Goal: Task Accomplishment & Management: Use online tool/utility

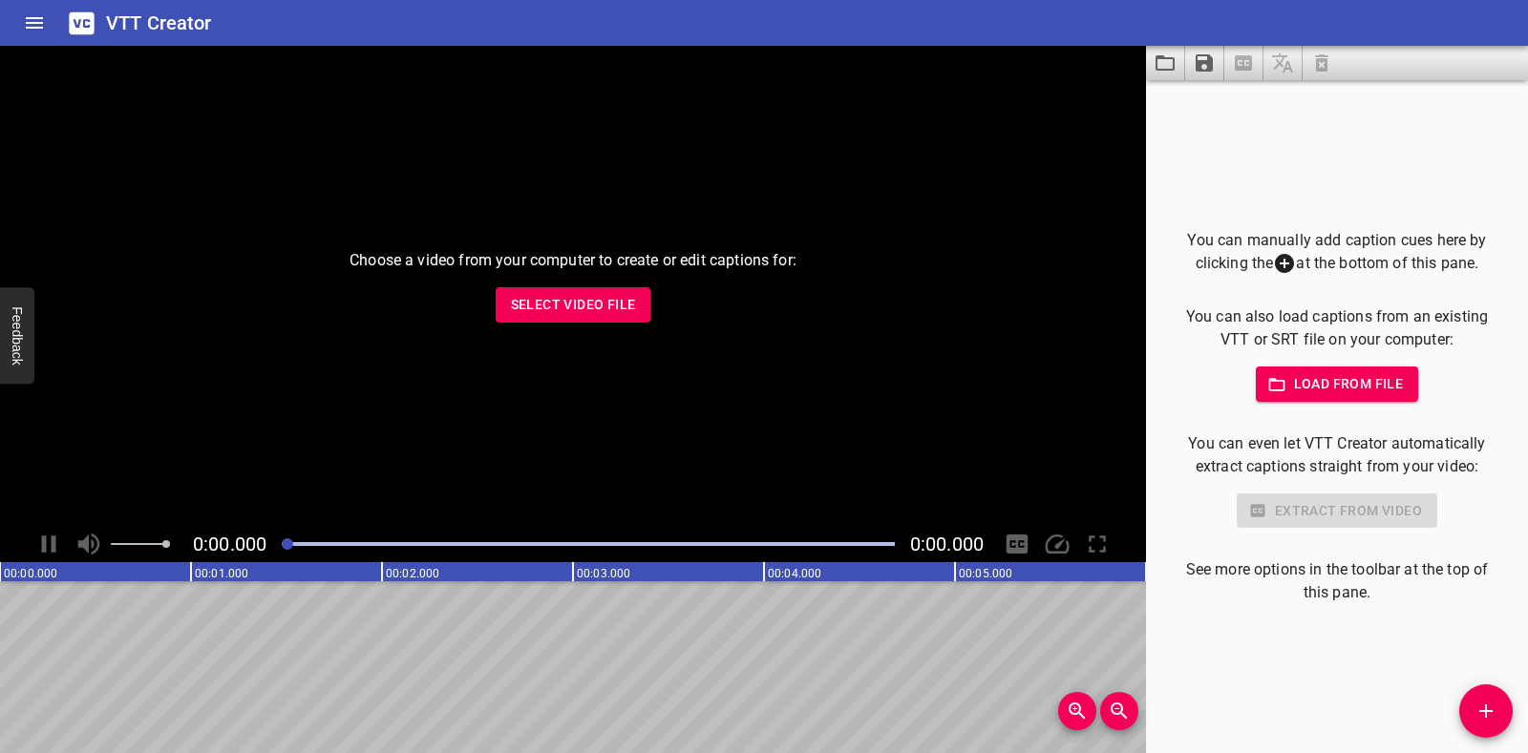
click at [604, 295] on span "Select Video File" at bounding box center [573, 305] width 125 height 24
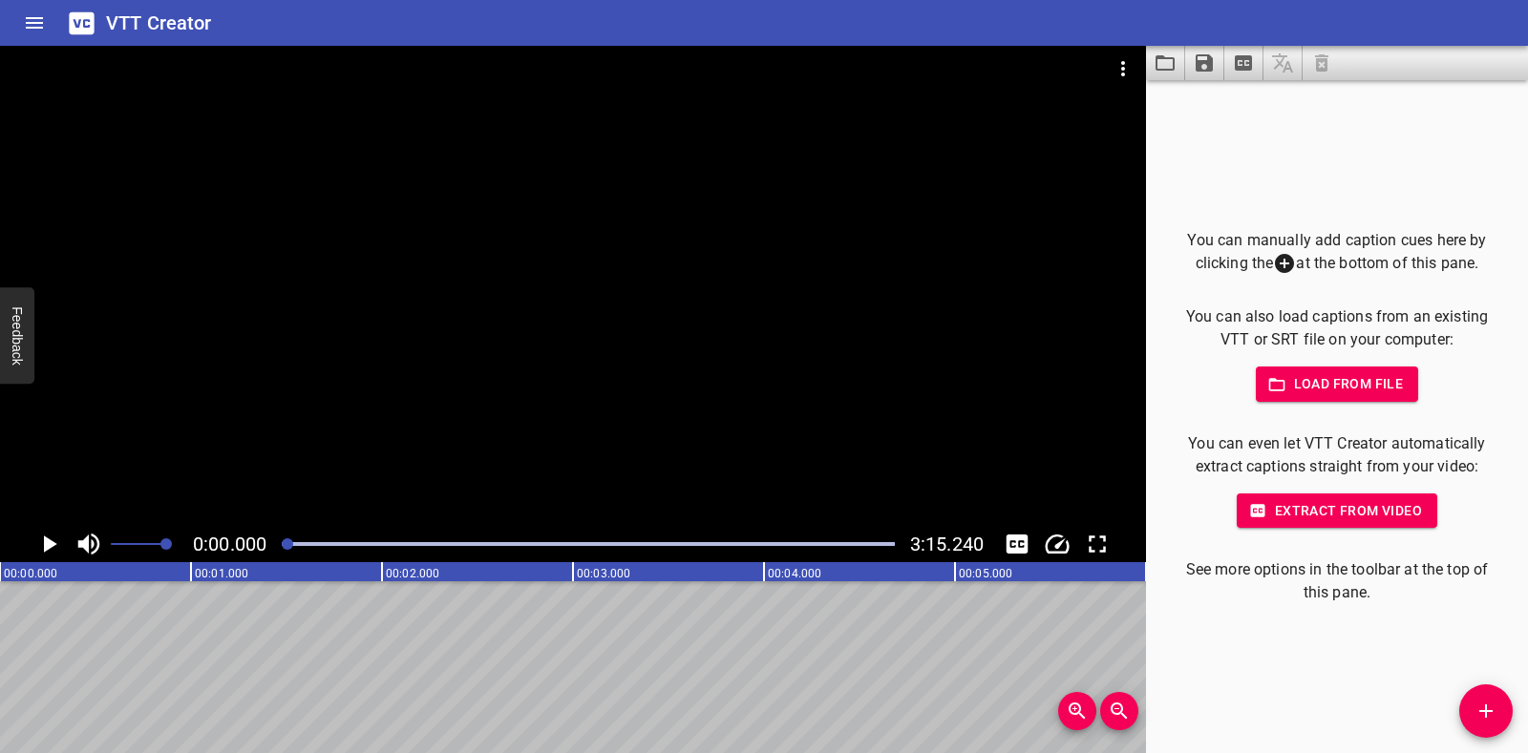
click at [52, 547] on icon "Play/Pause" at bounding box center [50, 544] width 13 height 17
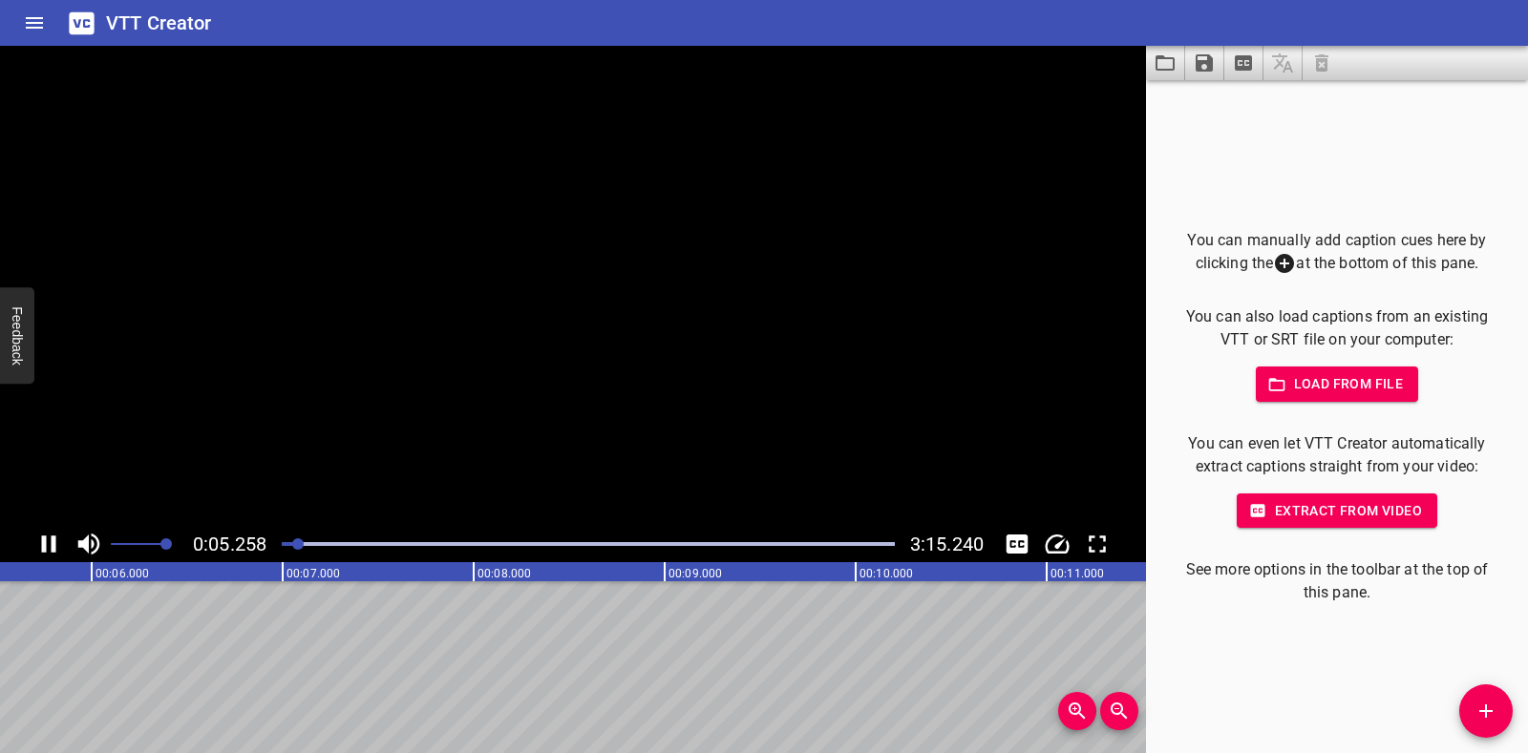
click at [52, 547] on icon "Play/Pause" at bounding box center [49, 544] width 14 height 17
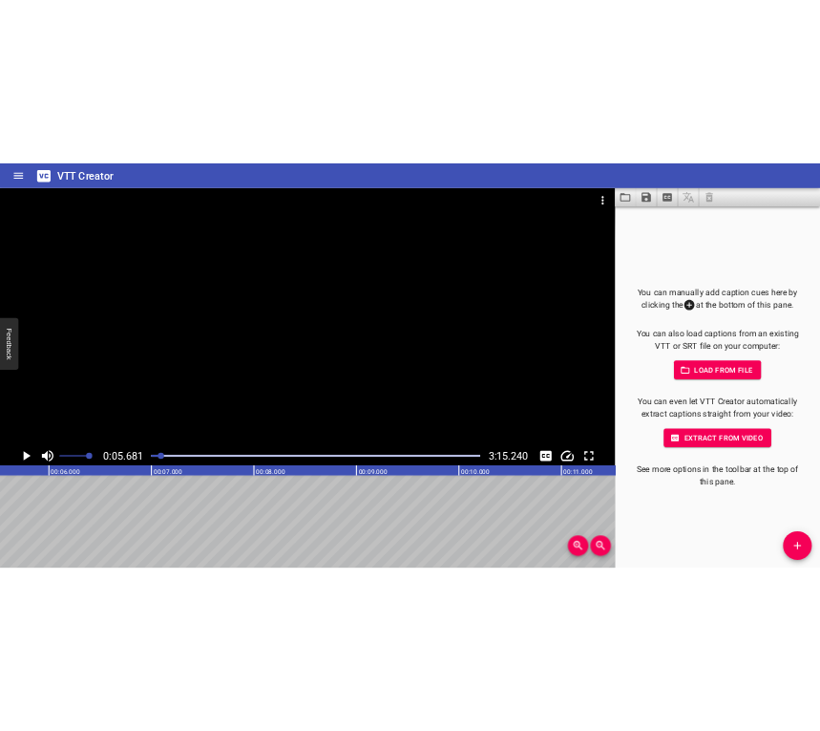
scroll to position [0, 1085]
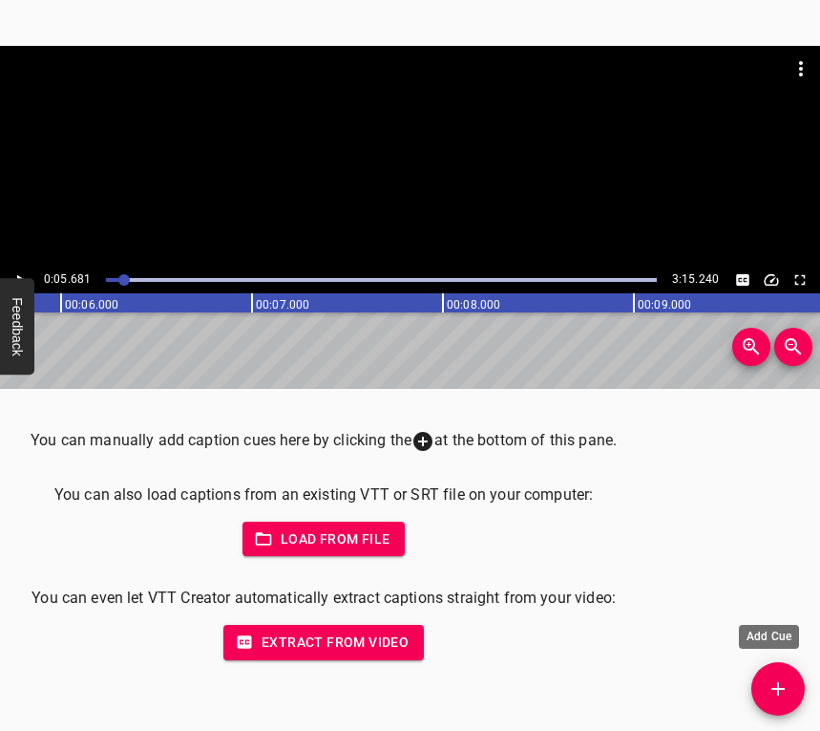
click at [785, 689] on icon "Add Cue" at bounding box center [778, 688] width 13 height 13
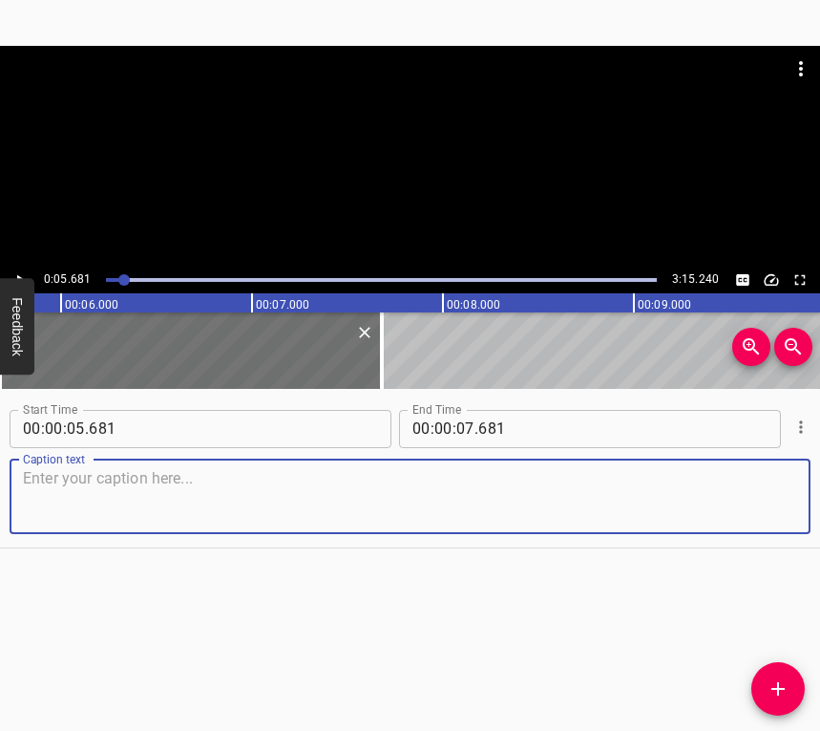
click at [82, 479] on textarea at bounding box center [410, 496] width 774 height 54
paste textarea "I woke up at five in the morning. My mother came up to me and said that the war…"
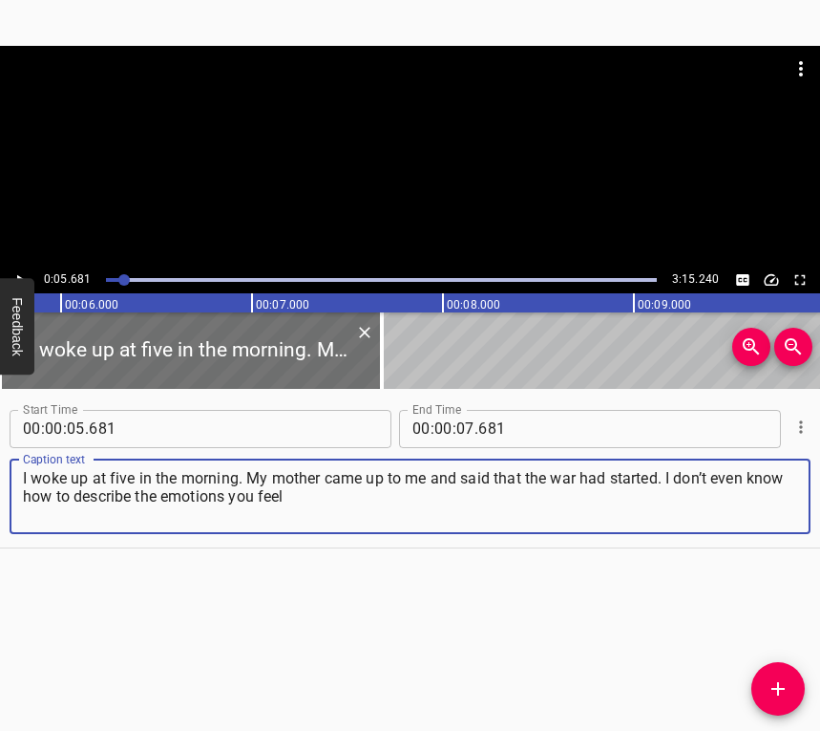
type textarea "I woke up at five in the morning. My mother came up to me and said that the war…"
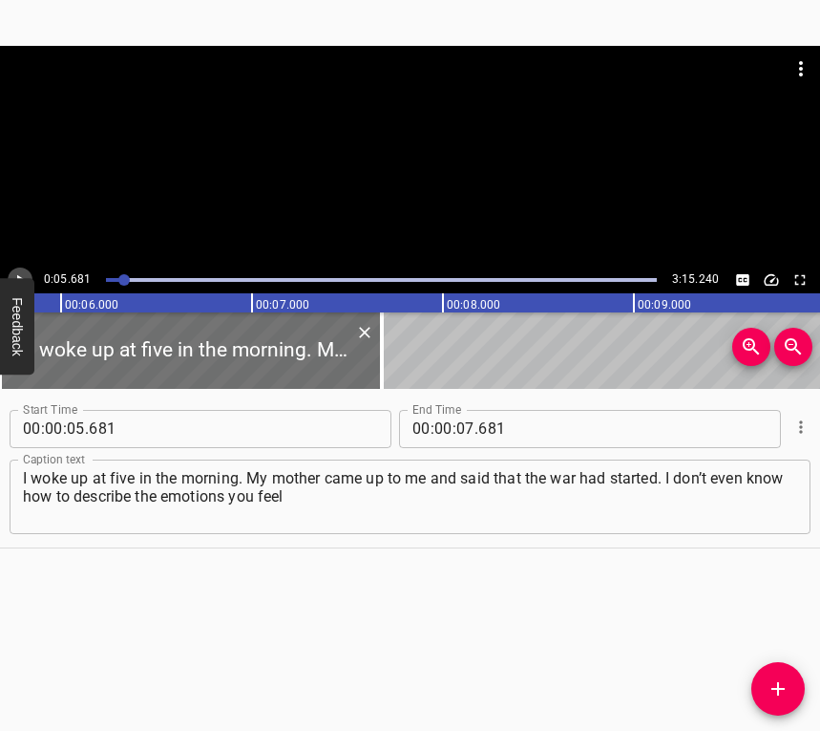
click at [20, 267] on button "Play/Pause" at bounding box center [20, 279] width 25 height 25
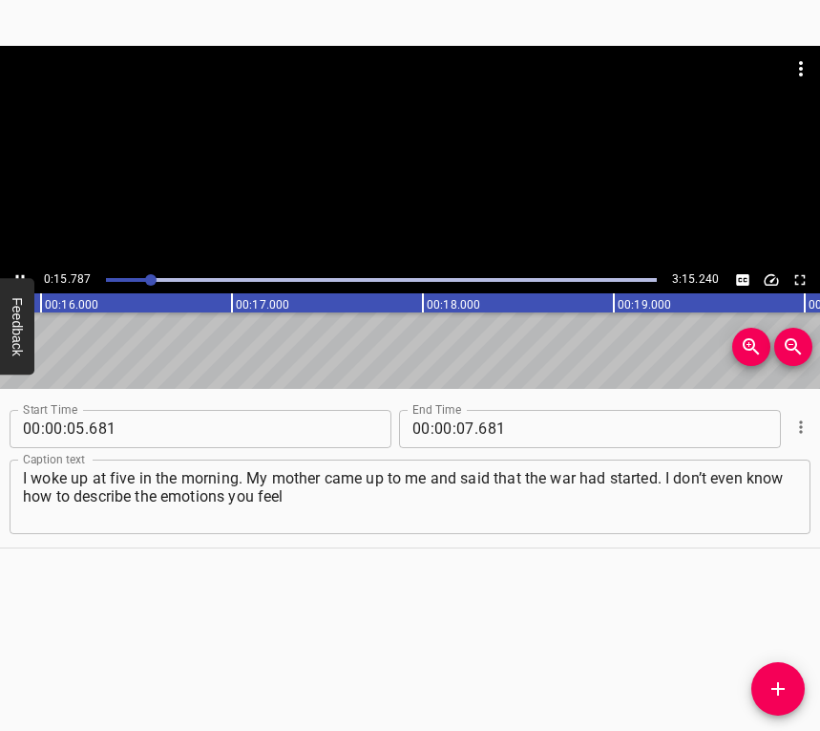
click at [24, 266] on div at bounding box center [410, 156] width 820 height 221
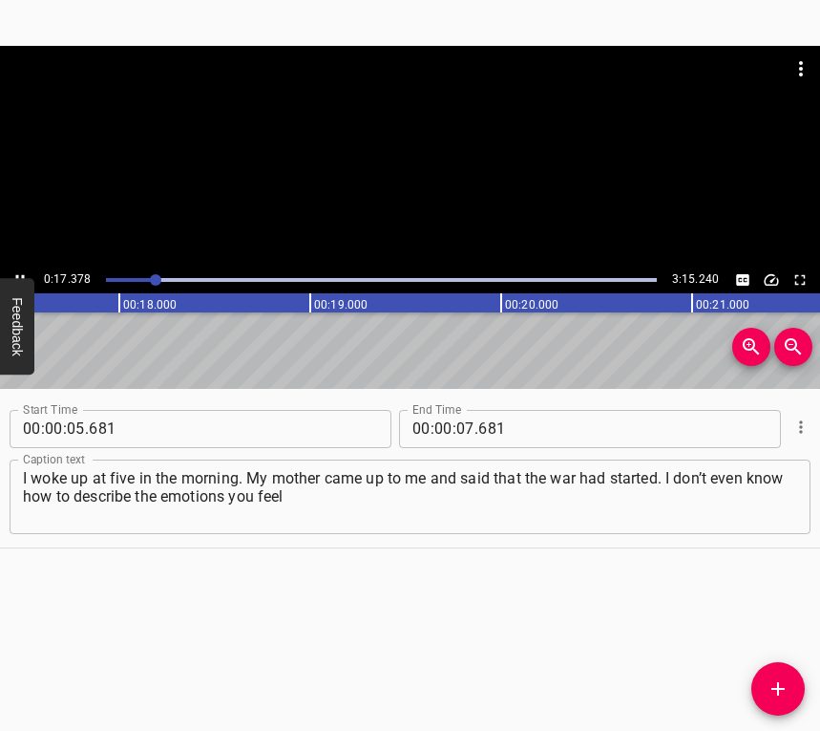
click at [18, 272] on icon "Play/Pause" at bounding box center [19, 279] width 17 height 17
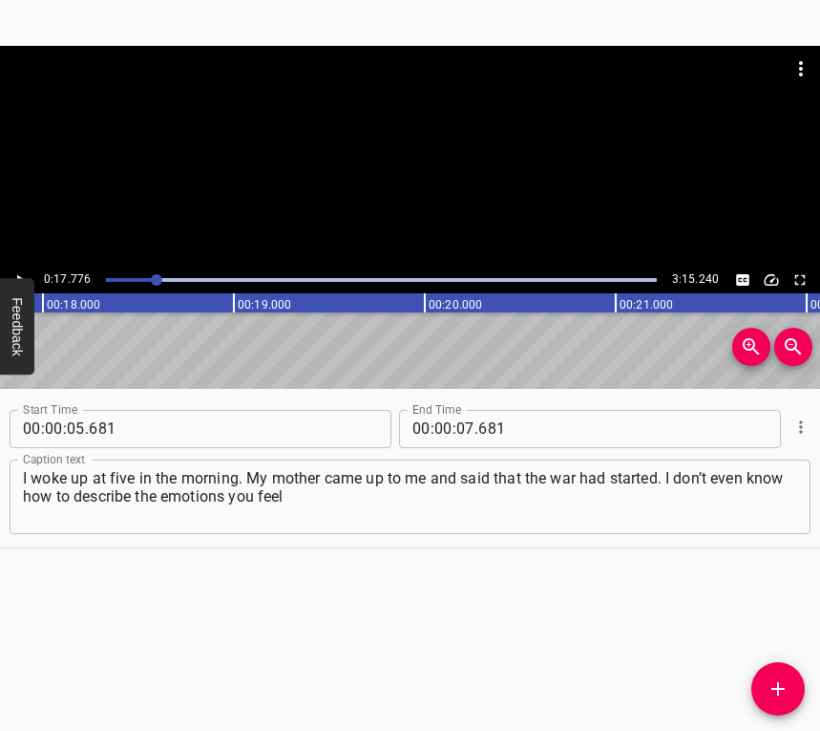
click at [149, 276] on div at bounding box center [382, 279] width 574 height 27
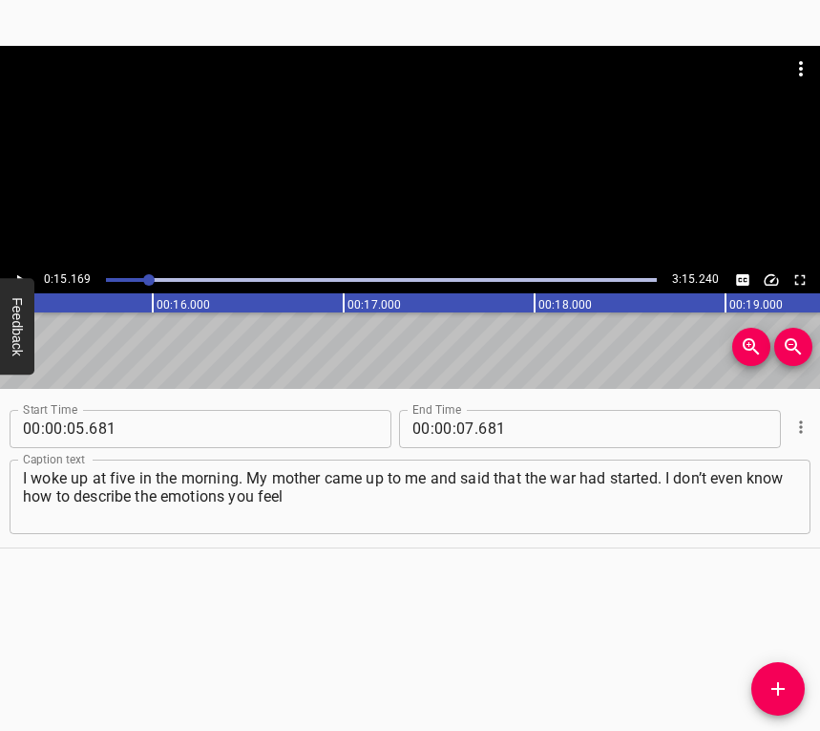
scroll to position [0, 2896]
click at [22, 278] on button "Feedback" at bounding box center [17, 326] width 34 height 96
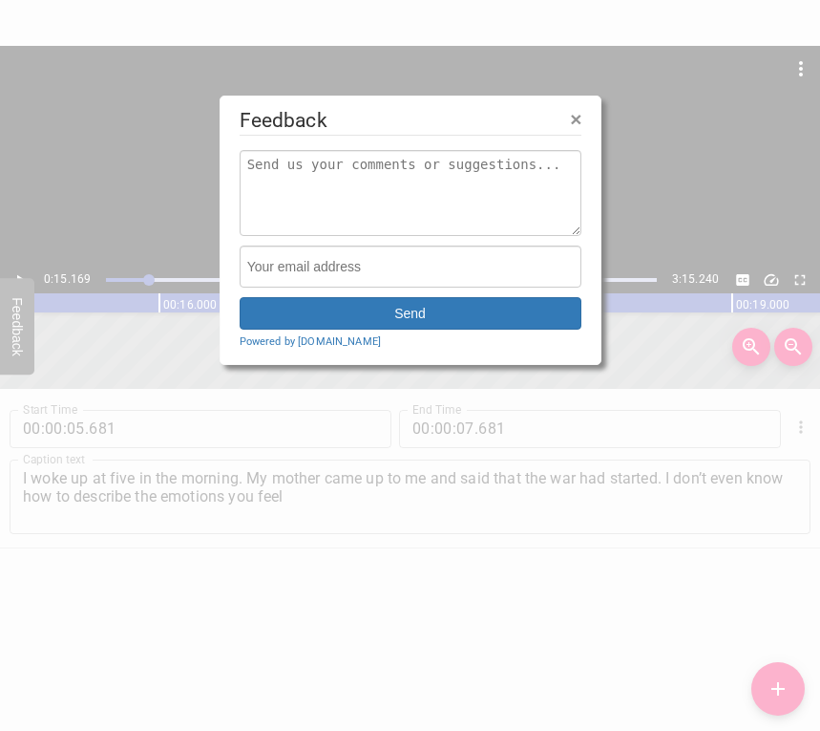
click at [24, 276] on div at bounding box center [410, 365] width 820 height 731
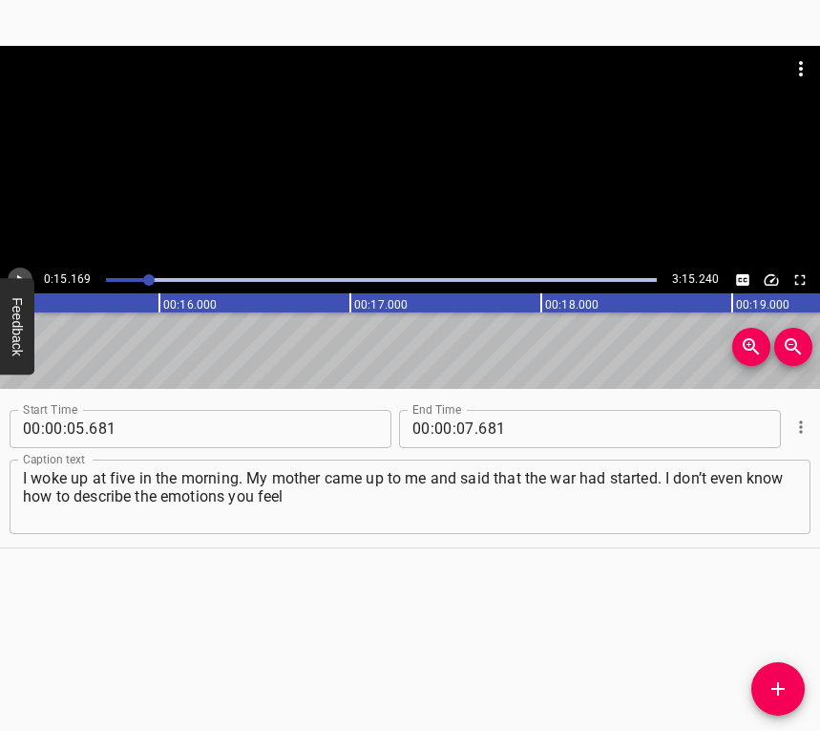
click at [20, 273] on icon "Play/Pause" at bounding box center [19, 279] width 17 height 17
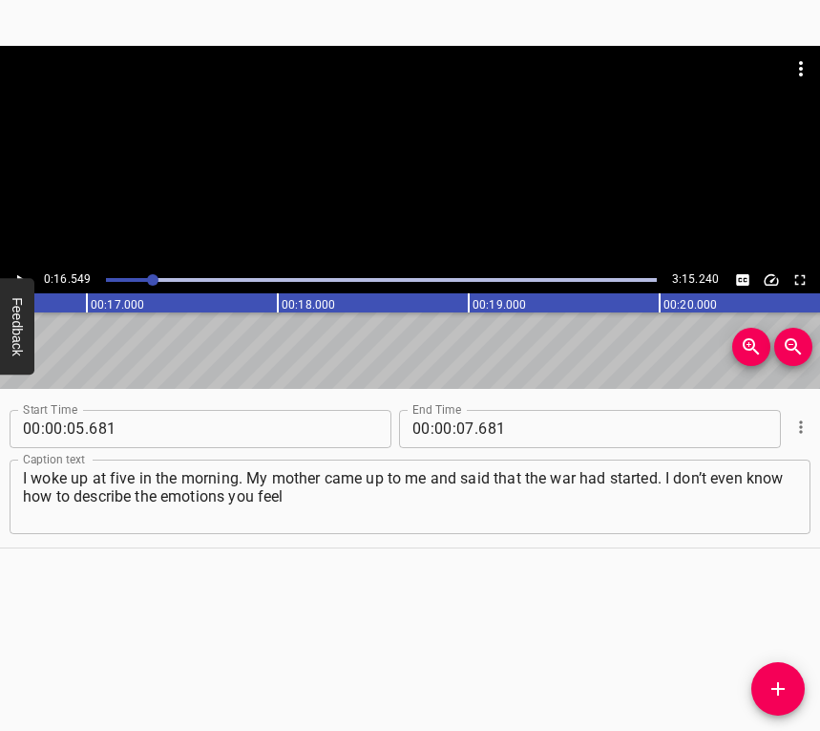
click at [475, 428] on span "." at bounding box center [477, 429] width 4 height 38
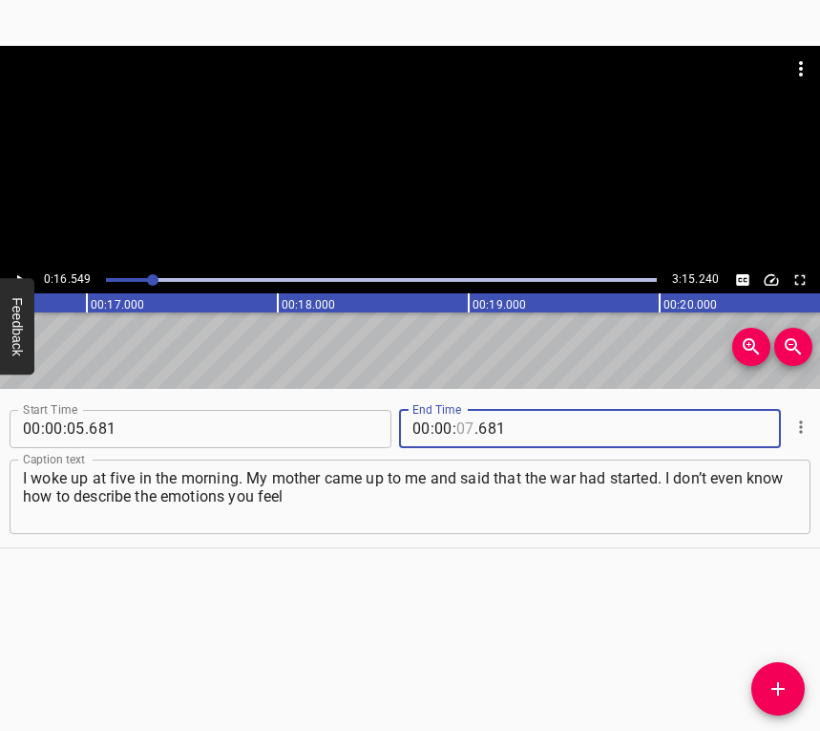
click at [461, 425] on input "number" at bounding box center [465, 429] width 18 height 38
type input "16"
type input "549"
click at [786, 685] on icon "Add Cue" at bounding box center [778, 688] width 23 height 23
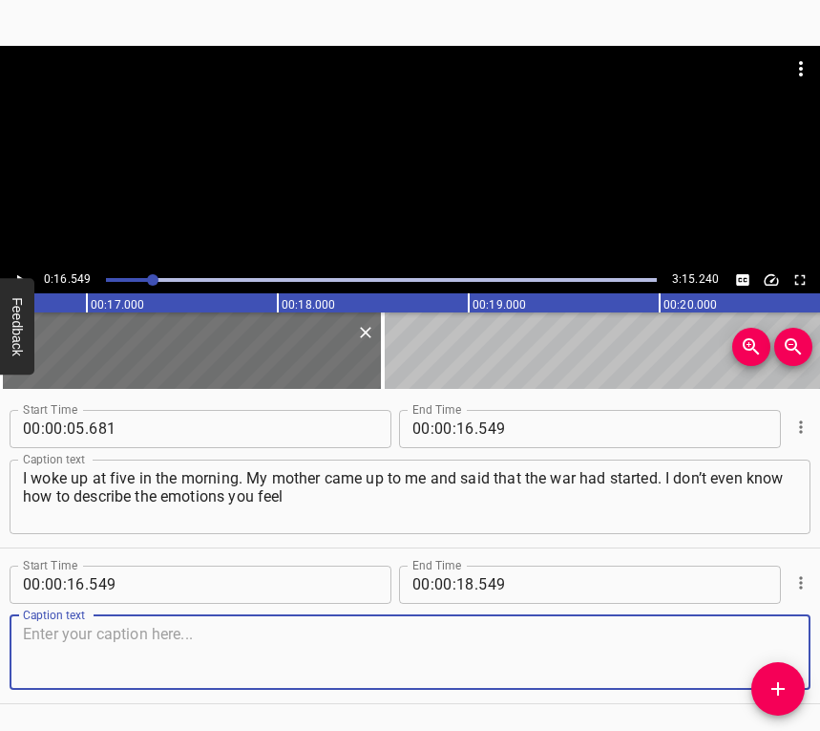
scroll to position [58, 0]
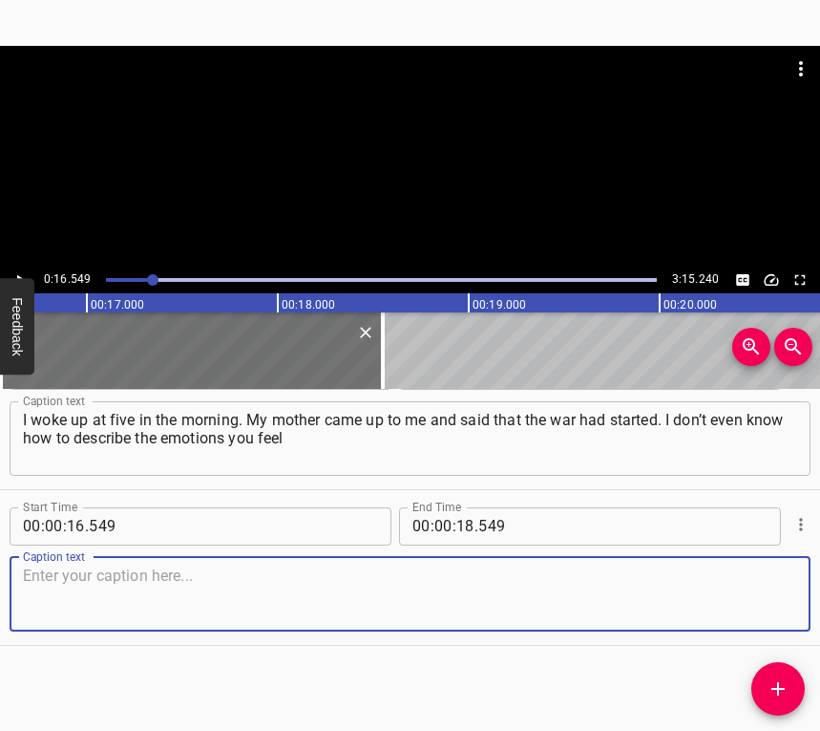
drag, startPoint x: 772, startPoint y: 592, endPoint x: 795, endPoint y: 569, distance: 33.1
click at [772, 588] on textarea at bounding box center [410, 593] width 774 height 54
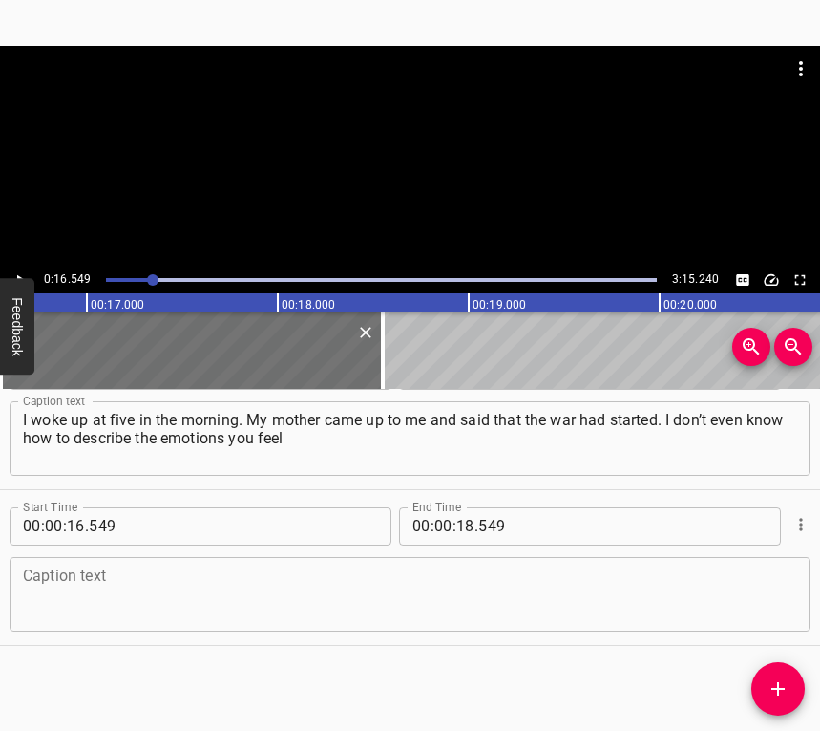
click at [208, 581] on textarea at bounding box center [410, 593] width 774 height 54
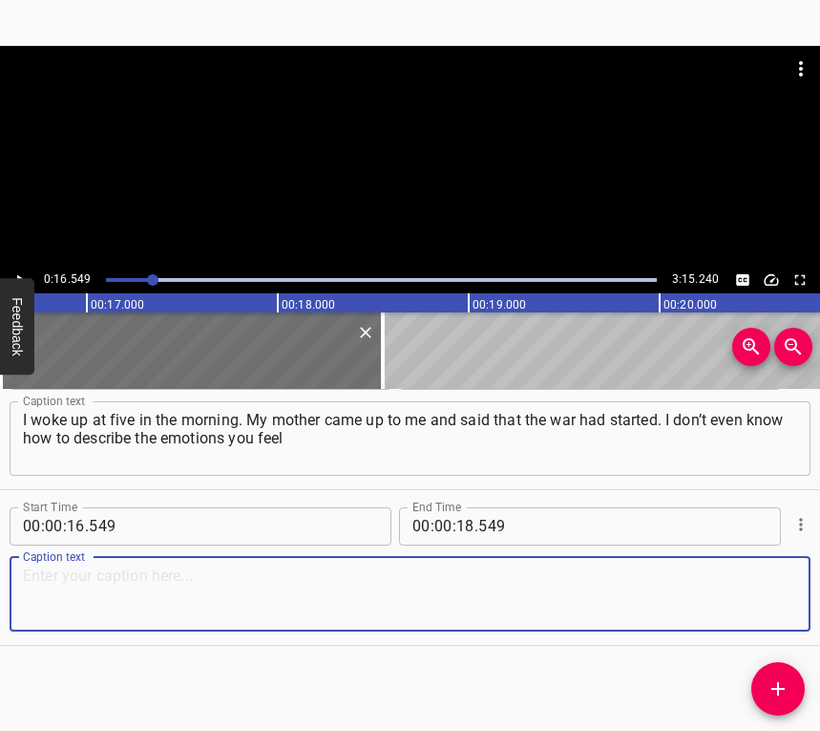
paste textarea "when you hear something like that. We were, in principle, prepared for this. Th…"
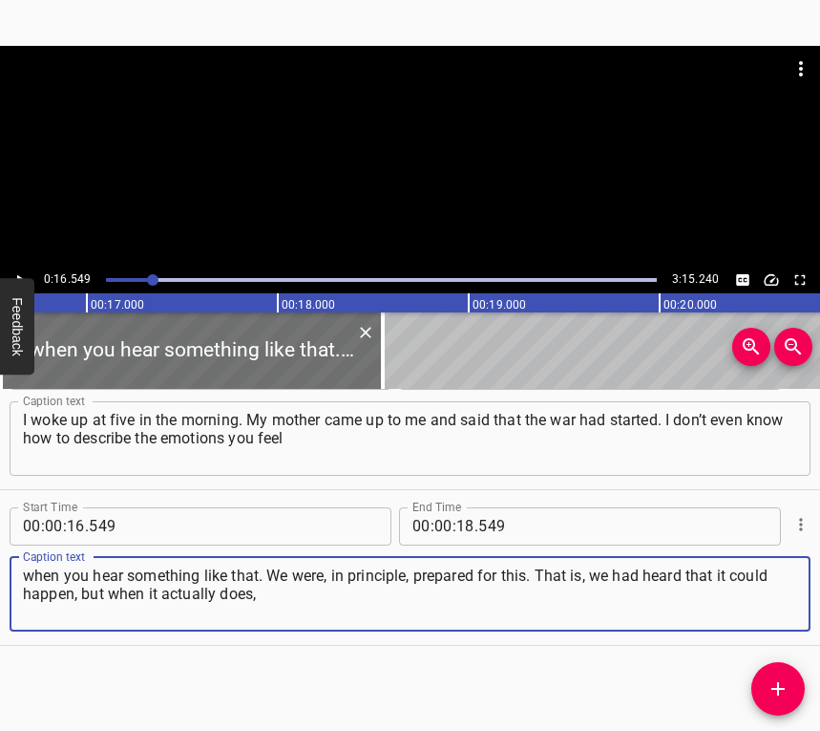
type textarea "when you hear something like that. We were, in principle, prepared for this. Th…"
click at [13, 271] on icon "Play/Pause" at bounding box center [19, 279] width 17 height 17
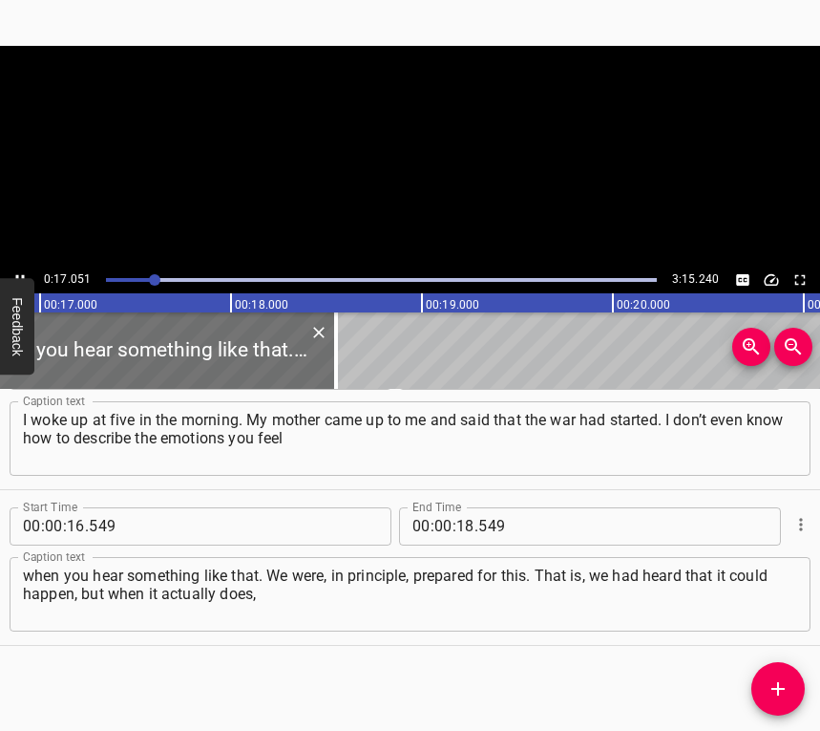
scroll to position [0, 3256]
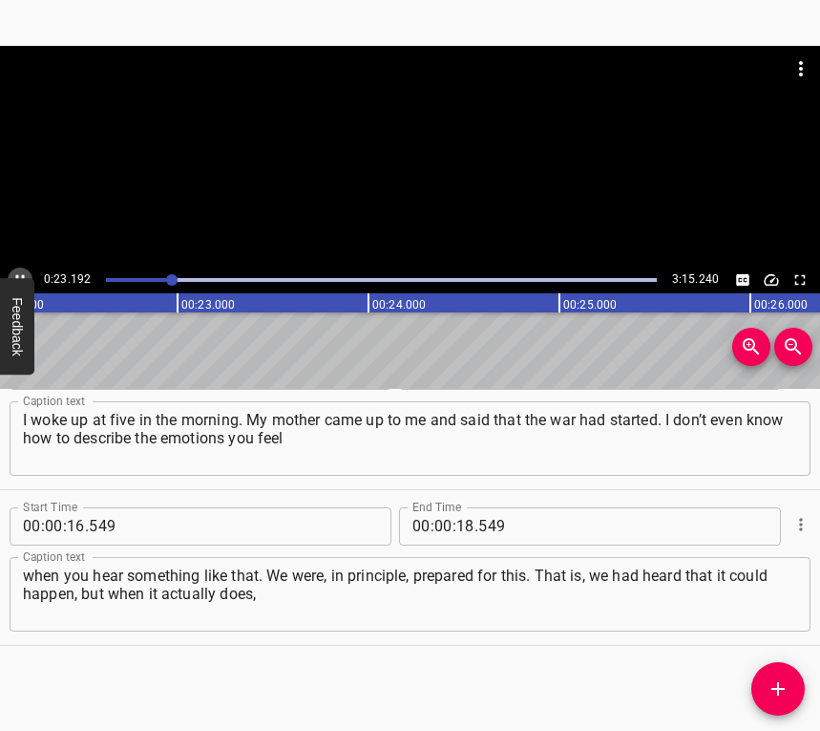
click at [15, 272] on icon "Play/Pause" at bounding box center [19, 279] width 17 height 17
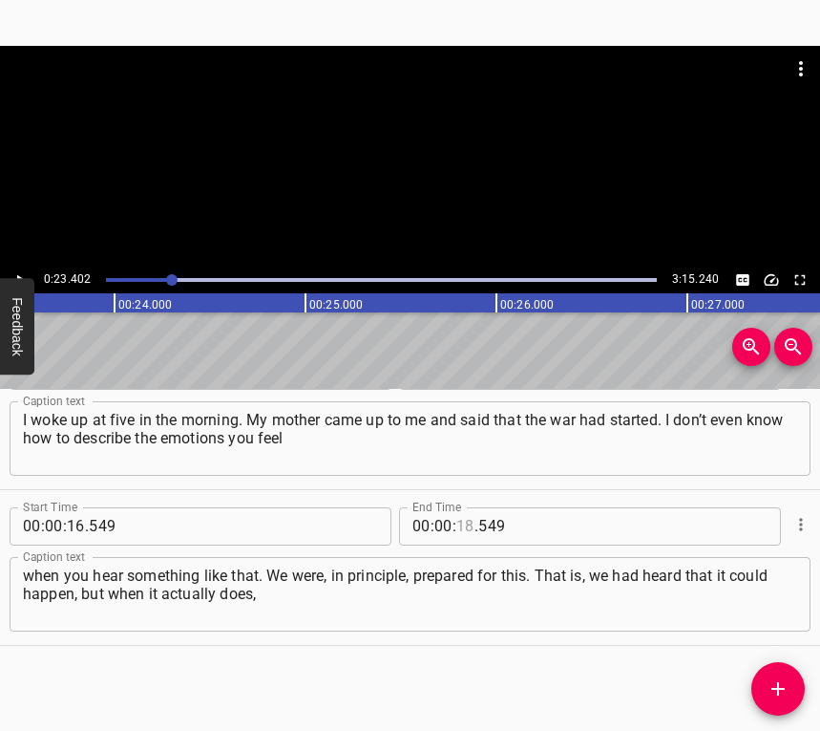
click at [458, 526] on input "number" at bounding box center [465, 526] width 18 height 38
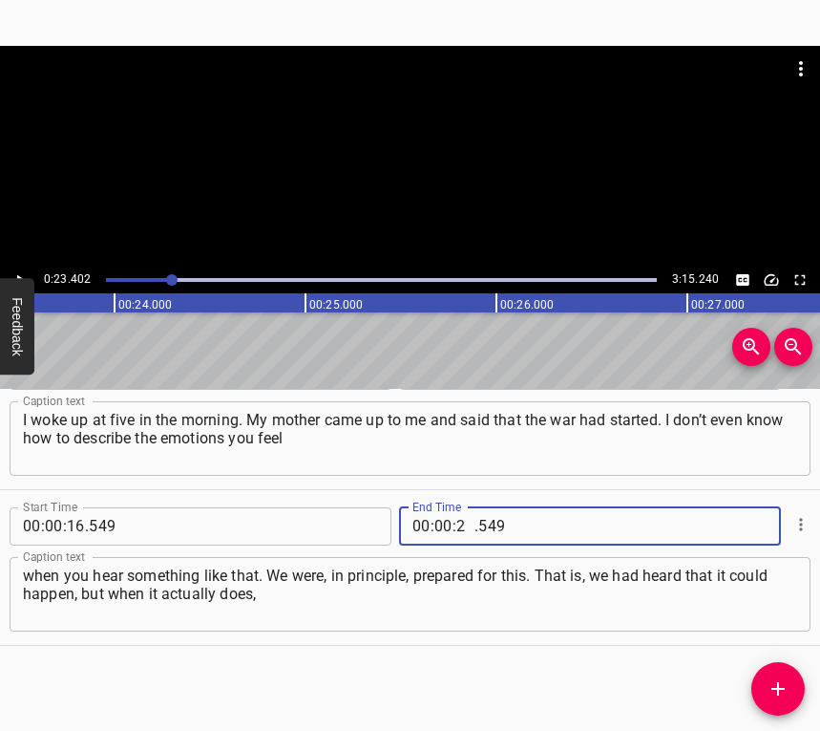
type input "23"
type input "402"
click at [784, 678] on icon "Add Cue" at bounding box center [778, 688] width 23 height 23
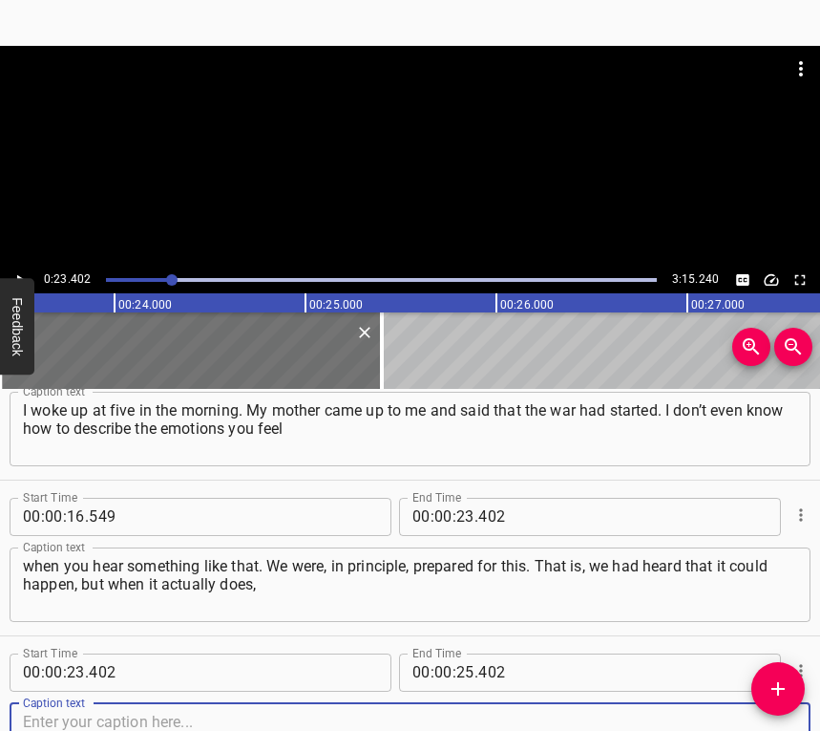
scroll to position [214, 0]
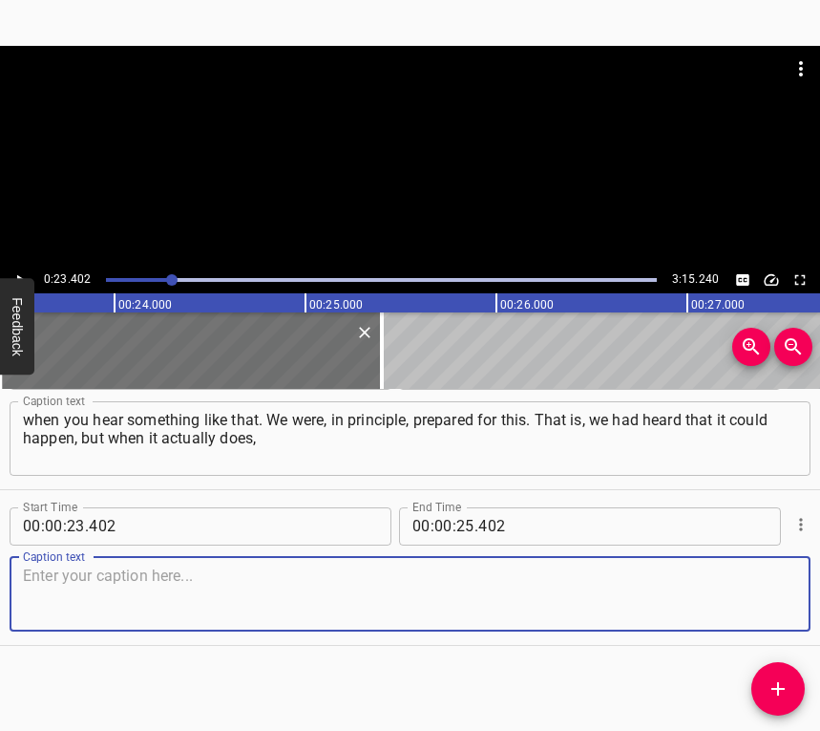
drag, startPoint x: 746, startPoint y: 610, endPoint x: 812, endPoint y: 566, distance: 79.2
click at [746, 609] on textarea at bounding box center [410, 593] width 774 height 54
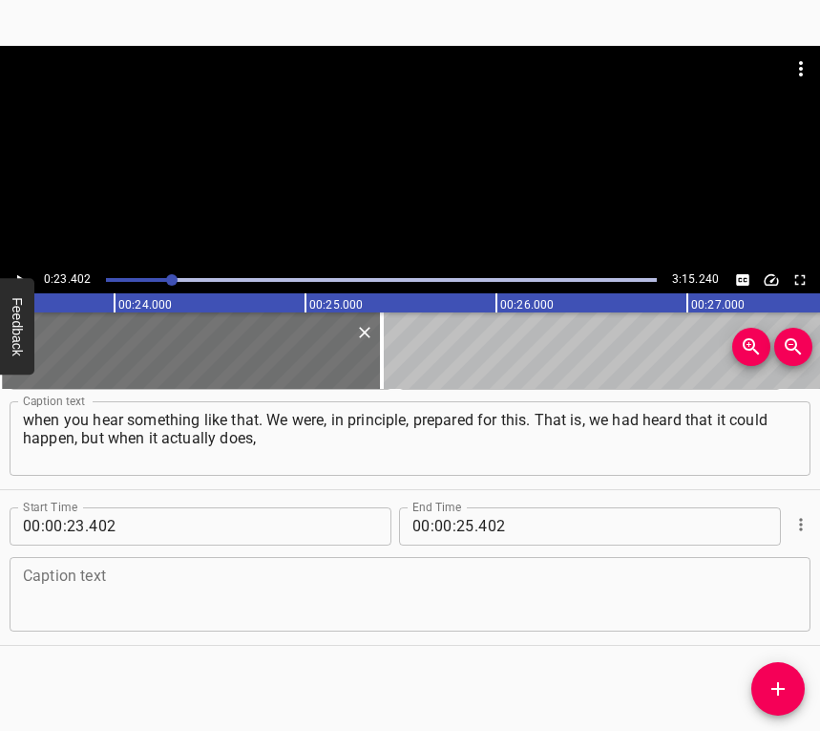
click at [52, 594] on textarea at bounding box center [410, 593] width 774 height 54
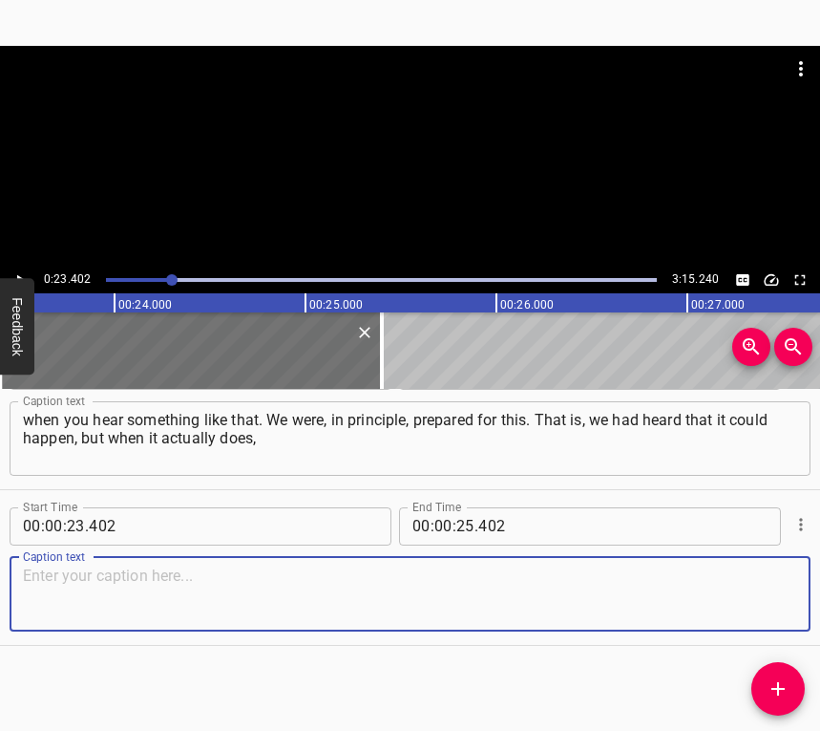
paste textarea "of course, panic sets in. We kept running to the basements in the first days be…"
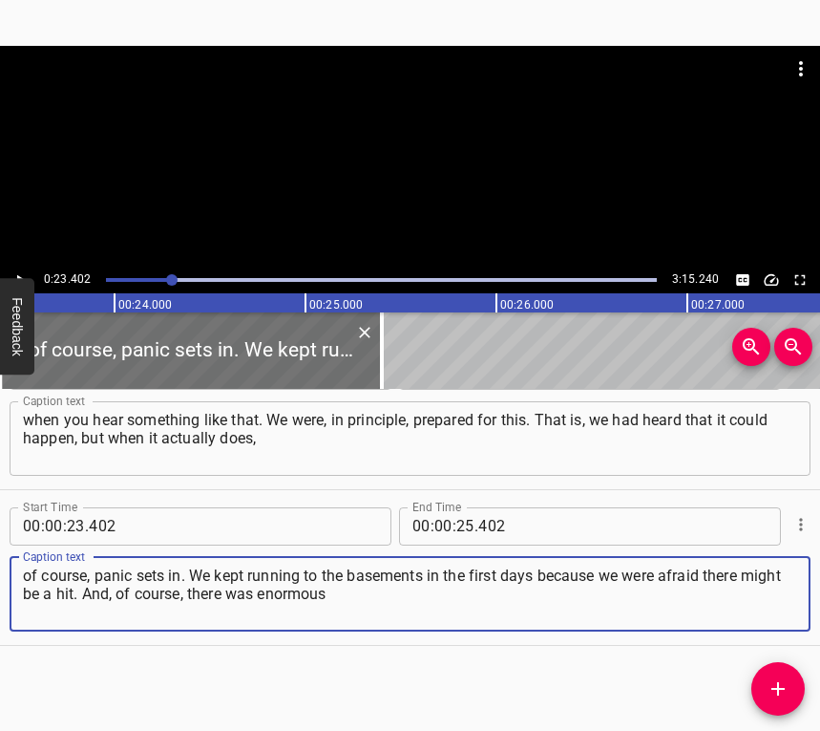
type textarea "of course, panic sets in. We kept running to the basements in the first days be…"
click at [19, 273] on icon "Play/Pause" at bounding box center [19, 279] width 17 height 17
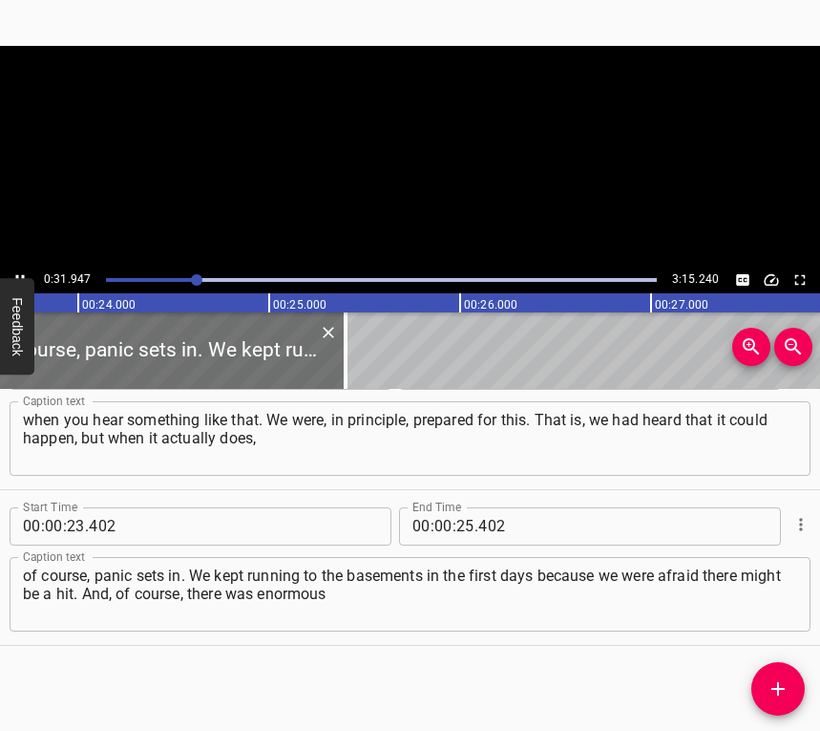
scroll to position [0, 4601]
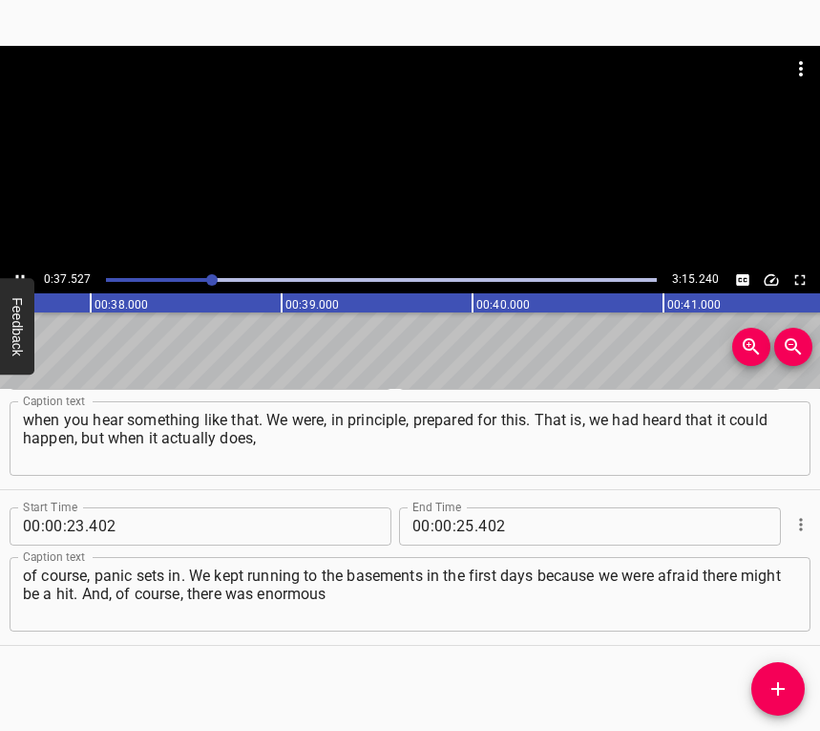
click at [21, 269] on button "Play/Pause" at bounding box center [20, 279] width 25 height 25
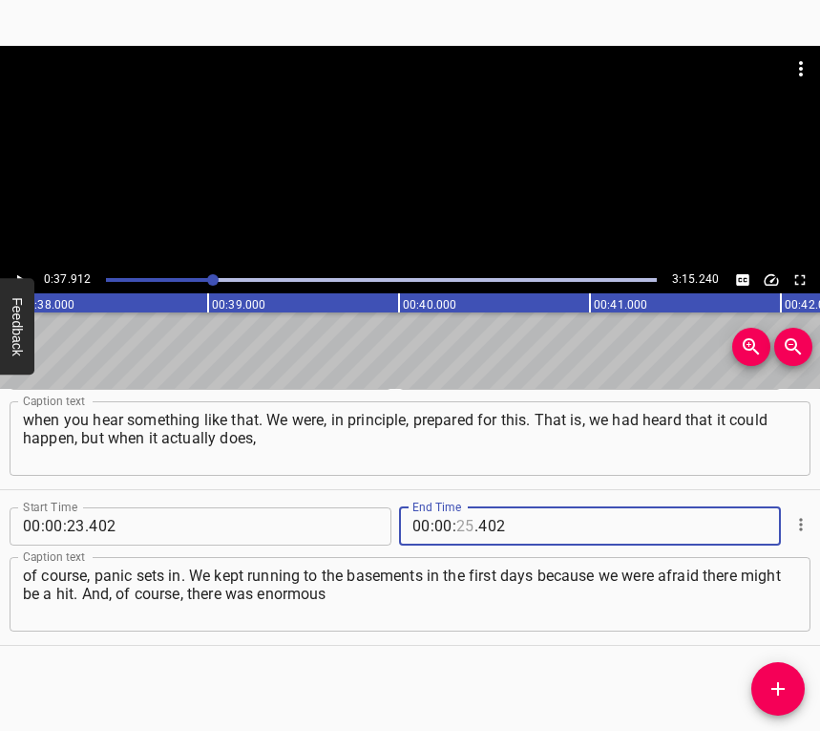
click at [456, 533] on input "number" at bounding box center [465, 526] width 18 height 38
type input "37"
type input "912"
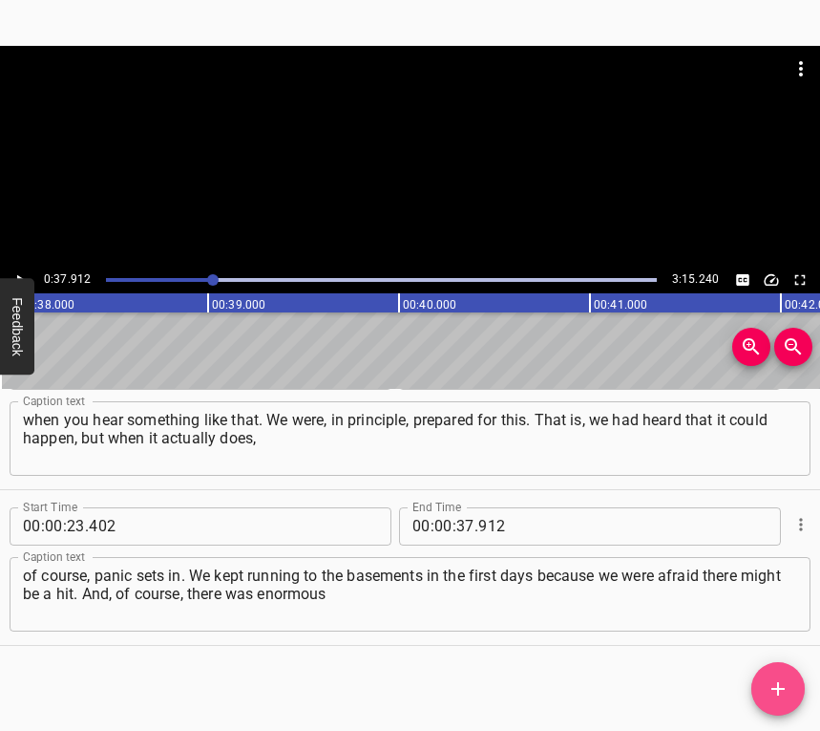
drag, startPoint x: 776, startPoint y: 686, endPoint x: 818, endPoint y: 597, distance: 98.2
click at [775, 684] on icon "Add Cue" at bounding box center [778, 688] width 23 height 23
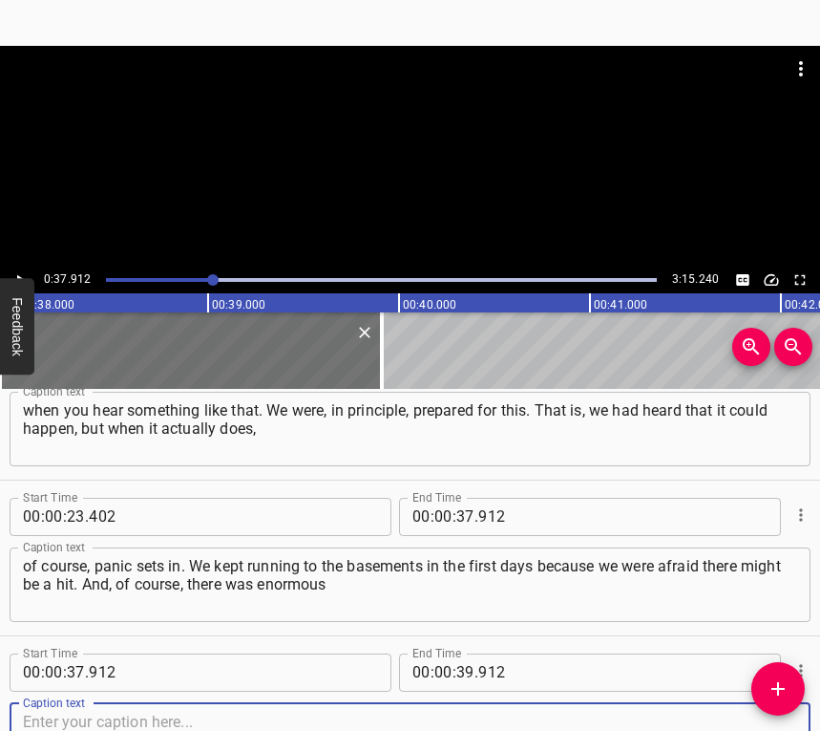
scroll to position [370, 0]
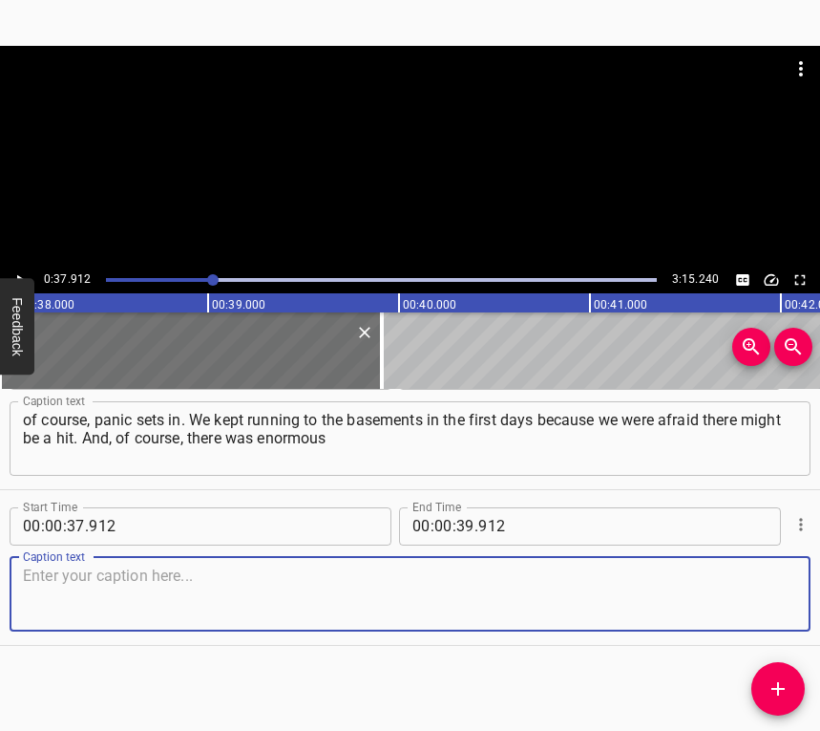
drag, startPoint x: 773, startPoint y: 604, endPoint x: 816, endPoint y: 562, distance: 61.5
click at [772, 601] on textarea at bounding box center [410, 593] width 774 height 54
click at [74, 583] on textarea at bounding box center [410, 593] width 774 height 54
paste textarea "disappointment in the neighbors, because you never expect something like that f…"
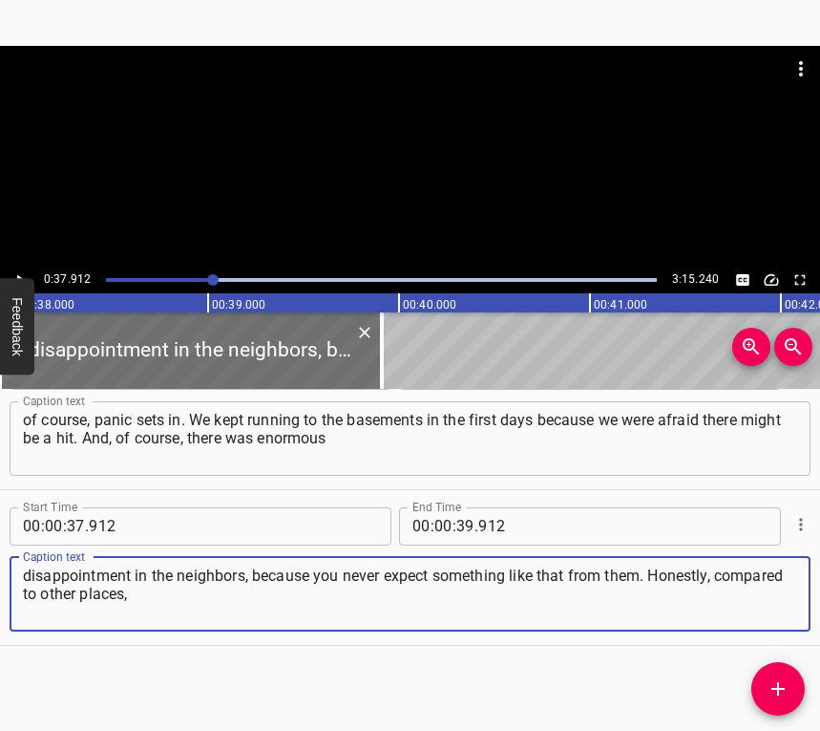
type textarea "disappointment in the neighbors, because you never expect something like that f…"
click at [19, 273] on icon "Play/Pause" at bounding box center [19, 279] width 17 height 17
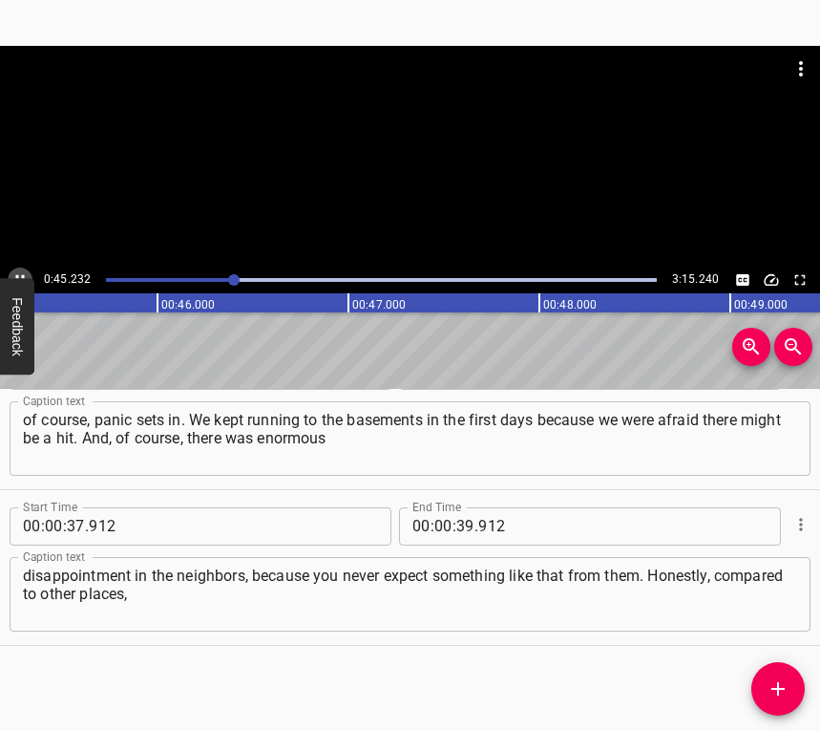
click at [11, 274] on button "Play/Pause" at bounding box center [20, 279] width 25 height 25
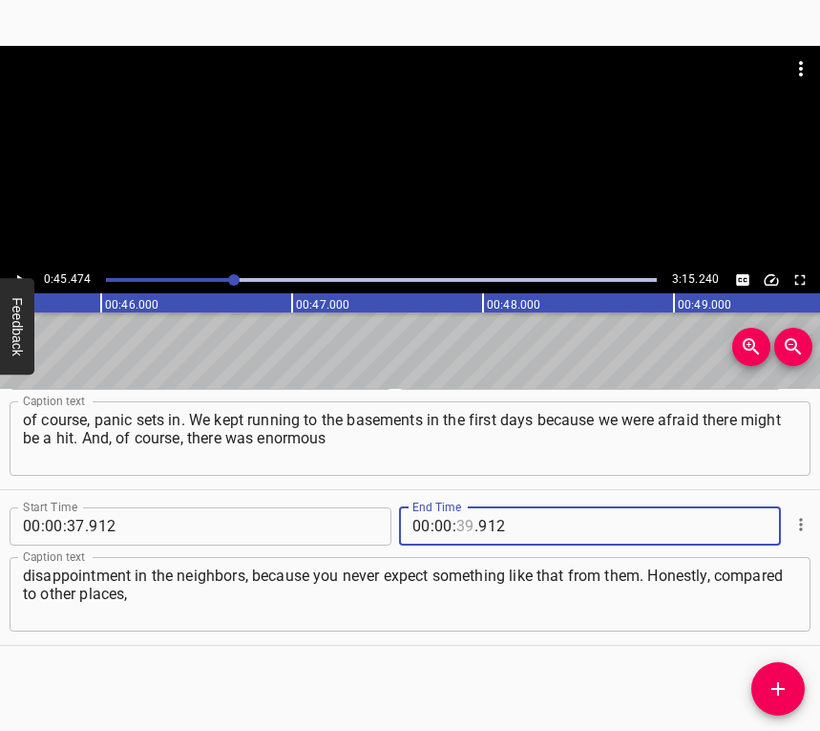
click at [459, 522] on input "number" at bounding box center [465, 526] width 18 height 38
type input "45"
type input "474"
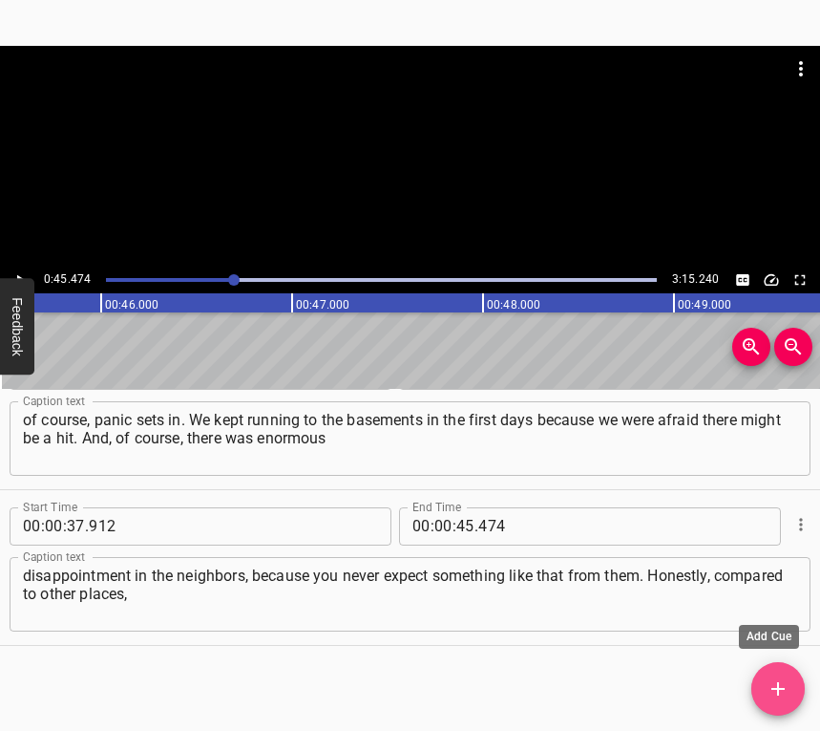
click at [777, 685] on icon "Add Cue" at bounding box center [778, 688] width 13 height 13
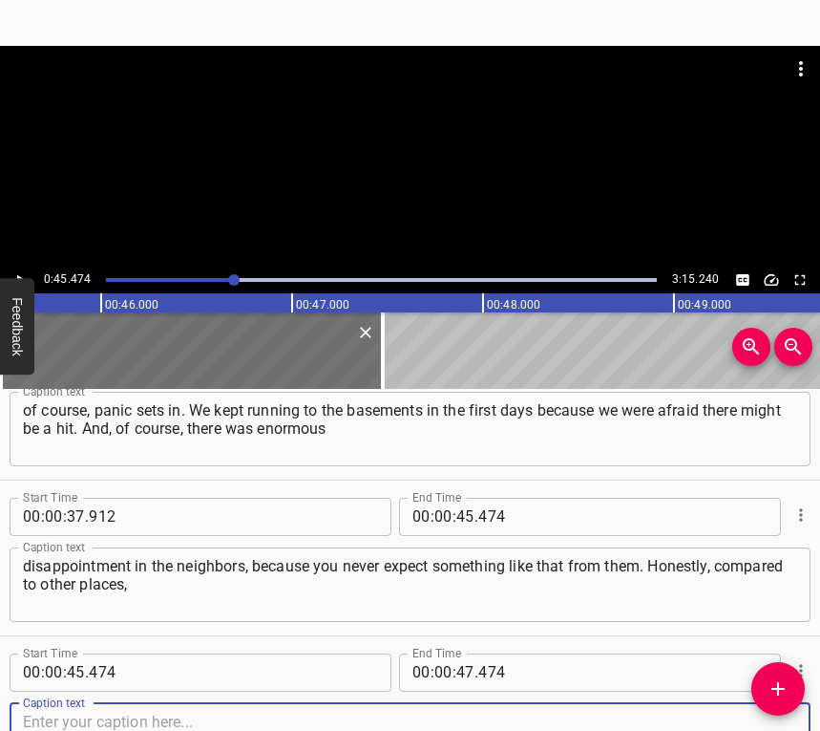
scroll to position [525, 0]
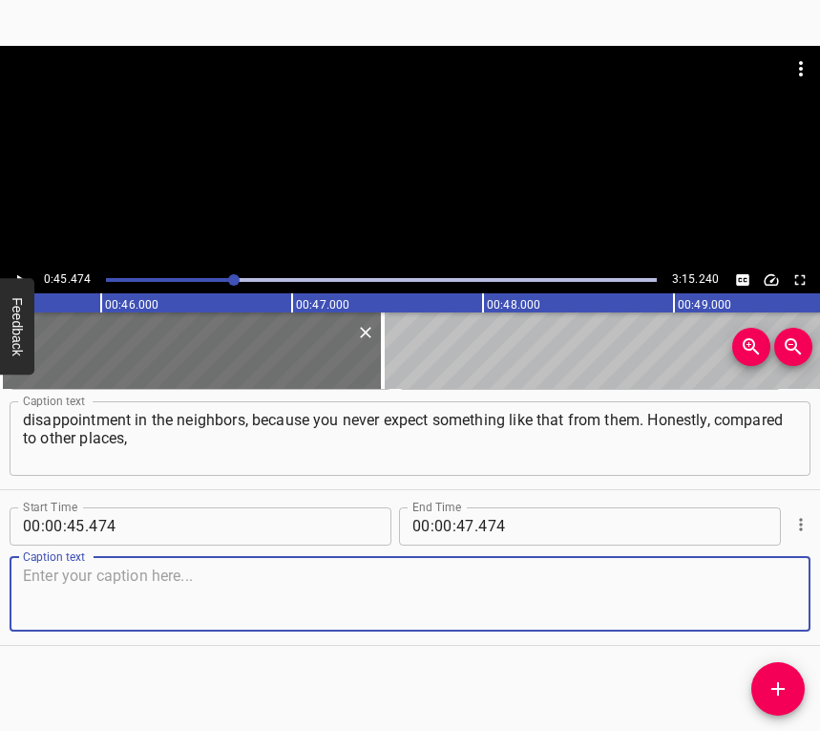
drag, startPoint x: 774, startPoint y: 590, endPoint x: 817, endPoint y: 560, distance: 53.5
click at [790, 578] on div "Caption text" at bounding box center [410, 594] width 801 height 74
click at [103, 602] on textarea at bounding box center [410, 593] width 774 height 54
paste textarea "the Lviv region is probably one of the safest, but still, the war reached even …"
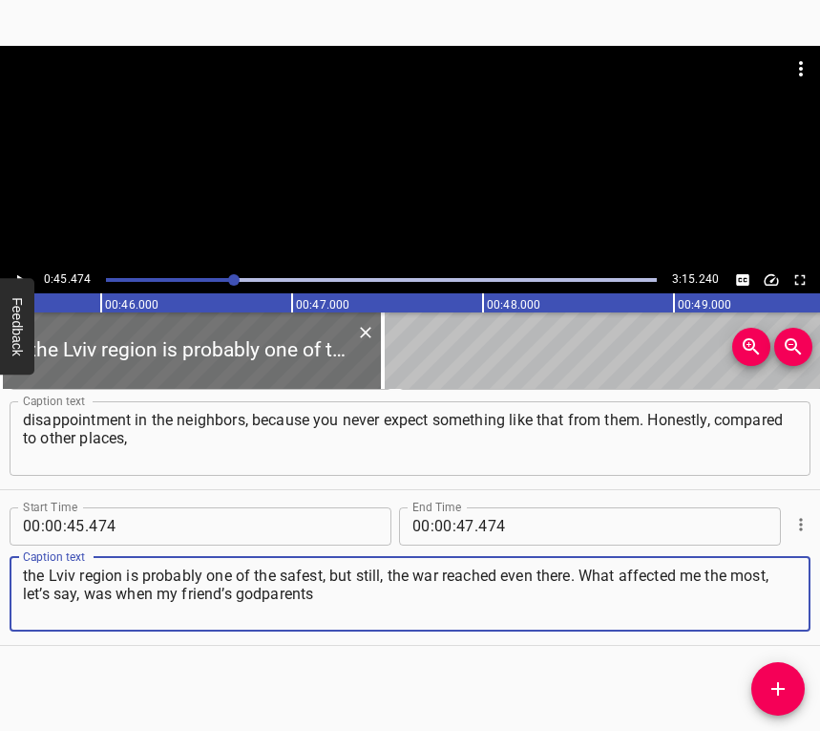
type textarea "the Lviv region is probably one of the safest, but still, the war reached even …"
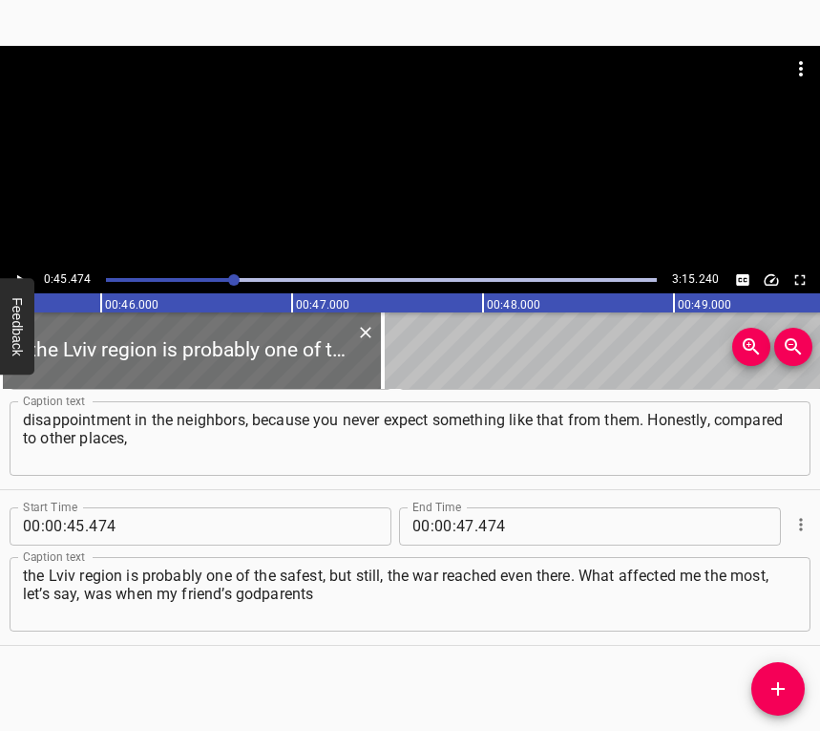
click at [29, 265] on div at bounding box center [410, 156] width 820 height 221
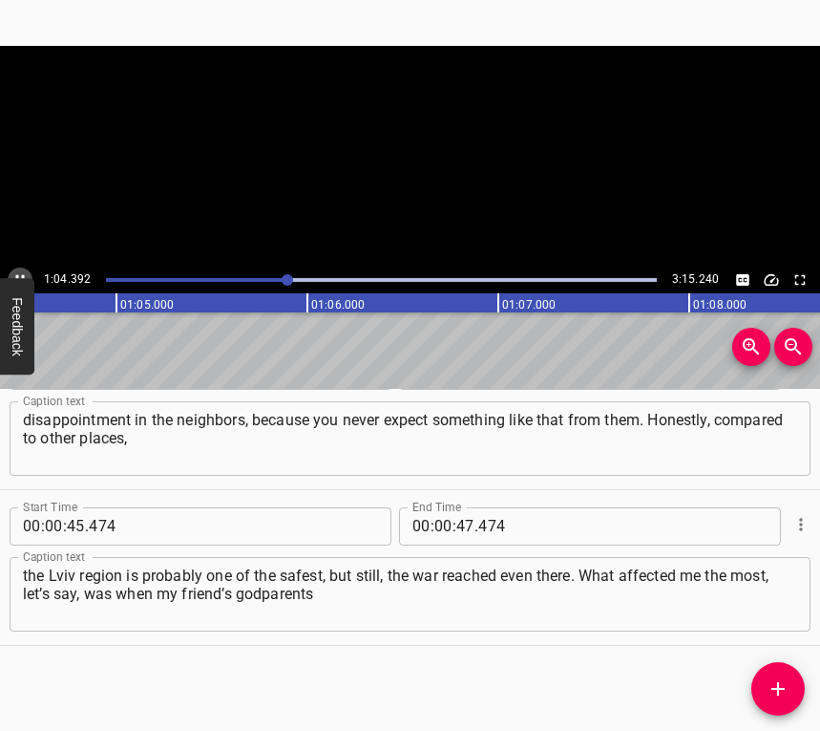
click at [20, 275] on icon "Play/Pause" at bounding box center [19, 279] width 17 height 17
click at [439, 527] on input "number" at bounding box center [444, 526] width 18 height 38
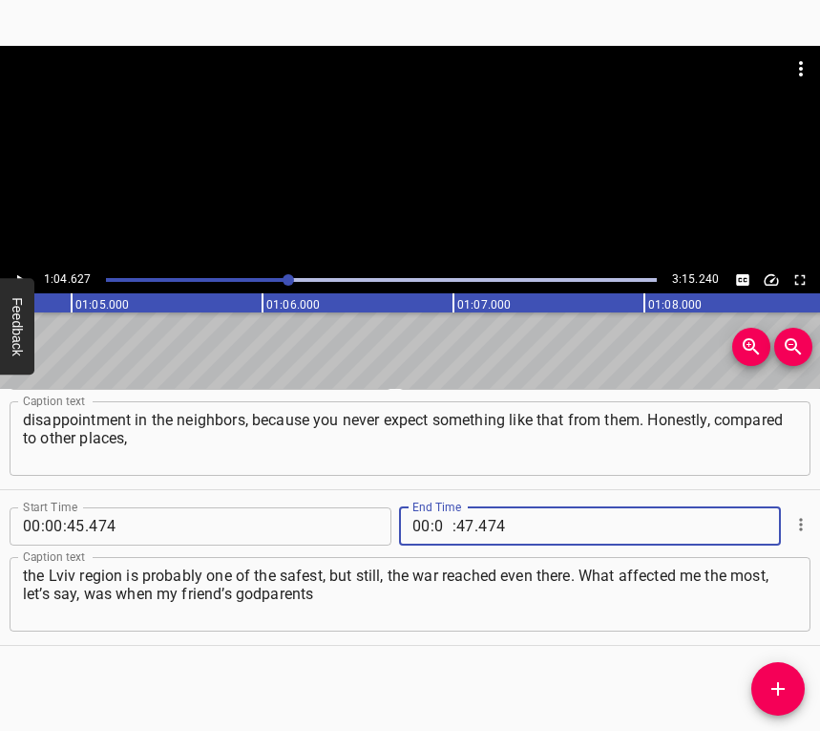
type input "01"
type input "04"
type input "627"
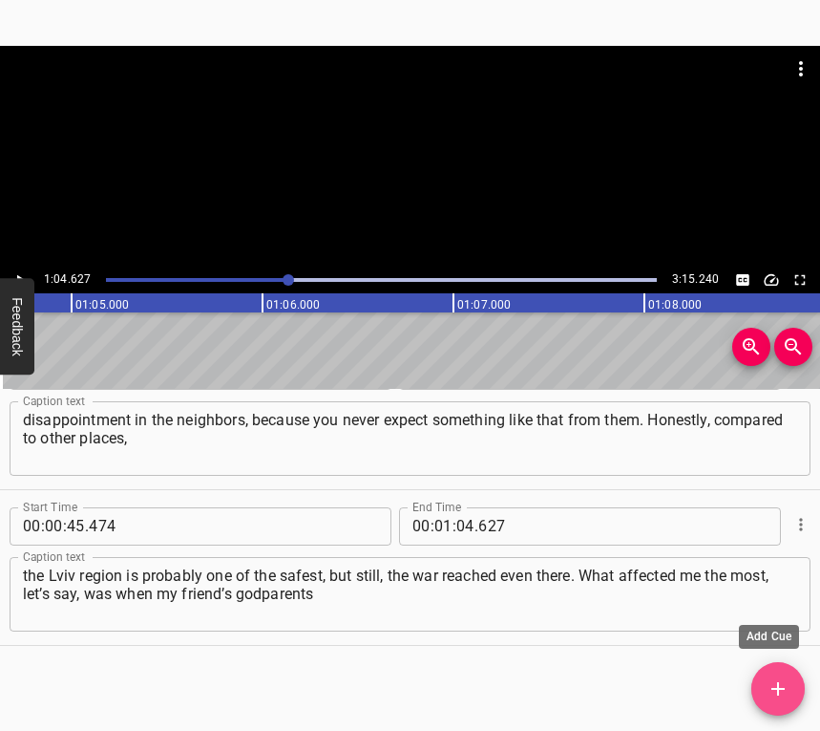
click at [786, 691] on icon "Add Cue" at bounding box center [778, 688] width 23 height 23
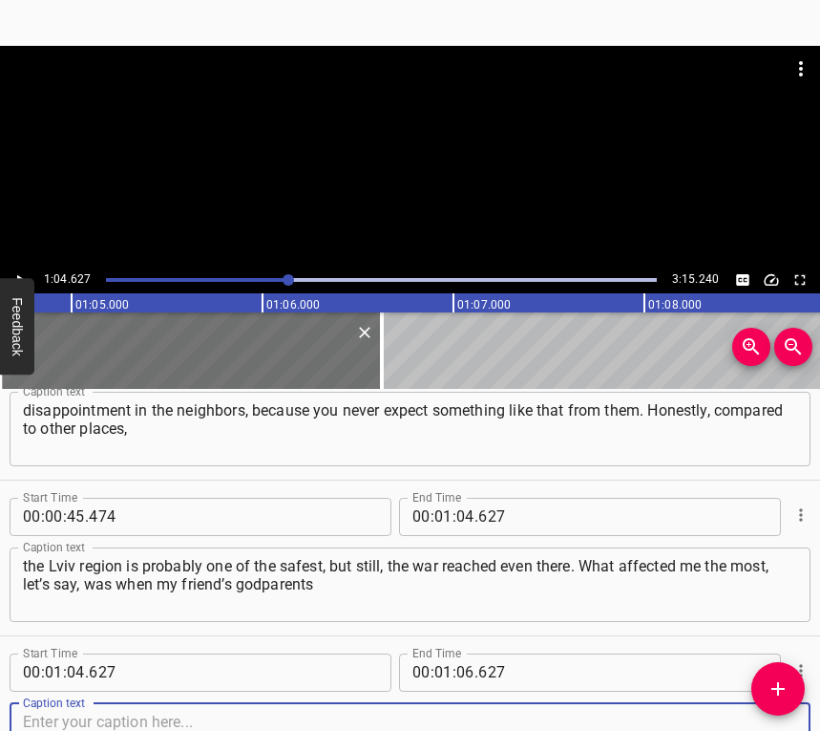
scroll to position [681, 0]
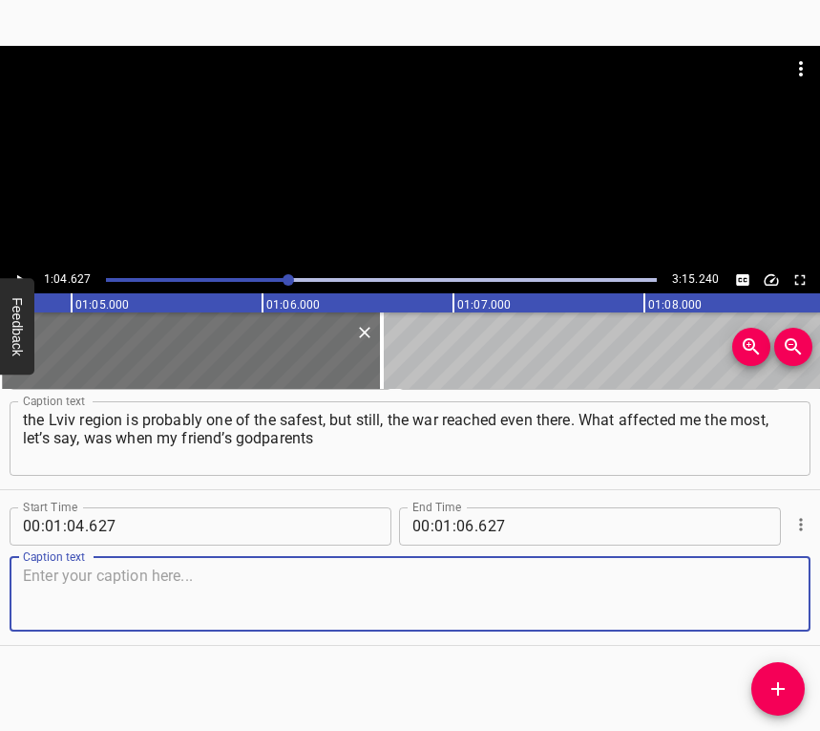
drag, startPoint x: 759, startPoint y: 600, endPoint x: 819, endPoint y: 572, distance: 66.2
click at [768, 592] on textarea at bounding box center [410, 593] width 774 height 54
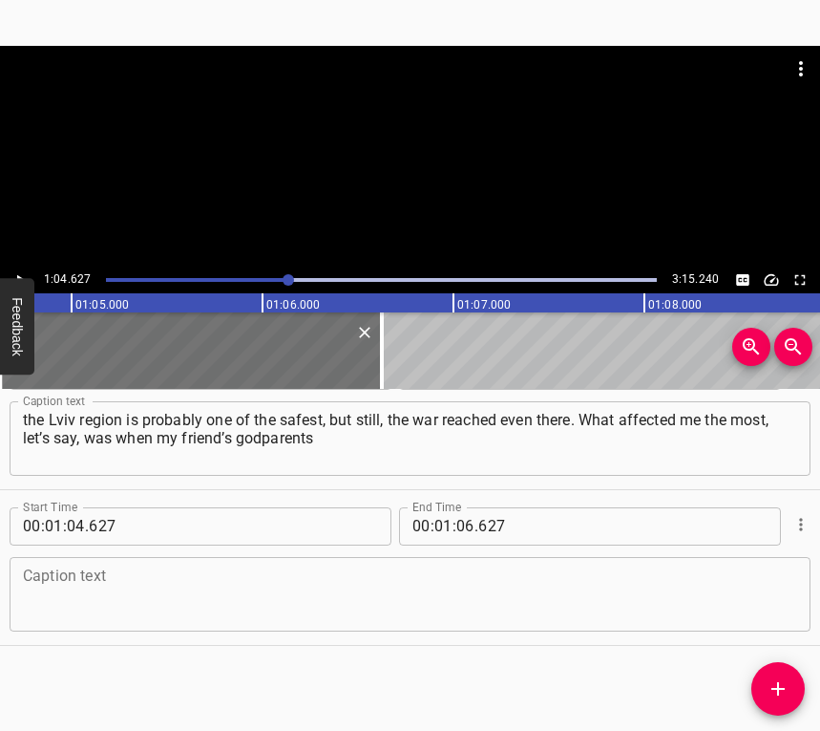
click at [169, 607] on textarea at bounding box center [410, 593] width 774 height 54
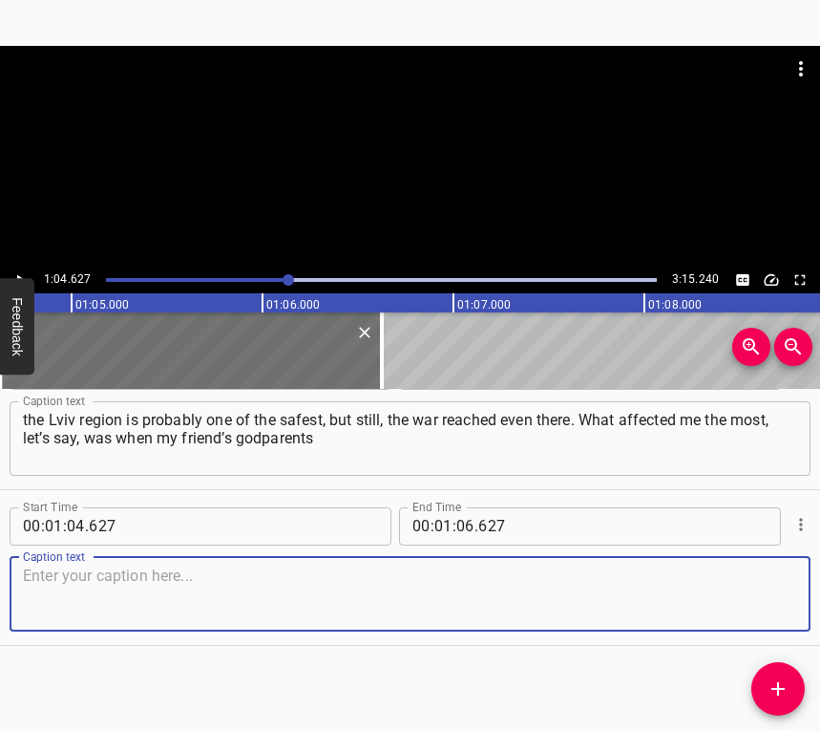
paste textarea "were killed during a shelling — almost their entire family. It was very painful…"
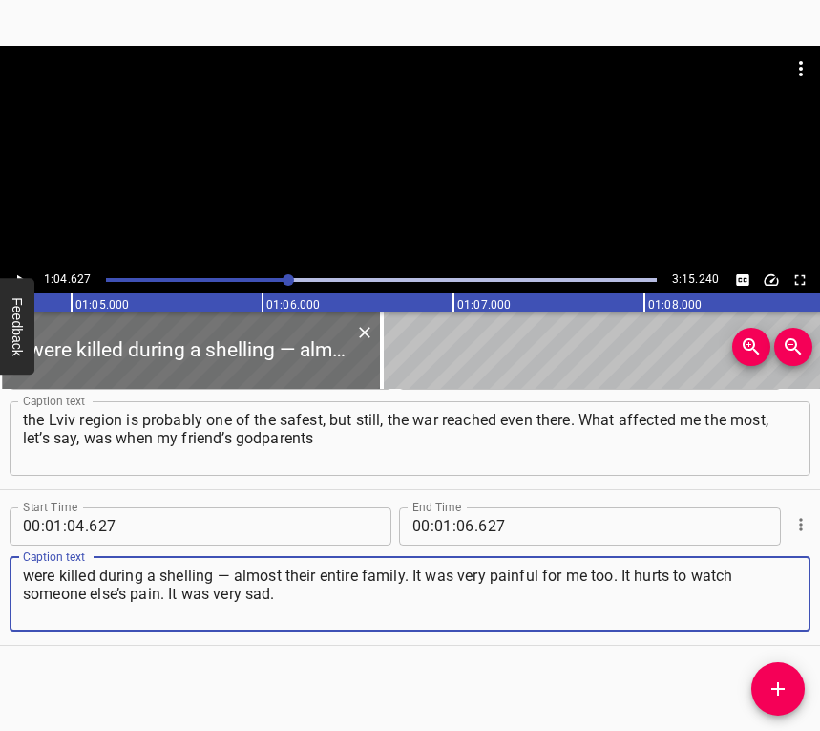
type textarea "were killed during a shelling — almost their entire family. It was very painful…"
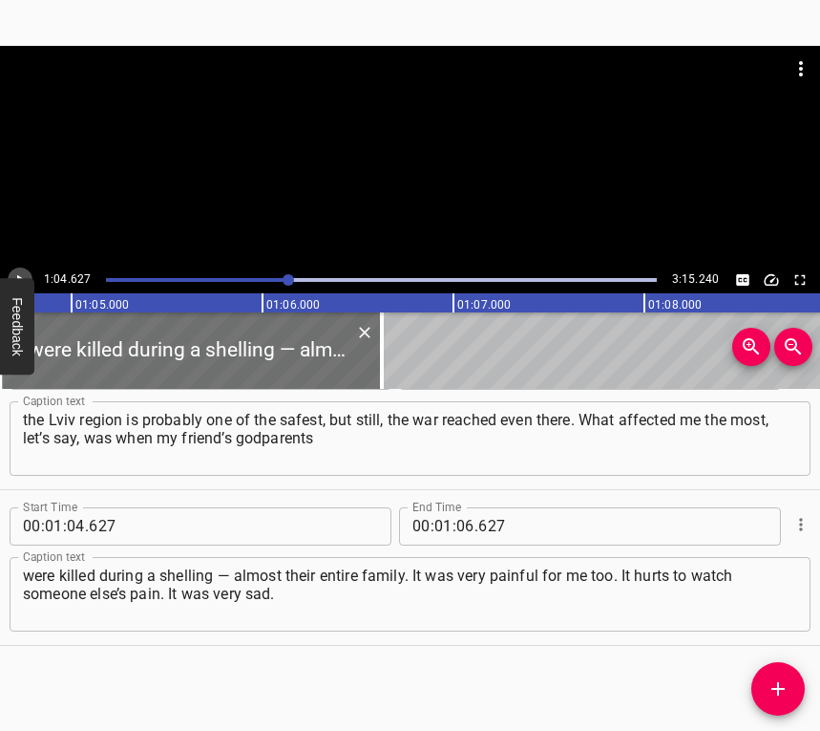
click at [17, 277] on icon "Play/Pause" at bounding box center [21, 279] width 8 height 11
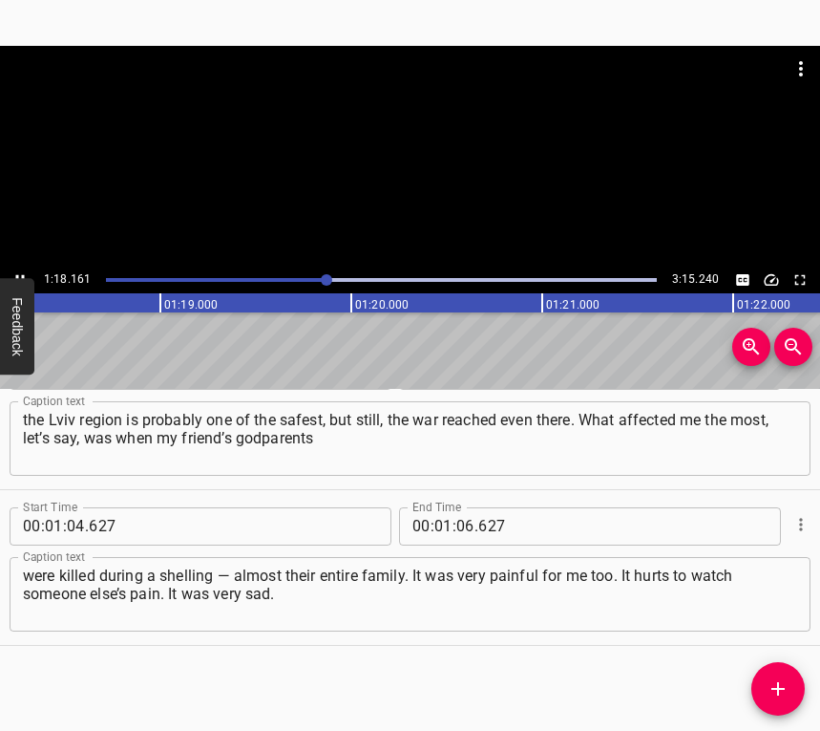
click at [20, 271] on icon "Play/Pause" at bounding box center [19, 279] width 17 height 17
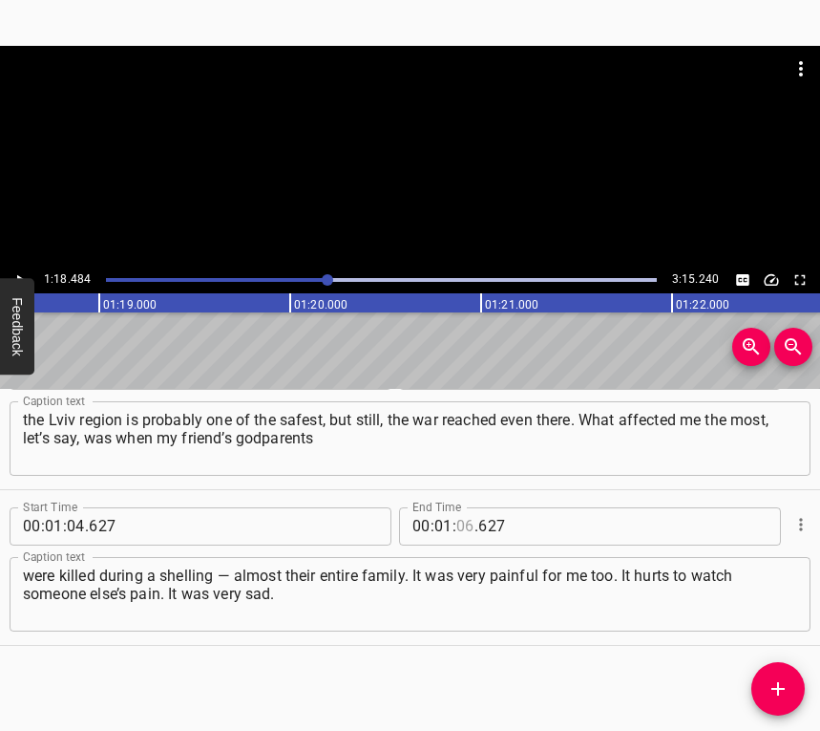
click at [456, 519] on input "number" at bounding box center [465, 526] width 18 height 38
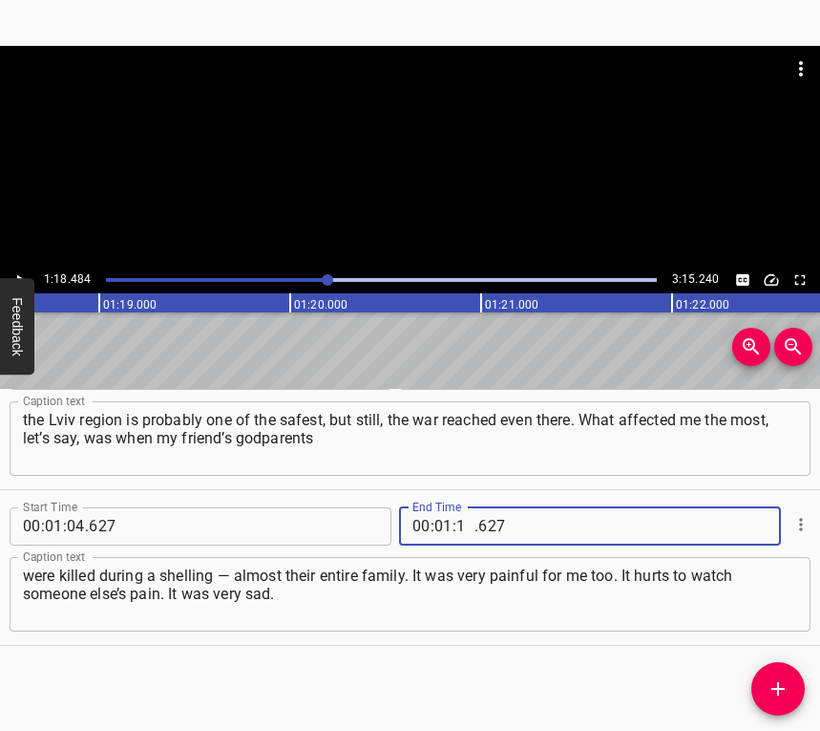
type input "18"
type input "484"
click at [779, 695] on icon "Add Cue" at bounding box center [778, 688] width 13 height 13
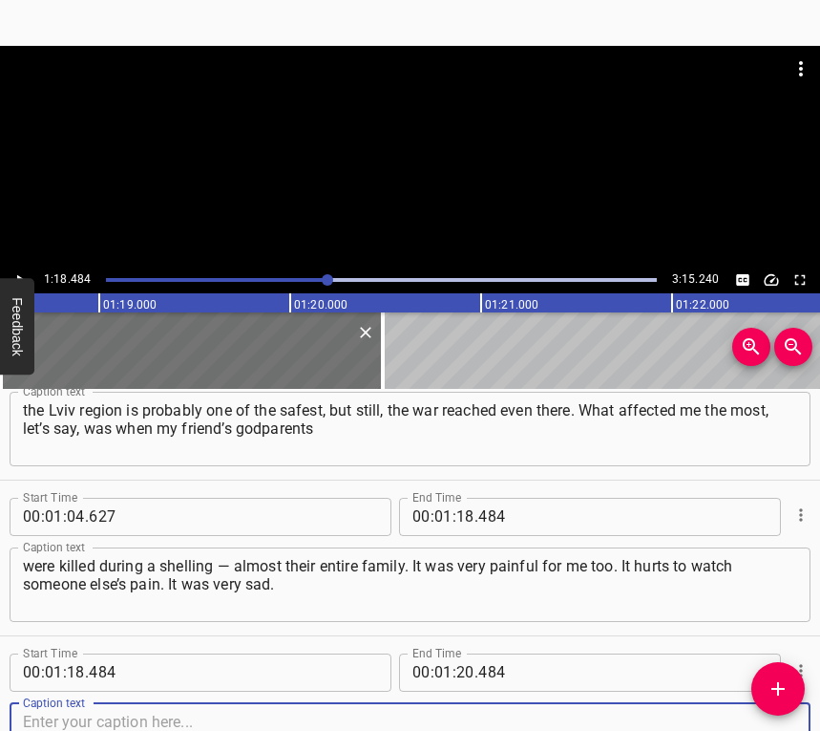
scroll to position [837, 0]
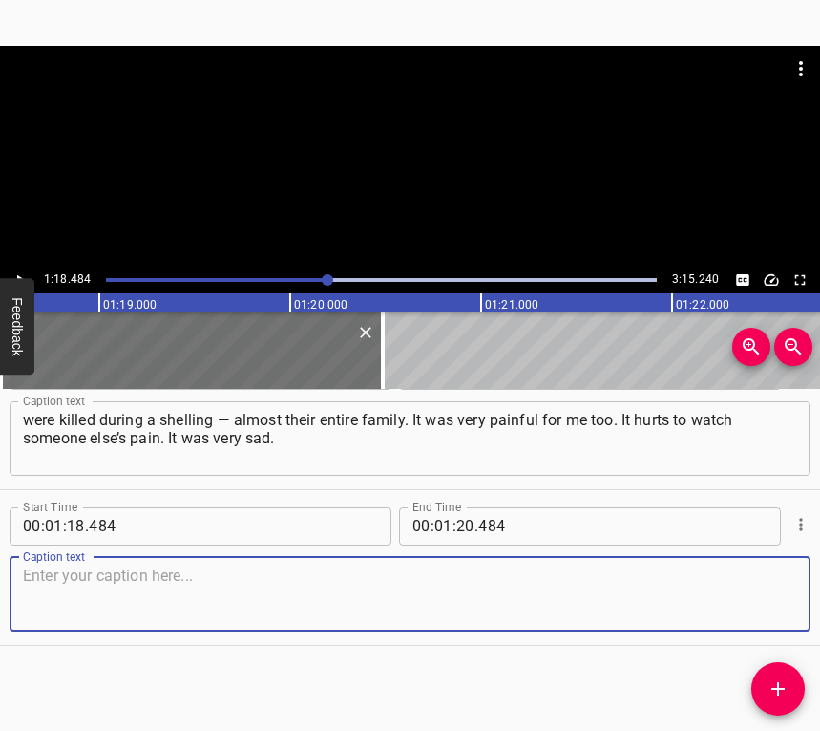
click at [756, 609] on textarea at bounding box center [410, 593] width 774 height 54
click at [44, 603] on textarea at bounding box center [410, 593] width 774 height 54
paste textarea "This is the essay contest “The Event That Changed Everything. The Power of Help…"
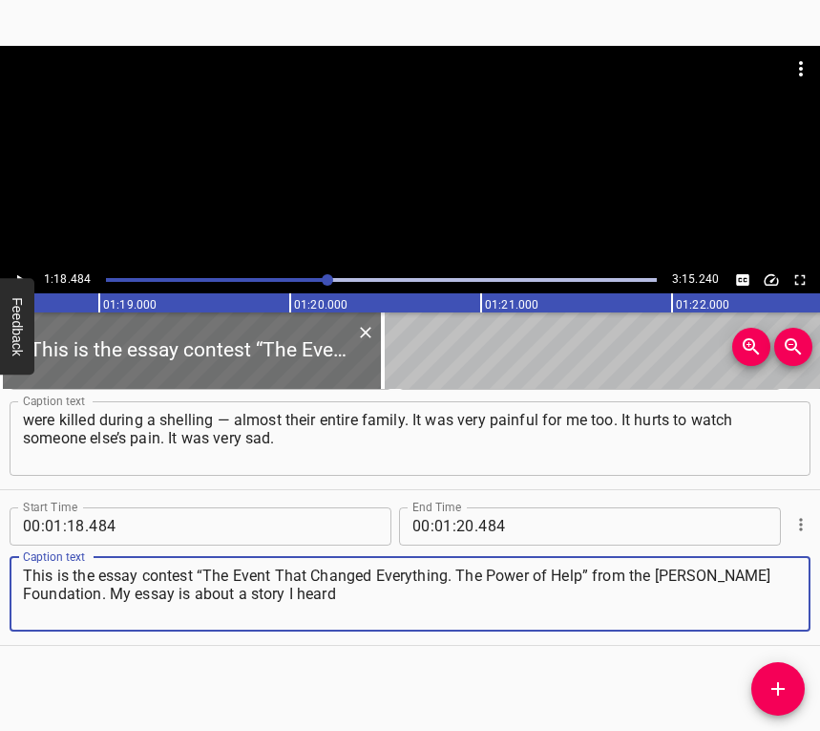
type textarea "This is the essay contest “The Event That Changed Everything. The Power of Help…"
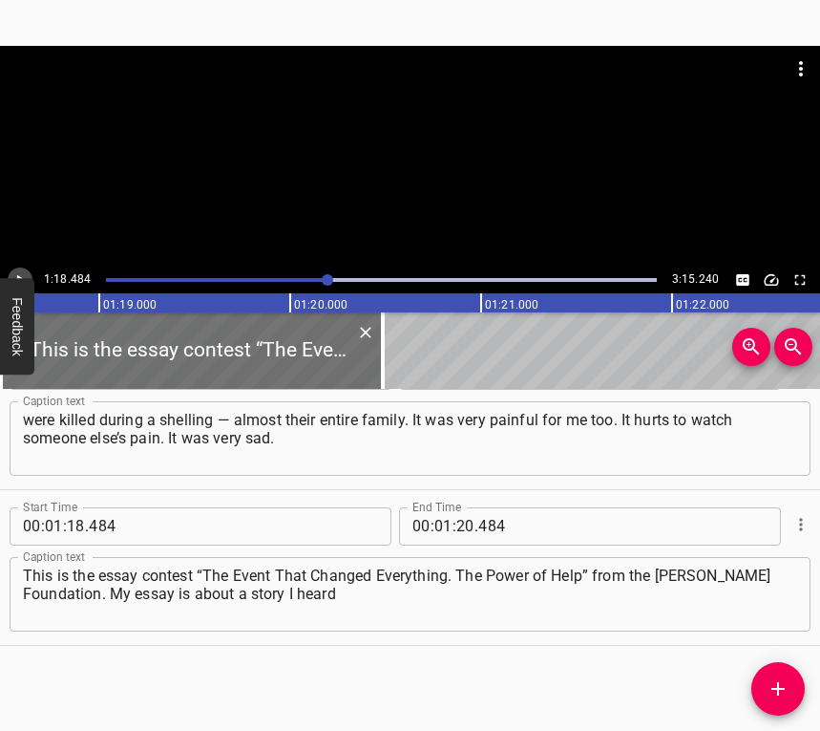
click at [21, 271] on icon "Play/Pause" at bounding box center [19, 279] width 17 height 17
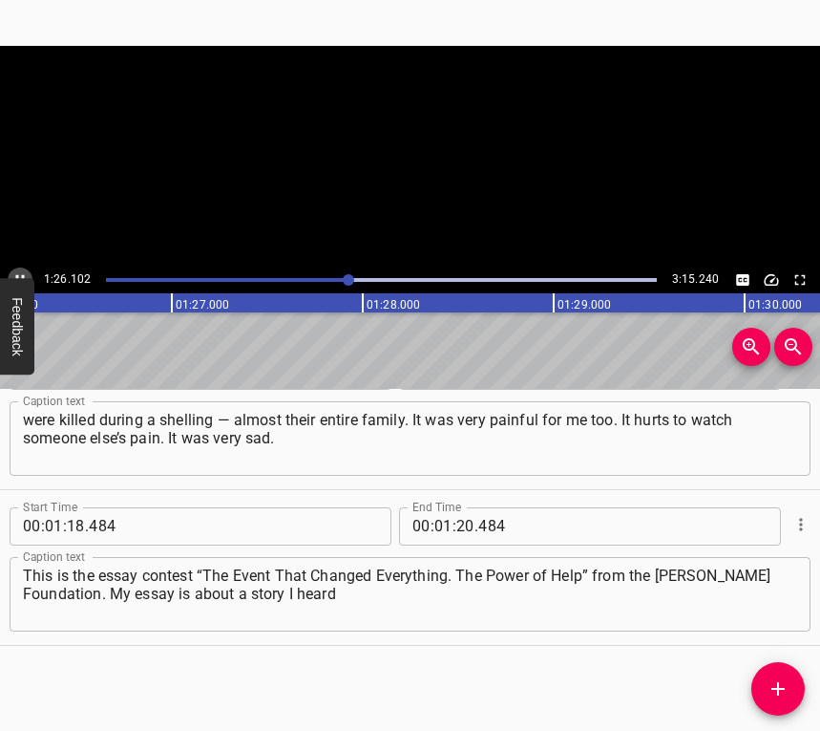
click at [21, 271] on icon "Play/Pause" at bounding box center [19, 279] width 17 height 17
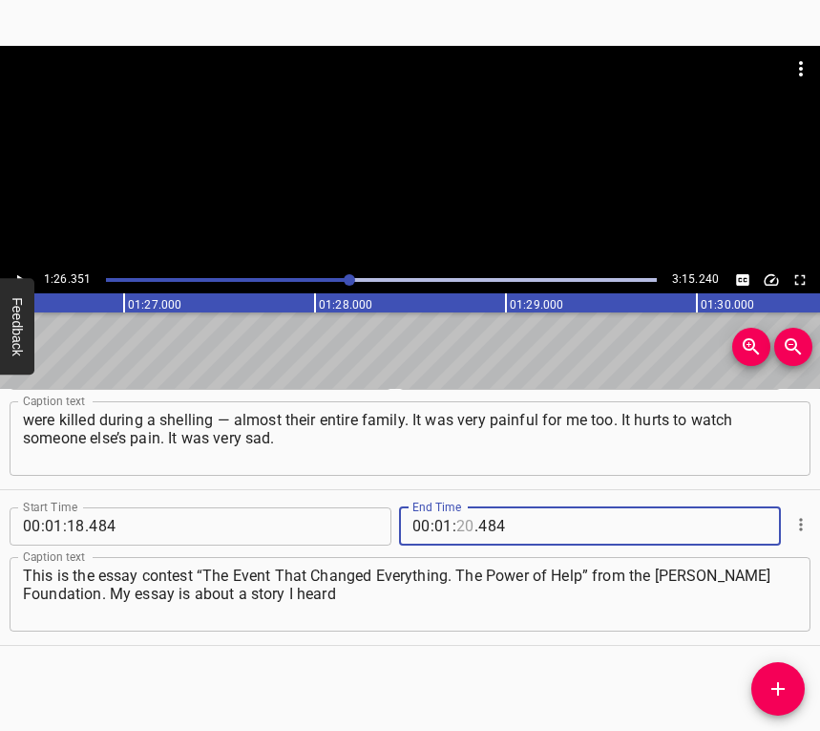
click at [460, 522] on input "number" at bounding box center [465, 526] width 18 height 38
type input "26"
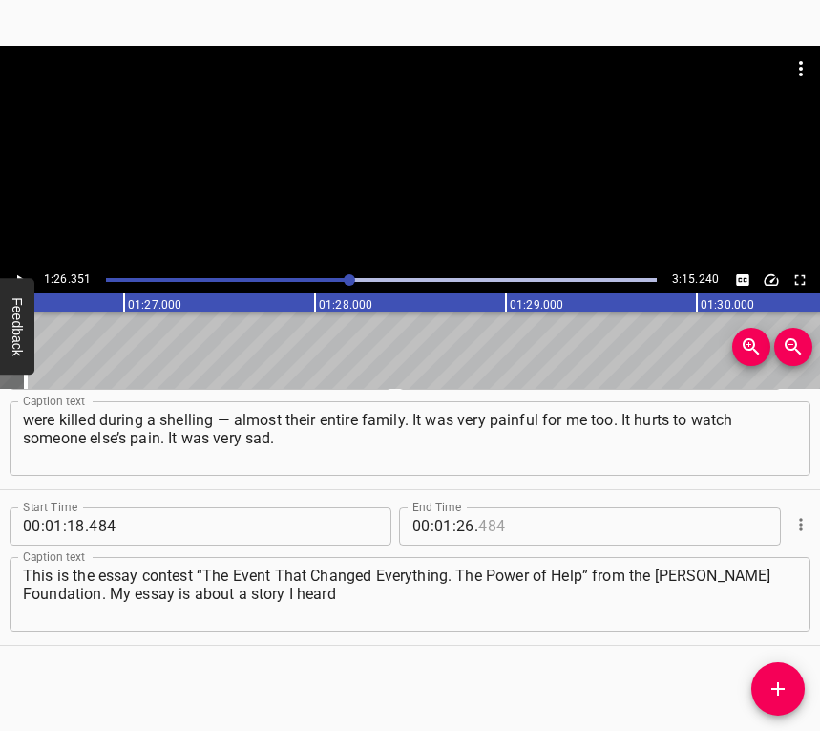
type input "484"
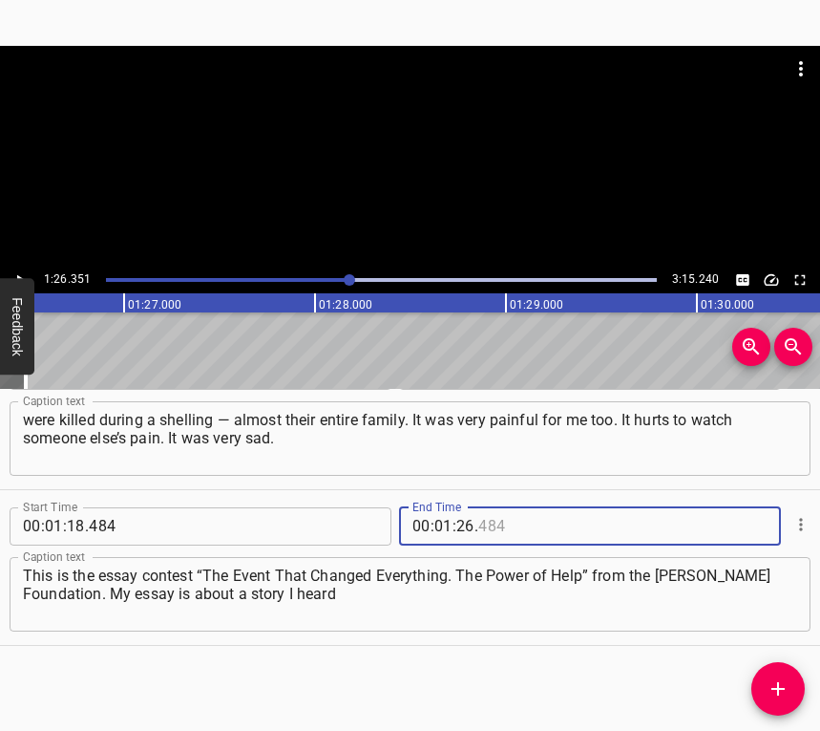
type input "484"
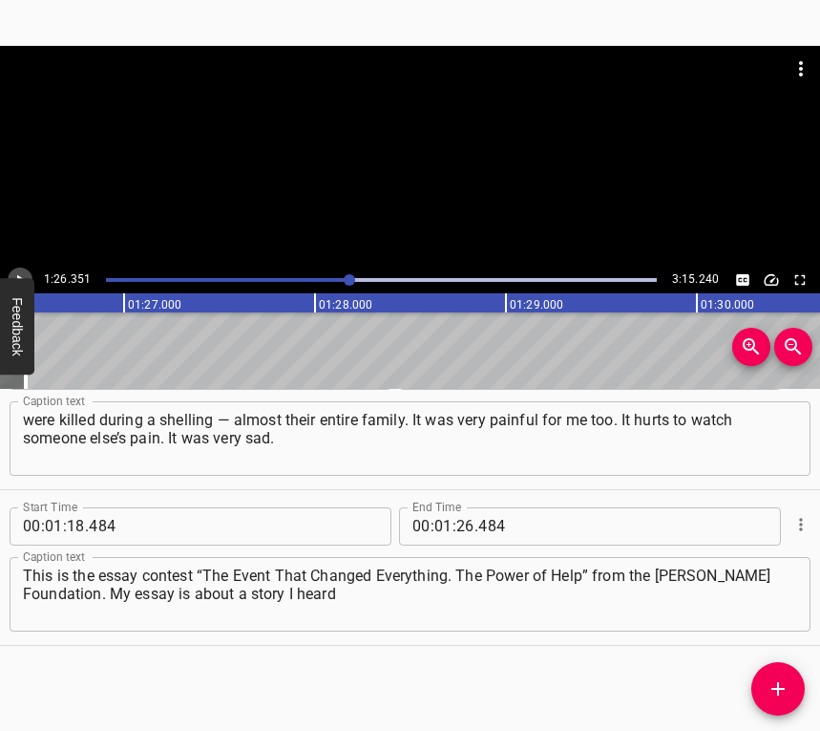
click at [13, 269] on button "Play/Pause" at bounding box center [20, 279] width 25 height 25
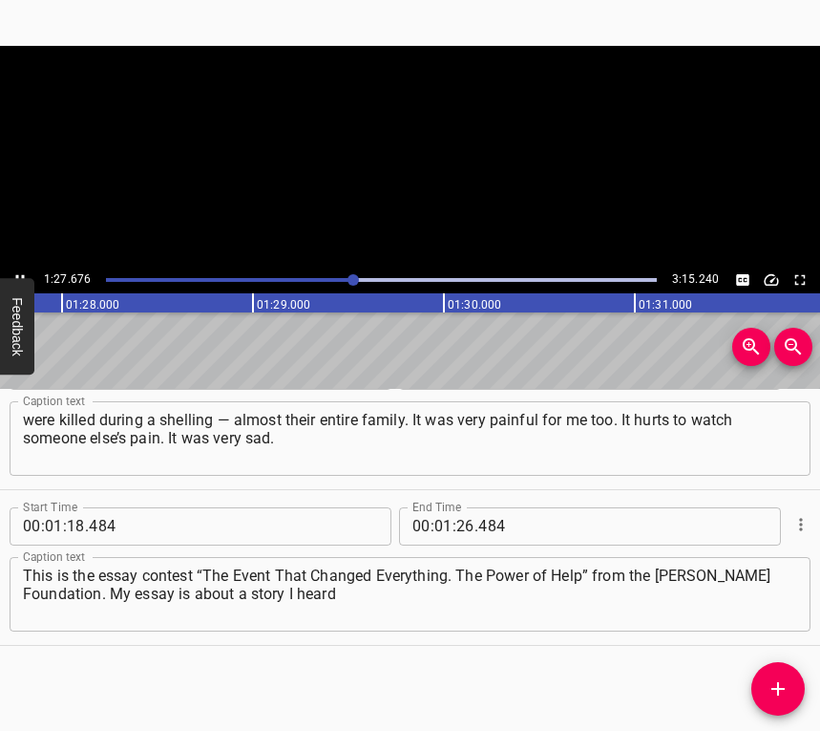
click at [13, 269] on button "Play/Pause" at bounding box center [20, 279] width 25 height 25
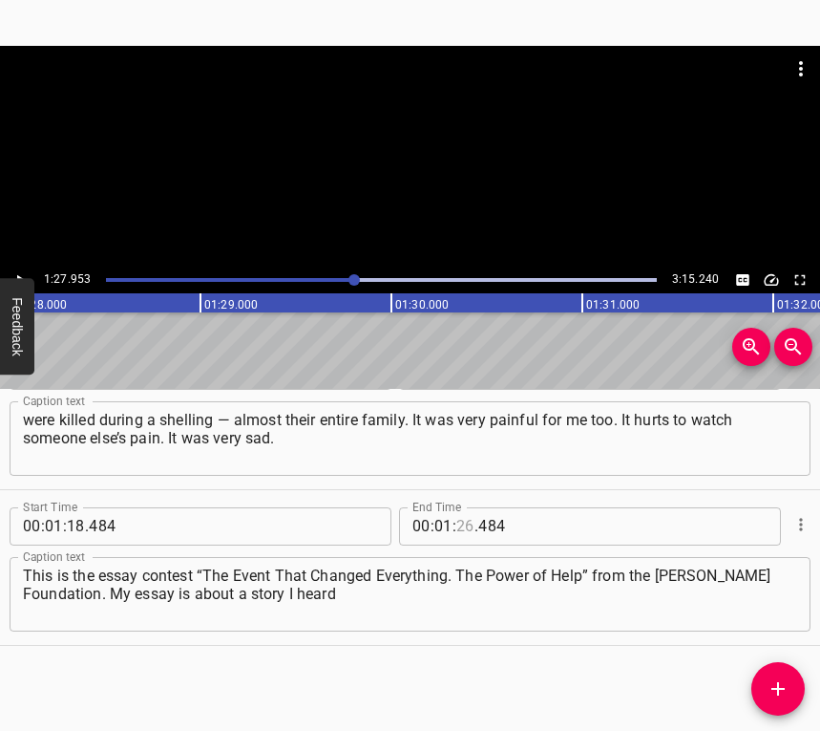
click at [460, 520] on input "number" at bounding box center [465, 526] width 18 height 38
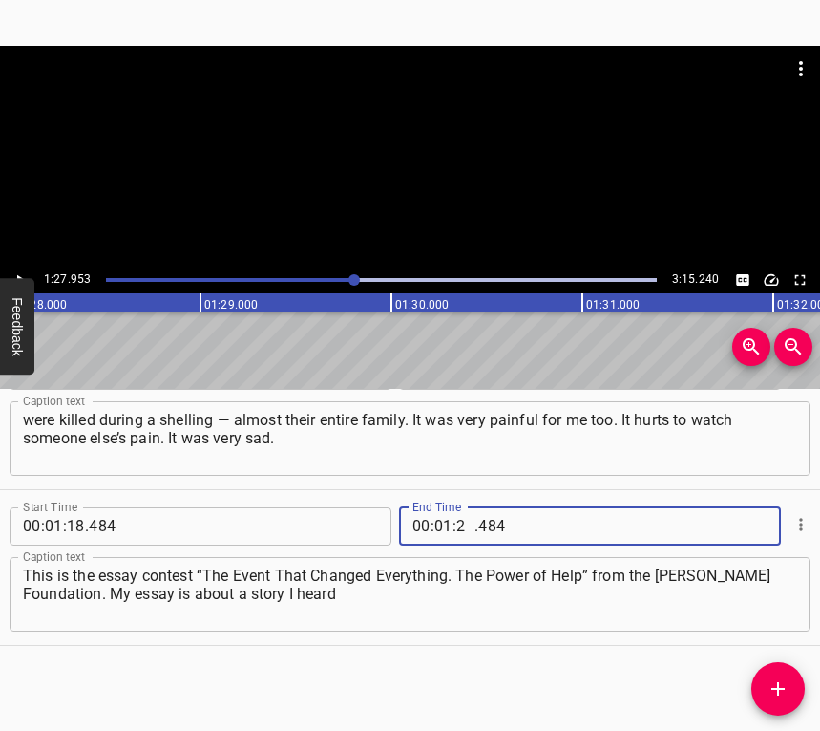
type input "27"
type input "953"
click at [775, 684] on icon "Add Cue" at bounding box center [778, 688] width 23 height 23
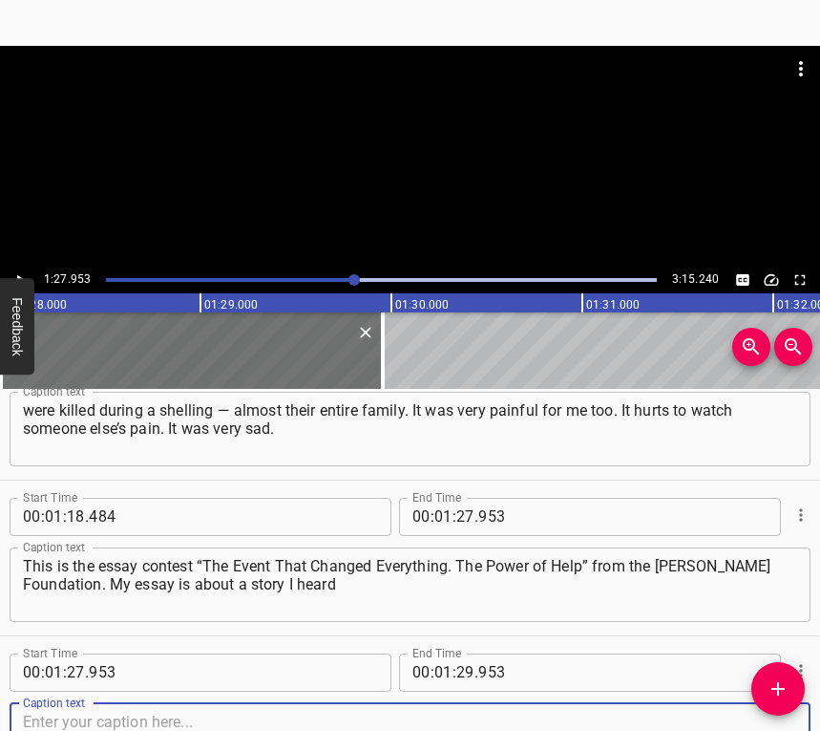
scroll to position [992, 0]
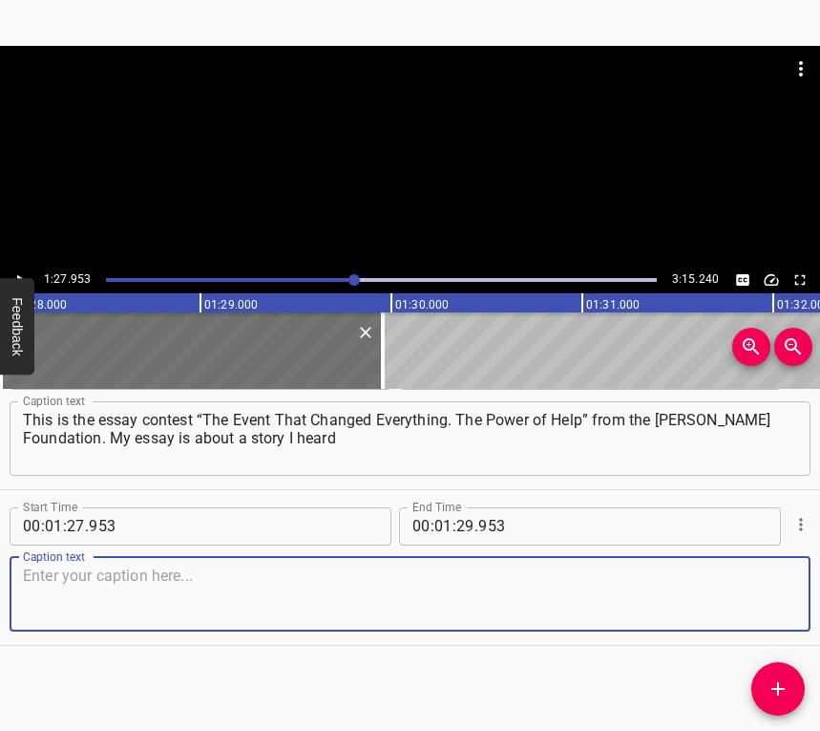
drag, startPoint x: 765, startPoint y: 610, endPoint x: 814, endPoint y: 589, distance: 53.0
click at [772, 605] on textarea at bounding box center [410, 593] width 774 height 54
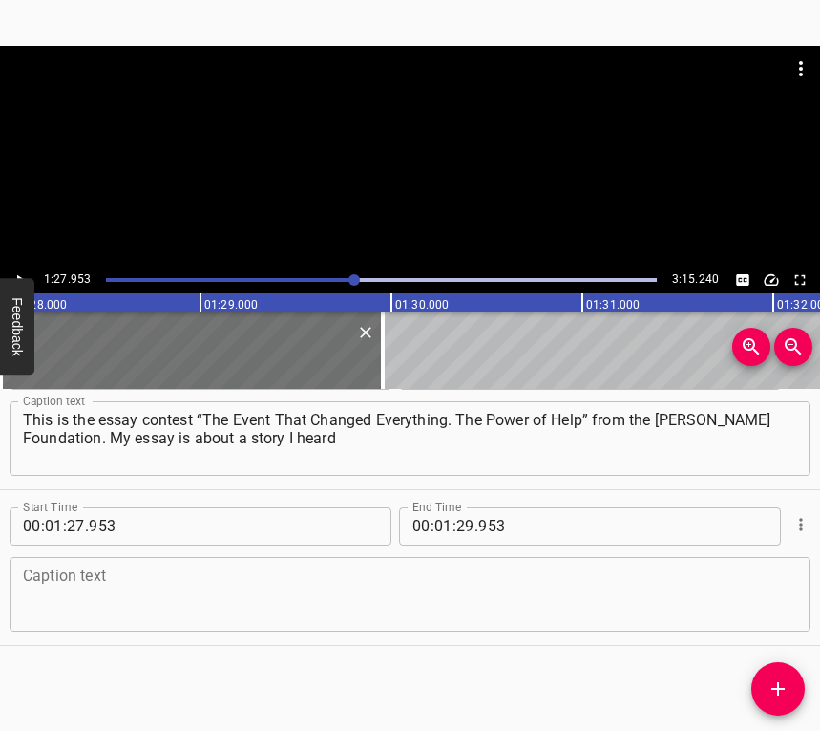
click at [63, 603] on textarea at bounding box center [410, 593] width 774 height 54
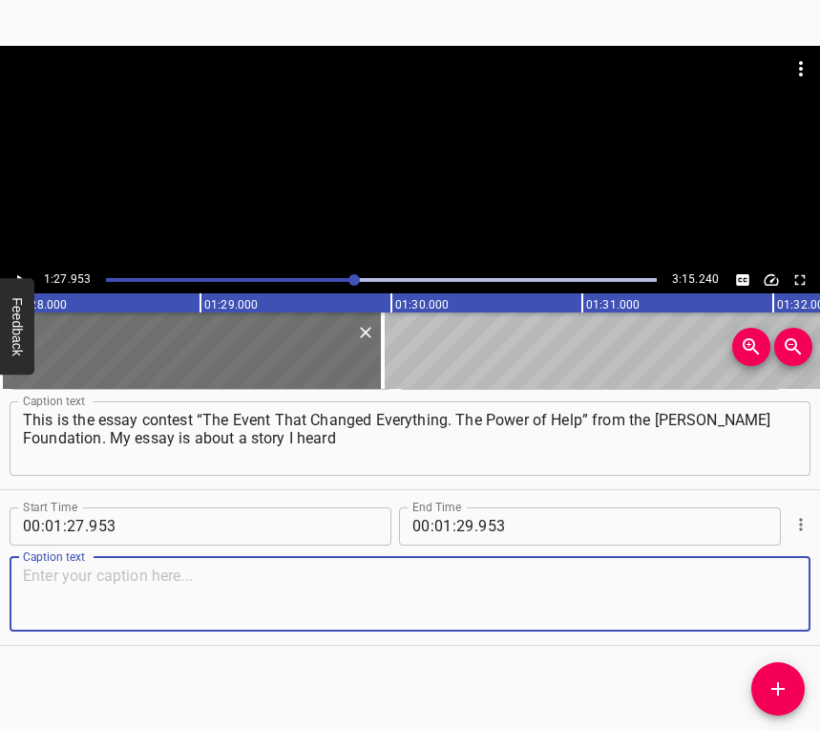
paste textarea "and rewrote a bit creatively, adding a little from myself, you could say. My st…"
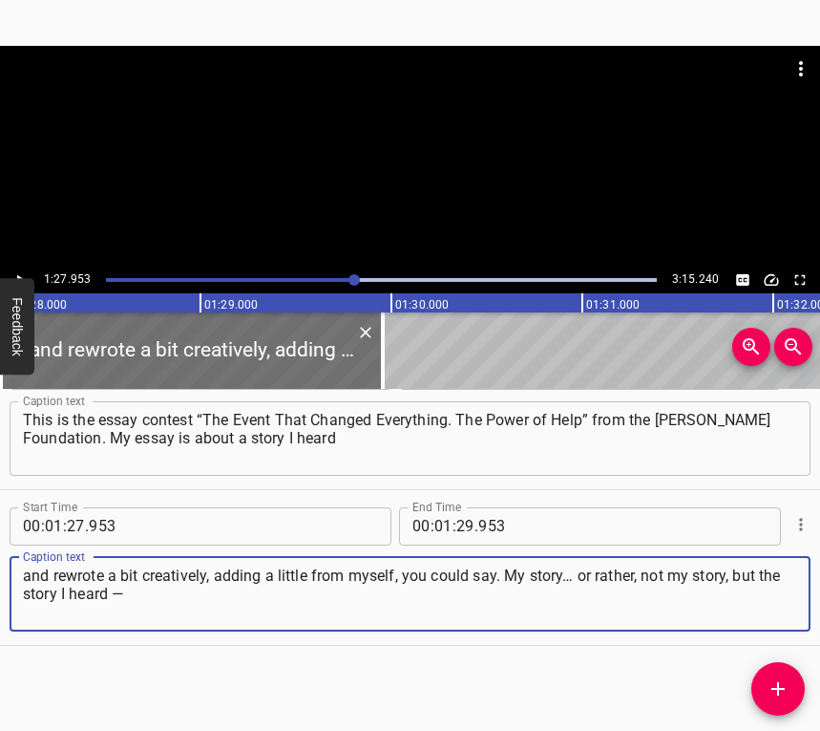
type textarea "and rewrote a bit creatively, adding a little from myself, you could say. My st…"
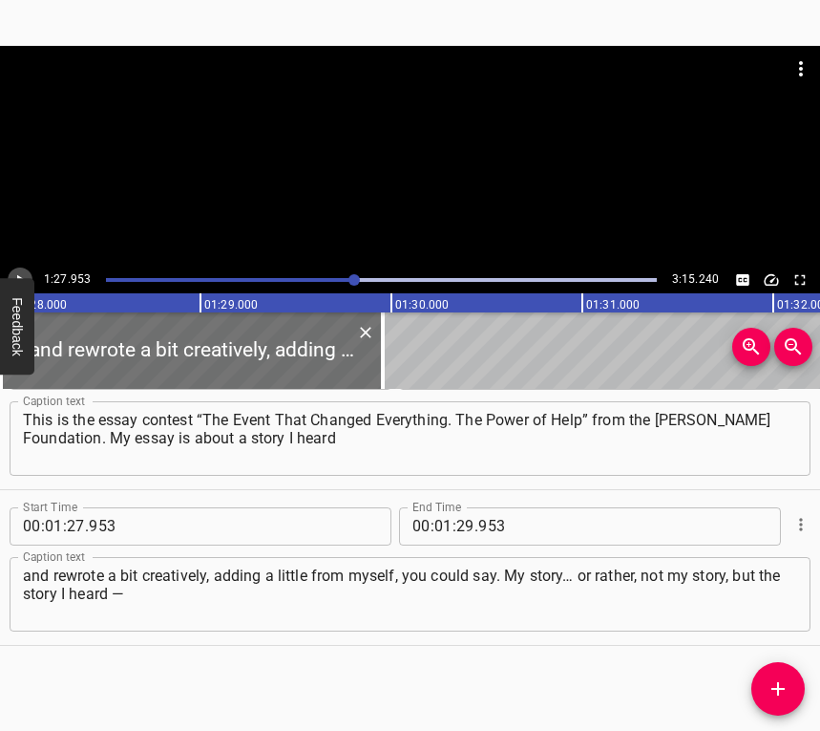
click at [22, 274] on icon "Play/Pause" at bounding box center [19, 279] width 17 height 17
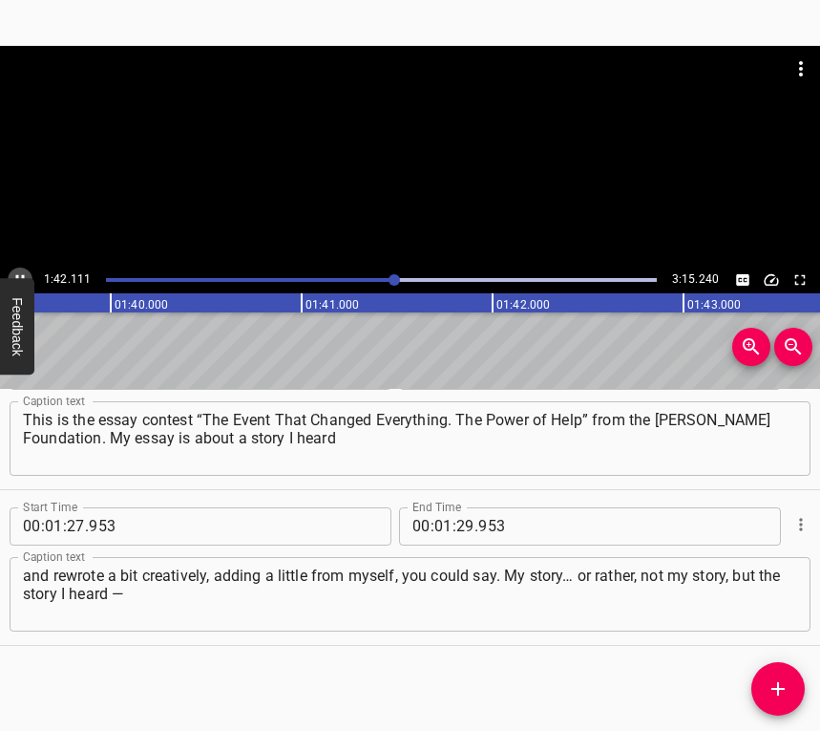
click at [11, 272] on button "Play/Pause" at bounding box center [20, 279] width 25 height 25
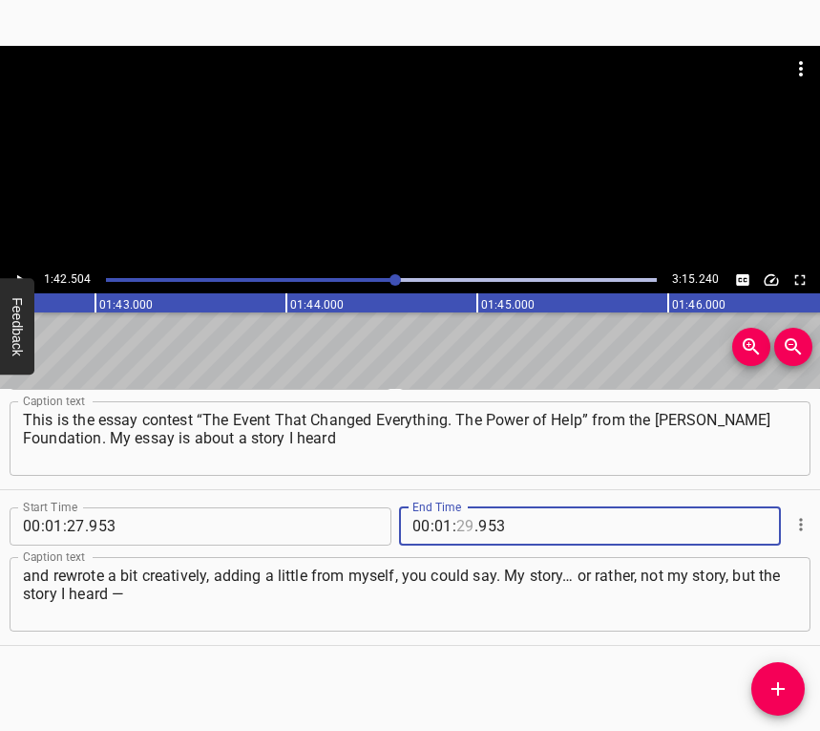
click at [459, 520] on input "number" at bounding box center [465, 526] width 18 height 38
type input "42"
type input "504"
click at [775, 676] on button "Add Cue" at bounding box center [778, 688] width 53 height 53
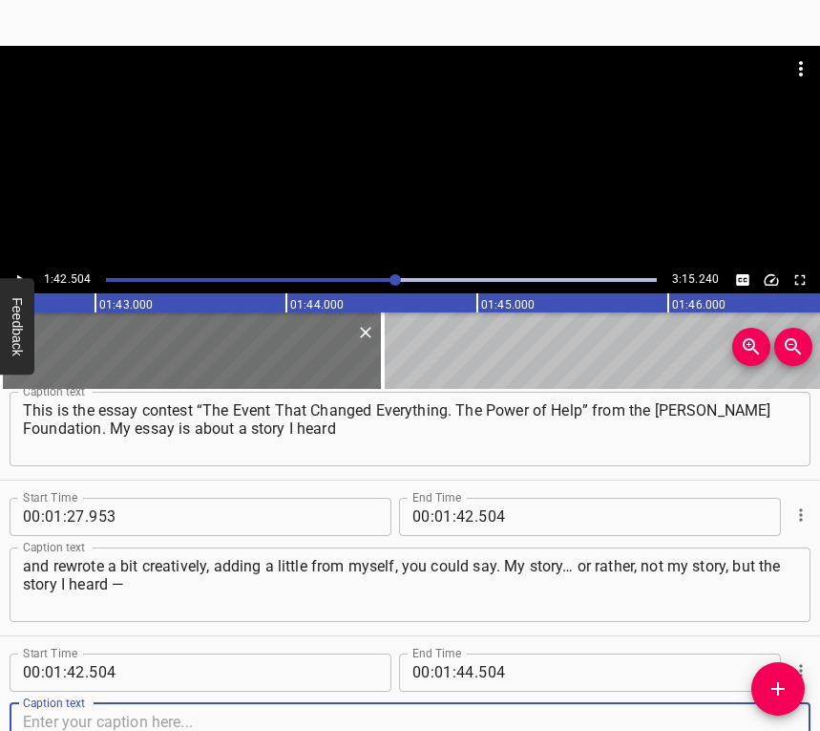
scroll to position [1148, 0]
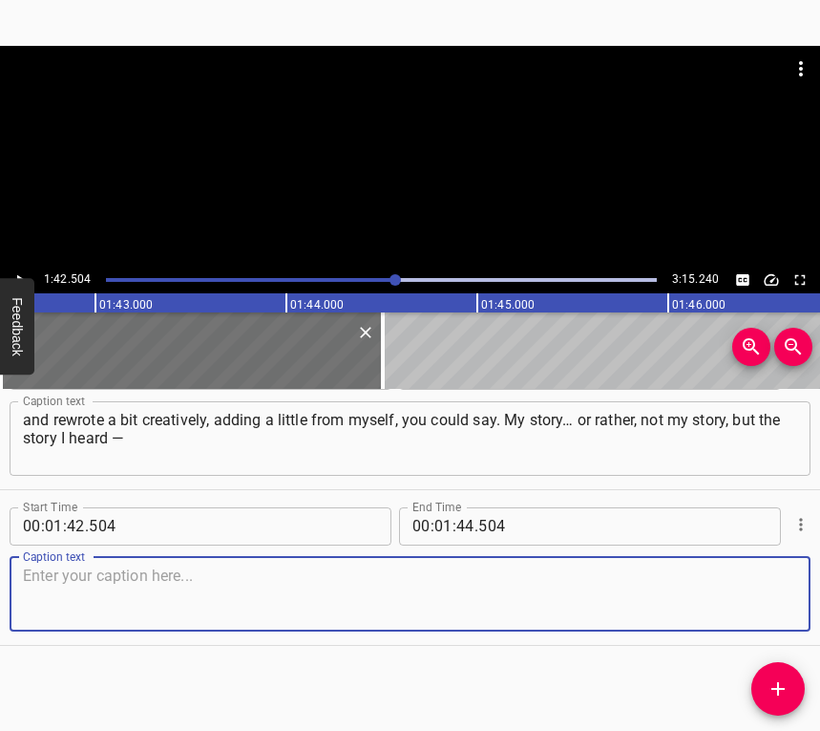
click at [760, 597] on textarea at bounding box center [410, 593] width 774 height 54
click at [140, 586] on textarea at bounding box center [410, 593] width 774 height 54
paste textarea "about a woman who lived near the border, and a missile hit her house. And this …"
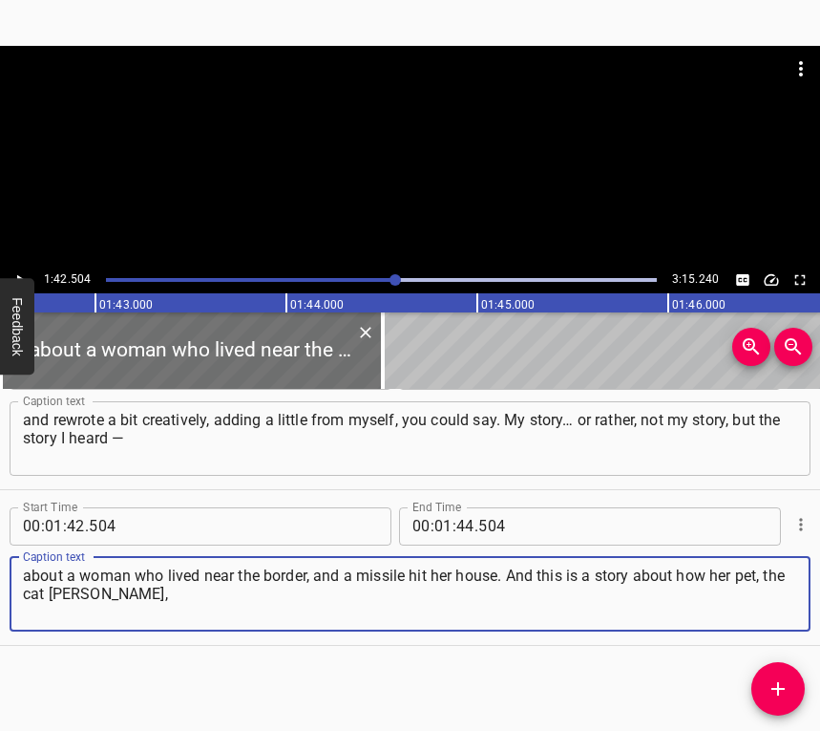
type textarea "about a woman who lived near the border, and a missile hit her house. And this …"
click at [23, 275] on icon "Play/Pause" at bounding box center [19, 279] width 17 height 17
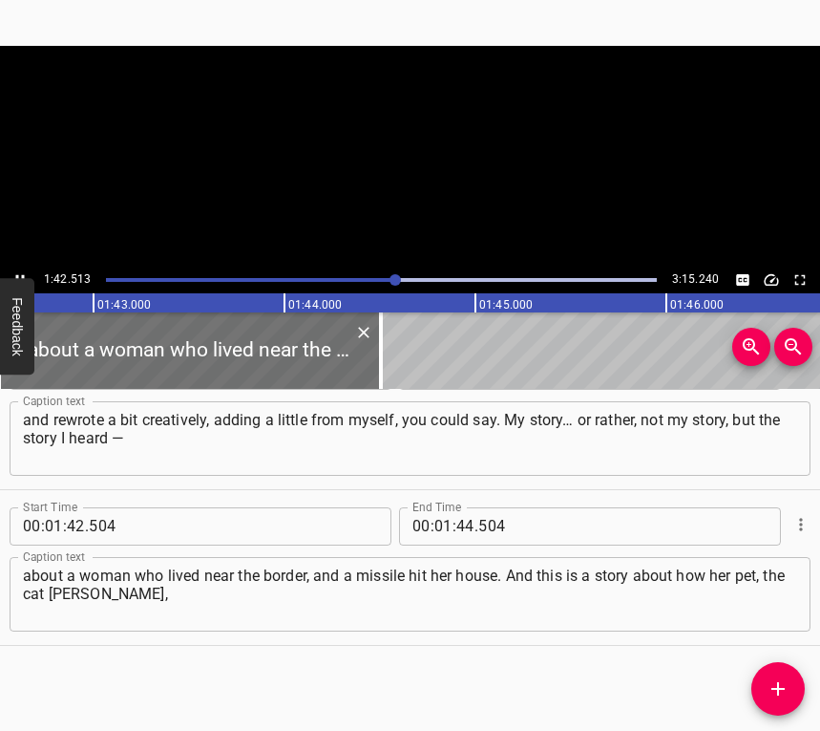
scroll to position [0, 19620]
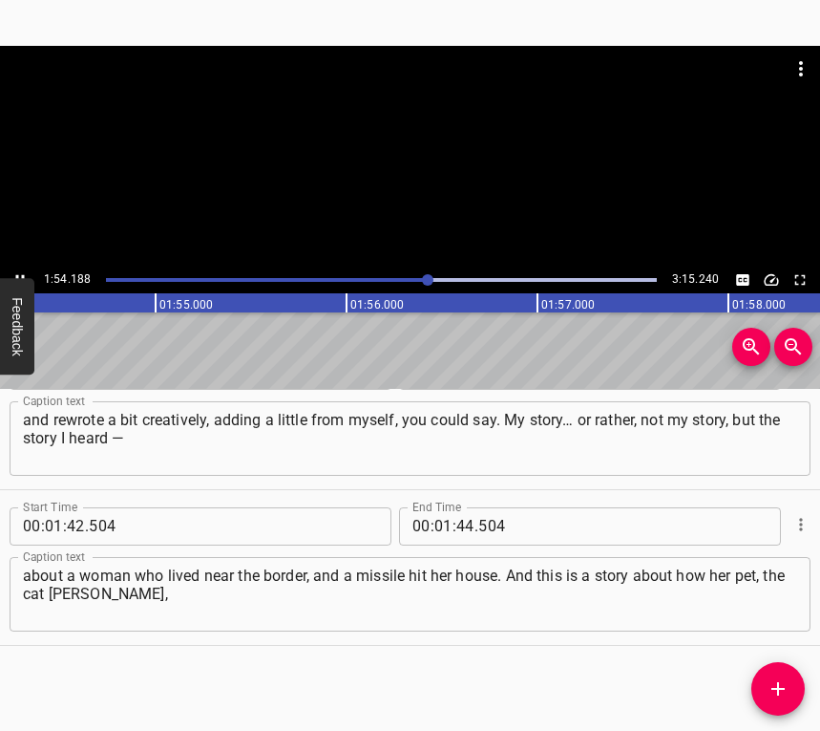
click at [14, 271] on icon "Play/Pause" at bounding box center [19, 279] width 17 height 17
click at [461, 521] on input "number" at bounding box center [465, 526] width 18 height 38
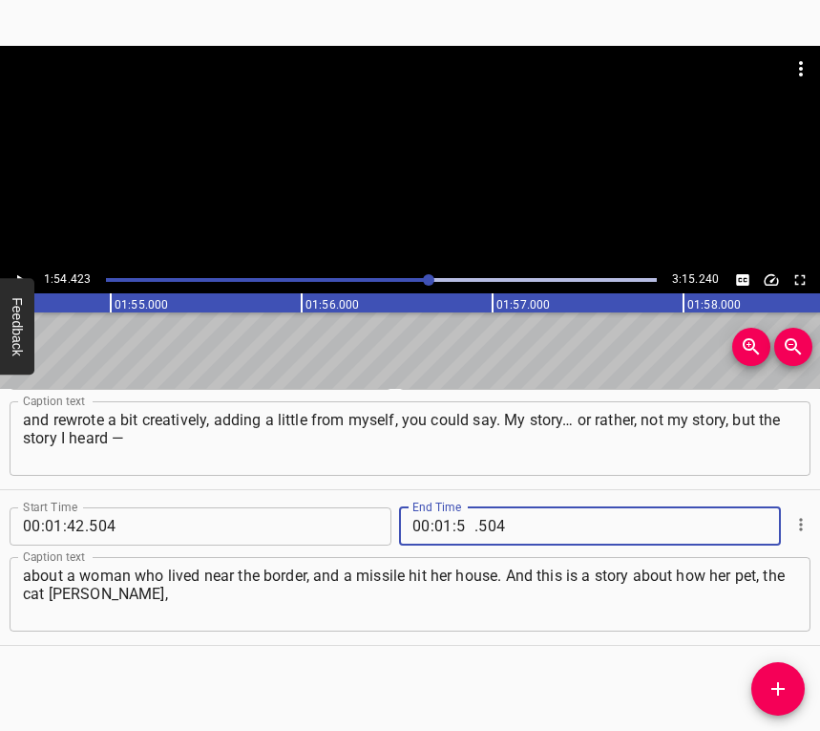
type input "54"
type input "423"
click at [774, 679] on icon "Add Cue" at bounding box center [778, 688] width 23 height 23
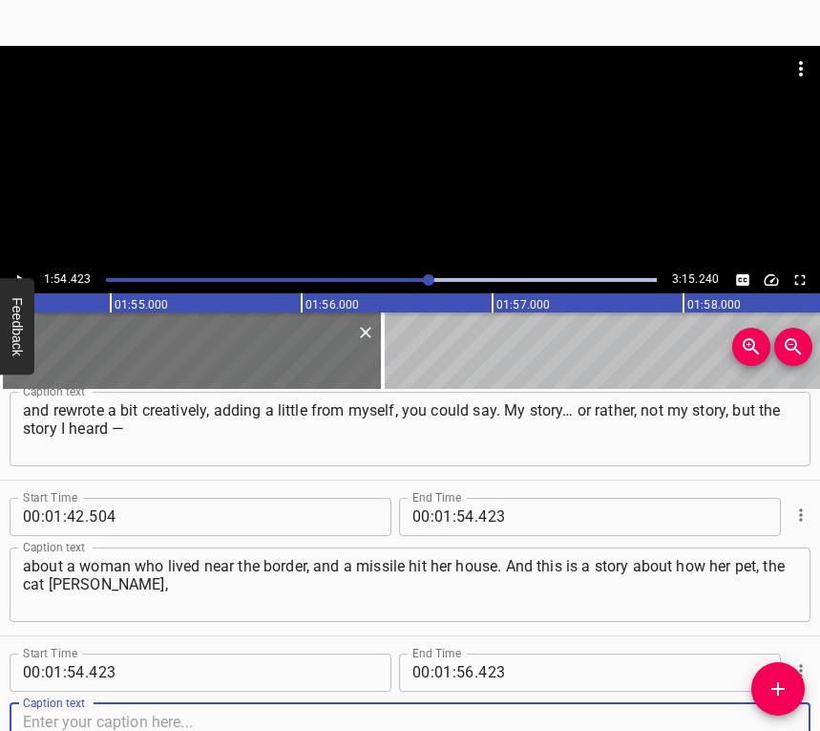
scroll to position [1304, 0]
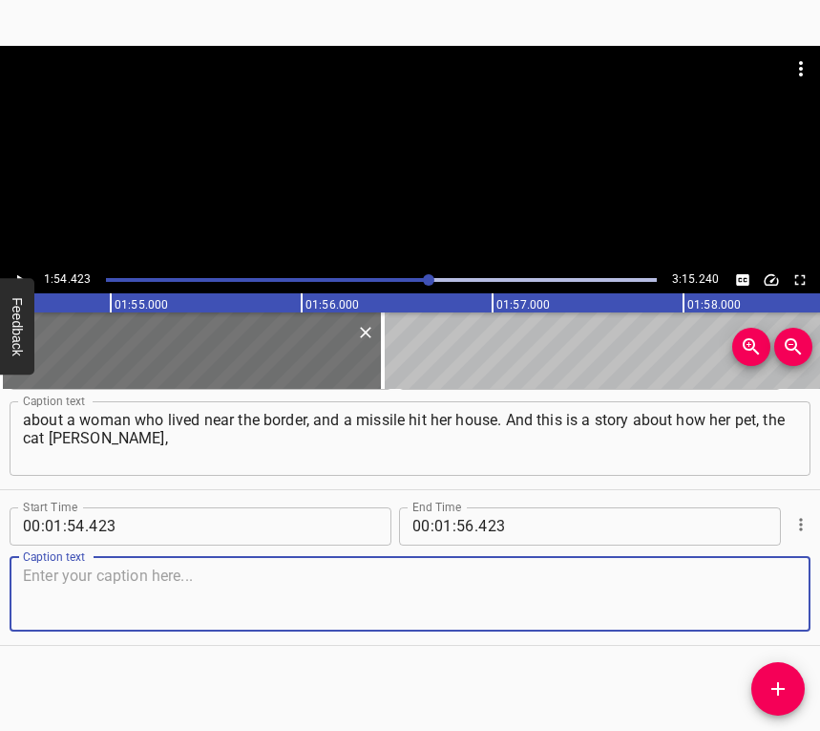
drag, startPoint x: 761, startPoint y: 581, endPoint x: 811, endPoint y: 562, distance: 52.9
click at [774, 573] on textarea at bounding box center [410, 593] width 774 height 54
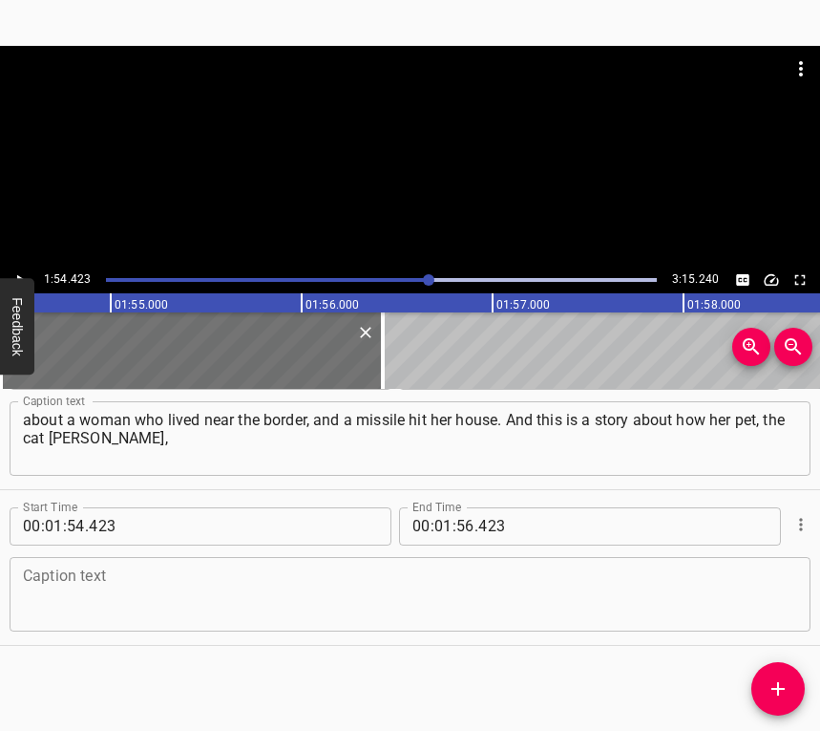
click at [53, 571] on textarea at bounding box center [410, 593] width 774 height 54
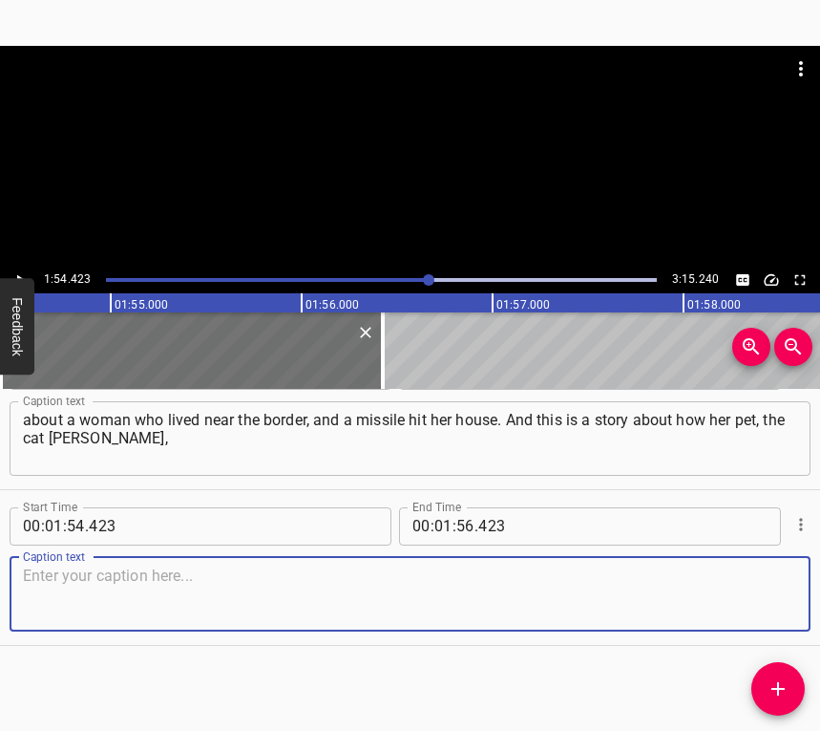
paste textarea "supported her all that time. I have a pet myself, and every time the air raid a…"
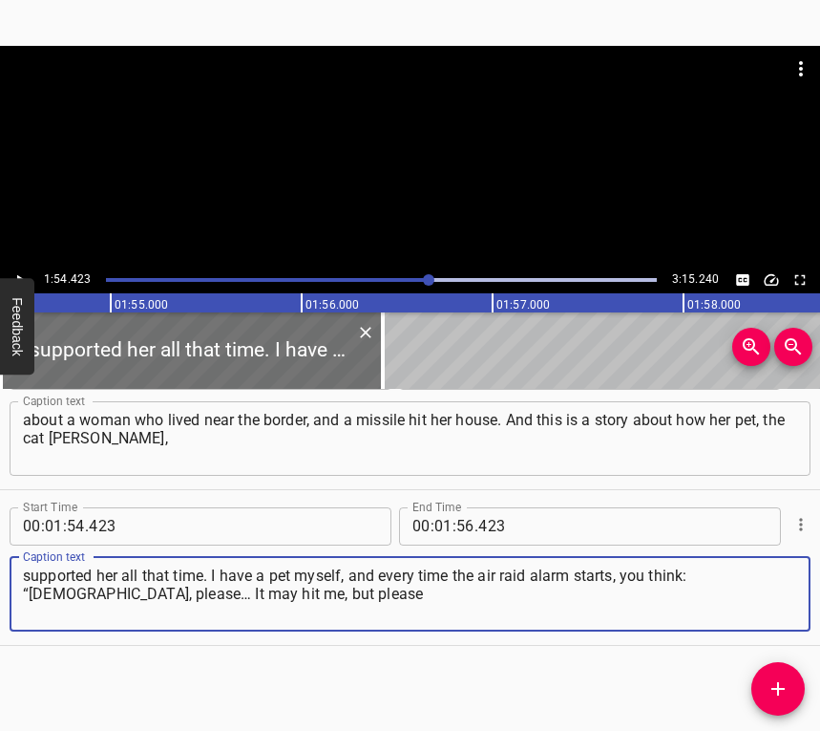
type textarea "supported her all that time. I have a pet myself, and every time the air raid a…"
click at [31, 270] on div "1:54.423 3:15.240" at bounding box center [410, 279] width 820 height 27
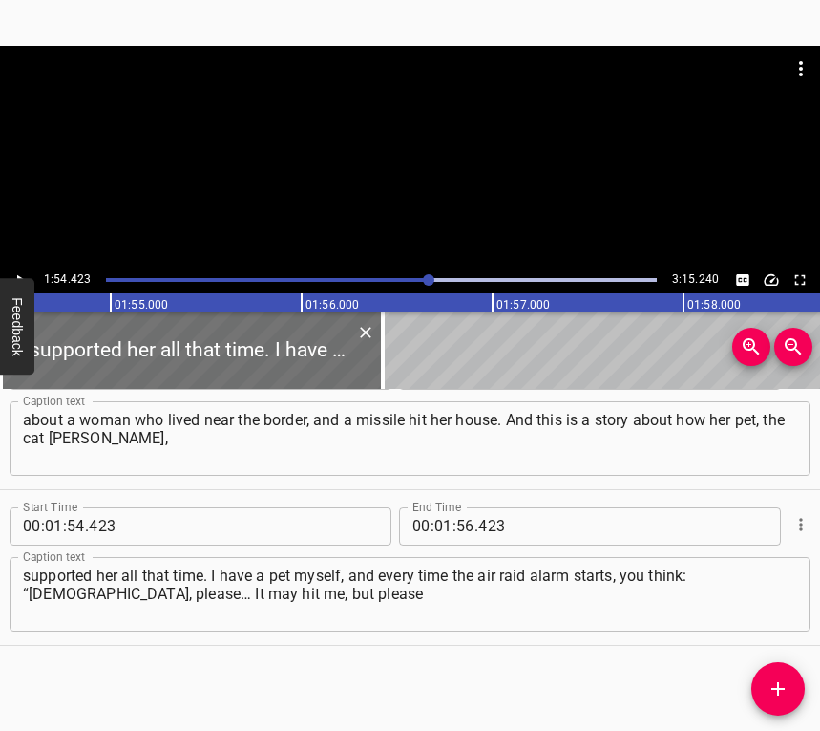
click at [16, 265] on div at bounding box center [410, 156] width 820 height 221
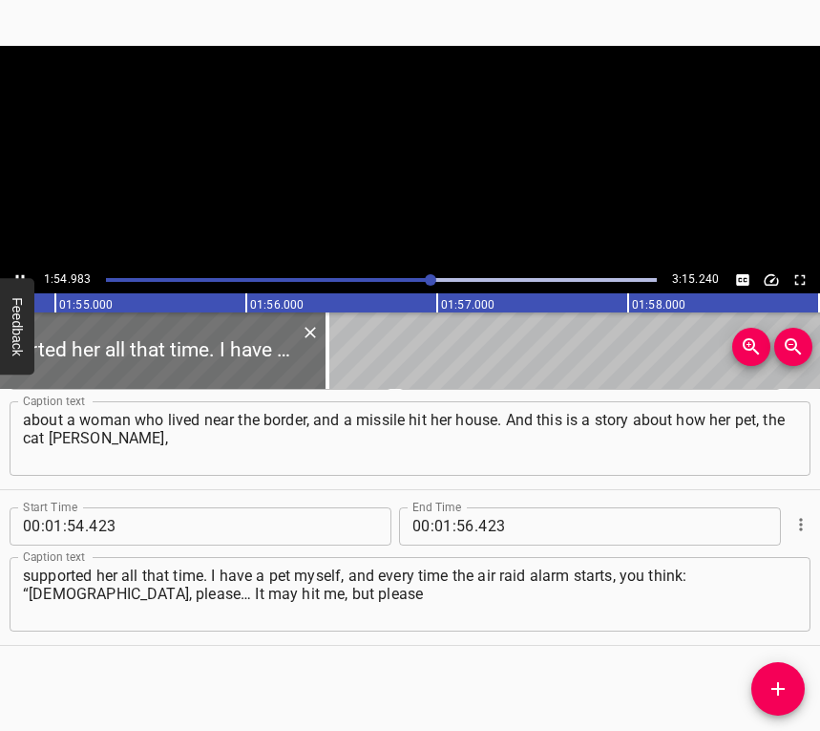
scroll to position [0, 21960]
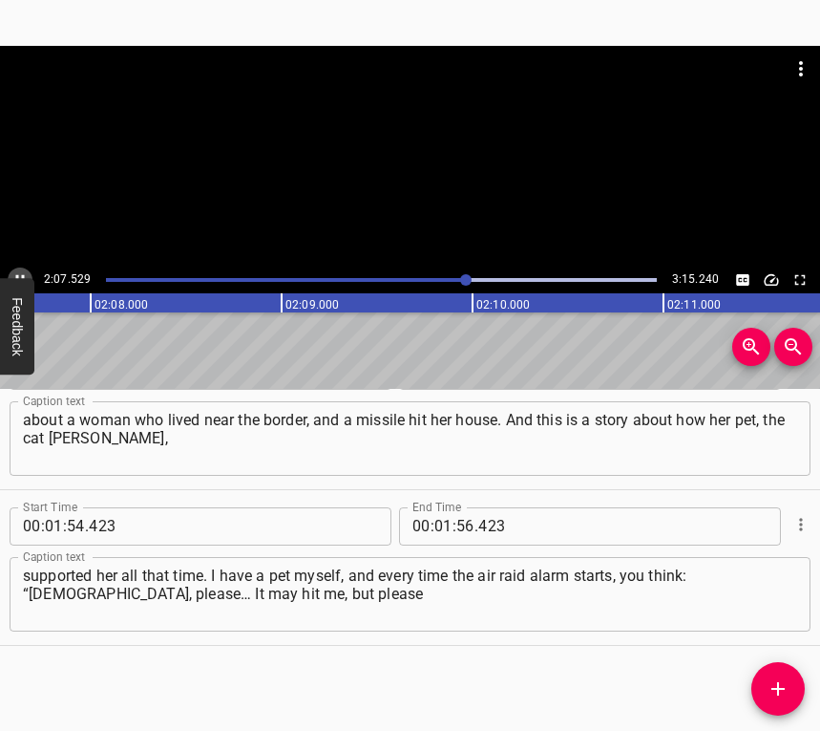
click at [20, 269] on button "Play/Pause" at bounding box center [20, 279] width 25 height 25
click at [435, 525] on input "number" at bounding box center [444, 526] width 18 height 38
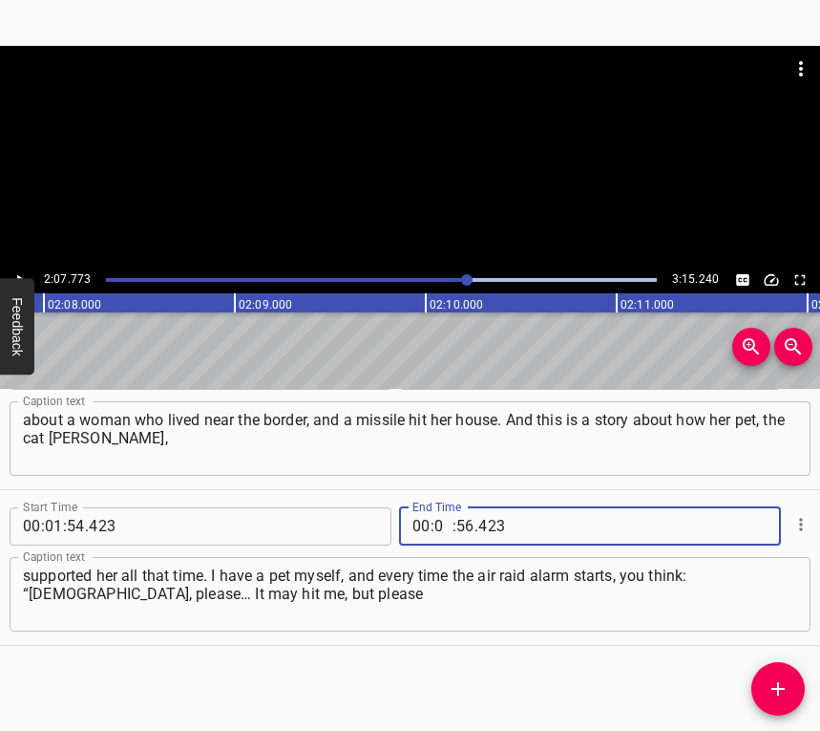
type input "02"
type input "07"
type input "773"
click at [772, 685] on icon "Add Cue" at bounding box center [778, 688] width 23 height 23
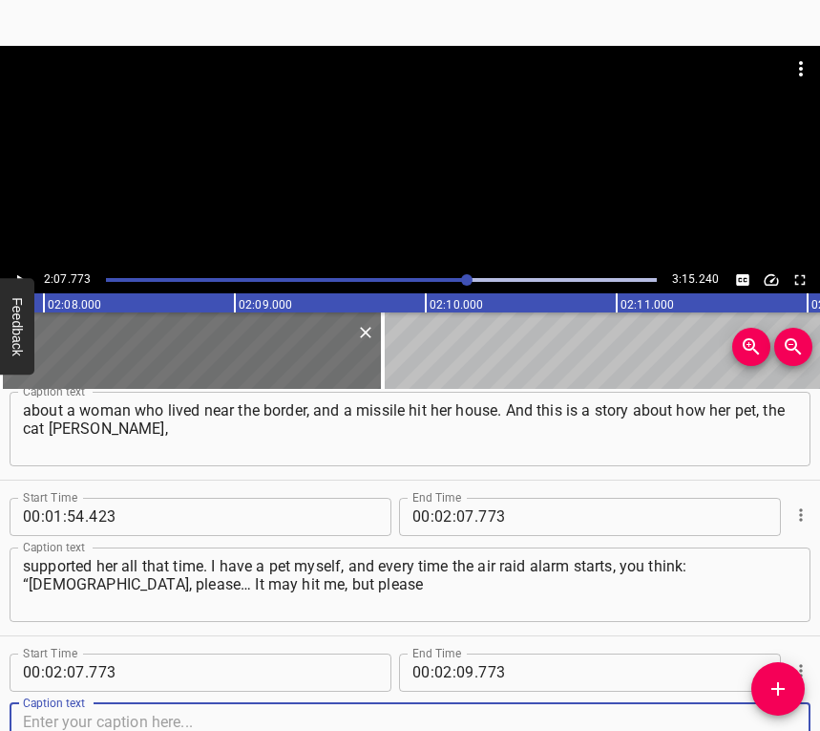
scroll to position [1459, 0]
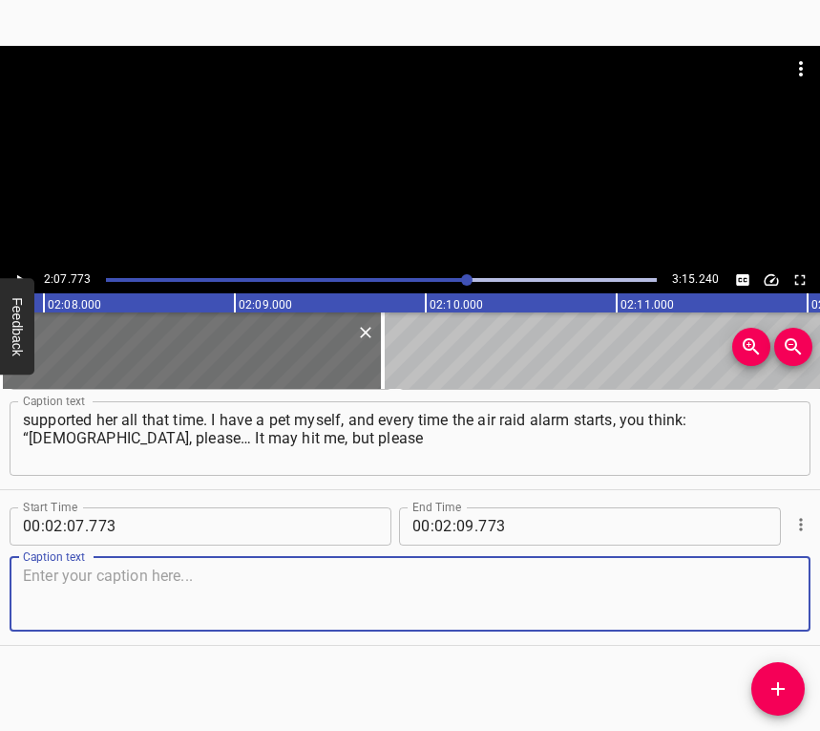
drag, startPoint x: 755, startPoint y: 600, endPoint x: 817, endPoint y: 587, distance: 63.3
click at [774, 596] on textarea at bounding box center [410, 593] width 774 height 54
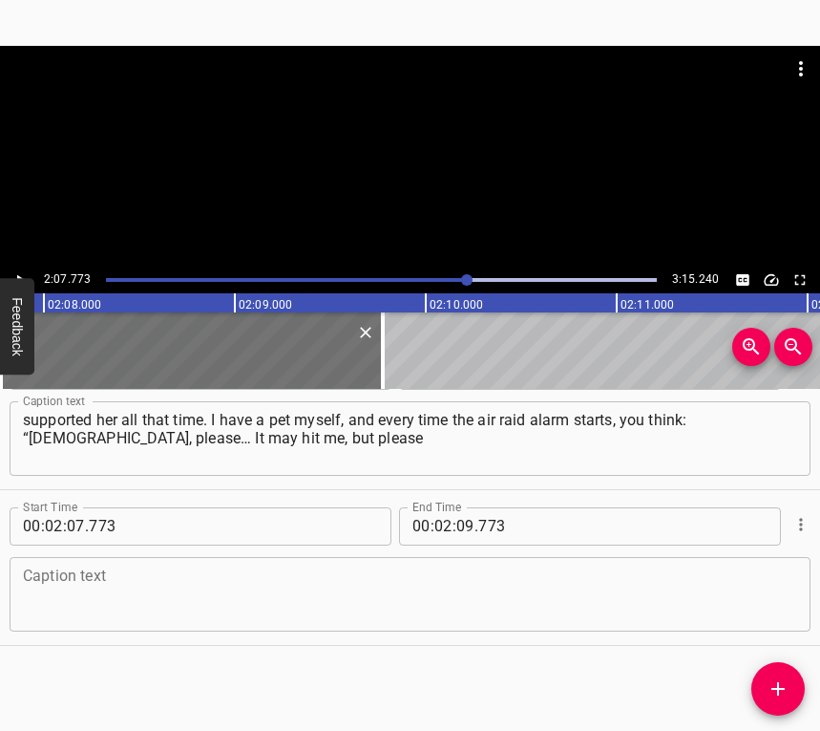
click at [46, 603] on textarea at bounding box center [410, 593] width 774 height 54
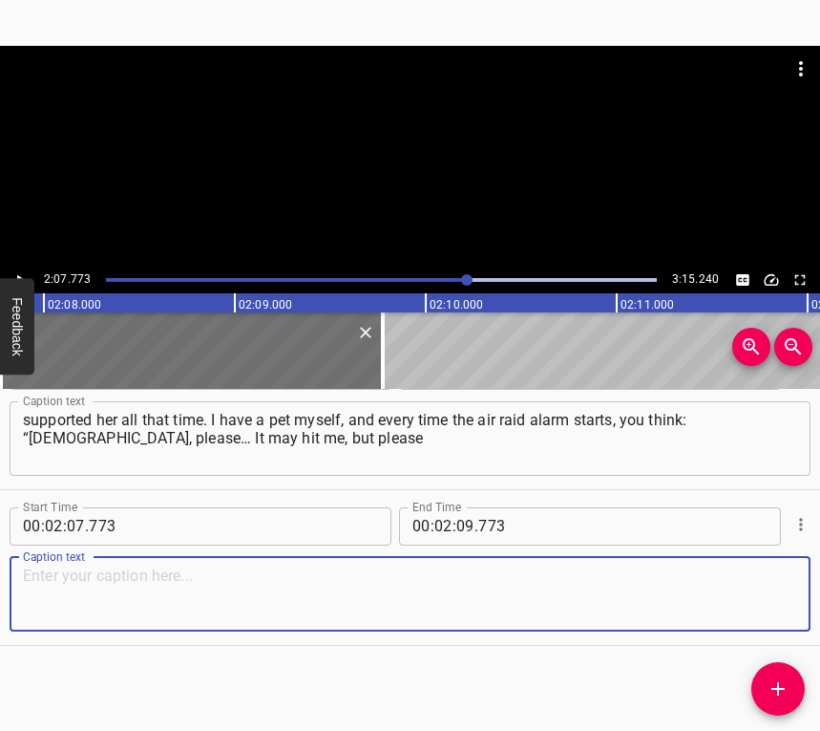
paste textarea "don’t let it hurt my dog! Please, no.” It was, of course, very pleasant that I …"
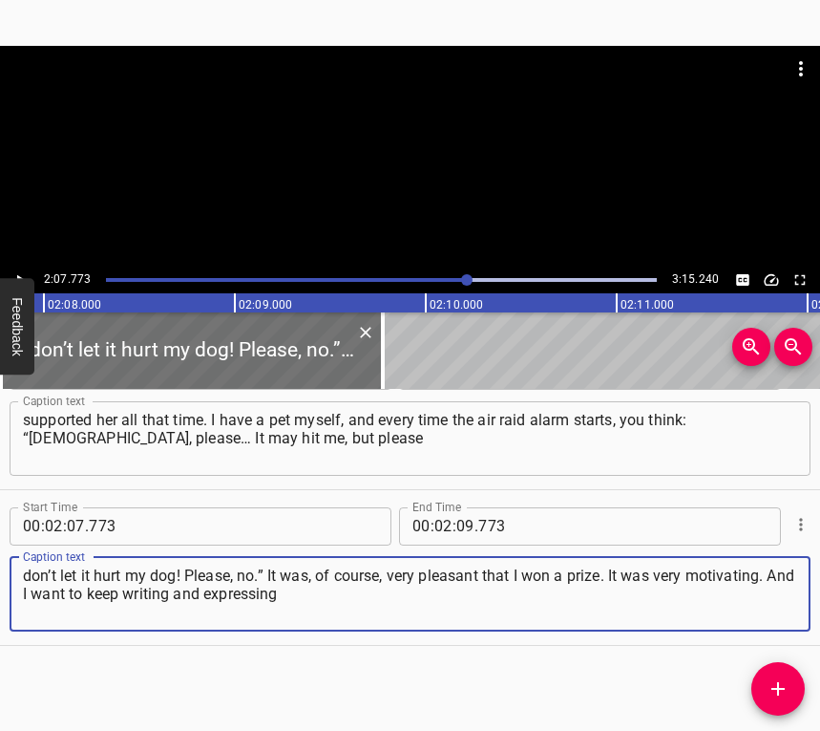
type textarea "don’t let it hurt my dog! Please, no.” It was, of course, very pleasant that I …"
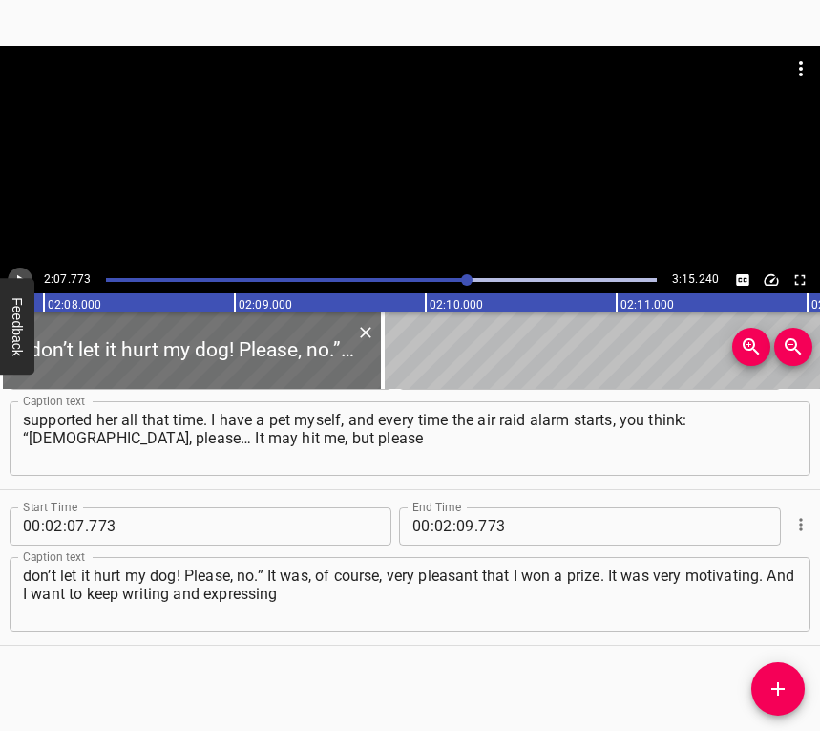
click at [23, 268] on button "Play/Pause" at bounding box center [20, 279] width 25 height 25
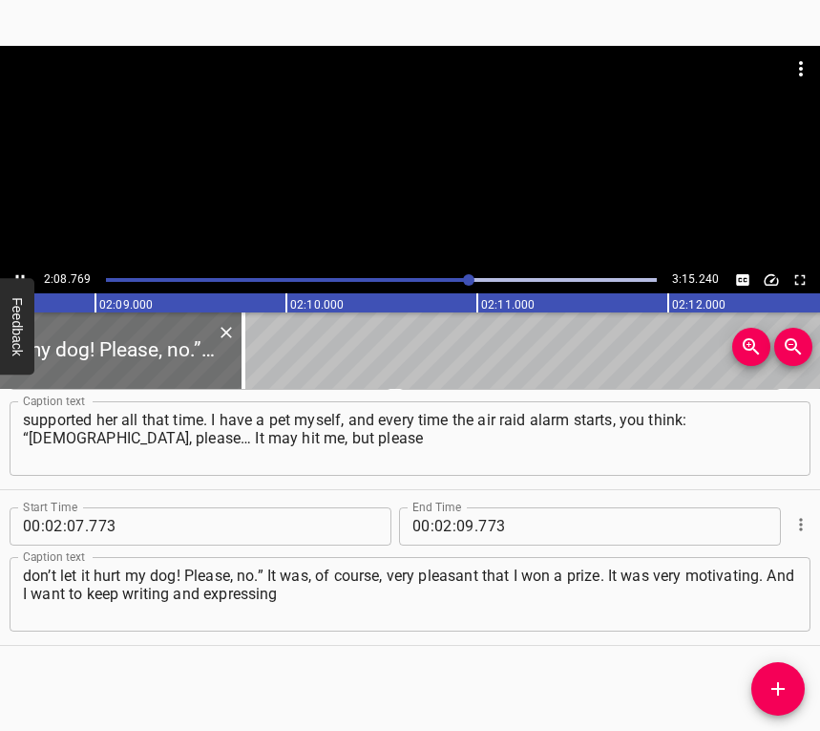
scroll to position [0, 24583]
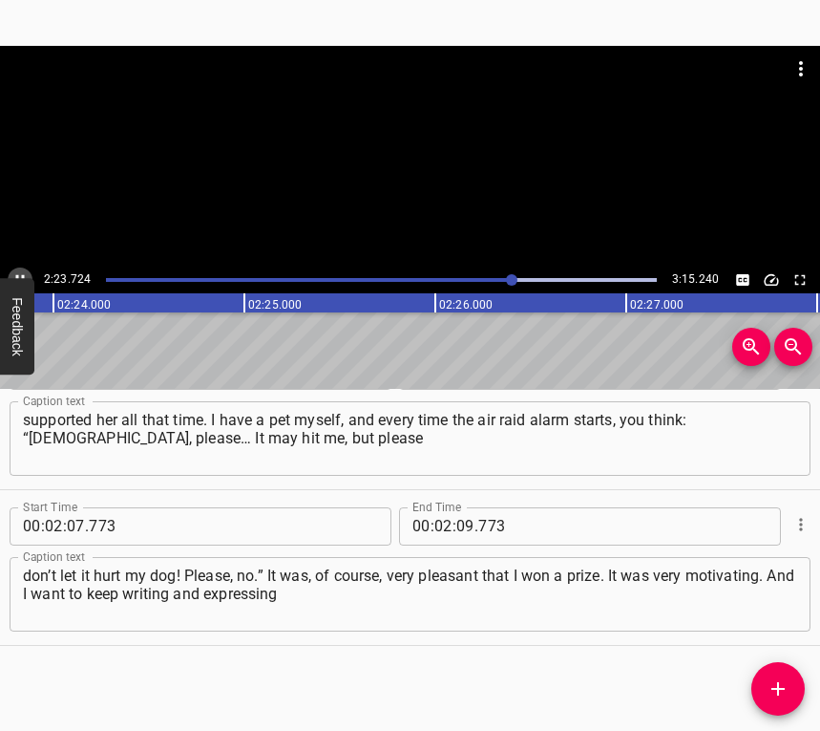
click at [17, 275] on icon "Play/Pause" at bounding box center [20, 279] width 9 height 11
click at [461, 523] on input "number" at bounding box center [465, 526] width 18 height 38
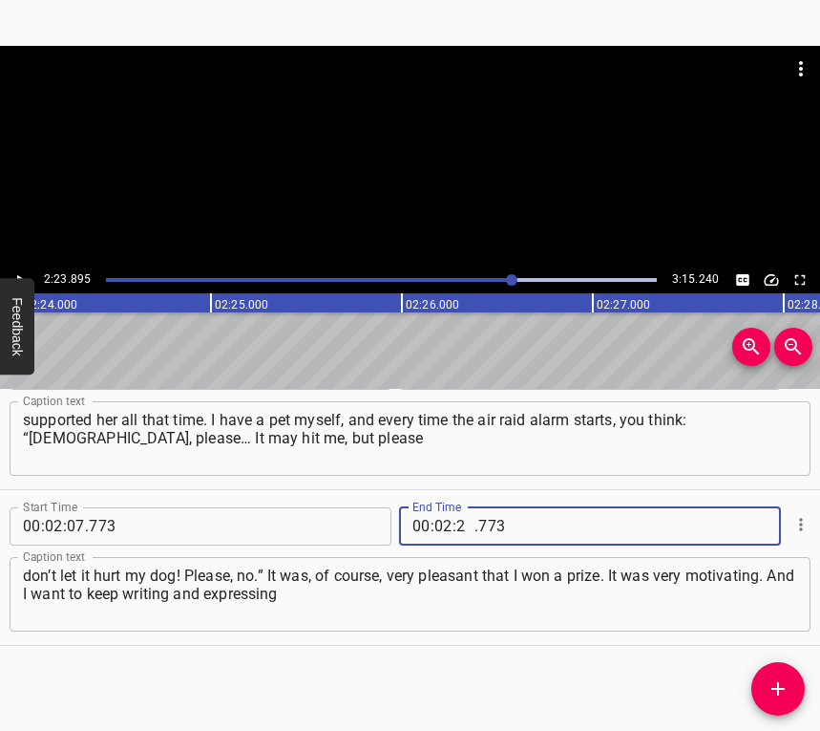
type input "22"
type input "23"
type input "023"
click at [461, 523] on input "number" at bounding box center [465, 526] width 18 height 38
type input "23"
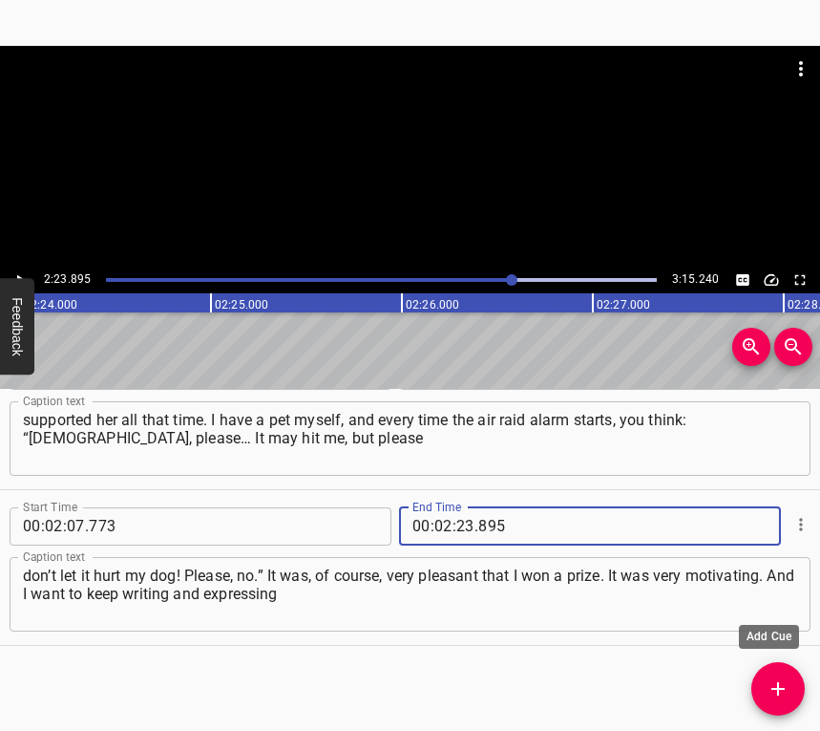
type input "895"
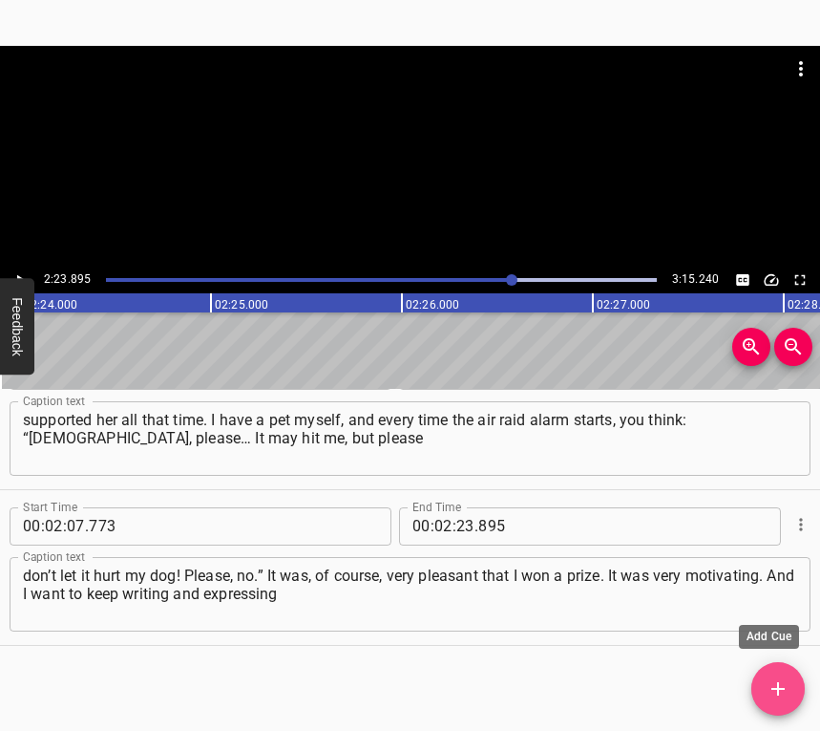
click at [777, 688] on icon "Add Cue" at bounding box center [778, 688] width 13 height 13
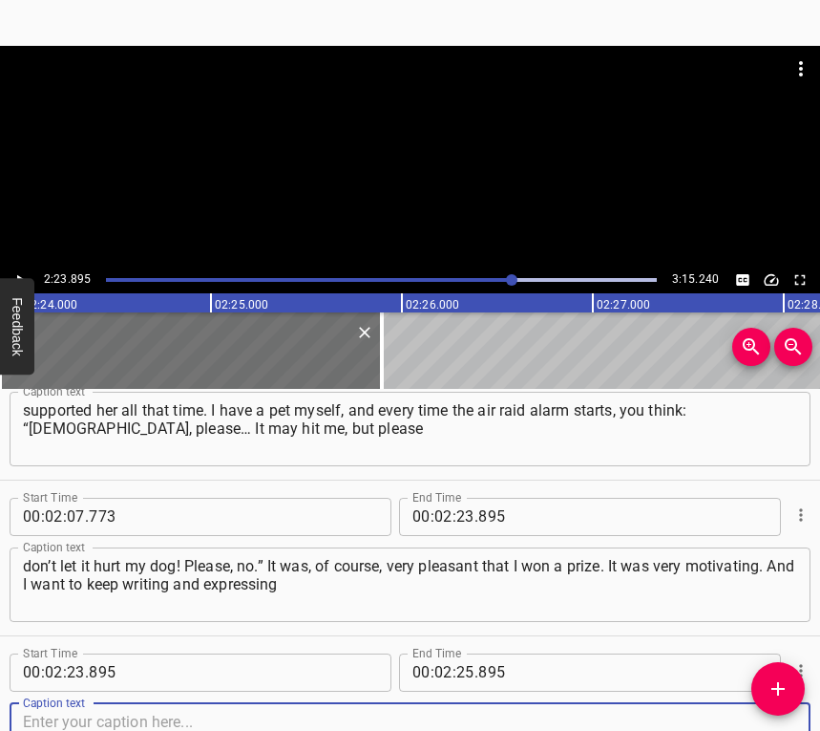
scroll to position [1615, 0]
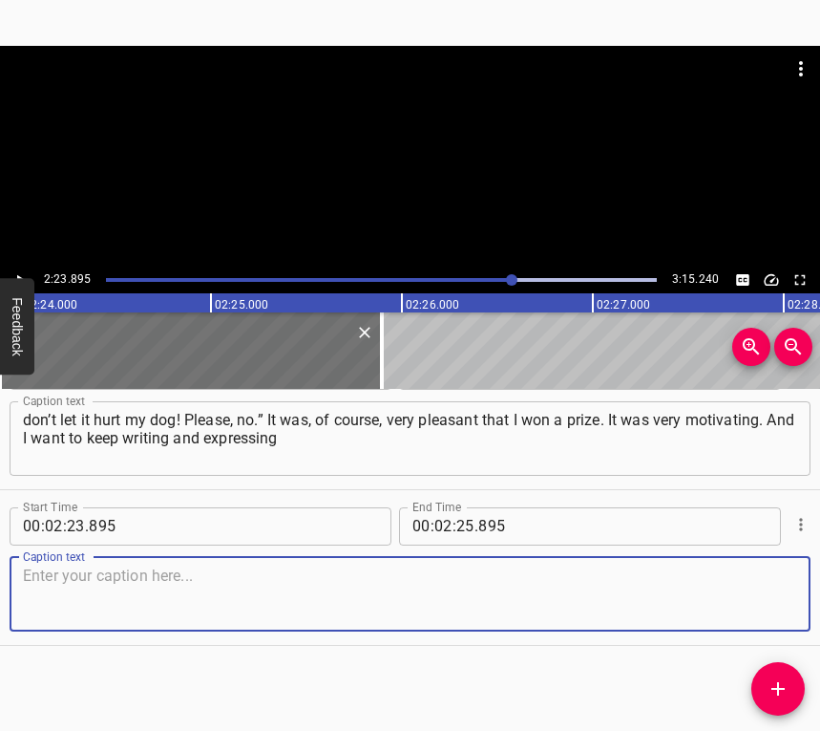
click at [755, 614] on textarea at bounding box center [410, 593] width 774 height 54
click at [502, 607] on textarea at bounding box center [410, 593] width 774 height 54
paste textarea "myself somehow — even through such a terrible event, but with a good purpose. I…"
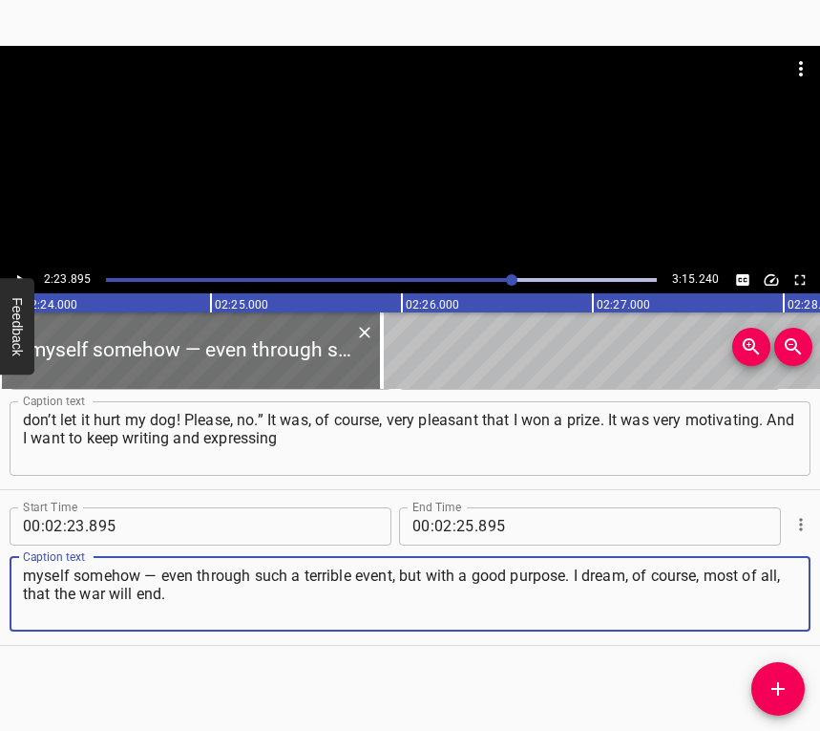
type textarea "myself somehow — even through such a terrible event, but with a good purpose. I…"
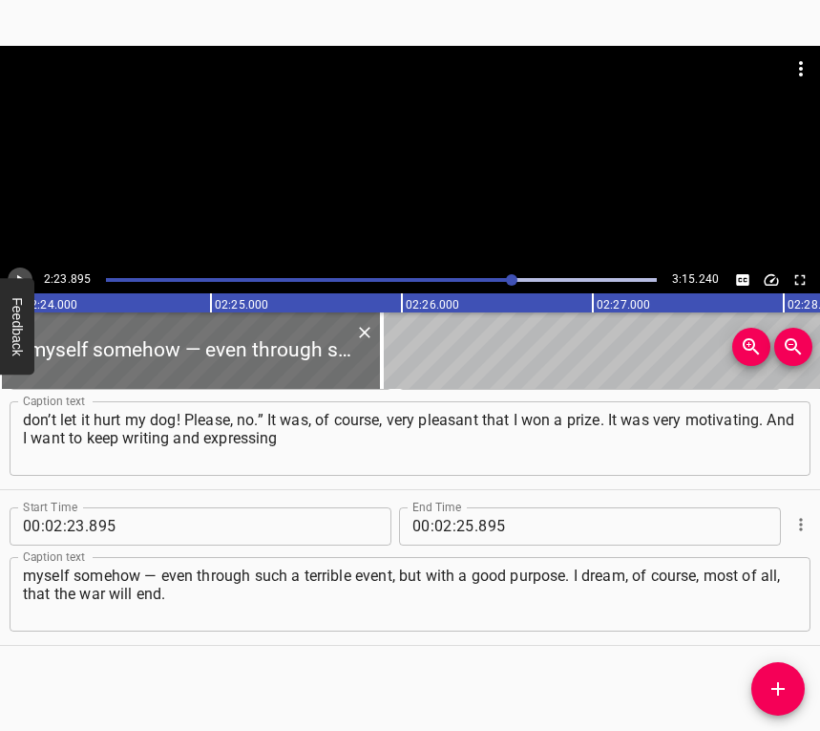
click at [21, 271] on icon "Play/Pause" at bounding box center [19, 279] width 17 height 17
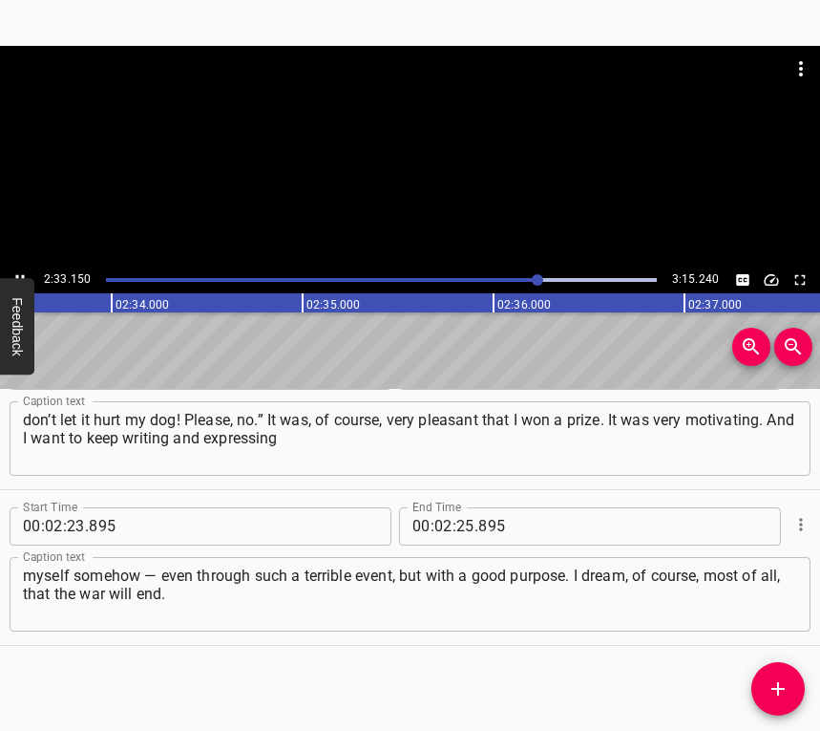
click at [20, 271] on icon "Play/Pause" at bounding box center [19, 279] width 17 height 17
click at [456, 525] on input "number" at bounding box center [465, 526] width 18 height 38
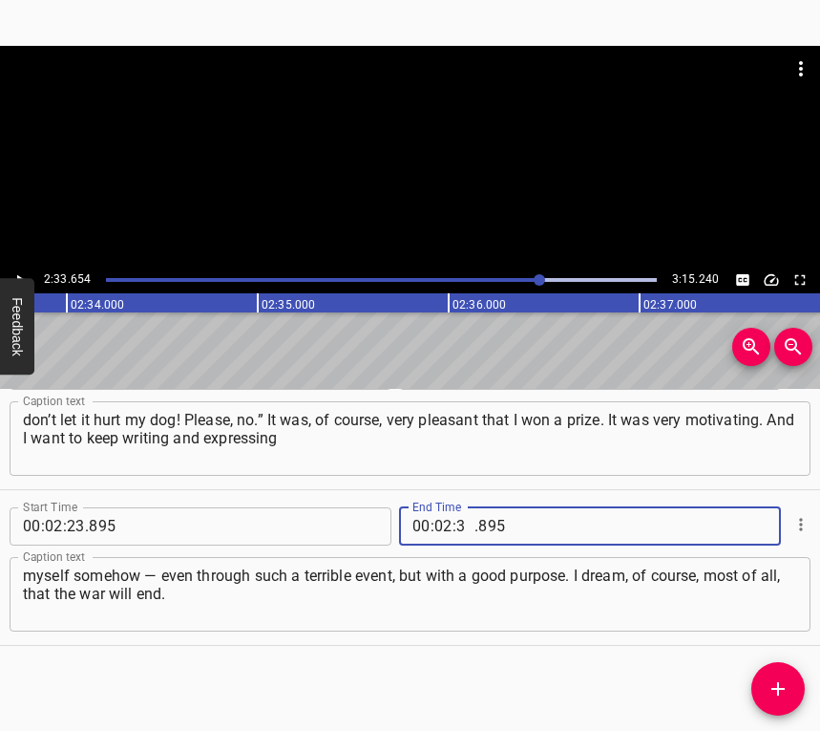
type input "33"
type input "654"
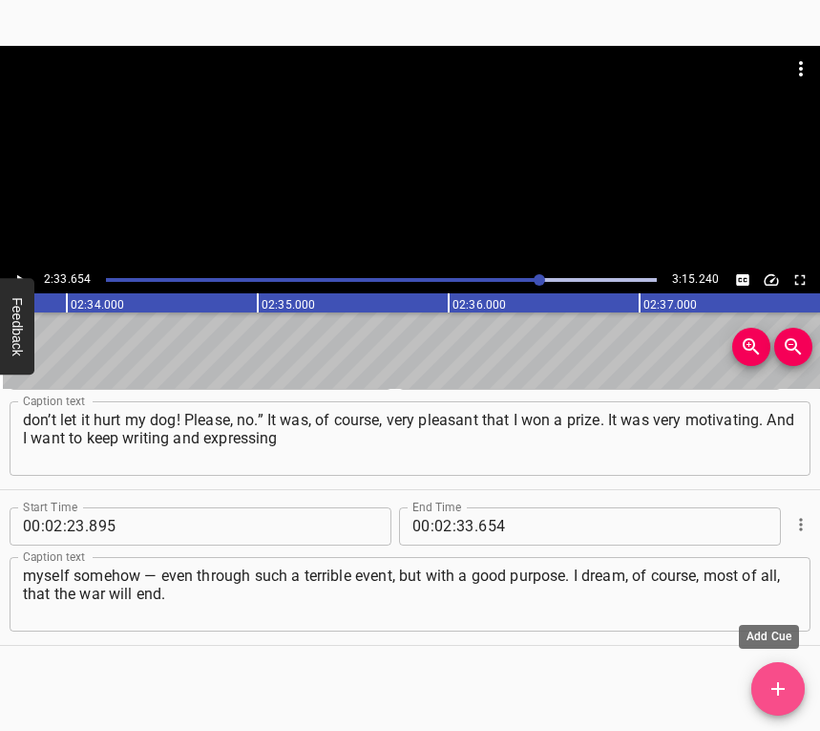
click at [777, 689] on icon "Add Cue" at bounding box center [778, 688] width 13 height 13
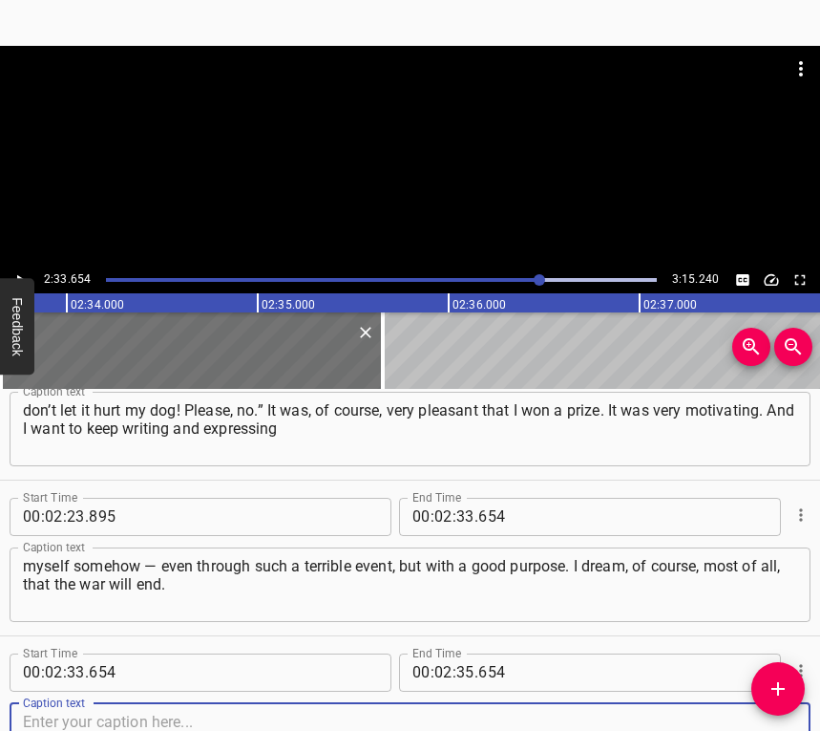
scroll to position [1771, 0]
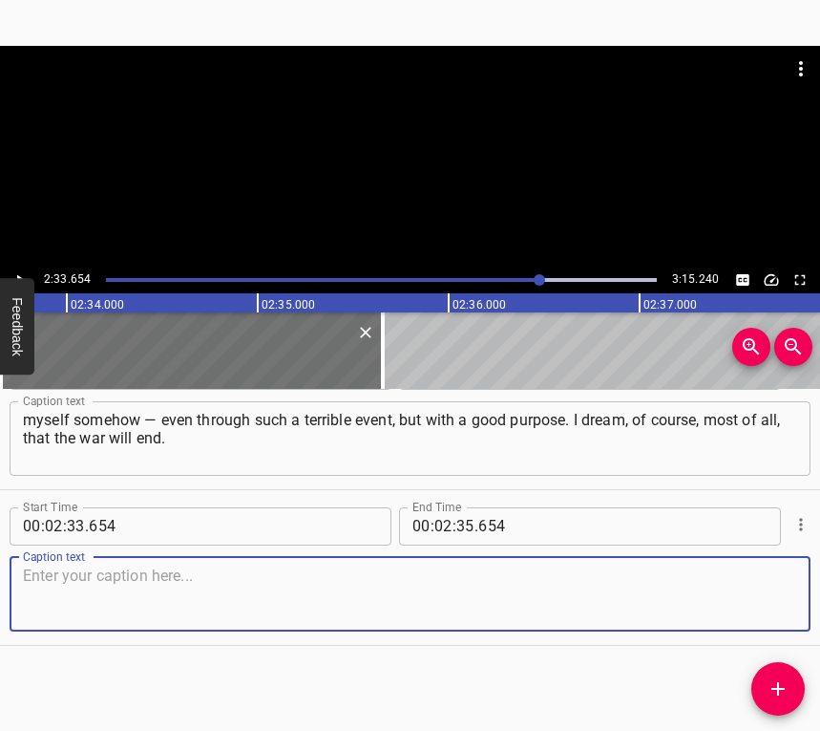
drag, startPoint x: 774, startPoint y: 598, endPoint x: 819, endPoint y: 581, distance: 49.0
click at [776, 594] on textarea at bounding box center [410, 593] width 774 height 54
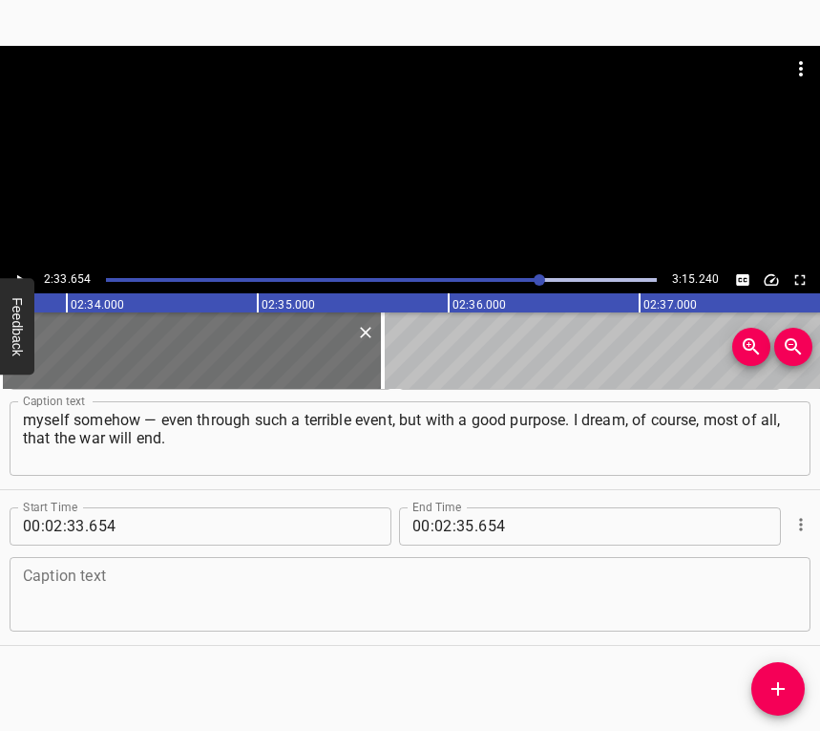
click at [108, 614] on textarea at bounding box center [410, 593] width 774 height 54
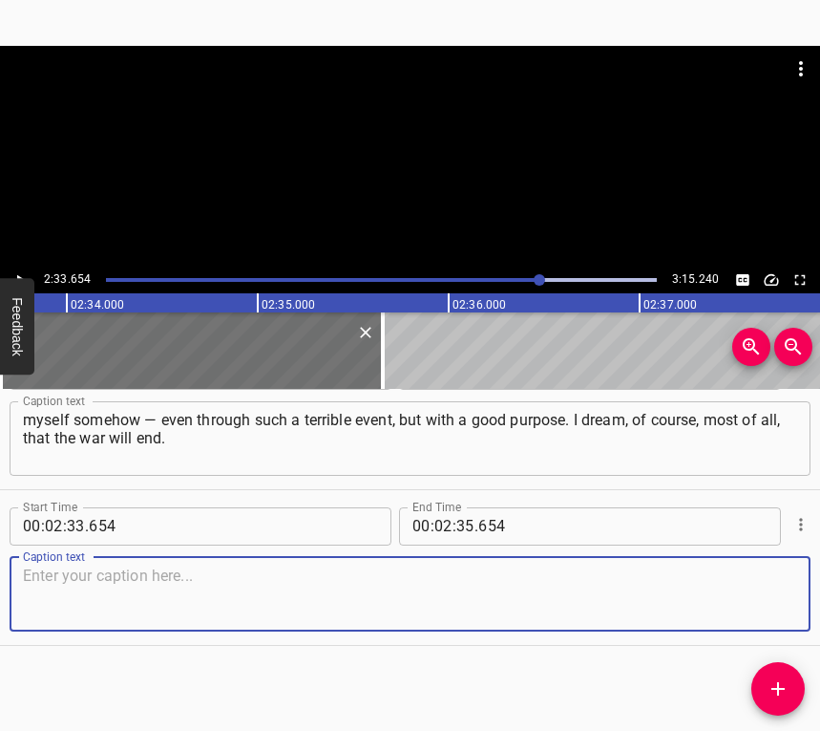
paste textarea "That is probably my greatest dream. Of course, it would be wonderful if it ende…"
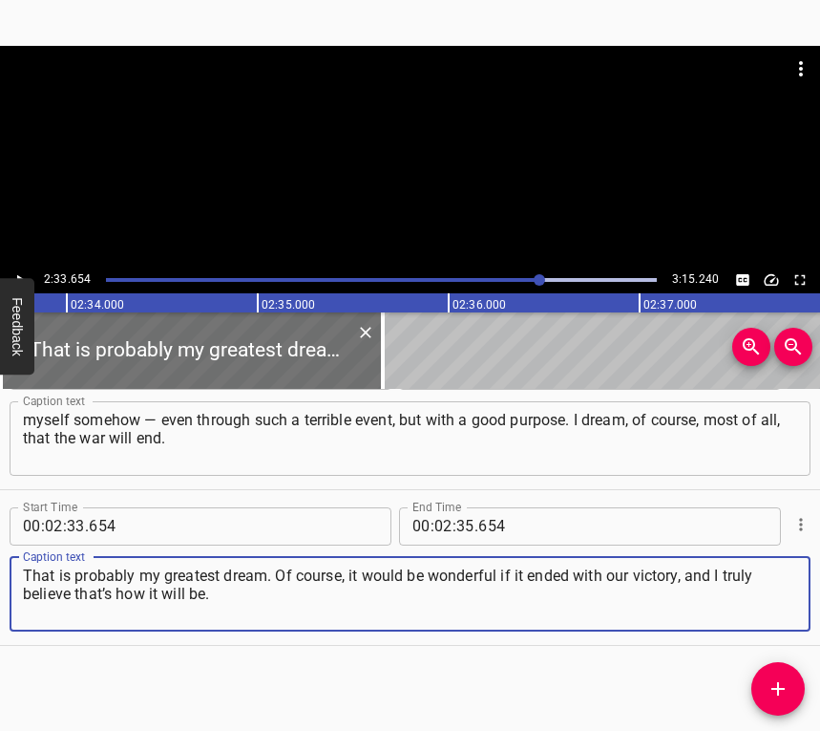
type textarea "That is probably my greatest dream. Of course, it would be wonderful if it ende…"
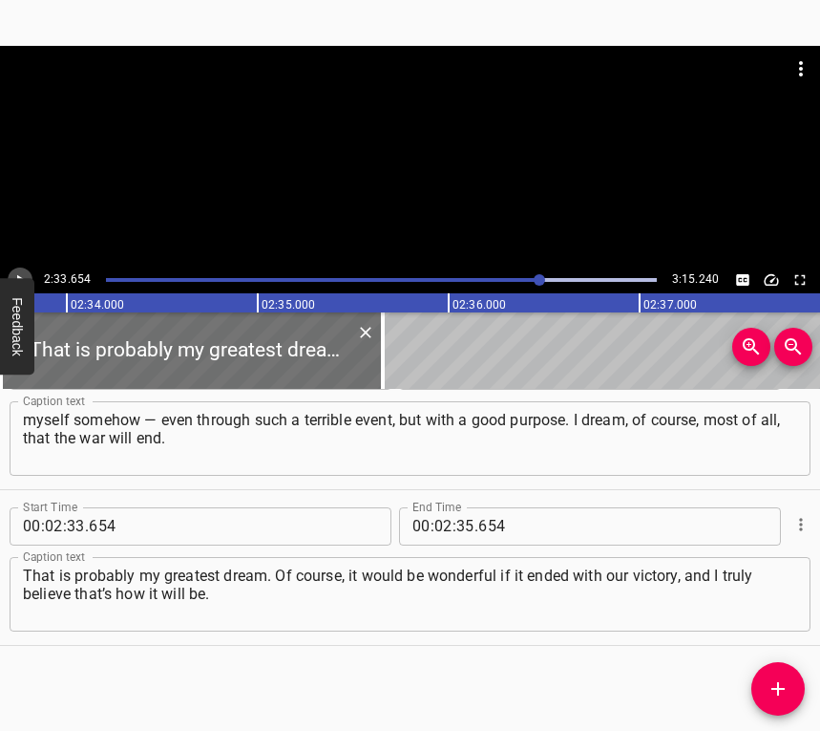
click at [23, 271] on icon "Play/Pause" at bounding box center [19, 279] width 17 height 17
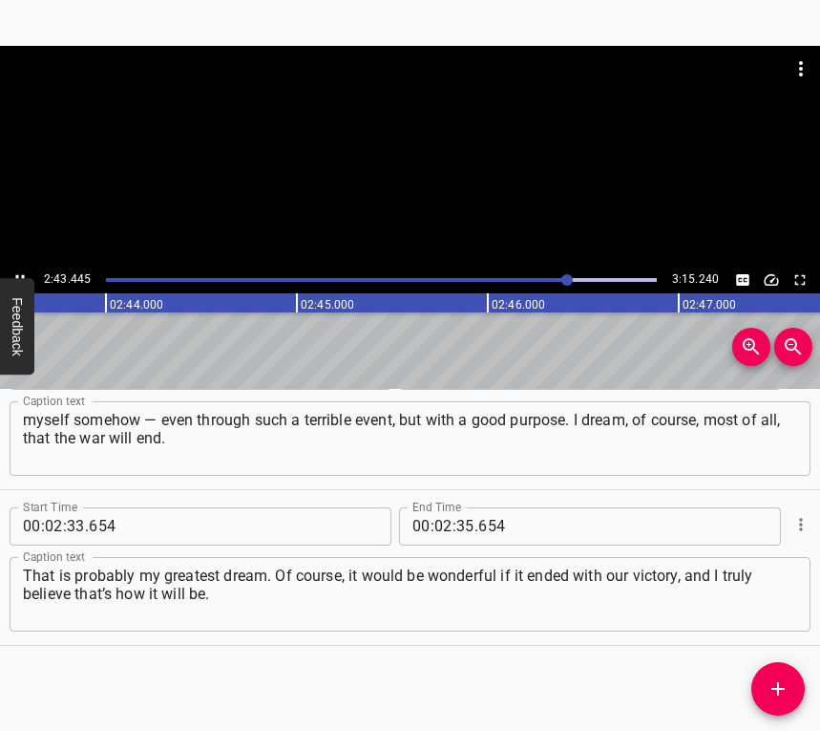
click at [18, 269] on button "Play/Pause" at bounding box center [20, 279] width 25 height 25
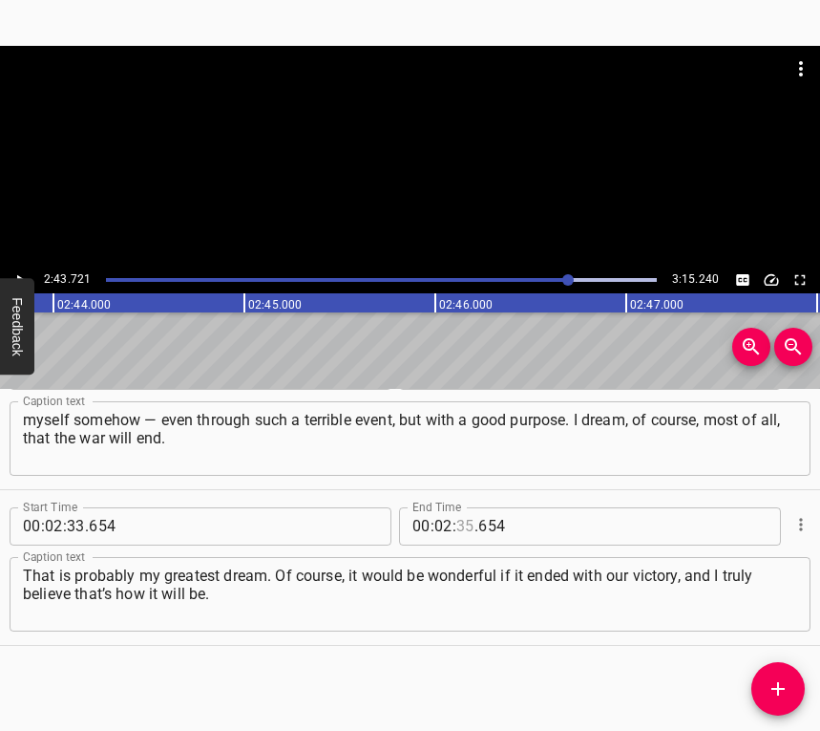
click at [458, 521] on input "number" at bounding box center [465, 526] width 18 height 38
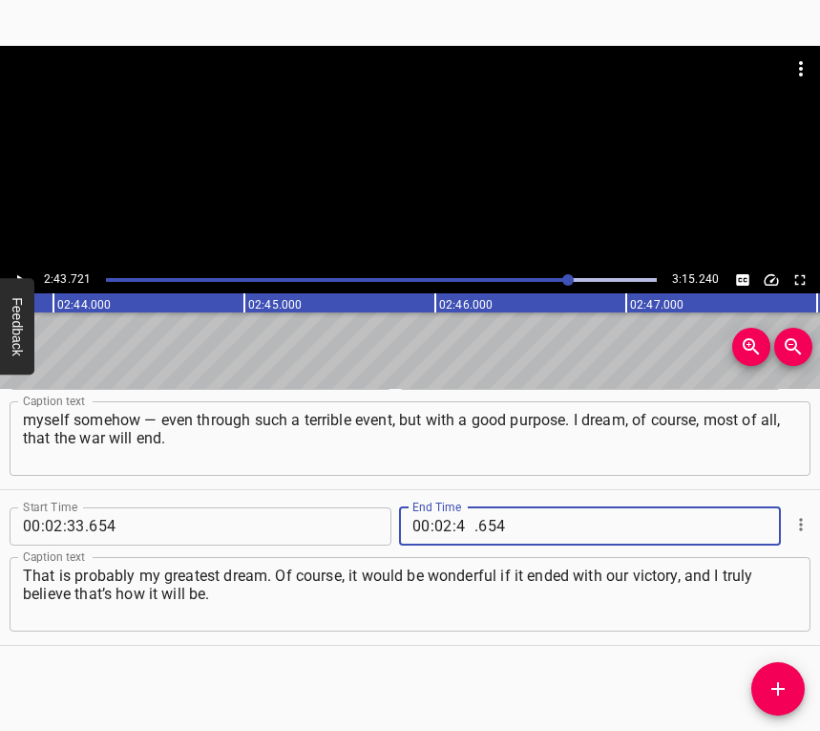
type input "43"
type input "721"
click at [774, 686] on icon "Add Cue" at bounding box center [778, 688] width 23 height 23
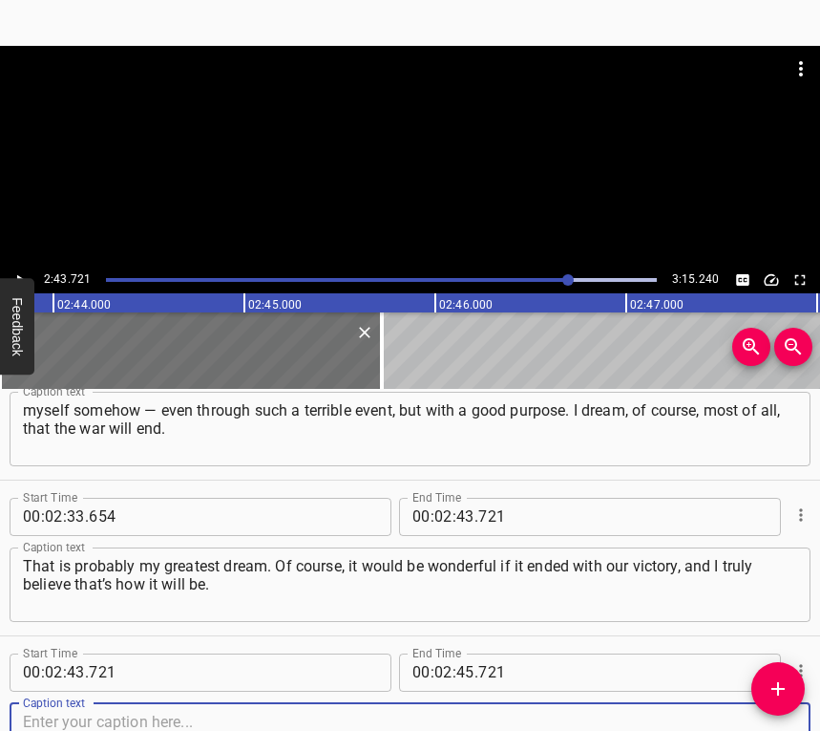
scroll to position [1926, 0]
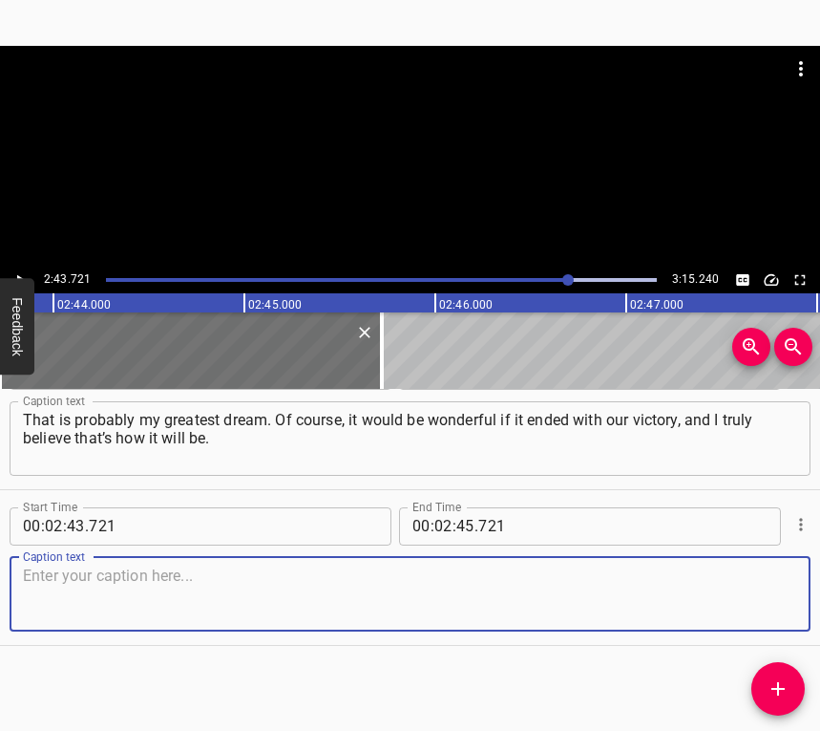
click at [748, 607] on textarea at bounding box center [410, 593] width 774 height 54
click at [158, 610] on textarea at bounding box center [410, 593] width 774 height 54
paste textarea "At least so that afterward we would have the opportunity to reclaim our territo…"
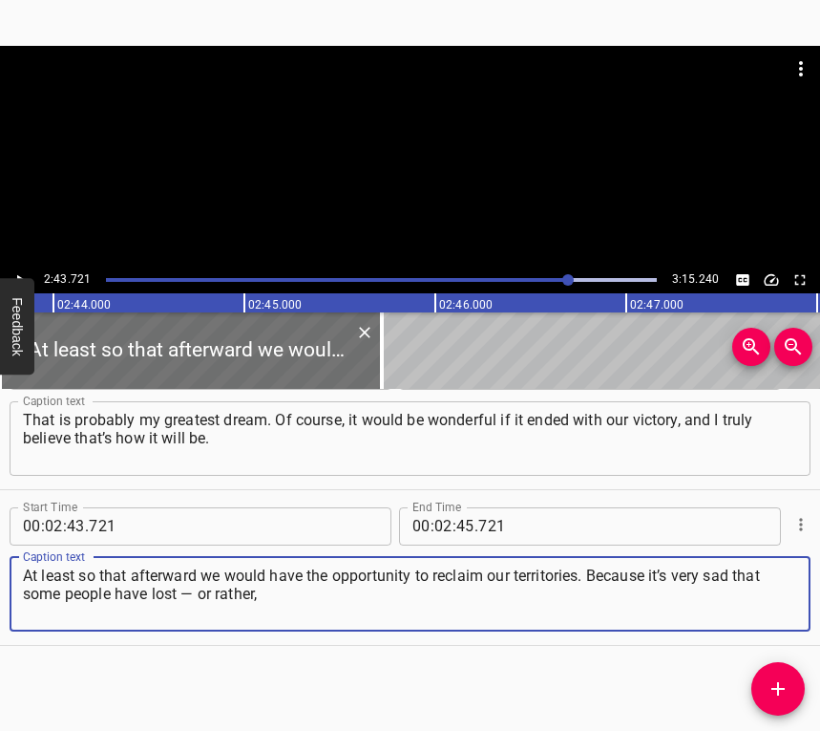
type textarea "At least so that afterward we would have the opportunity to reclaim our territo…"
click at [9, 269] on div "2:43.721 3:15.240" at bounding box center [410, 279] width 820 height 27
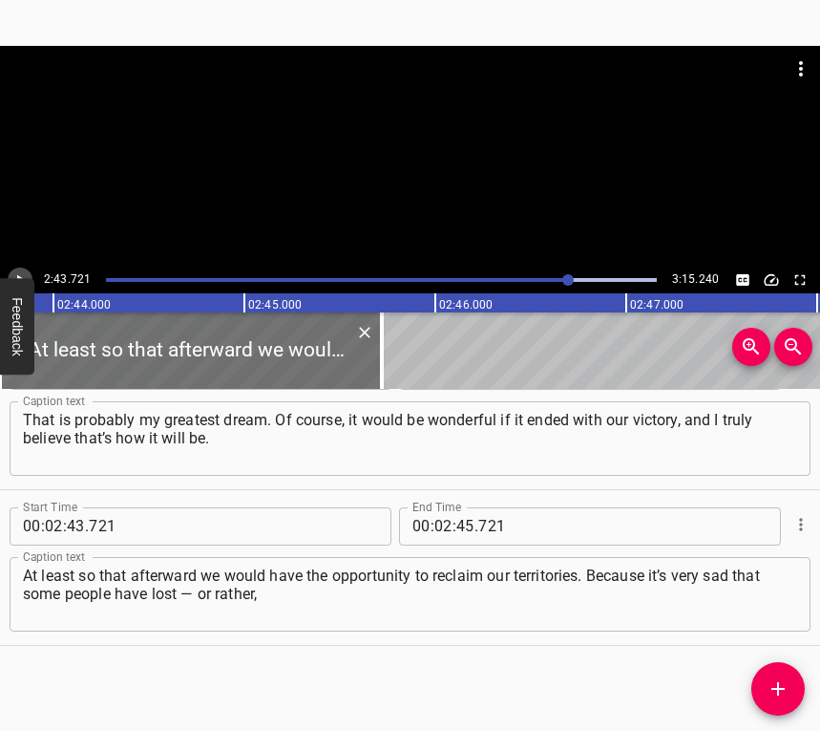
click at [15, 271] on icon "Play/Pause" at bounding box center [19, 279] width 17 height 17
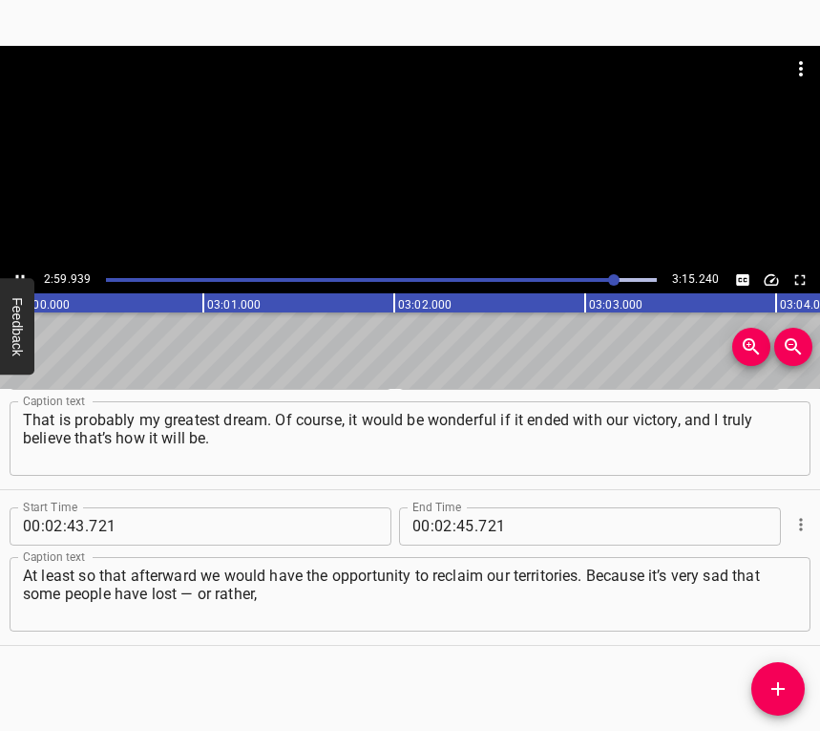
click at [21, 268] on button "Play/Pause" at bounding box center [20, 279] width 25 height 25
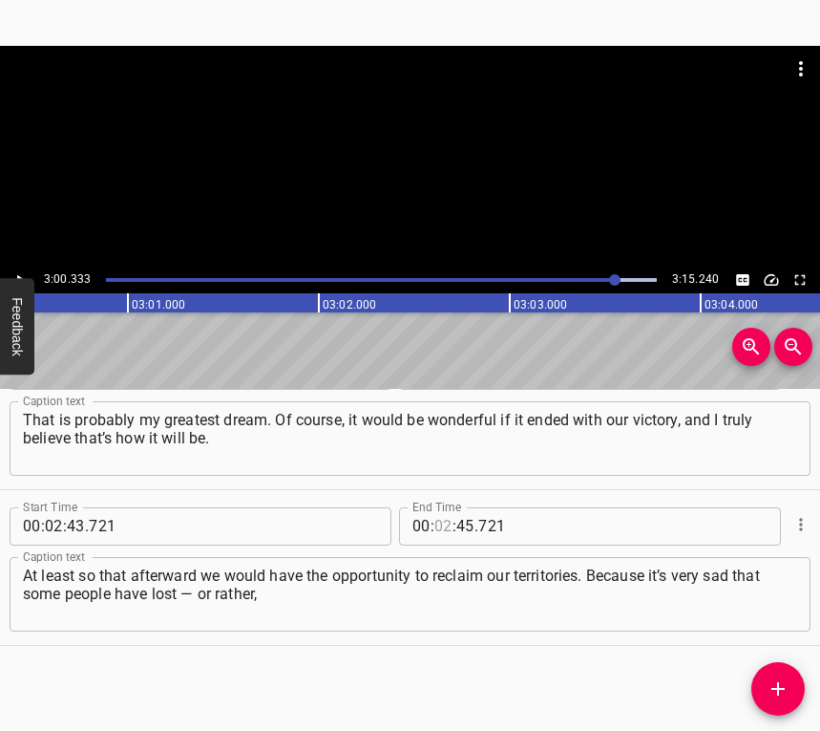
click at [439, 524] on input "number" at bounding box center [444, 526] width 18 height 38
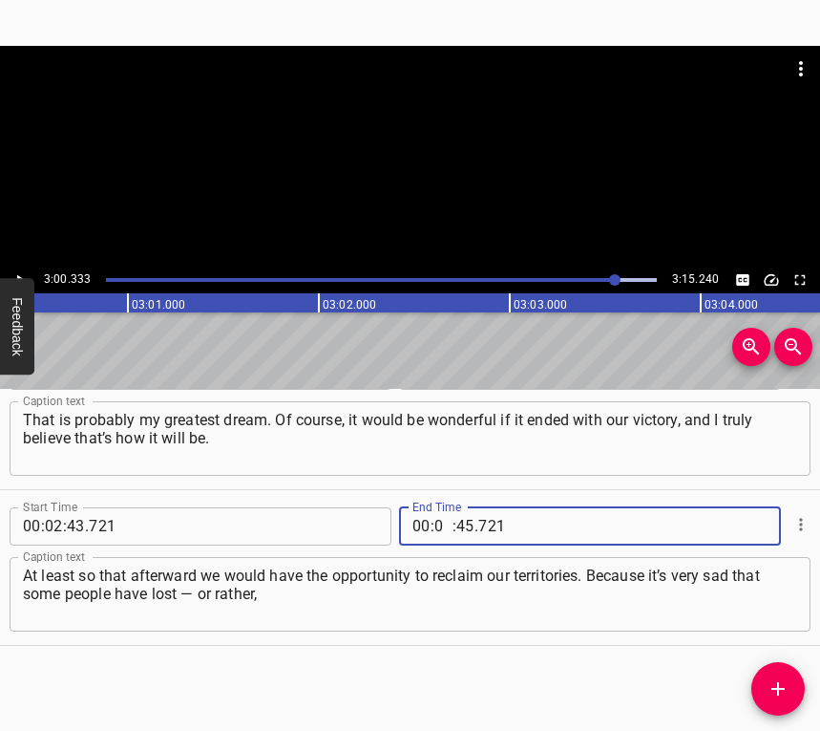
type input "03"
type input "00"
type input "333"
click at [772, 670] on button "Add Cue" at bounding box center [778, 688] width 53 height 53
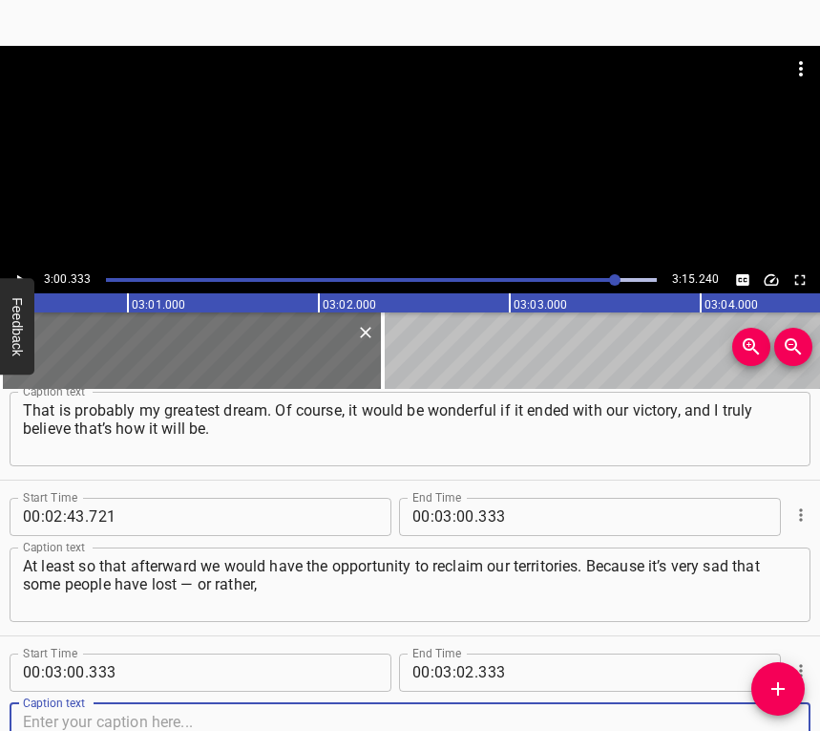
scroll to position [2082, 0]
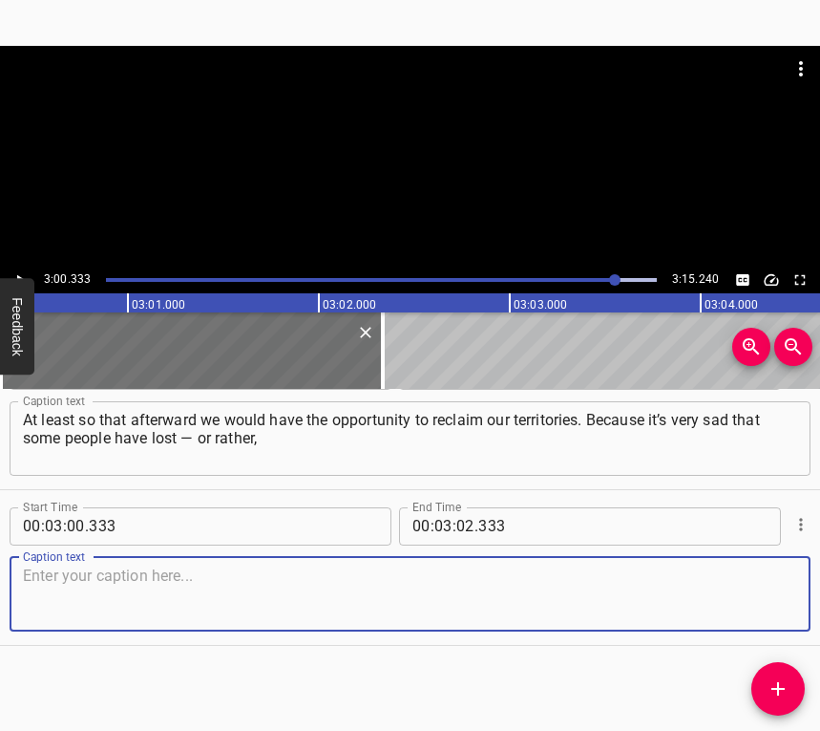
drag, startPoint x: 747, startPoint y: 611, endPoint x: 819, endPoint y: 597, distance: 74.0
click at [749, 610] on textarea at bounding box center [410, 593] width 774 height 54
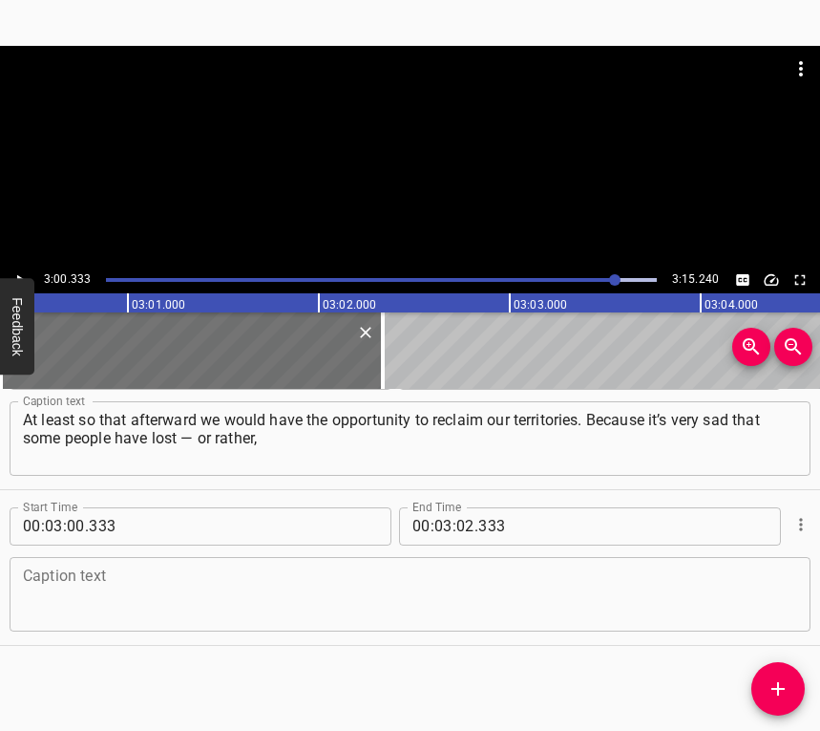
click at [220, 578] on textarea at bounding box center [410, 593] width 774 height 54
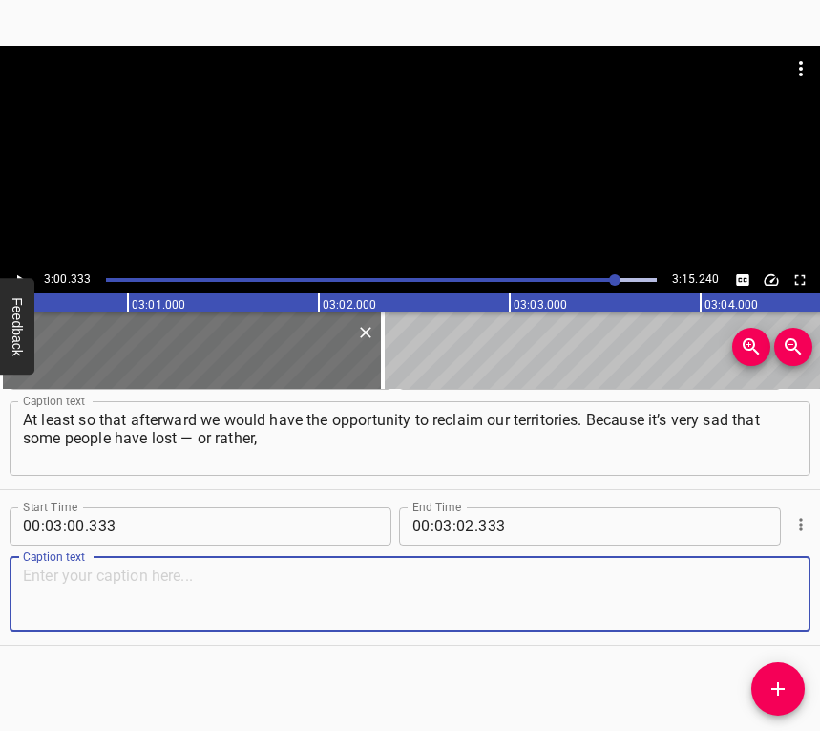
paste textarea "have been deprived of — their homes. So yes, that remains my greatest dream."
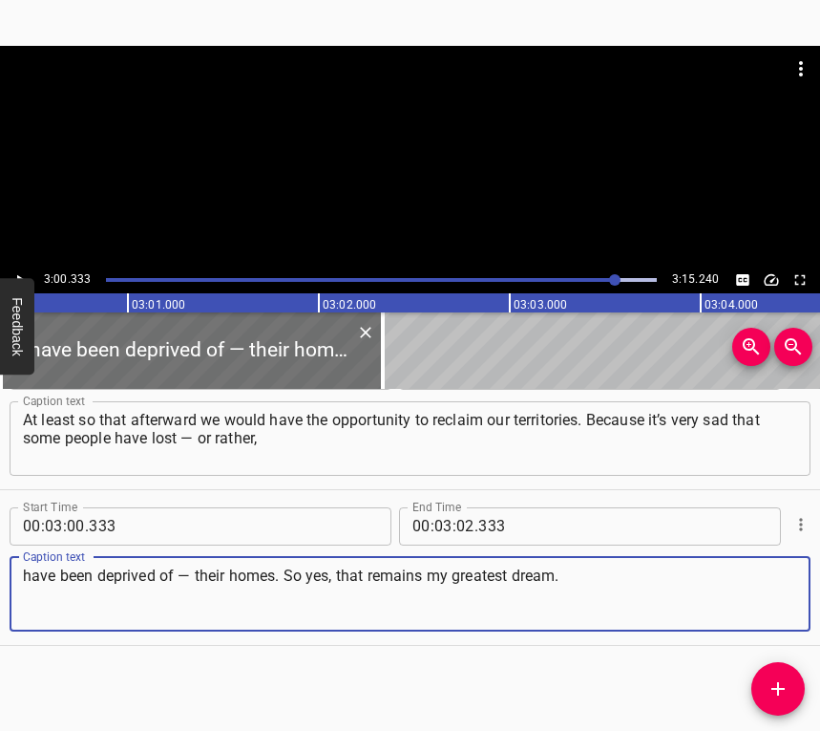
type textarea "have been deprived of — their homes. So yes, that remains my greatest dream."
click at [457, 518] on input "number" at bounding box center [465, 526] width 18 height 38
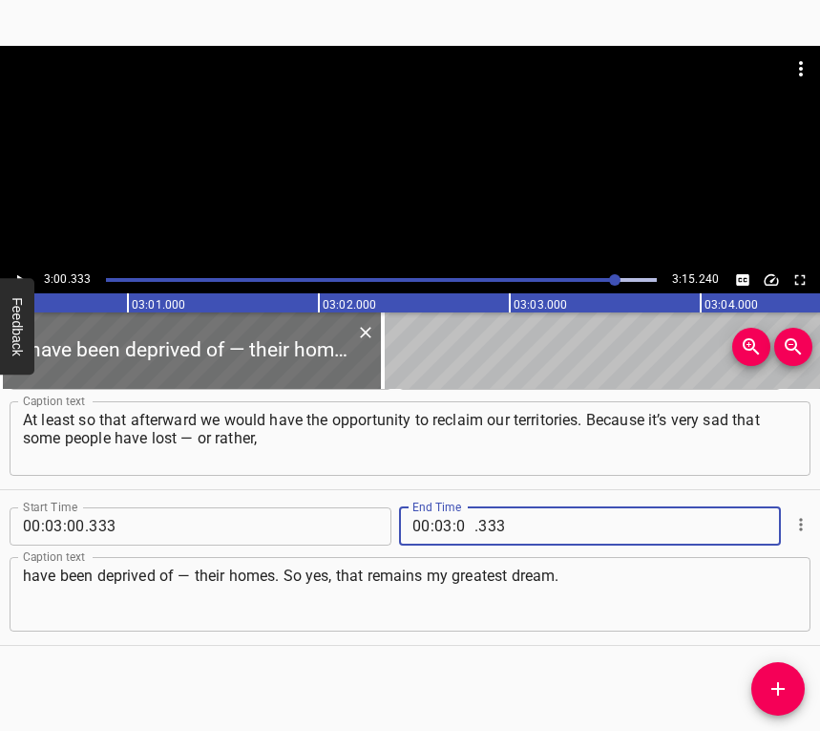
type input "05"
type input "240"
click at [20, 271] on icon "Play/Pause" at bounding box center [19, 279] width 17 height 17
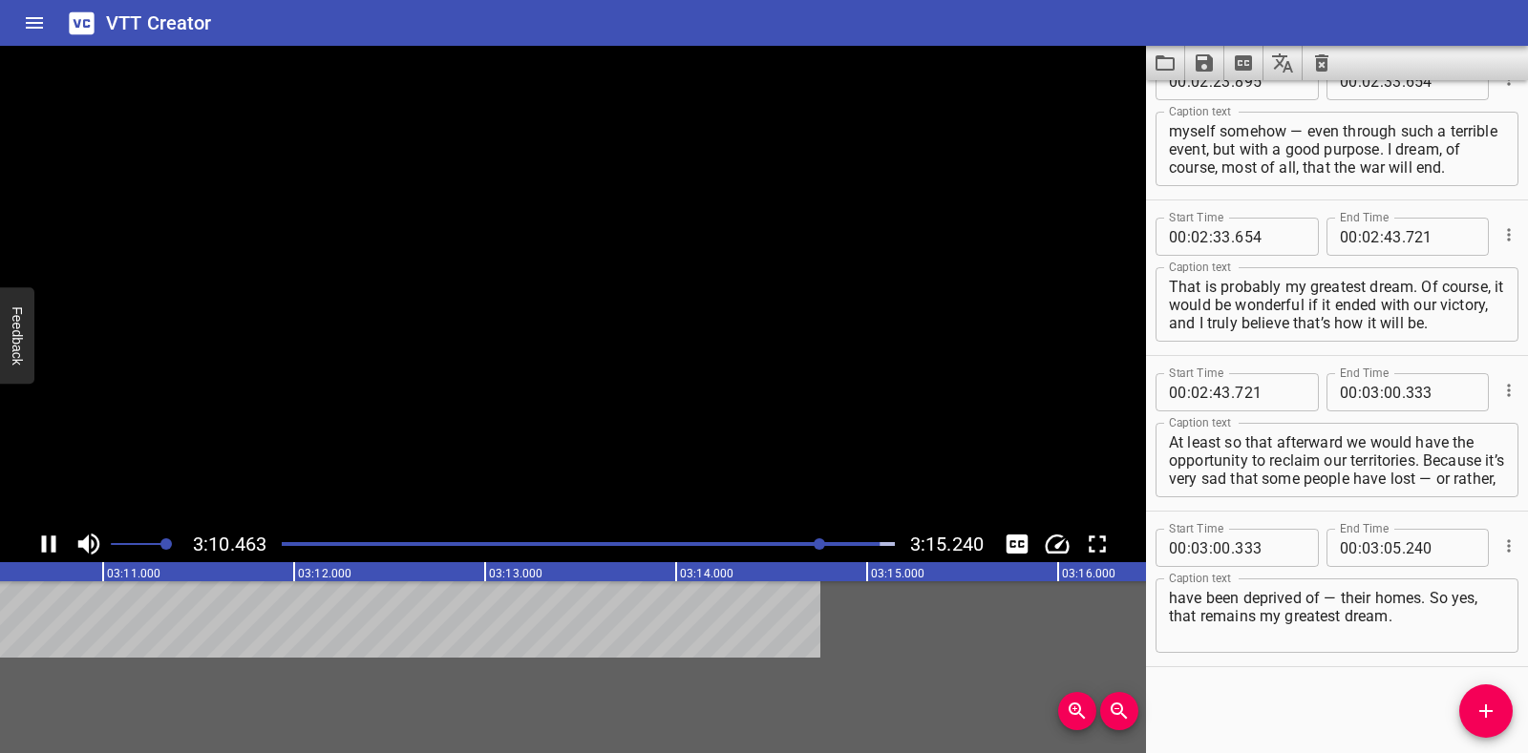
scroll to position [1751, 0]
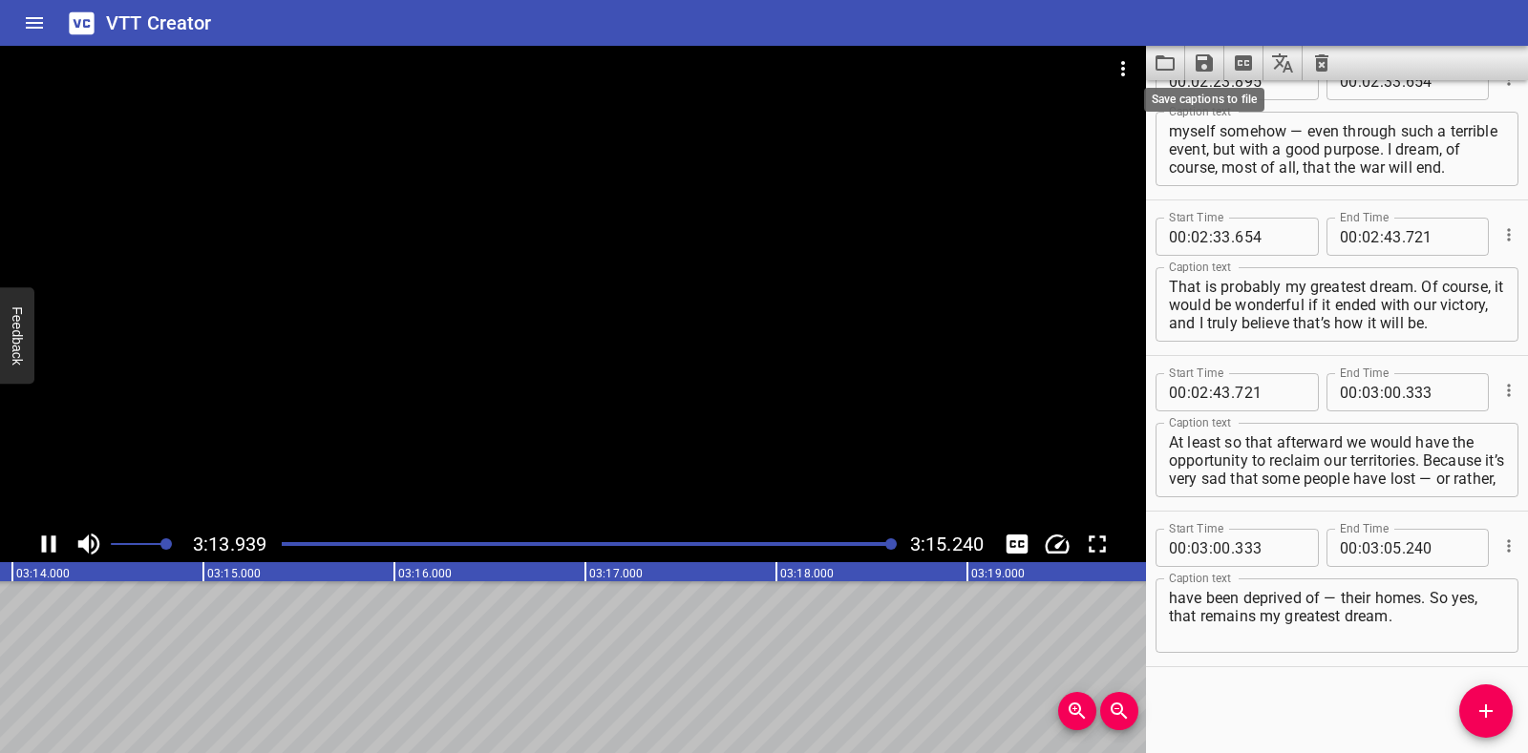
click at [1204, 64] on icon "Save captions to file" at bounding box center [1204, 62] width 17 height 17
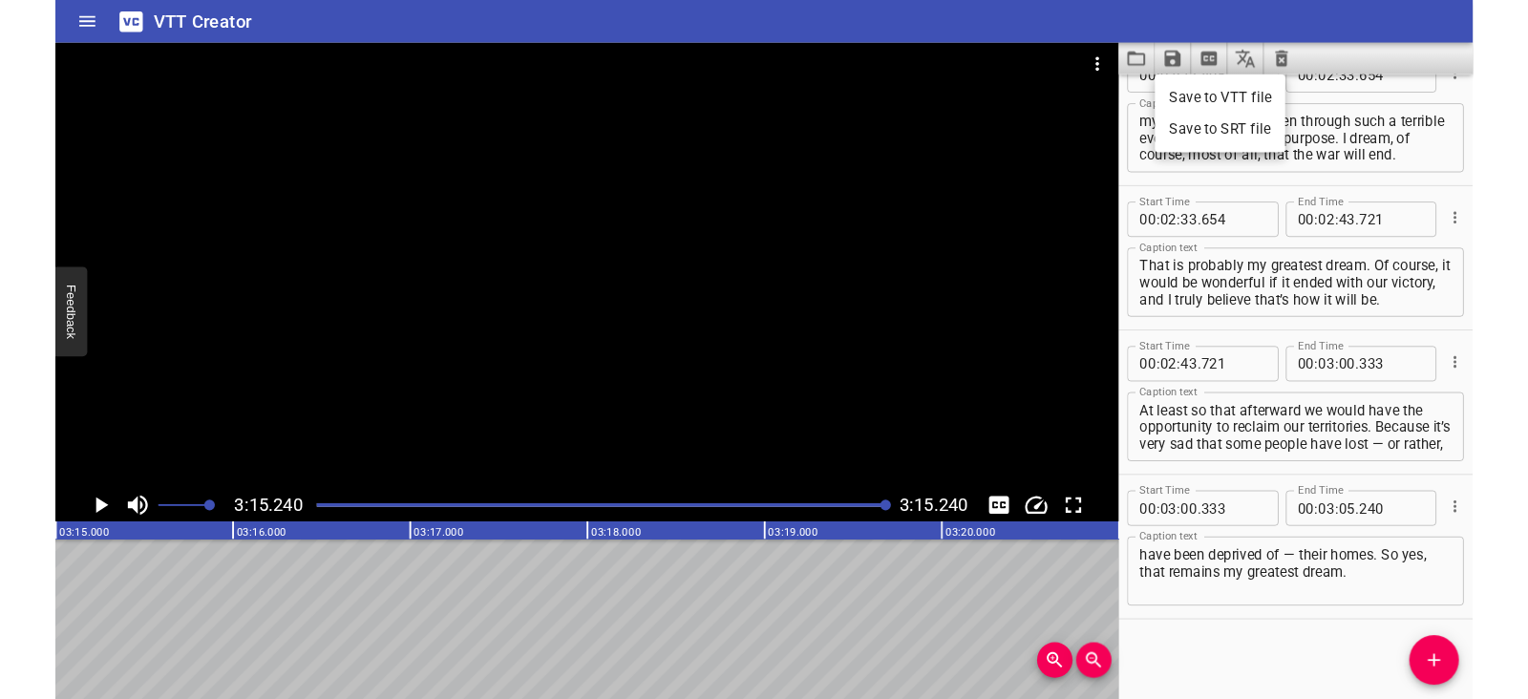
scroll to position [0, 37289]
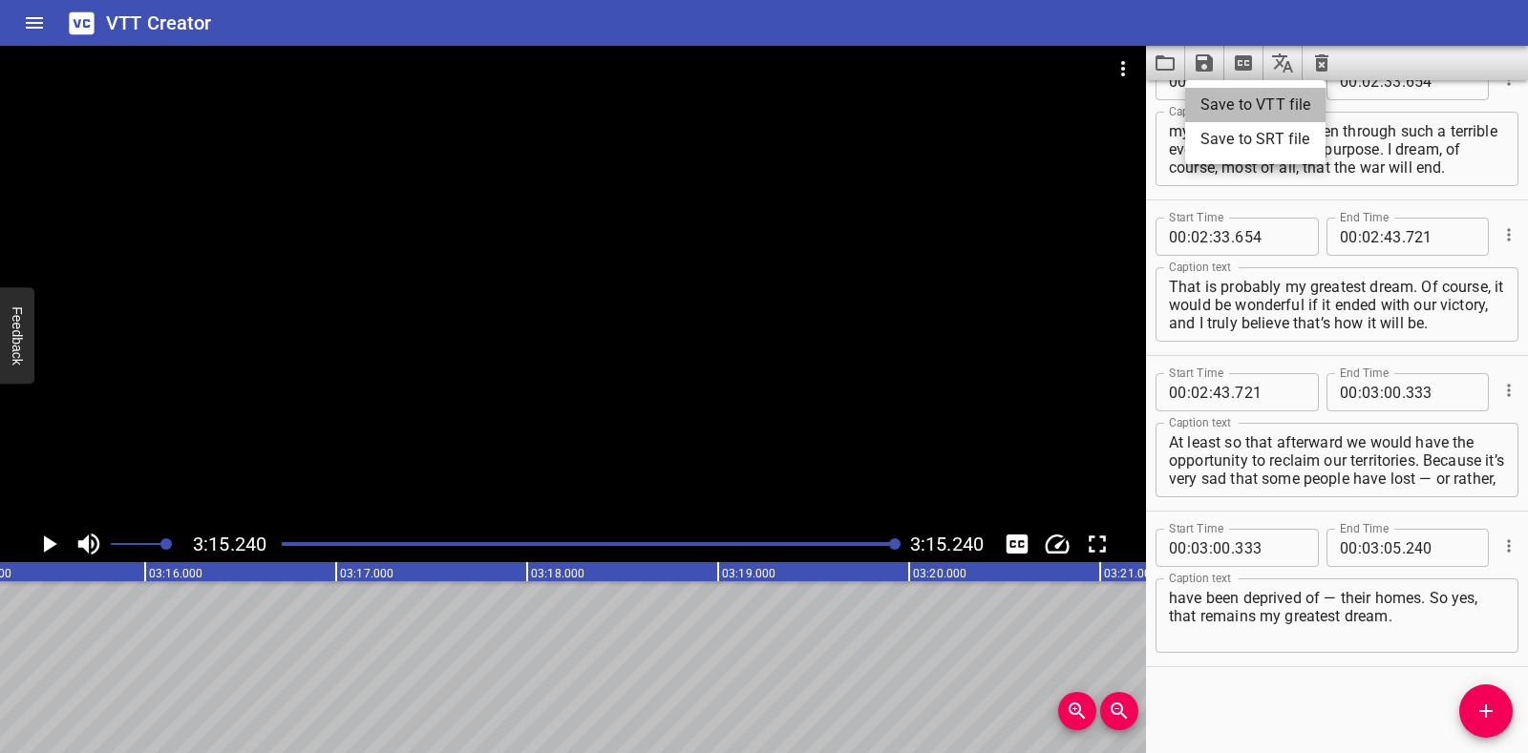
click at [1226, 106] on li "Save to VTT file" at bounding box center [1255, 105] width 140 height 34
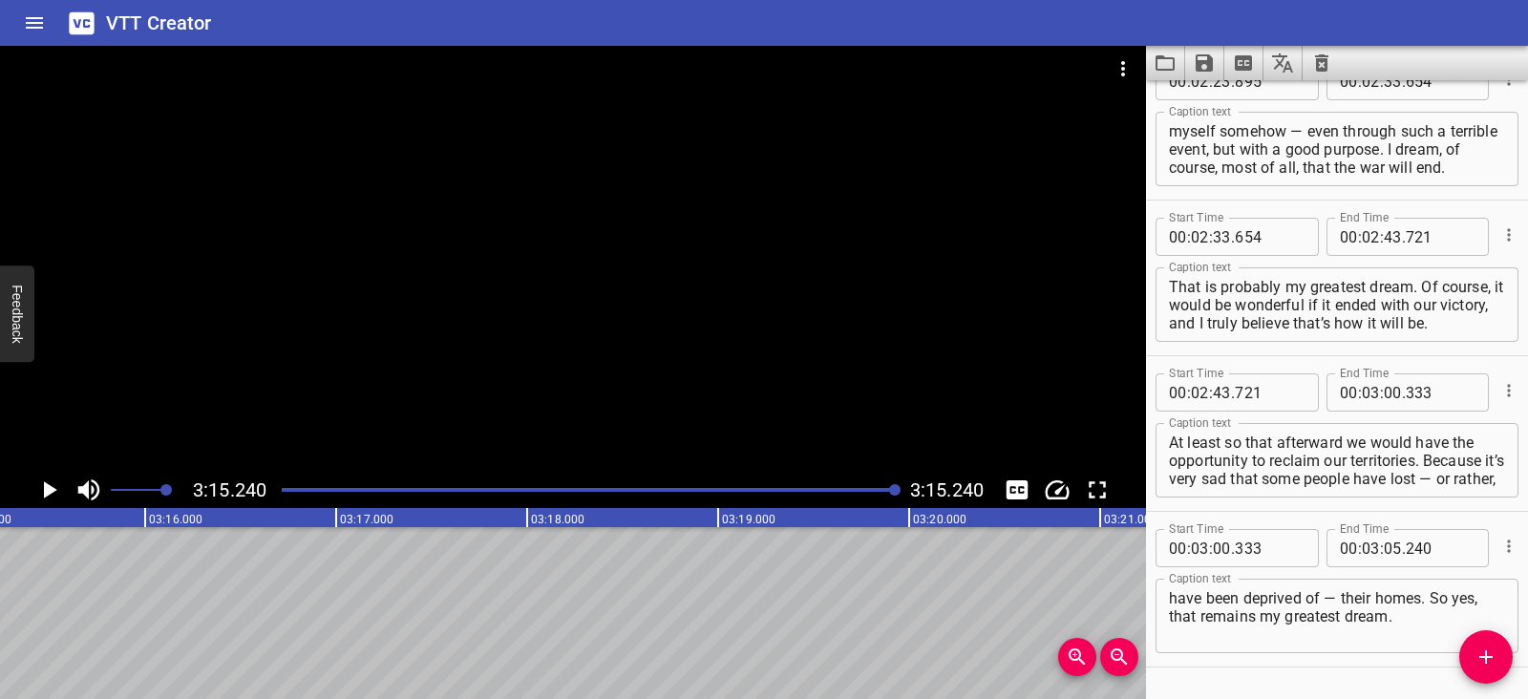
scroll to position [1806, 0]
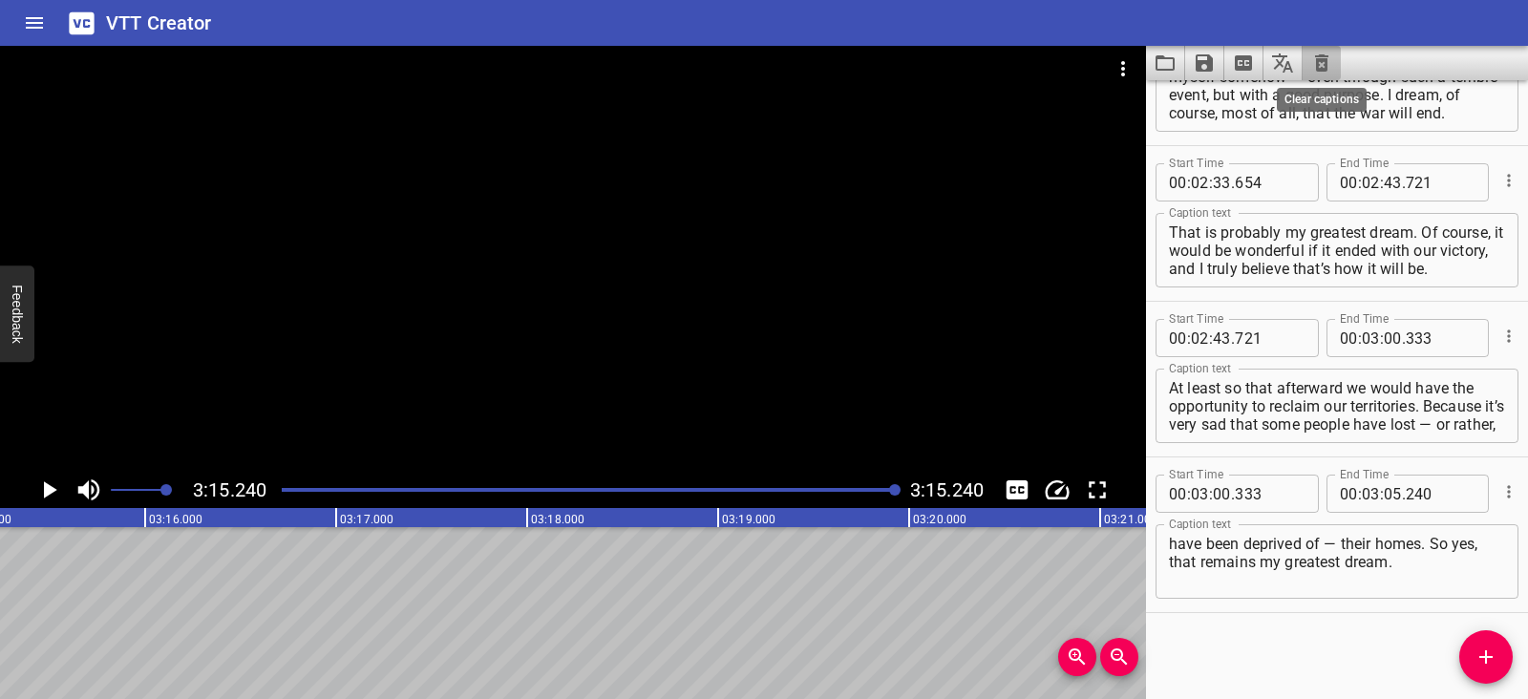
click at [1319, 61] on icon "Clear captions" at bounding box center [1321, 62] width 13 height 17
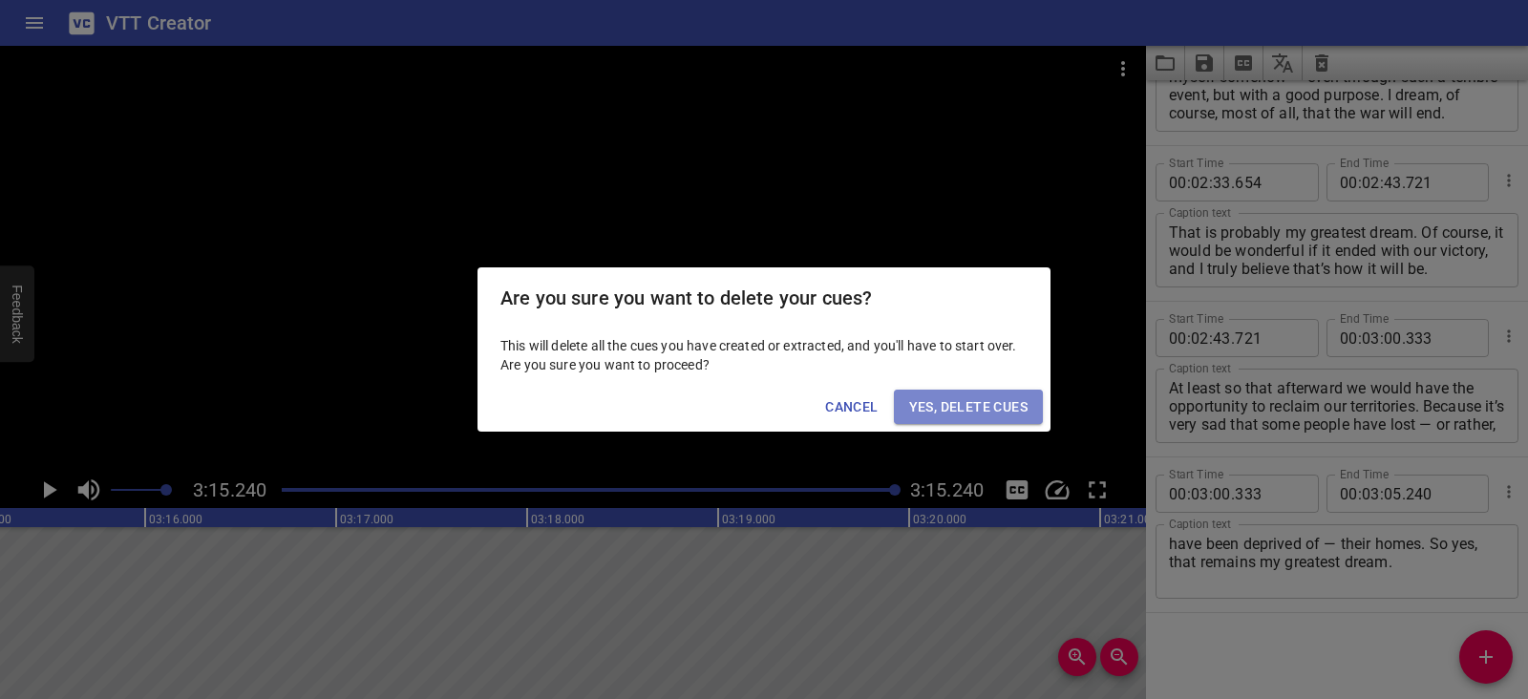
click at [1016, 404] on span "Yes, Delete Cues" at bounding box center [968, 407] width 118 height 24
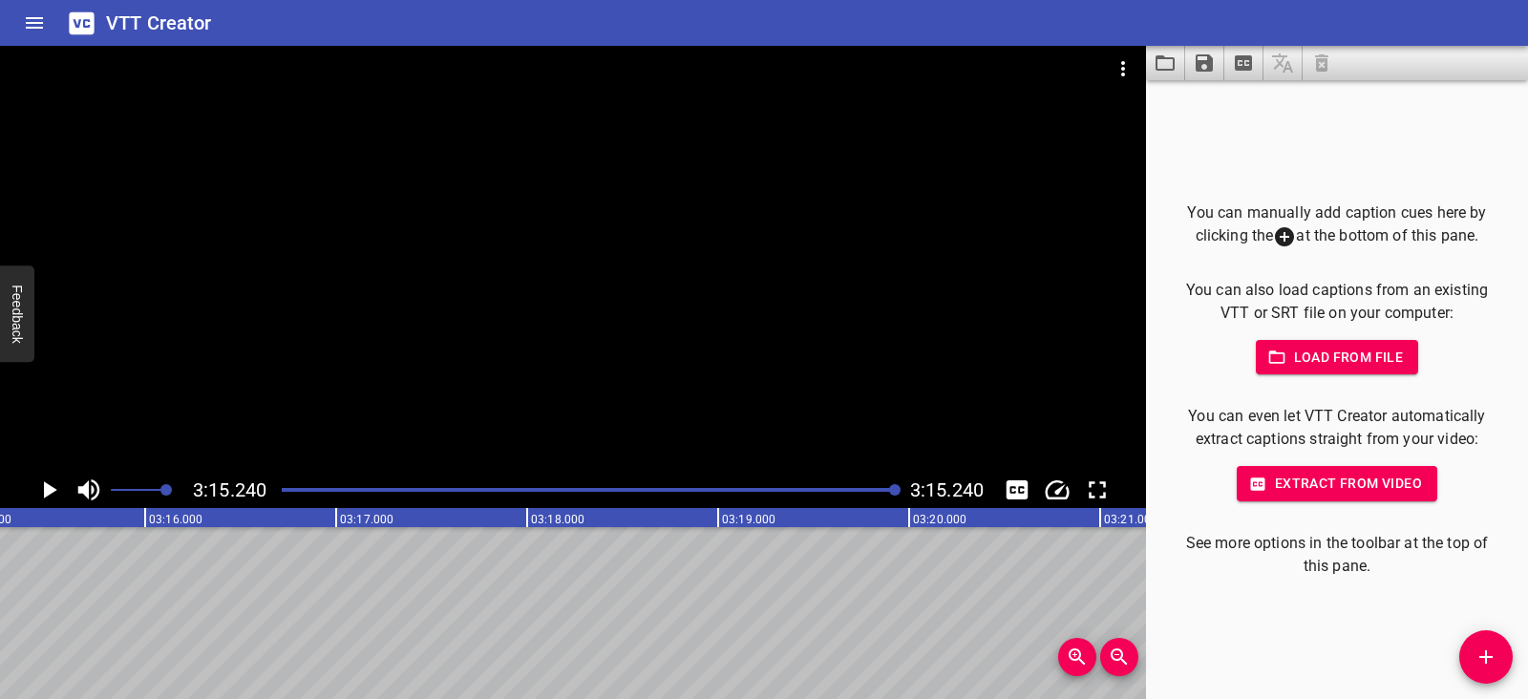
click at [1119, 70] on icon "Video Options" at bounding box center [1123, 68] width 23 height 23
click at [1119, 70] on li "Select New Video File..." at bounding box center [1195, 70] width 190 height 34
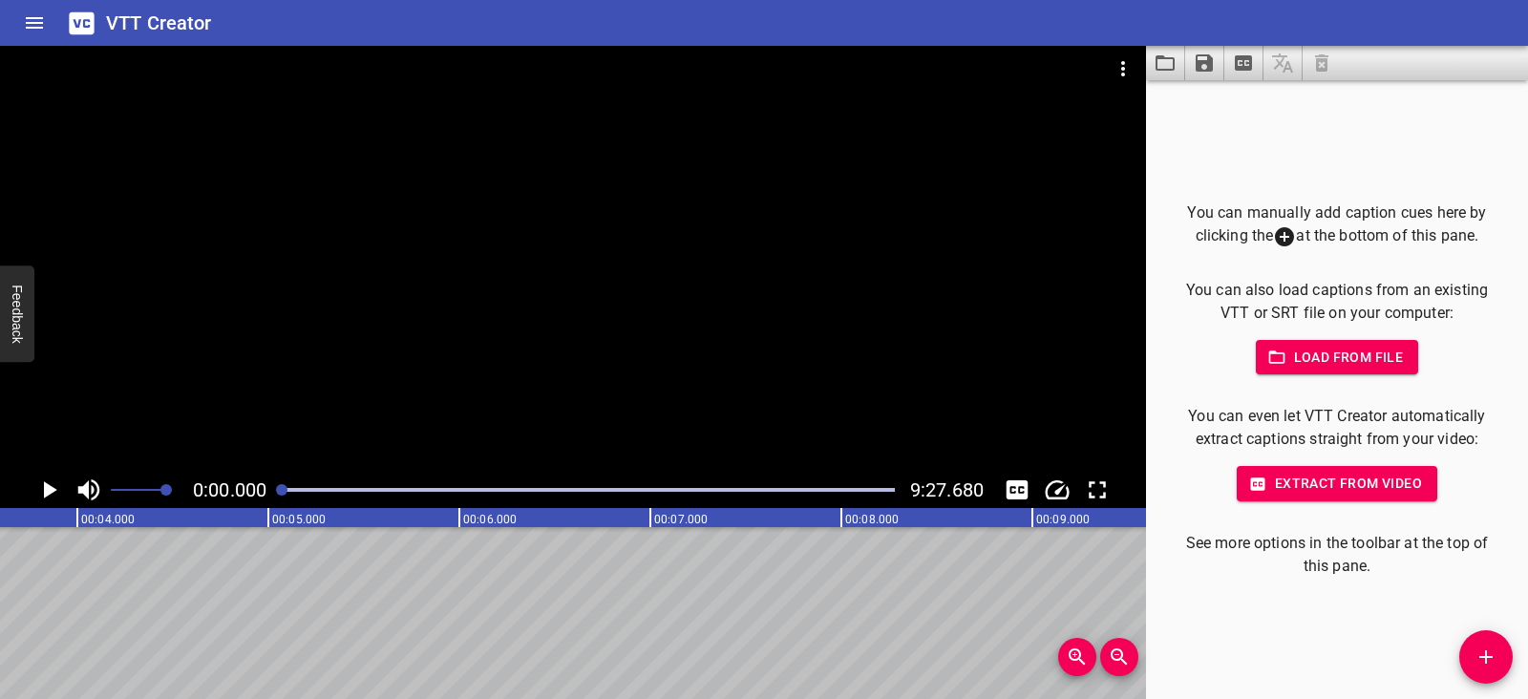
scroll to position [0, 0]
click at [47, 491] on icon "Play/Pause" at bounding box center [50, 489] width 13 height 17
click at [47, 491] on icon "Play/Pause" at bounding box center [48, 490] width 29 height 29
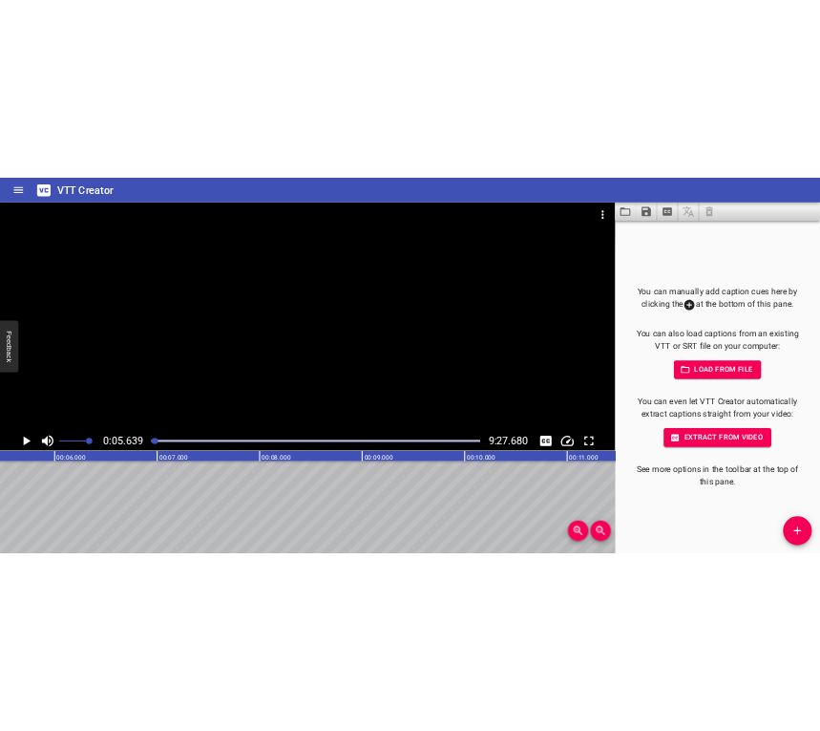
scroll to position [0, 1076]
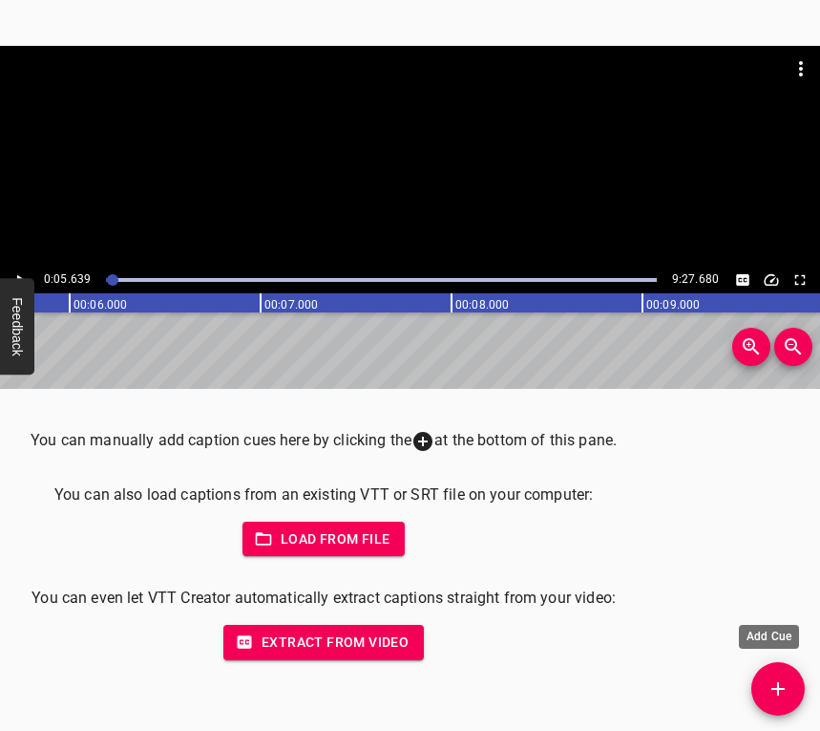
click at [781, 682] on icon "Add Cue" at bounding box center [778, 688] width 23 height 23
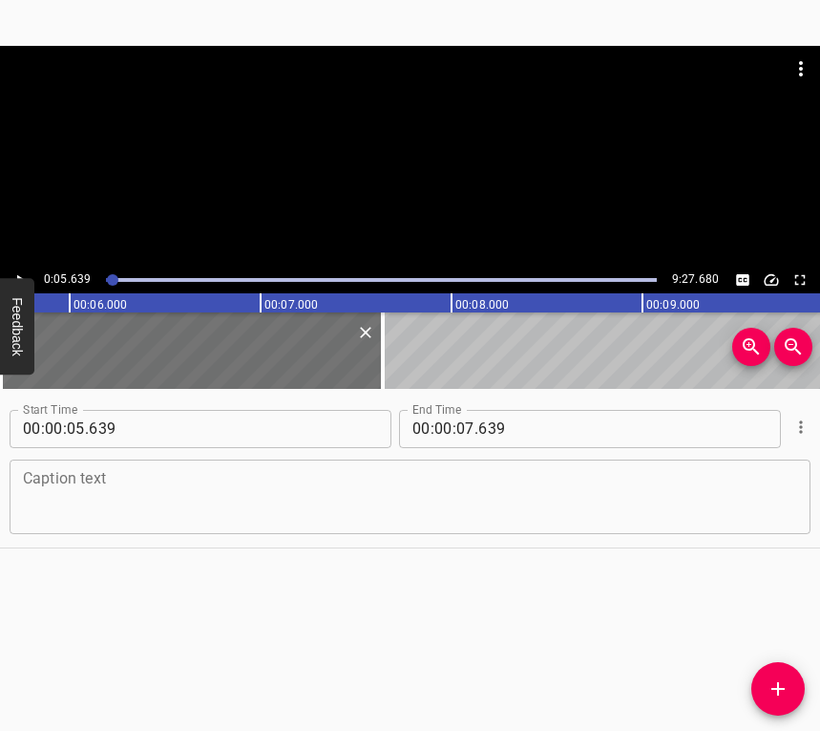
click at [118, 491] on textarea at bounding box center [410, 496] width 774 height 54
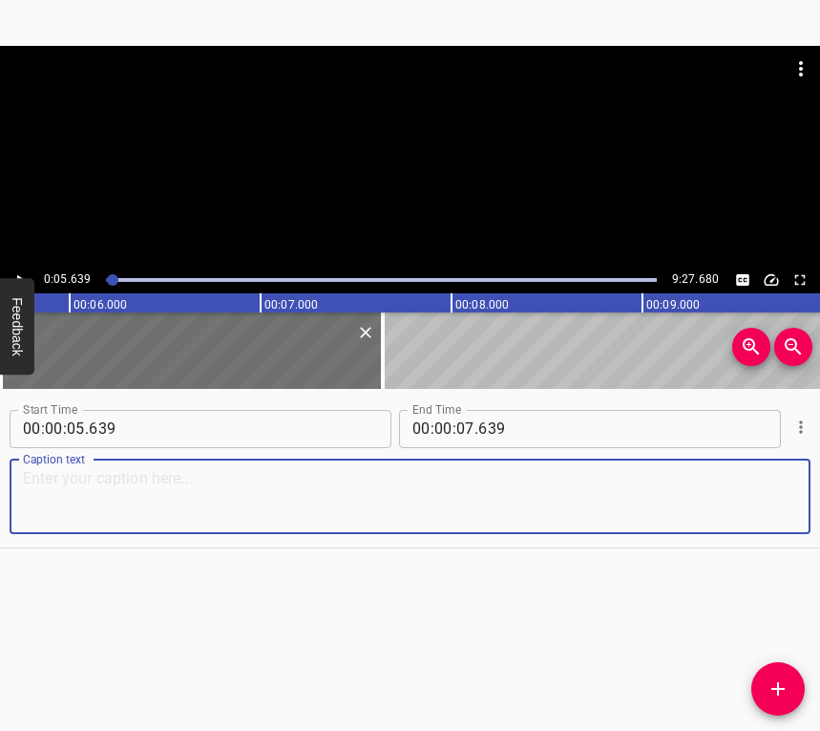
paste textarea "My husband, [PERSON_NAME], is a military anesthesiologist who volunteered to fl…"
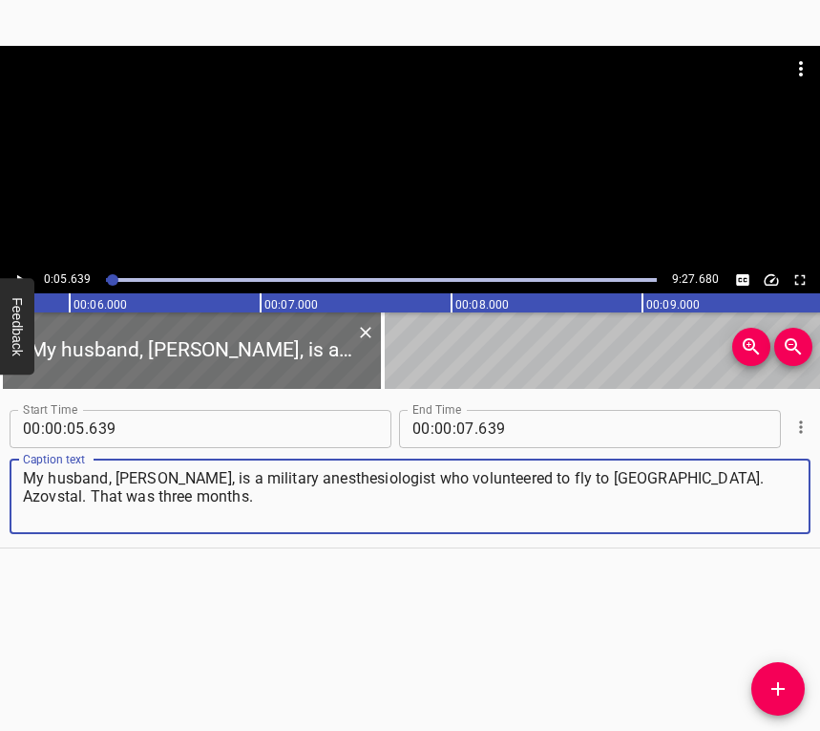
type textarea "My husband, [PERSON_NAME], is a military anesthesiologist who volunteered to fl…"
click at [23, 271] on icon "Play/Pause" at bounding box center [19, 279] width 17 height 17
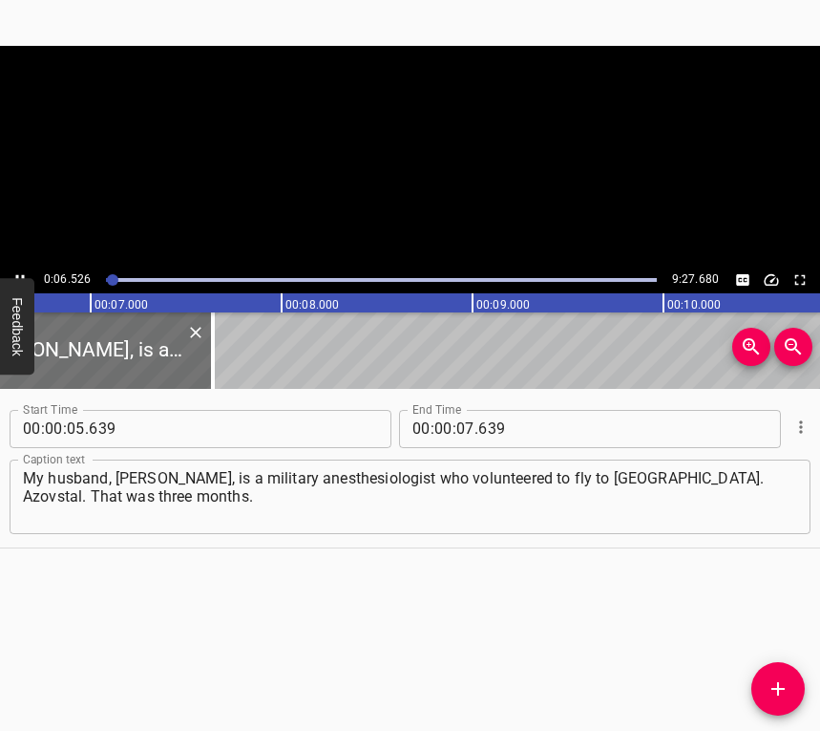
scroll to position [0, 1297]
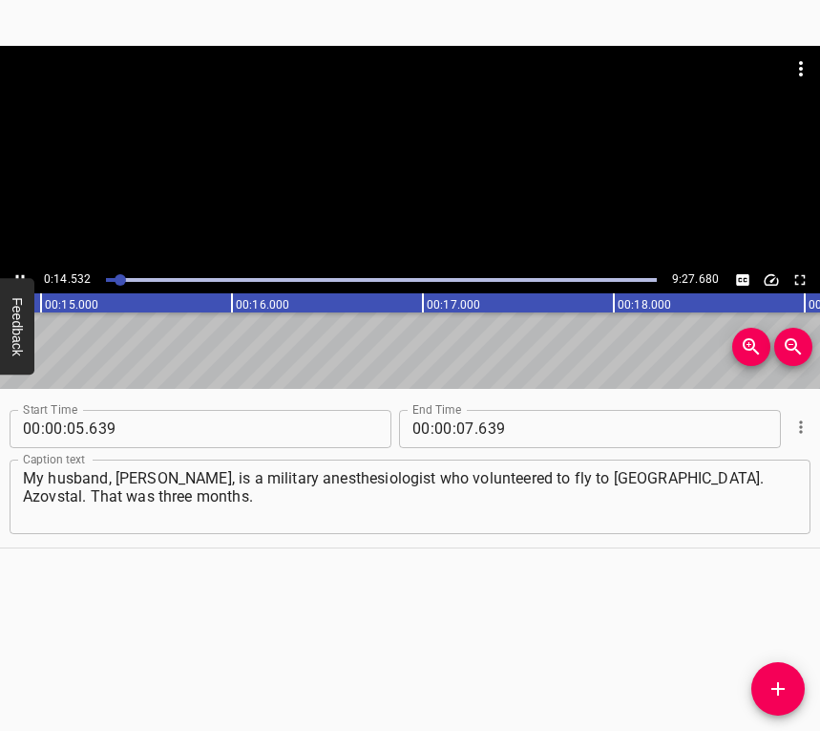
click at [18, 269] on button "Play/Pause" at bounding box center [20, 279] width 25 height 25
click at [460, 422] on input "number" at bounding box center [465, 429] width 18 height 38
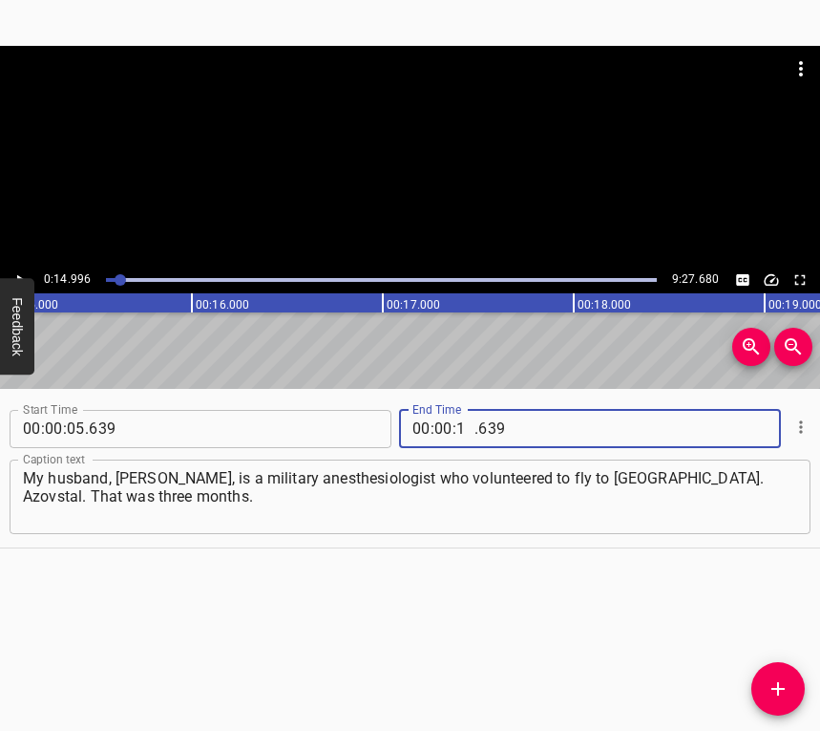
type input "14"
type input "996"
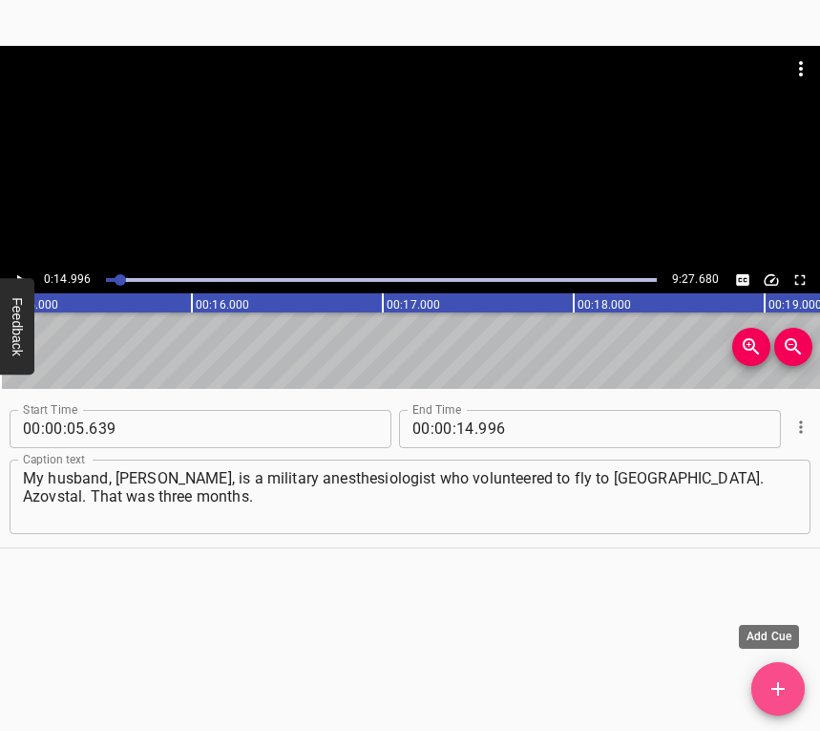
click at [774, 677] on icon "Add Cue" at bounding box center [778, 688] width 23 height 23
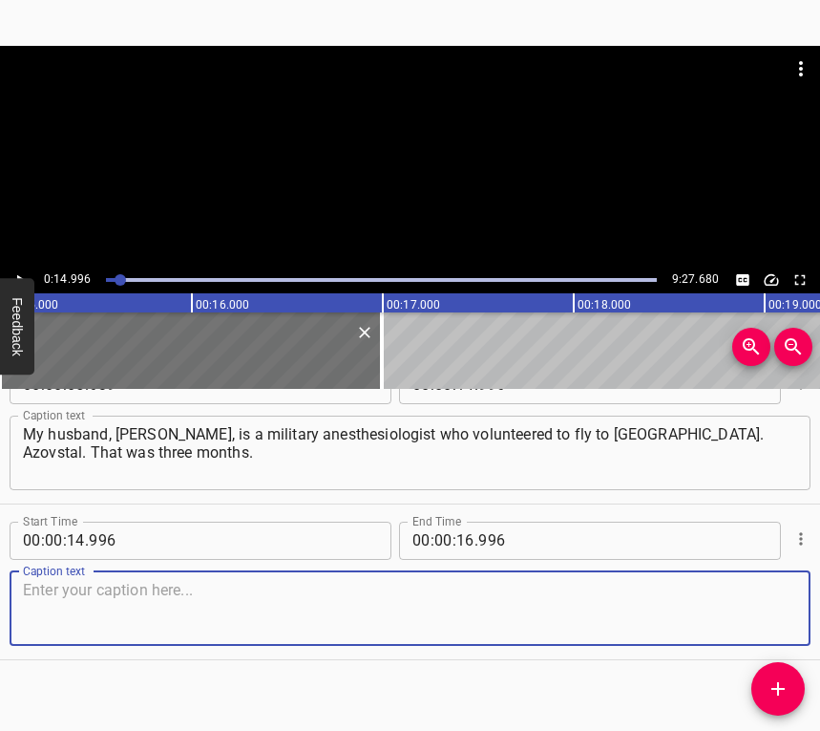
scroll to position [58, 0]
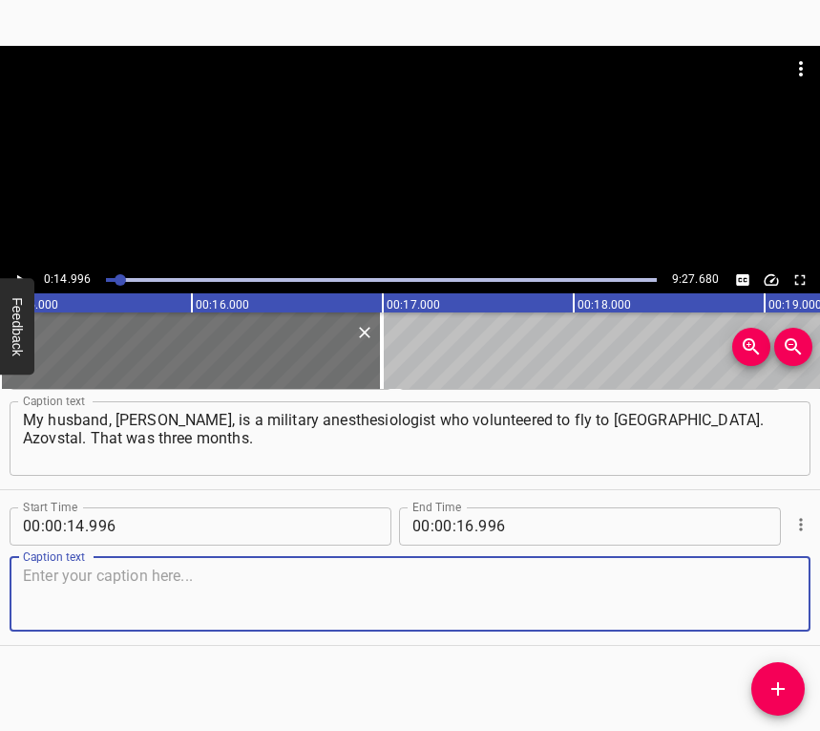
click at [755, 604] on textarea at bounding box center [410, 593] width 774 height 54
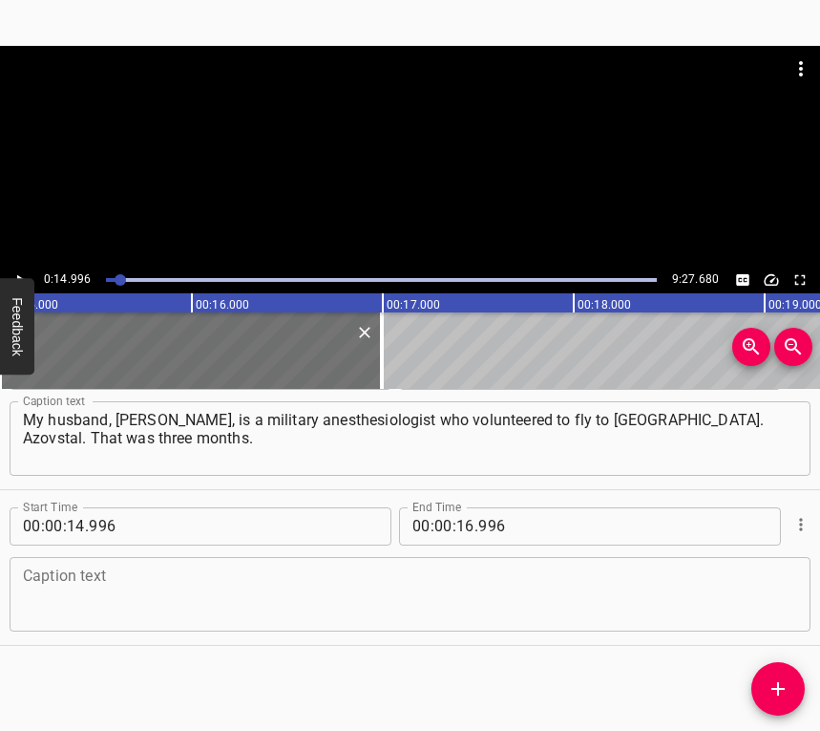
click at [158, 598] on textarea at bounding box center [410, 593] width 774 height 54
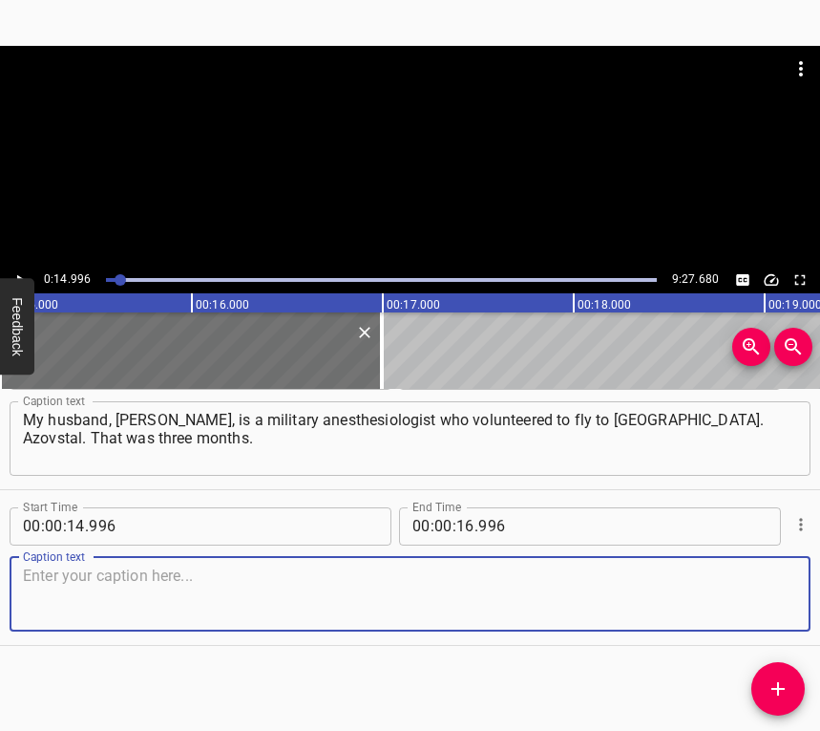
paste textarea "They were taken captive at the beginning of June, and on [DATE] he was exchange…"
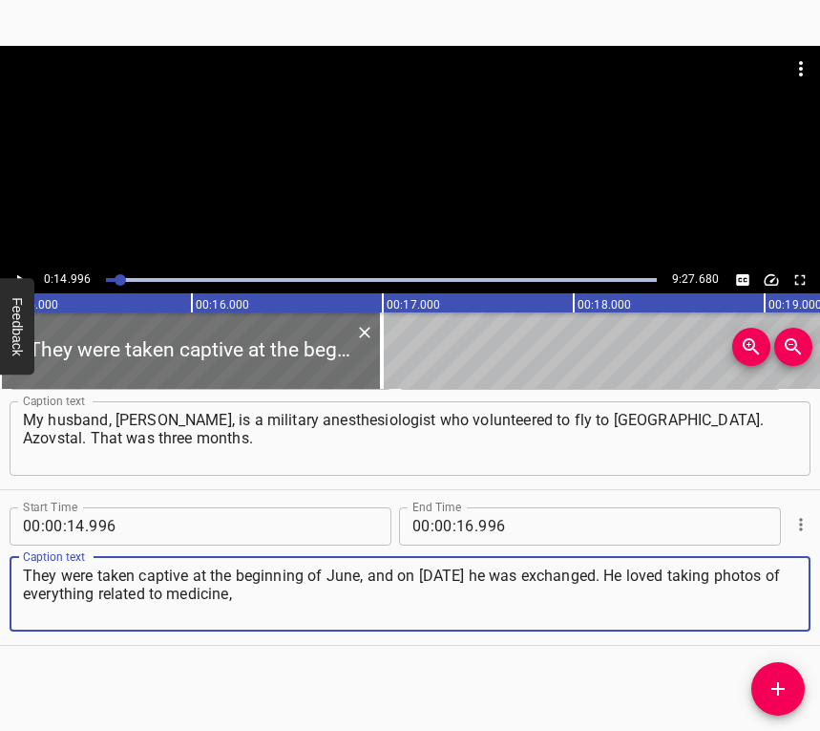
type textarea "They were taken captive at the beginning of June, and on [DATE] he was exchange…"
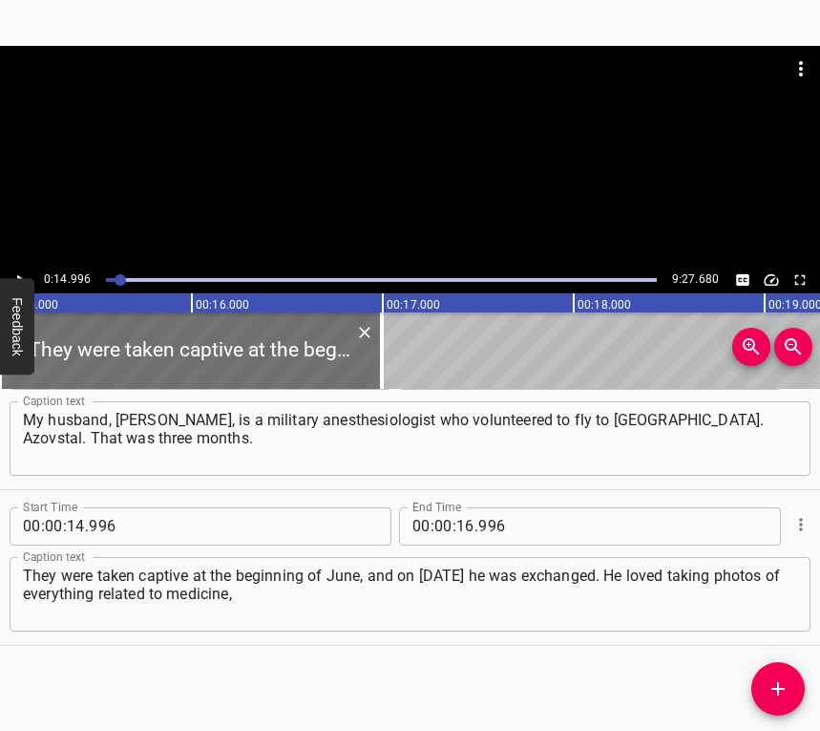
click at [31, 270] on div "0:14.996 9:27.680" at bounding box center [410, 279] width 820 height 27
click at [26, 269] on button "Play/Pause" at bounding box center [20, 279] width 25 height 25
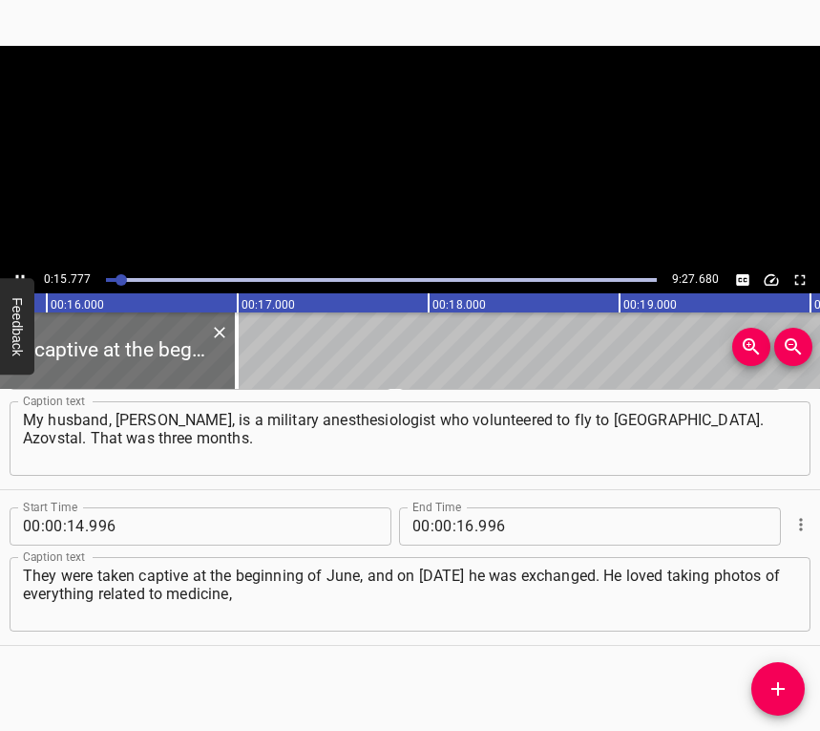
scroll to position [0, 3013]
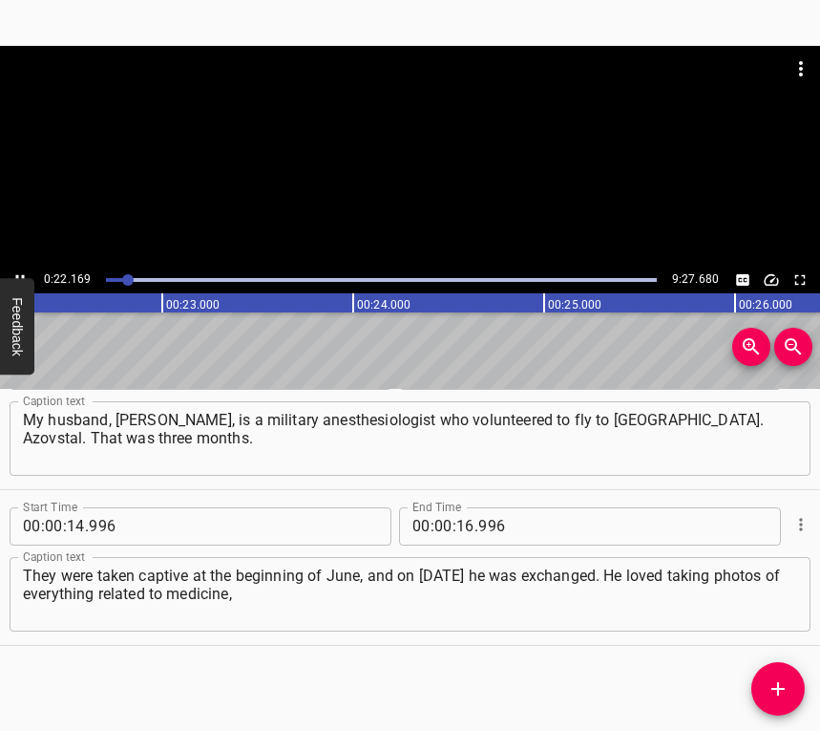
click at [20, 275] on icon "Play/Pause" at bounding box center [19, 279] width 17 height 17
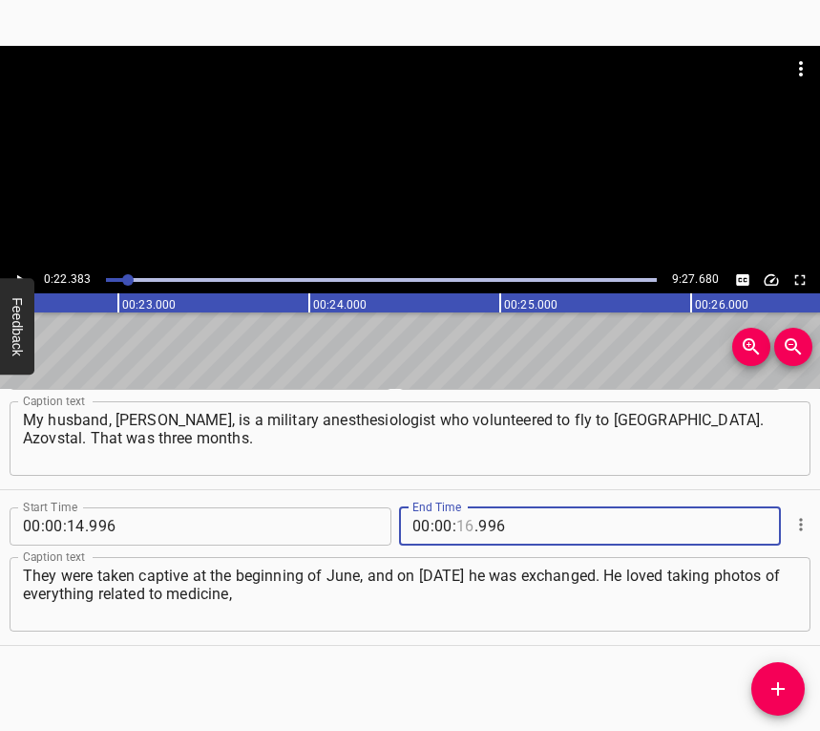
click at [457, 523] on input "number" at bounding box center [465, 526] width 18 height 38
type input "22"
type input "383"
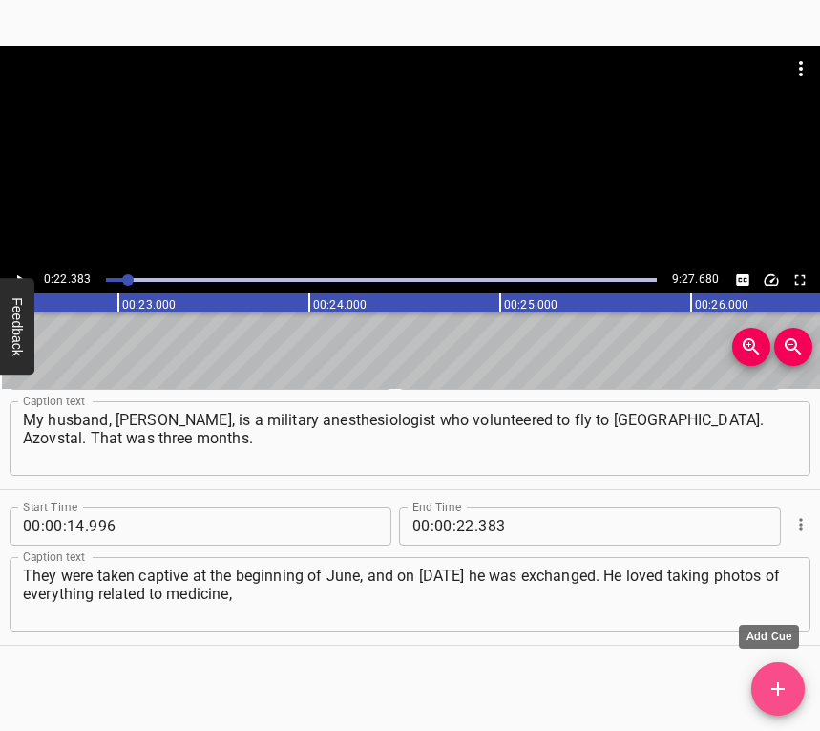
click at [773, 685] on icon "Add Cue" at bounding box center [778, 688] width 23 height 23
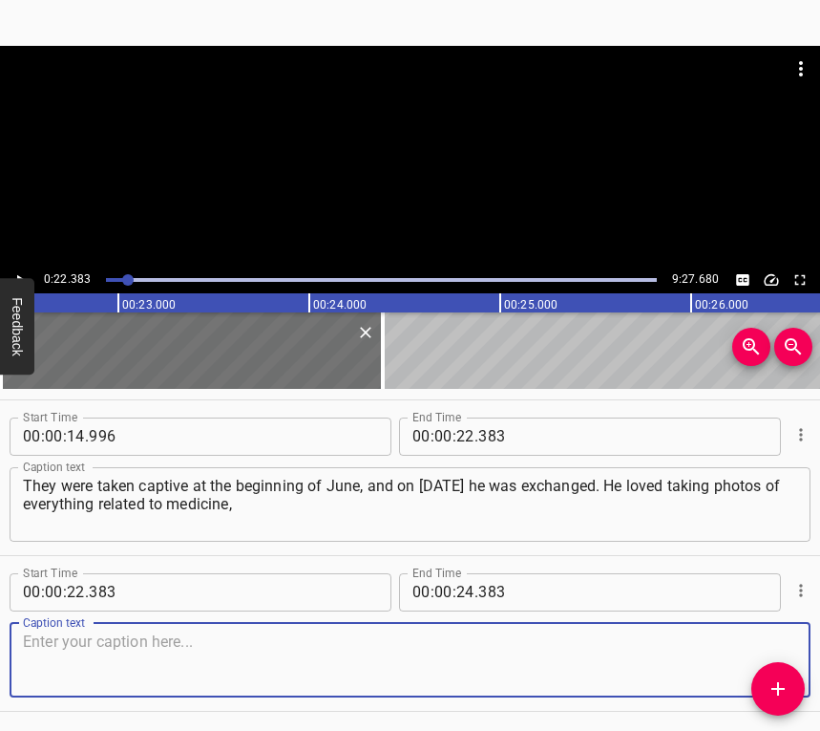
scroll to position [214, 0]
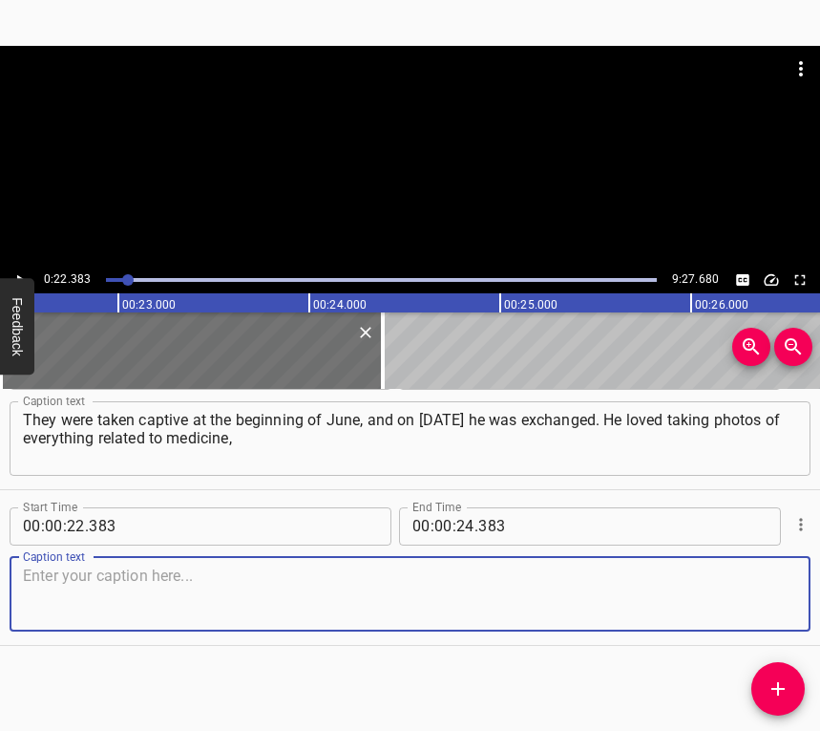
drag, startPoint x: 765, startPoint y: 605, endPoint x: 816, endPoint y: 586, distance: 55.0
click at [765, 604] on textarea at bounding box center [410, 593] width 774 height 54
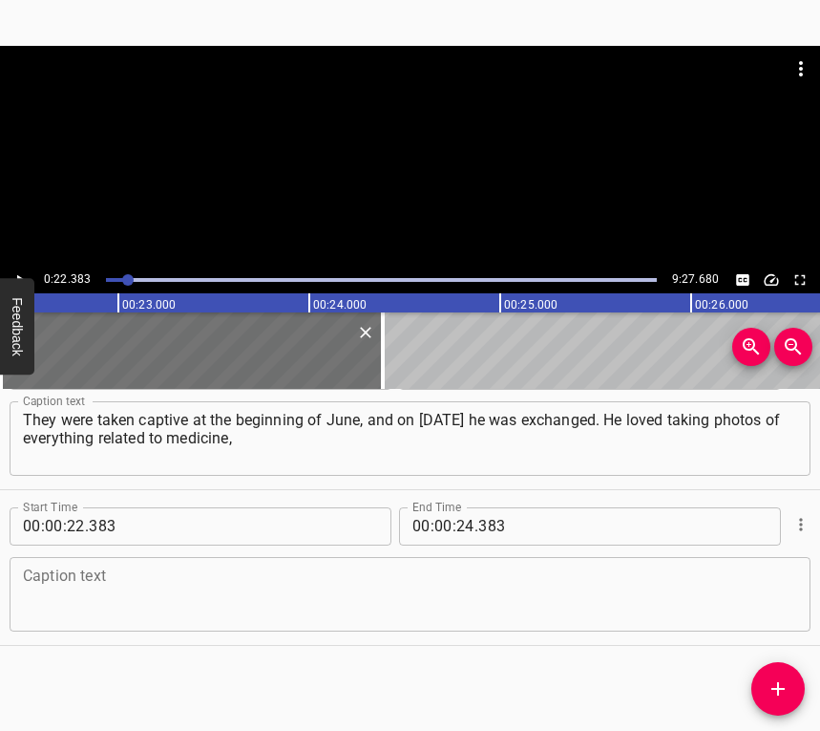
click at [42, 581] on textarea at bounding box center [410, 593] width 774 height 54
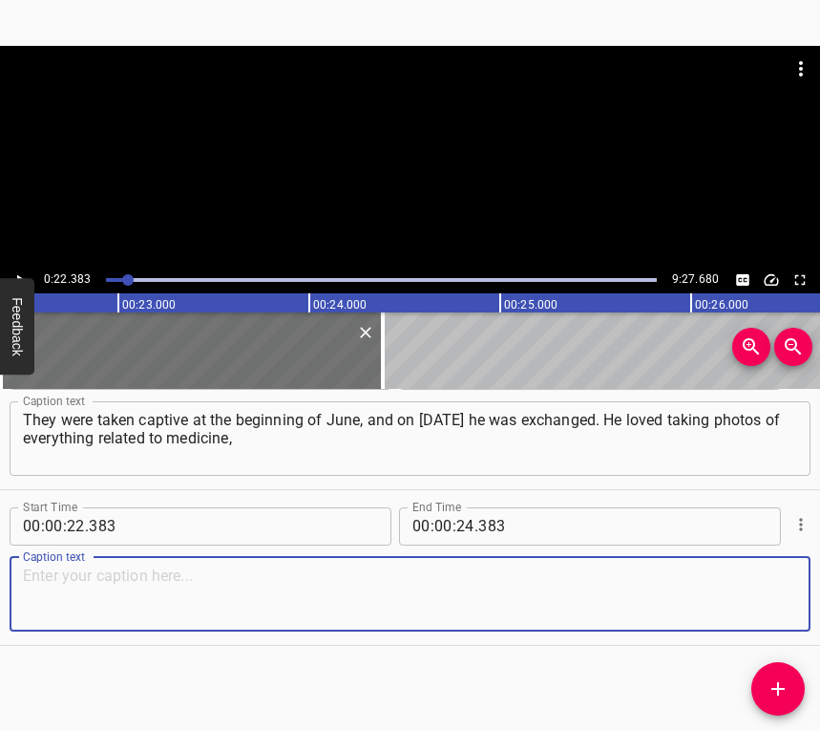
paste textarea "to our work in general, even before the full-scale invasion. But thanks to him,…"
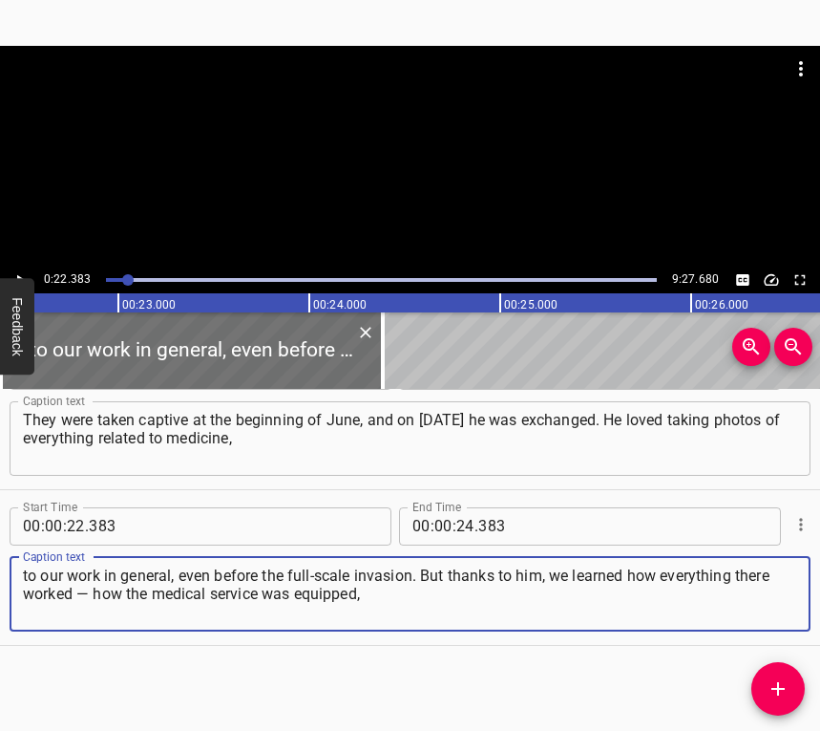
type textarea "to our work in general, even before the full-scale invasion. But thanks to him,…"
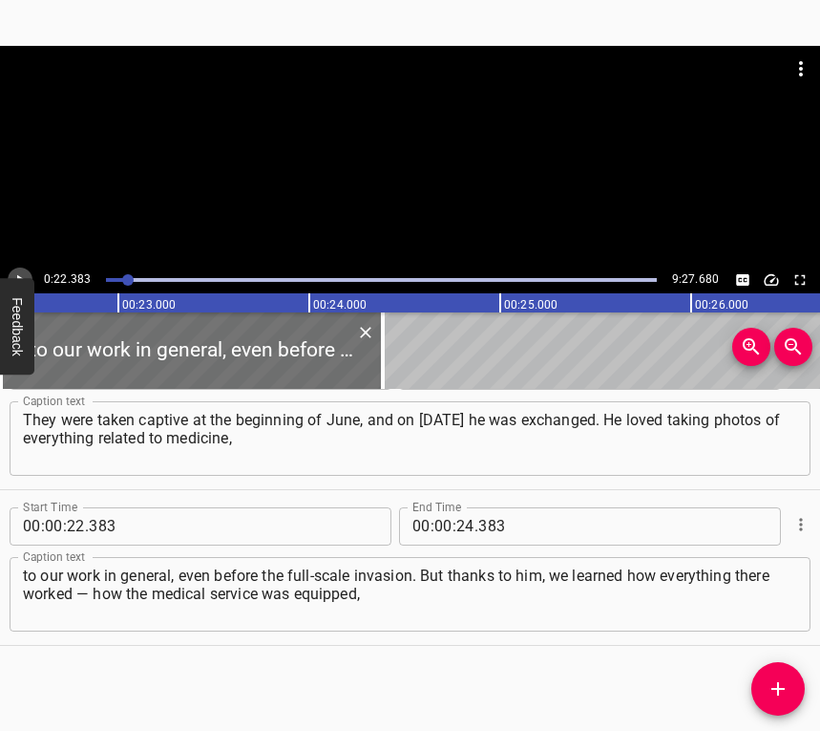
click at [20, 272] on icon "Play/Pause" at bounding box center [19, 279] width 17 height 17
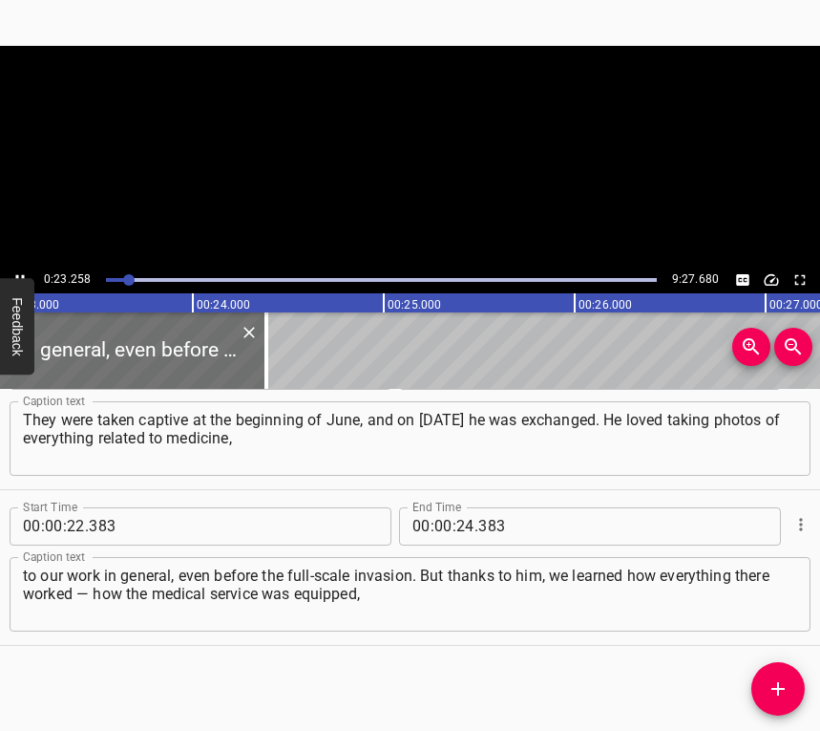
scroll to position [0, 4442]
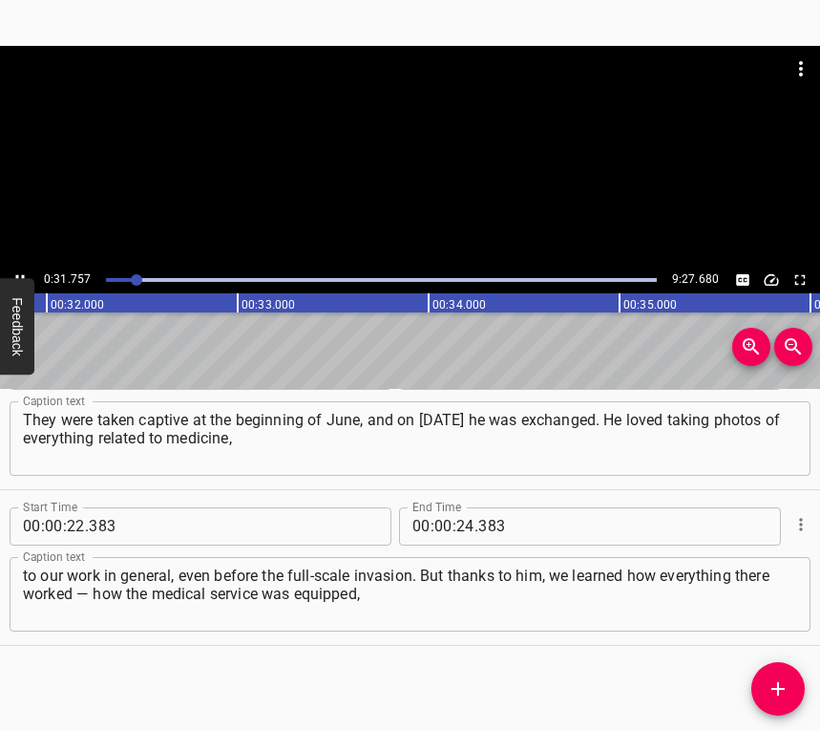
click at [11, 274] on icon "Play/Pause" at bounding box center [19, 279] width 17 height 17
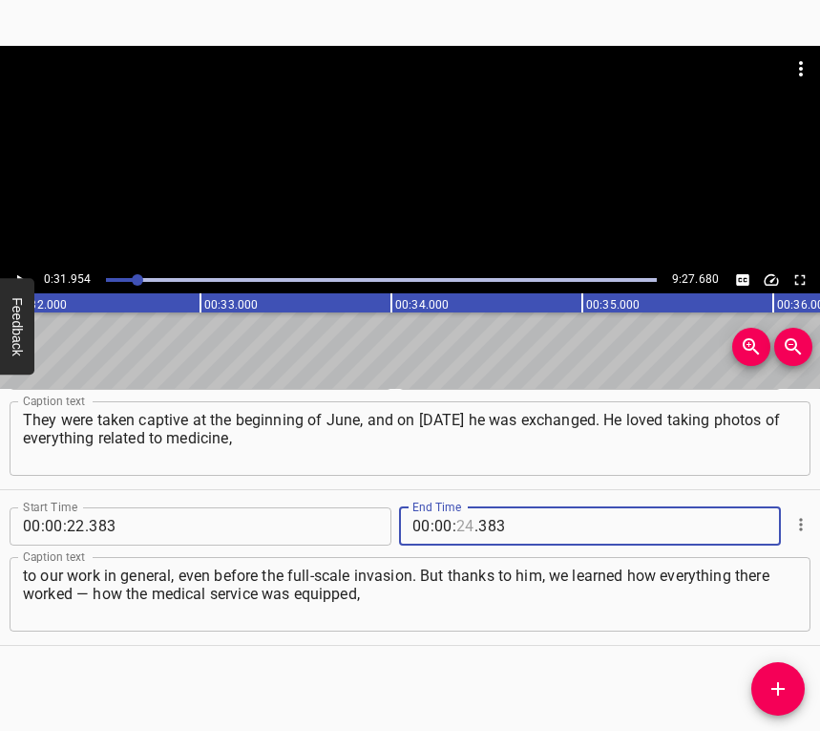
click at [456, 523] on input "number" at bounding box center [465, 526] width 18 height 38
type input "31"
type input "954"
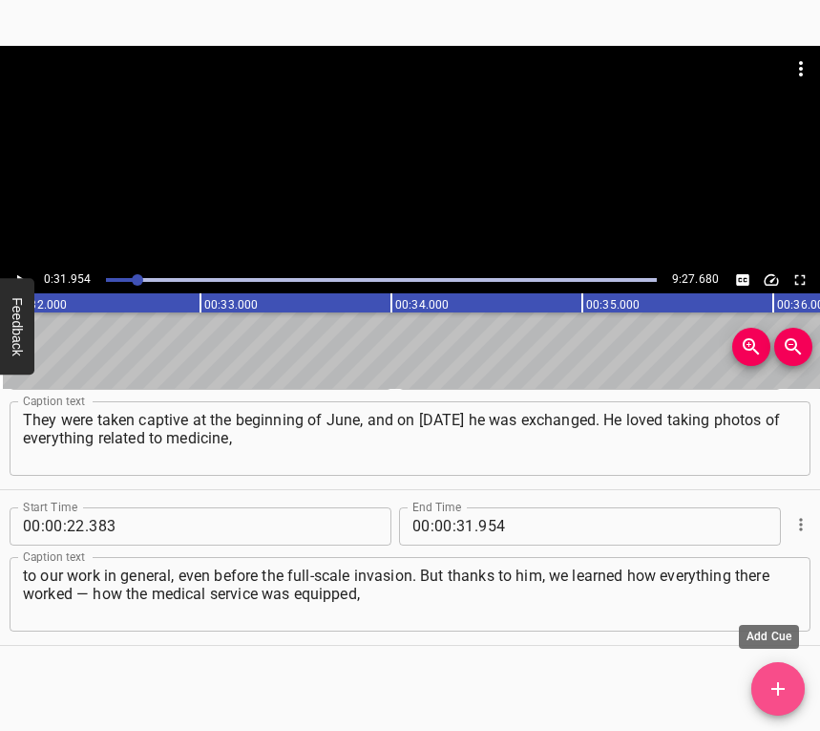
click at [763, 692] on span "Add Cue" at bounding box center [778, 688] width 53 height 23
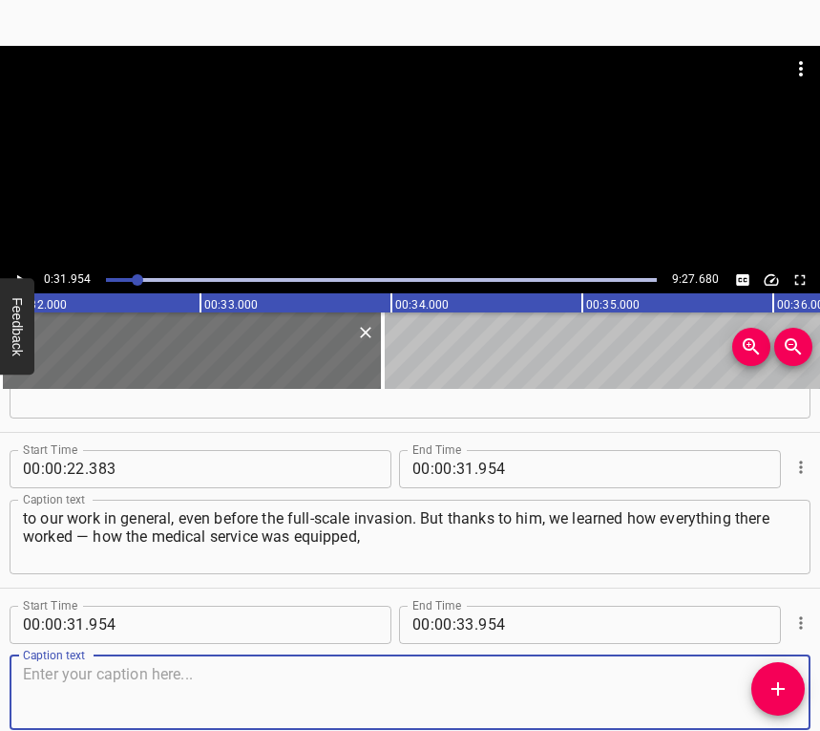
scroll to position [370, 0]
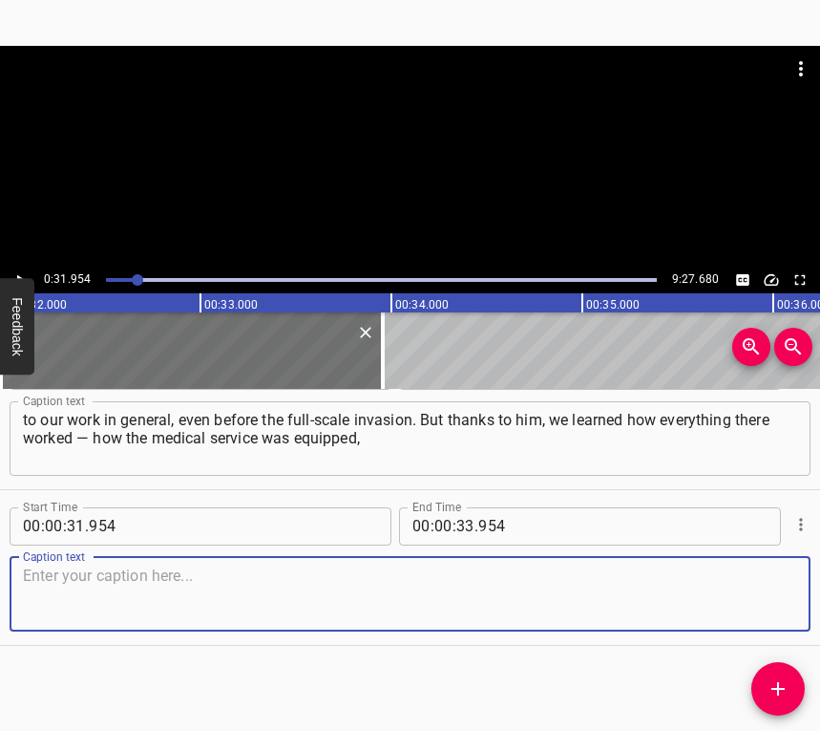
drag, startPoint x: 753, startPoint y: 587, endPoint x: 811, endPoint y: 573, distance: 59.1
click at [756, 587] on textarea at bounding box center [410, 593] width 774 height 54
click at [177, 583] on textarea at bounding box center [410, 593] width 774 height 54
paste textarea "how surgeries were performed — all thanks to his photos and videos. He sent me …"
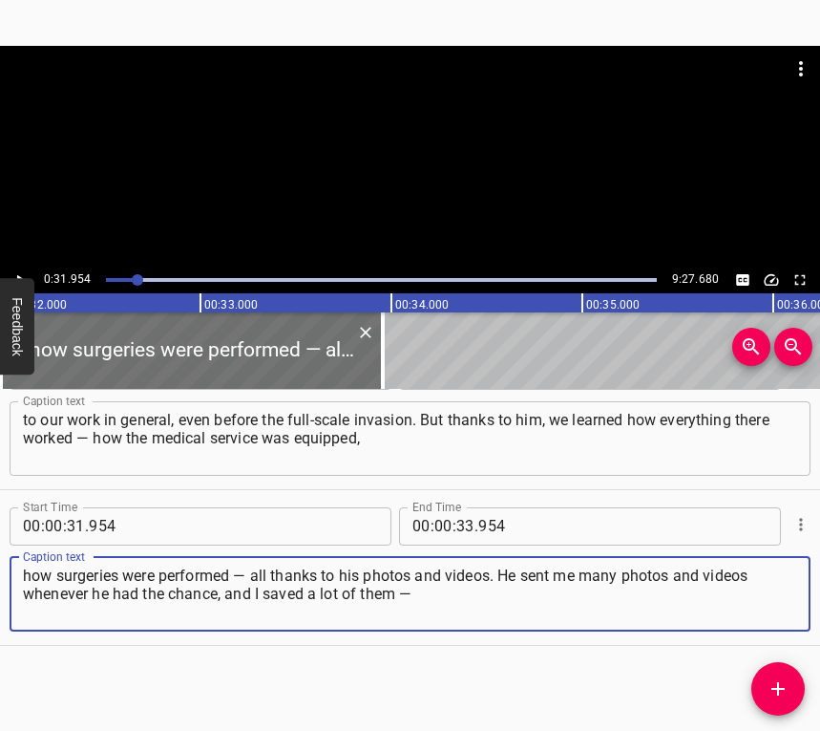
type textarea "how surgeries were performed — all thanks to his photos and videos. He sent me …"
click at [22, 271] on icon "Play/Pause" at bounding box center [19, 279] width 17 height 17
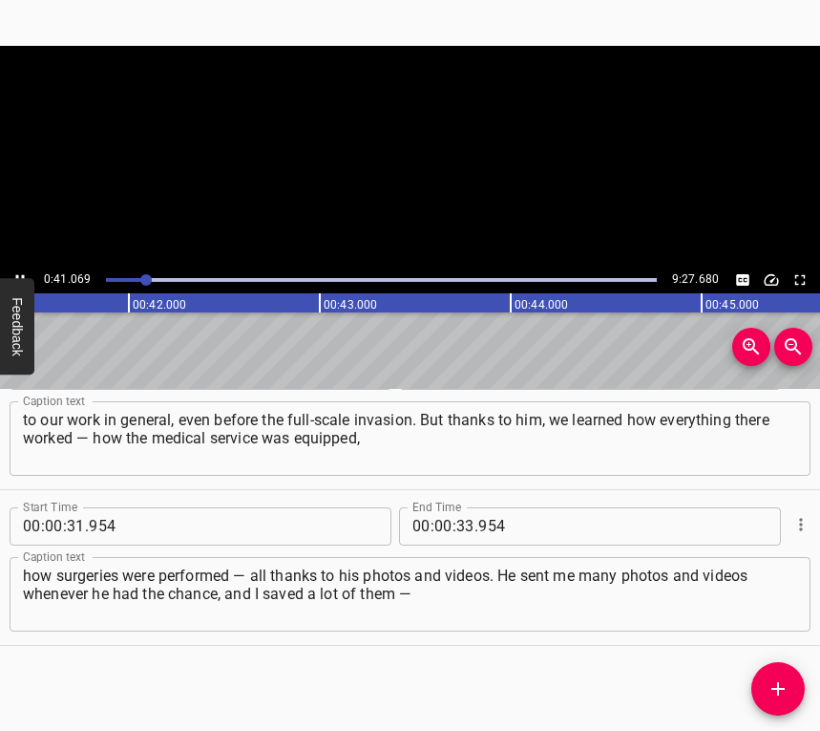
click at [22, 271] on icon "Play/Pause" at bounding box center [19, 279] width 17 height 17
click at [459, 521] on input "number" at bounding box center [465, 526] width 18 height 38
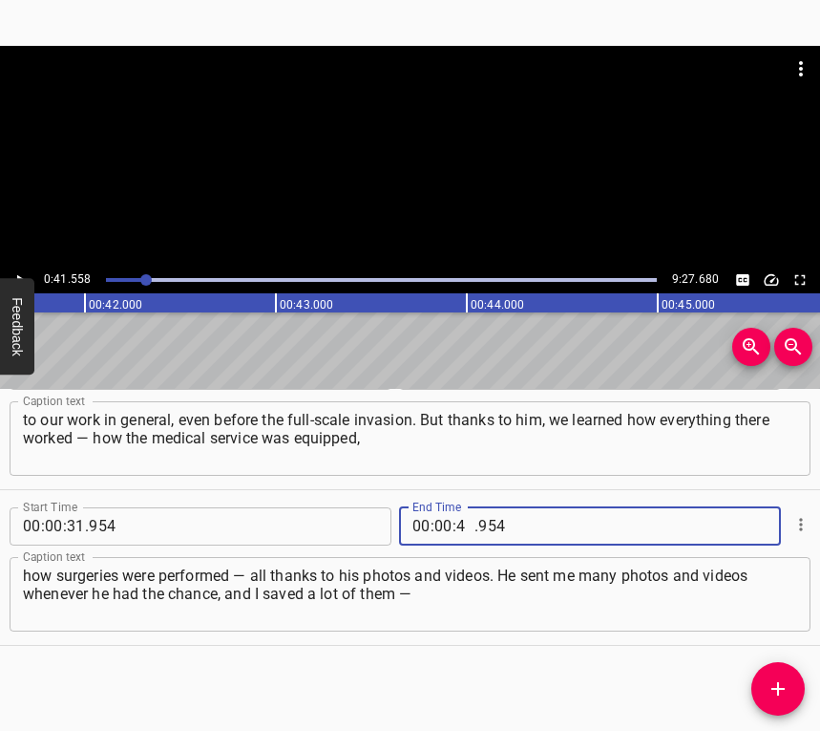
type input "41"
type input "558"
click at [781, 689] on icon "Add Cue" at bounding box center [778, 688] width 13 height 13
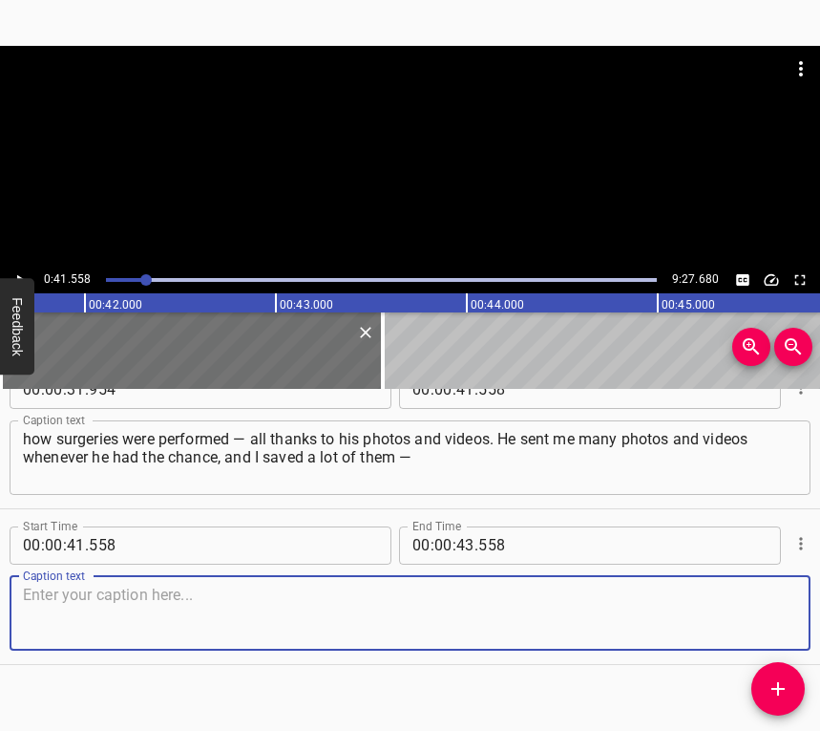
scroll to position [525, 0]
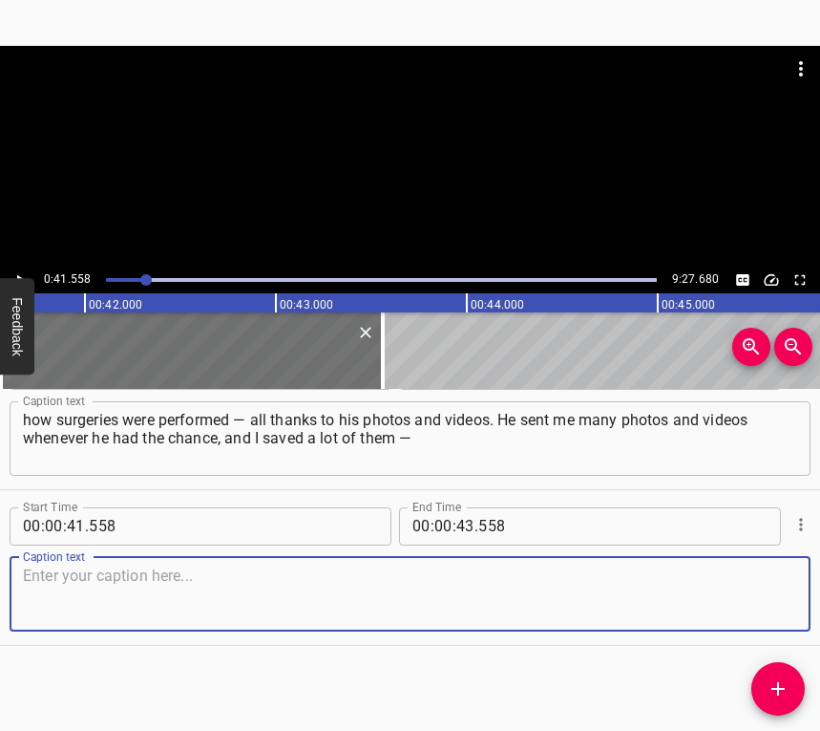
drag, startPoint x: 760, startPoint y: 605, endPoint x: 819, endPoint y: 581, distance: 64.2
click at [772, 601] on textarea at bounding box center [410, 593] width 774 height 54
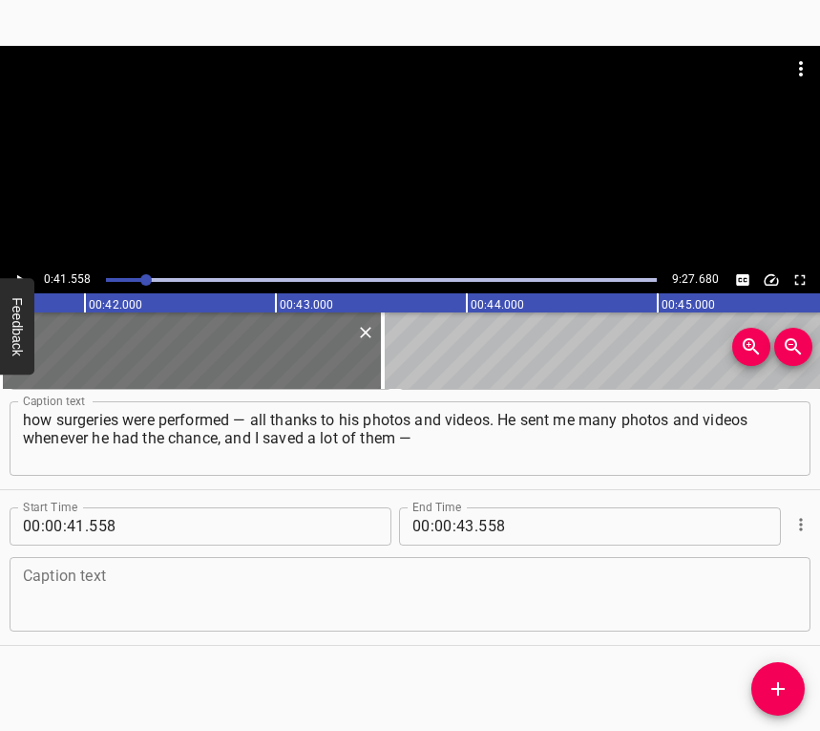
click at [86, 566] on div "Caption text" at bounding box center [410, 594] width 801 height 74
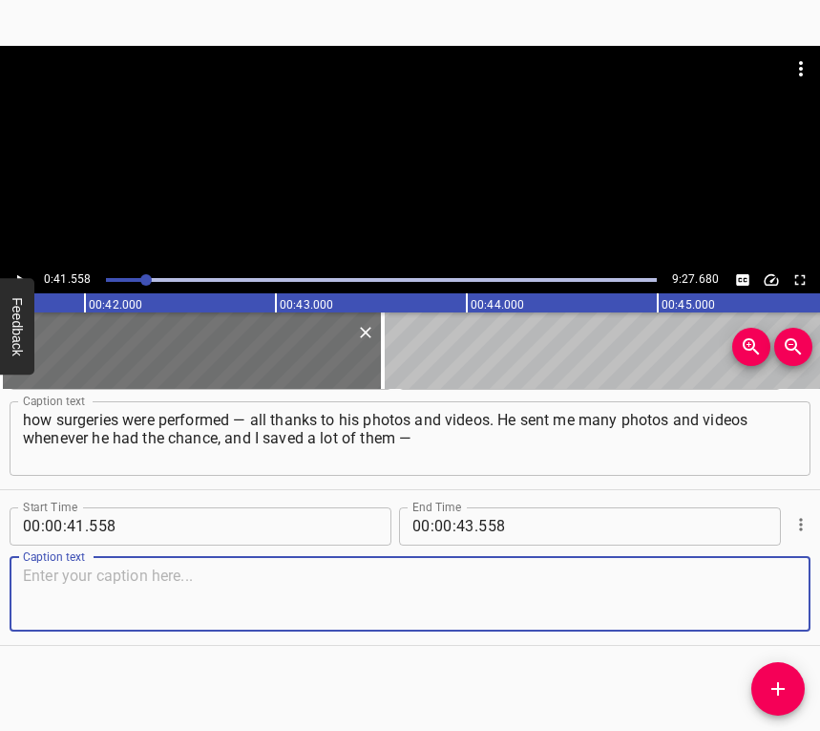
paste textarea "of many wounded soldiers, of how everything was arranged there, their bunkers. …"
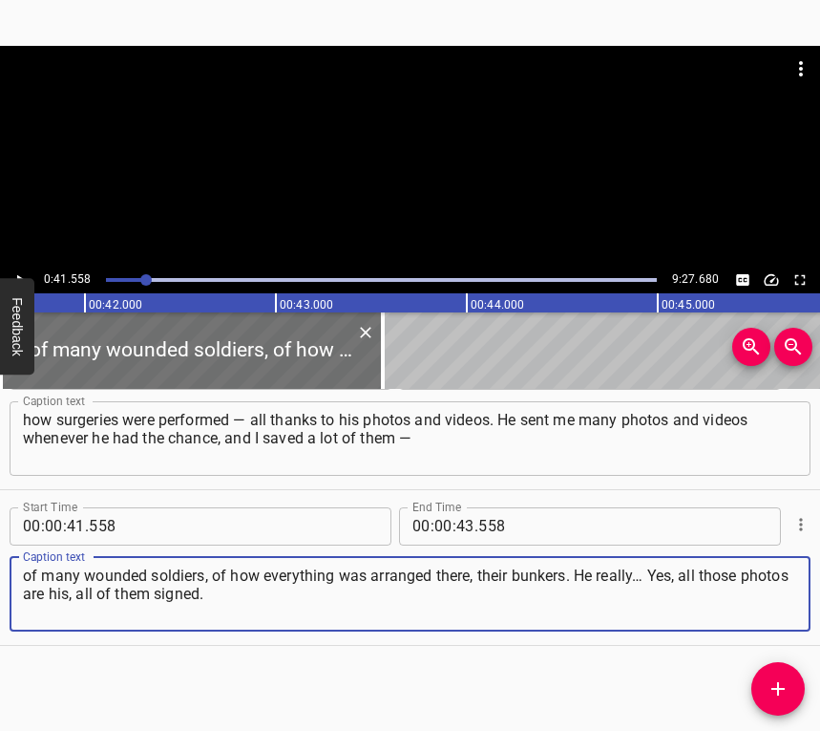
type textarea "of many wounded soldiers, of how everything was arranged there, their bunkers. …"
click at [22, 272] on icon "Play/Pause" at bounding box center [19, 279] width 17 height 17
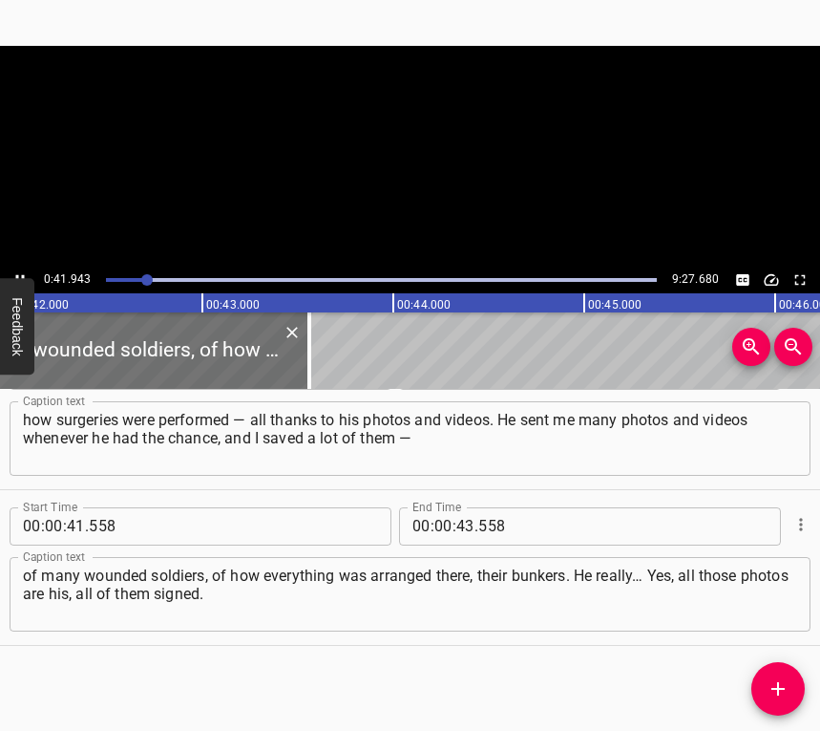
scroll to position [0, 8059]
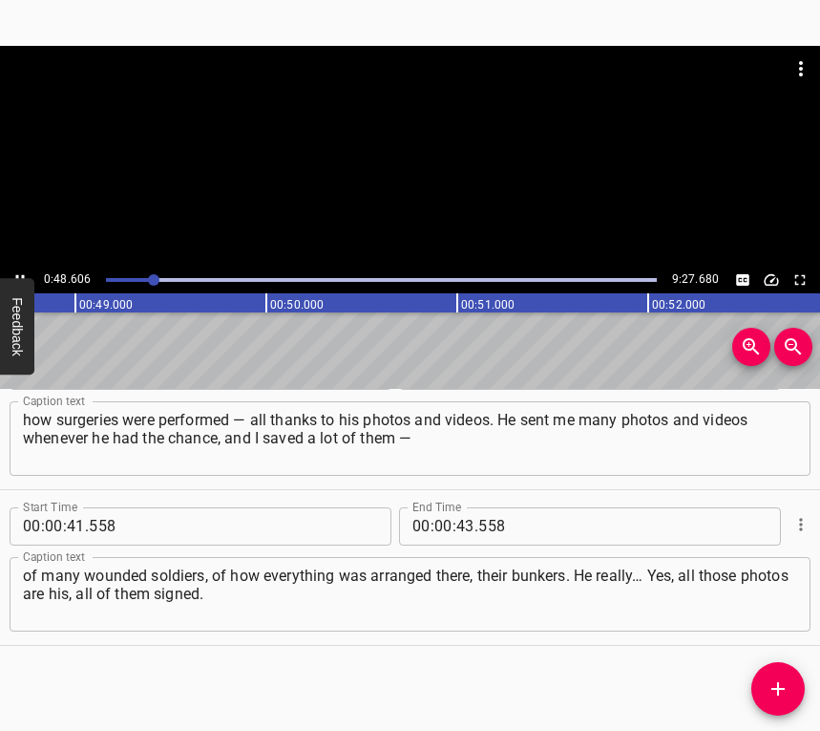
click at [22, 273] on icon "Play/Pause" at bounding box center [19, 279] width 17 height 17
click at [456, 526] on input "number" at bounding box center [465, 526] width 18 height 38
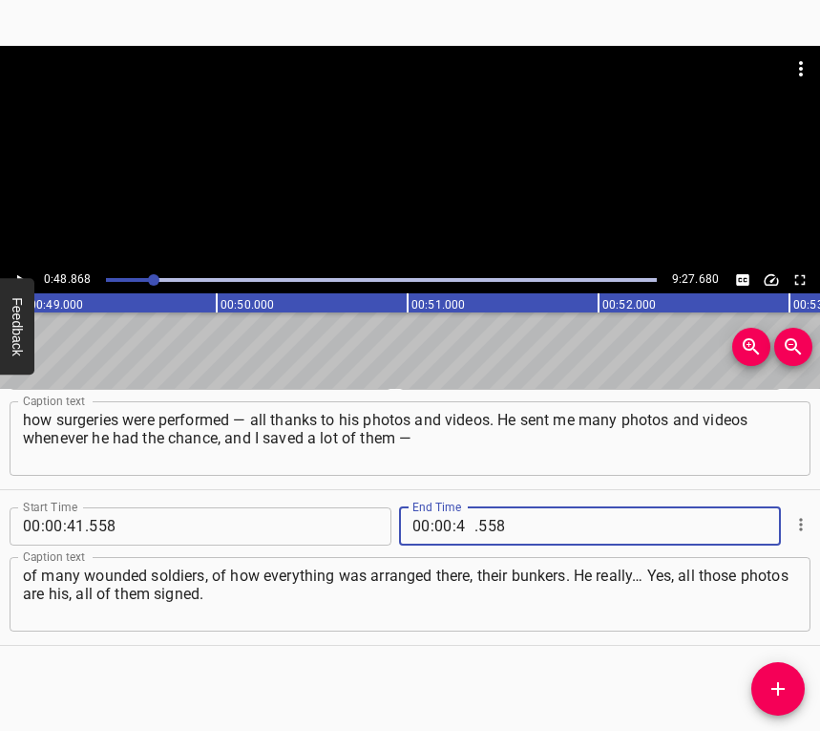
type input "48"
type input "868"
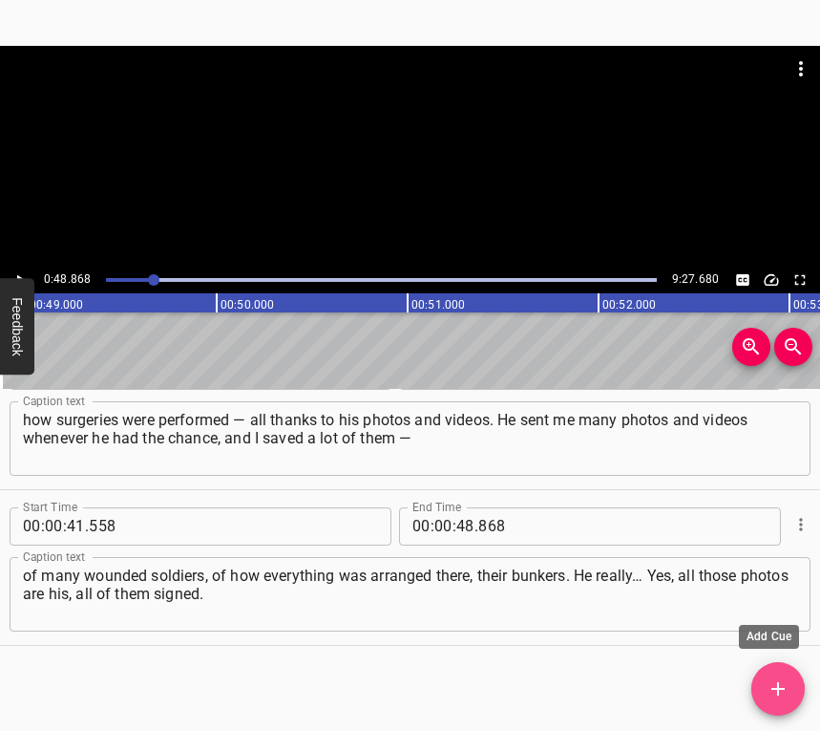
drag, startPoint x: 783, startPoint y: 687, endPoint x: 797, endPoint y: 669, distance: 22.4
click at [783, 686] on icon "Add Cue" at bounding box center [778, 688] width 23 height 23
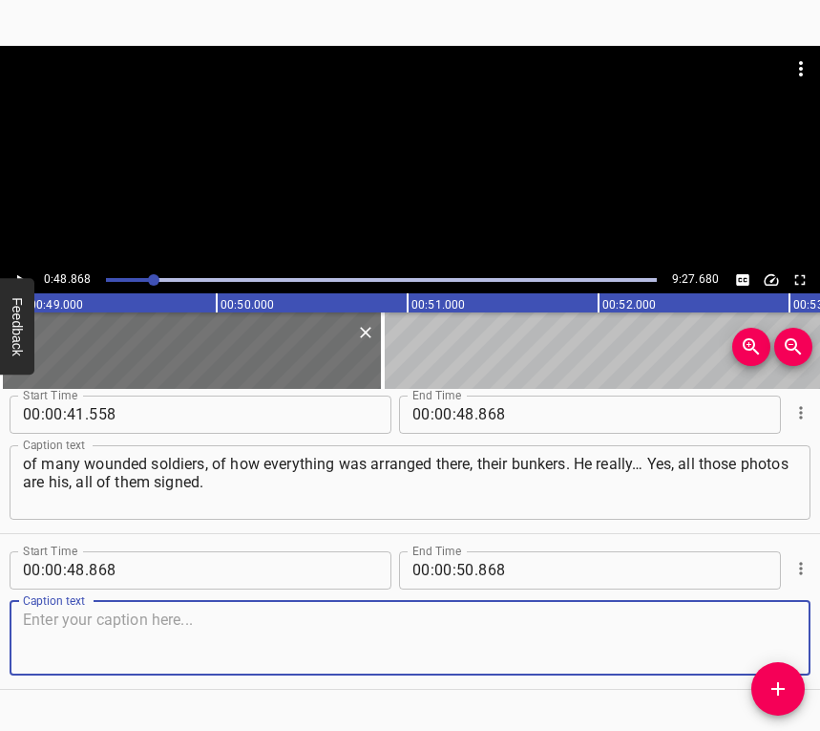
scroll to position [681, 0]
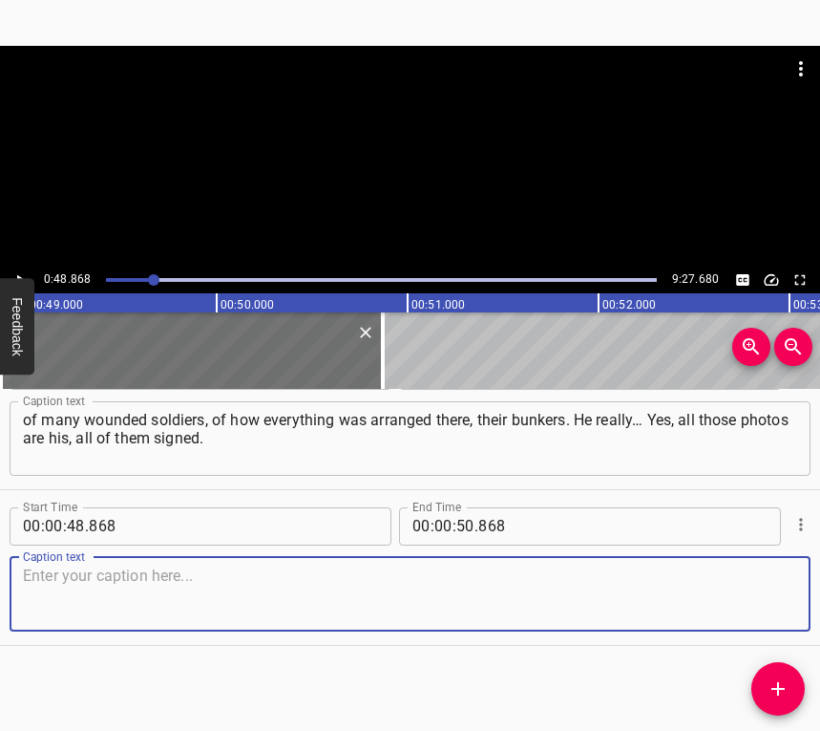
drag, startPoint x: 773, startPoint y: 586, endPoint x: 817, endPoint y: 575, distance: 46.3
click at [778, 584] on textarea at bounding box center [410, 593] width 774 height 54
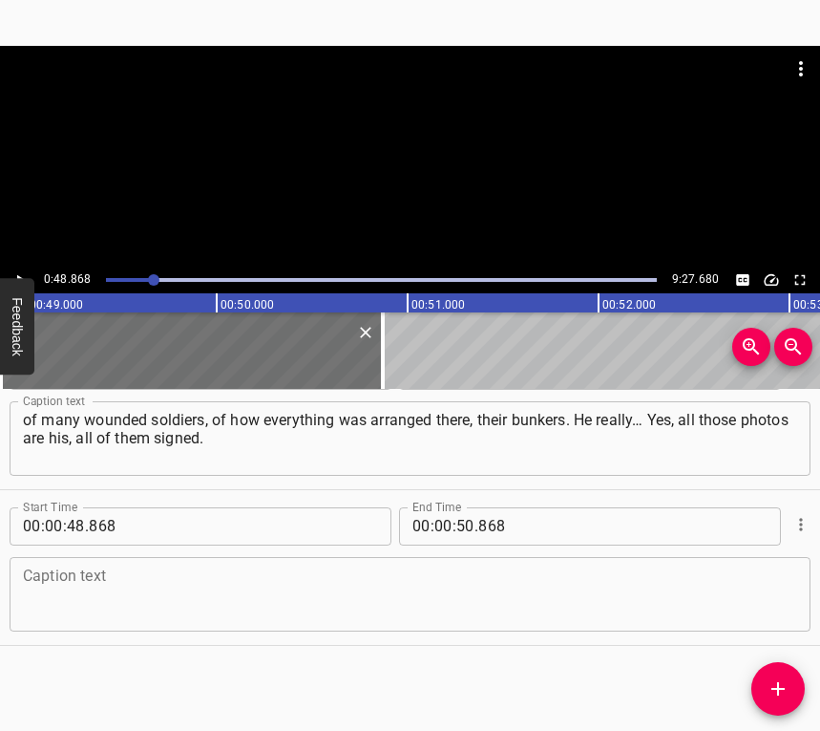
click at [242, 596] on textarea at bounding box center [410, 593] width 774 height 54
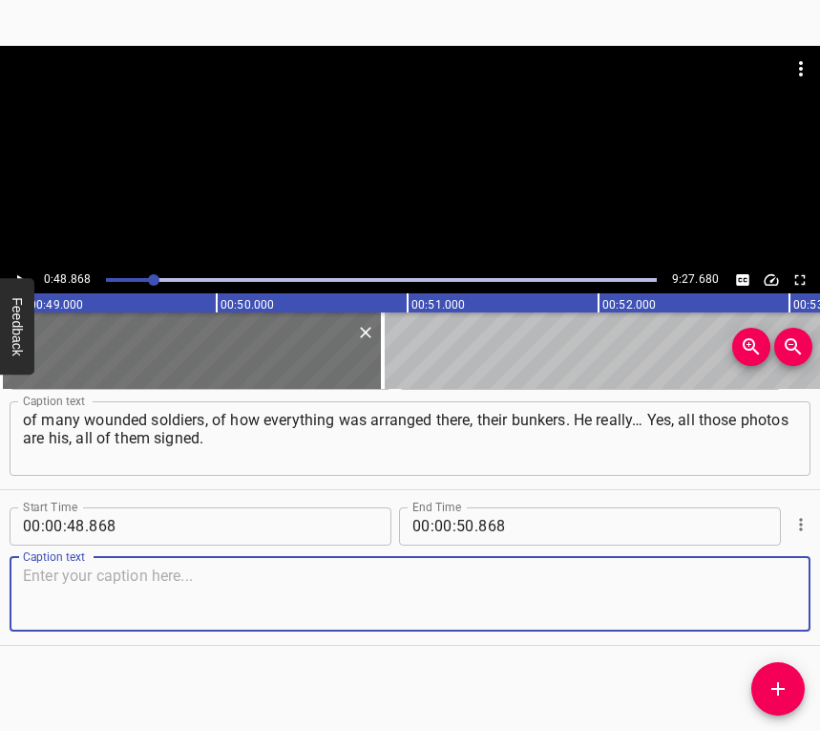
paste textarea "He filmed, he took a lot of photos and videos. I think it’s very important. Bec…"
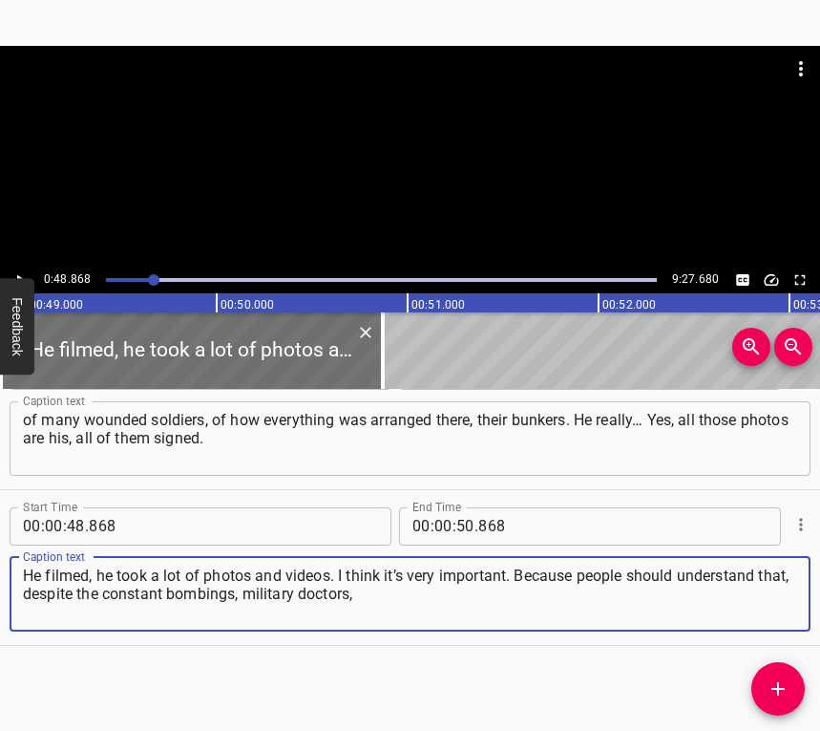
type textarea "He filmed, he took a lot of photos and videos. I think it’s very important. Bec…"
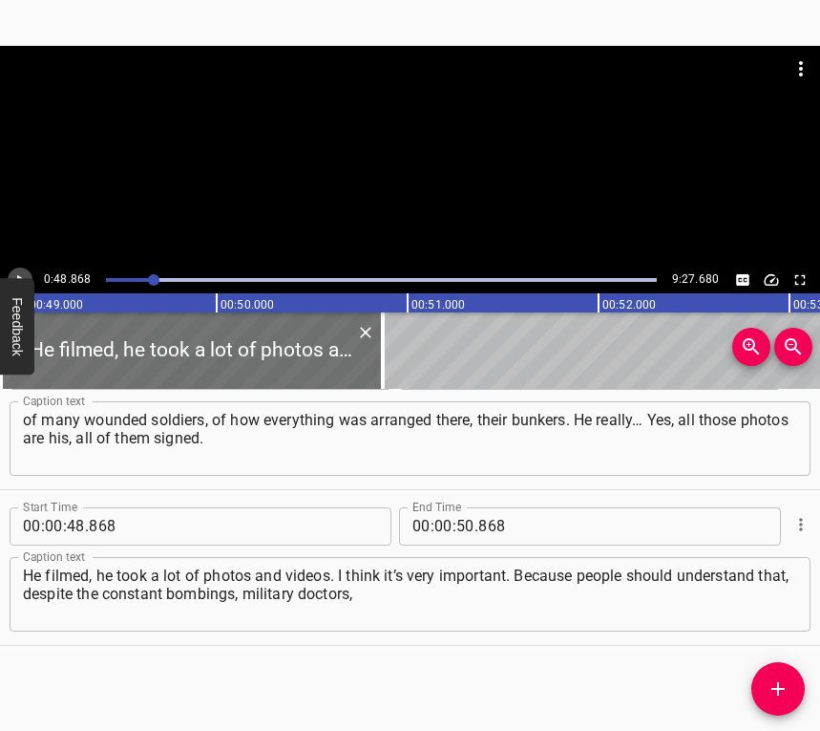
click at [25, 271] on icon "Play/Pause" at bounding box center [19, 279] width 17 height 17
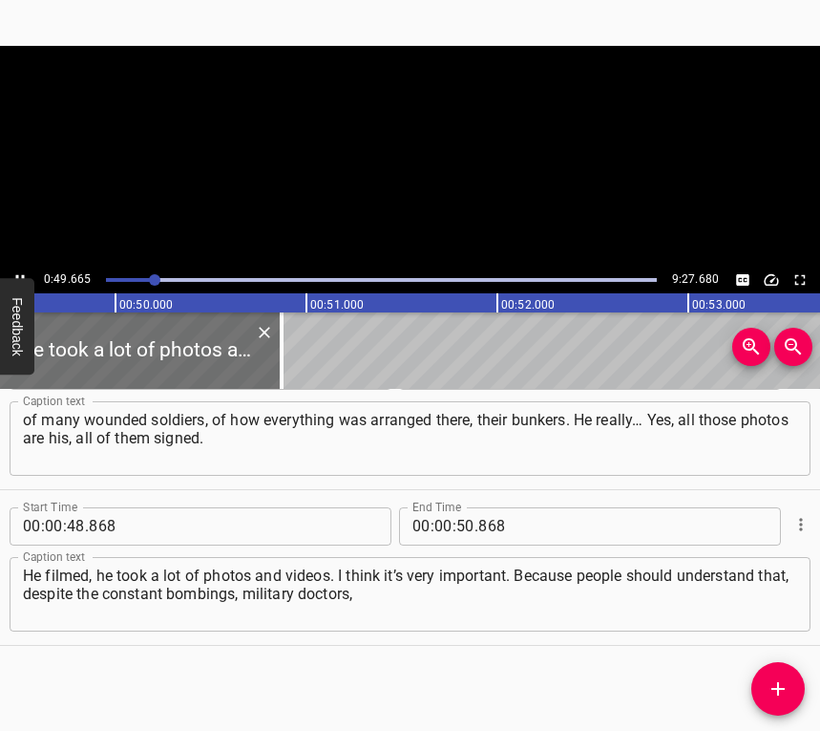
scroll to position [0, 9485]
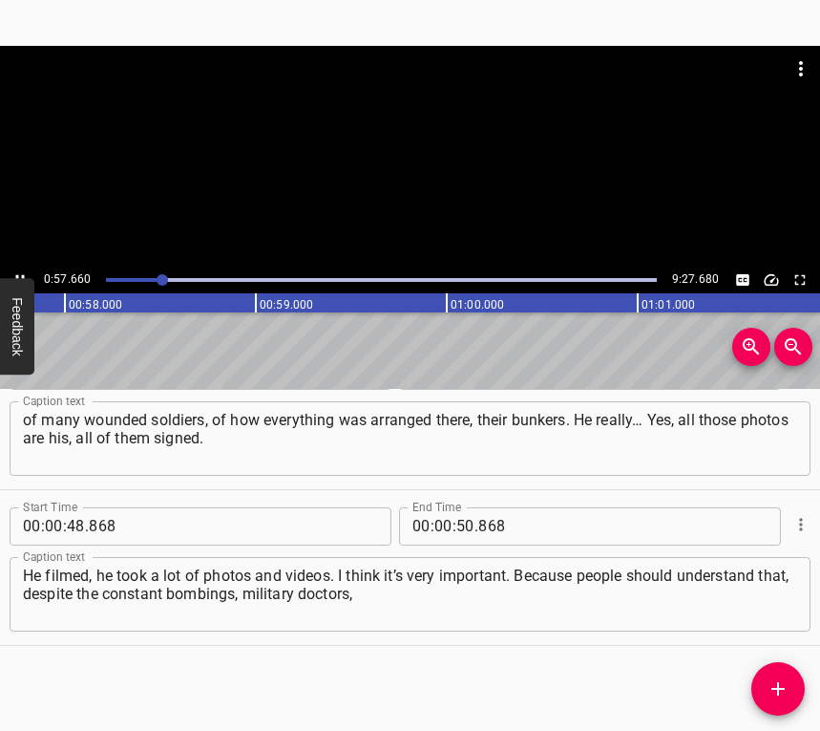
click at [16, 272] on icon "Play/Pause" at bounding box center [19, 279] width 17 height 17
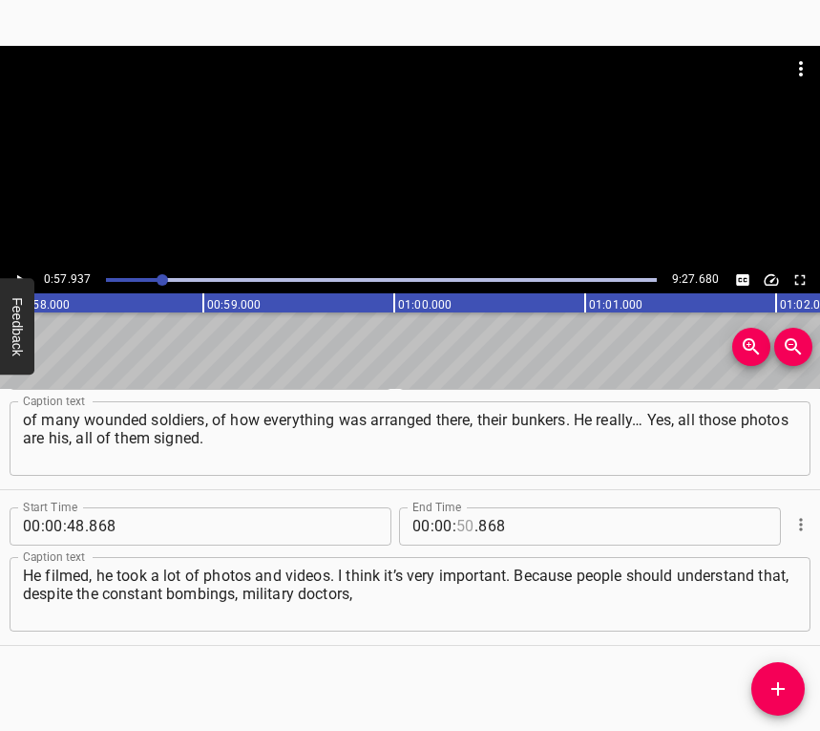
click at [463, 526] on input "number" at bounding box center [465, 526] width 18 height 38
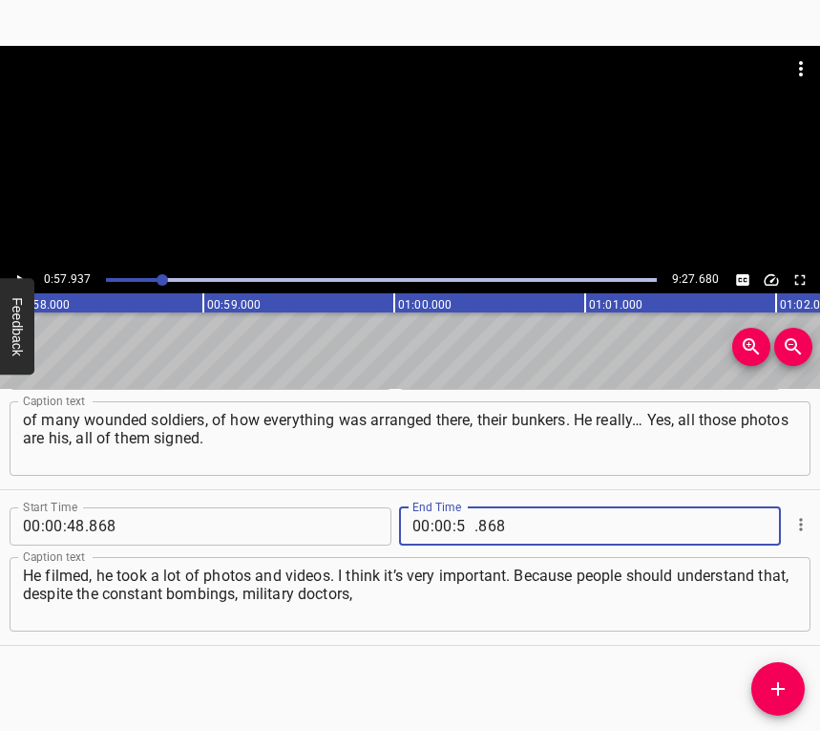
type input "57"
type input "937"
click at [765, 677] on span "Add Cue" at bounding box center [778, 688] width 53 height 23
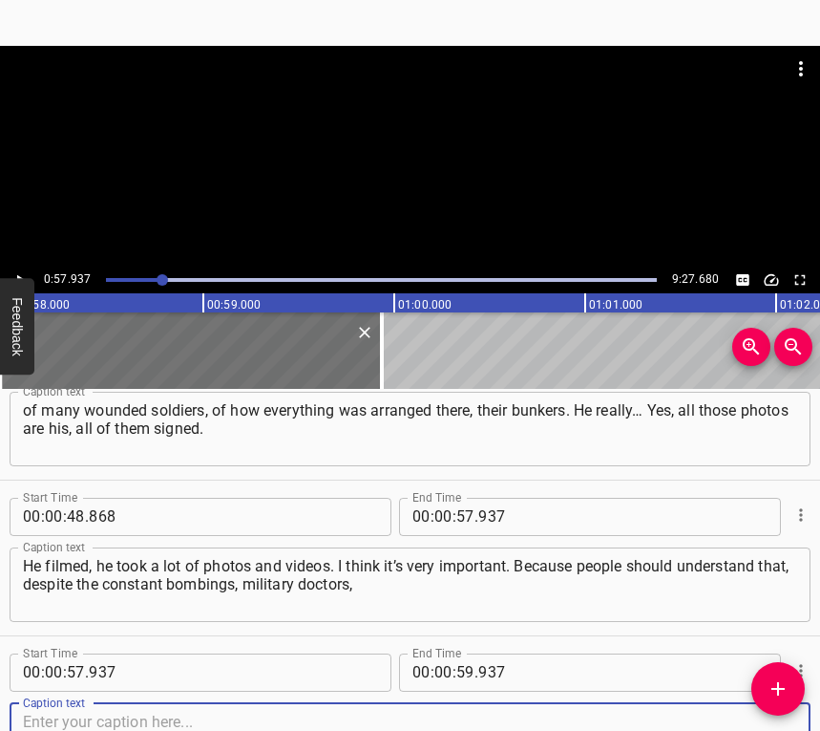
scroll to position [837, 0]
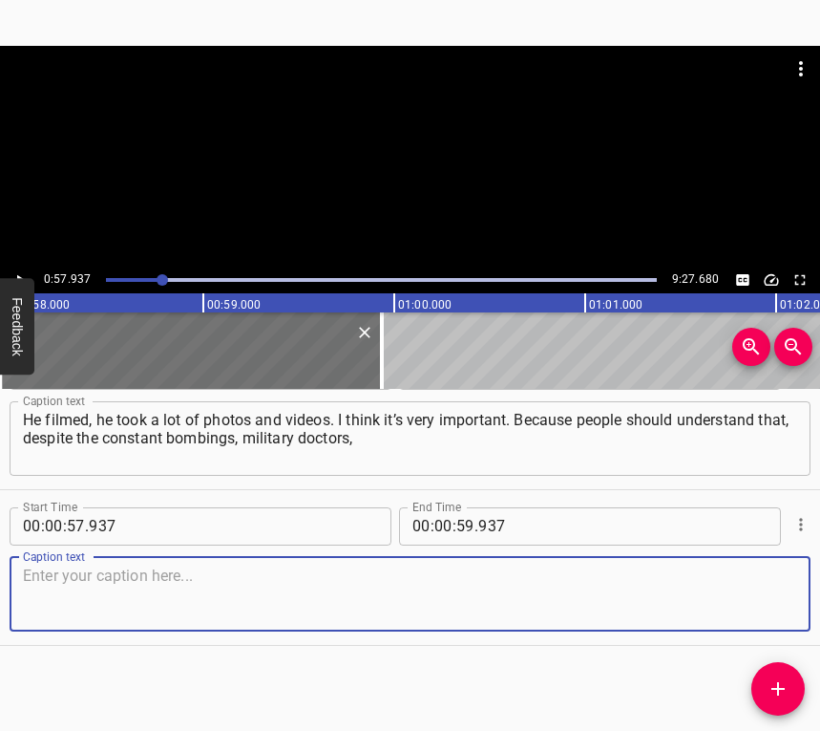
drag, startPoint x: 776, startPoint y: 604, endPoint x: 819, endPoint y: 585, distance: 47.0
click at [779, 601] on textarea at bounding box center [410, 593] width 774 height 54
click at [301, 604] on textarea at bounding box center [410, 593] width 774 height 54
paste textarea "civilians — in short, medics — kept doing their work no matter what. They were …"
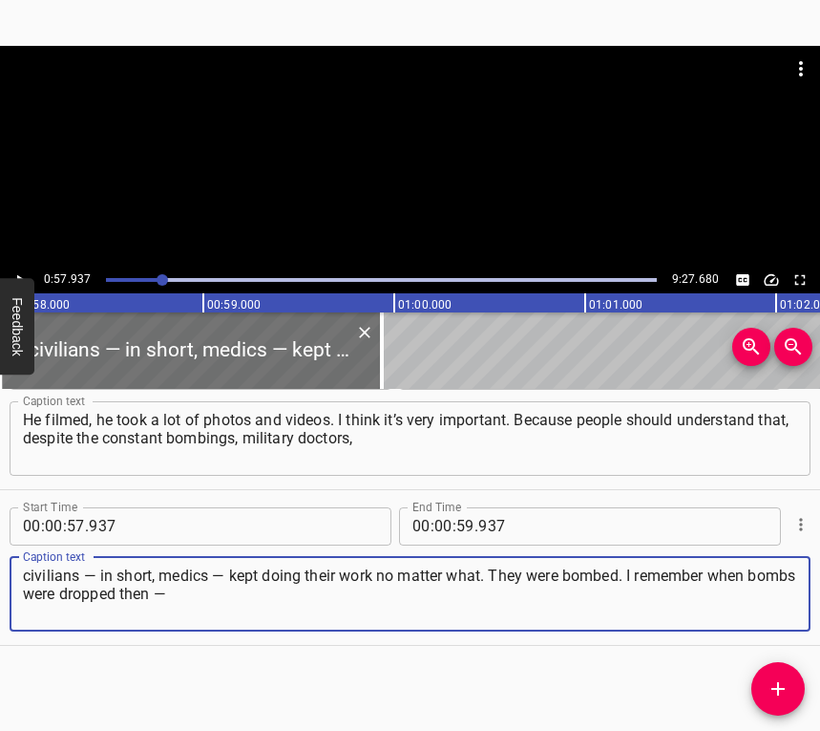
type textarea "civilians — in short, medics — kept doing their work no matter what. They were …"
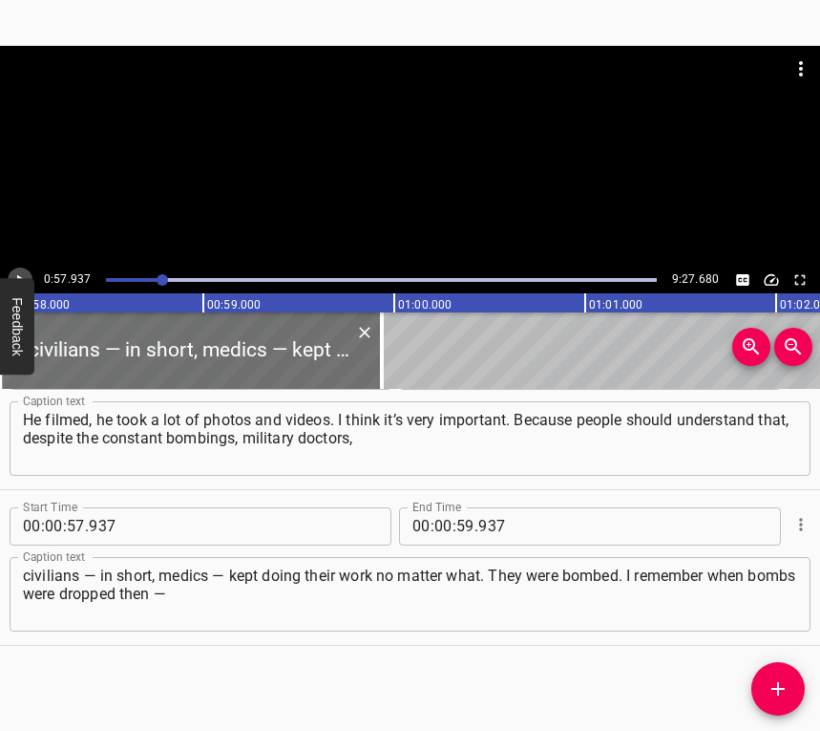
click at [21, 271] on icon "Play/Pause" at bounding box center [19, 279] width 17 height 17
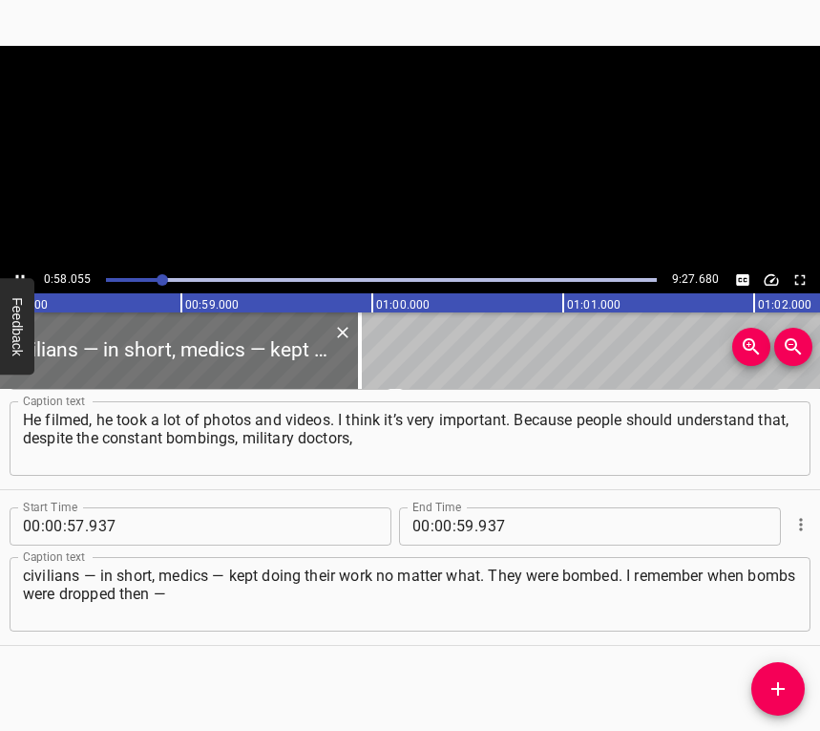
scroll to position [0, 11132]
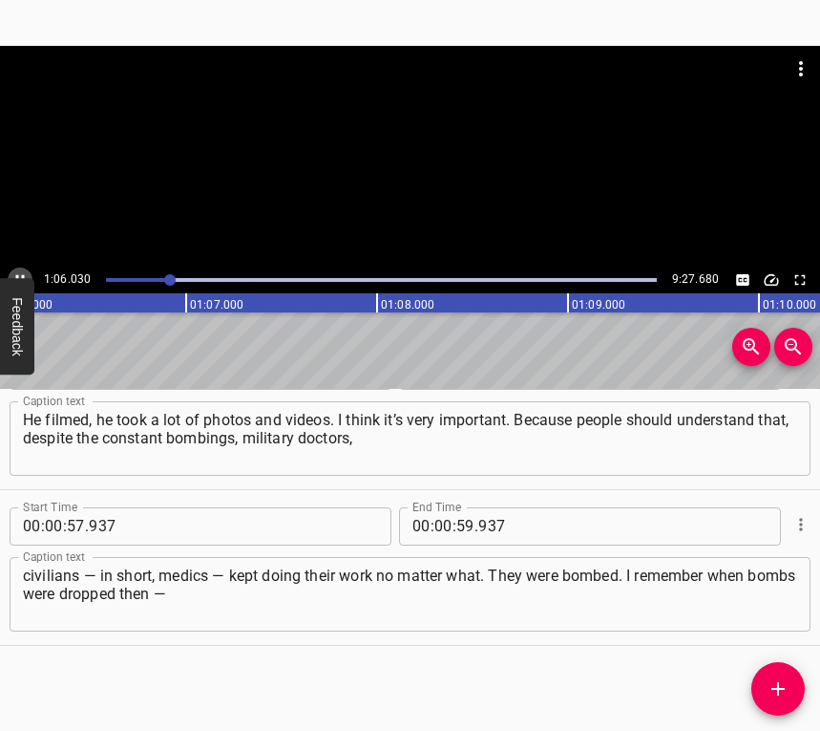
click at [17, 271] on icon "Play/Pause" at bounding box center [19, 279] width 17 height 17
click at [438, 521] on input "number" at bounding box center [444, 526] width 18 height 38
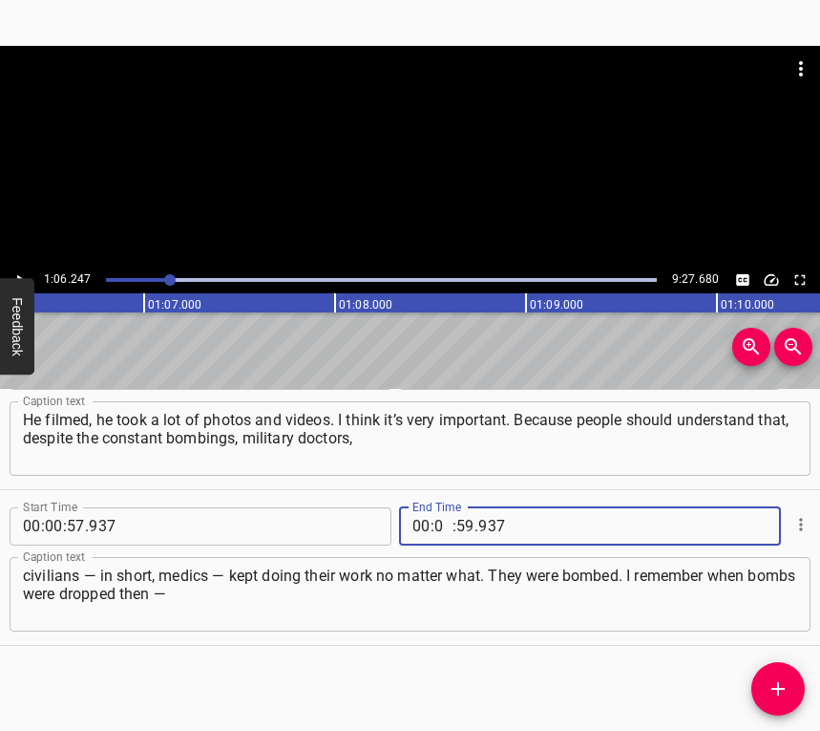
type input "01"
type input "06"
type input "247"
click at [796, 688] on span "Add Cue" at bounding box center [778, 688] width 53 height 23
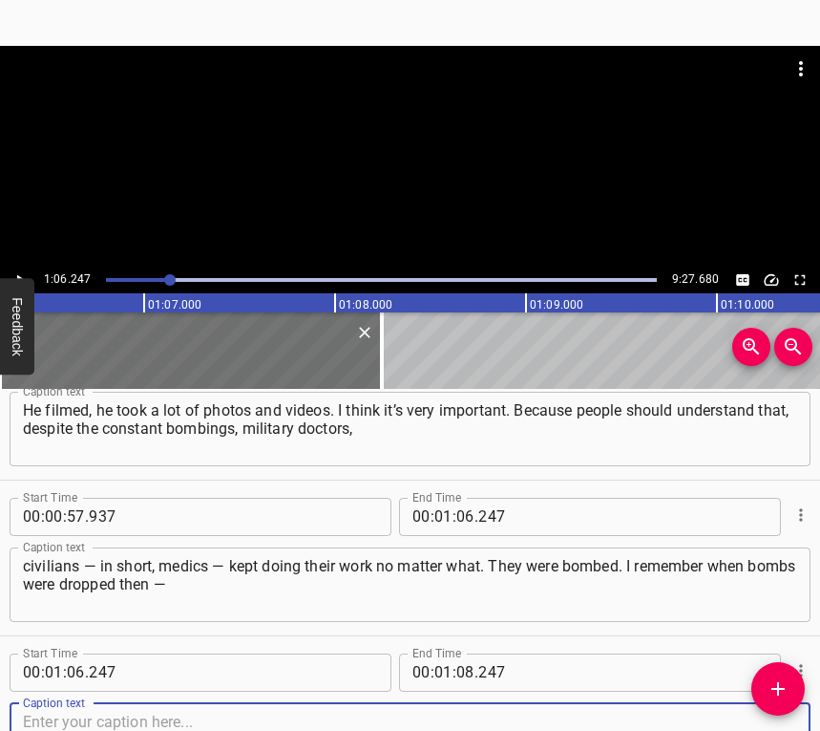
scroll to position [992, 0]
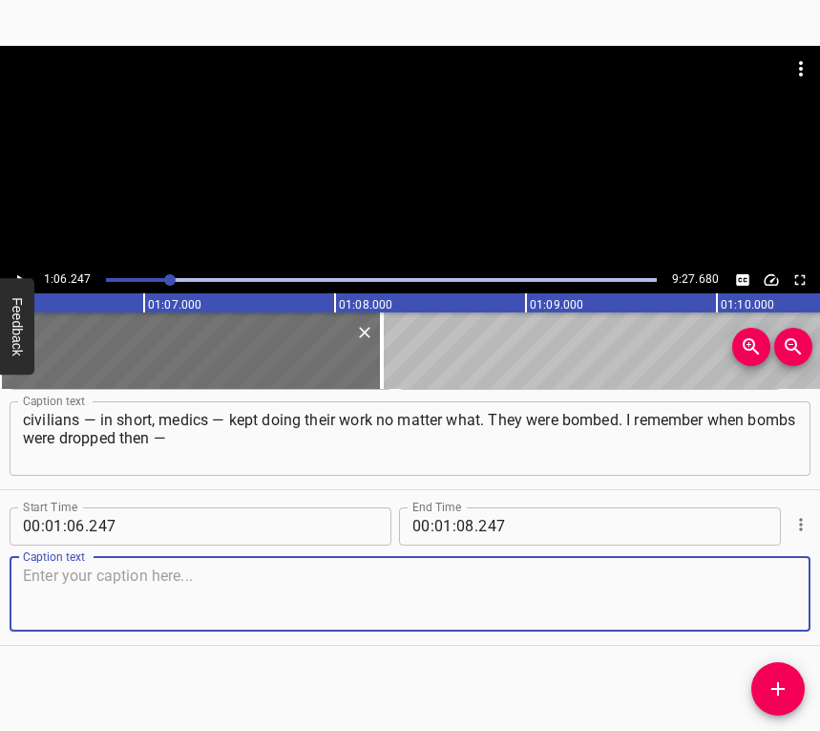
click at [761, 604] on textarea at bounding box center [410, 593] width 774 height 54
click at [175, 596] on textarea at bounding box center [410, 593] width 774 height 54
paste textarea "phosphorus bombs. They were bombed, and they even… I remember there was a video…"
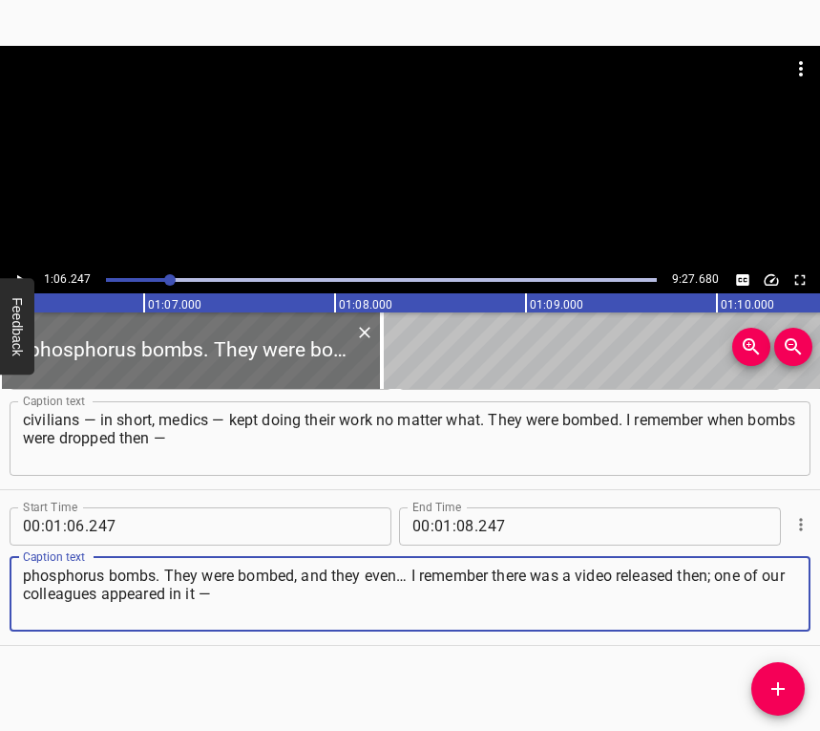
type textarea "phosphorus bombs. They were bombed, and they even… I remember there was a video…"
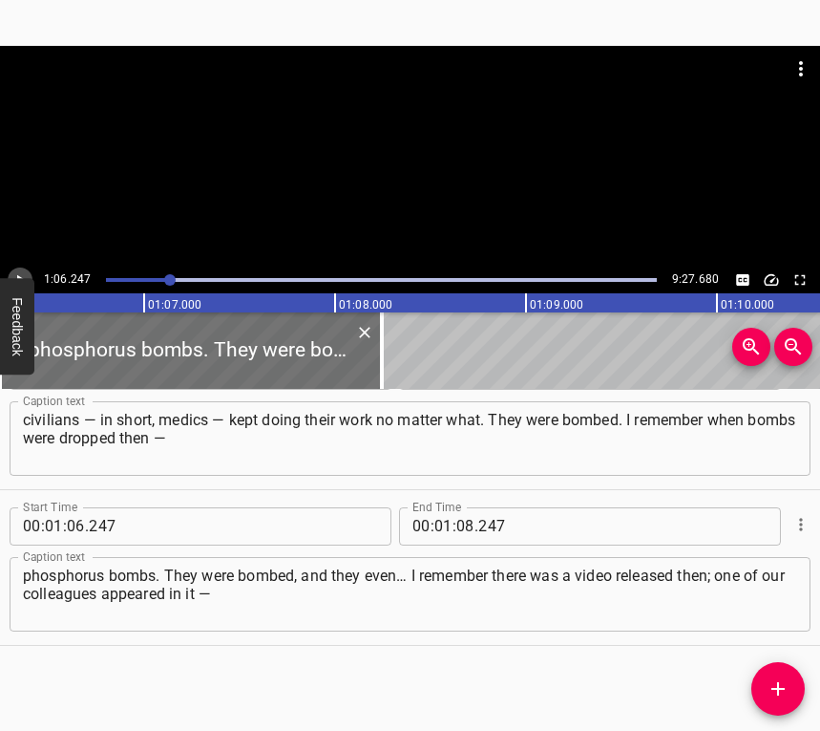
click at [25, 271] on icon "Play/Pause" at bounding box center [19, 279] width 17 height 17
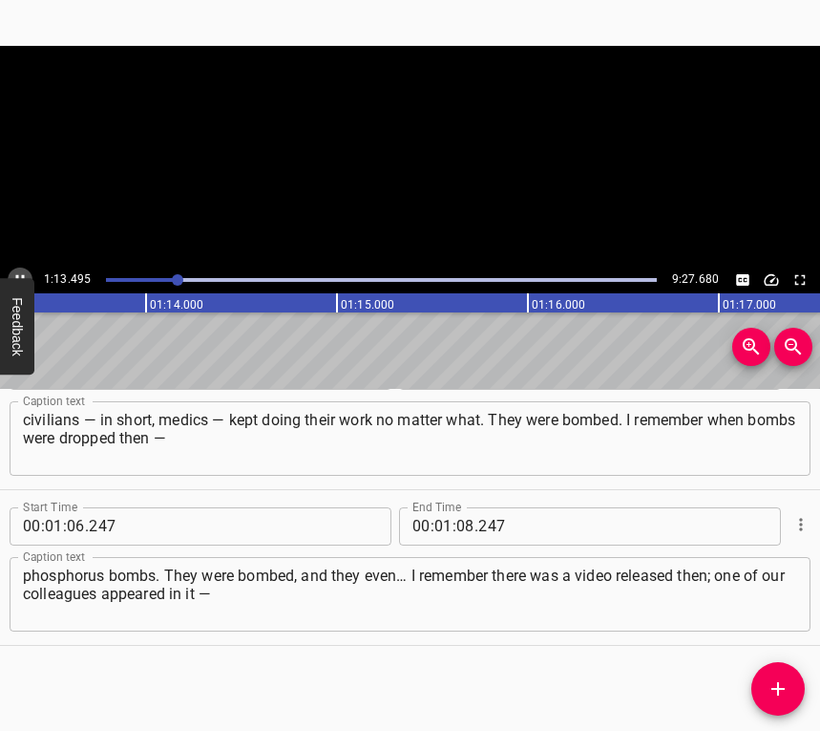
click at [24, 271] on icon "Play/Pause" at bounding box center [19, 279] width 17 height 17
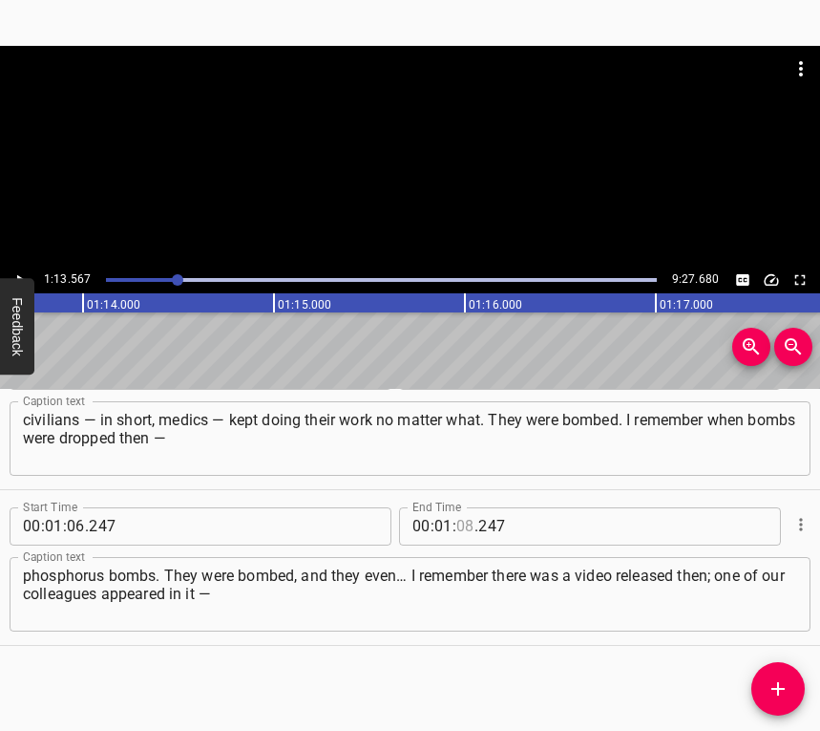
click at [456, 519] on input "number" at bounding box center [465, 526] width 18 height 38
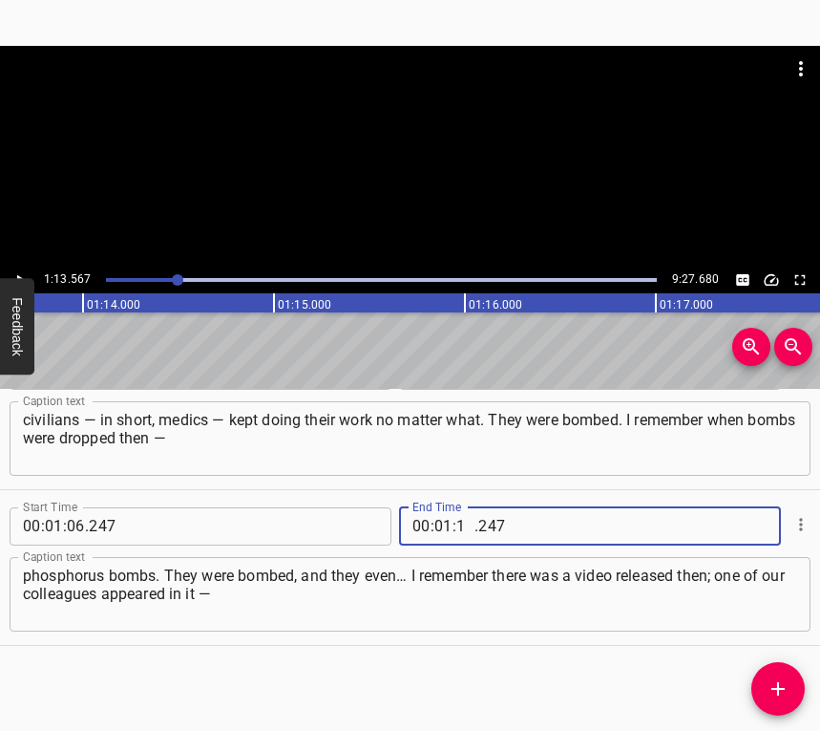
type input "13"
type input "567"
click at [787, 690] on icon "Add Cue" at bounding box center [778, 688] width 23 height 23
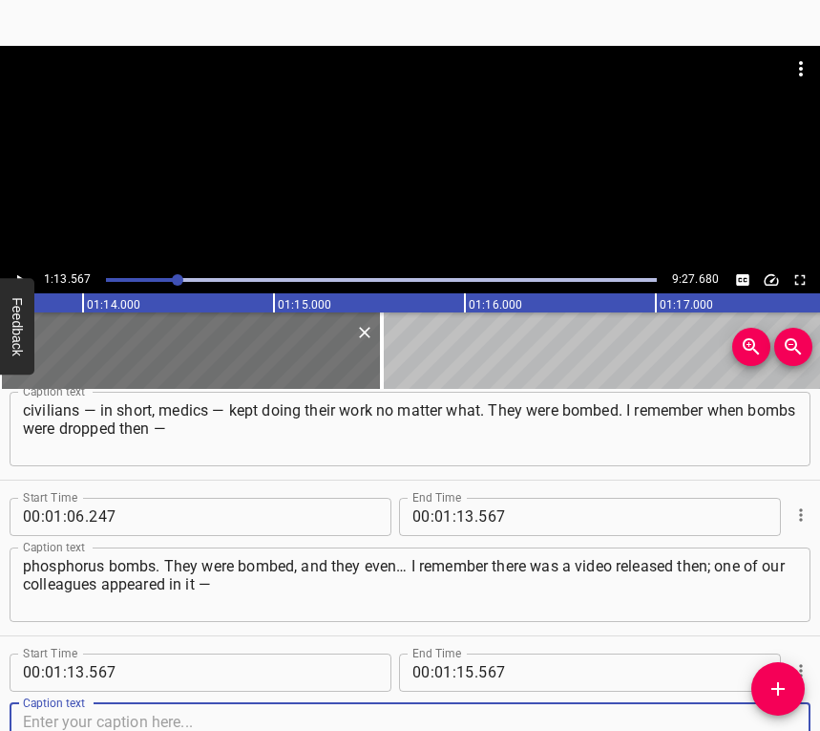
scroll to position [1148, 0]
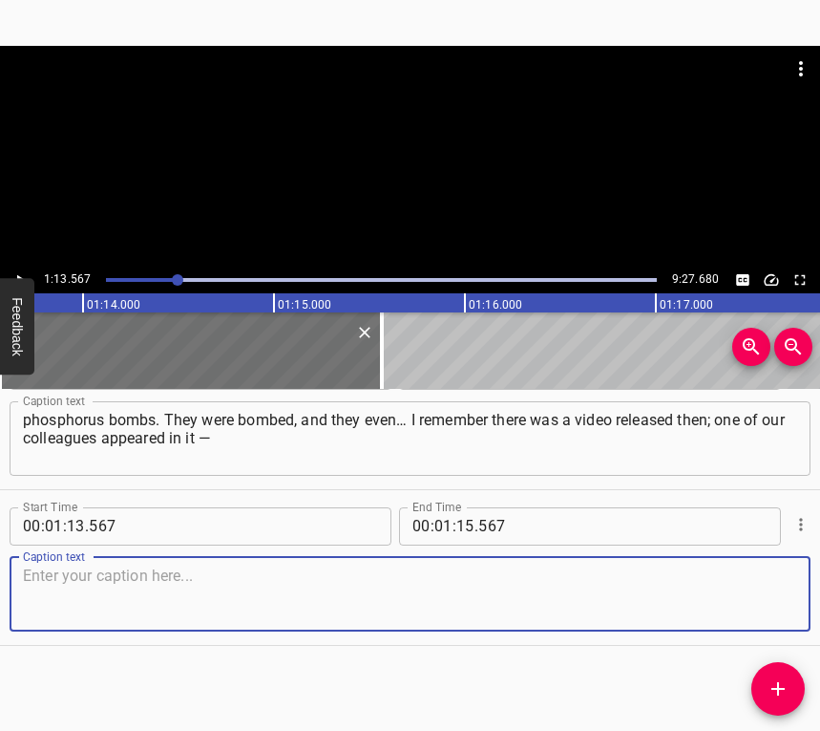
drag, startPoint x: 763, startPoint y: 606, endPoint x: 816, endPoint y: 601, distance: 52.8
click at [765, 605] on textarea at bounding box center [410, 593] width 774 height 54
click at [376, 598] on textarea at bounding box center [410, 593] width 774 height 54
paste textarea "we studied together at the academy. And they gave short interviews, he and my h…"
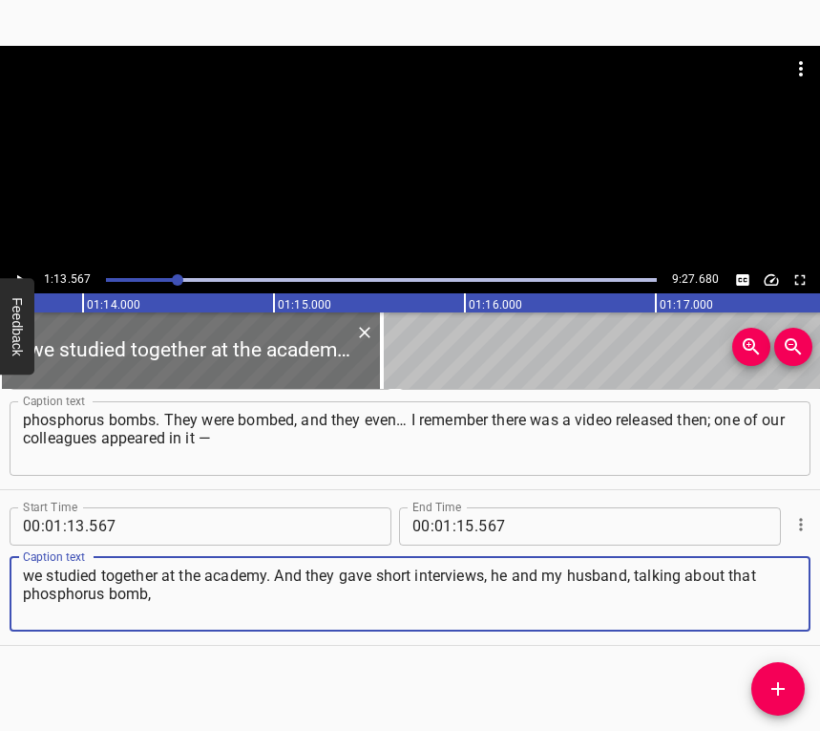
type textarea "we studied together at the academy. And they gave short interviews, he and my h…"
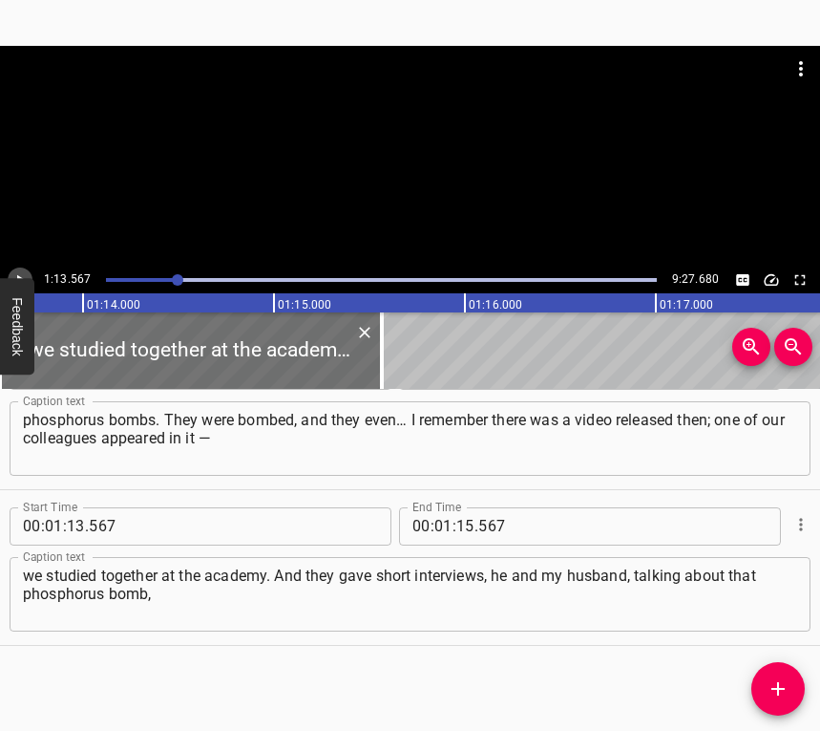
click at [14, 271] on icon "Play/Pause" at bounding box center [19, 279] width 17 height 17
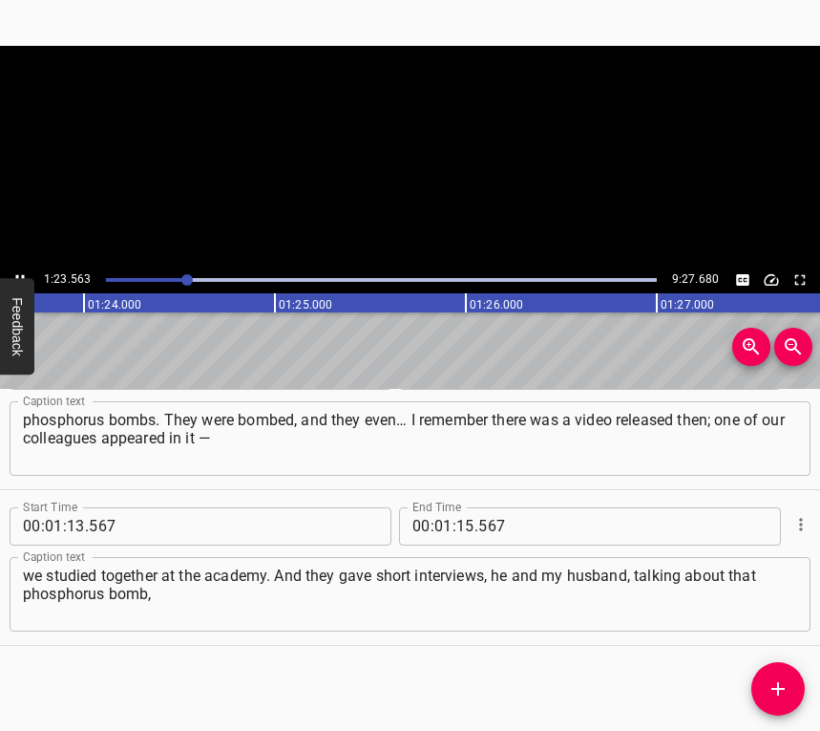
click at [10, 271] on button "Play/Pause" at bounding box center [20, 279] width 25 height 25
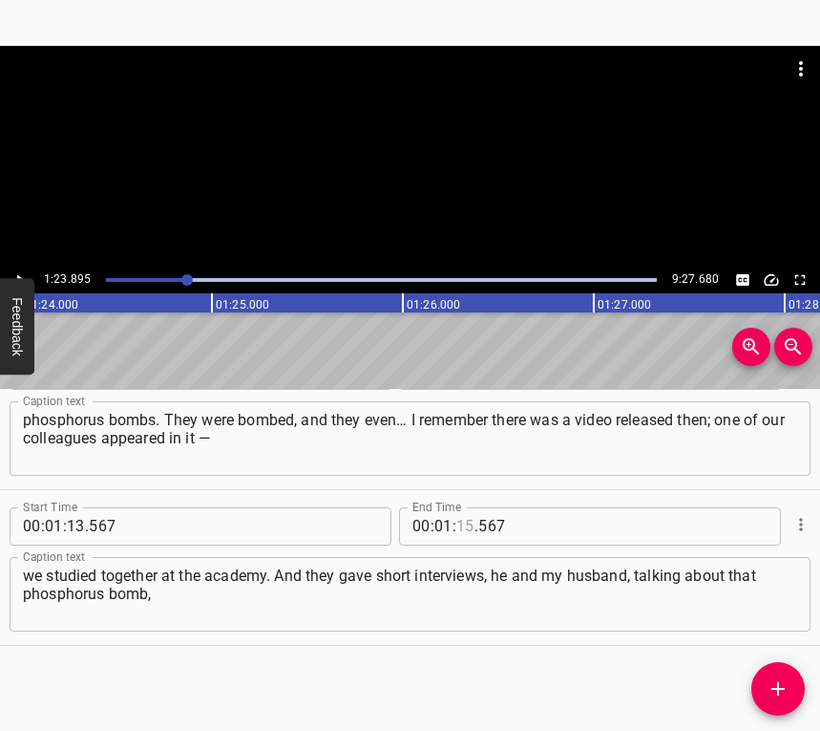
click at [461, 525] on input "number" at bounding box center [465, 526] width 18 height 38
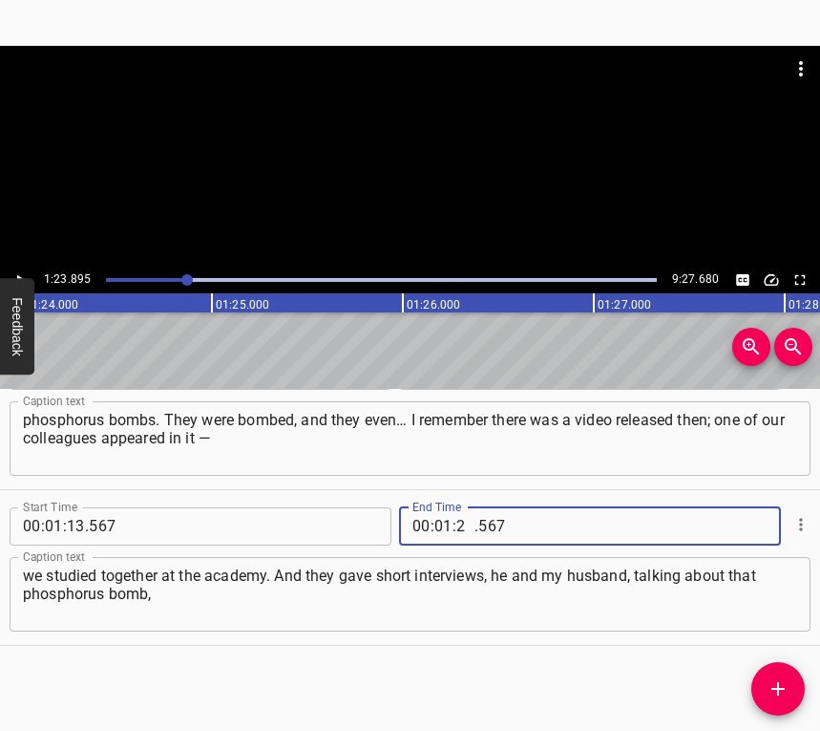
type input "23"
type input "895"
click at [788, 681] on icon "Add Cue" at bounding box center [778, 688] width 23 height 23
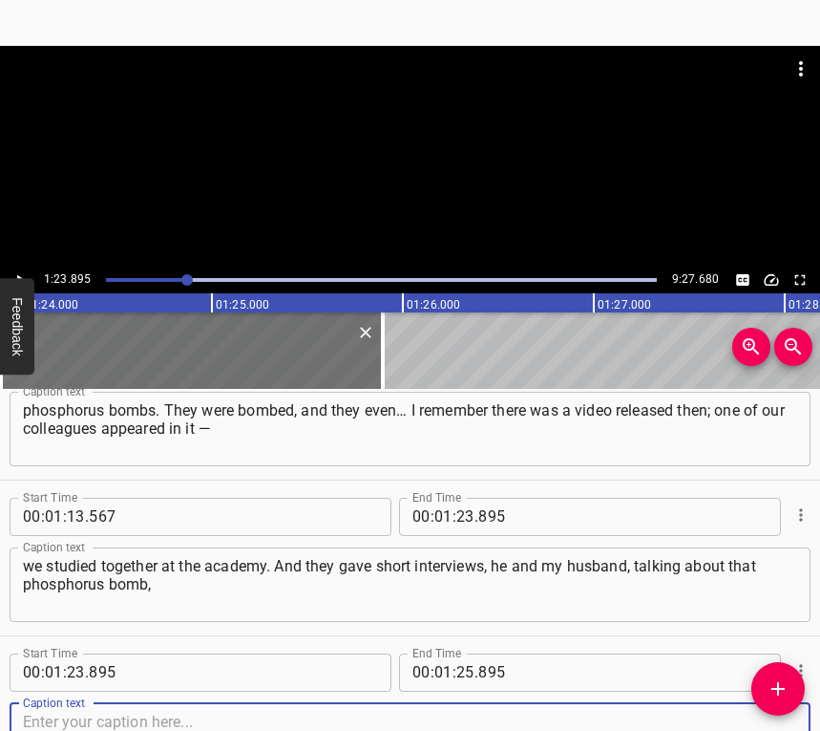
scroll to position [1304, 0]
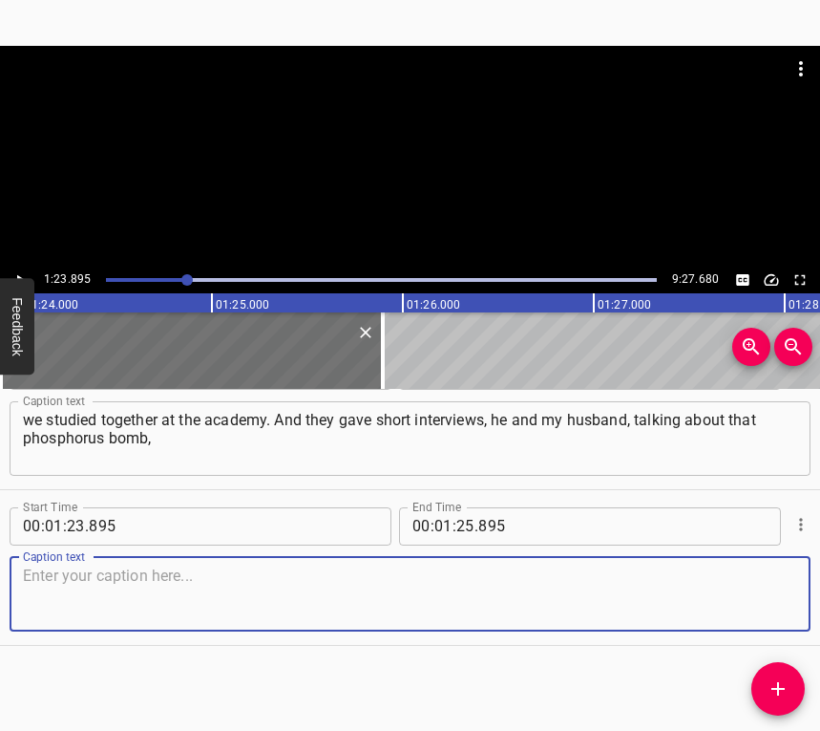
drag, startPoint x: 759, startPoint y: 593, endPoint x: 811, endPoint y: 575, distance: 54.7
click at [759, 591] on textarea at bounding box center [410, 593] width 774 height 54
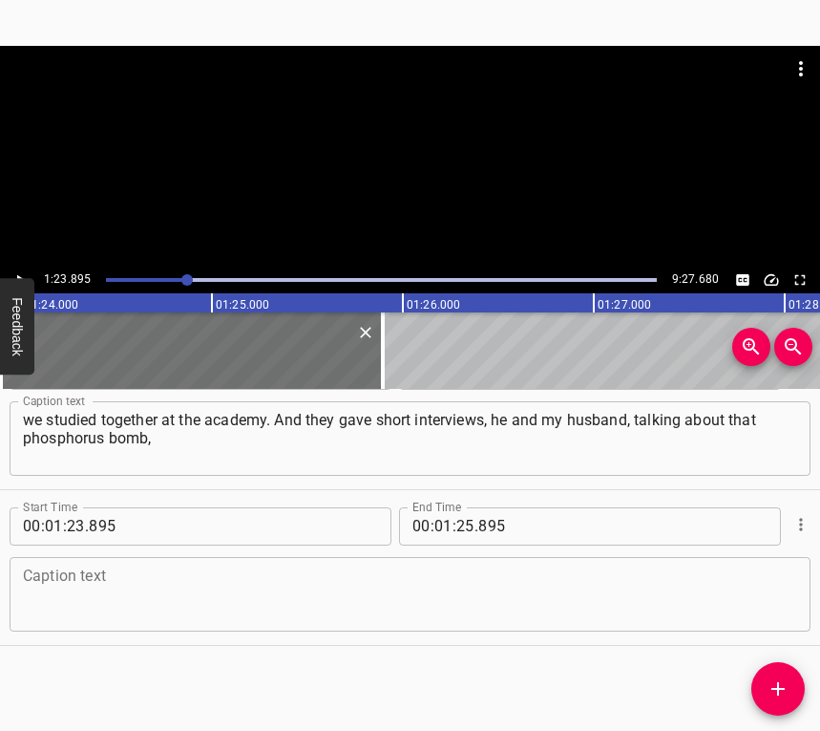
click at [100, 567] on textarea at bounding box center [410, 593] width 774 height 54
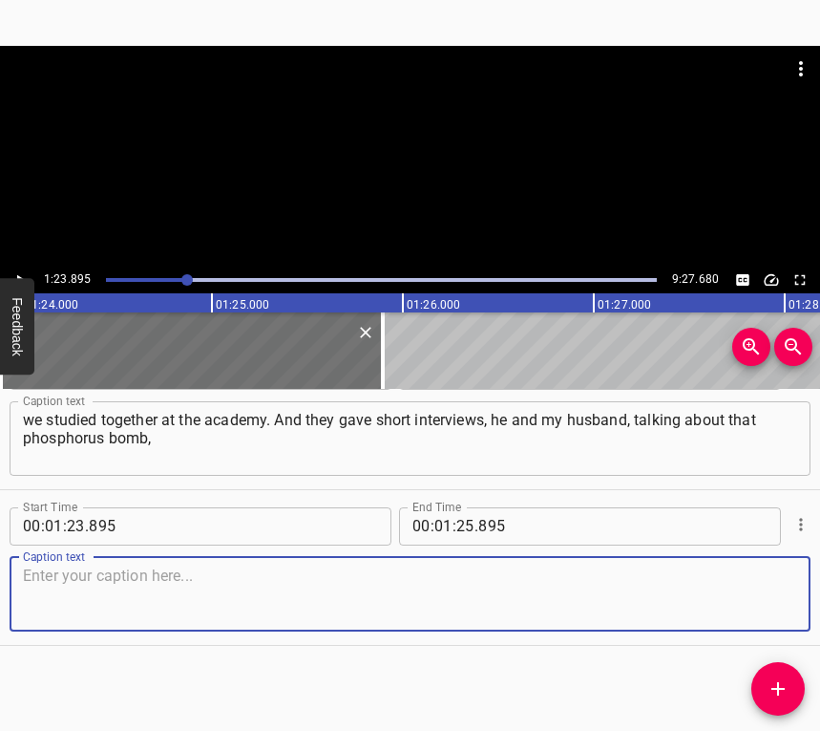
paste textarea "about what was happening there. It’s very important. People must understand tha…"
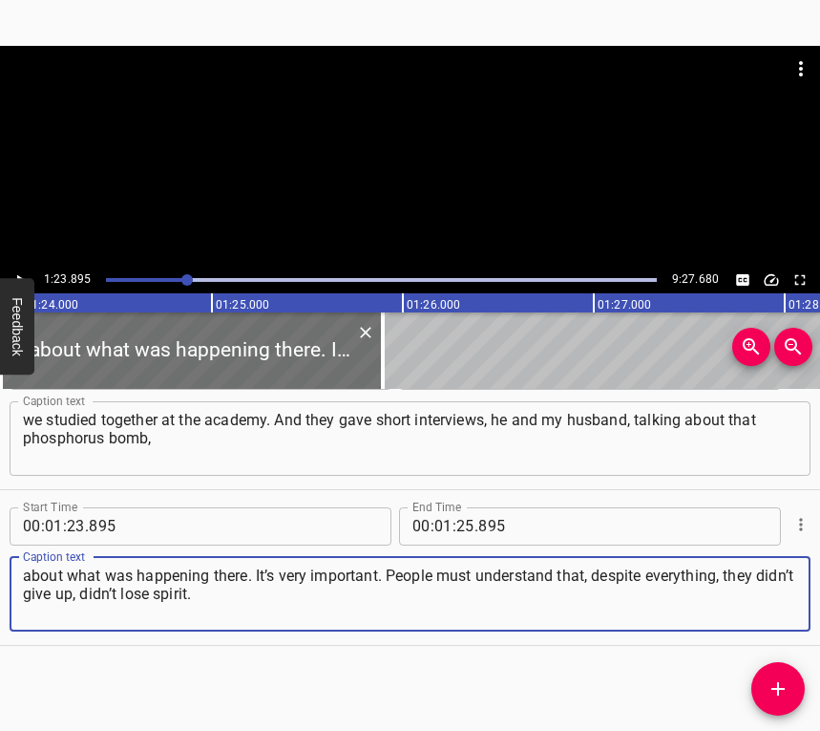
type textarea "about what was happening there. It’s very important. People must understand tha…"
click at [16, 274] on icon "Play/Pause" at bounding box center [19, 279] width 17 height 17
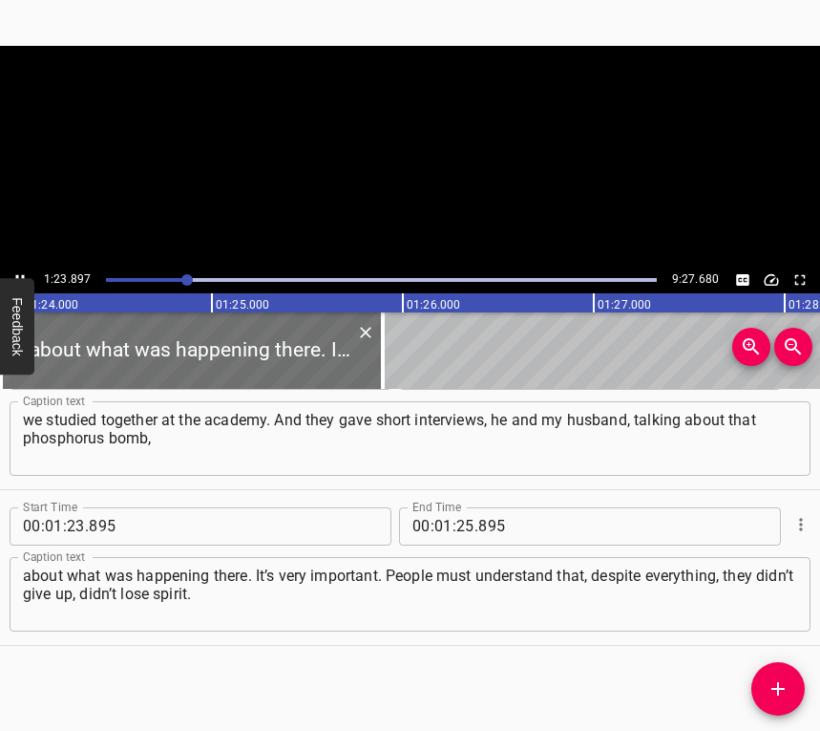
scroll to position [0, 16023]
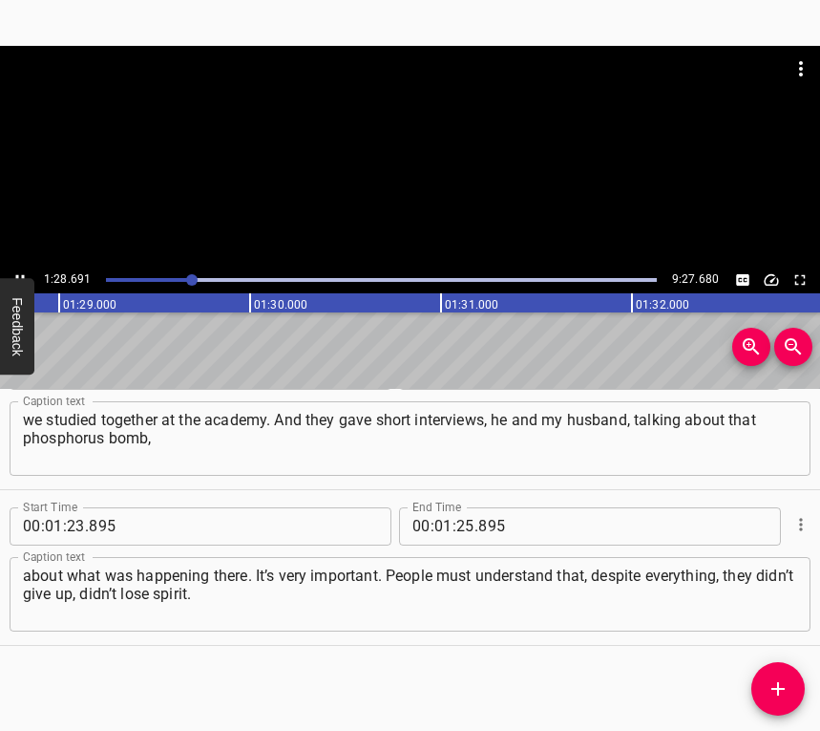
click at [22, 268] on button "Play/Pause" at bounding box center [20, 279] width 25 height 25
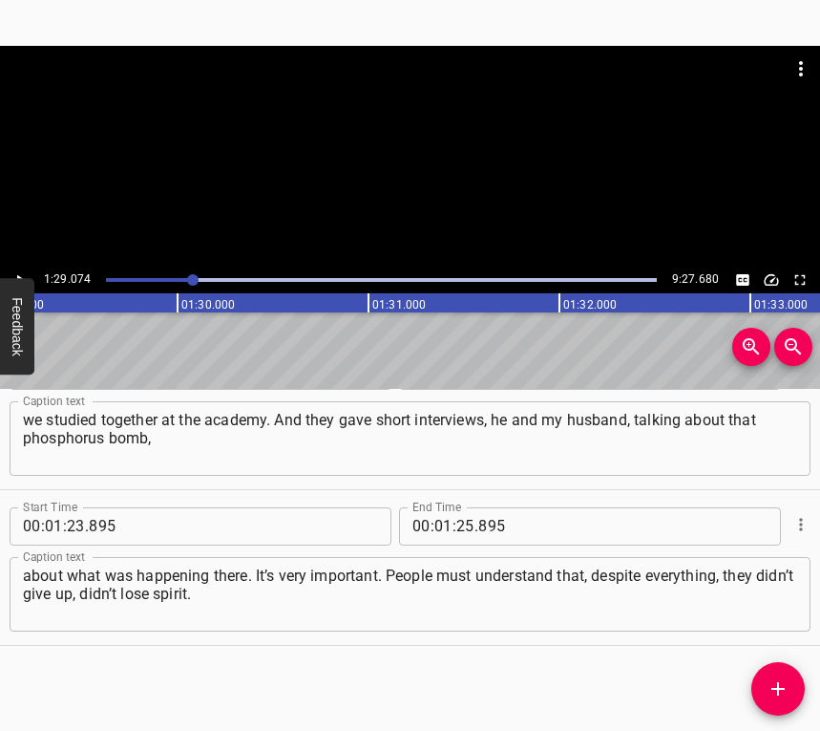
click at [22, 268] on button "Play/Pause" at bounding box center [20, 279] width 25 height 25
click at [24, 265] on video at bounding box center [410, 156] width 820 height 221
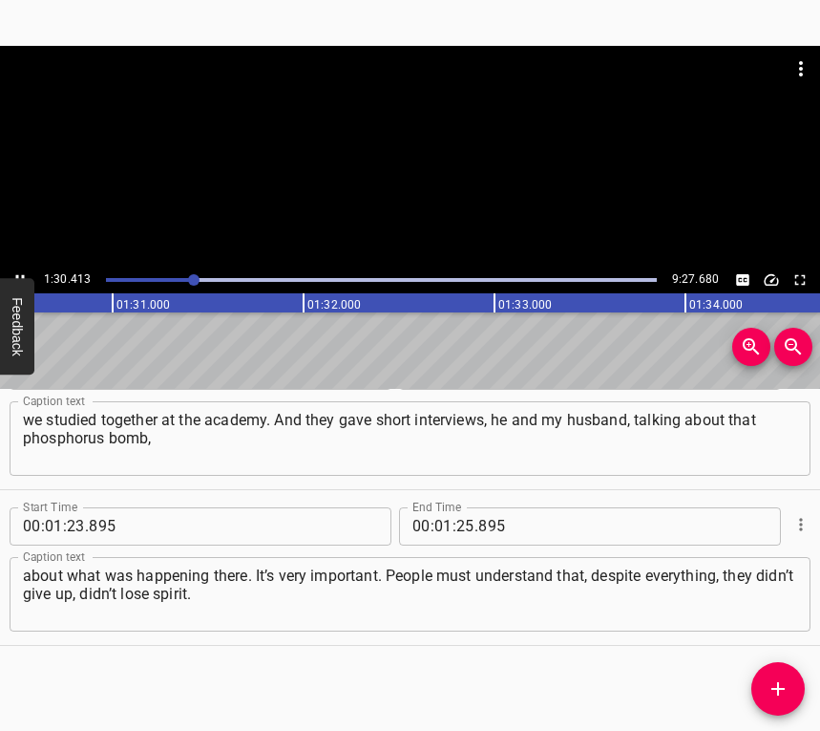
click at [24, 262] on div at bounding box center [410, 156] width 820 height 221
click at [23, 269] on button "Play/Pause" at bounding box center [20, 279] width 25 height 25
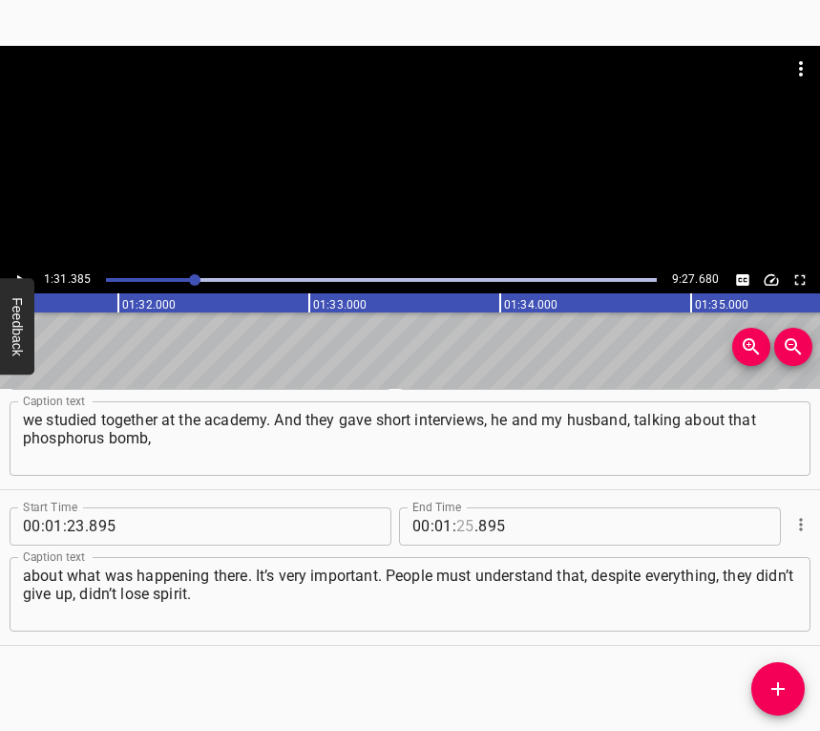
click at [460, 523] on input "number" at bounding box center [465, 526] width 18 height 38
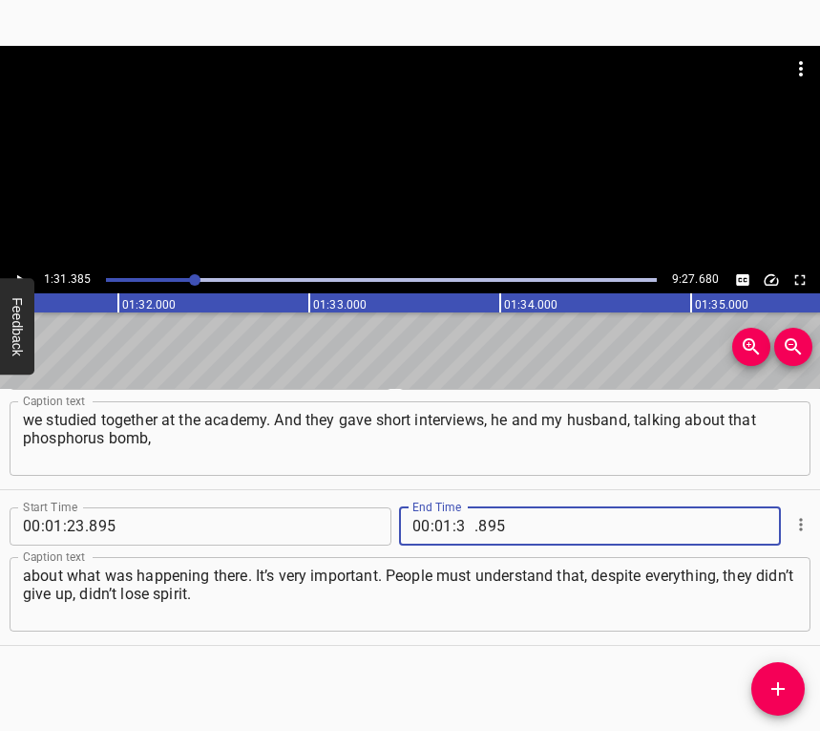
type input "31"
type input "385"
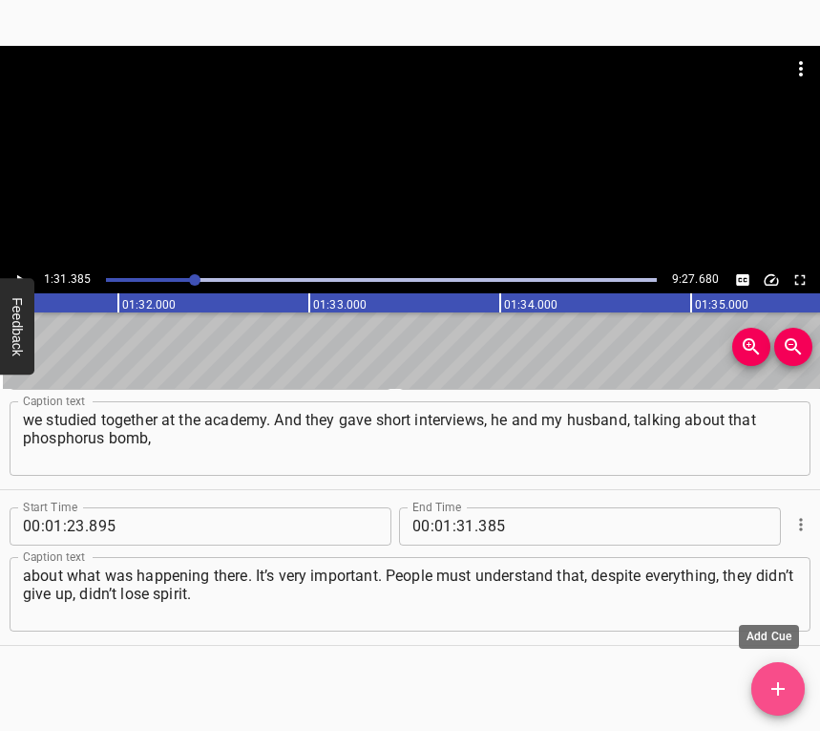
click at [766, 676] on button "Add Cue" at bounding box center [778, 688] width 53 height 53
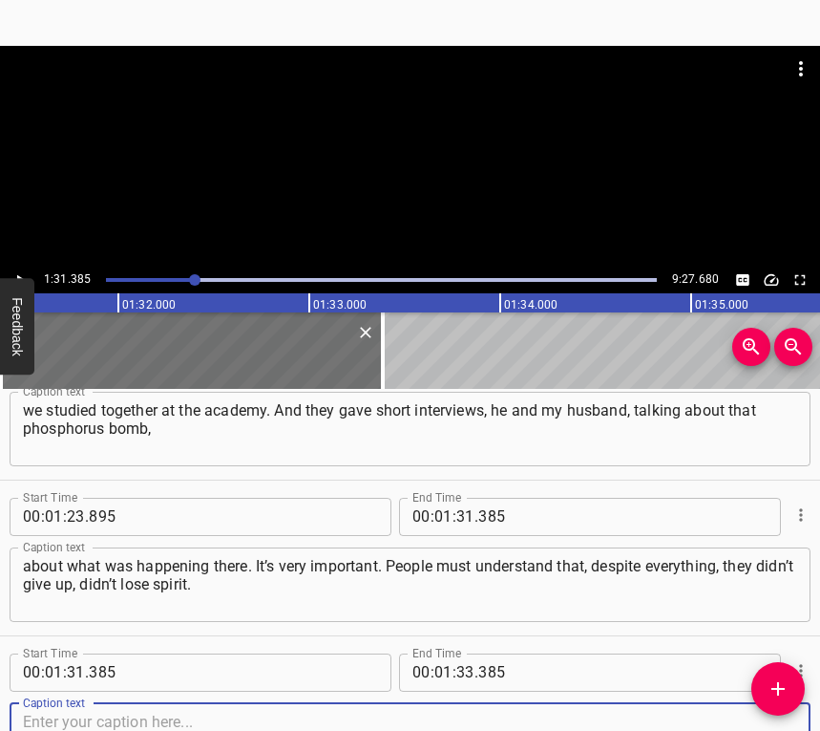
scroll to position [1459, 0]
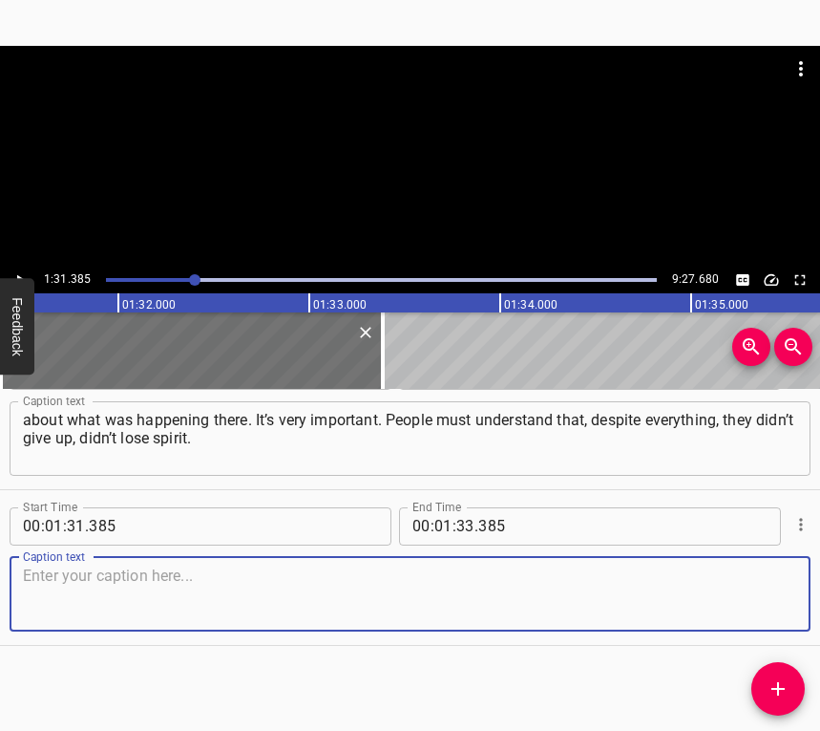
click at [753, 604] on textarea at bounding box center [410, 593] width 774 height 54
click at [166, 573] on textarea at bounding box center [410, 593] width 774 height 54
paste textarea "I was working in a hospital in [GEOGRAPHIC_DATA]. The main part of the work was…"
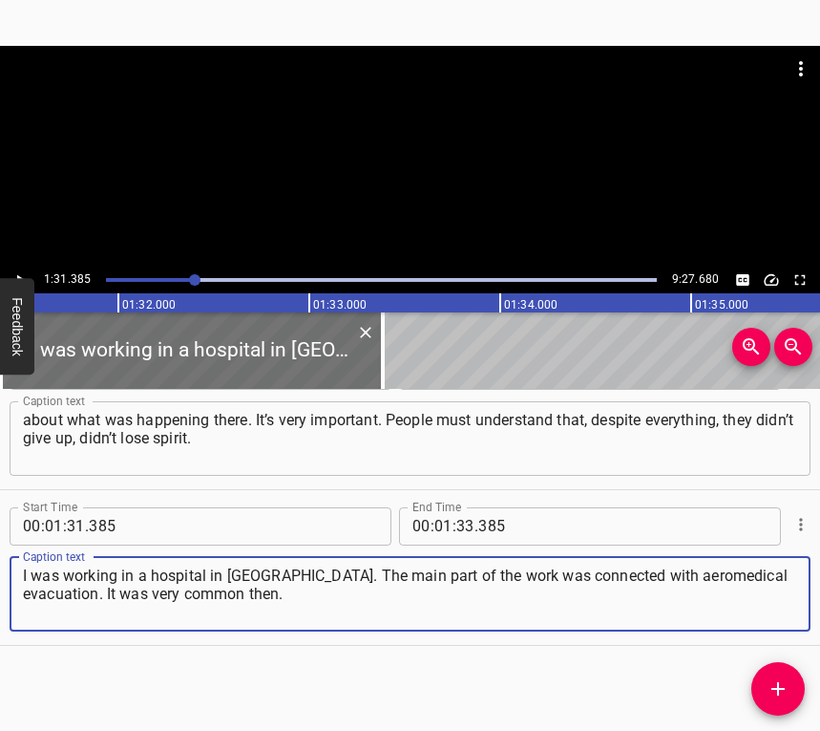
type textarea "I was working in a hospital in [GEOGRAPHIC_DATA]. The main part of the work was…"
click at [25, 274] on icon "Play/Pause" at bounding box center [19, 279] width 17 height 17
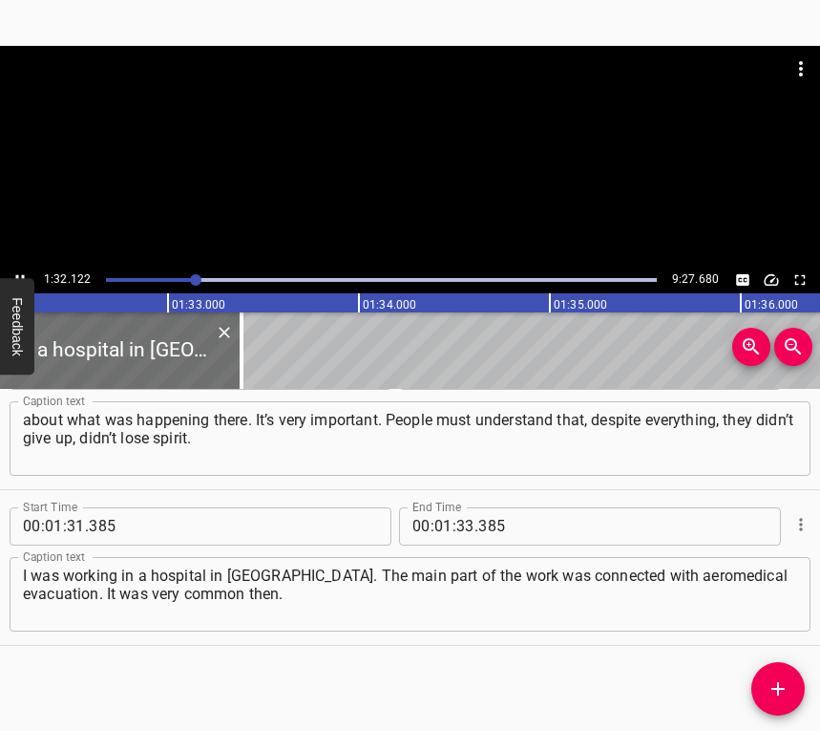
scroll to position [0, 17646]
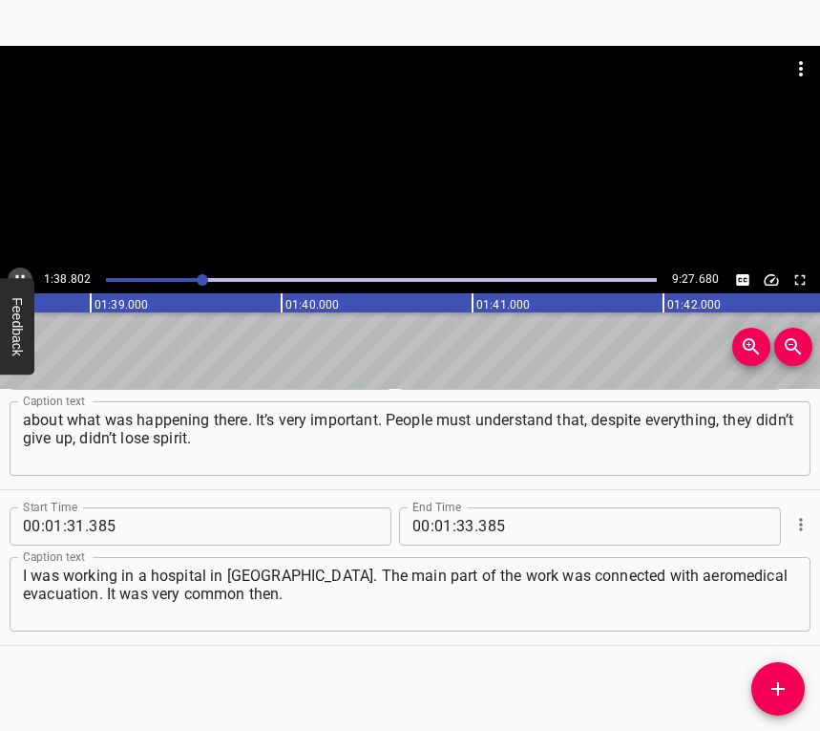
click at [21, 272] on icon "Play/Pause" at bounding box center [19, 279] width 17 height 17
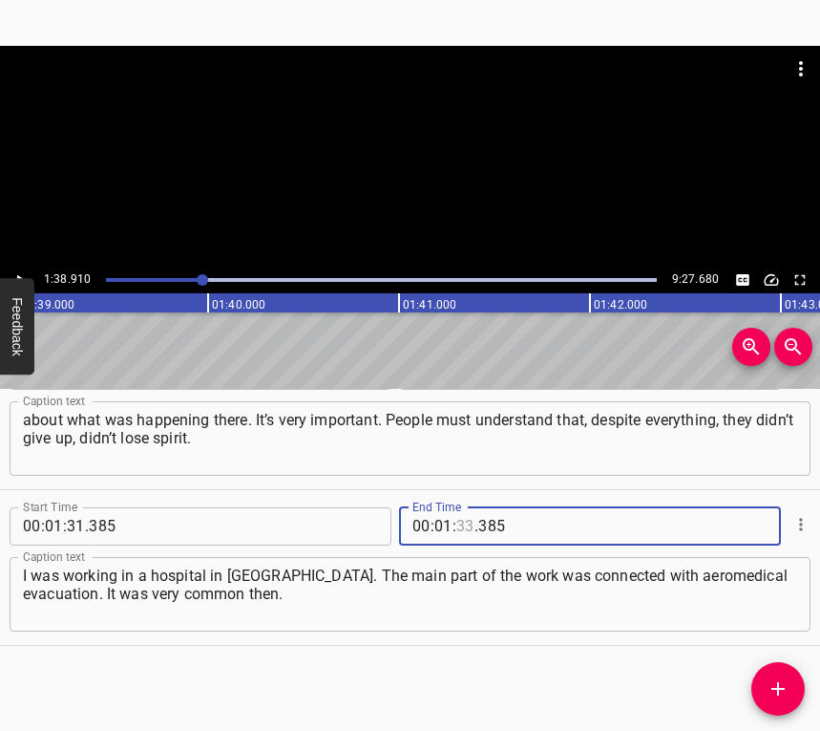
click at [461, 516] on input "number" at bounding box center [465, 526] width 18 height 38
type input "38"
type input "910"
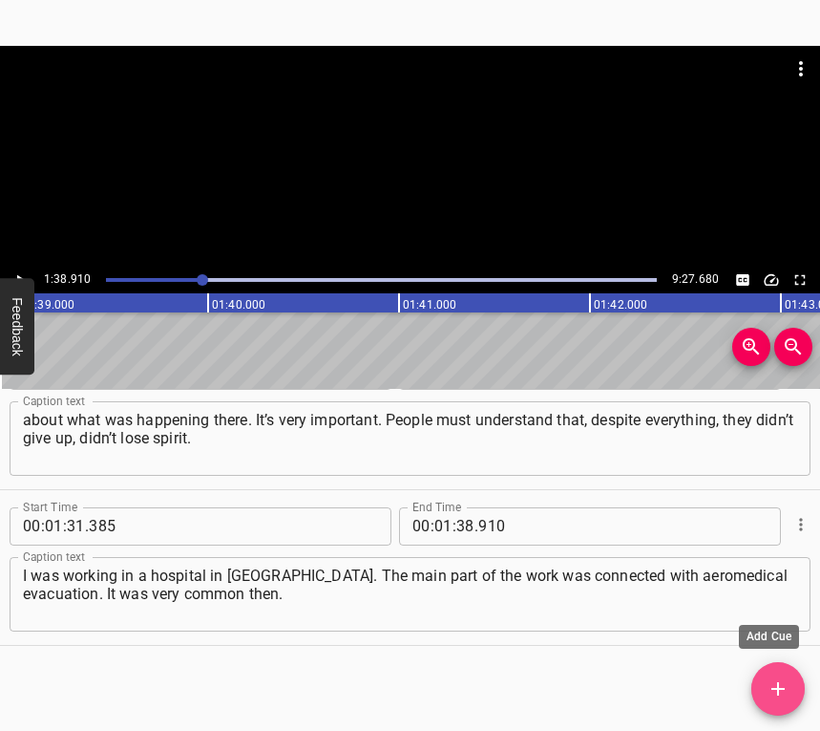
click at [778, 686] on icon "Add Cue" at bounding box center [778, 688] width 13 height 13
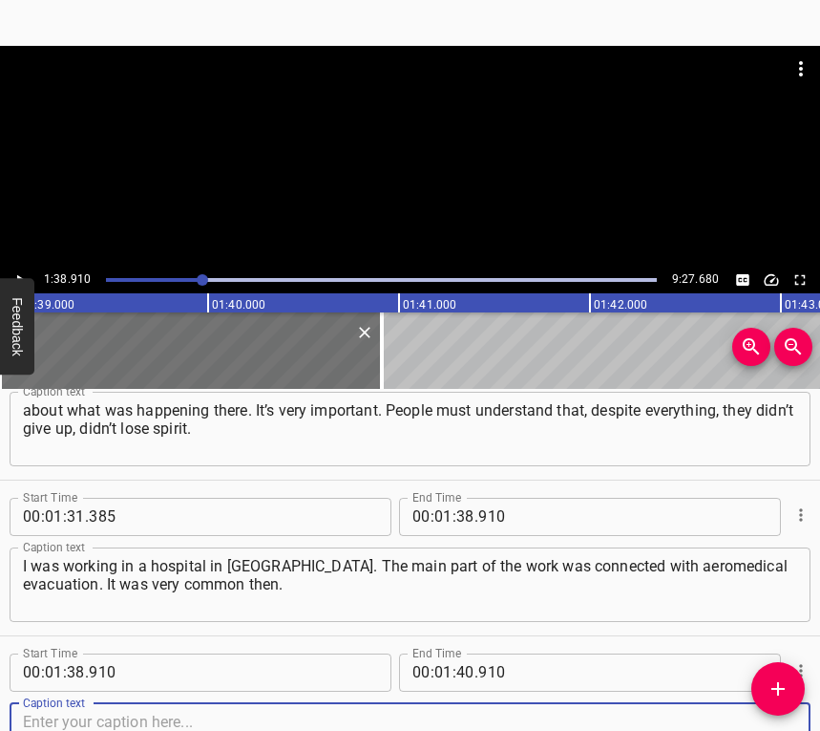
scroll to position [1615, 0]
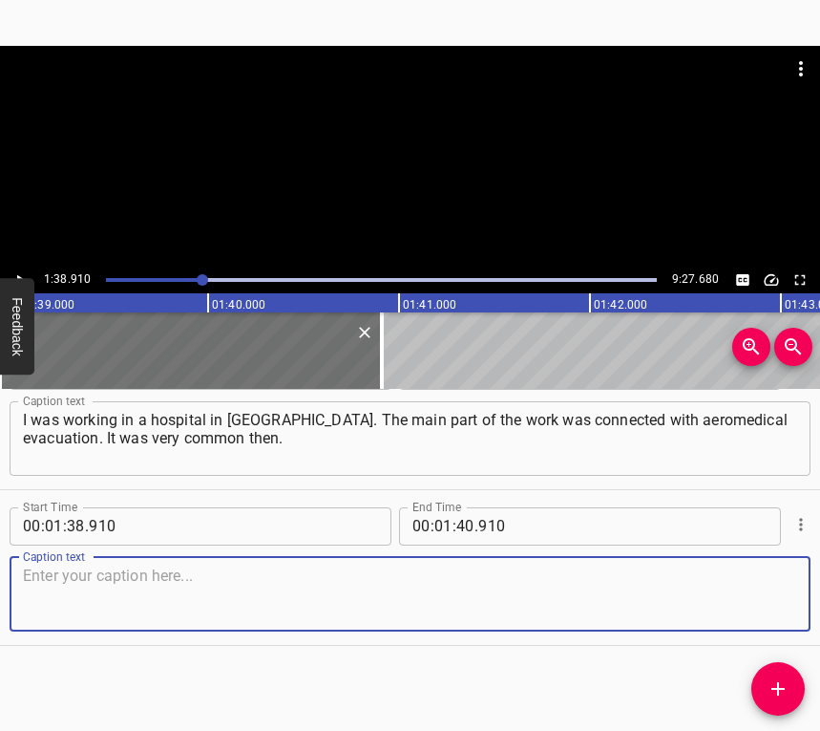
drag, startPoint x: 753, startPoint y: 610, endPoint x: 816, endPoint y: 583, distance: 68.0
click at [754, 608] on textarea at bounding box center [410, 593] width 774 height 54
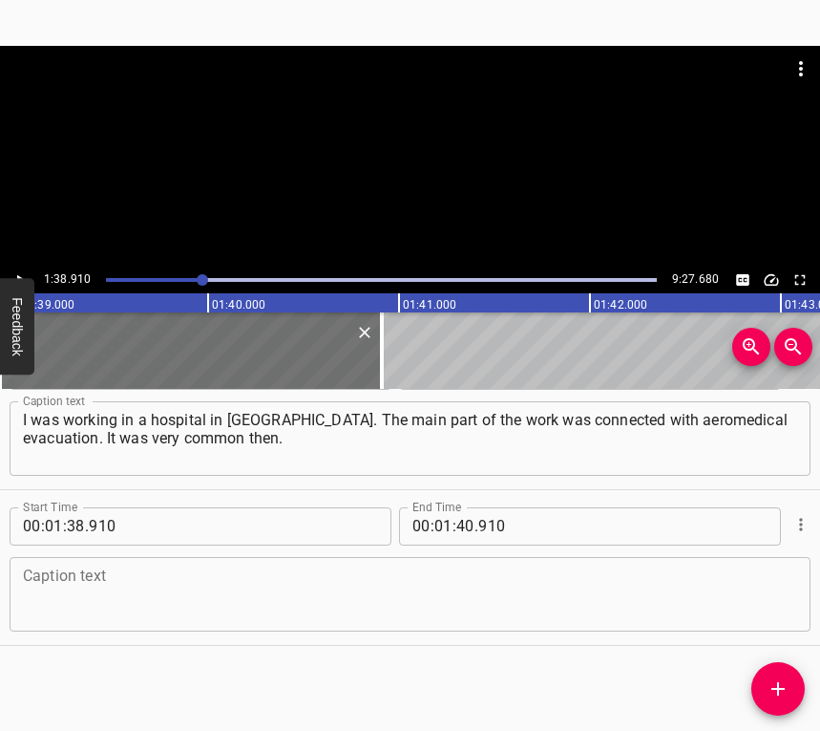
click at [267, 565] on div "Caption text" at bounding box center [410, 594] width 801 height 74
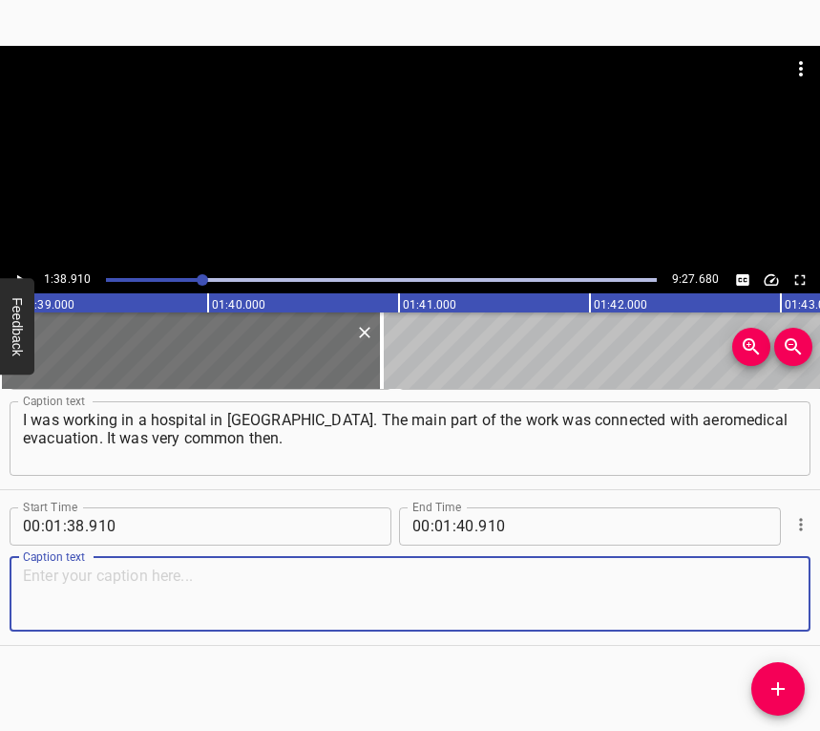
paste textarea "And there were many flights specifically to [GEOGRAPHIC_DATA]. That’s how I met…"
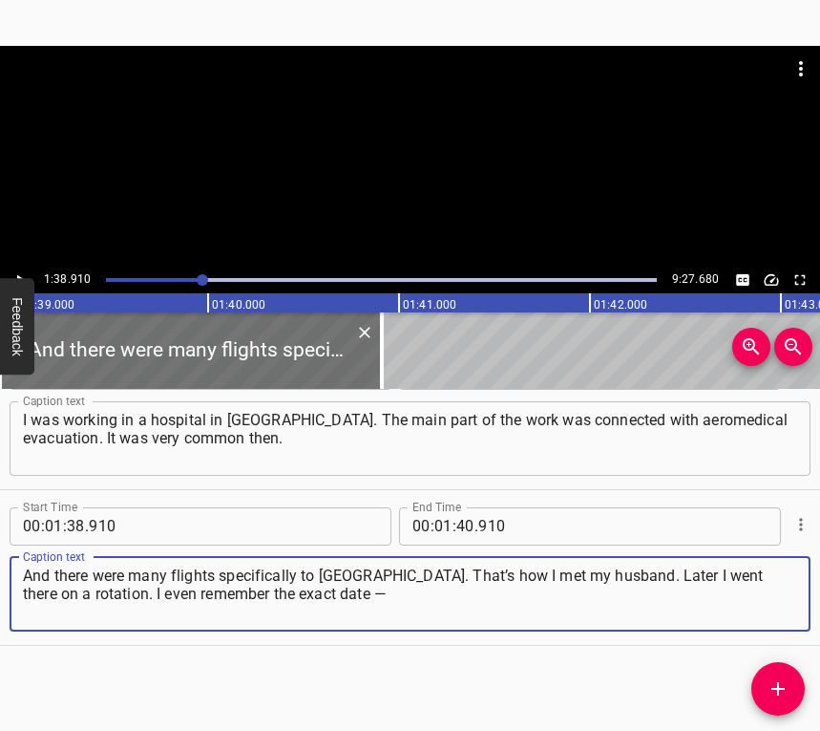
type textarea "And there were many flights specifically to [GEOGRAPHIC_DATA]. That’s how I met…"
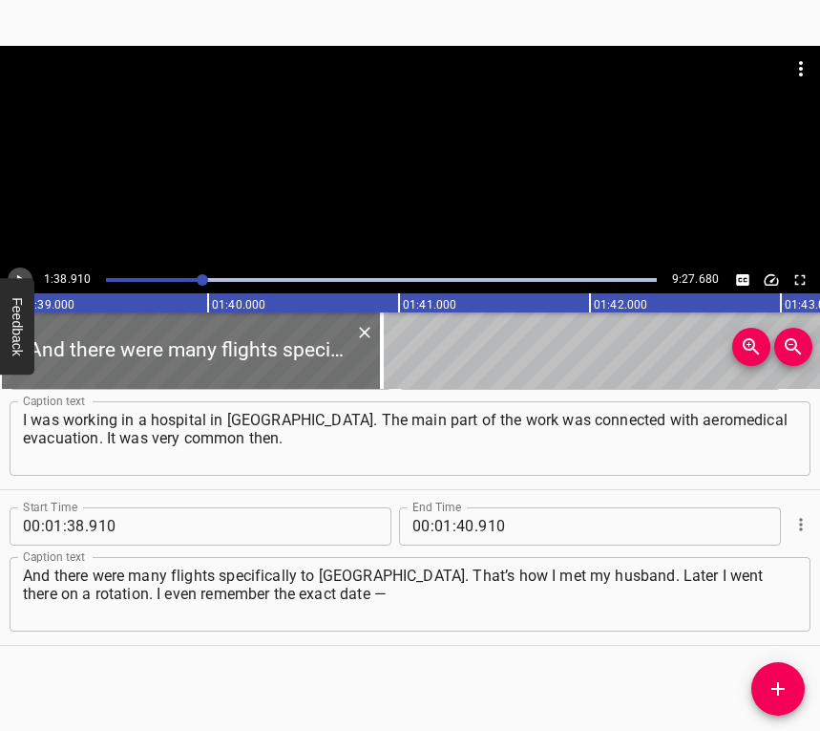
click at [17, 269] on button "Play/Pause" at bounding box center [20, 279] width 25 height 25
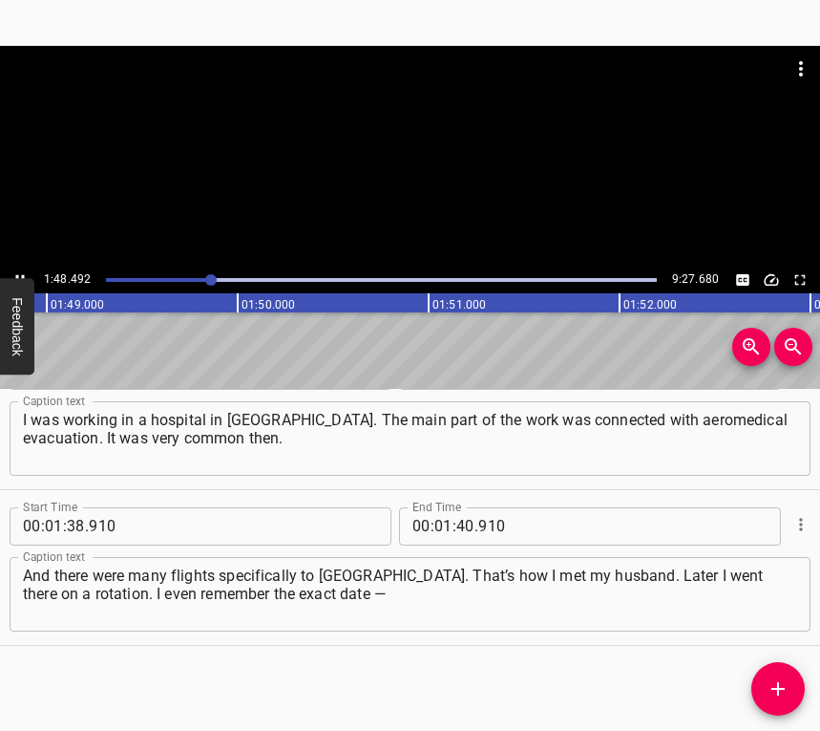
click at [16, 271] on icon "Play/Pause" at bounding box center [19, 279] width 17 height 17
click at [475, 526] on span "." at bounding box center [477, 526] width 4 height 38
click at [456, 524] on input "number" at bounding box center [465, 526] width 18 height 38
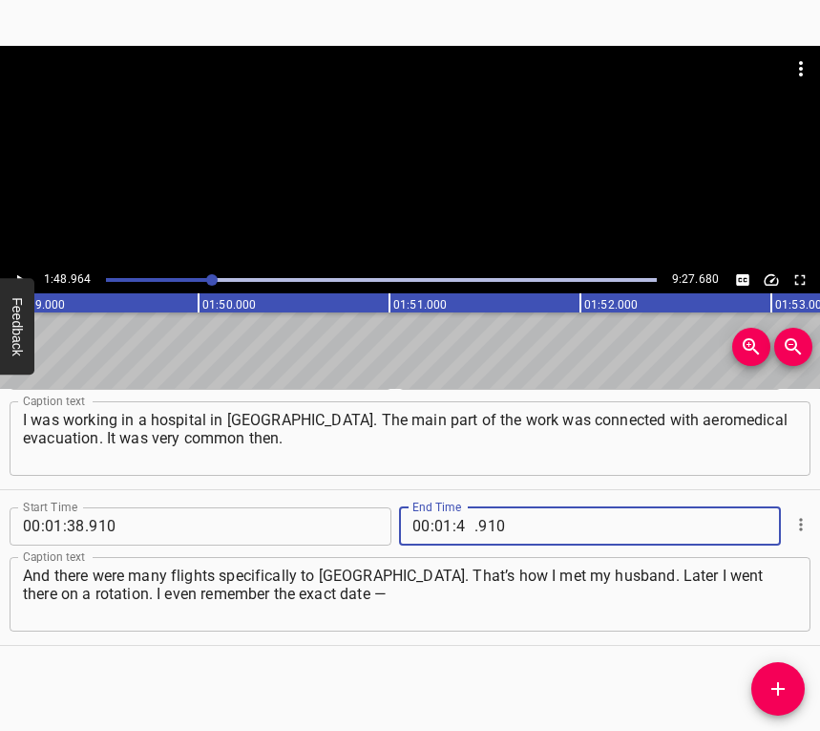
type input "48"
type input "964"
click at [774, 689] on icon "Add Cue" at bounding box center [778, 688] width 13 height 13
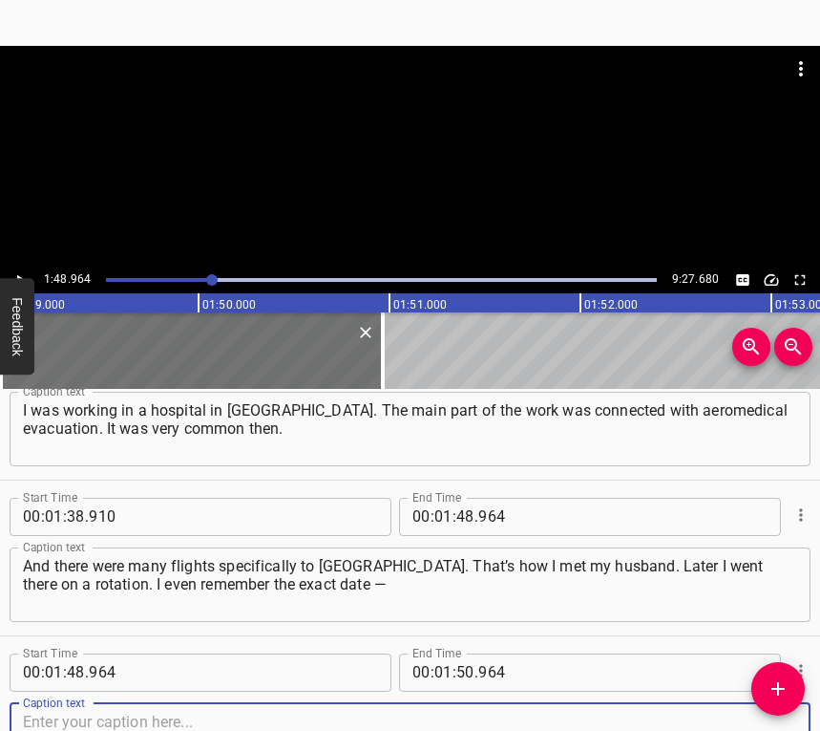
scroll to position [1771, 0]
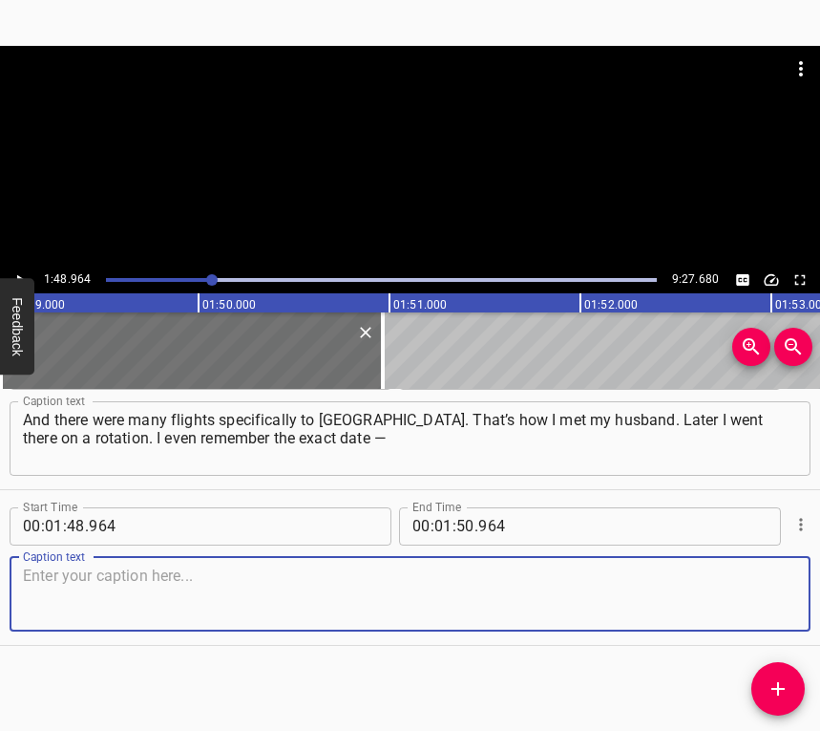
click at [747, 598] on textarea at bounding box center [410, 593] width 774 height 54
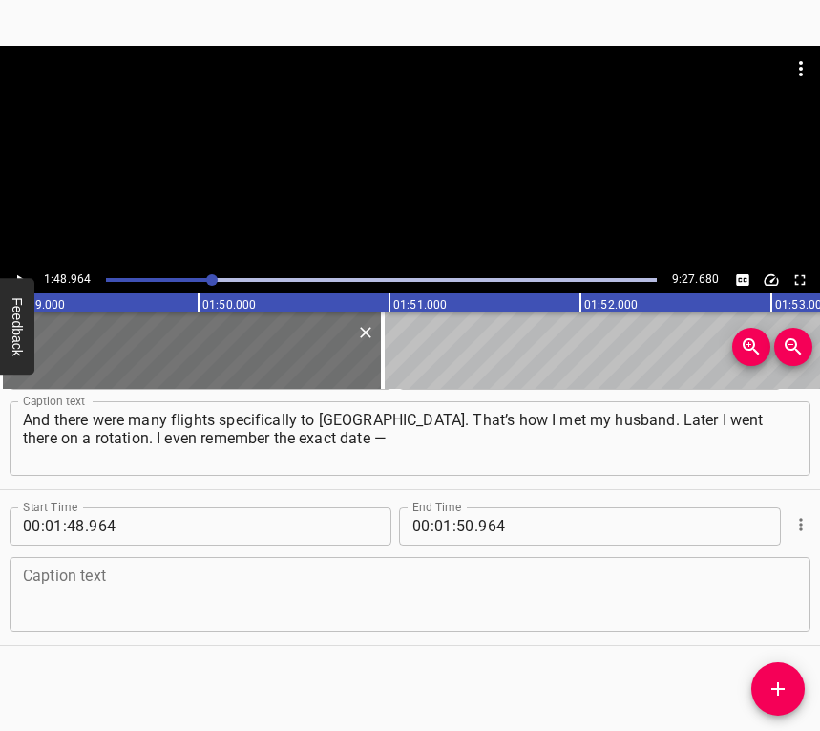
click at [297, 590] on textarea at bounding box center [410, 593] width 774 height 54
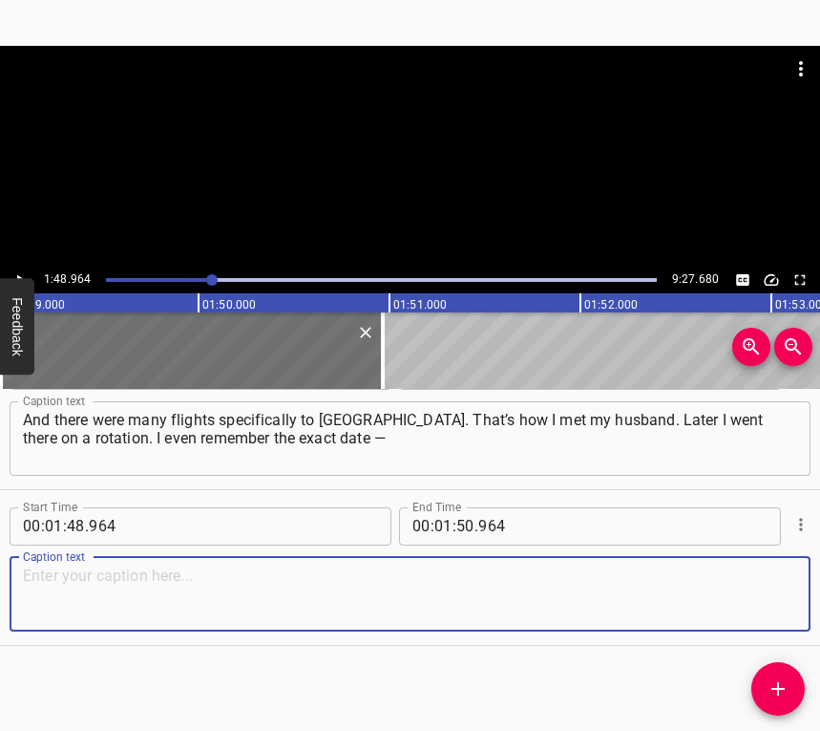
paste textarea "it was [DATE]. I went there on a rotation and met my future husband there. He p…"
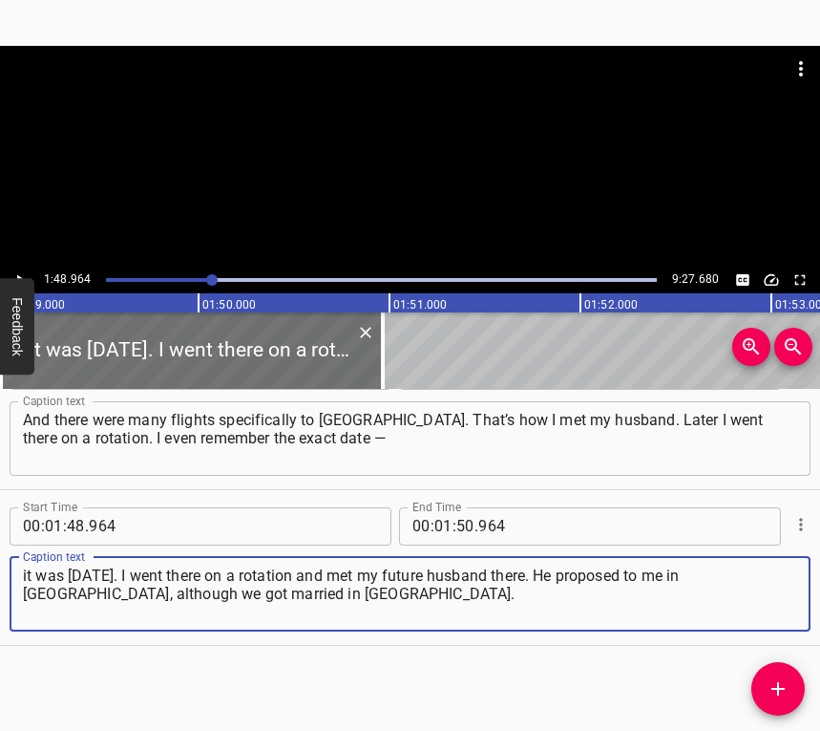
type textarea "it was [DATE]. I went there on a rotation and met my future husband there. He p…"
click at [25, 267] on button "Play/Pause" at bounding box center [20, 279] width 25 height 25
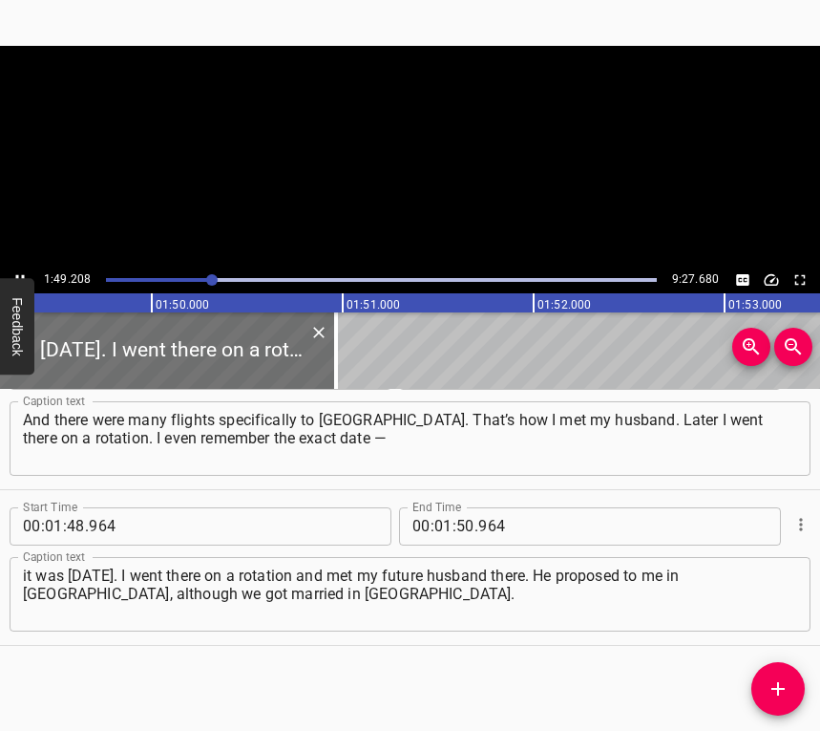
scroll to position [0, 20909]
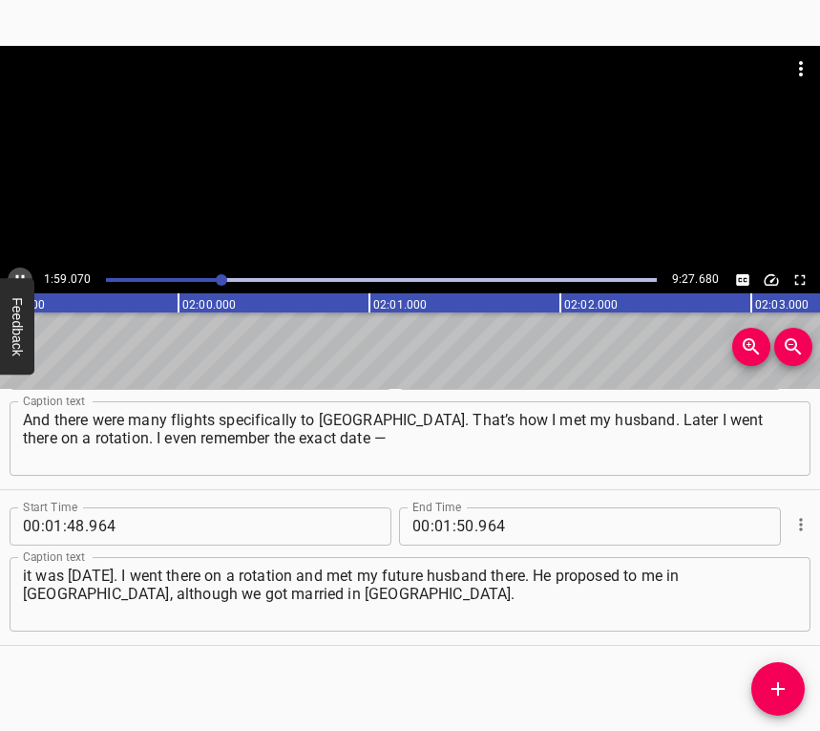
click at [17, 271] on icon "Play/Pause" at bounding box center [19, 279] width 17 height 17
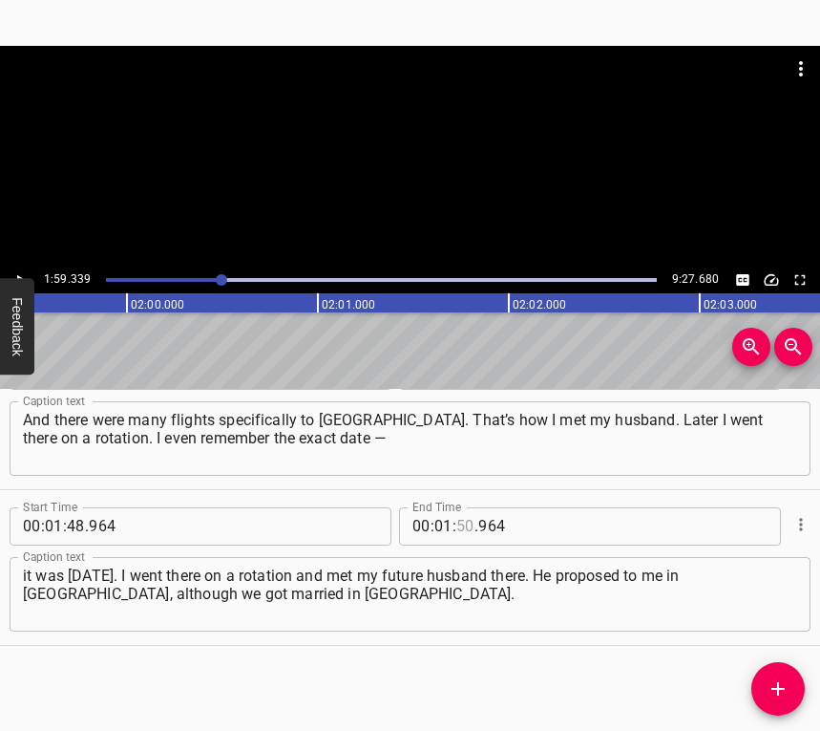
click at [464, 530] on input "number" at bounding box center [465, 526] width 18 height 38
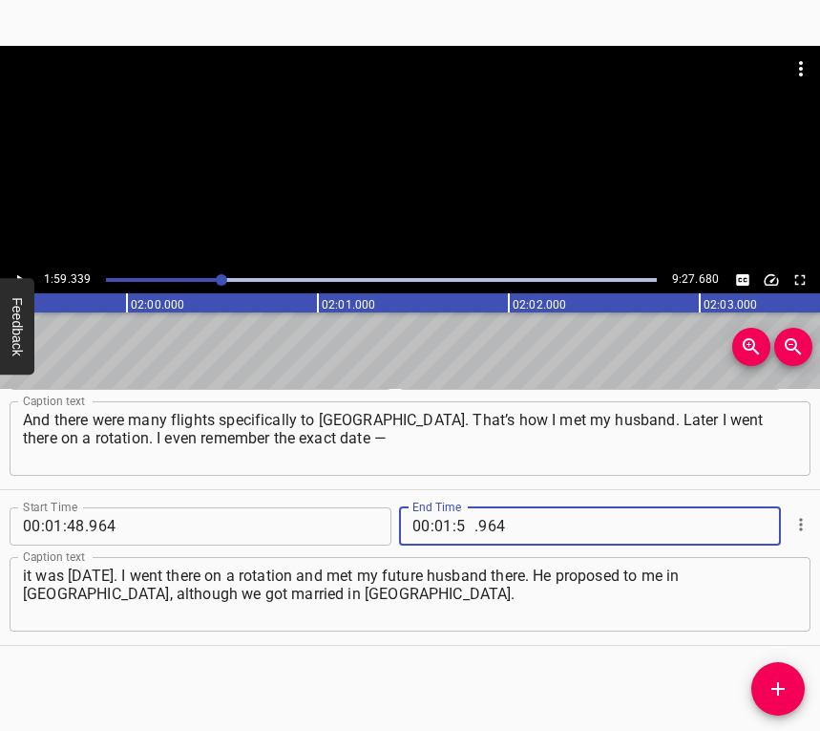
type input "59"
type input "339"
click at [773, 675] on button "Add Cue" at bounding box center [778, 688] width 53 height 53
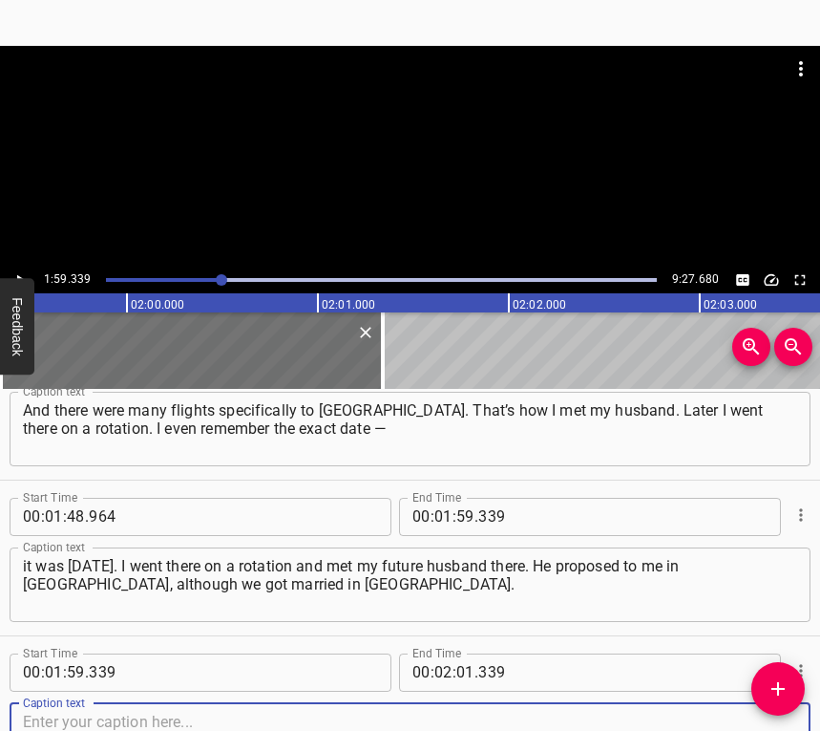
scroll to position [1926, 0]
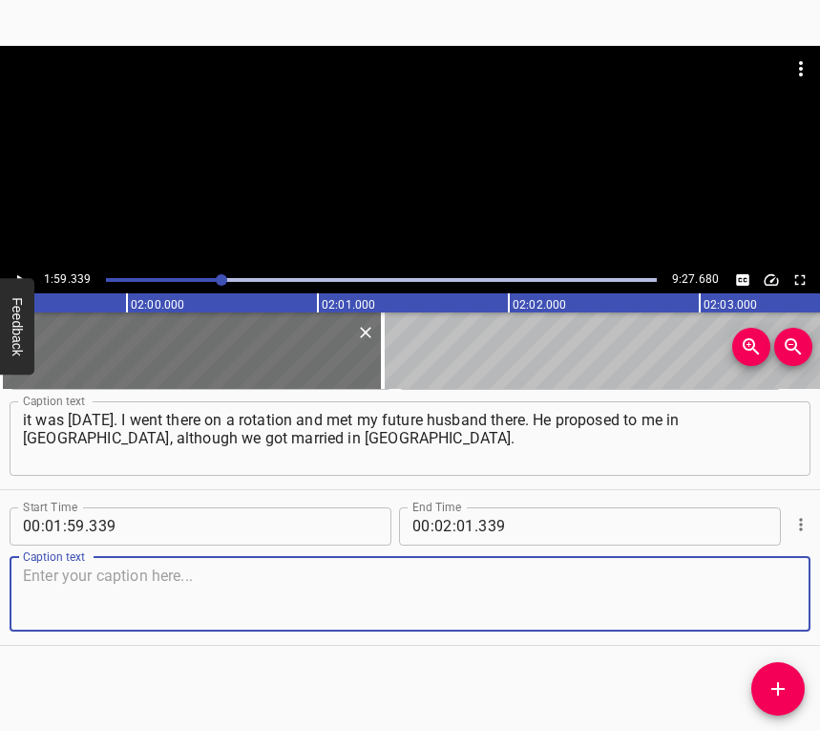
drag, startPoint x: 776, startPoint y: 604, endPoint x: 811, endPoint y: 586, distance: 38.4
click at [775, 602] on textarea at bounding box center [410, 593] width 774 height 54
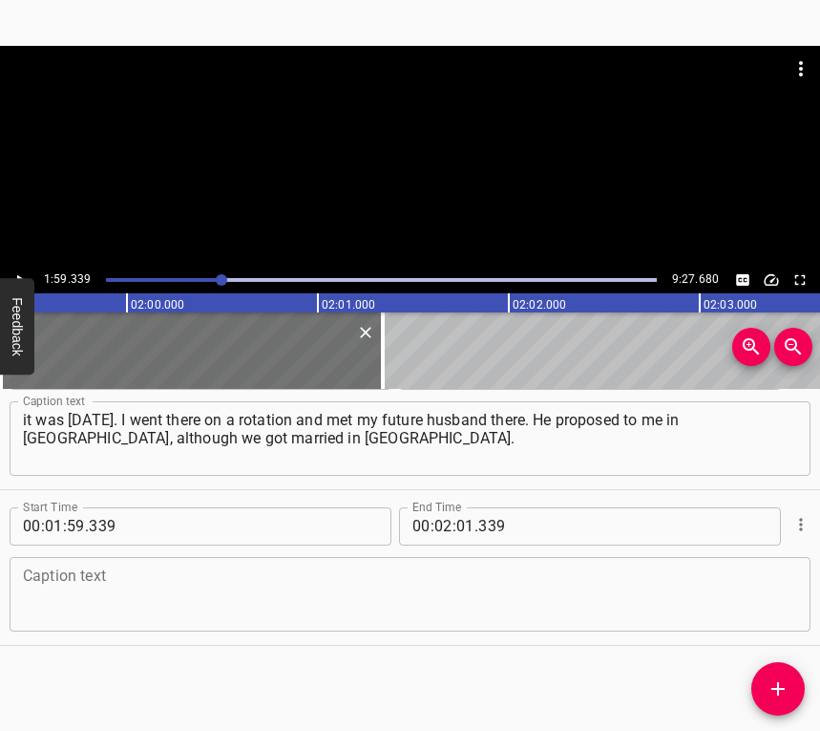
click at [280, 595] on textarea at bounding box center [410, 593] width 774 height 54
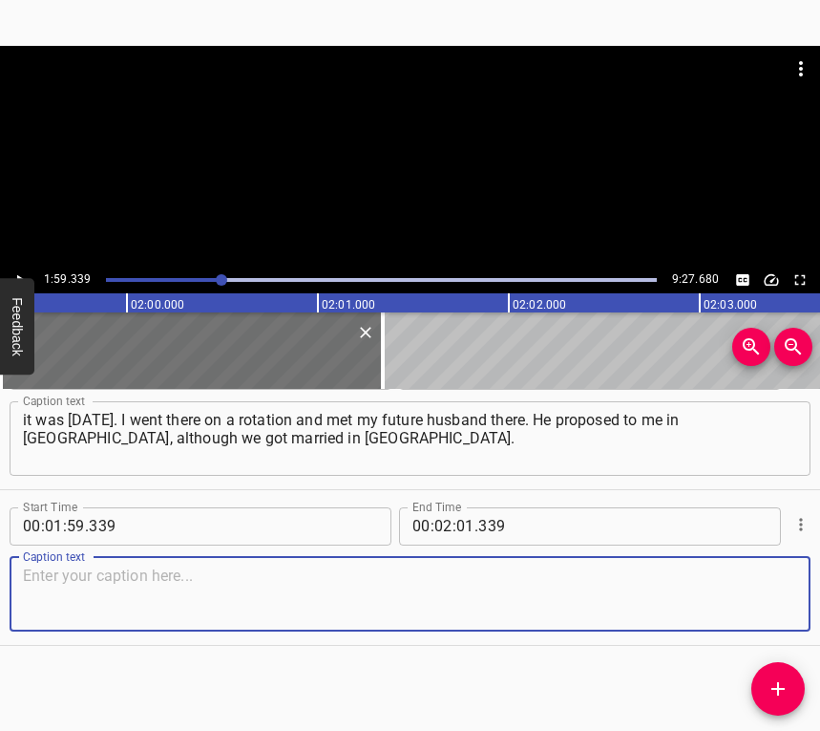
paste textarea "But our whole story is connected with Mariupol, and I always remember it very f…"
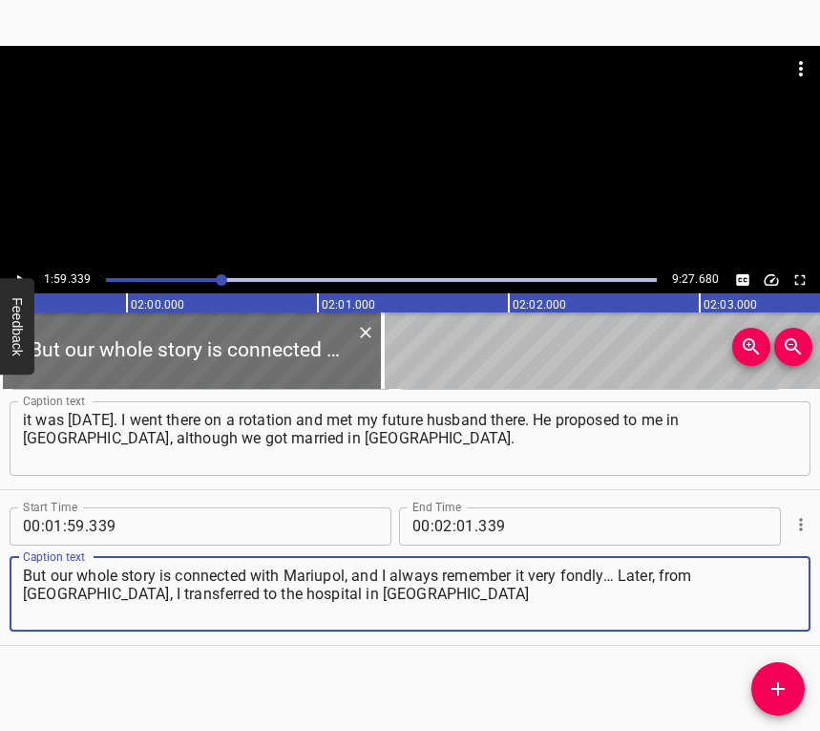
type textarea "But our whole story is connected with Mariupol, and I always remember it very f…"
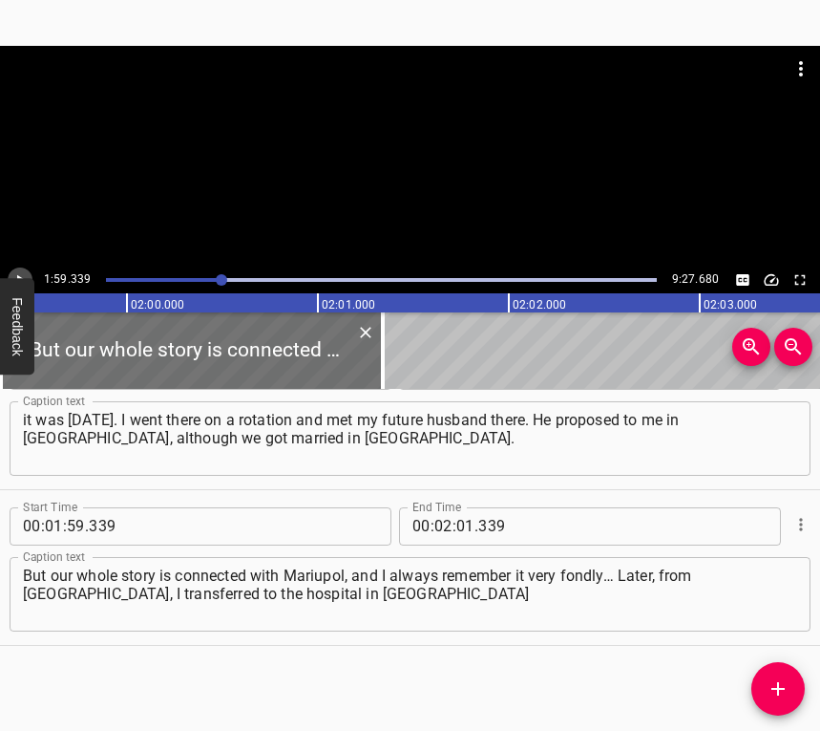
click at [21, 272] on icon "Play/Pause" at bounding box center [19, 279] width 17 height 17
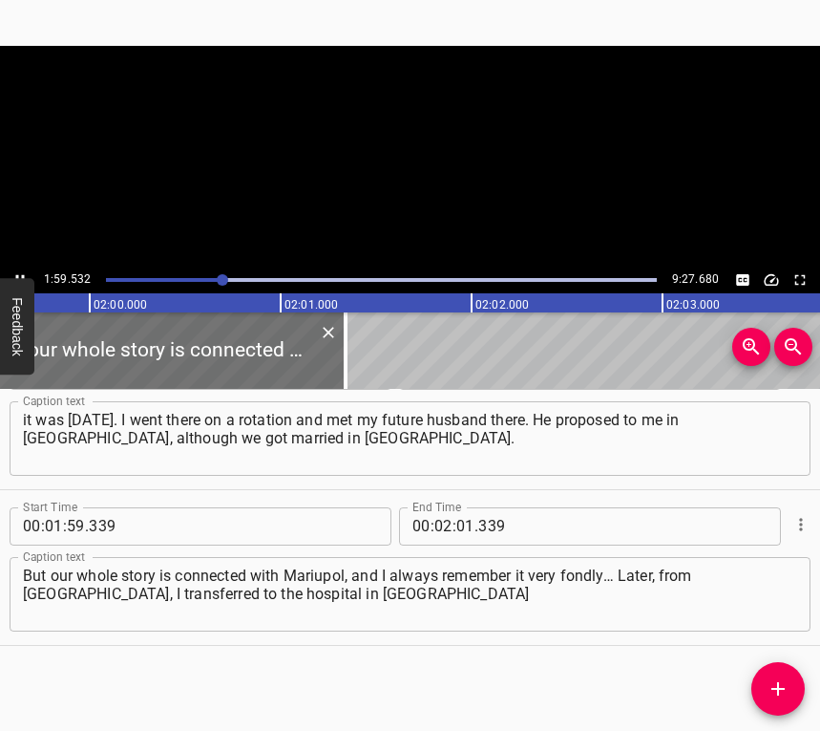
scroll to position [0, 22880]
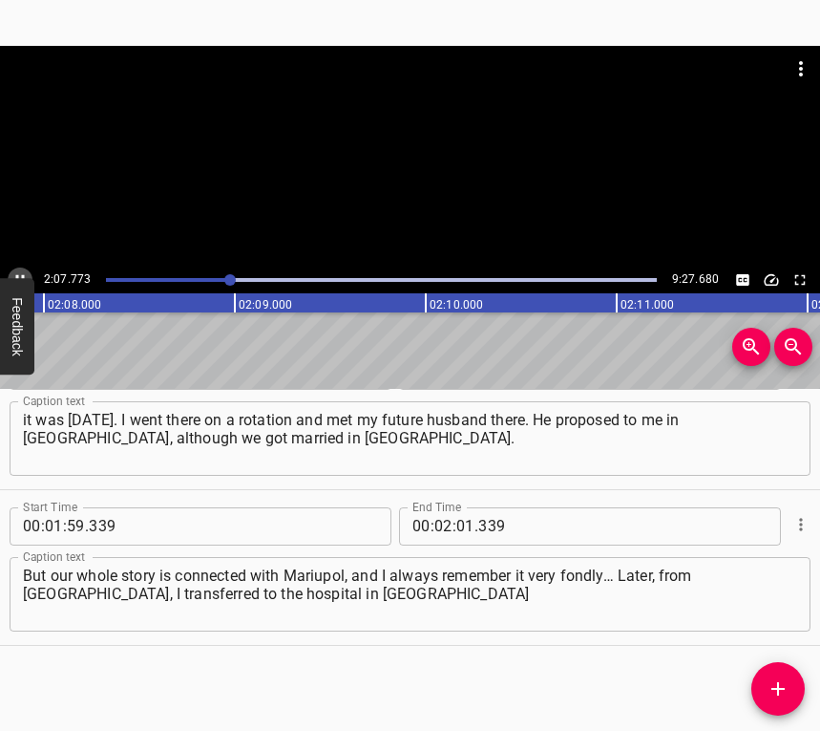
click at [11, 273] on button "Play/Pause" at bounding box center [20, 279] width 25 height 25
click at [462, 533] on input "number" at bounding box center [465, 526] width 18 height 38
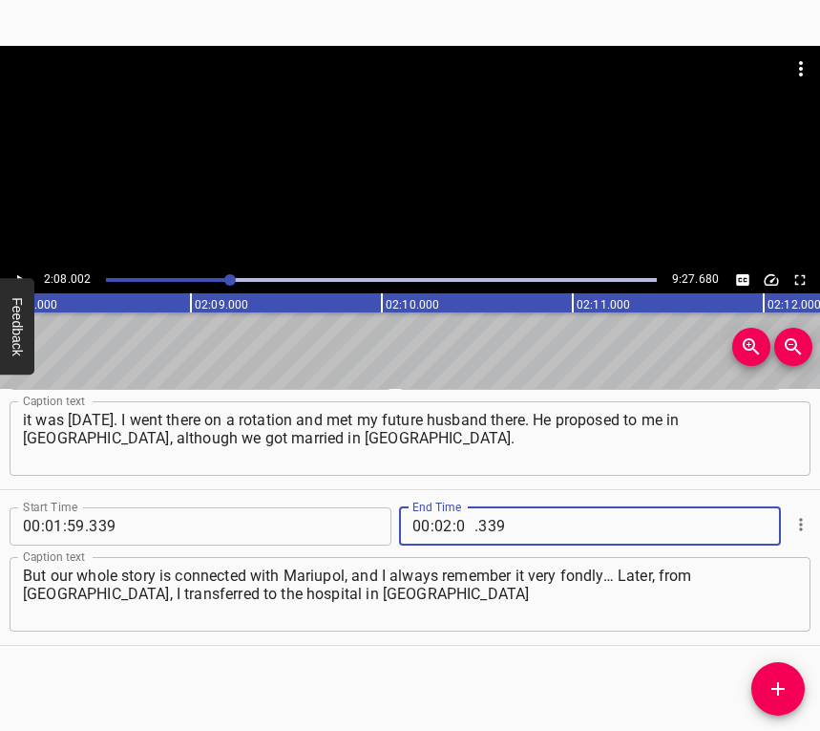
type input "08"
type input "002"
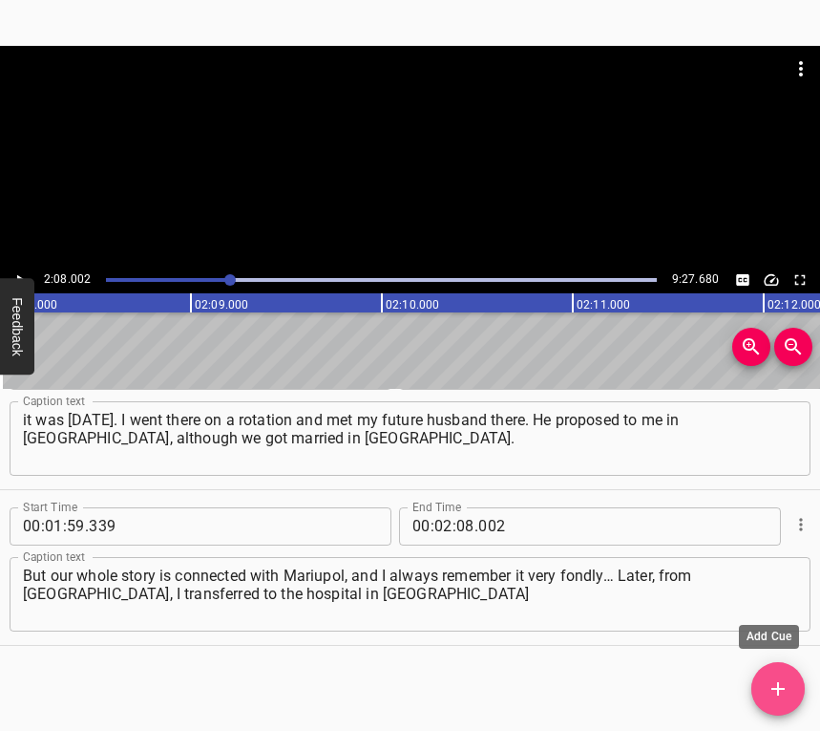
click at [764, 677] on span "Add Cue" at bounding box center [778, 688] width 53 height 23
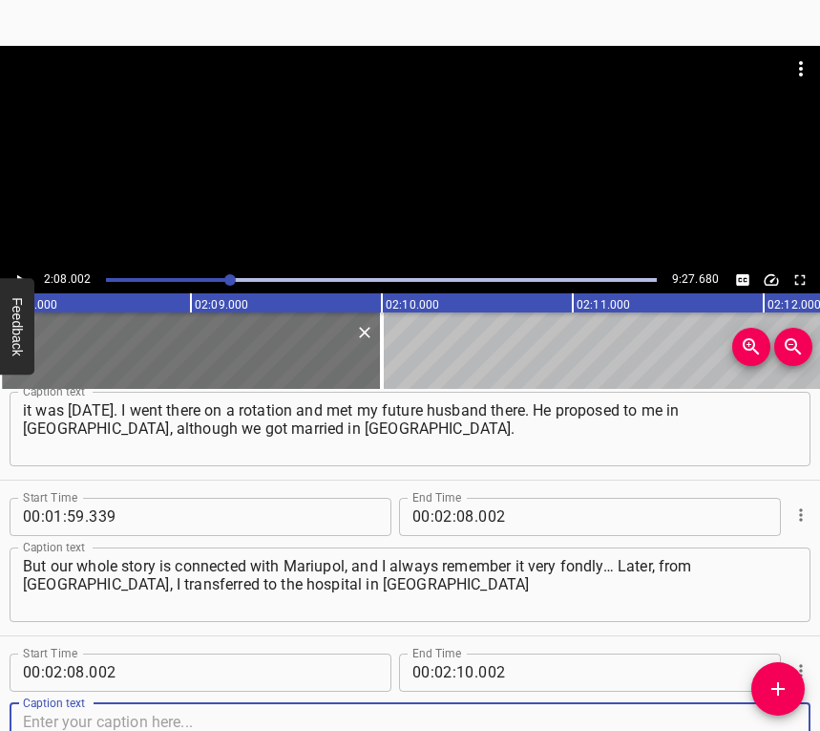
scroll to position [2082, 0]
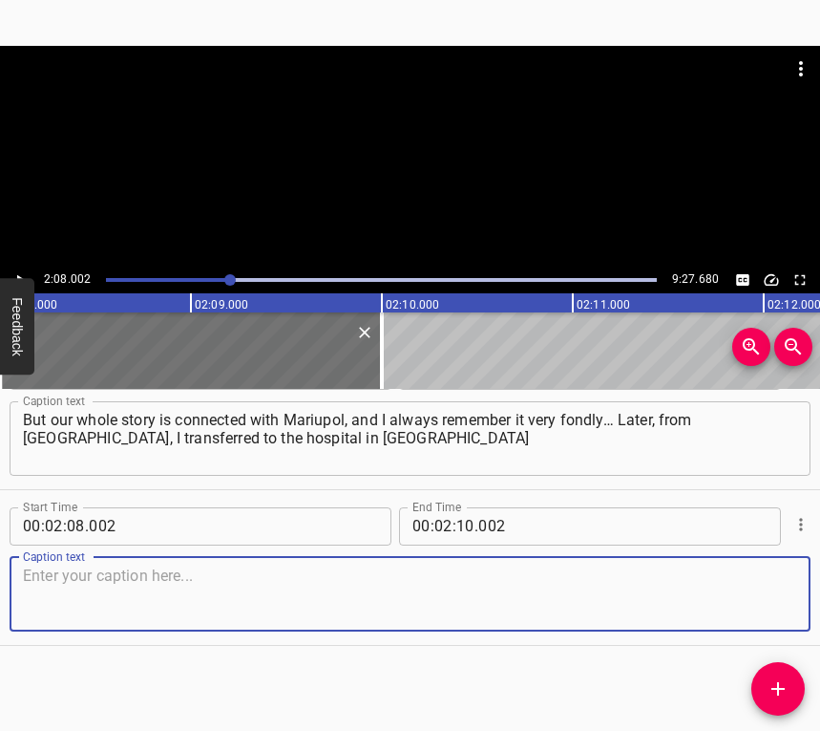
click at [767, 593] on textarea at bounding box center [410, 593] width 774 height 54
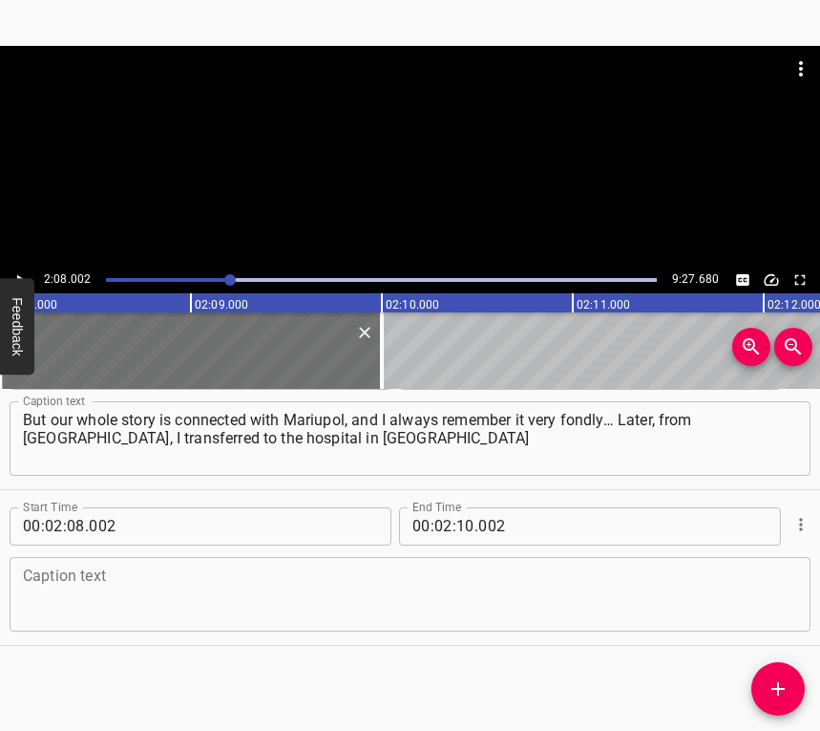
click at [68, 606] on textarea at bounding box center [410, 593] width 774 height 54
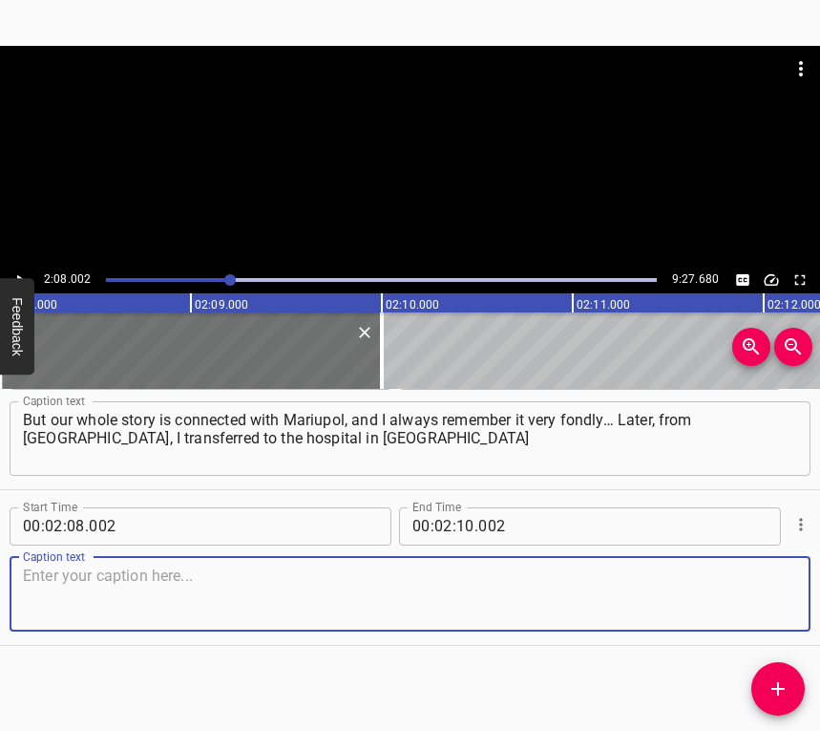
paste textarea "and worked there for a long time. Then my husband flew to [GEOGRAPHIC_DATA]. Th…"
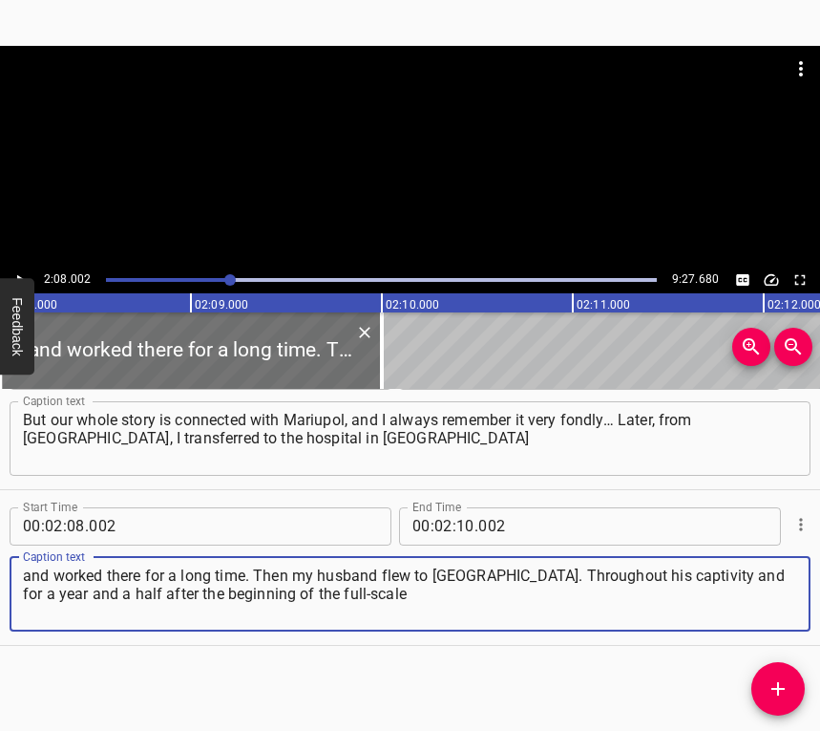
type textarea "and worked there for a long time. Then my husband flew to [GEOGRAPHIC_DATA]. Th…"
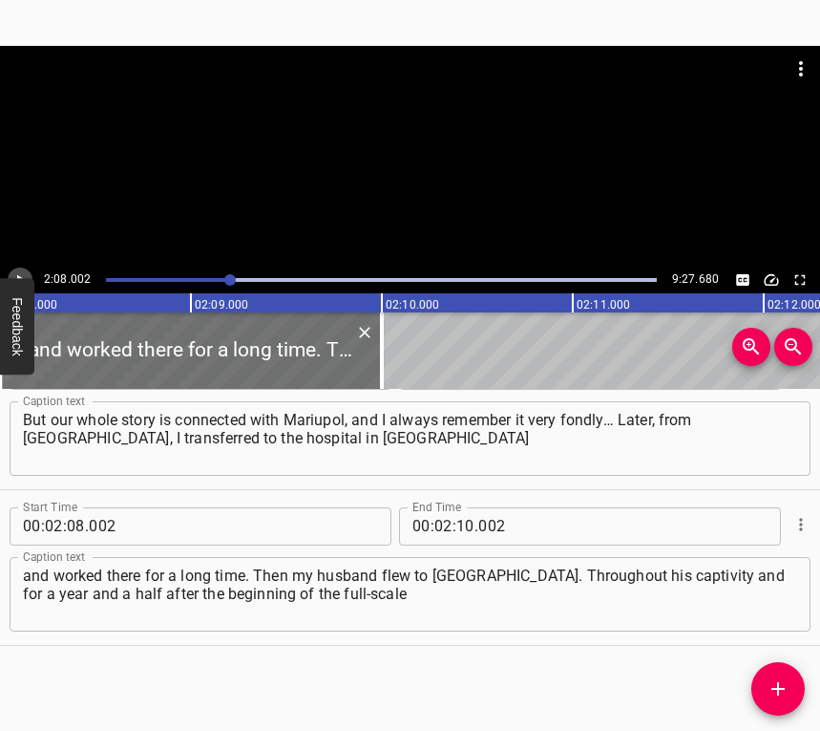
click at [18, 271] on icon "Play/Pause" at bounding box center [19, 279] width 17 height 17
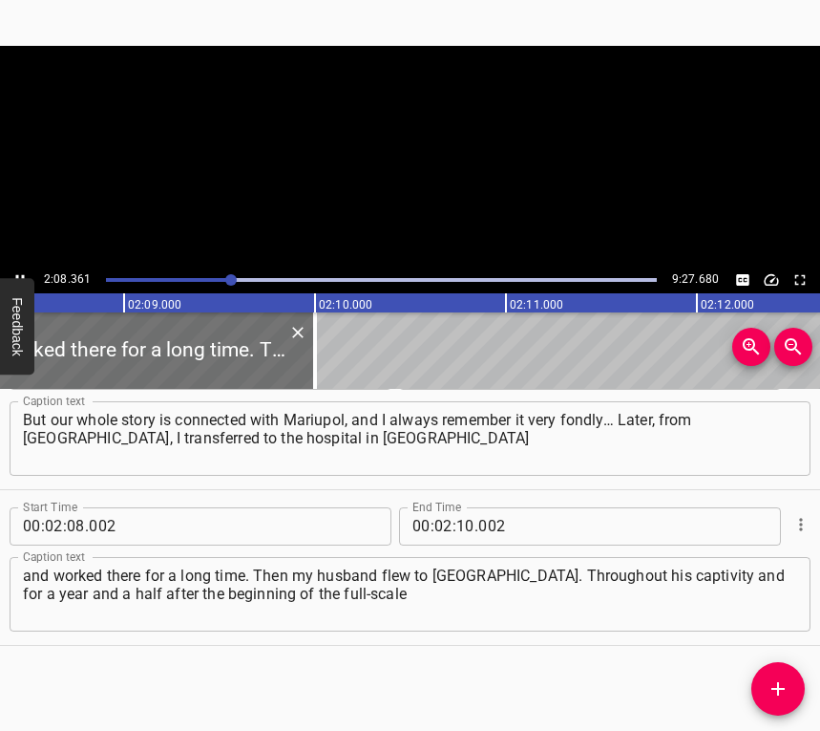
scroll to position [0, 24515]
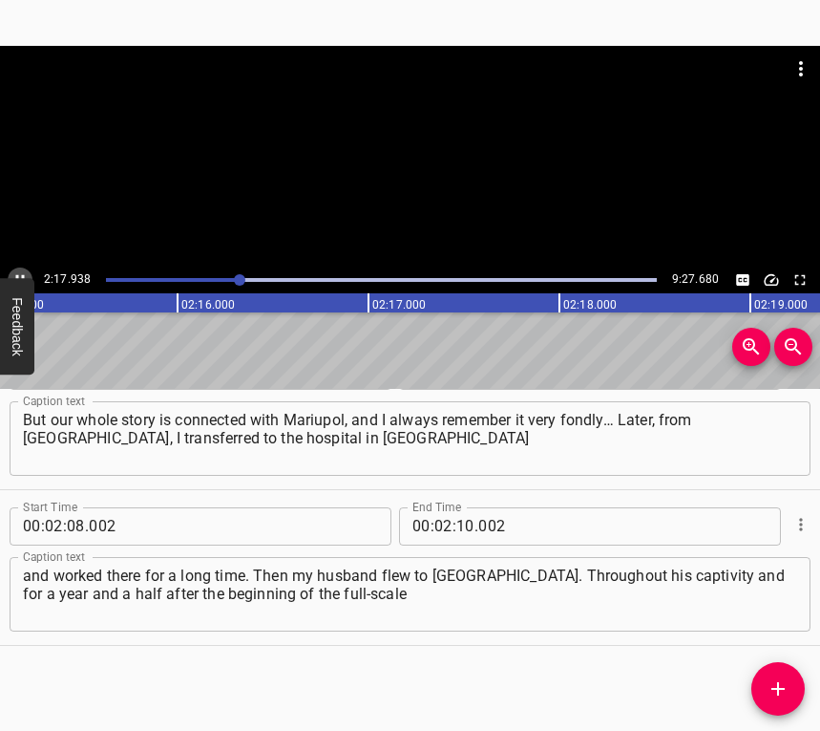
click at [26, 268] on button "Play/Pause" at bounding box center [20, 279] width 25 height 25
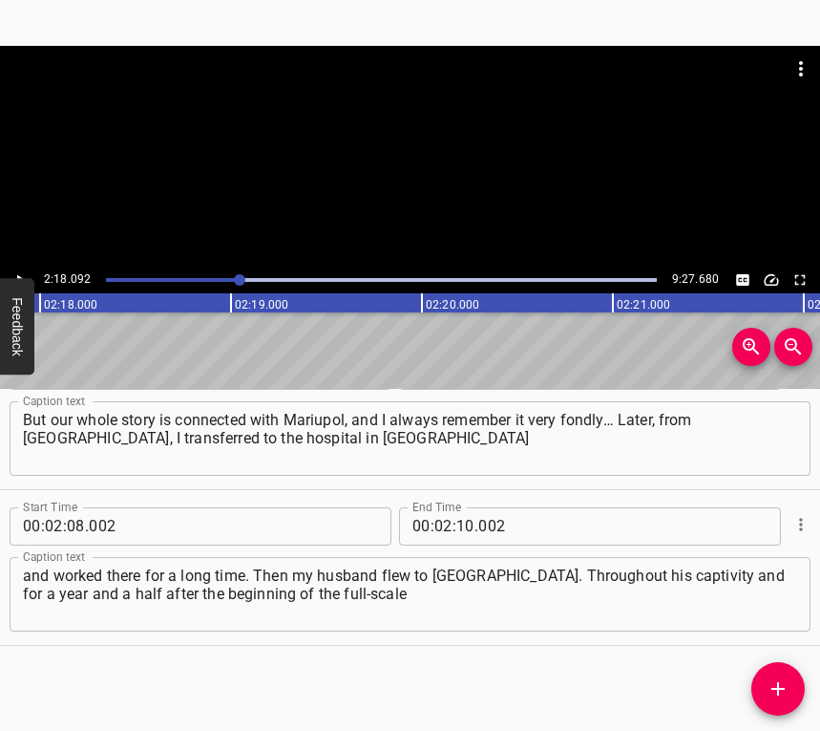
scroll to position [0, 26374]
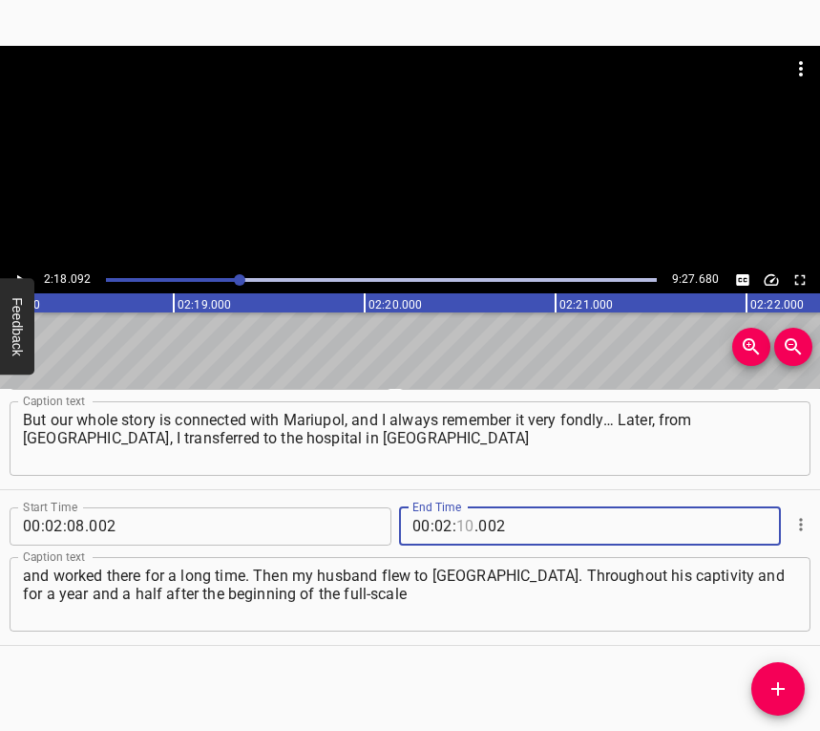
click at [457, 525] on input "number" at bounding box center [465, 526] width 18 height 38
type input "18"
type input "092"
click at [780, 688] on icon "Add Cue" at bounding box center [778, 688] width 13 height 13
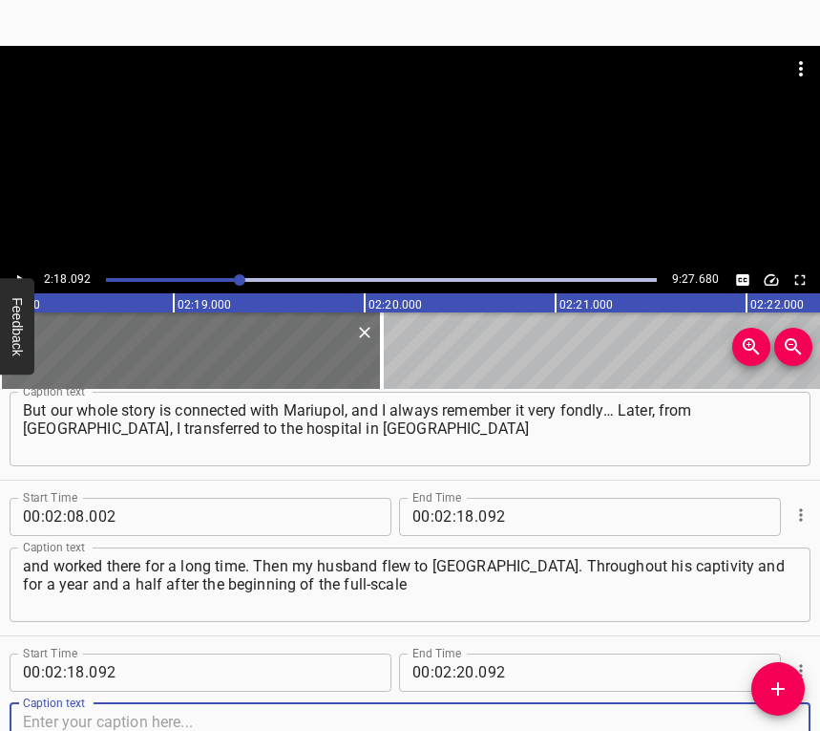
scroll to position [2237, 0]
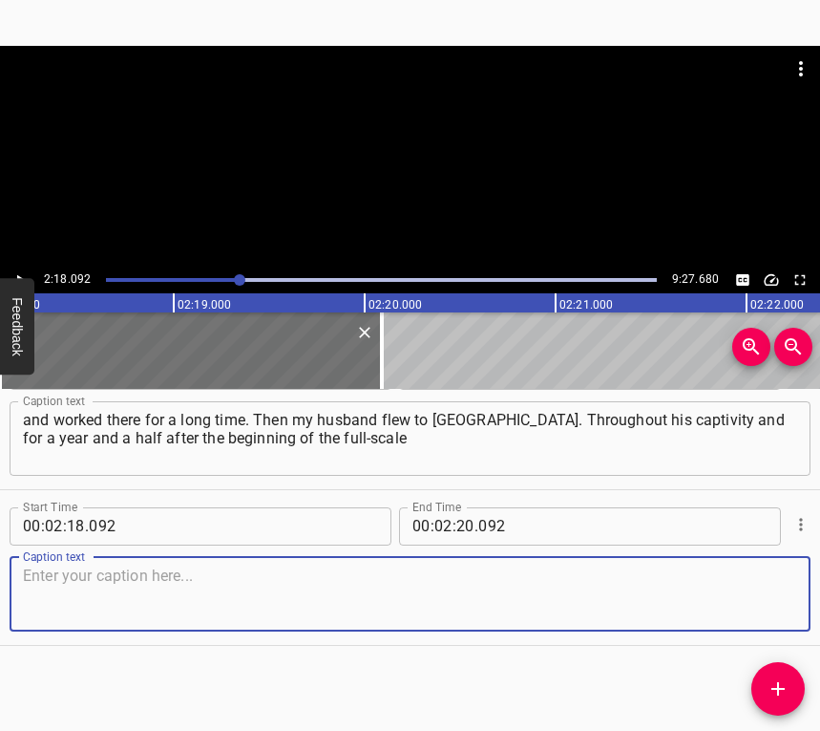
drag, startPoint x: 770, startPoint y: 600, endPoint x: 775, endPoint y: 591, distance: 10.3
click at [770, 599] on textarea at bounding box center [410, 593] width 774 height 54
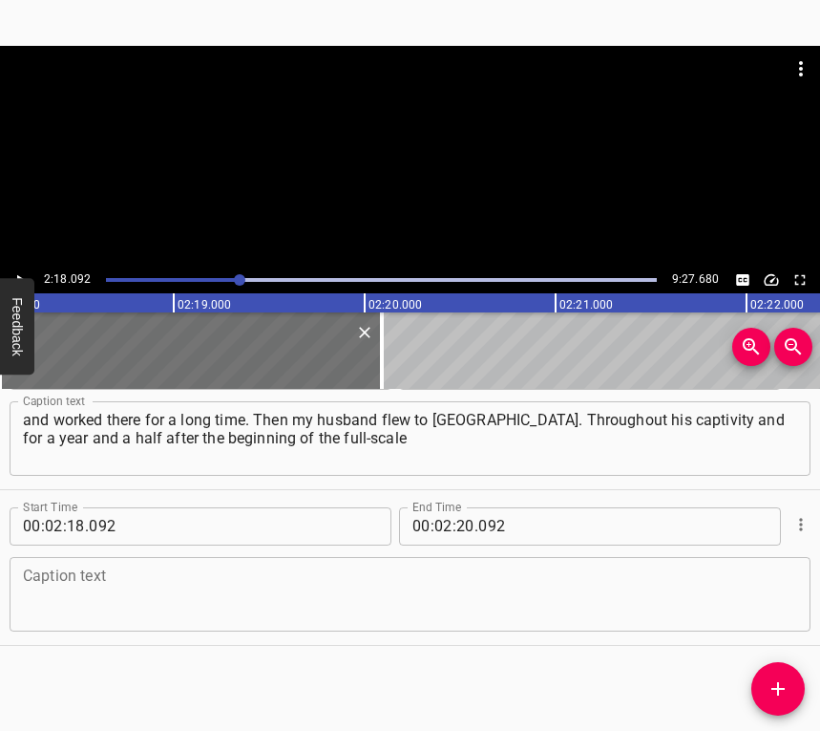
click at [76, 580] on textarea at bounding box center [410, 593] width 774 height 54
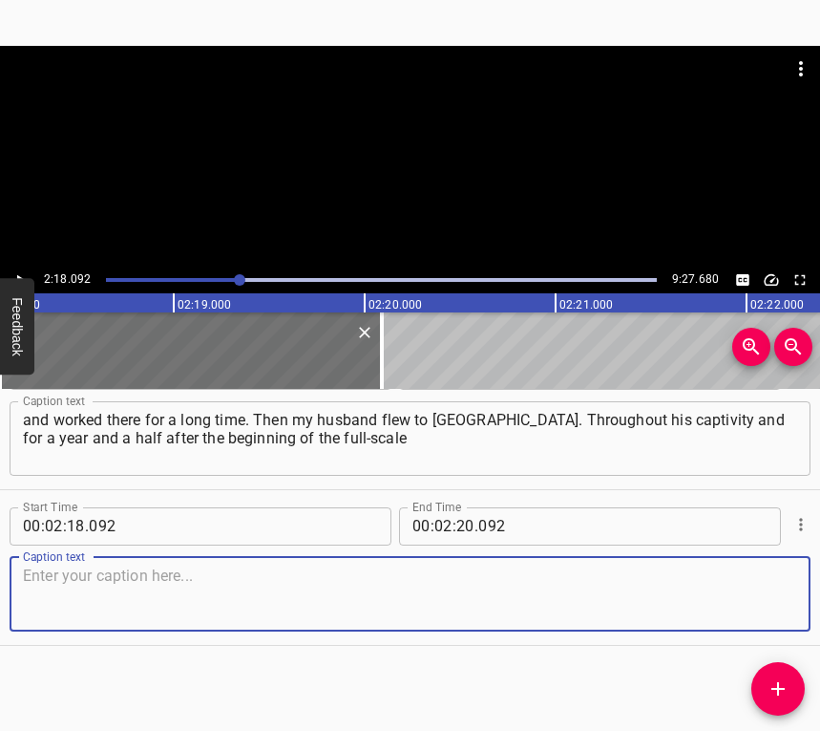
paste textarea "invasion, I stayed in [GEOGRAPHIC_DATA], and later I transferred to [GEOGRAPHIC…"
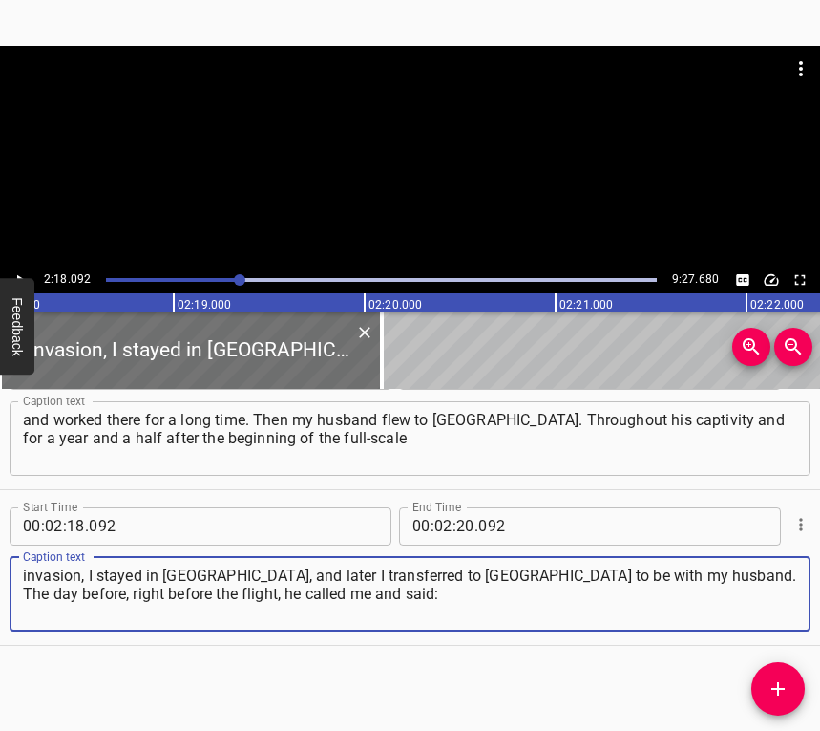
type textarea "invasion, I stayed in [GEOGRAPHIC_DATA], and later I transferred to [GEOGRAPHIC…"
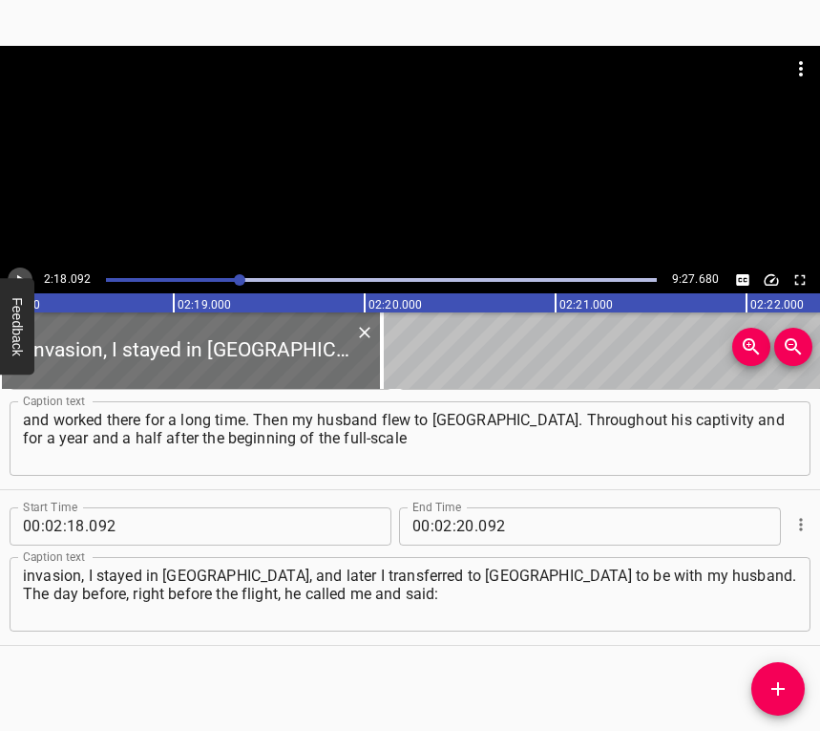
click at [20, 269] on button "Play/Pause" at bounding box center [20, 279] width 25 height 25
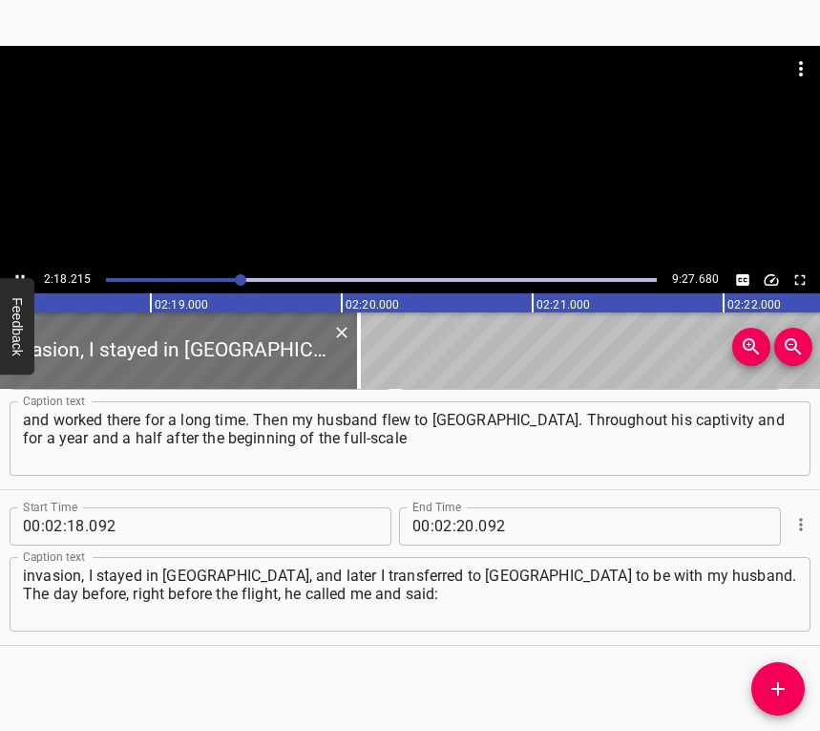
scroll to position [0, 26447]
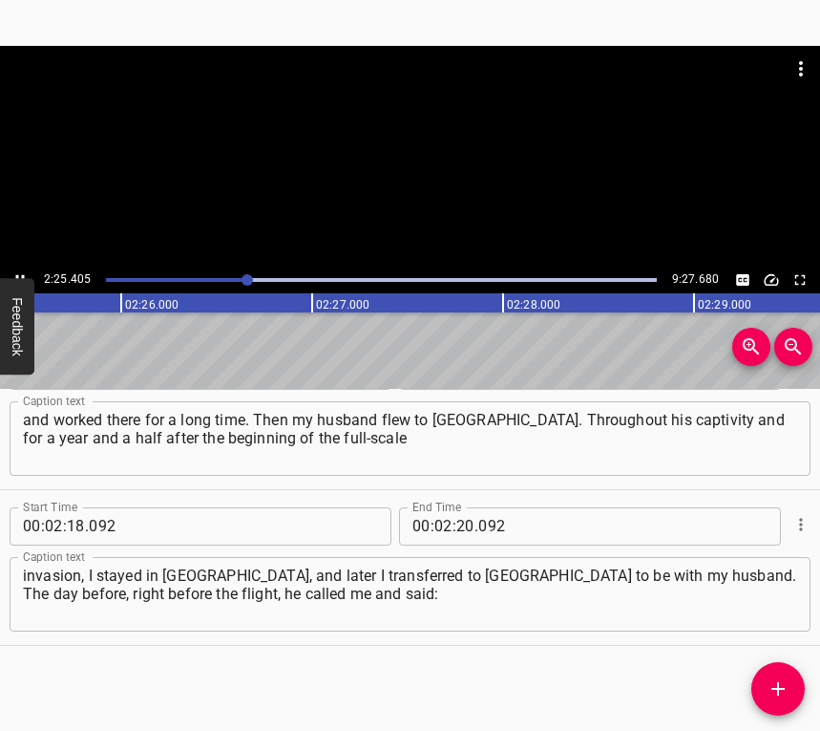
click at [17, 271] on icon "Play/Pause" at bounding box center [19, 279] width 17 height 17
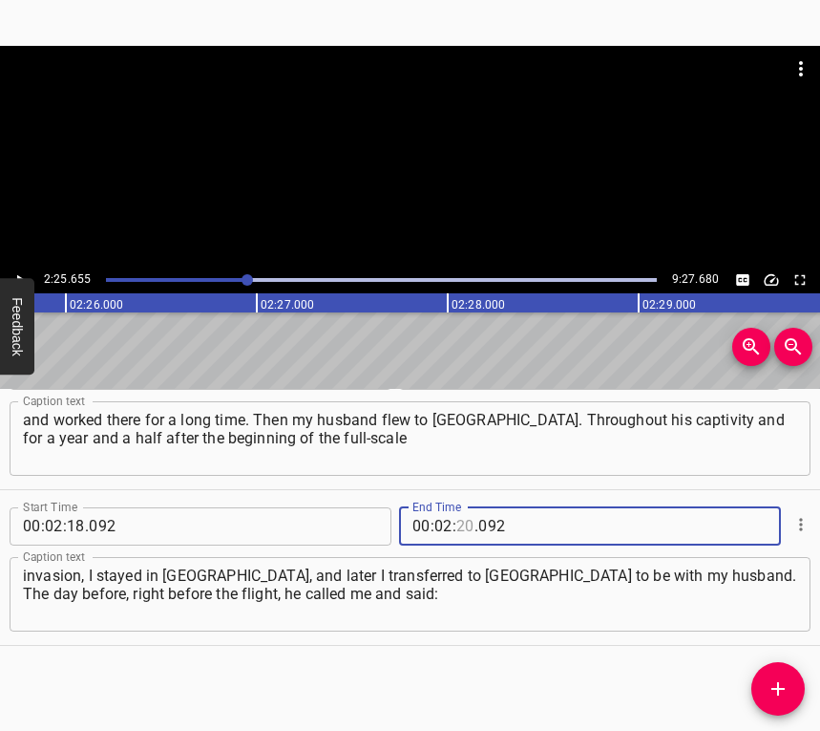
click at [456, 522] on input "number" at bounding box center [465, 526] width 18 height 38
type input "25"
type input "655"
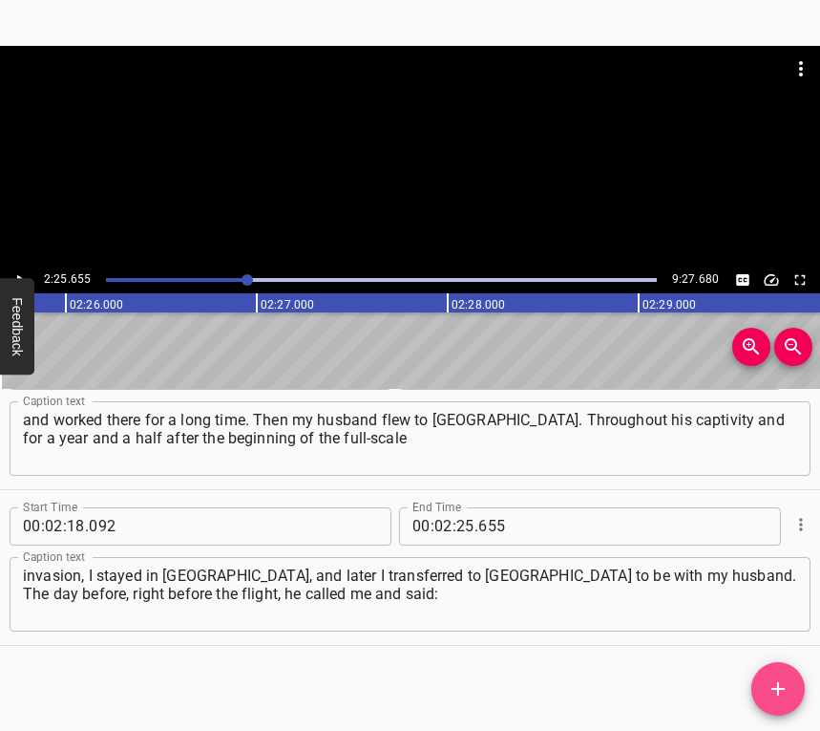
click at [791, 681] on span "Add Cue" at bounding box center [778, 688] width 53 height 23
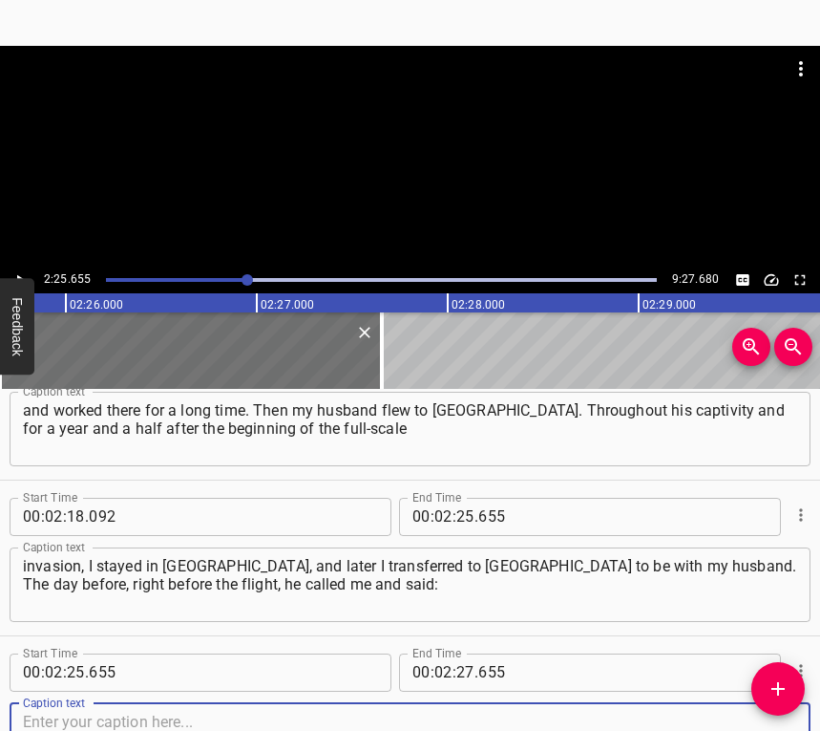
scroll to position [2393, 0]
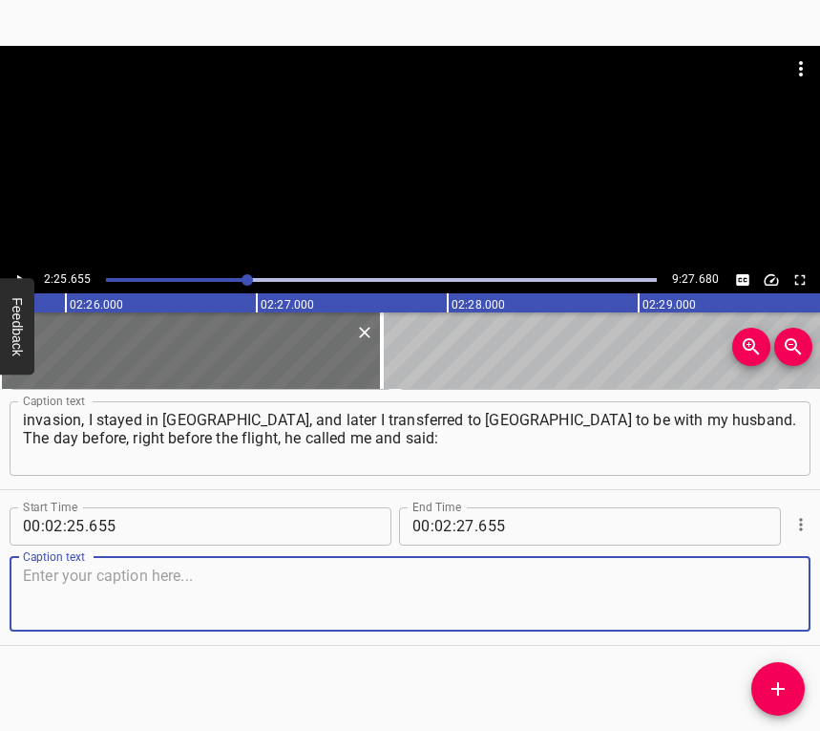
drag, startPoint x: 769, startPoint y: 604, endPoint x: 813, endPoint y: 588, distance: 46.8
click at [781, 601] on div "Caption text" at bounding box center [410, 594] width 801 height 74
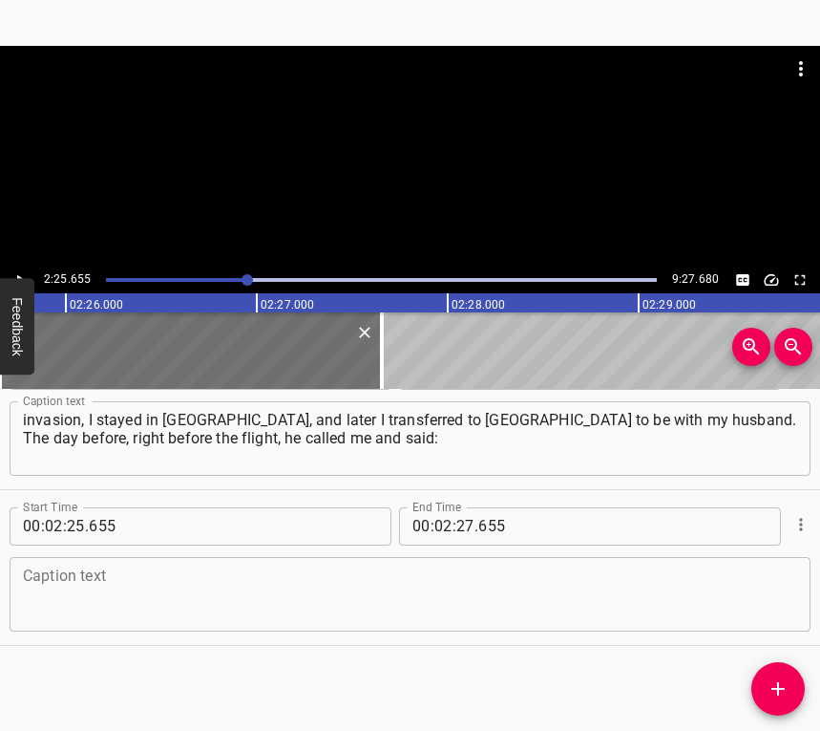
click at [59, 565] on div "Caption text" at bounding box center [410, 594] width 801 height 74
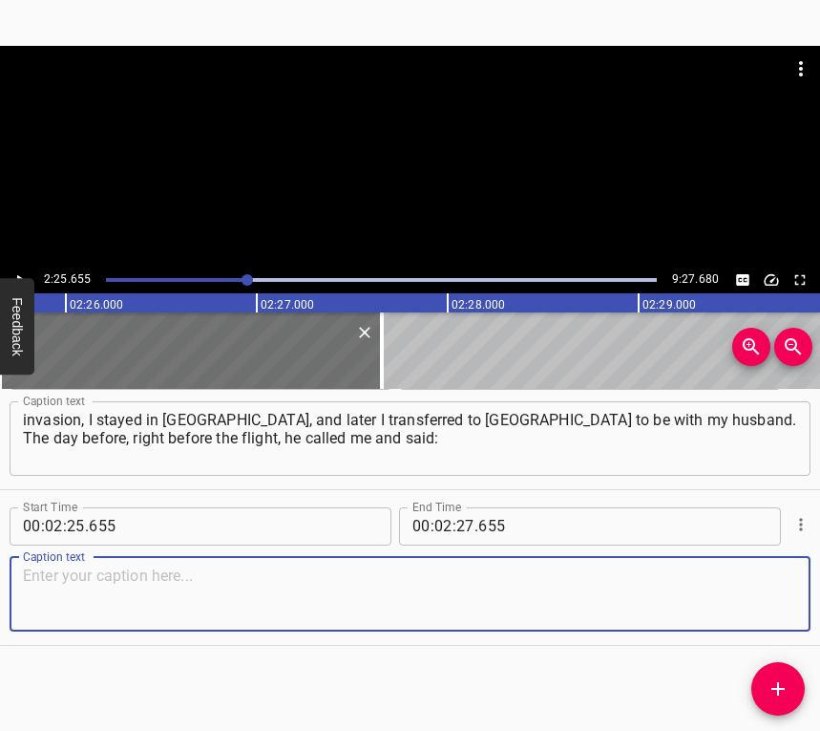
paste textarea "“I’m flying to the city where we met.” And I understood that it was Mariupol. I…"
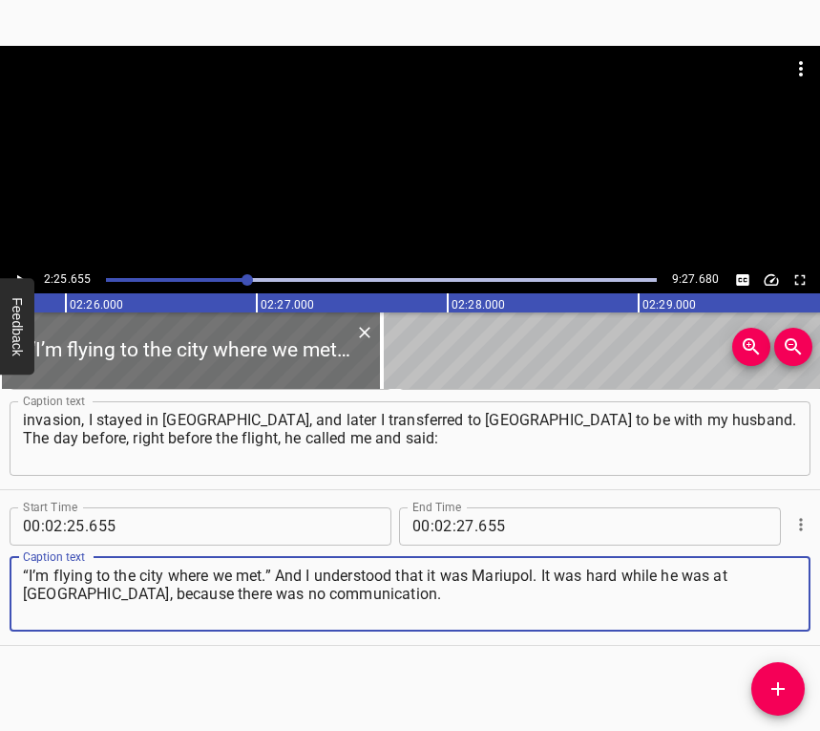
type textarea "“I’m flying to the city where we met.” And I understood that it was Mariupol. I…"
click at [26, 272] on icon "Play/Pause" at bounding box center [19, 279] width 17 height 17
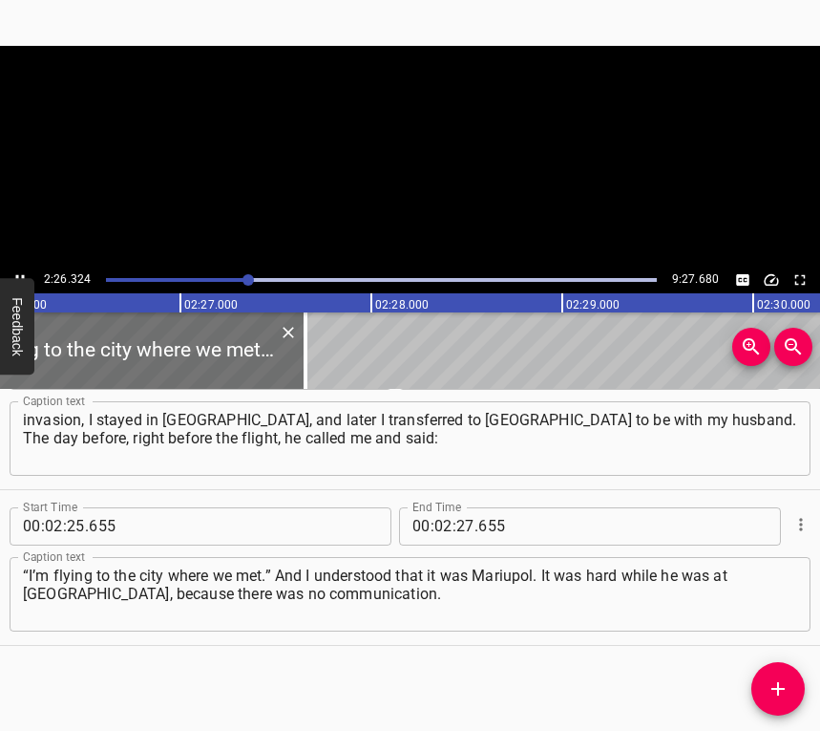
scroll to position [0, 27946]
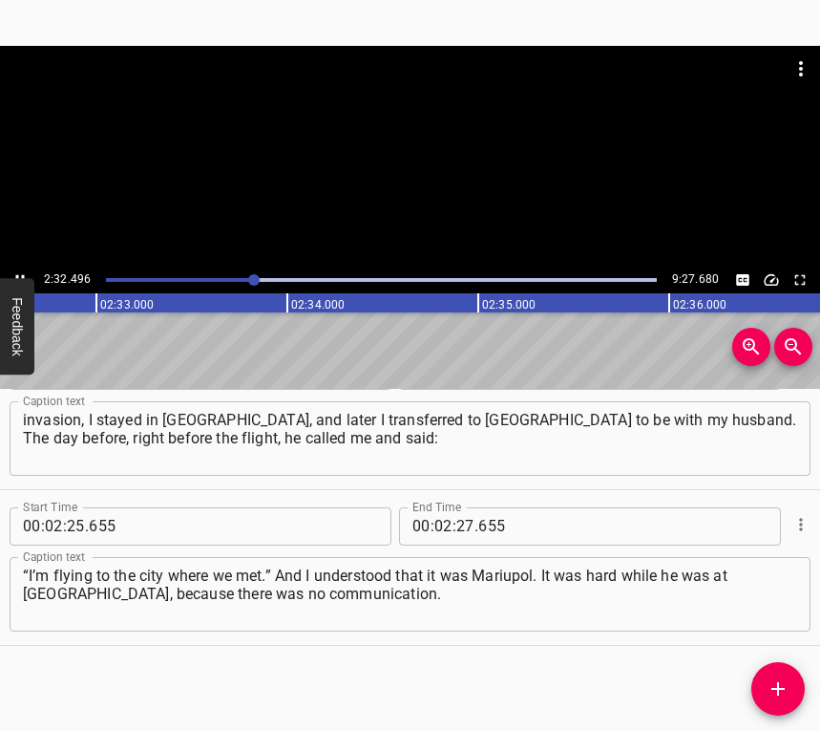
click at [11, 276] on icon "Play/Pause" at bounding box center [19, 279] width 17 height 17
click at [458, 524] on input "number" at bounding box center [465, 526] width 18 height 38
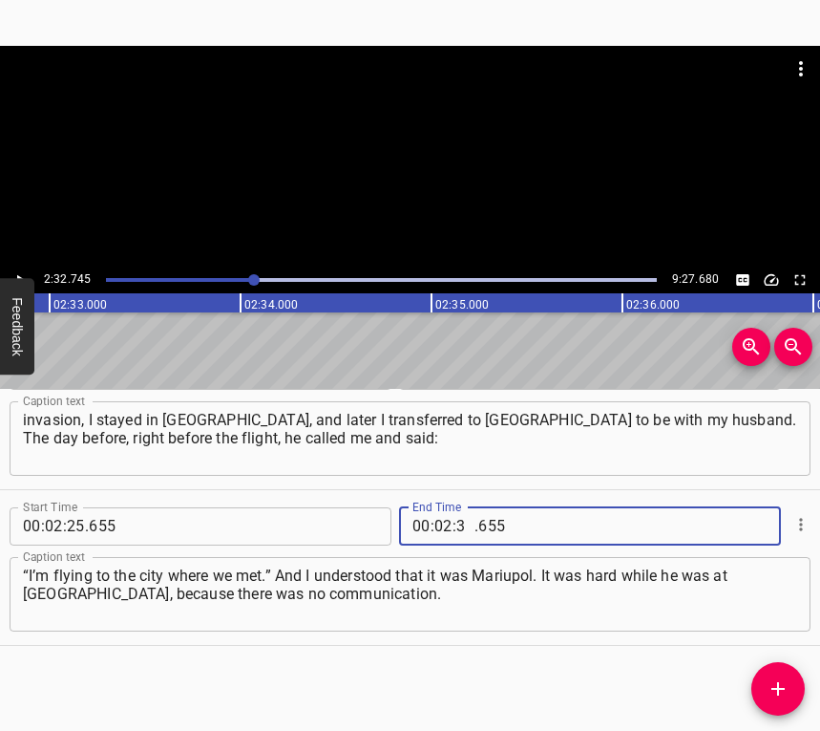
type input "32"
type input "745"
click at [773, 681] on icon "Add Cue" at bounding box center [778, 688] width 23 height 23
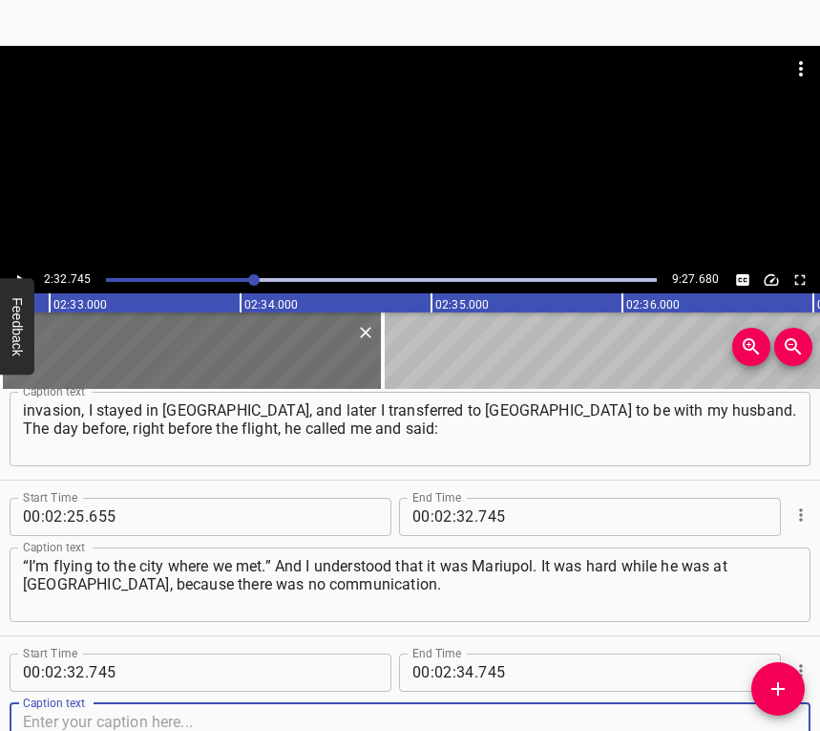
scroll to position [2549, 0]
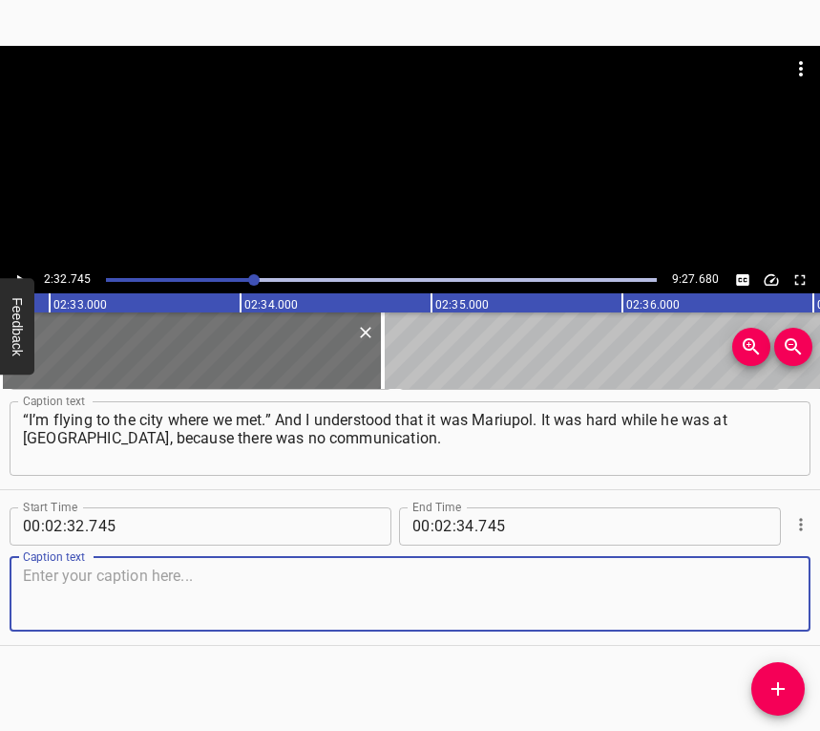
drag, startPoint x: 764, startPoint y: 584, endPoint x: 817, endPoint y: 562, distance: 57.8
click at [765, 583] on textarea at bounding box center [410, 593] width 774 height 54
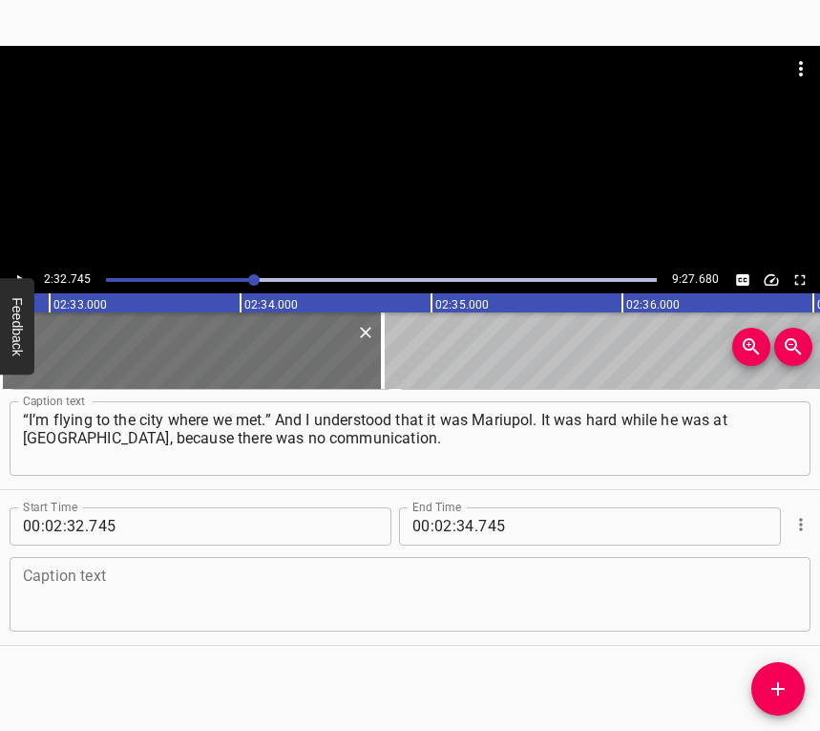
click at [54, 583] on textarea at bounding box center [410, 593] width 774 height 54
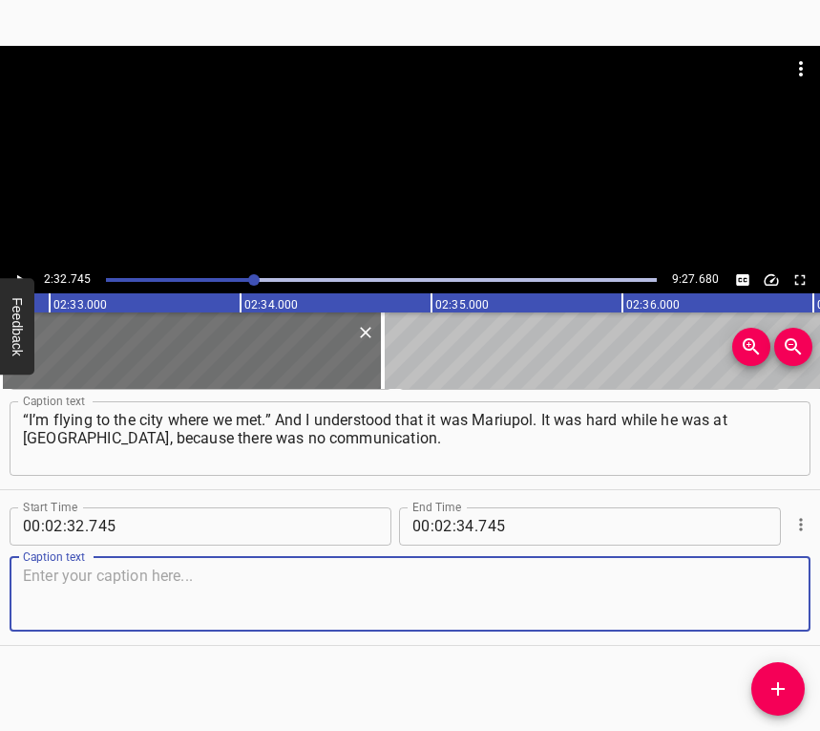
paste textarea "Very rarely would anyone… You’d write to one person — no answer, then to someon…"
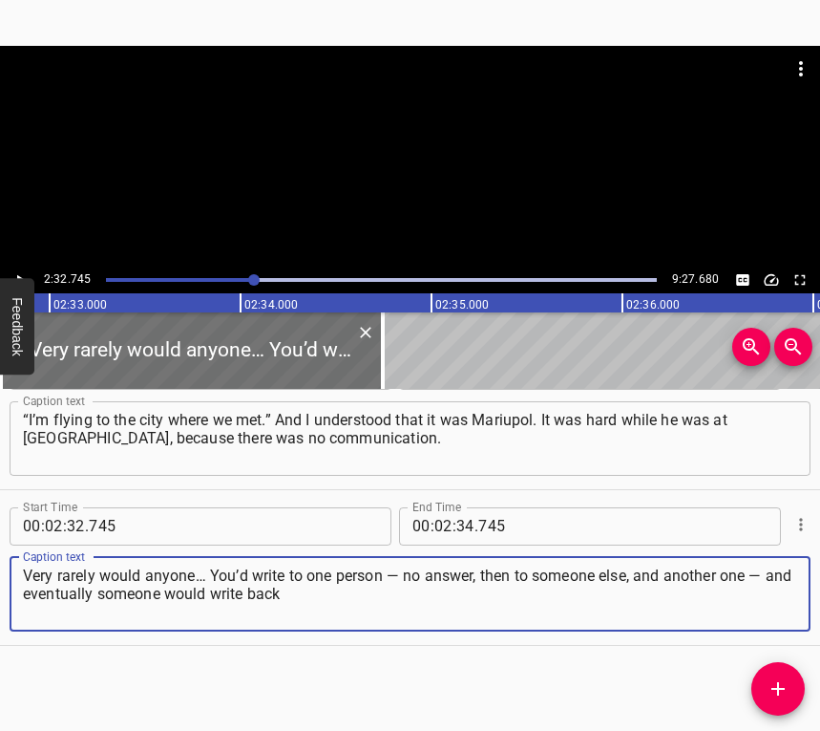
type textarea "Very rarely would anyone… You’d write to one person — no answer, then to someon…"
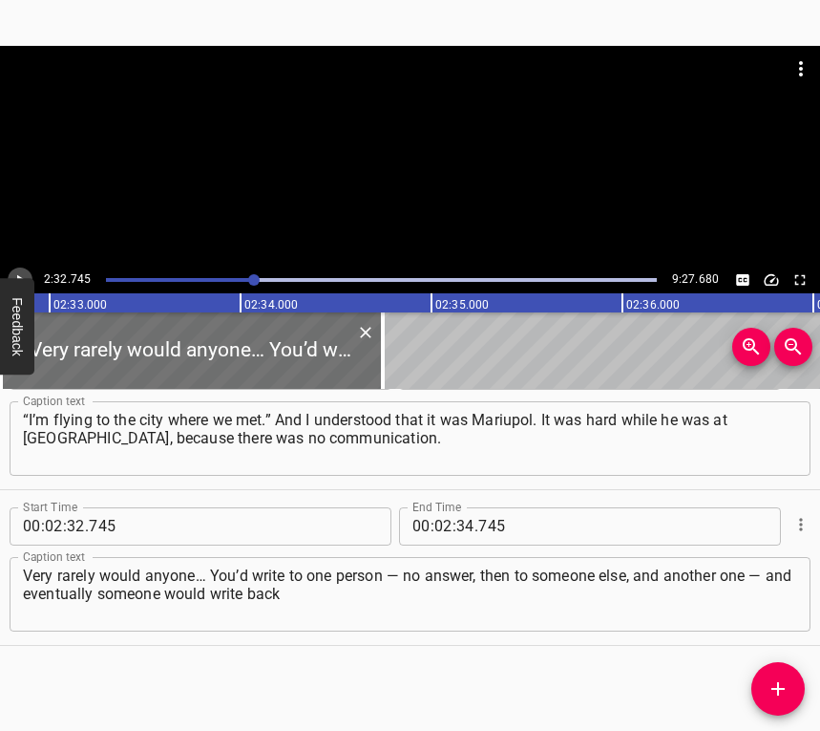
click at [19, 268] on button "Play/Pause" at bounding box center [20, 279] width 25 height 25
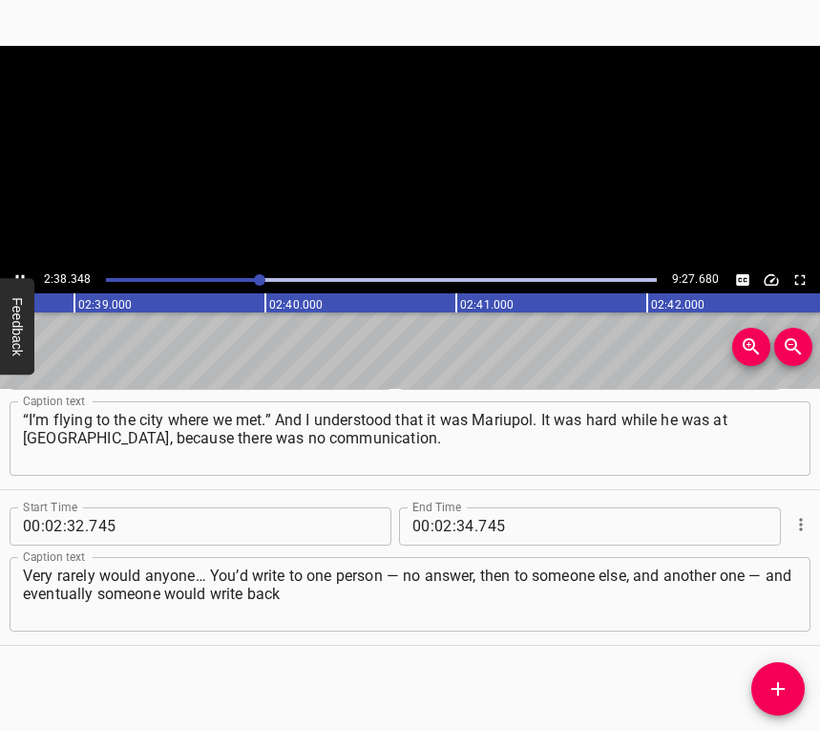
click at [19, 268] on button "Play/Pause" at bounding box center [20, 279] width 25 height 25
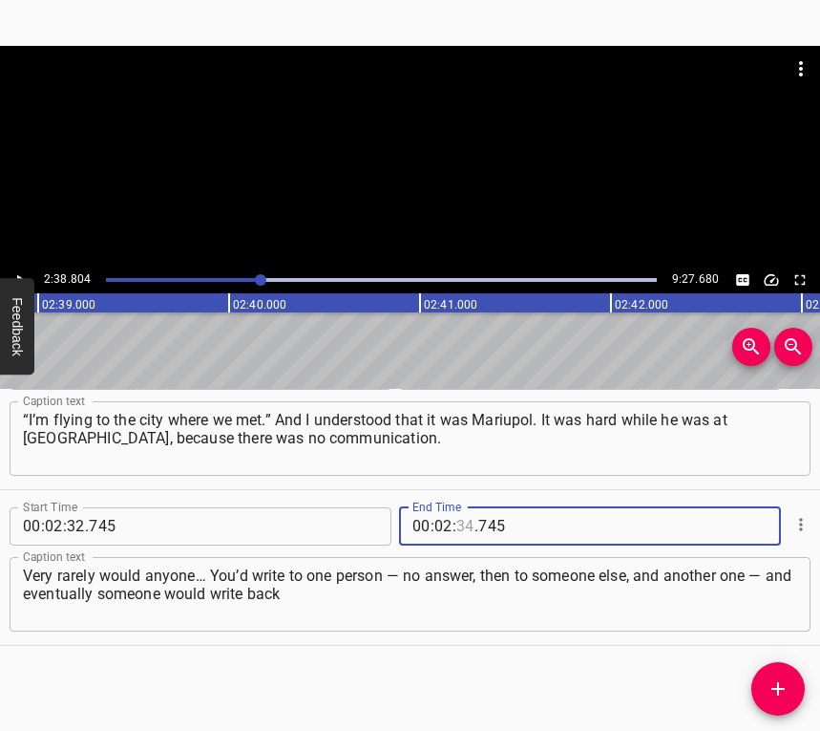
click at [458, 522] on input "number" at bounding box center [465, 526] width 18 height 38
type input "38"
type input "804"
click at [785, 676] on button "Add Cue" at bounding box center [778, 688] width 53 height 53
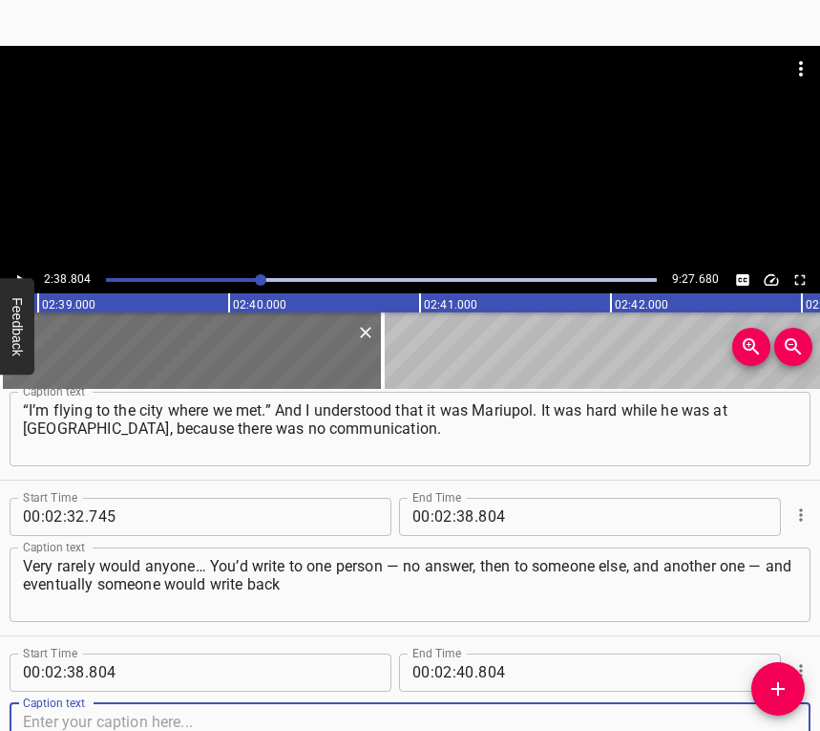
scroll to position [2704, 0]
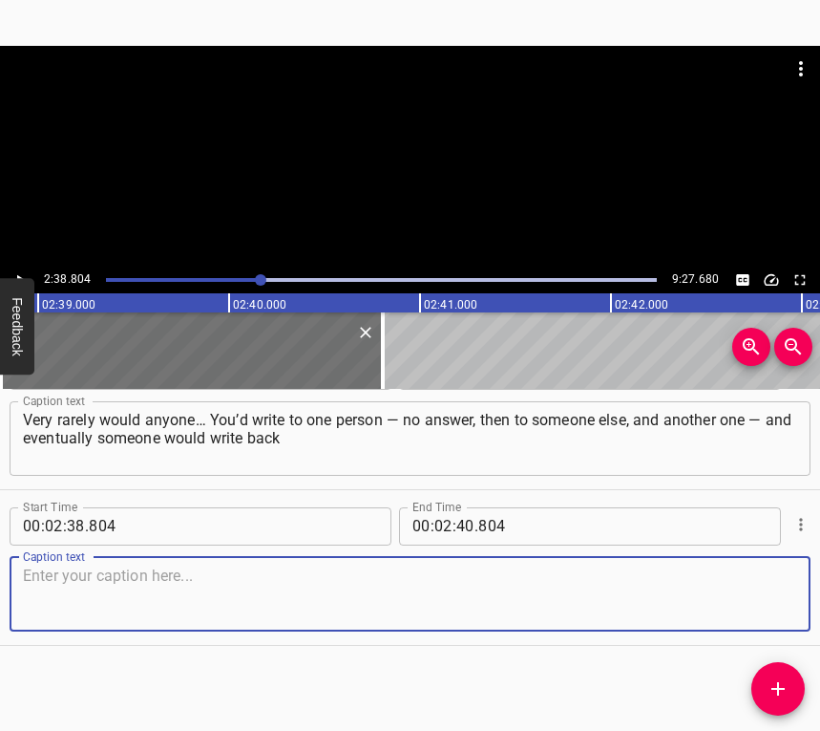
drag, startPoint x: 763, startPoint y: 599, endPoint x: 813, endPoint y: 588, distance: 50.8
click at [769, 597] on textarea at bounding box center [410, 593] width 774 height 54
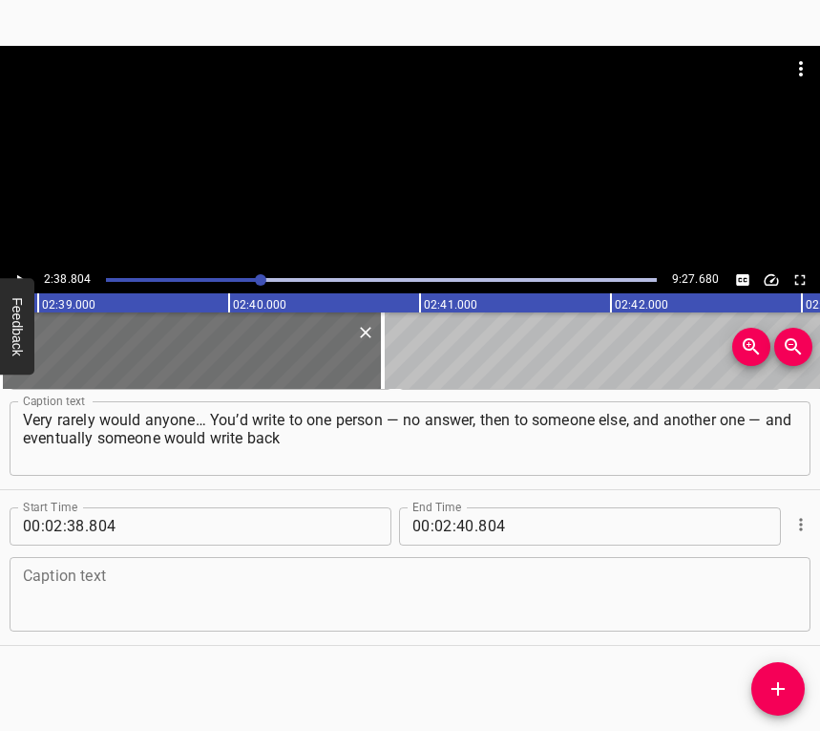
click at [67, 584] on textarea at bounding box center [410, 593] width 774 height 54
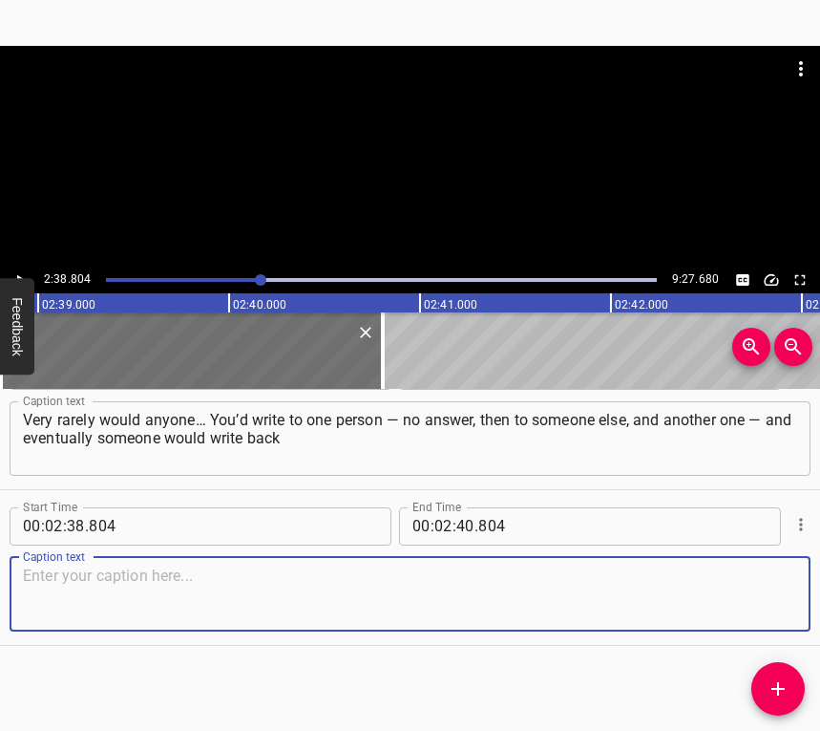
paste textarea "that everything was fine. It was difficult. Later they came out of captivity. A…"
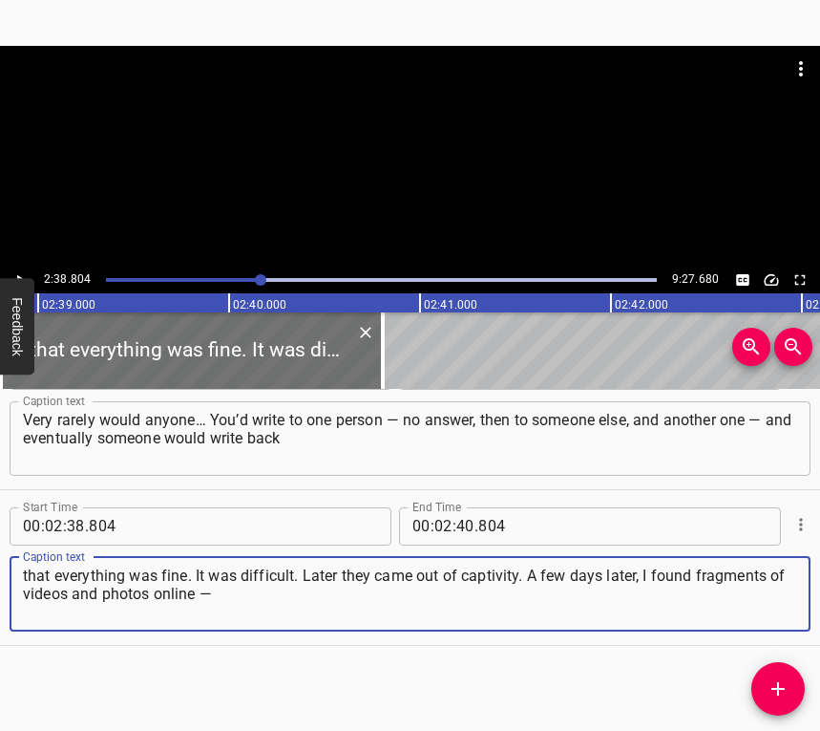
type textarea "that everything was fine. It was difficult. Later they came out of captivity. A…"
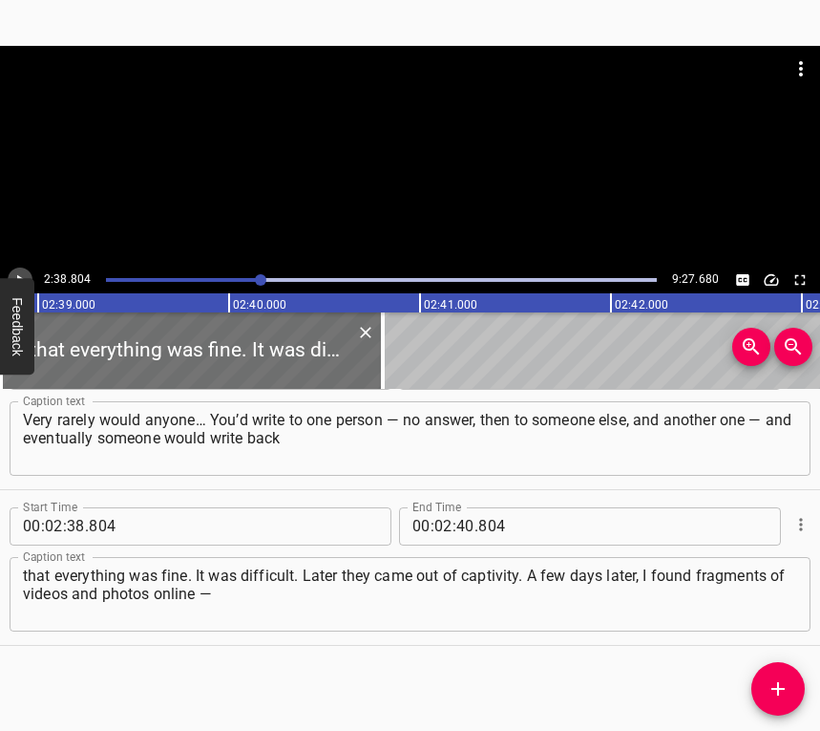
click at [23, 271] on icon "Play/Pause" at bounding box center [19, 279] width 17 height 17
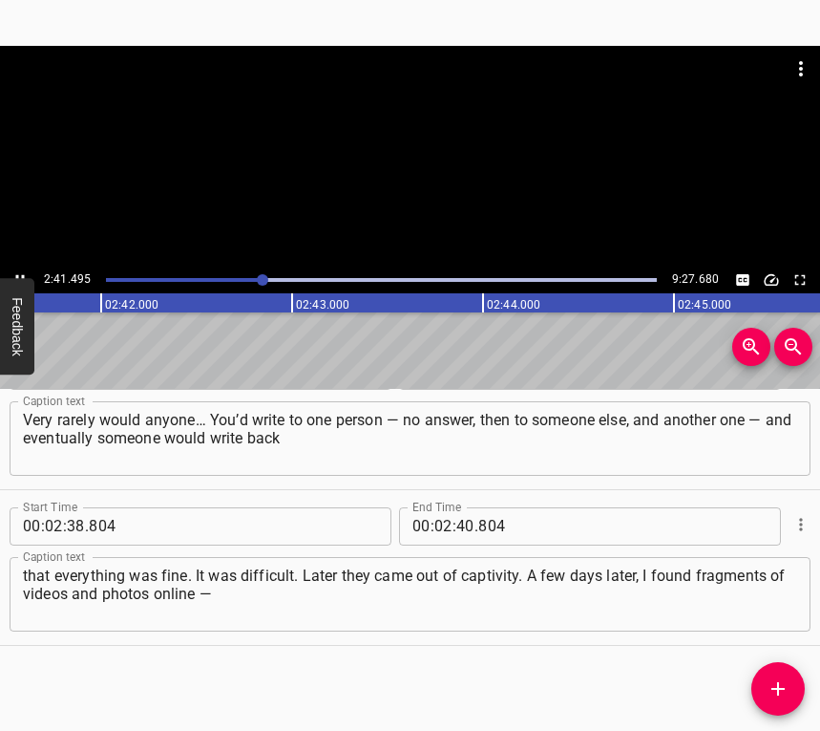
scroll to position [0, 30843]
click at [20, 269] on button "Play/Pause" at bounding box center [20, 279] width 25 height 25
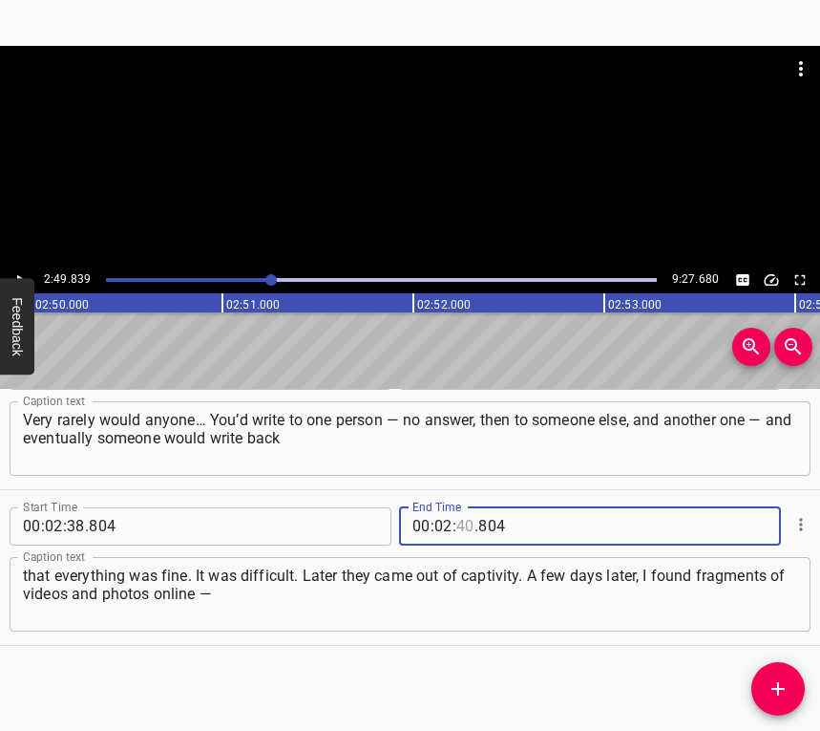
click at [458, 526] on input "number" at bounding box center [465, 526] width 18 height 38
type input "49"
type input "839"
click at [783, 684] on icon "Add Cue" at bounding box center [778, 688] width 23 height 23
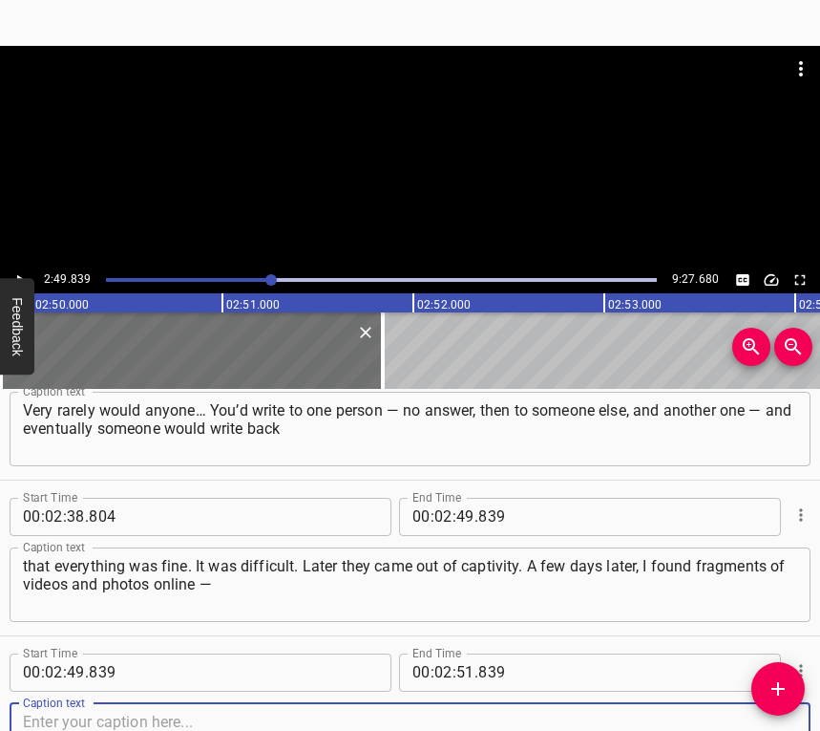
scroll to position [2860, 0]
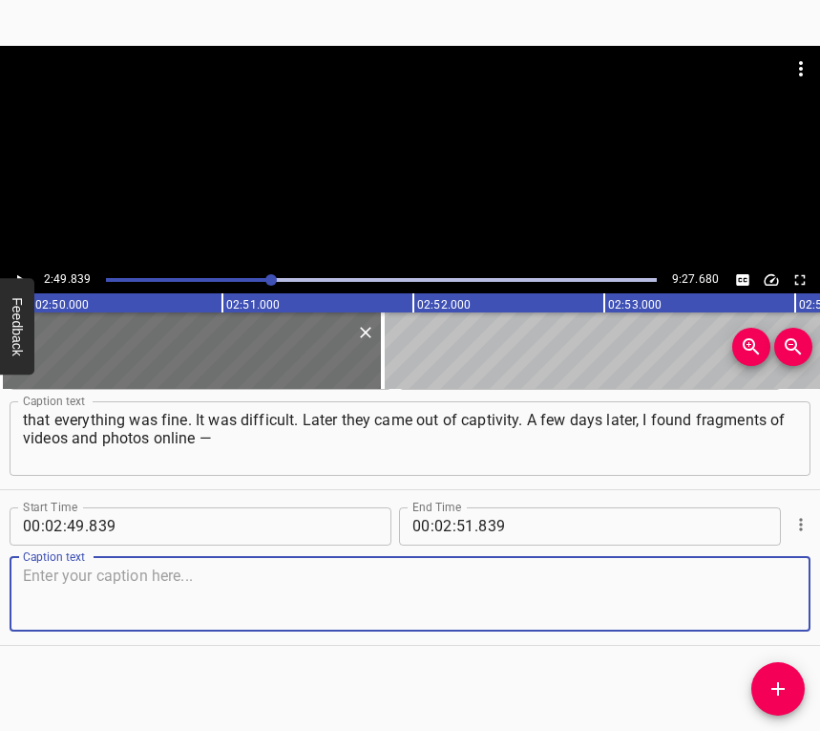
click at [753, 600] on textarea at bounding box center [410, 593] width 774 height 54
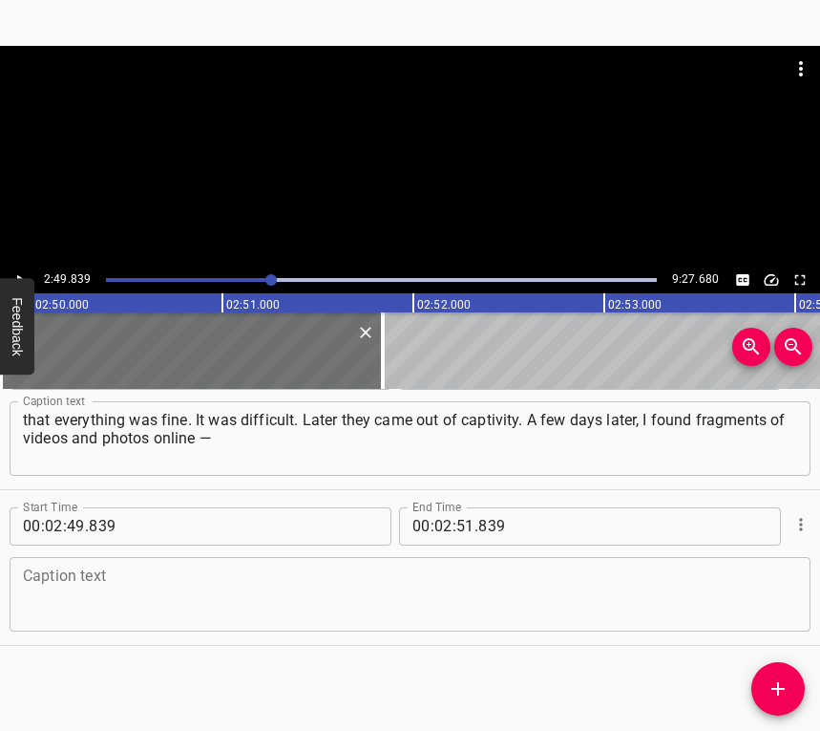
click at [86, 590] on textarea at bounding box center [410, 593] width 774 height 54
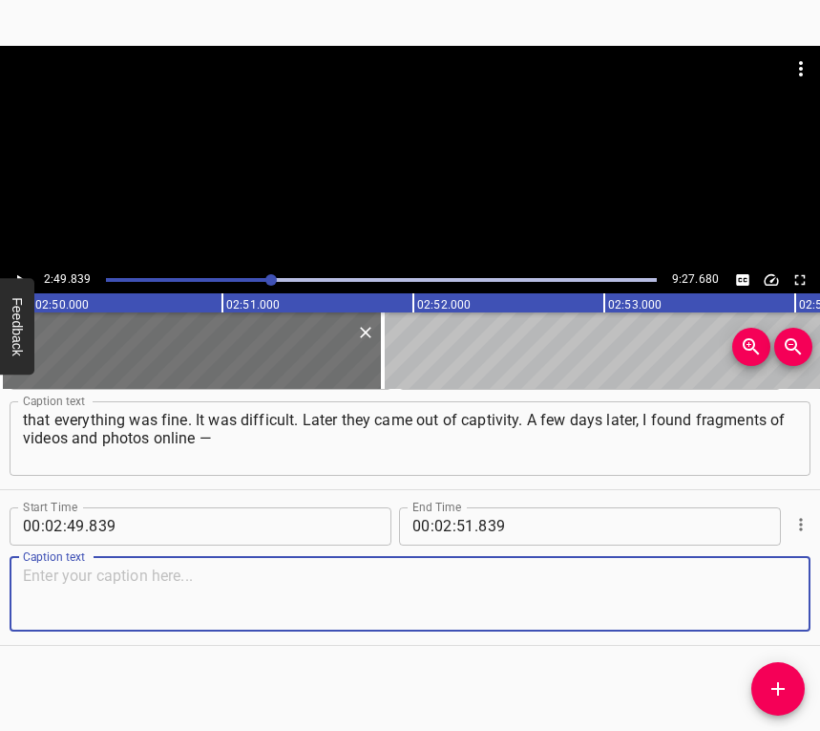
paste textarea "when he was coming out of captivity, when they were taking his belongings… All …"
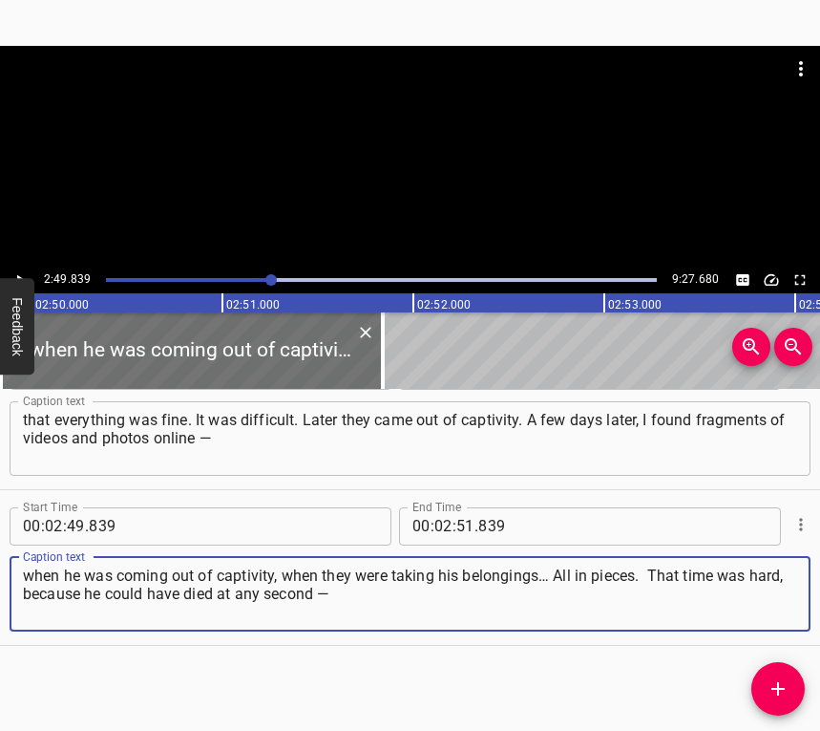
type textarea "when he was coming out of captivity, when they were taking his belongings… All …"
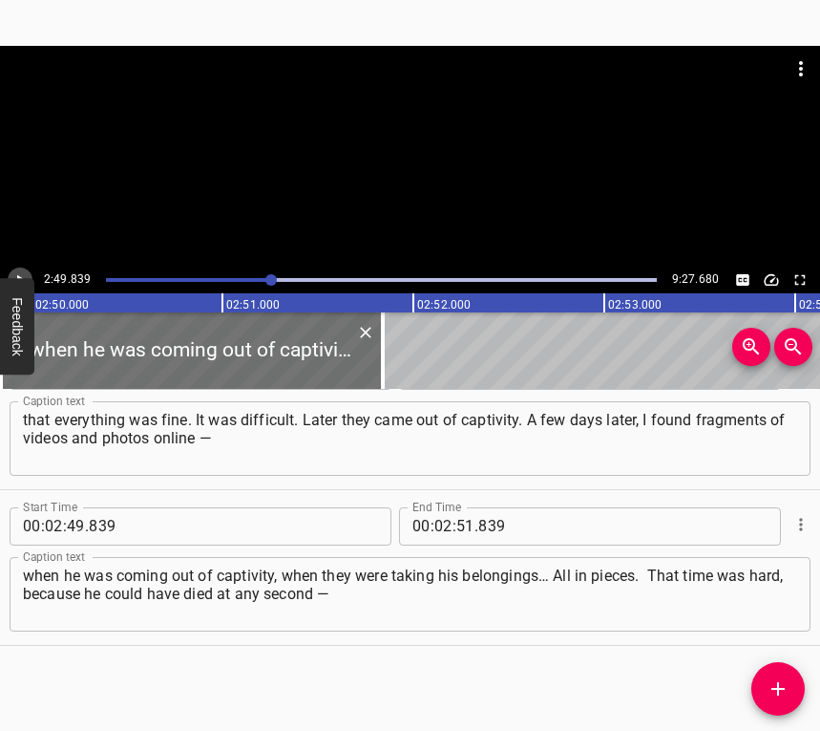
click at [20, 271] on icon "Play/Pause" at bounding box center [19, 279] width 17 height 17
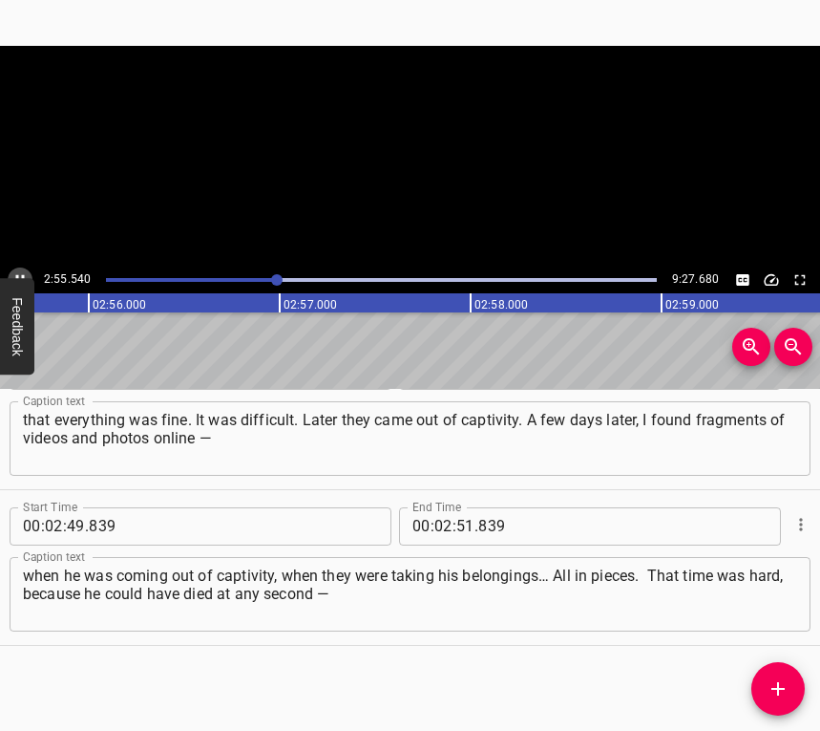
click at [20, 271] on icon "Play/Pause" at bounding box center [19, 279] width 17 height 17
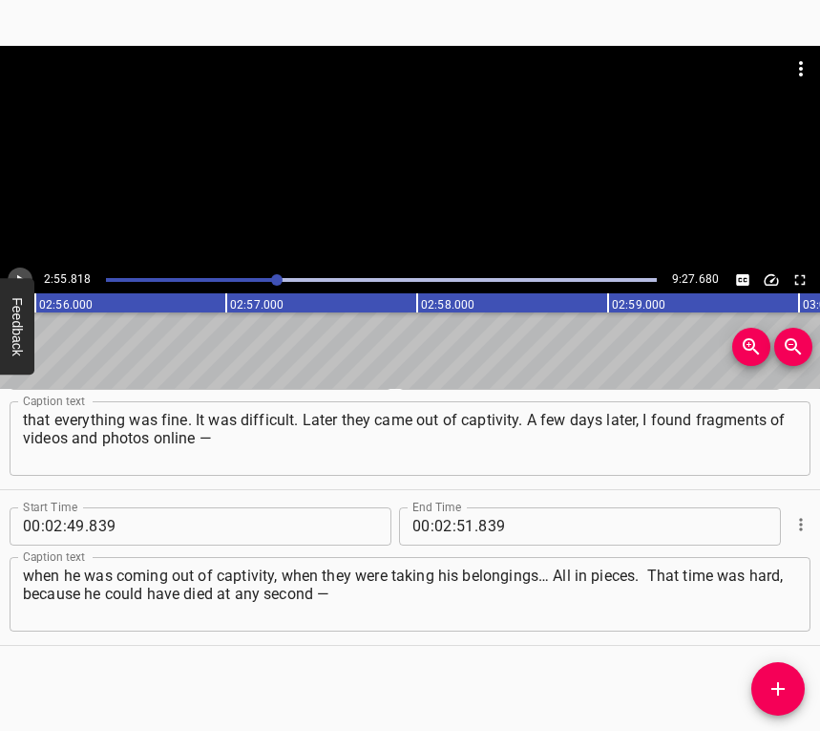
click at [15, 274] on icon "Play/Pause" at bounding box center [19, 279] width 17 height 17
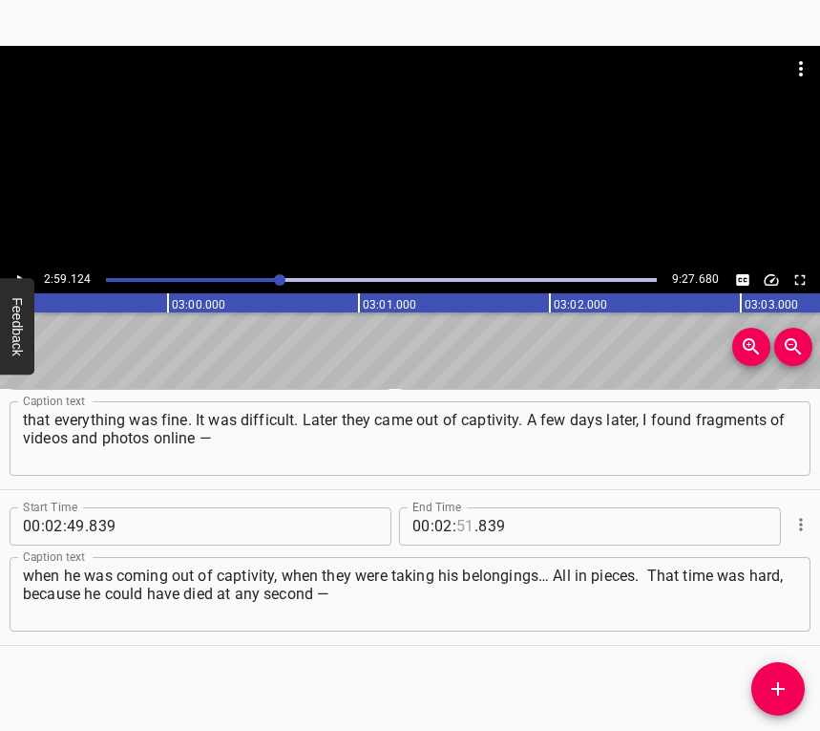
click at [457, 525] on input "number" at bounding box center [465, 526] width 18 height 38
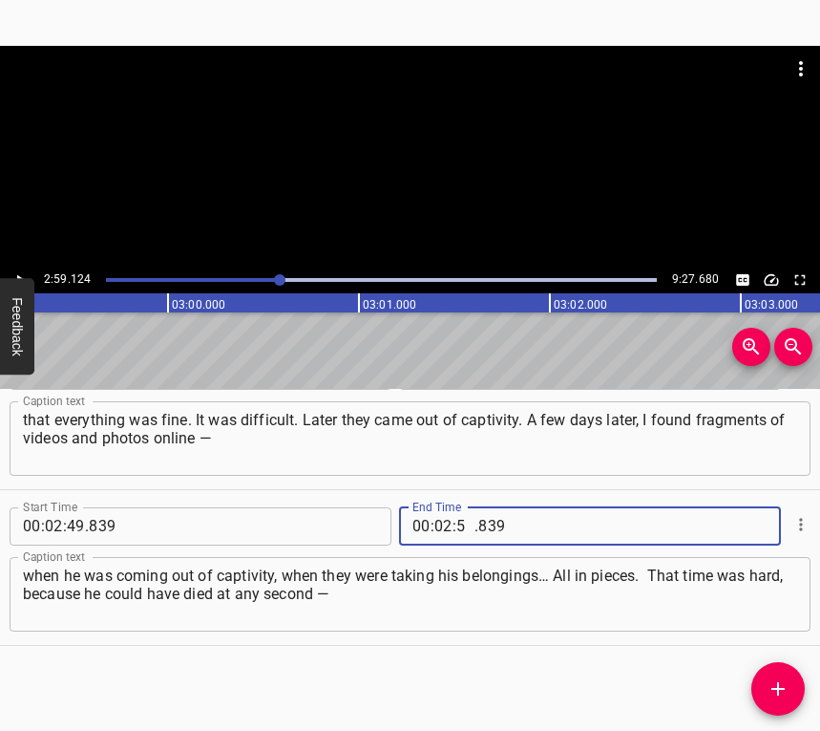
type input "59"
type input "124"
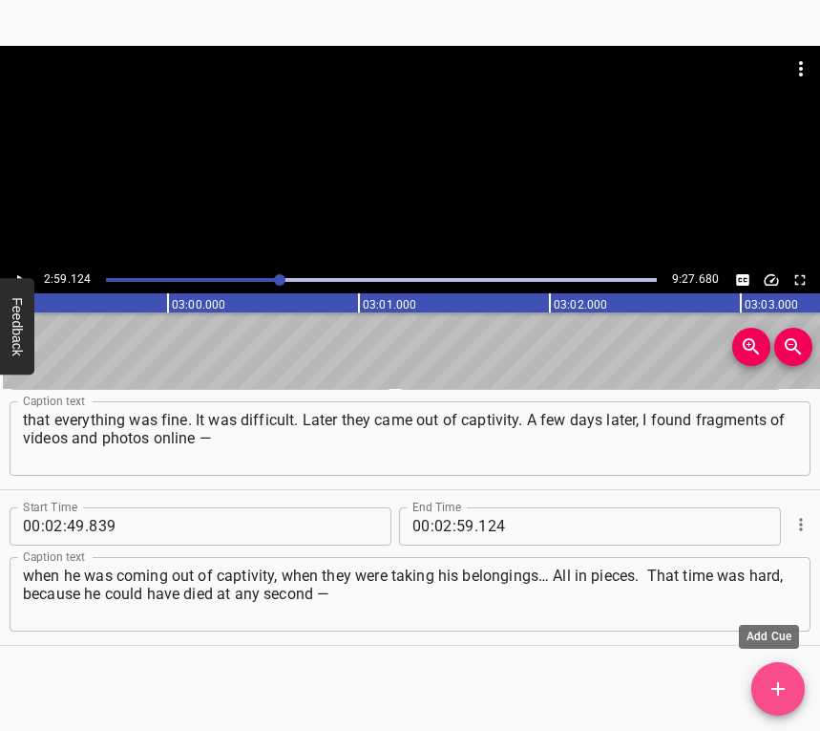
click at [794, 683] on span "Add Cue" at bounding box center [778, 688] width 53 height 23
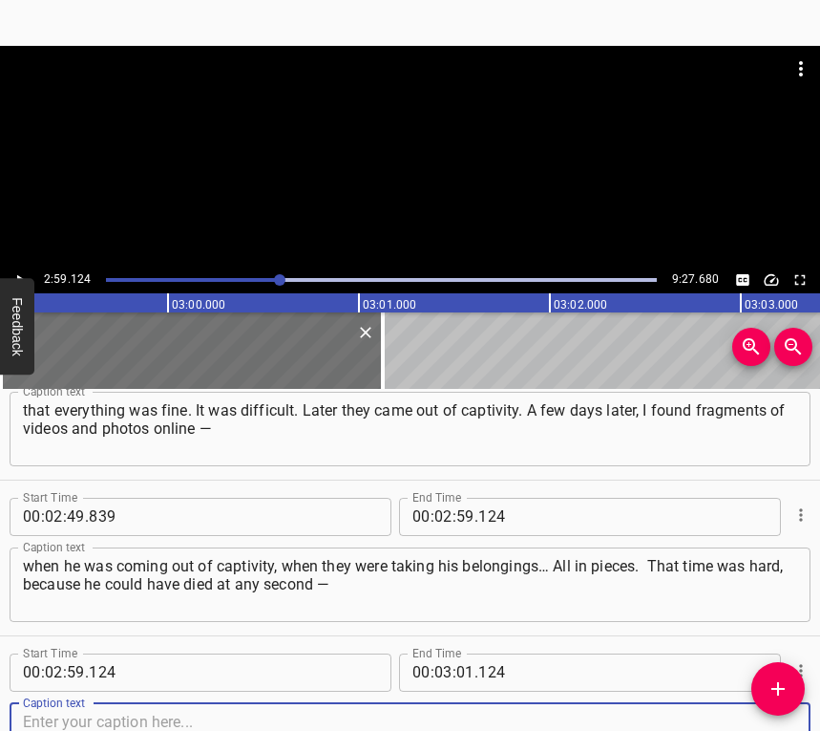
scroll to position [3016, 0]
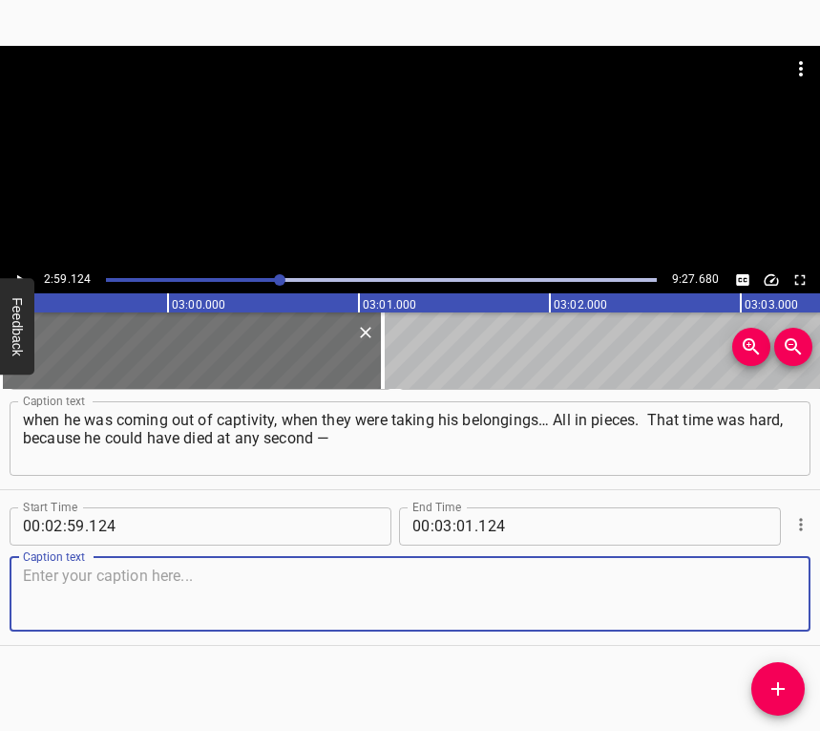
click at [785, 598] on div "Caption text" at bounding box center [410, 594] width 801 height 74
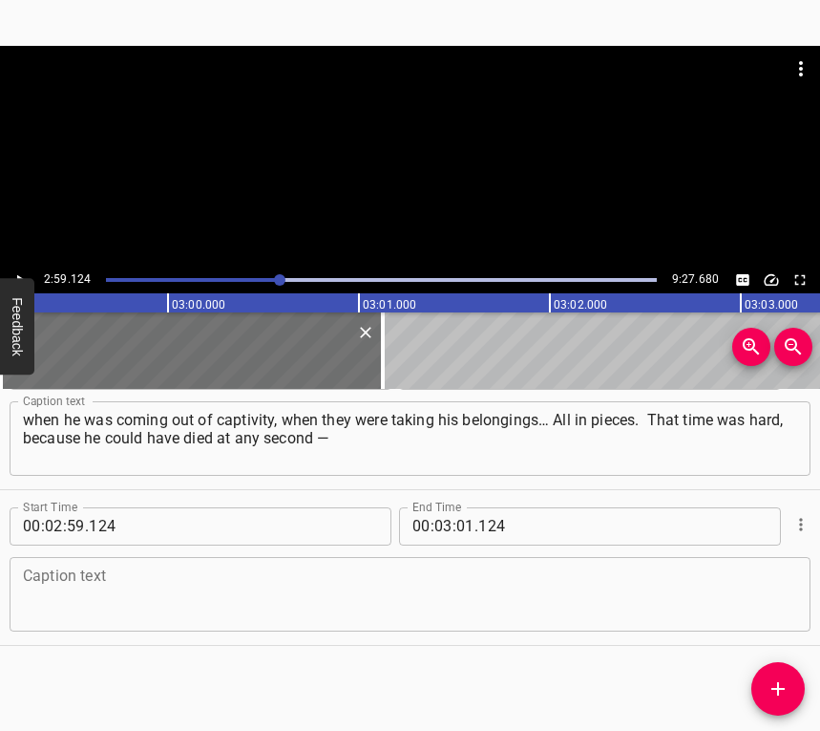
click at [141, 594] on textarea at bounding box center [410, 593] width 774 height 54
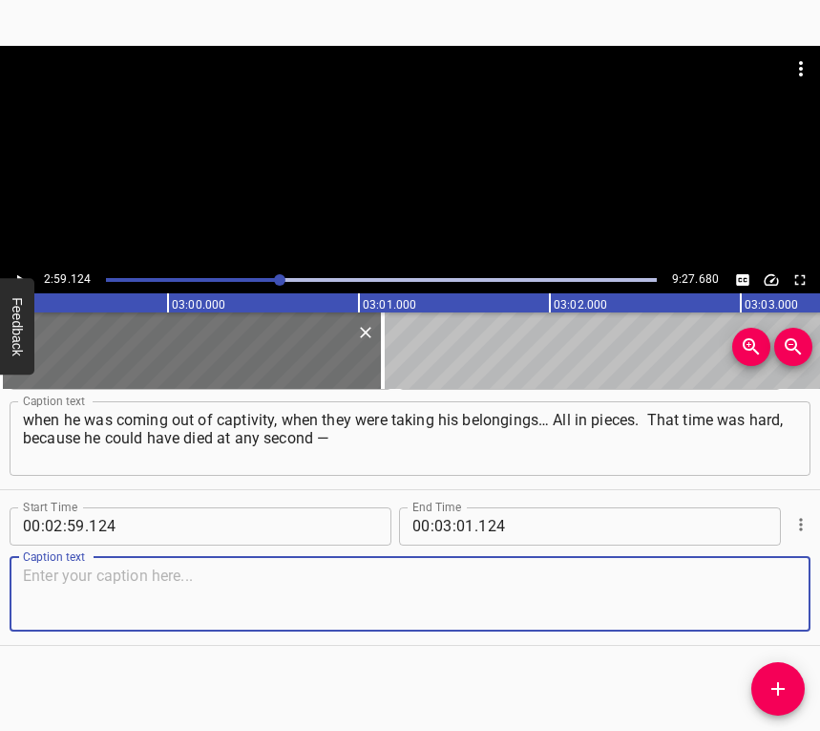
paste textarea "literally at any second. You read the news about [PERSON_NAME], you see in the …"
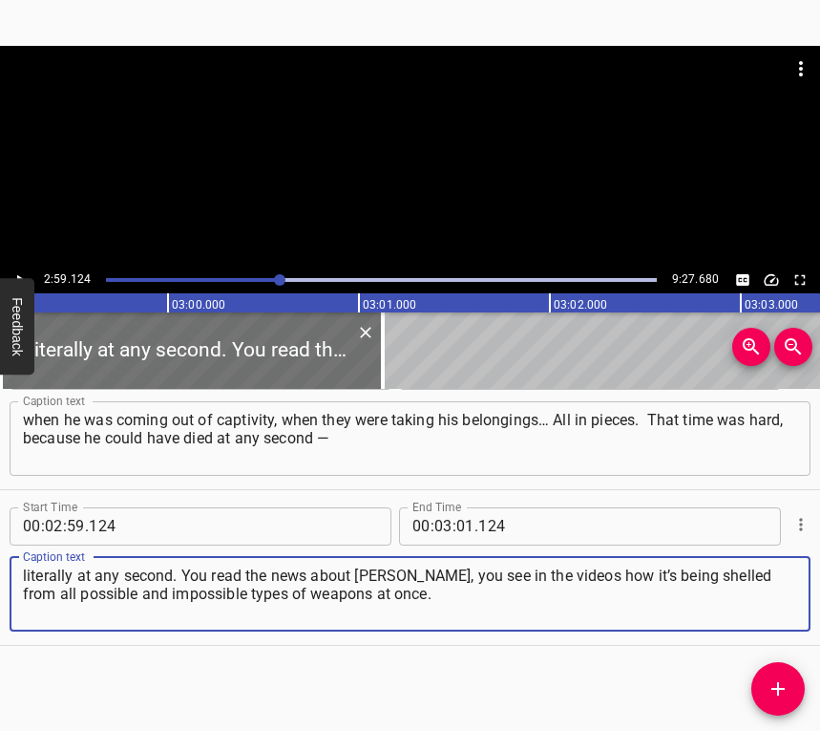
type textarea "literally at any second. You read the news about [PERSON_NAME], you see in the …"
click at [15, 271] on icon "Play/Pause" at bounding box center [19, 279] width 17 height 17
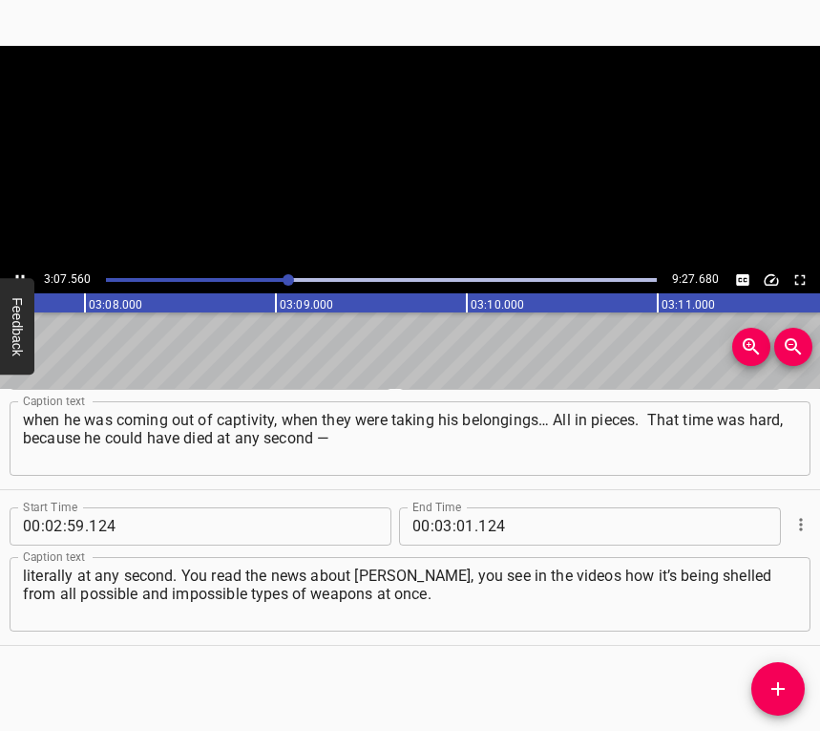
click at [15, 271] on icon "Play/Pause" at bounding box center [19, 279] width 17 height 17
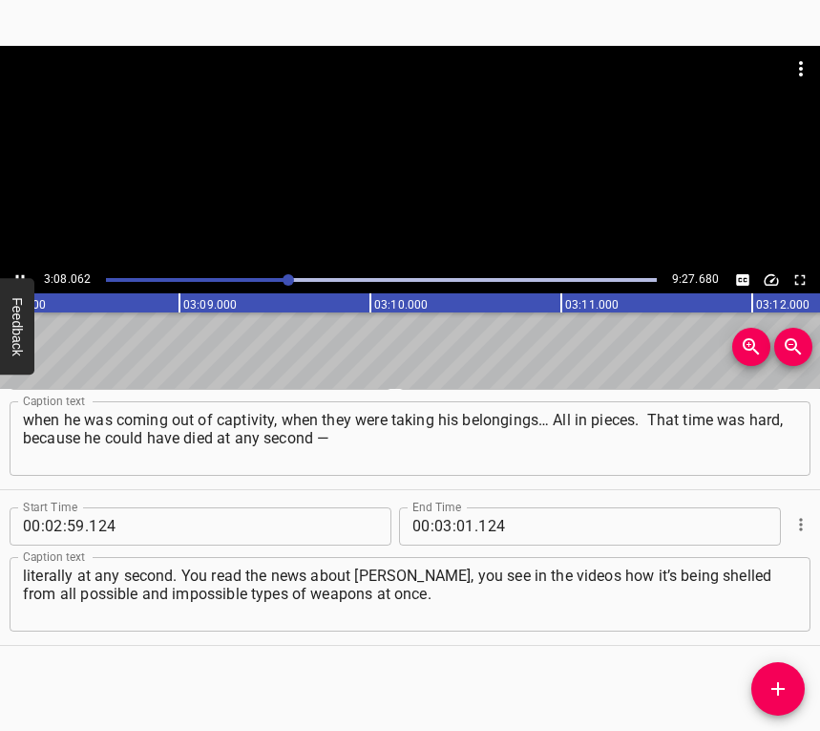
click at [15, 271] on icon "Play/Pause" at bounding box center [19, 279] width 17 height 17
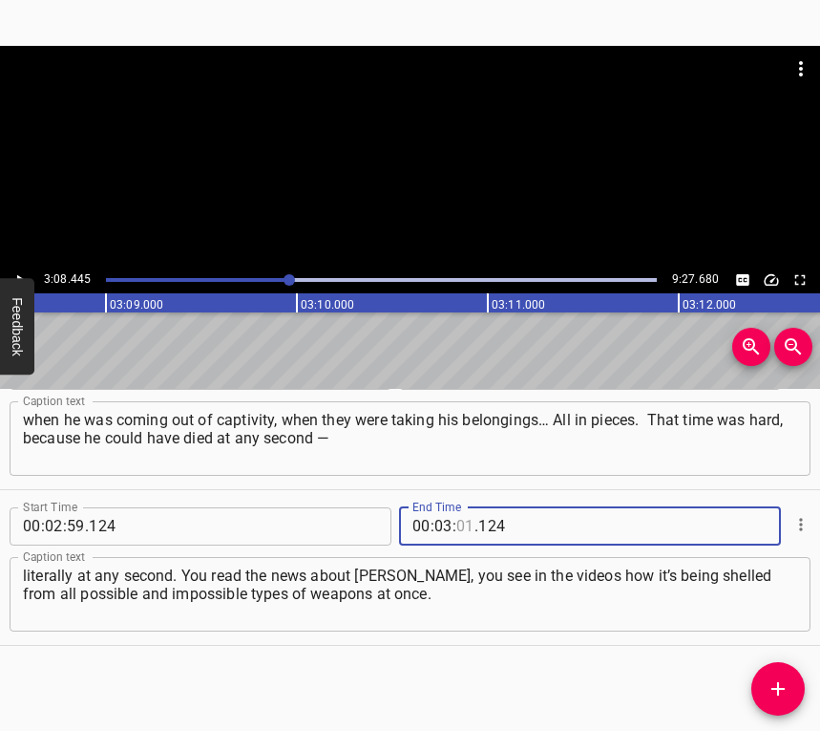
click at [456, 520] on input "number" at bounding box center [465, 526] width 18 height 38
type input "08"
type input "445"
click at [776, 691] on icon "Add Cue" at bounding box center [778, 688] width 23 height 23
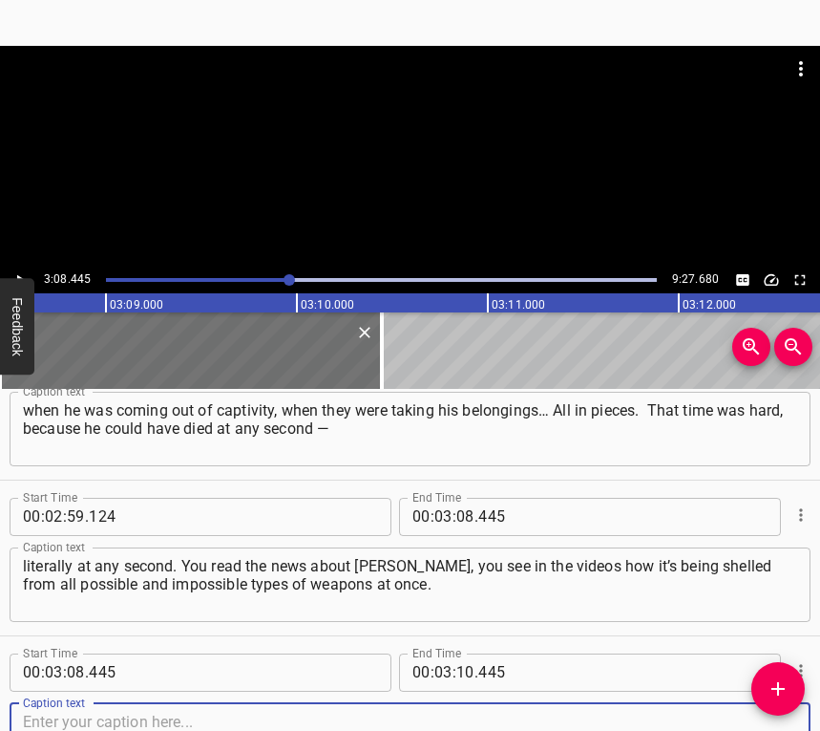
scroll to position [3171, 0]
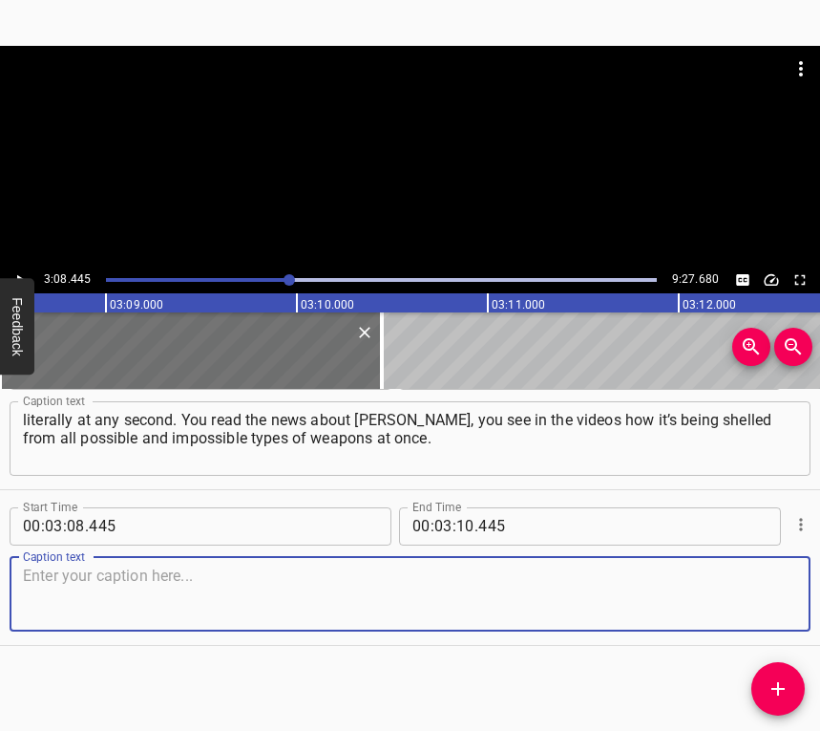
click at [762, 606] on textarea at bounding box center [410, 593] width 774 height 54
click at [78, 588] on textarea at bounding box center [410, 593] width 774 height 54
paste textarea "I was in Kharkiv then, and we had a huge amount of work. There were constantly …"
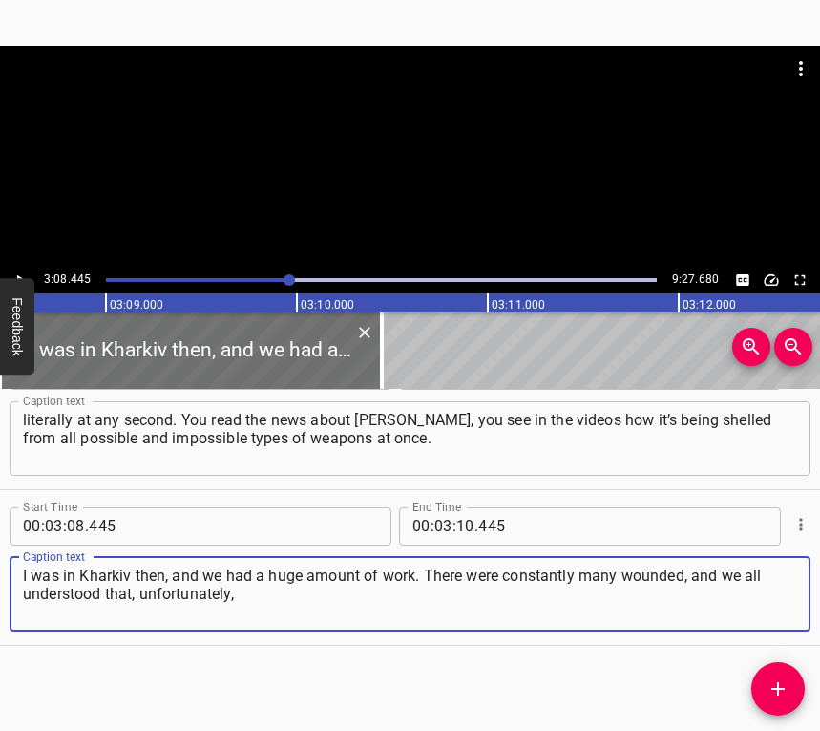
type textarea "I was in Kharkiv then, and we had a huge amount of work. There were constantly …"
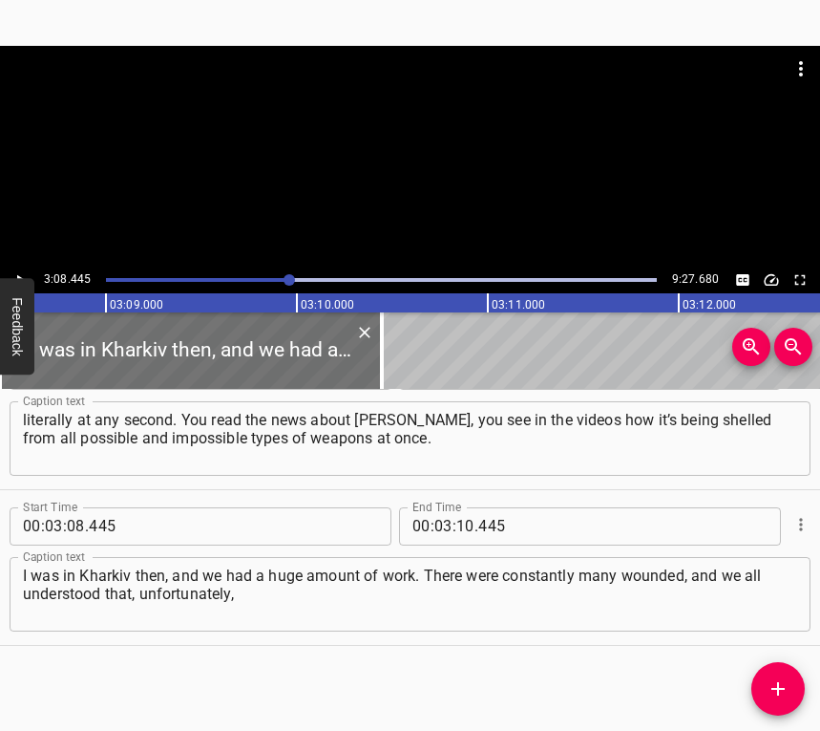
click at [16, 264] on div at bounding box center [410, 156] width 820 height 221
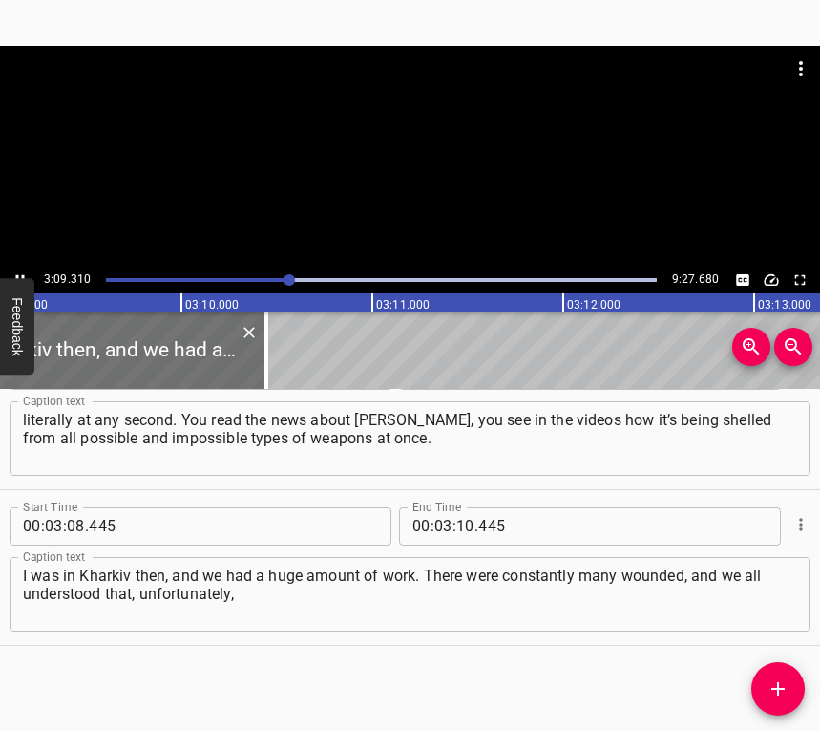
scroll to position [0, 36156]
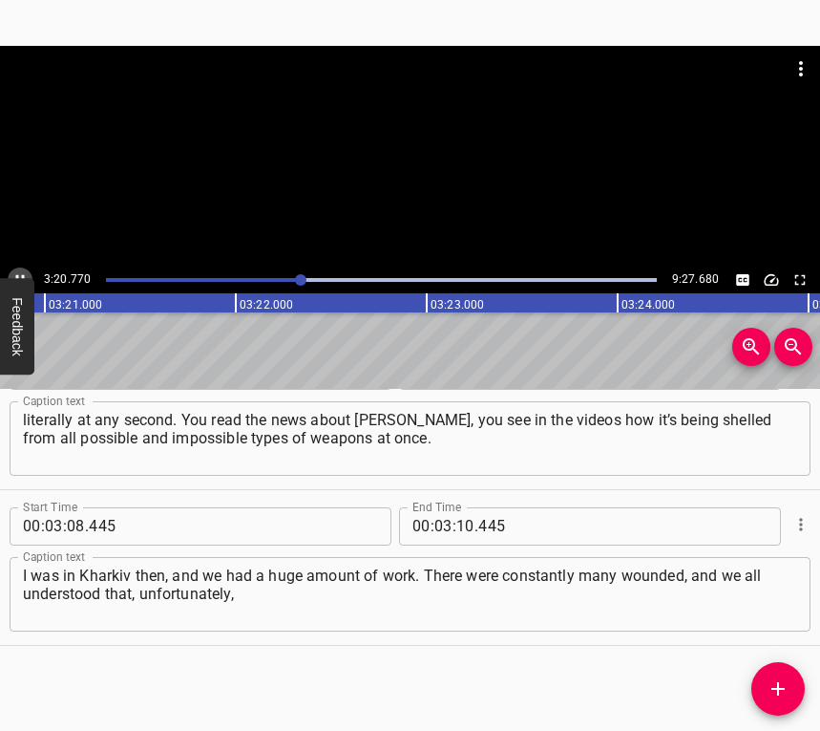
click at [22, 274] on icon "Play/Pause" at bounding box center [19, 279] width 17 height 17
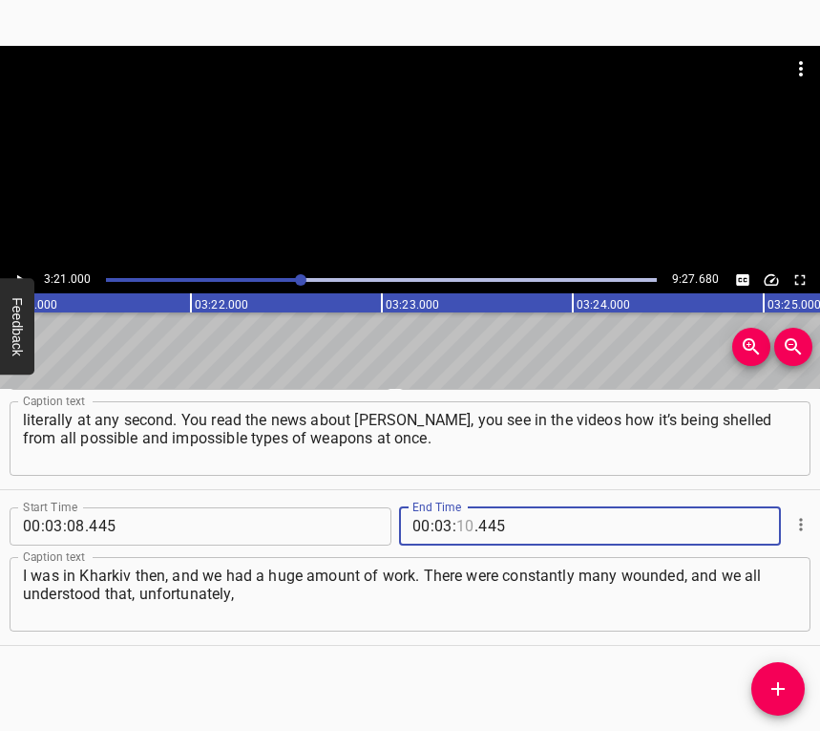
click at [456, 526] on input "number" at bounding box center [465, 526] width 18 height 38
type input "21"
type input "000"
drag, startPoint x: 773, startPoint y: 681, endPoint x: 807, endPoint y: 687, distance: 34.9
click at [772, 679] on icon "Add Cue" at bounding box center [778, 688] width 23 height 23
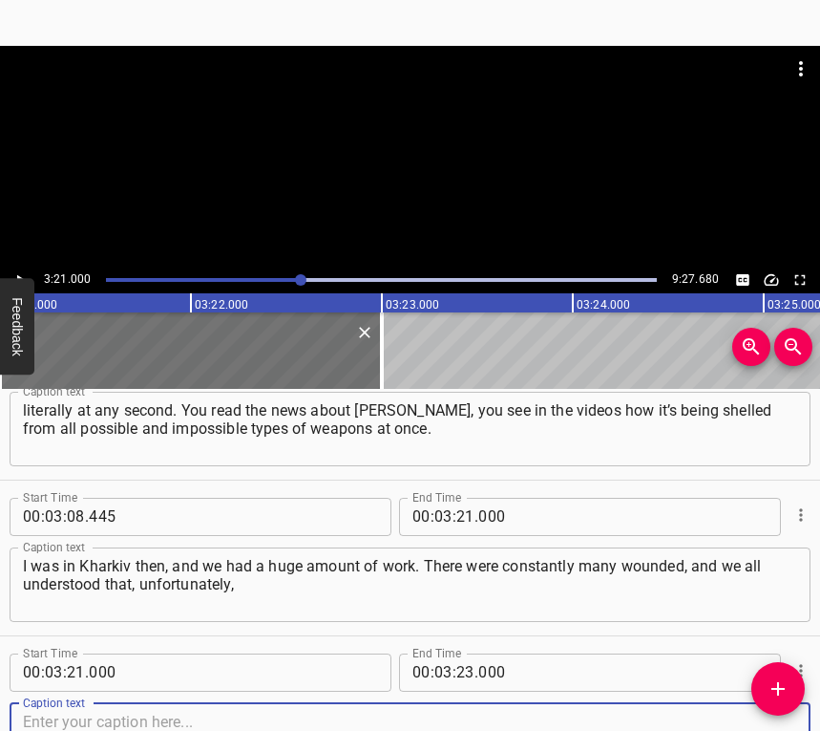
scroll to position [3327, 0]
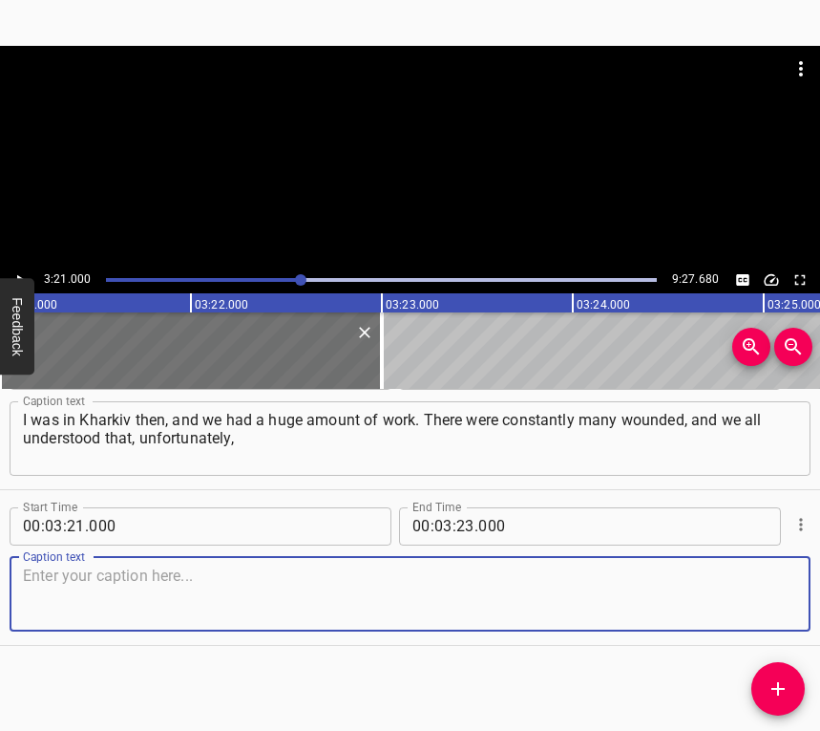
drag, startPoint x: 762, startPoint y: 604, endPoint x: 811, endPoint y: 594, distance: 49.6
click at [776, 600] on textarea at bounding box center [410, 593] width 774 height 54
click at [140, 584] on textarea at bounding box center [410, 593] width 774 height 54
paste textarea "the occupation was getting closer to the city. The hospital was constantly unde…"
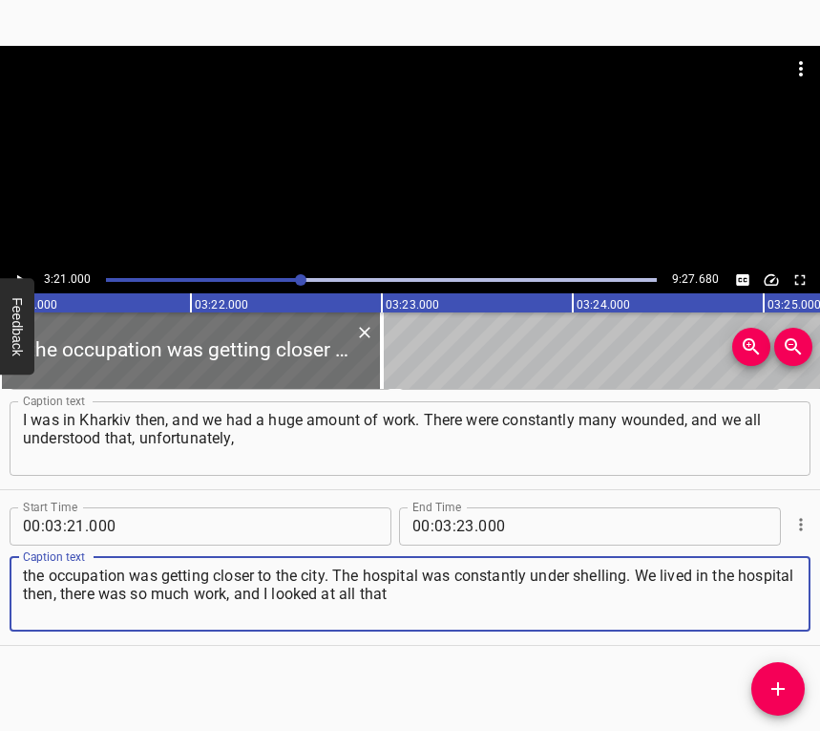
type textarea "the occupation was getting closer to the city. The hospital was constantly unde…"
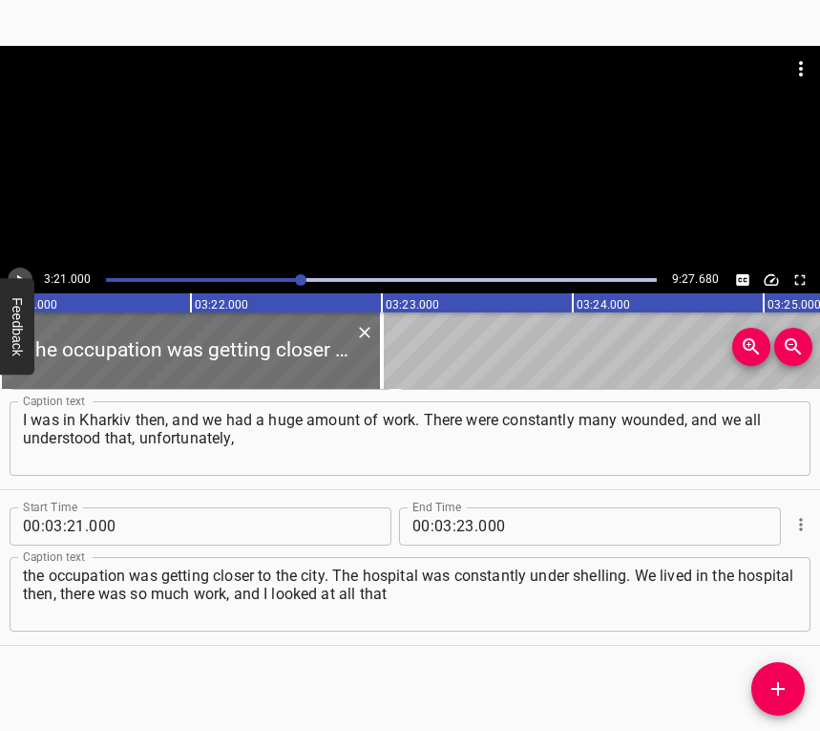
click at [22, 275] on icon "Play/Pause" at bounding box center [19, 279] width 17 height 17
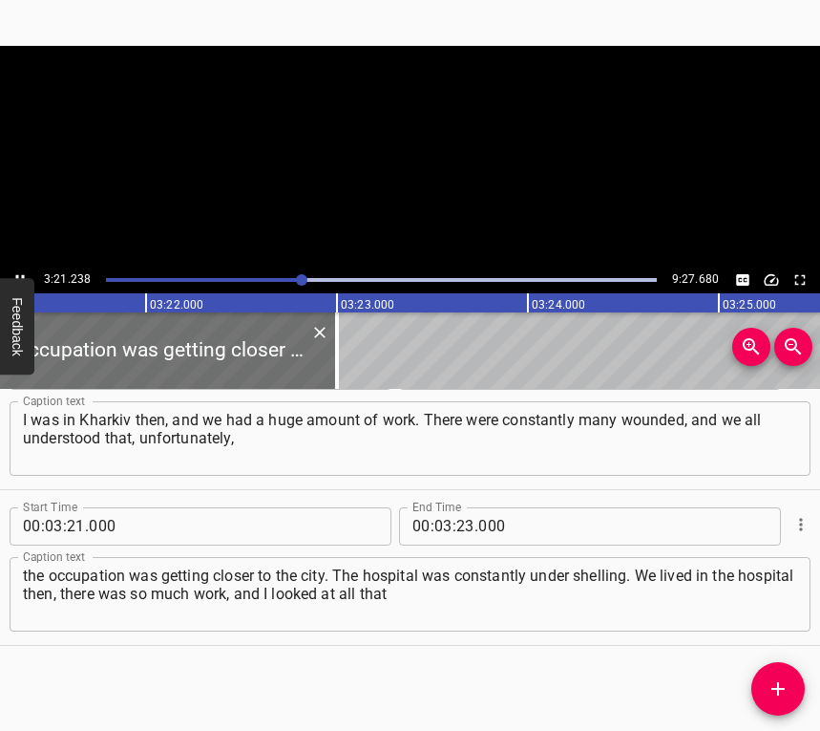
scroll to position [0, 38481]
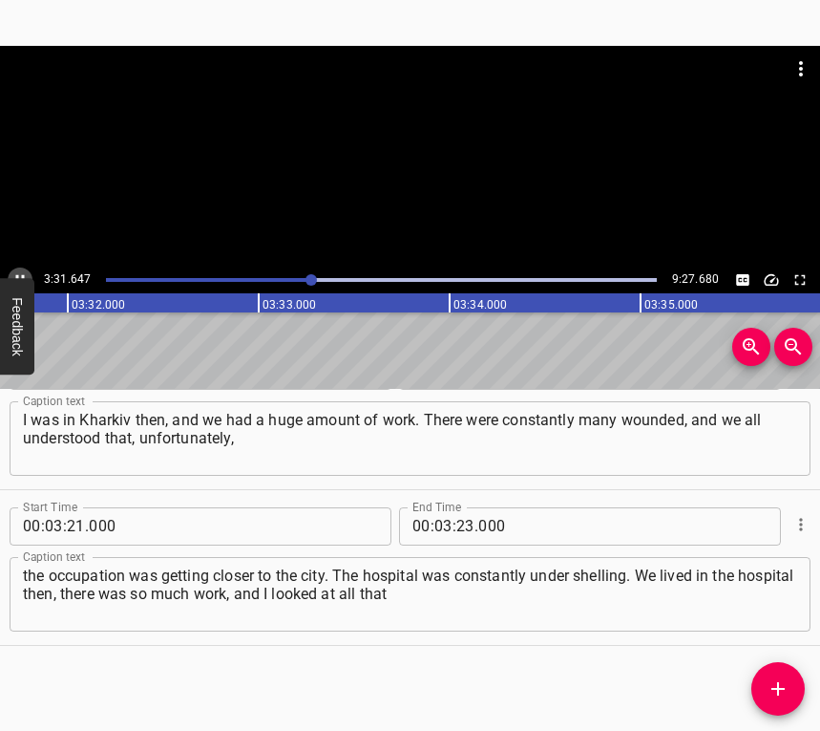
click at [23, 271] on icon "Play/Pause" at bounding box center [19, 279] width 17 height 17
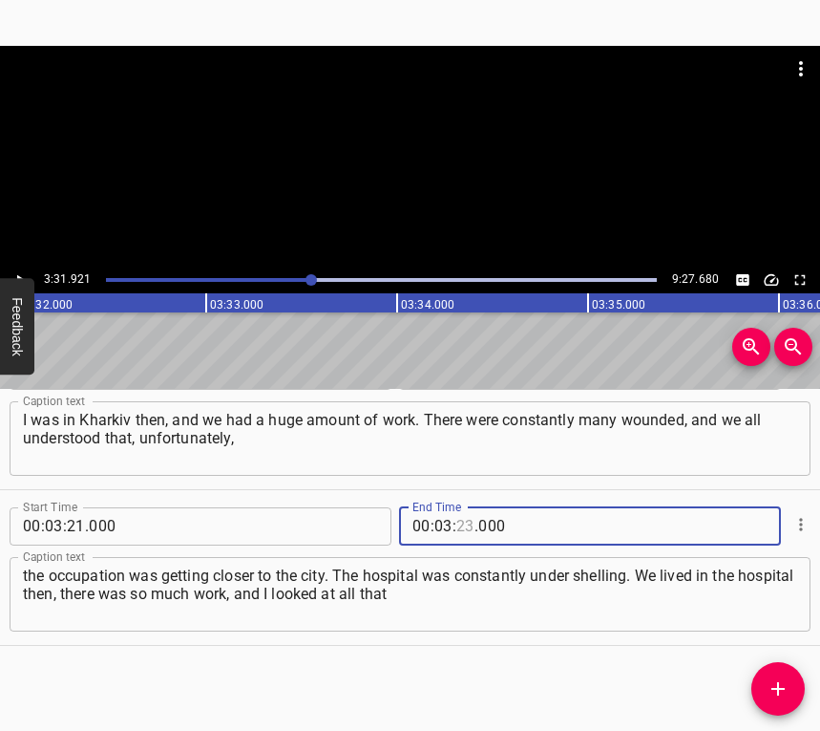
click at [461, 525] on input "number" at bounding box center [465, 526] width 18 height 38
type input "31"
type input "921"
click at [776, 689] on icon "Add Cue" at bounding box center [778, 688] width 13 height 13
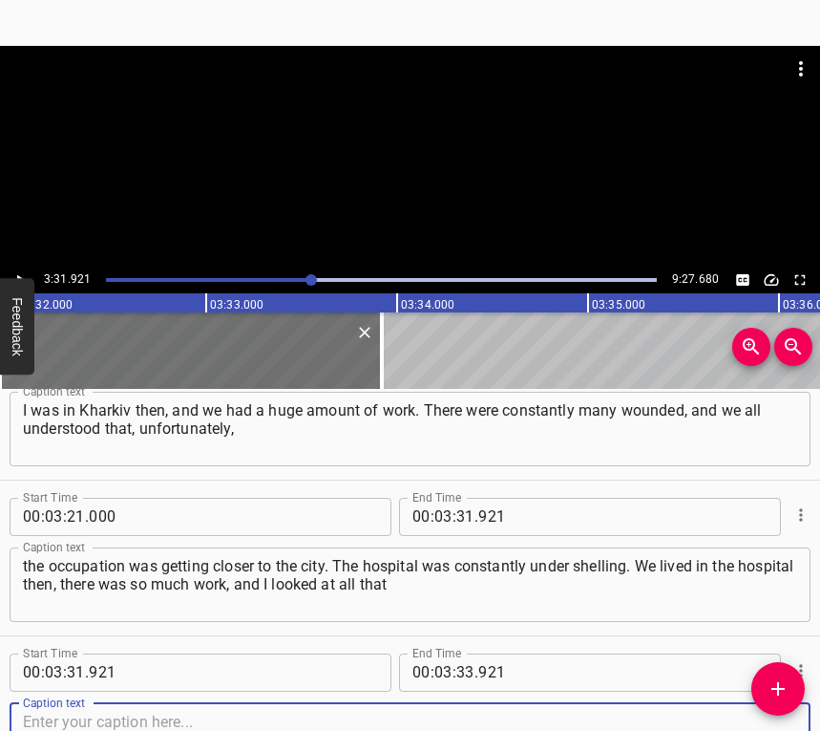
scroll to position [3483, 0]
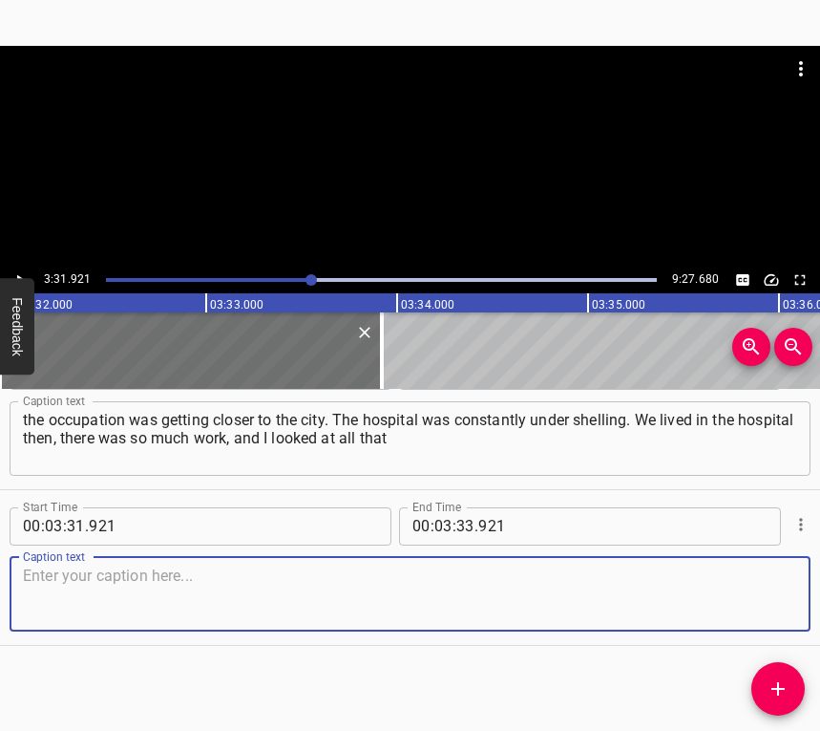
click at [750, 596] on textarea at bounding box center [410, 593] width 774 height 54
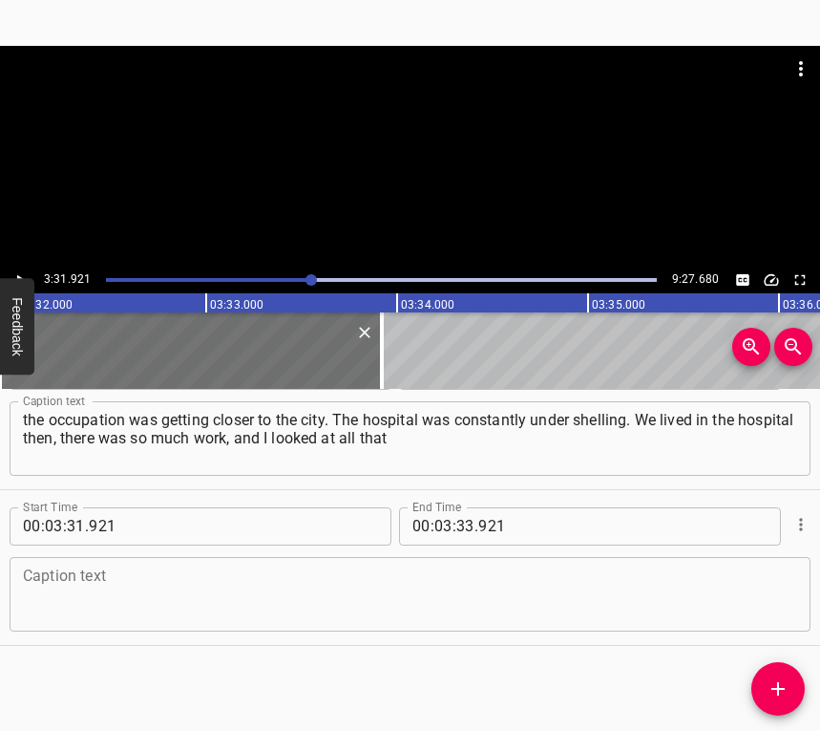
click at [145, 592] on textarea at bounding box center [410, 593] width 774 height 54
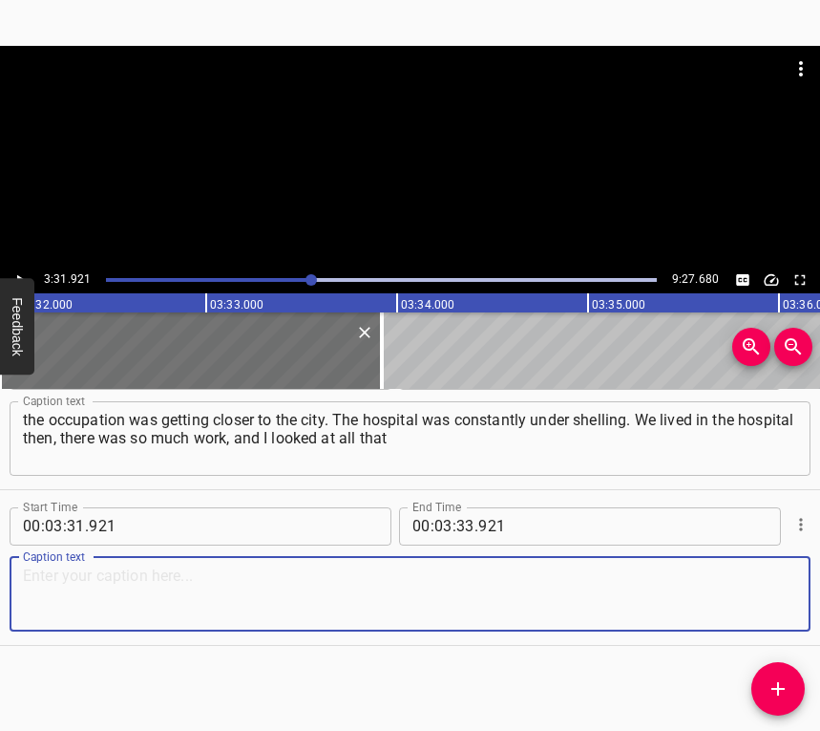
paste textarea "and realized that I had no time to sit and cry or to suffer. Because there real…"
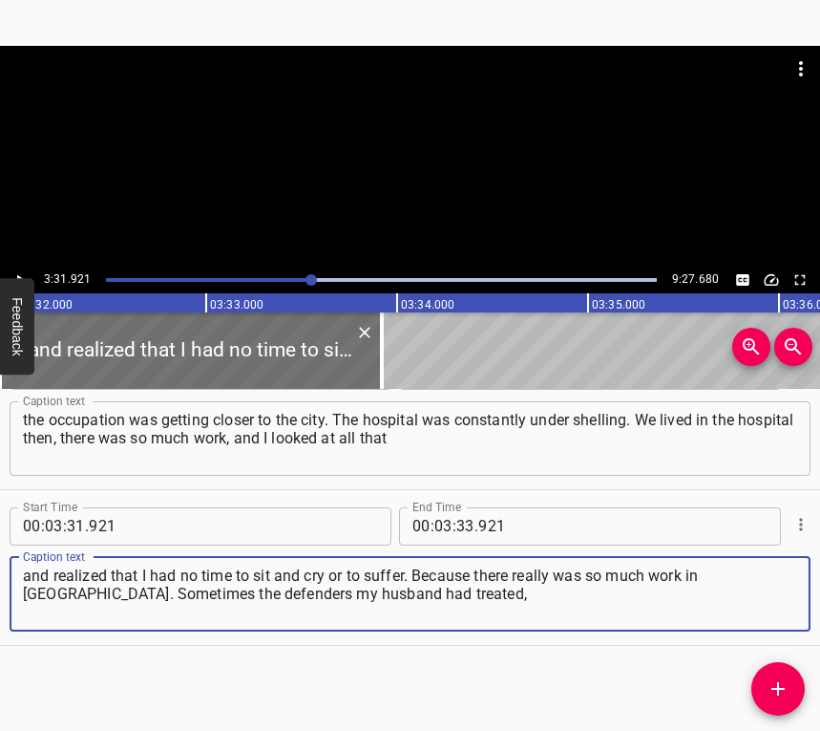
type textarea "and realized that I had no time to sit and cry or to suffer. Because there real…"
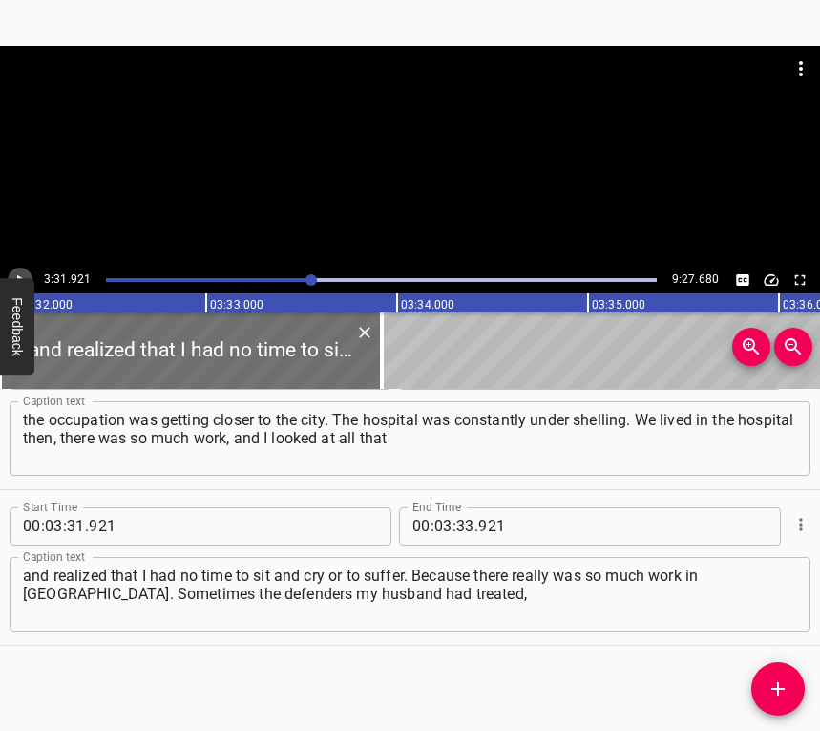
click at [26, 276] on icon "Play/Pause" at bounding box center [19, 279] width 17 height 17
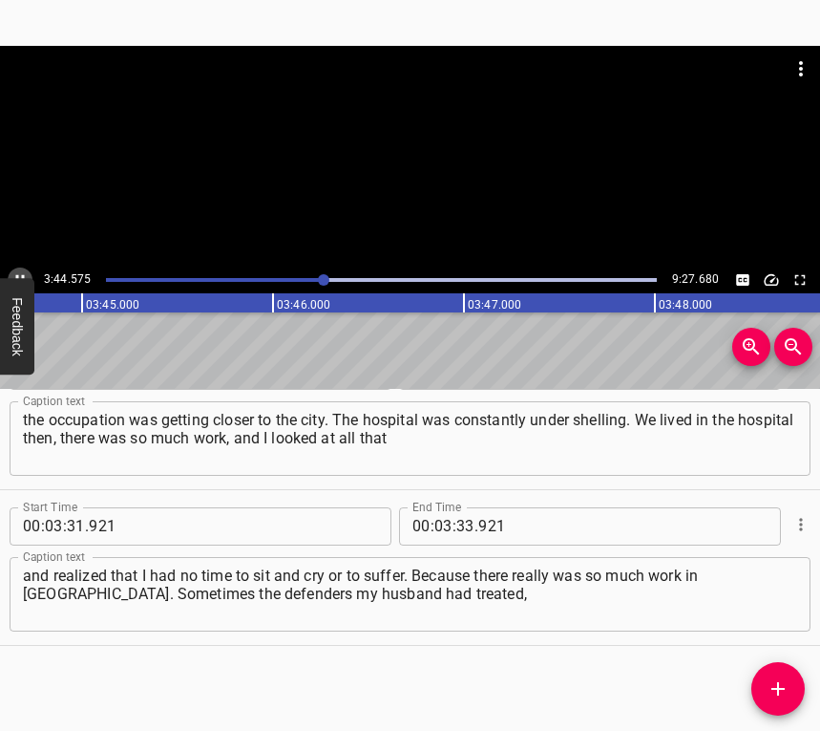
click at [21, 271] on icon "Play/Pause" at bounding box center [19, 279] width 17 height 17
click at [463, 520] on input "number" at bounding box center [465, 526] width 18 height 38
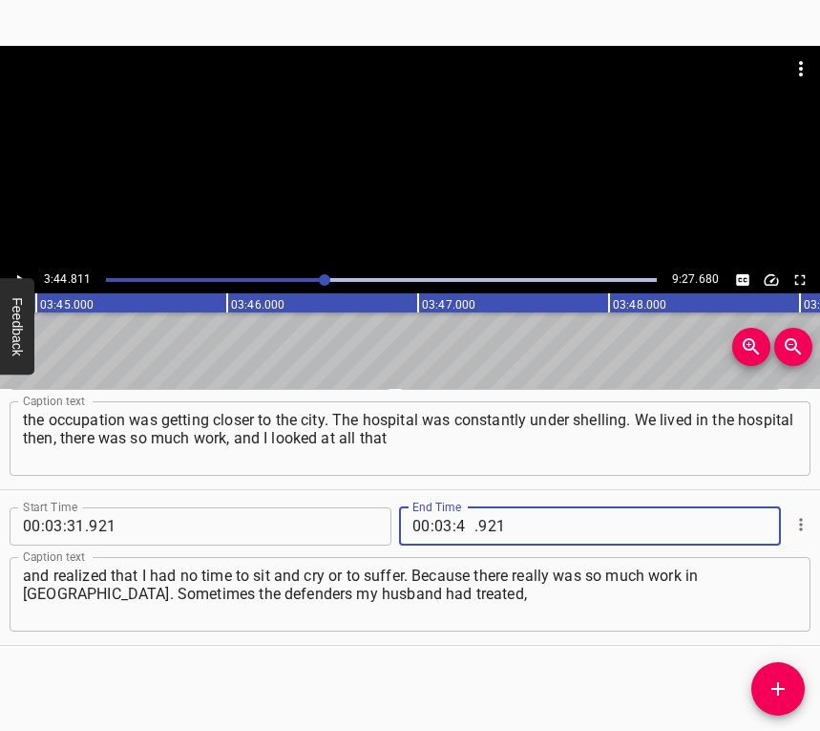
type input "44"
type input "811"
click at [774, 687] on icon "Add Cue" at bounding box center [778, 688] width 23 height 23
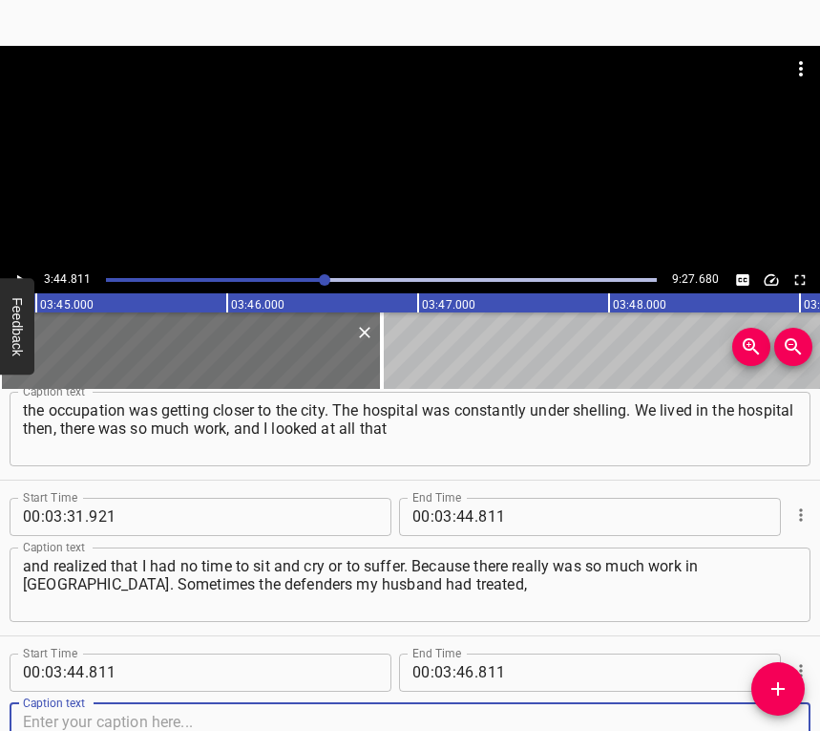
scroll to position [3638, 0]
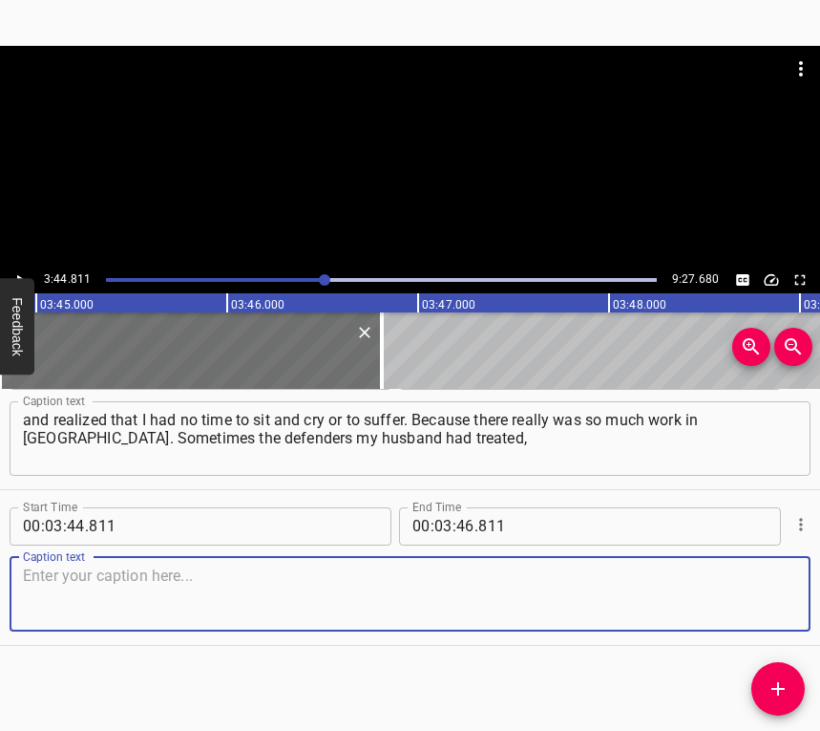
click at [768, 597] on textarea at bounding box center [410, 593] width 774 height 54
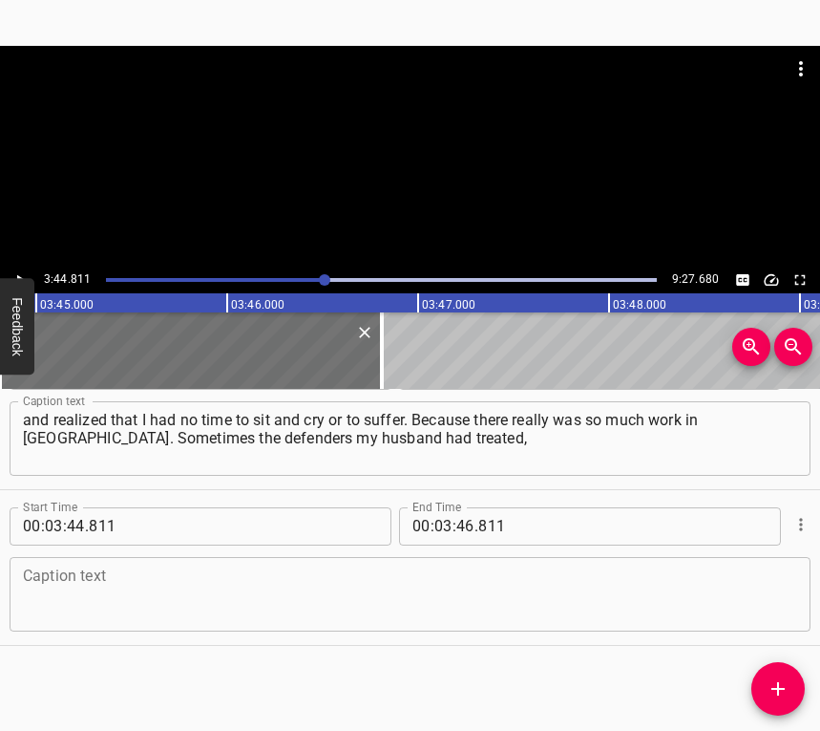
click at [201, 590] on textarea at bounding box center [410, 593] width 774 height 54
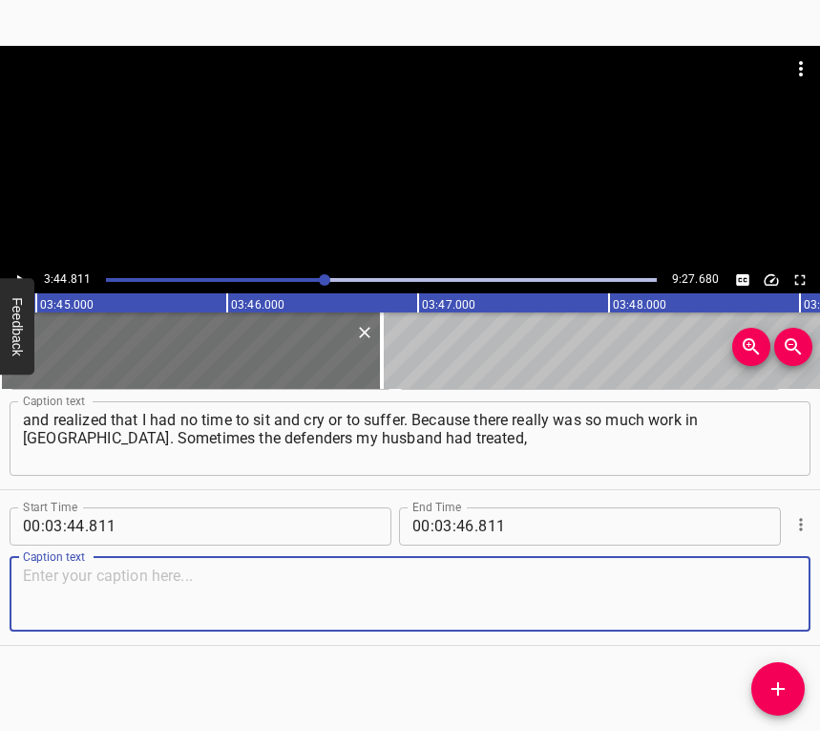
paste textarea "or those he knew, when they returned from captivity, often got in touch with me…"
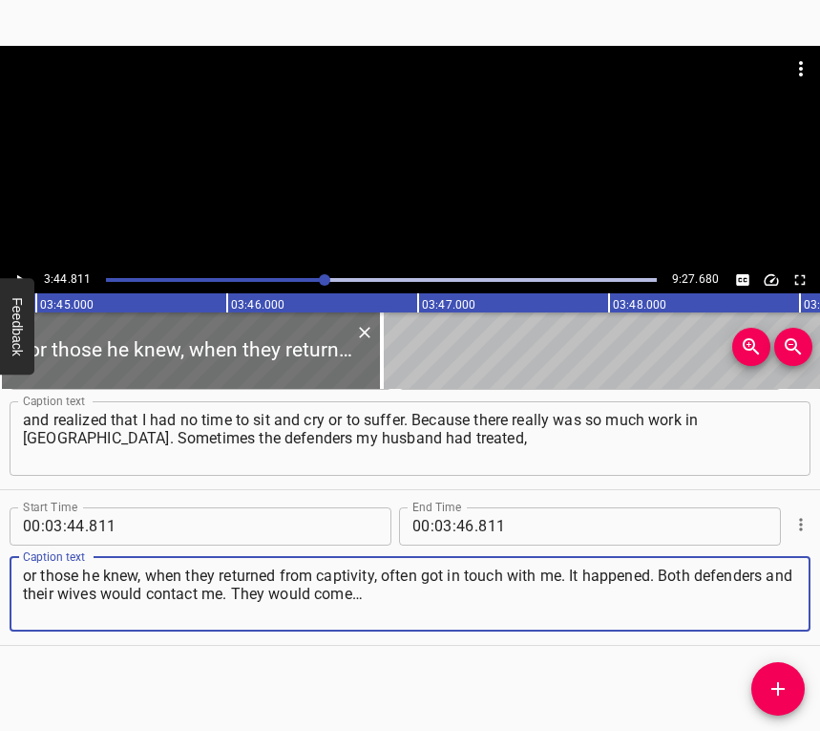
type textarea "or those he knew, when they returned from captivity, often got in touch with me…"
click at [26, 275] on icon "Play/Pause" at bounding box center [19, 279] width 17 height 17
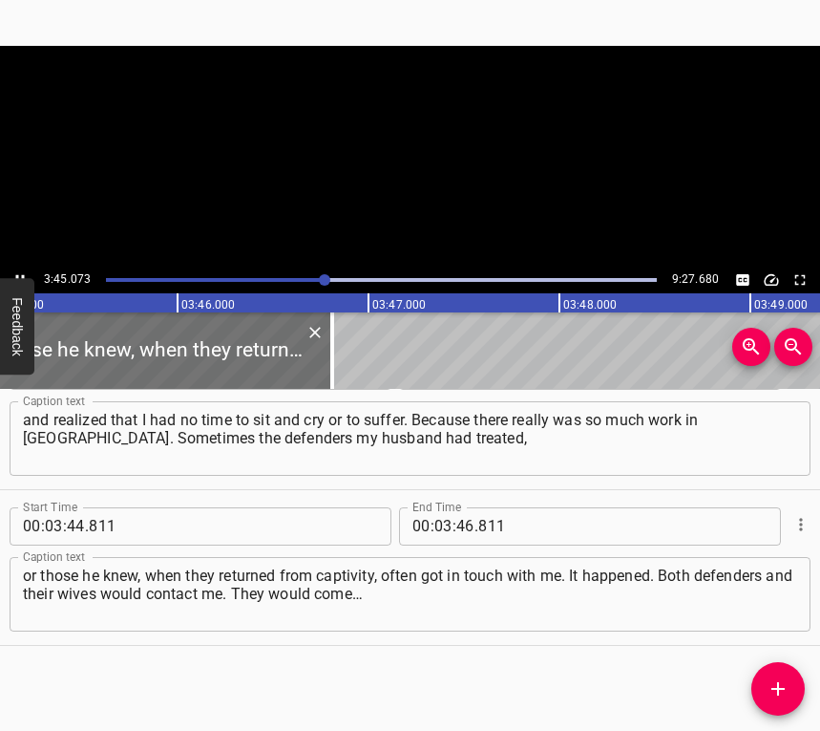
scroll to position [0, 43037]
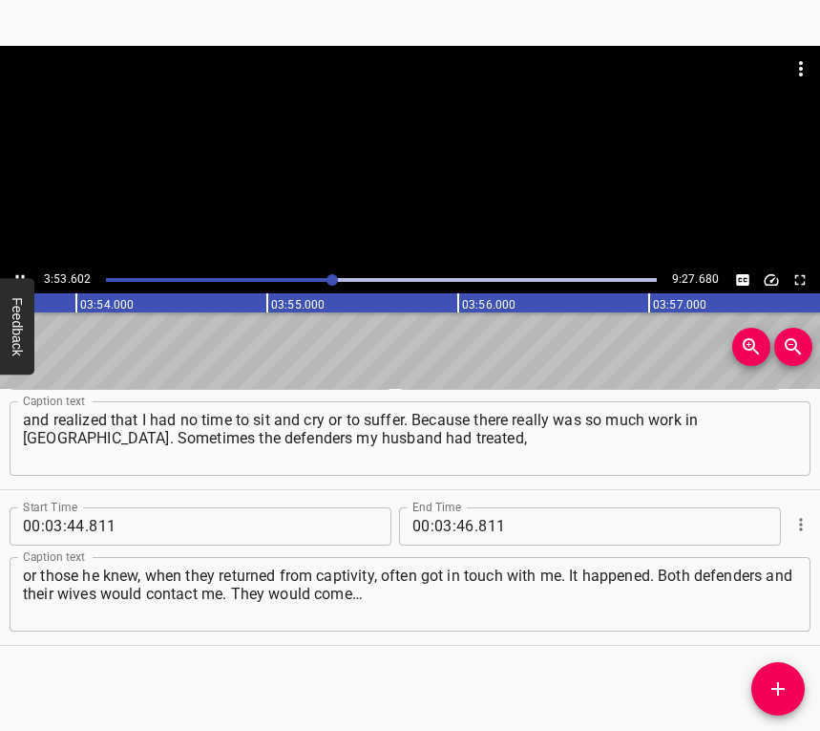
click at [18, 274] on icon "Play/Pause" at bounding box center [19, 279] width 17 height 17
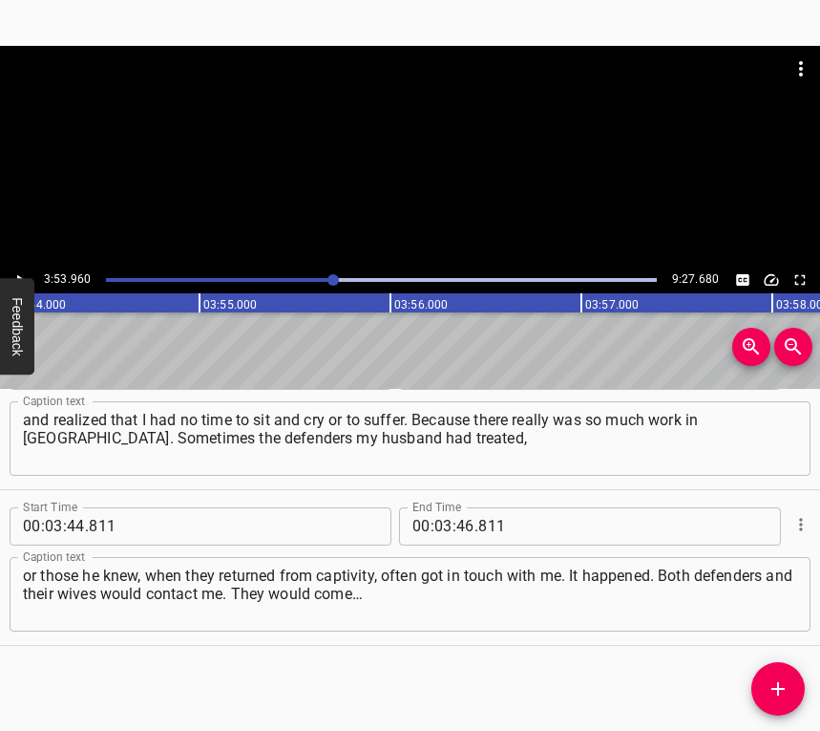
scroll to position [0, 44685]
click at [460, 527] on input "number" at bounding box center [465, 526] width 18 height 38
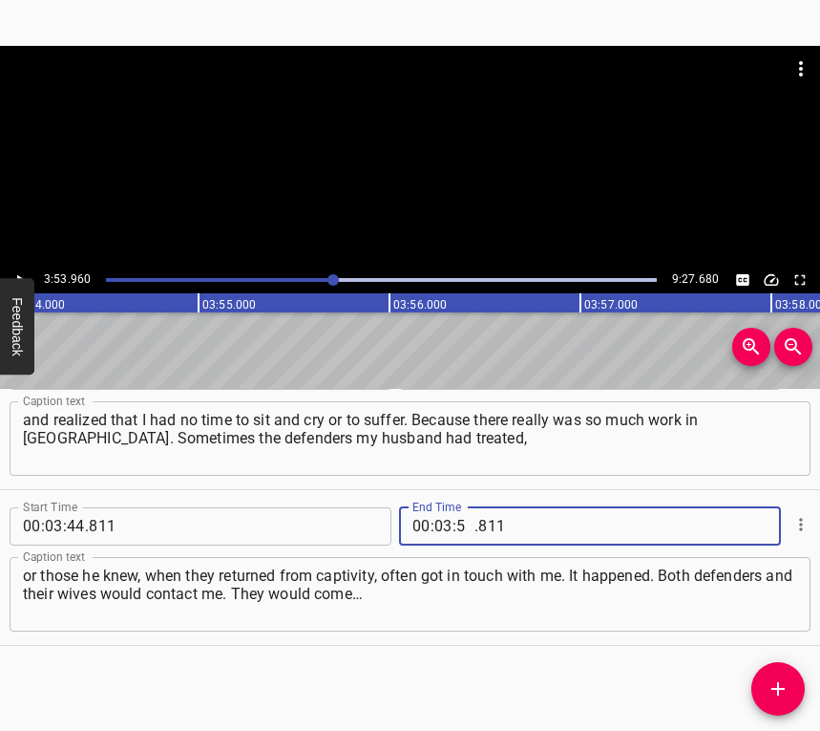
type input "53"
type input "960"
click at [783, 689] on icon "Add Cue" at bounding box center [778, 688] width 13 height 13
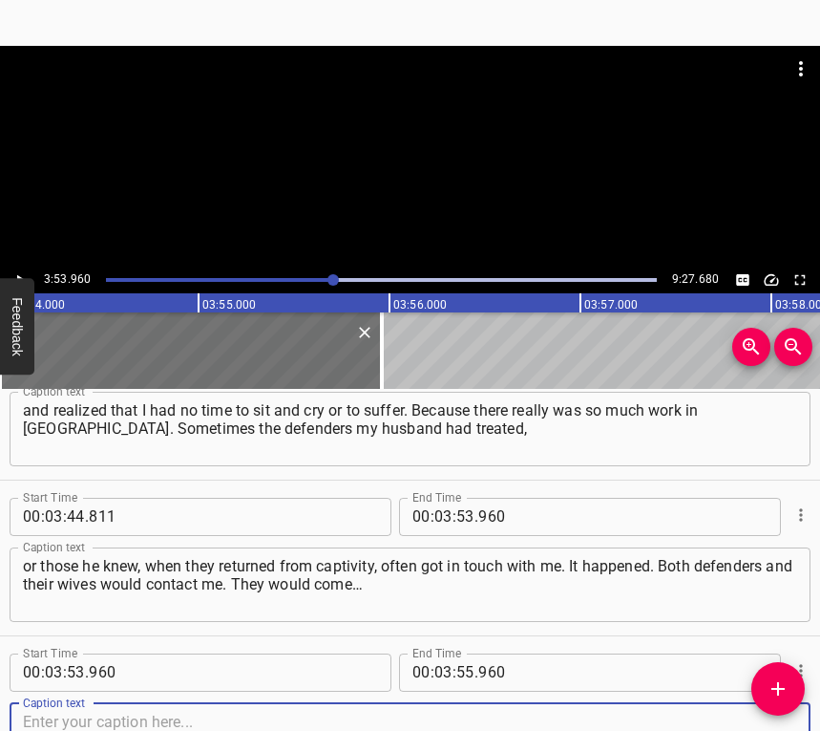
scroll to position [3794, 0]
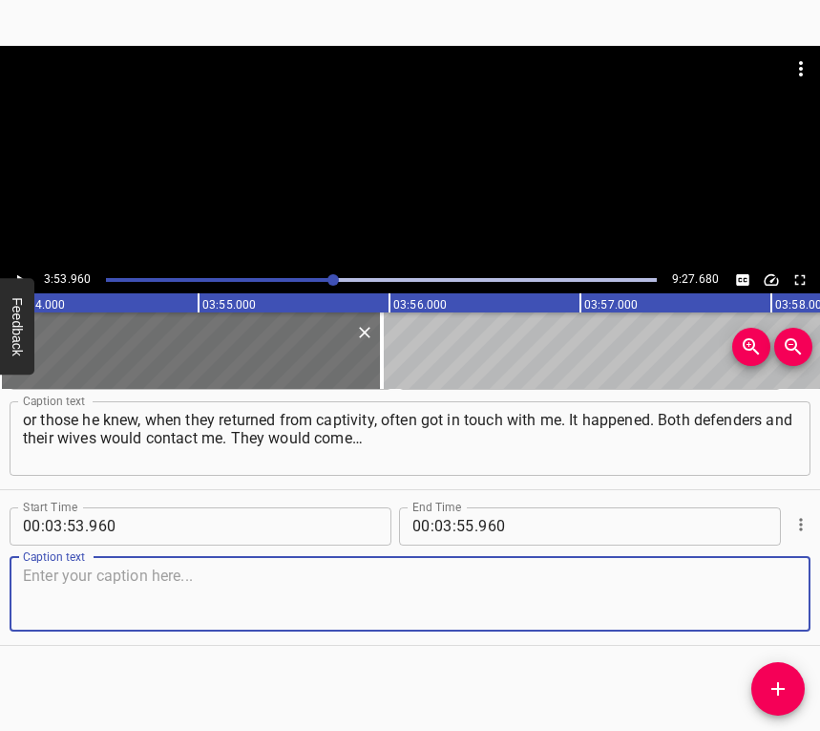
drag, startPoint x: 766, startPoint y: 612, endPoint x: 818, endPoint y: 595, distance: 55.3
click at [774, 608] on textarea at bounding box center [410, 593] width 774 height 54
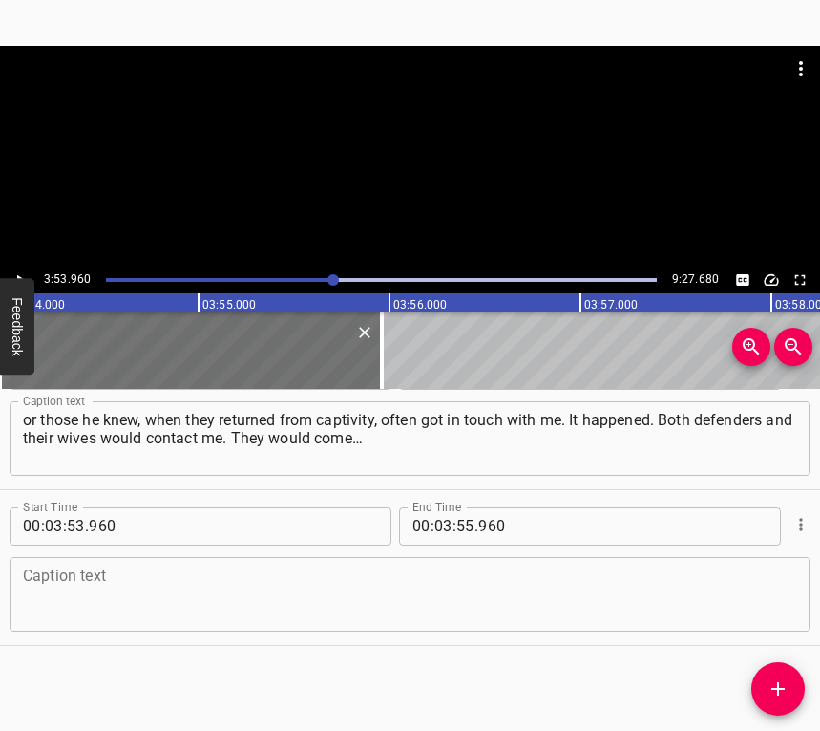
click at [55, 597] on textarea at bounding box center [410, 593] width 774 height 54
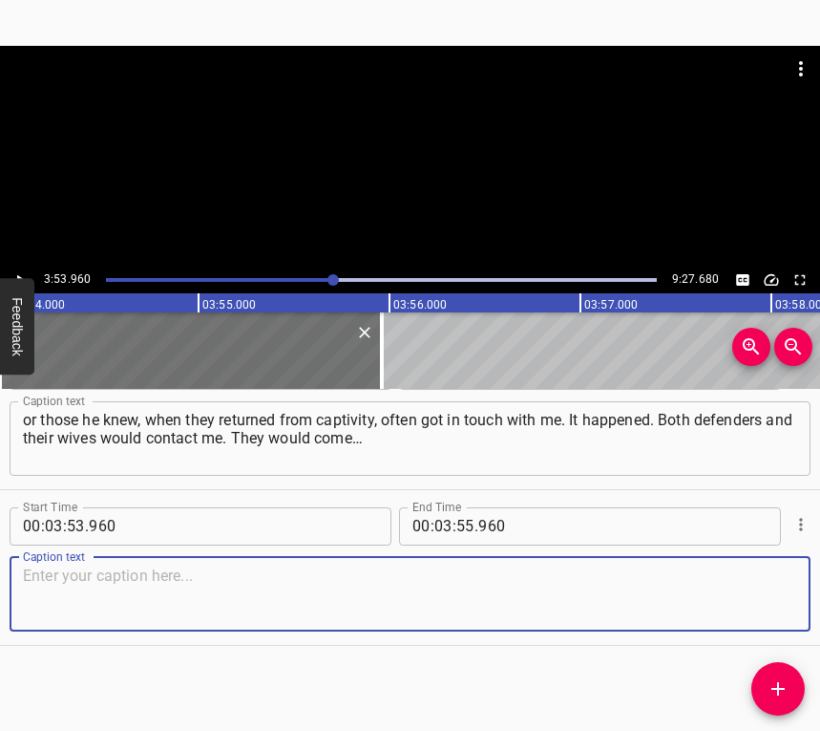
paste textarea "I even remember how we met and the wives came with their children, and the kids…"
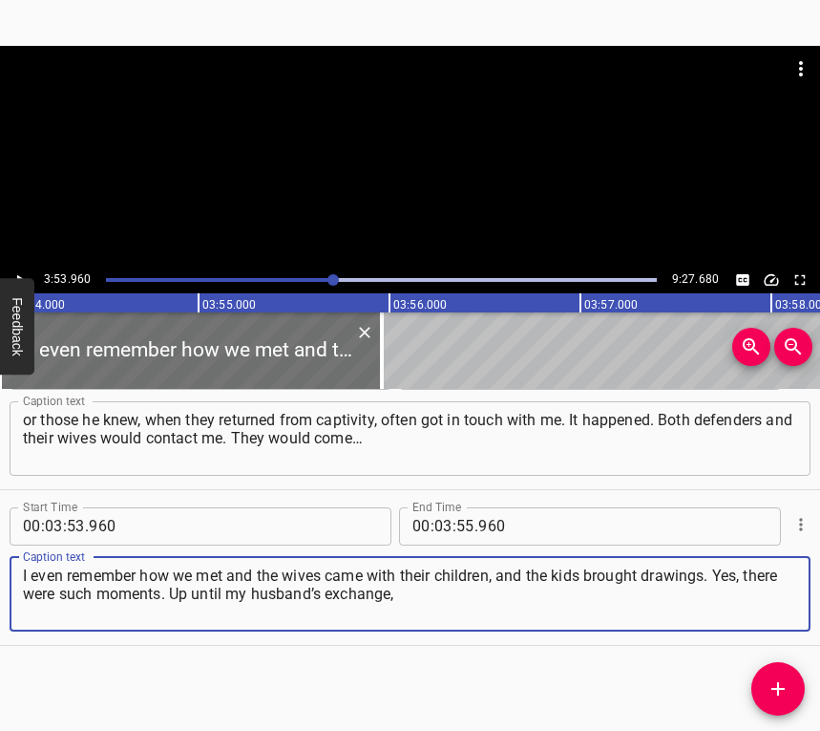
type textarea "I even remember how we met and the wives came with their children, and the kids…"
click at [22, 271] on icon "Play/Pause" at bounding box center [19, 279] width 17 height 17
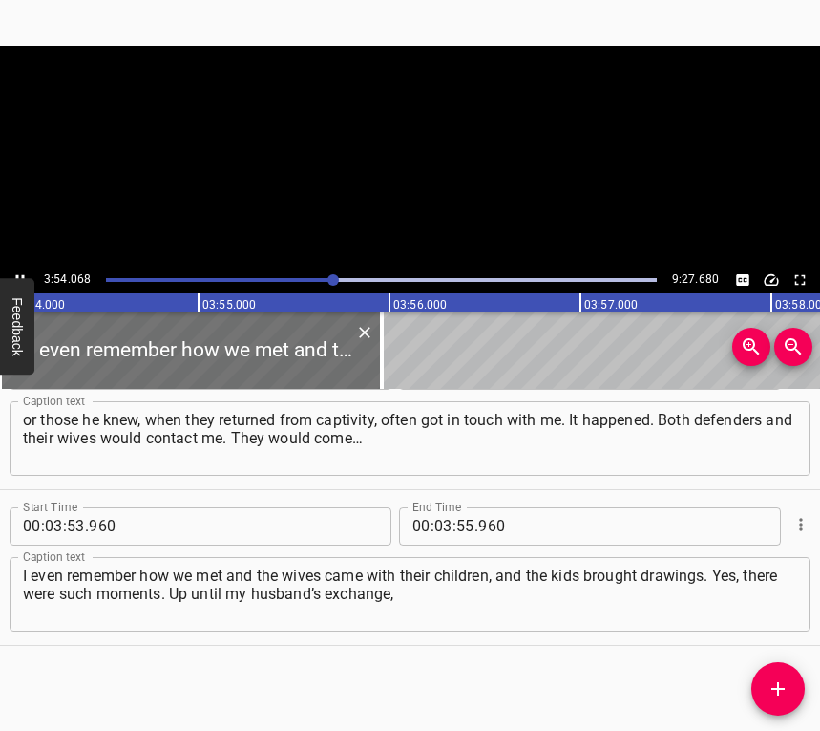
scroll to position [0, 44704]
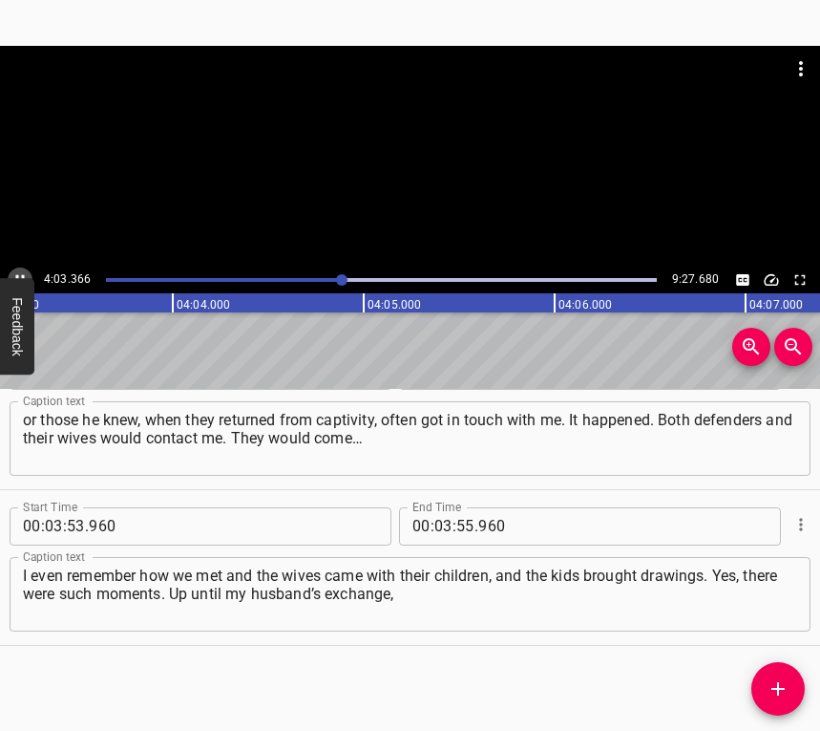
click at [16, 269] on button "Play/Pause" at bounding box center [20, 279] width 25 height 25
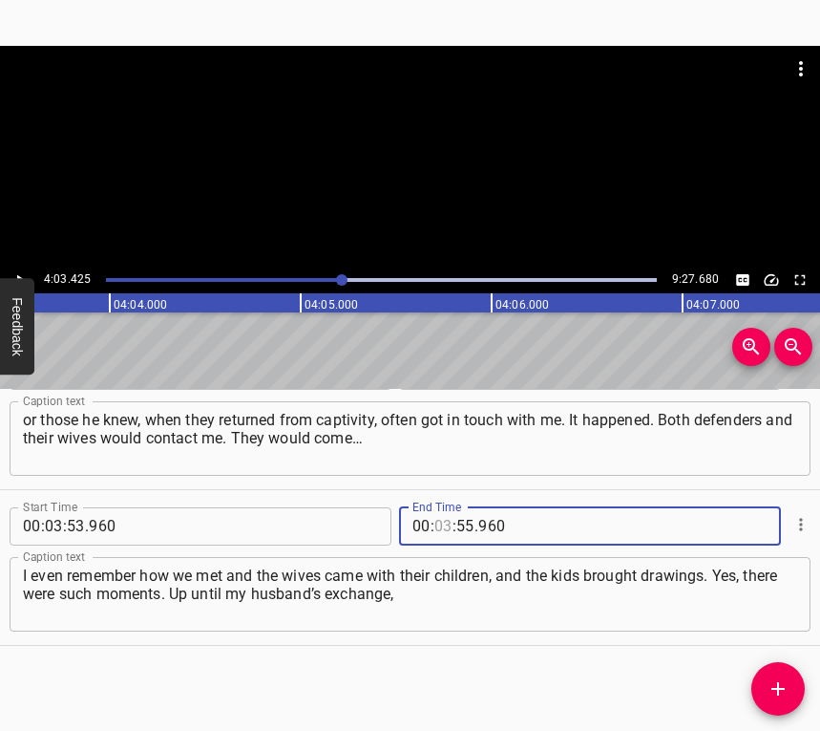
click at [436, 516] on input "number" at bounding box center [444, 526] width 18 height 38
type input "04"
type input "03"
type input "425"
click at [773, 680] on icon "Add Cue" at bounding box center [778, 688] width 23 height 23
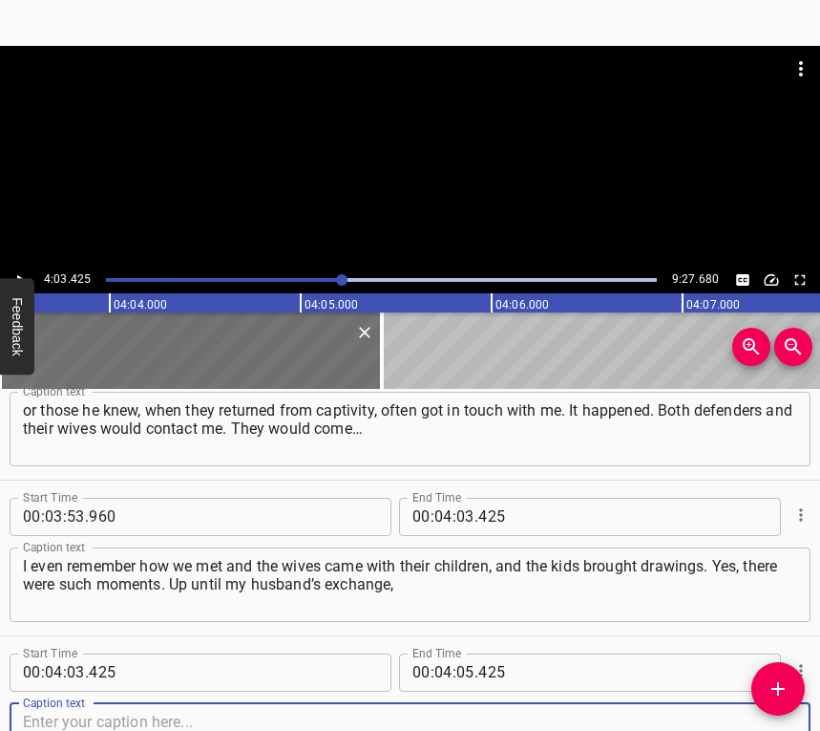
scroll to position [3950, 0]
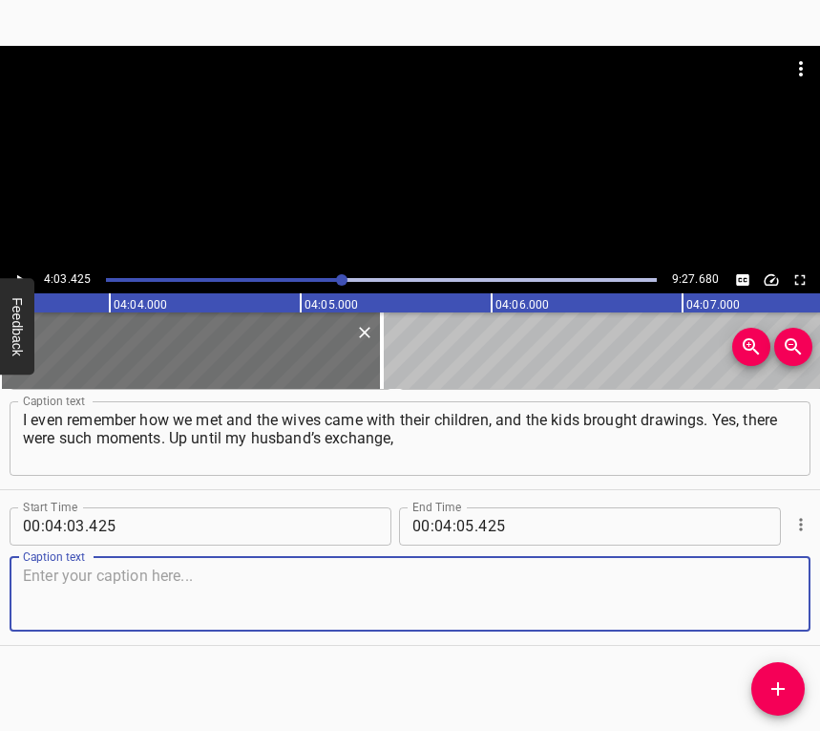
drag, startPoint x: 766, startPoint y: 606, endPoint x: 810, endPoint y: 584, distance: 49.1
click at [766, 605] on textarea at bounding box center [410, 593] width 774 height 54
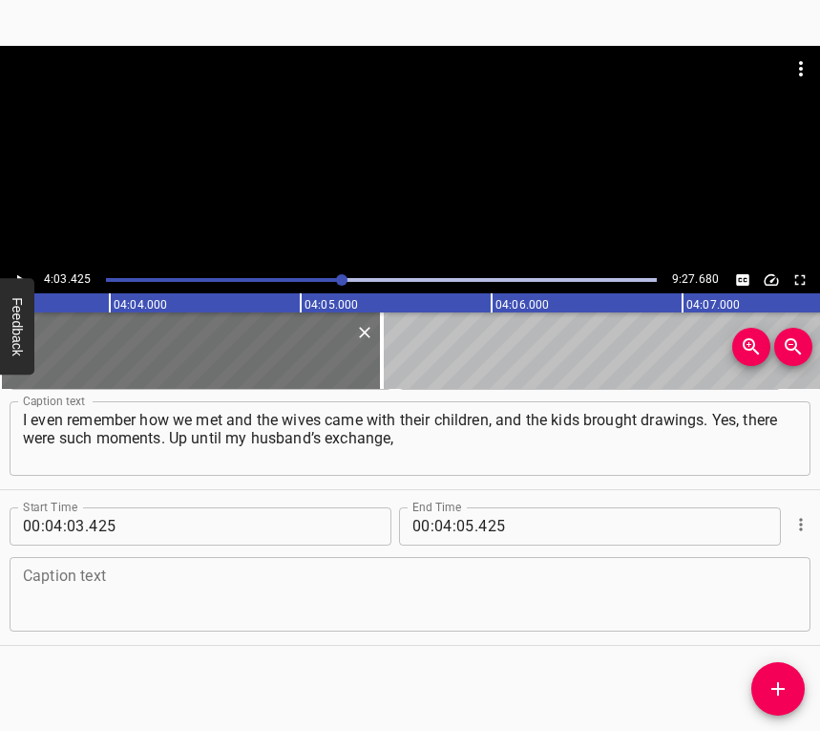
click at [379, 610] on textarea at bounding box center [410, 593] width 774 height 54
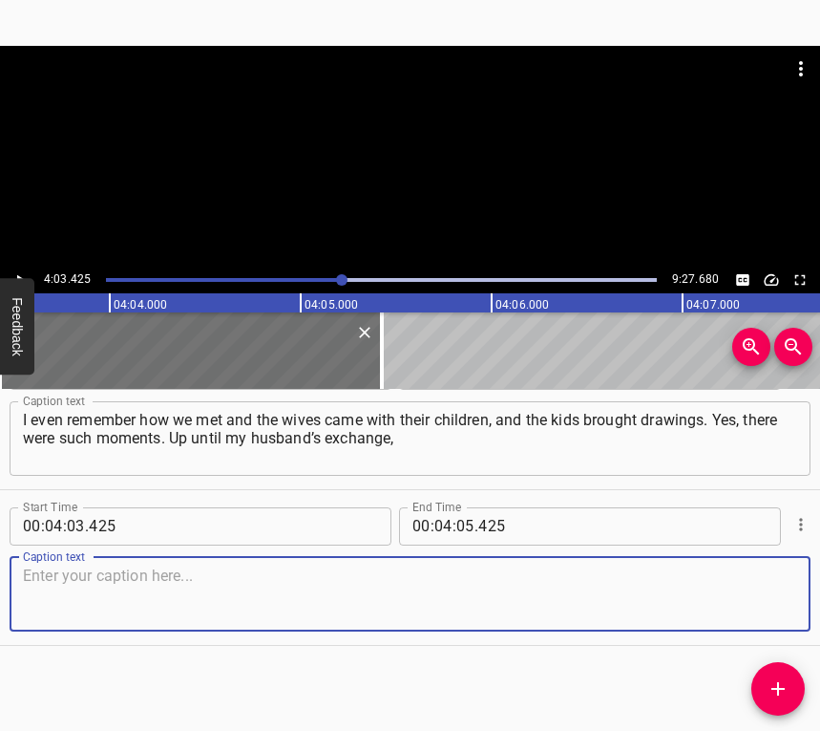
paste textarea "during every prisoner exchange, someone usually called me and told me about cer…"
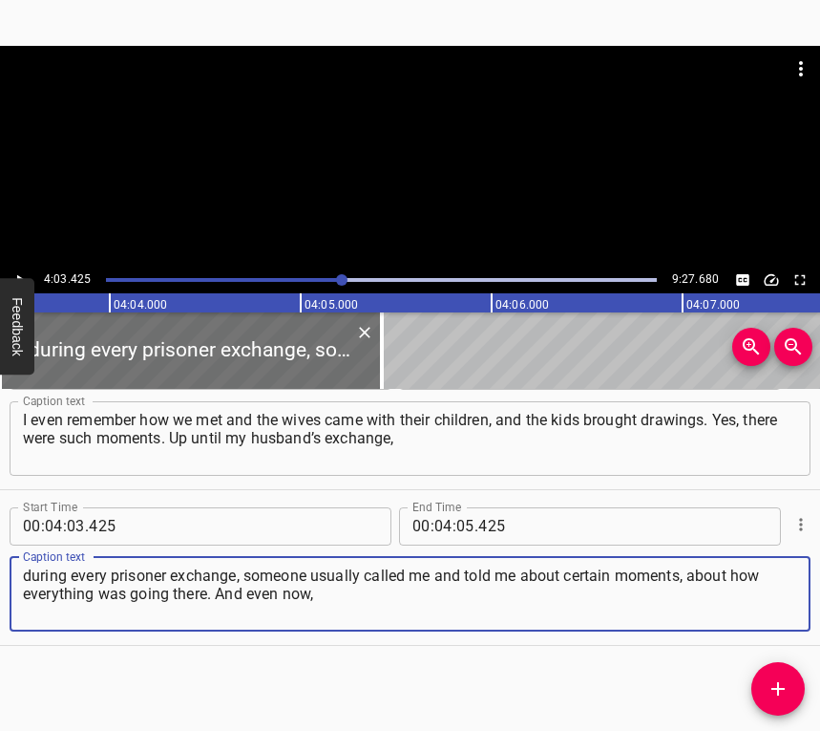
type textarea "during every prisoner exchange, someone usually called me and told me about cer…"
click at [18, 278] on button "Feedback" at bounding box center [17, 326] width 34 height 96
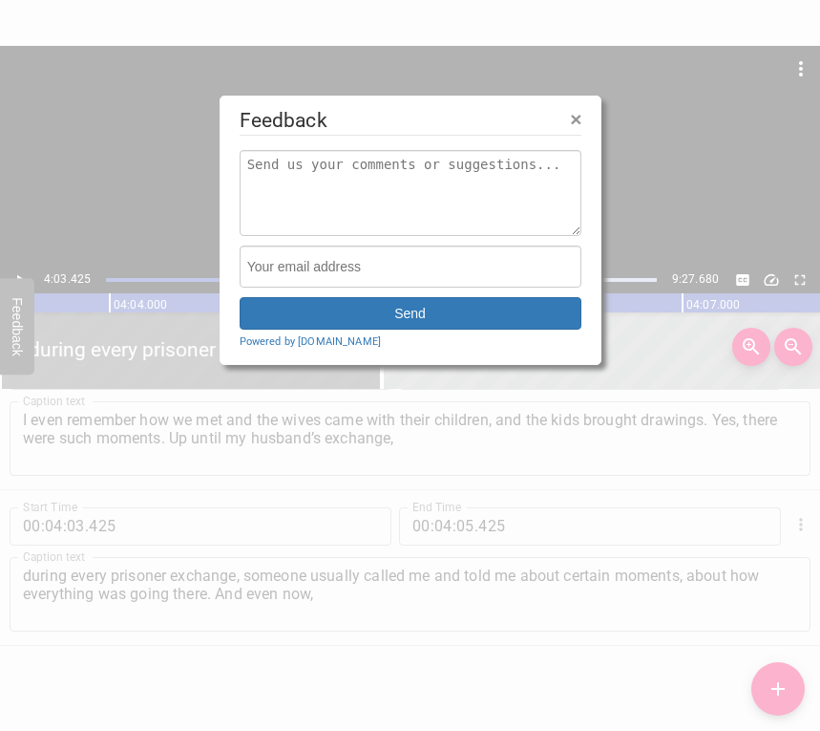
click at [18, 266] on div at bounding box center [410, 365] width 820 height 731
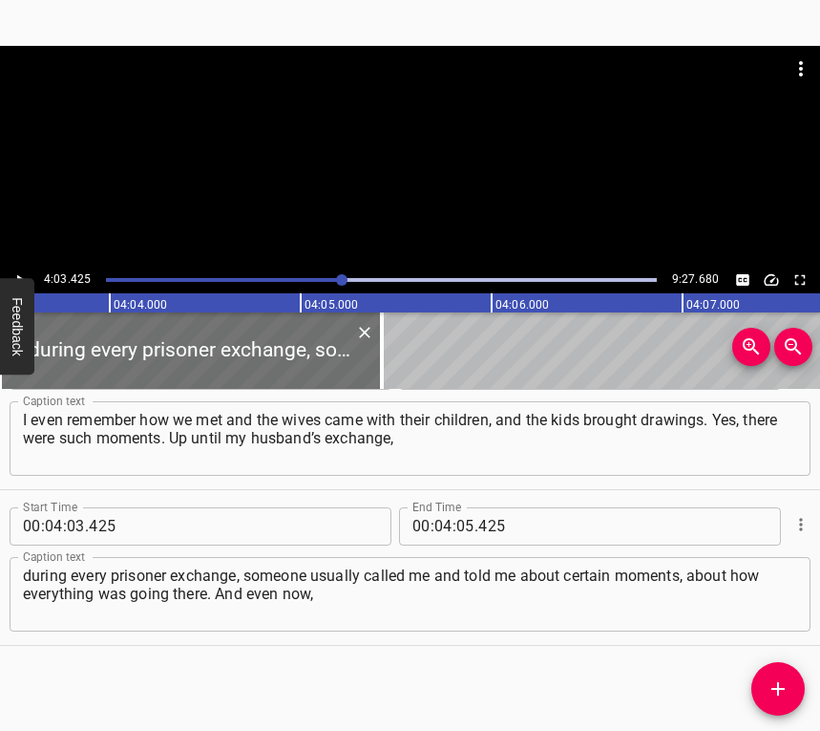
click at [20, 274] on icon "Play/Pause" at bounding box center [19, 279] width 17 height 17
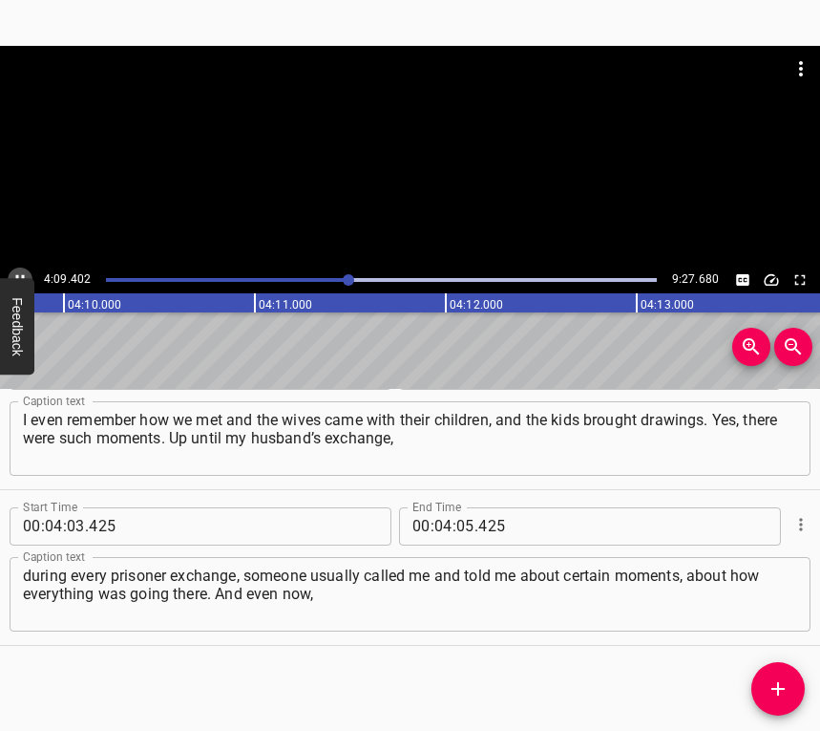
click at [17, 272] on icon "Play/Pause" at bounding box center [19, 279] width 17 height 17
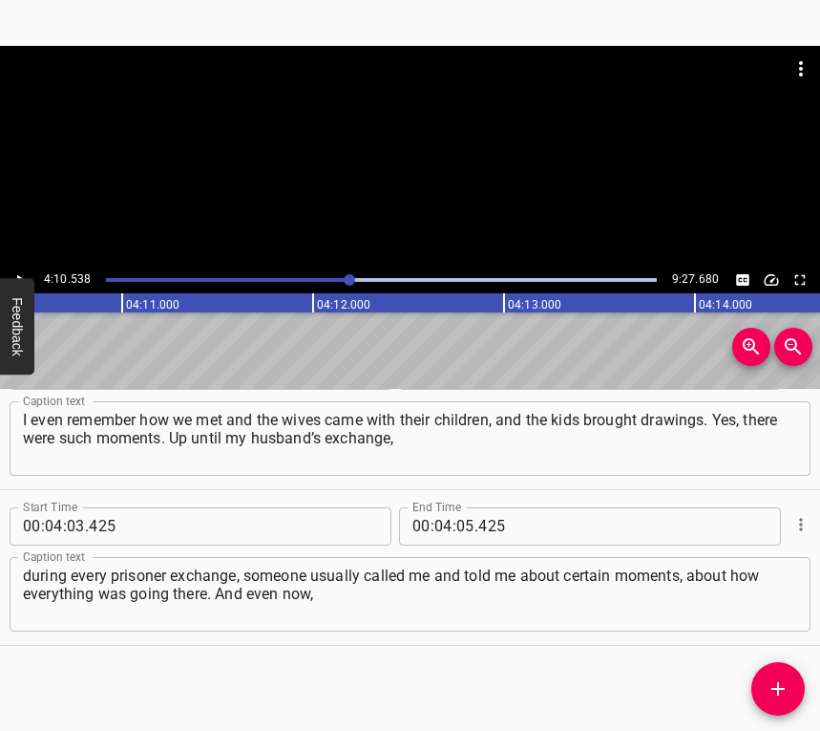
scroll to position [0, 47850]
click at [17, 272] on icon "Play/Pause" at bounding box center [19, 279] width 17 height 17
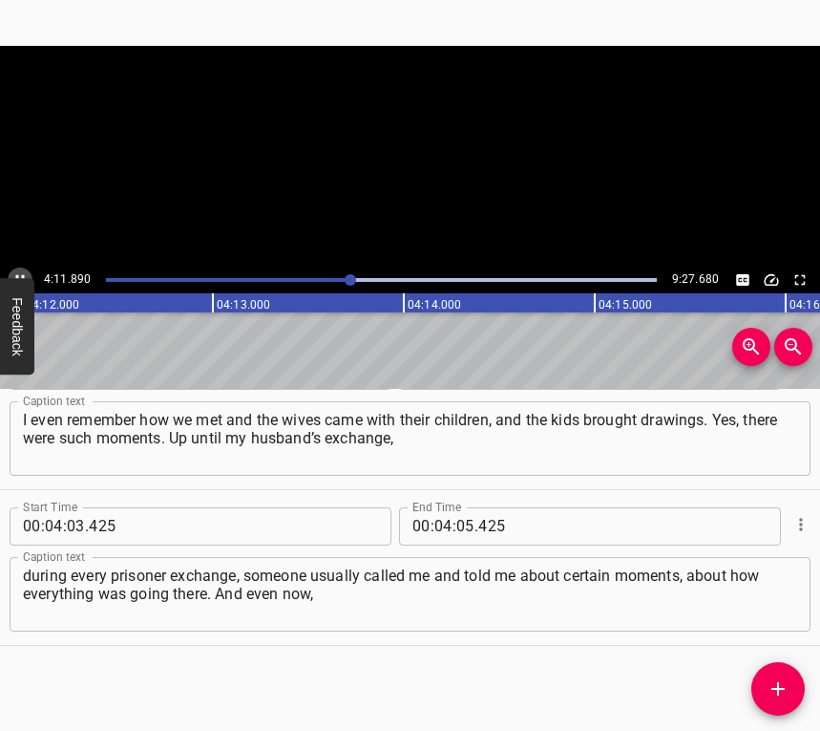
click at [17, 272] on icon "Play/Pause" at bounding box center [19, 279] width 17 height 17
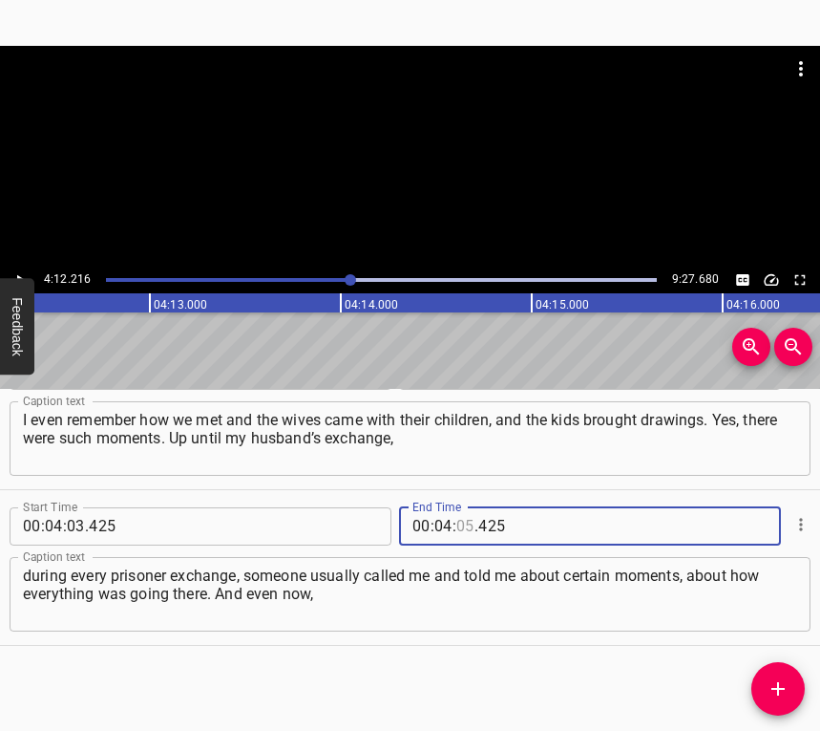
click at [456, 520] on input "number" at bounding box center [465, 526] width 18 height 38
type input "12"
type input "216"
click at [784, 684] on icon "Add Cue" at bounding box center [778, 688] width 23 height 23
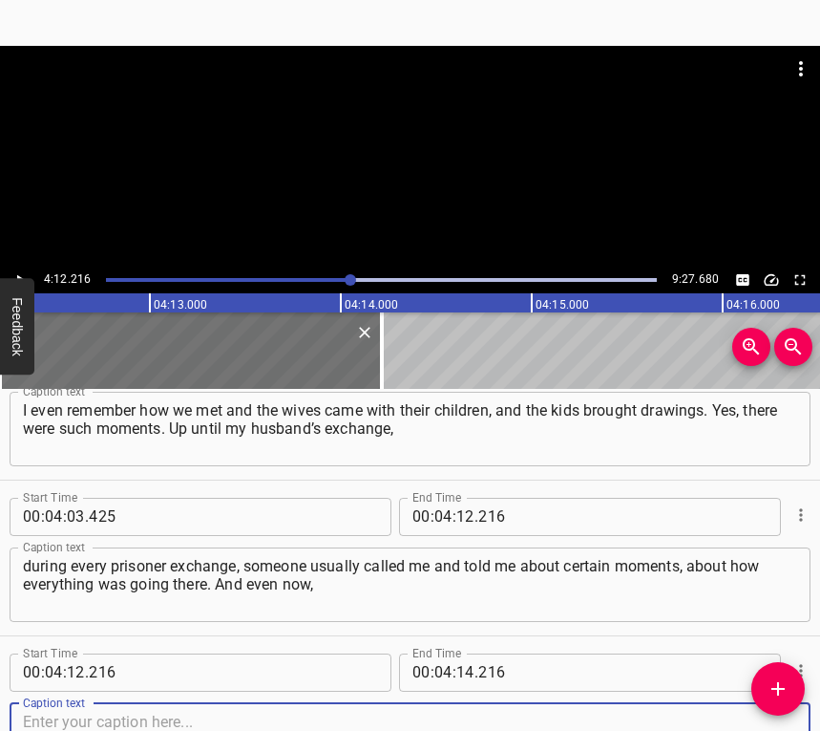
scroll to position [4105, 0]
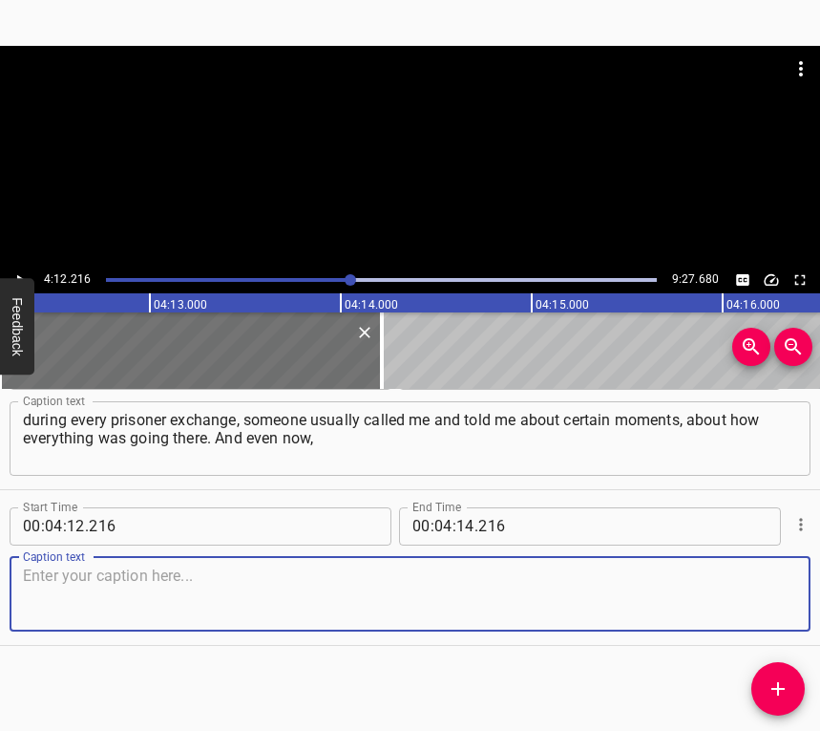
drag, startPoint x: 770, startPoint y: 604, endPoint x: 781, endPoint y: 595, distance: 14.3
click at [770, 603] on textarea at bounding box center [410, 593] width 774 height 54
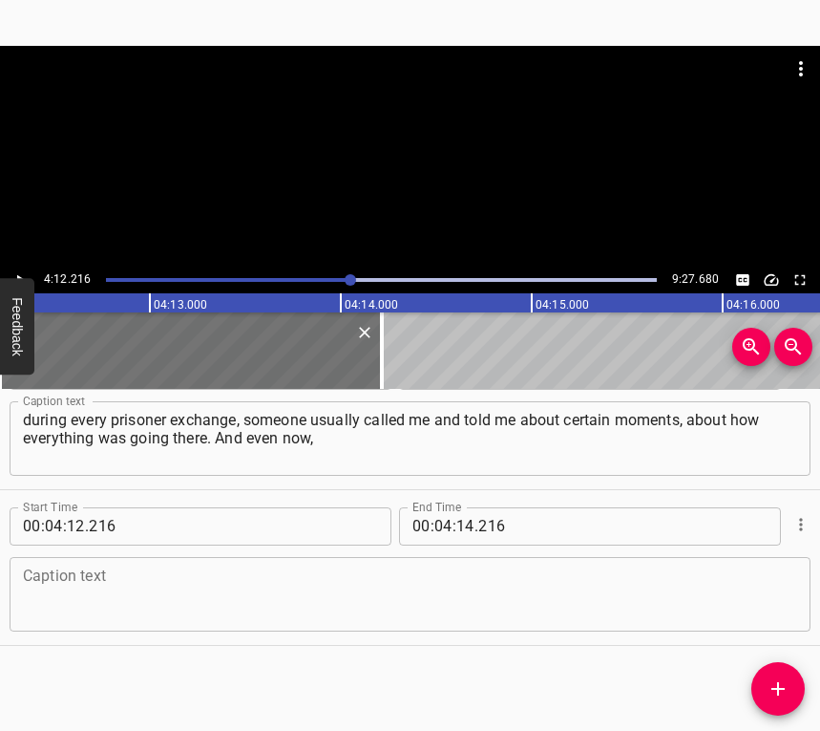
click at [223, 582] on textarea at bounding box center [410, 593] width 774 height 54
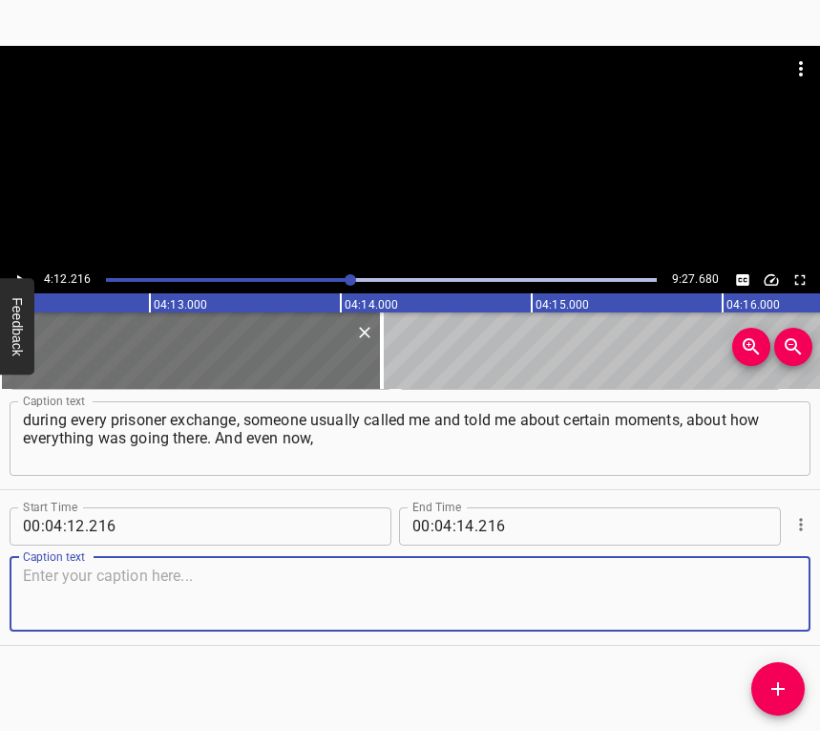
paste textarea "literally just a few days ago, another man was exchanged, and through acquainta…"
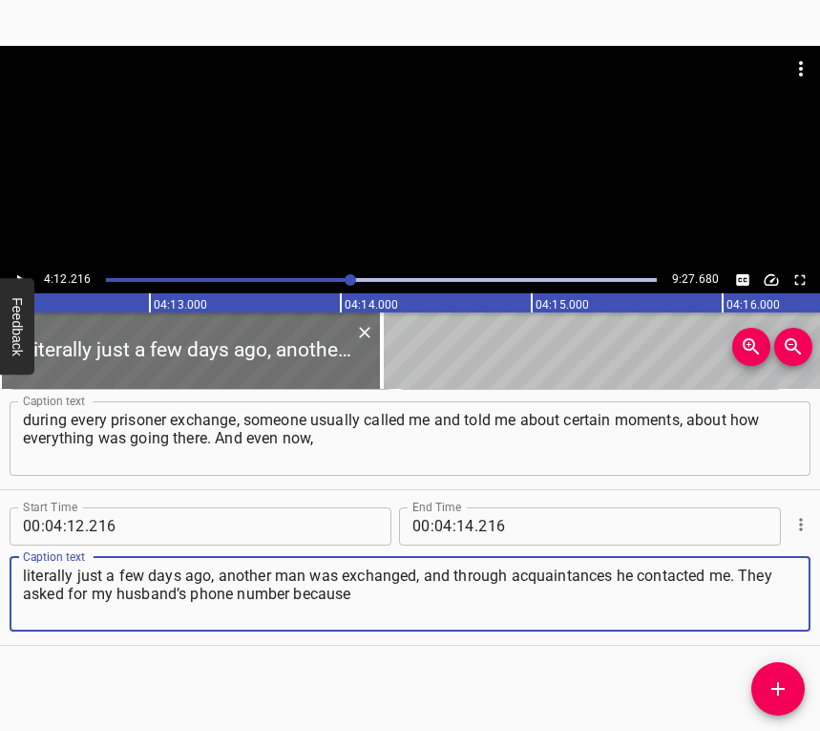
type textarea "literally just a few days ago, another man was exchanged, and through acquainta…"
click at [12, 272] on icon "Play/Pause" at bounding box center [19, 279] width 17 height 17
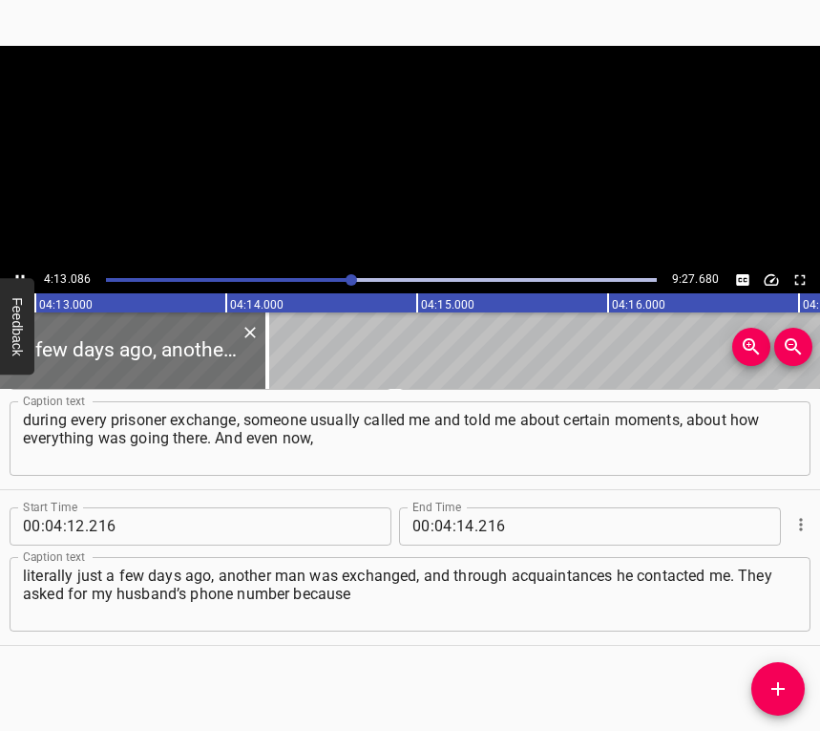
scroll to position [0, 48337]
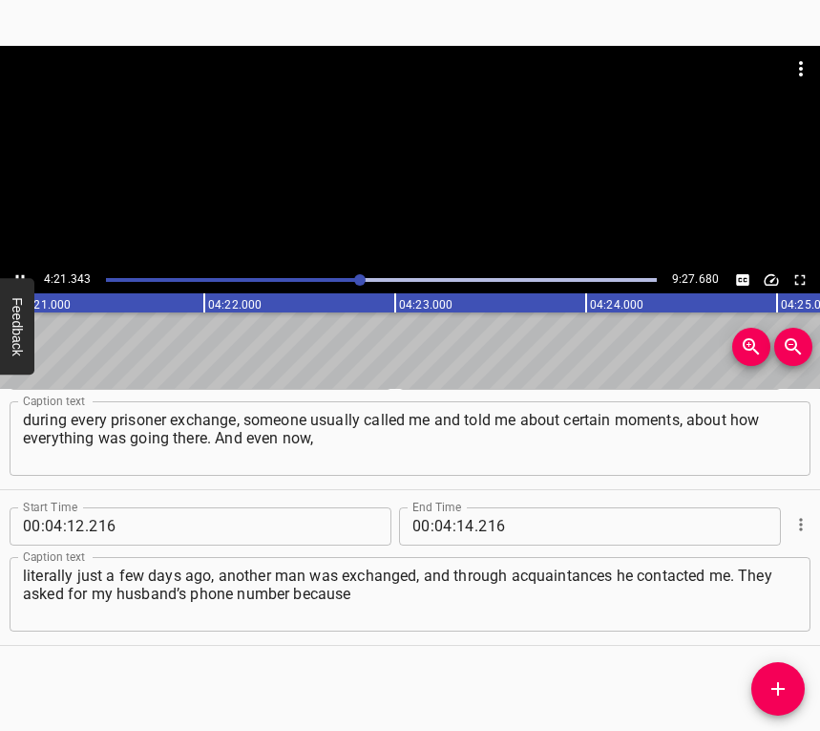
click at [22, 269] on button "Play/Pause" at bounding box center [20, 279] width 25 height 25
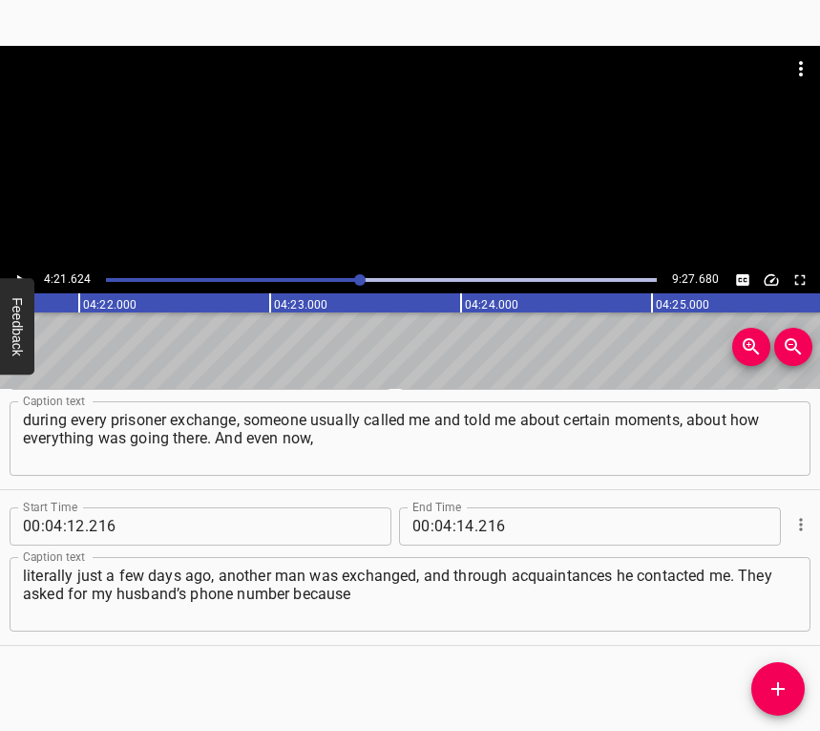
scroll to position [0, 49968]
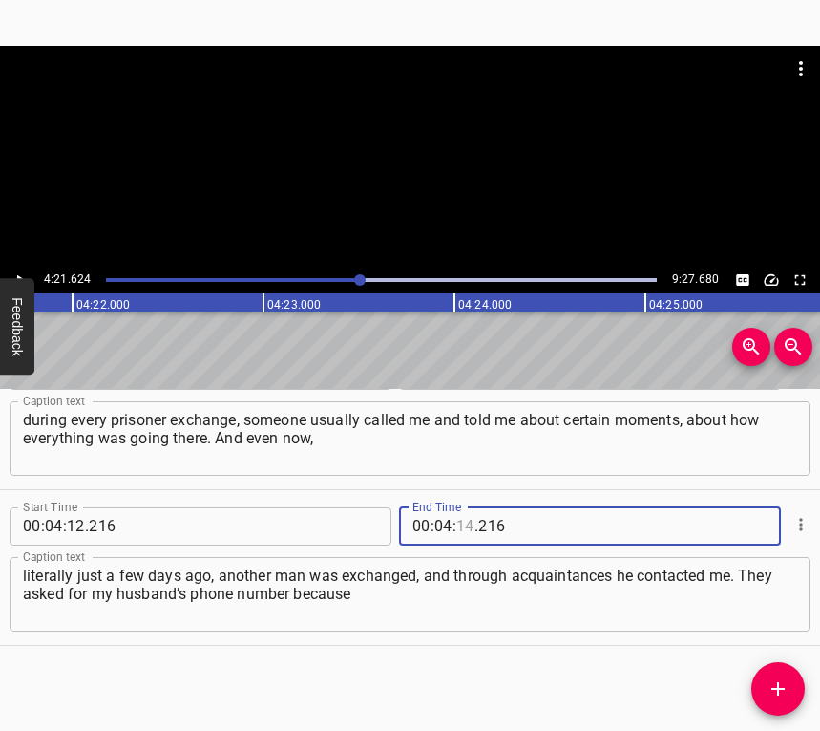
click at [463, 520] on input "number" at bounding box center [465, 526] width 18 height 38
type input "21"
type input "624"
click at [778, 689] on icon "Add Cue" at bounding box center [778, 688] width 13 height 13
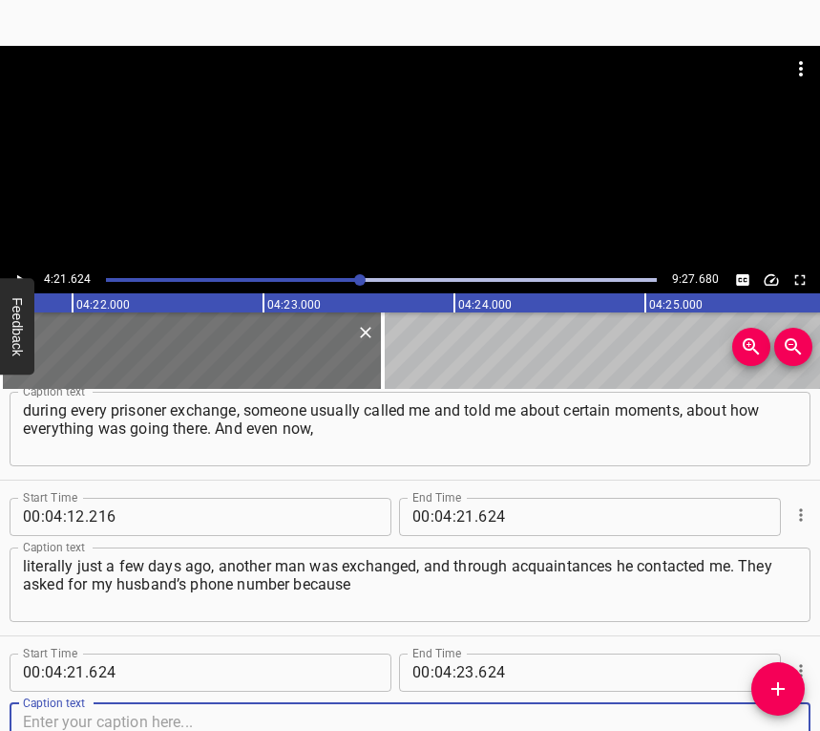
scroll to position [4261, 0]
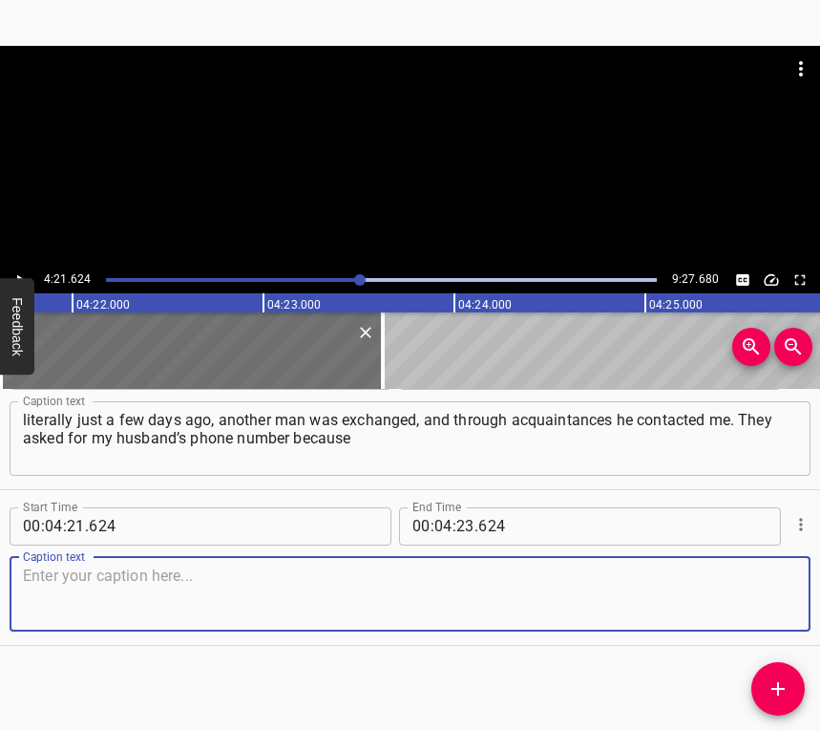
drag, startPoint x: 764, startPoint y: 592, endPoint x: 816, endPoint y: 560, distance: 61.7
click at [764, 586] on textarea at bounding box center [410, 593] width 774 height 54
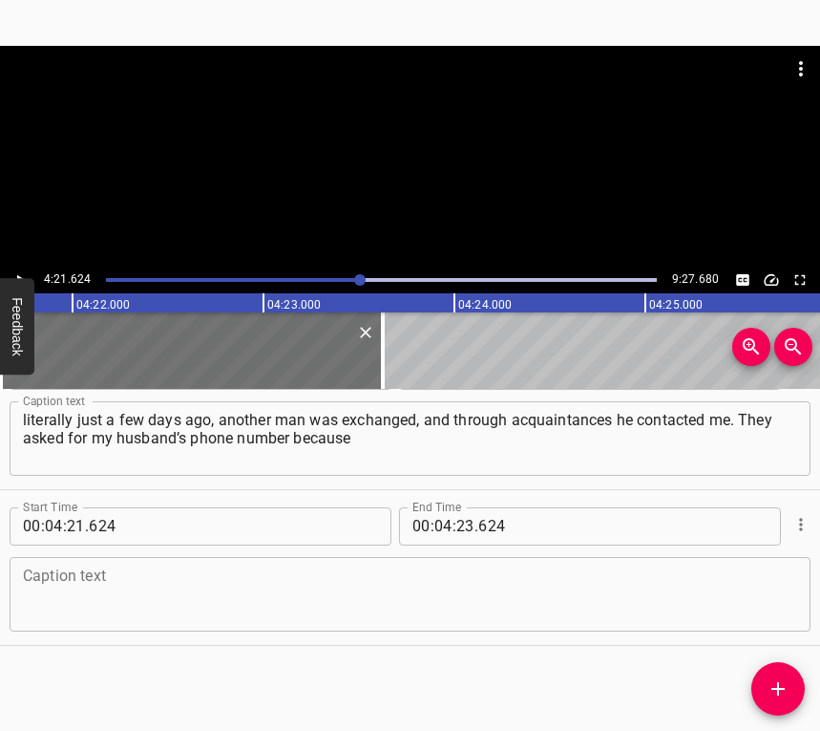
click at [79, 608] on textarea at bounding box center [410, 593] width 774 height 54
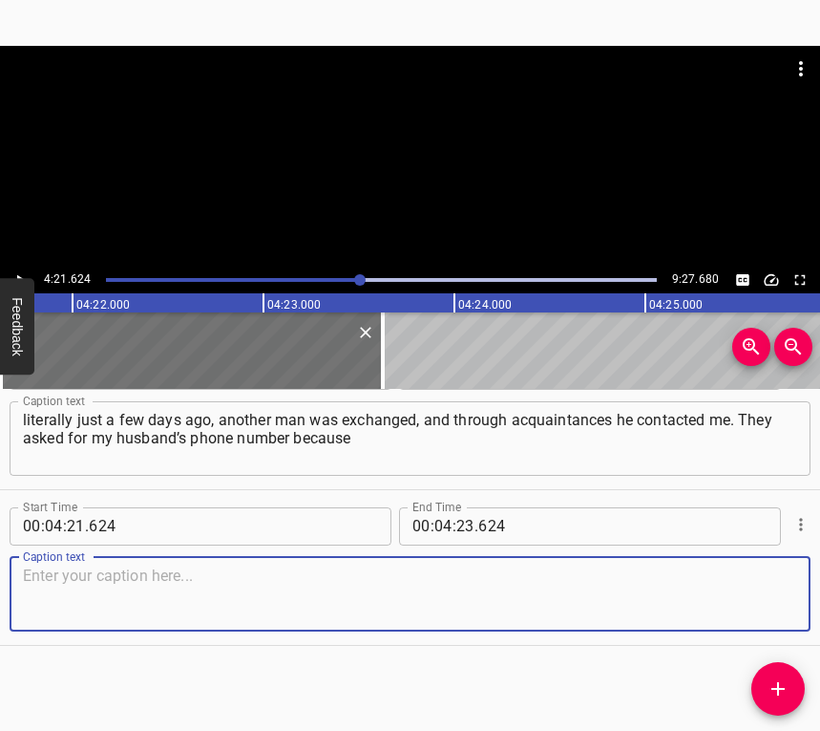
paste textarea "my husband had treated him. And that’s despite all the time that has passed. It…"
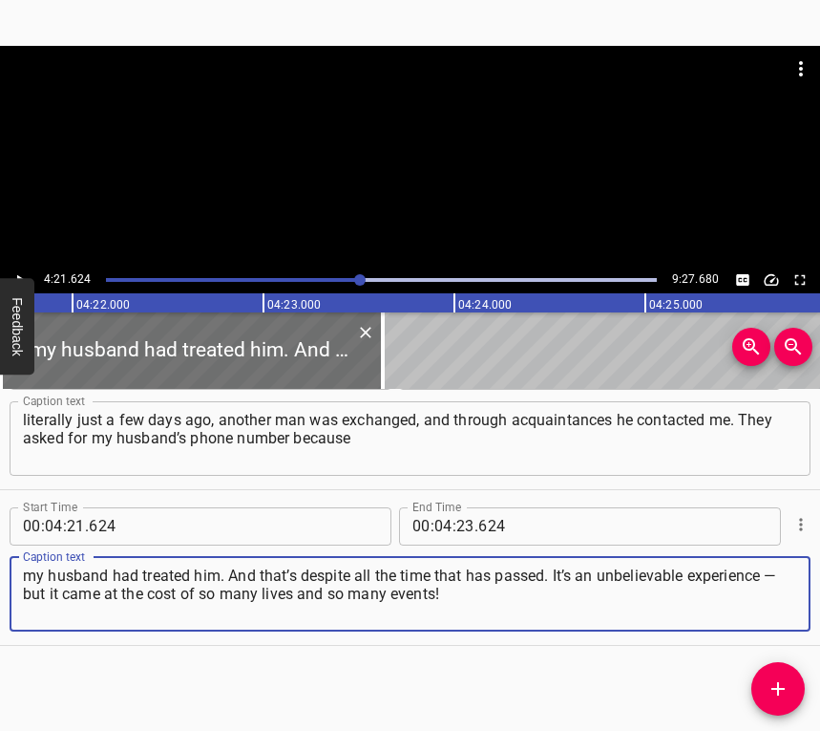
type textarea "my husband had treated him. And that’s despite all the time that has passed. It…"
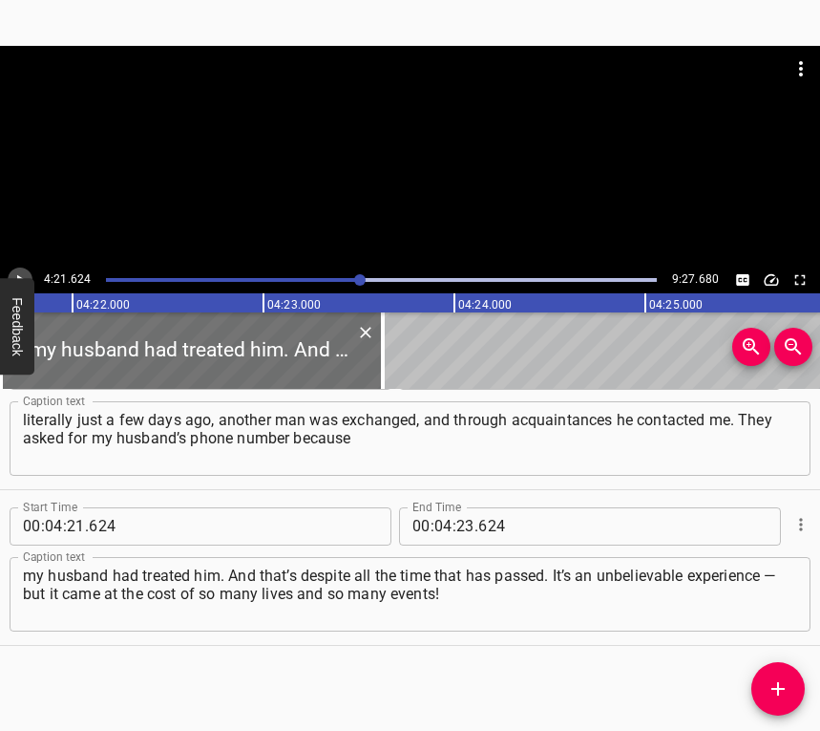
click at [17, 269] on button "Play/Pause" at bounding box center [20, 279] width 25 height 25
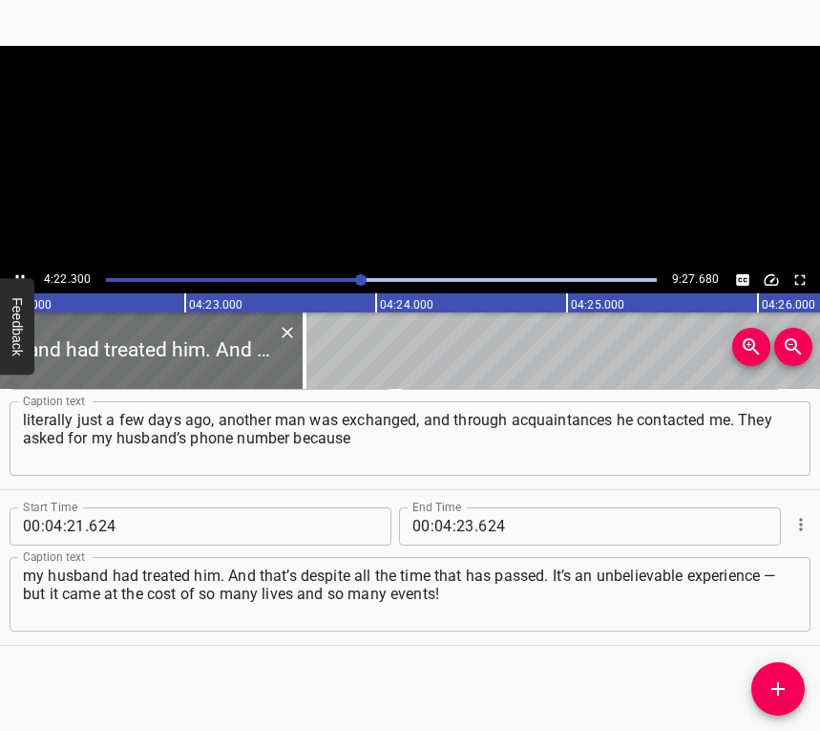
scroll to position [0, 50096]
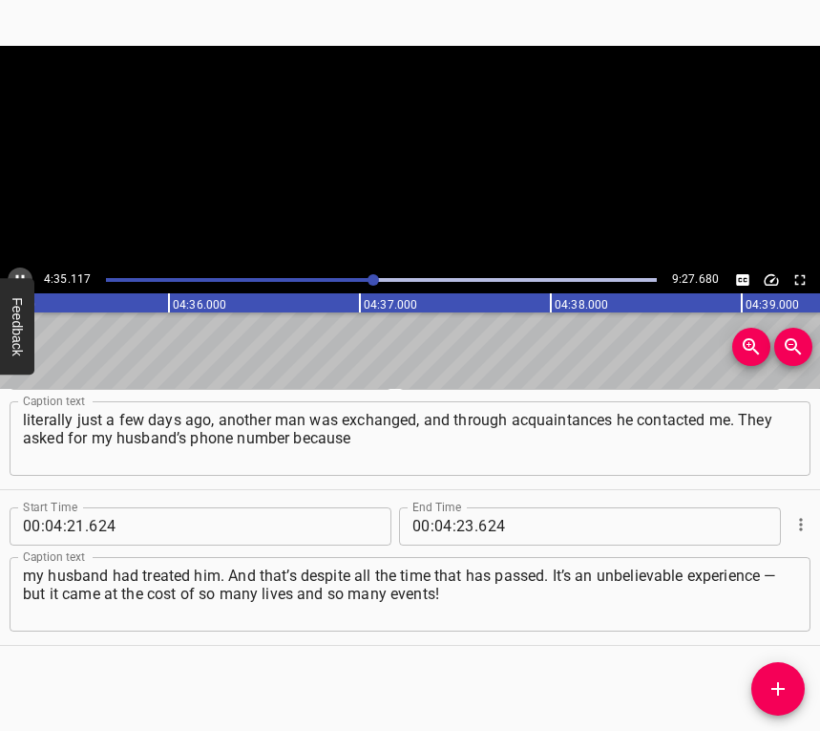
click at [17, 271] on icon "Play/Pause" at bounding box center [19, 279] width 17 height 17
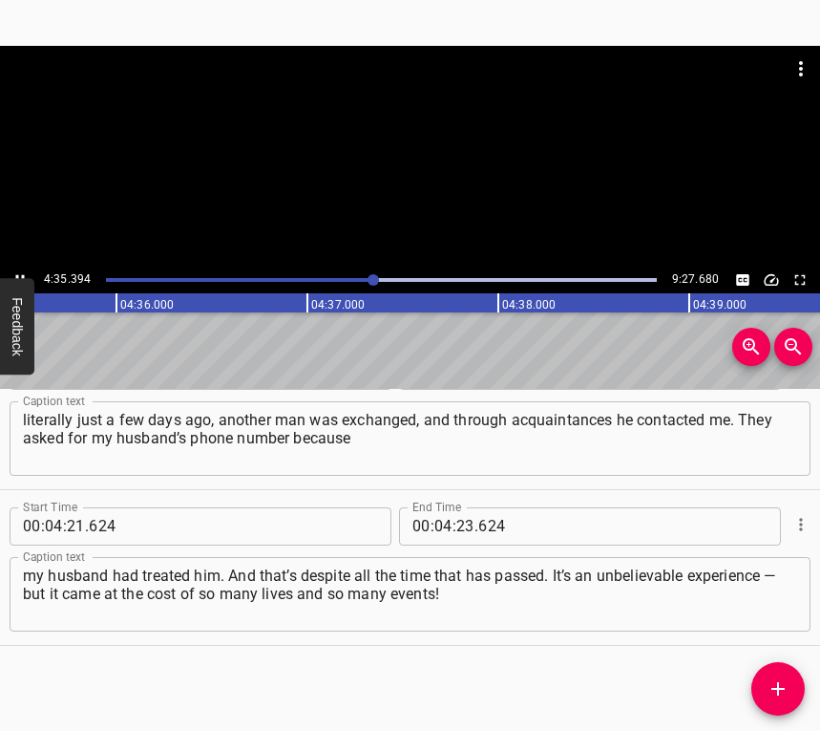
click at [17, 271] on icon "Play/Pause" at bounding box center [19, 279] width 17 height 17
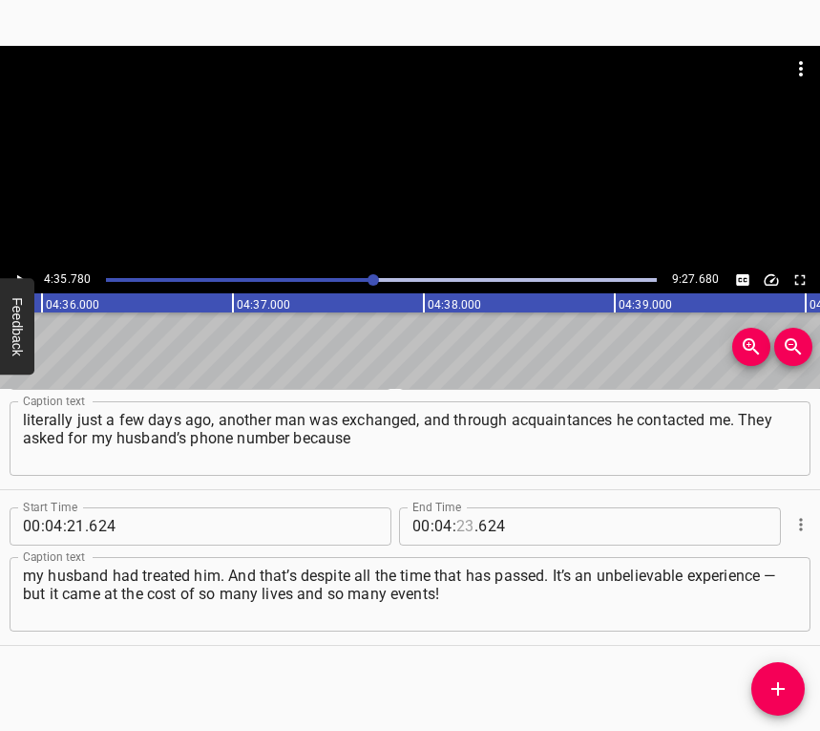
click at [463, 519] on input "number" at bounding box center [465, 526] width 18 height 38
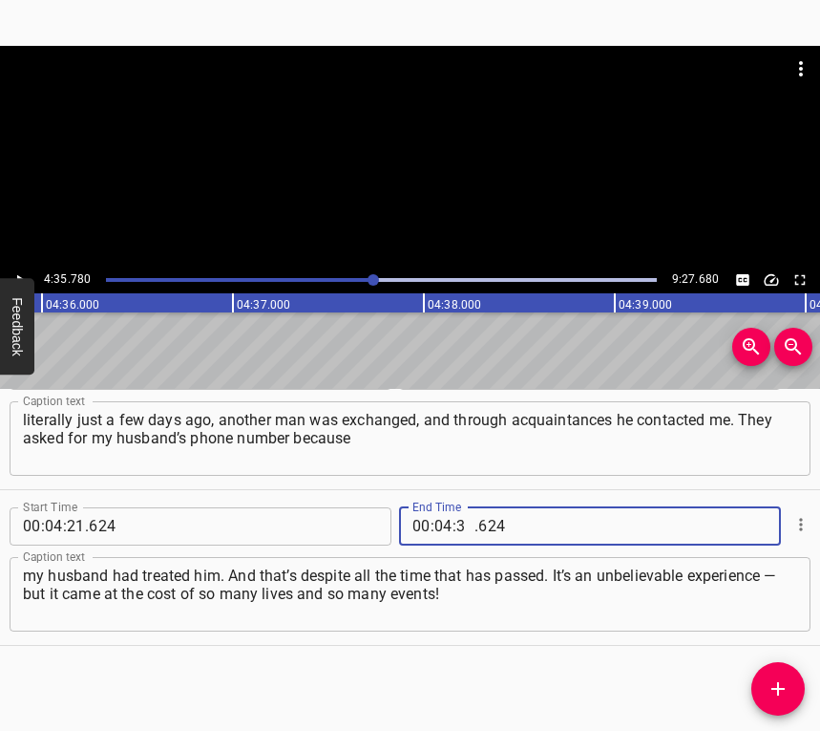
type input "35"
type input "780"
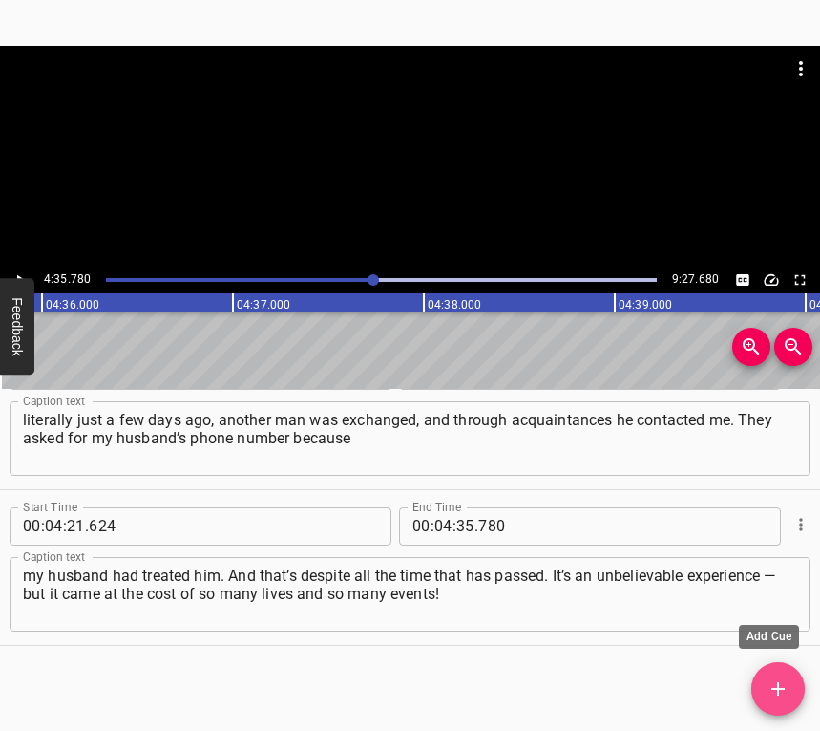
click at [768, 686] on icon "Add Cue" at bounding box center [778, 688] width 23 height 23
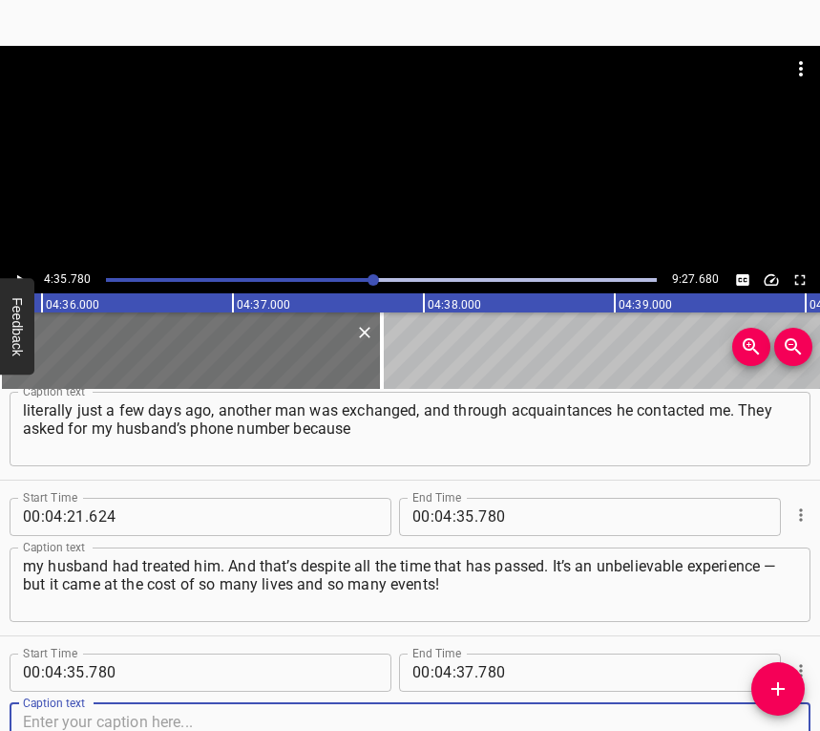
scroll to position [4417, 0]
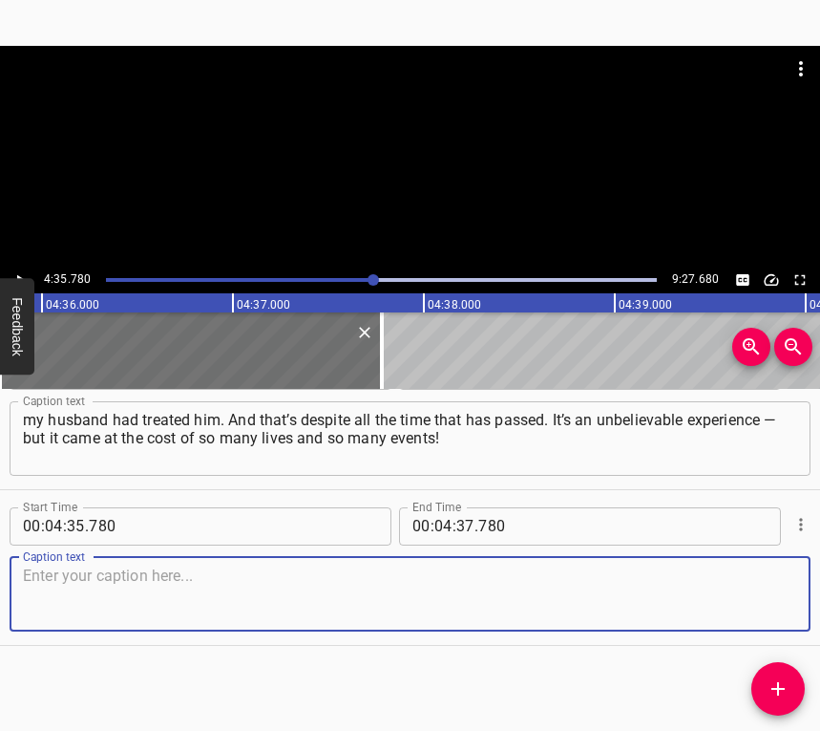
drag, startPoint x: 760, startPoint y: 601, endPoint x: 818, endPoint y: 589, distance: 59.4
click at [762, 599] on textarea at bounding box center [410, 593] width 774 height 54
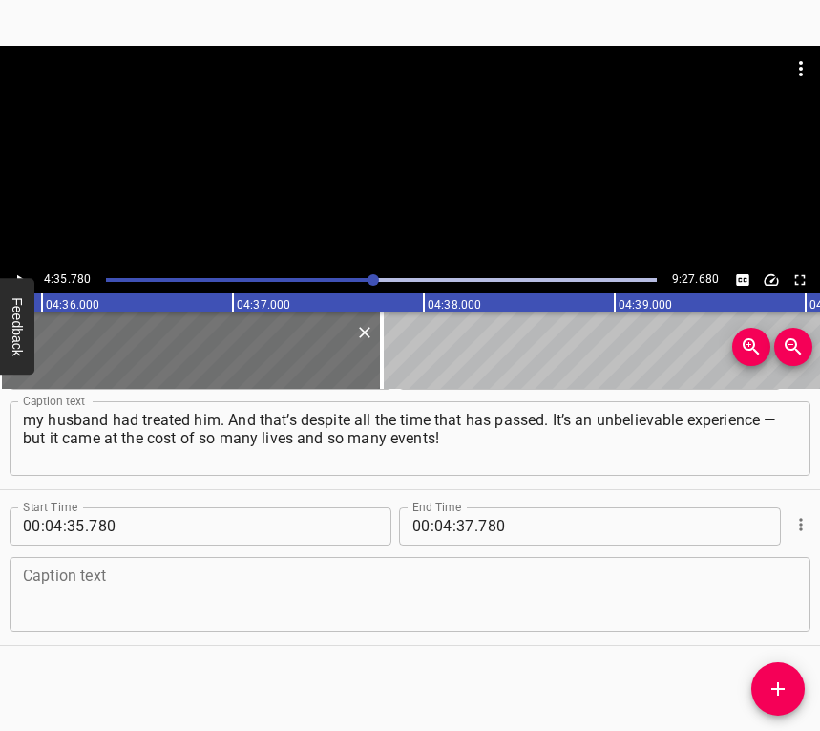
click at [166, 579] on textarea at bounding box center [410, 593] width 774 height 54
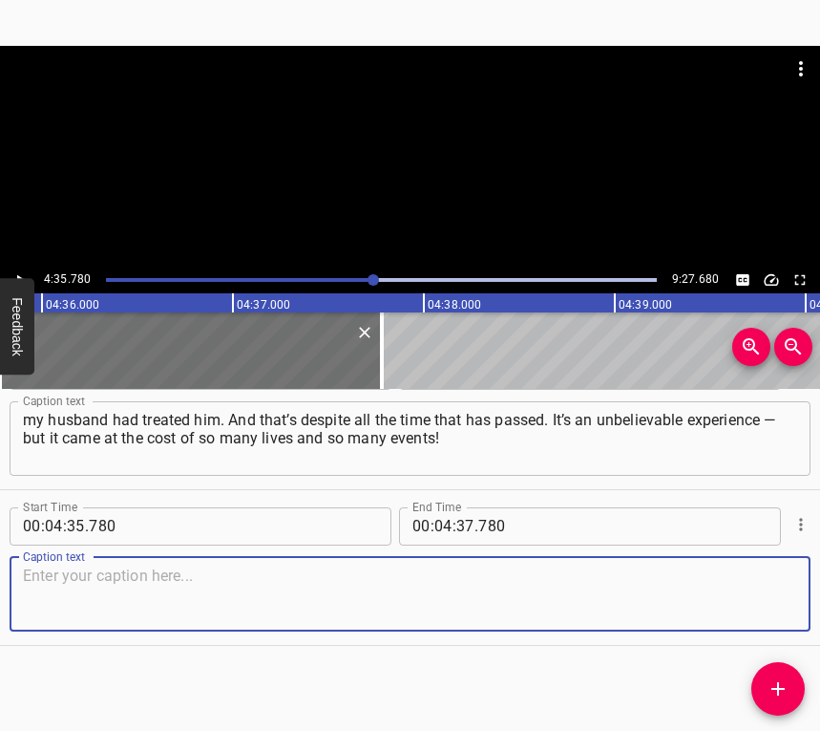
paste textarea "It’s very hard, but what they did there — it’s beyond imaginable. It seems to m…"
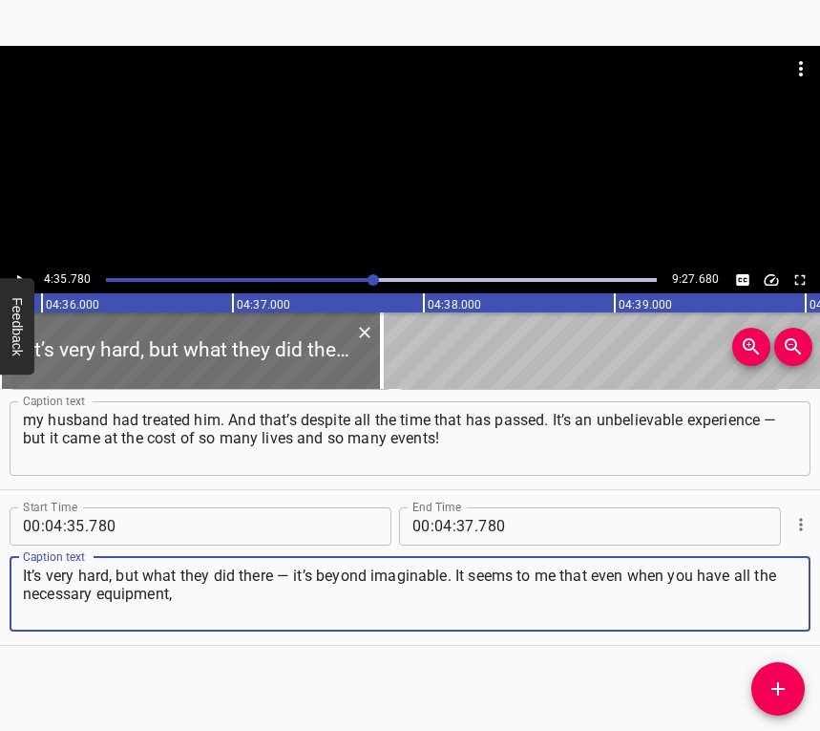
type textarea "It’s very hard, but what they did there — it’s beyond imaginable. It seems to m…"
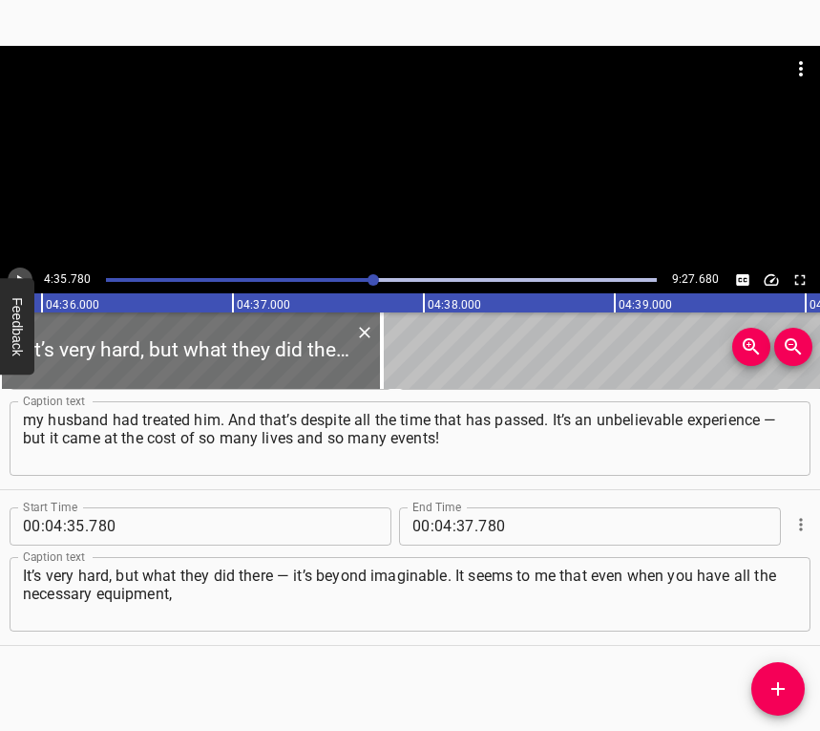
click at [15, 273] on icon "Play/Pause" at bounding box center [19, 279] width 17 height 17
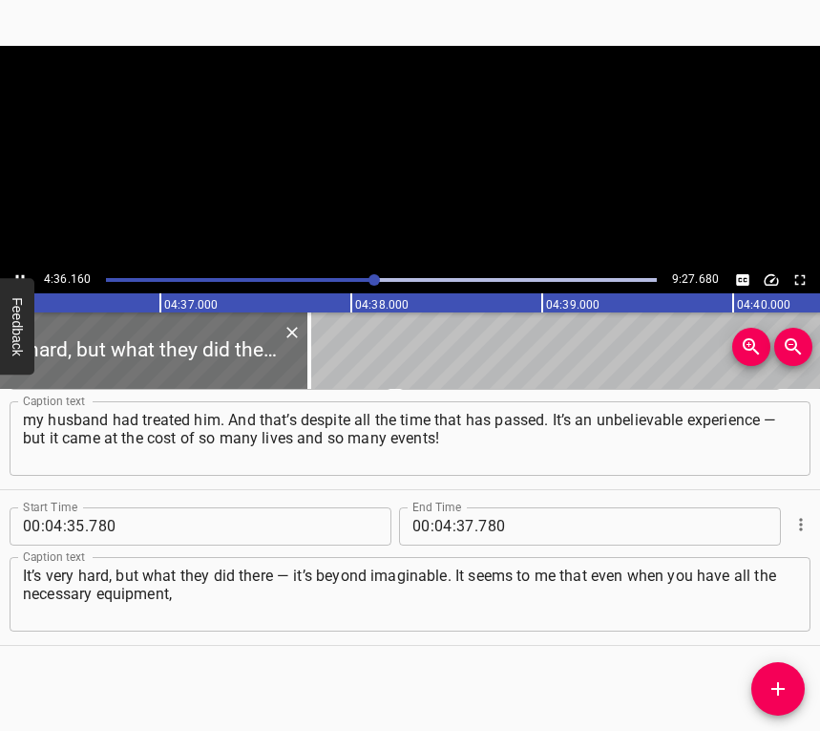
scroll to position [0, 52793]
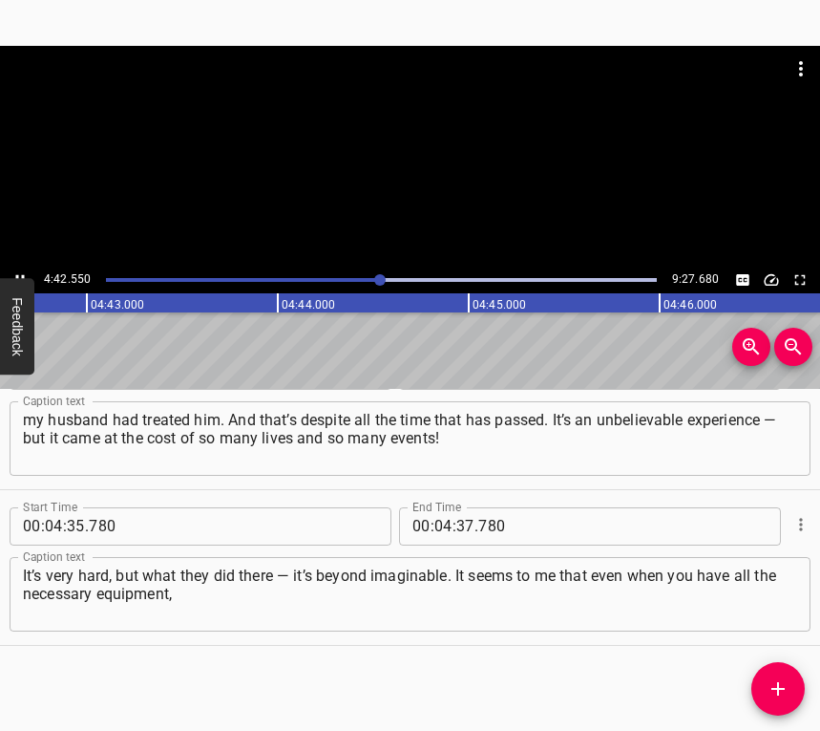
click at [16, 271] on icon "Play/Pause" at bounding box center [19, 279] width 17 height 17
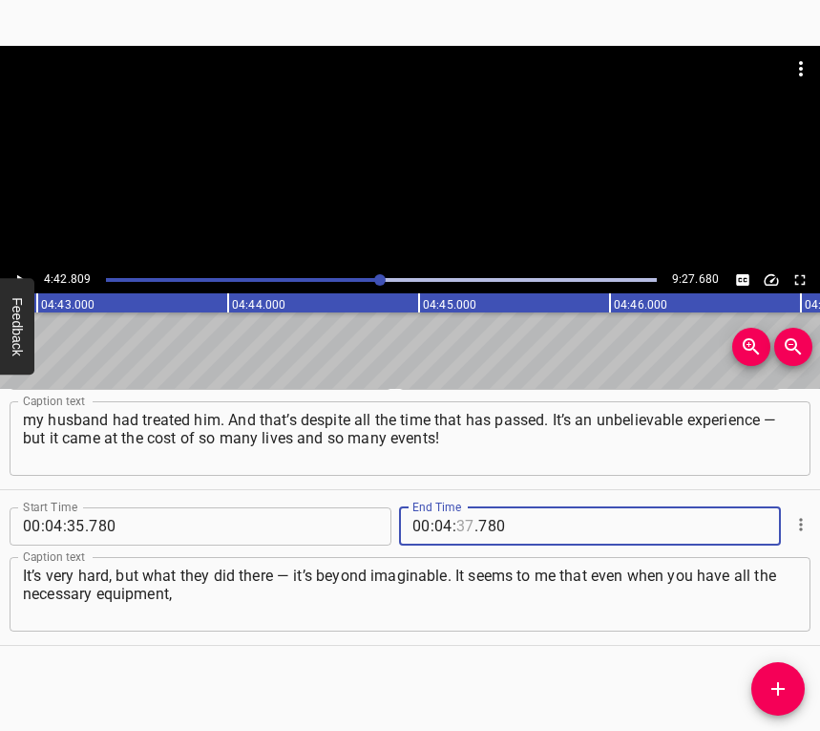
click at [456, 519] on input "number" at bounding box center [465, 526] width 18 height 38
type input "42"
type input "809"
click at [784, 682] on icon "Add Cue" at bounding box center [778, 688] width 23 height 23
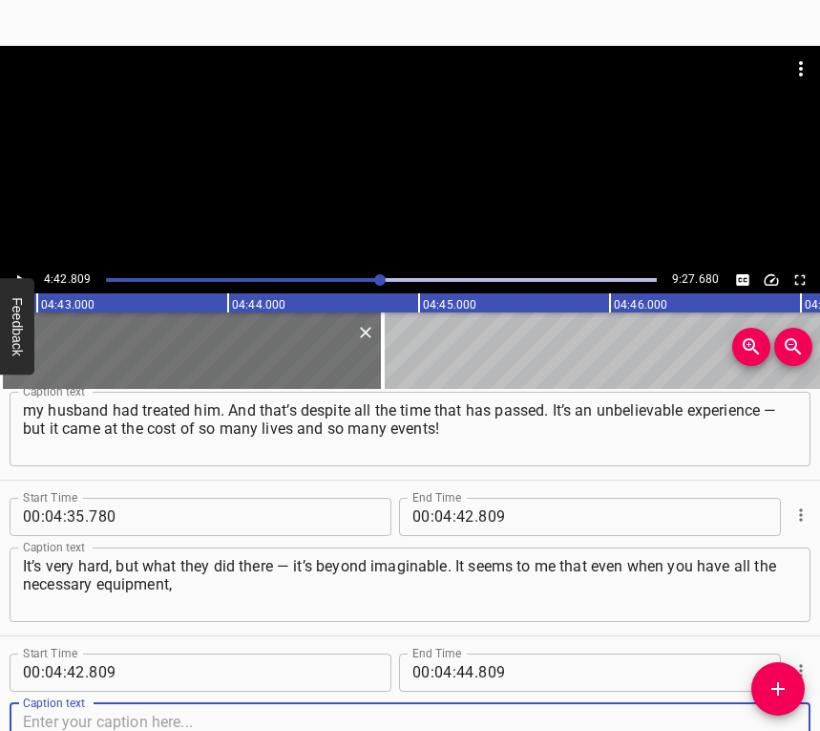
scroll to position [4572, 0]
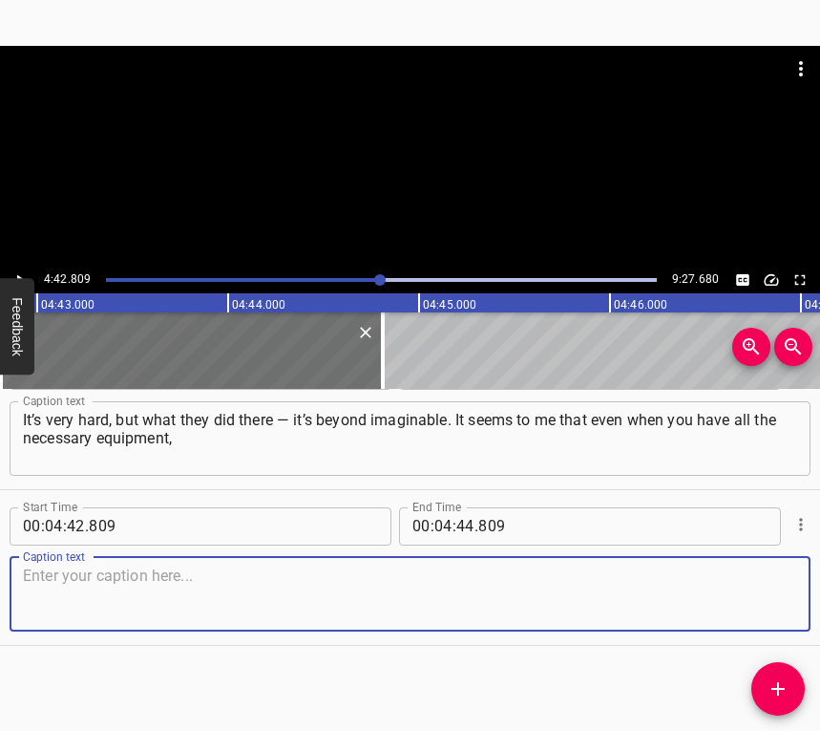
click at [761, 583] on textarea at bounding box center [410, 593] width 774 height 54
click at [150, 590] on textarea at bounding box center [410, 593] width 774 height 54
paste textarea "doing what they did there… very few people could manage that. They performed ex…"
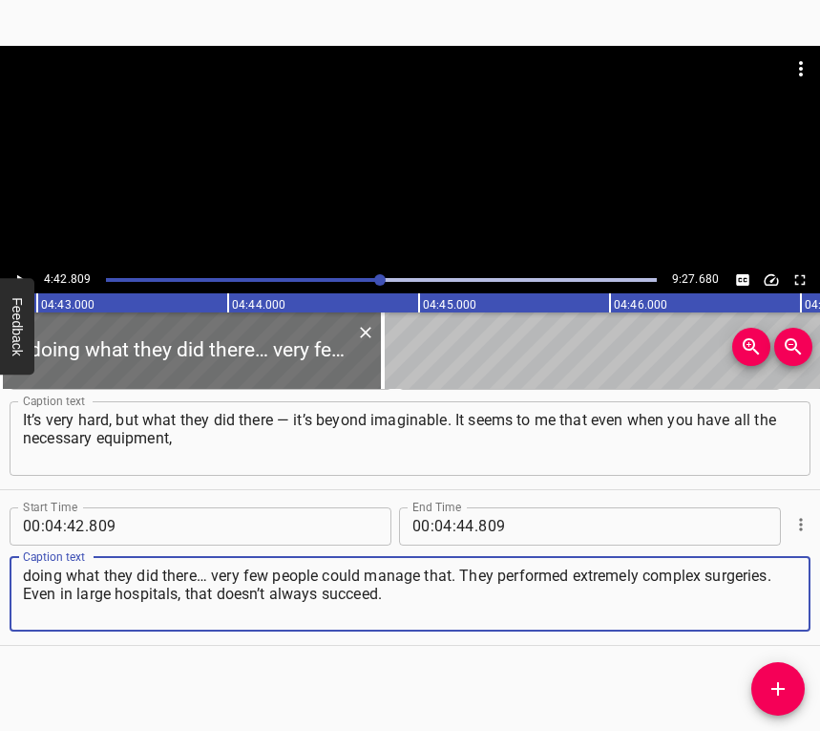
type textarea "doing what they did there… very few people could manage that. They performed ex…"
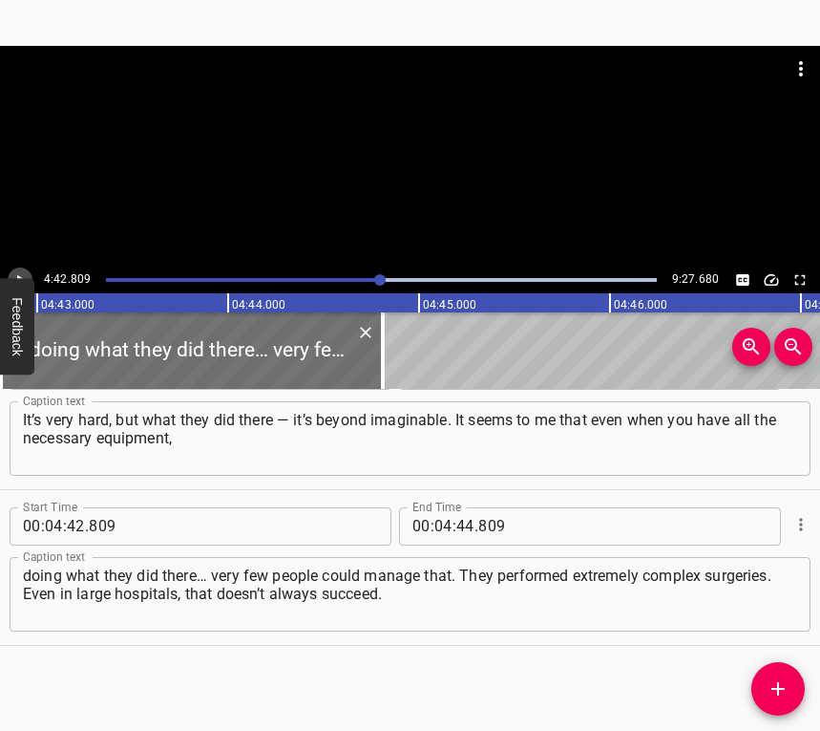
click at [23, 273] on icon "Play/Pause" at bounding box center [19, 279] width 17 height 17
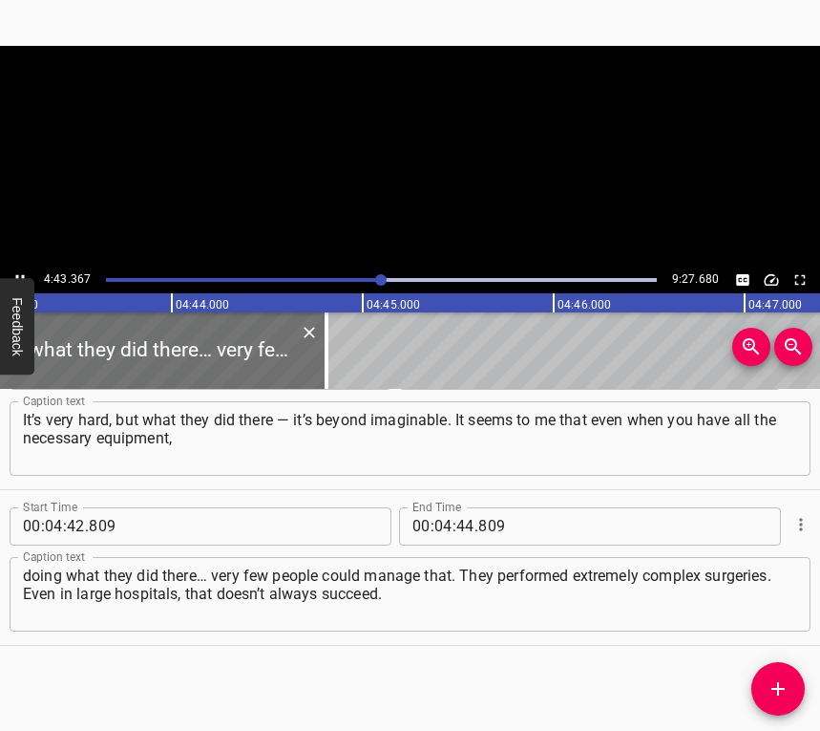
scroll to position [0, 54121]
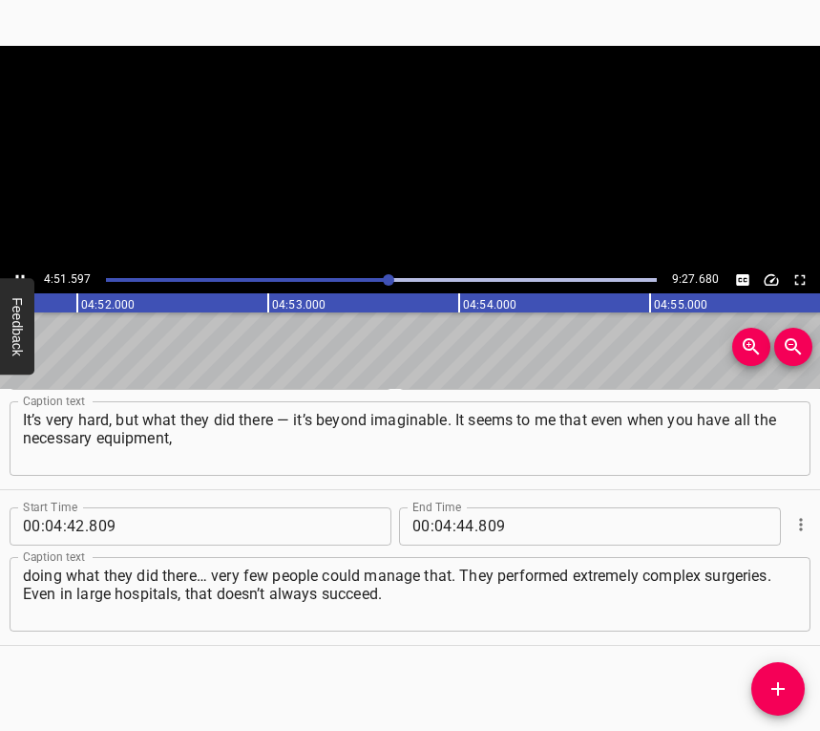
click at [23, 269] on button "Play/Pause" at bounding box center [20, 279] width 25 height 25
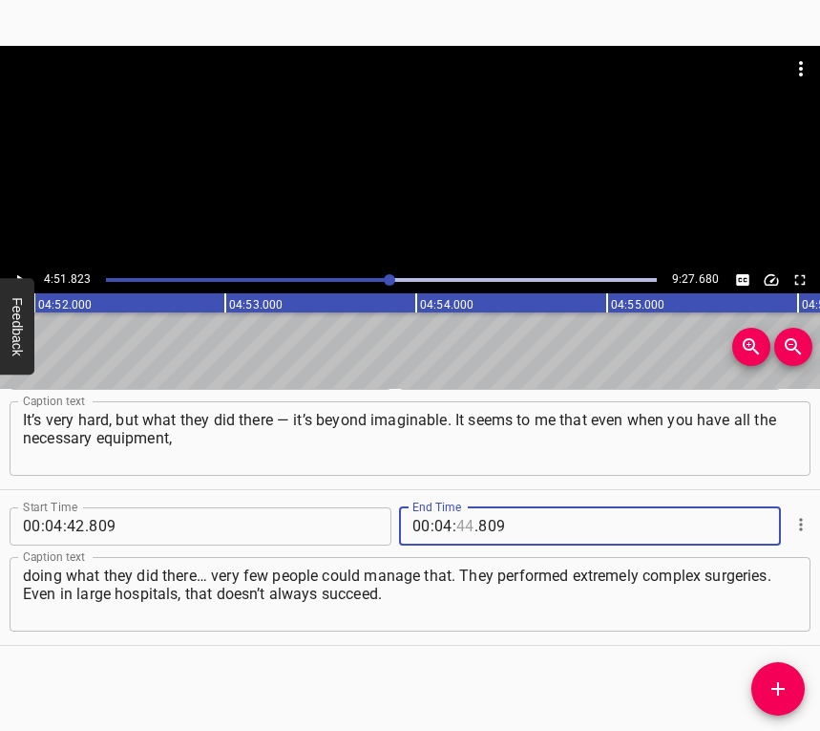
click at [462, 526] on input "number" at bounding box center [465, 526] width 18 height 38
type input "51"
type input "823"
click at [783, 691] on icon "Add Cue" at bounding box center [778, 688] width 23 height 23
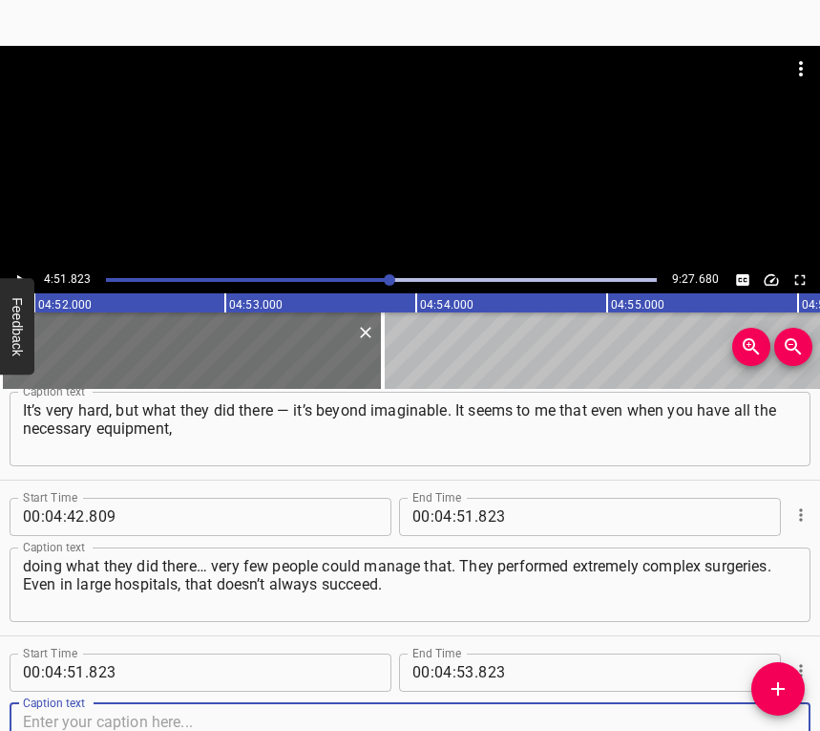
scroll to position [4728, 0]
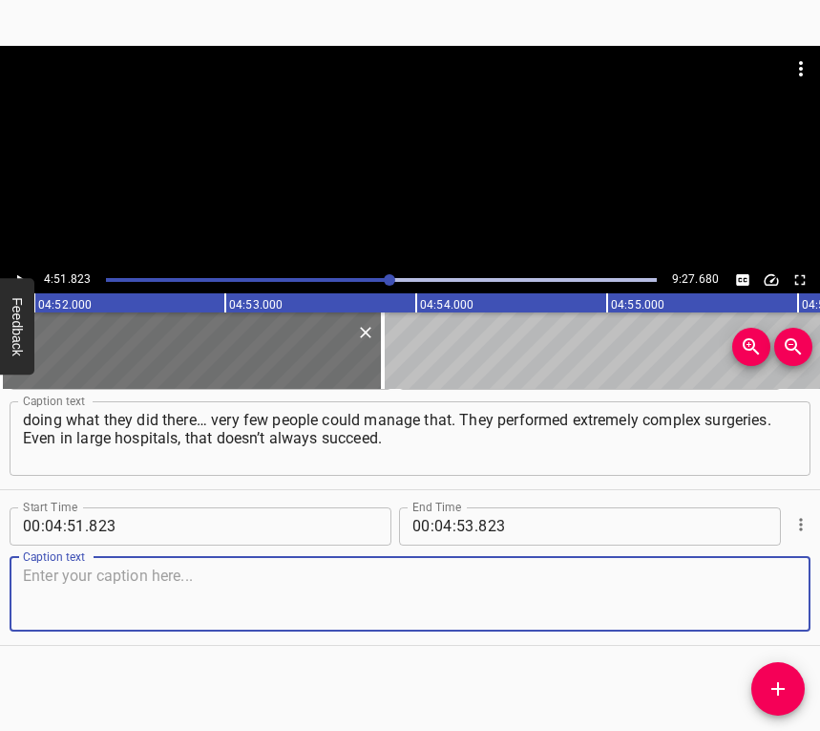
drag, startPoint x: 772, startPoint y: 616, endPoint x: 811, endPoint y: 602, distance: 41.7
click at [771, 615] on textarea at bounding box center [410, 593] width 774 height 54
click at [200, 590] on textarea at bounding box center [410, 593] width 774 height 54
paste textarea "I also remember that many of the men who stayed in touch with my husband came o…"
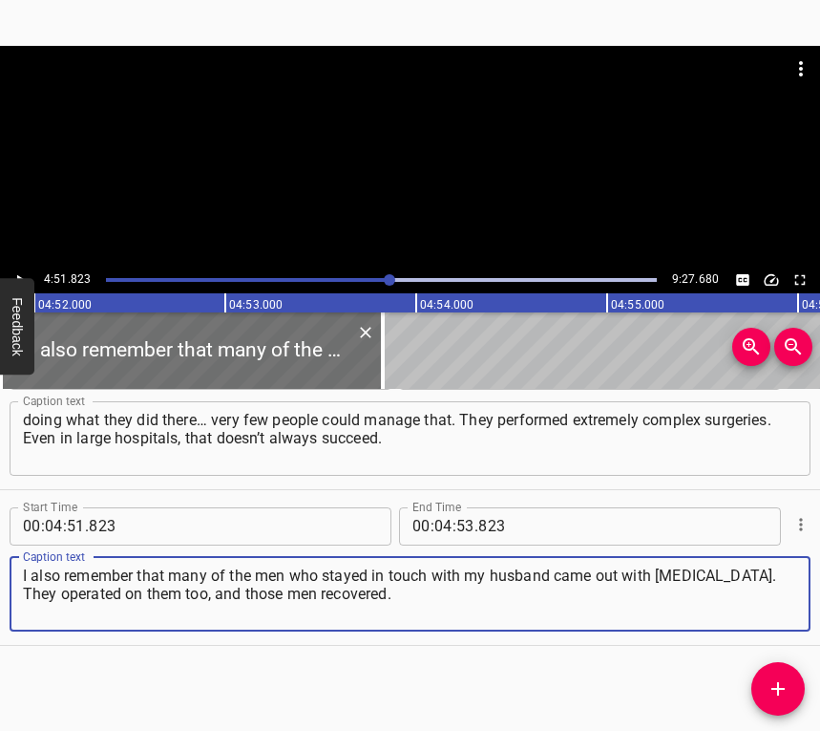
type textarea "I also remember that many of the men who stayed in touch with my husband came o…"
click at [23, 274] on icon "Play/Pause" at bounding box center [19, 279] width 17 height 17
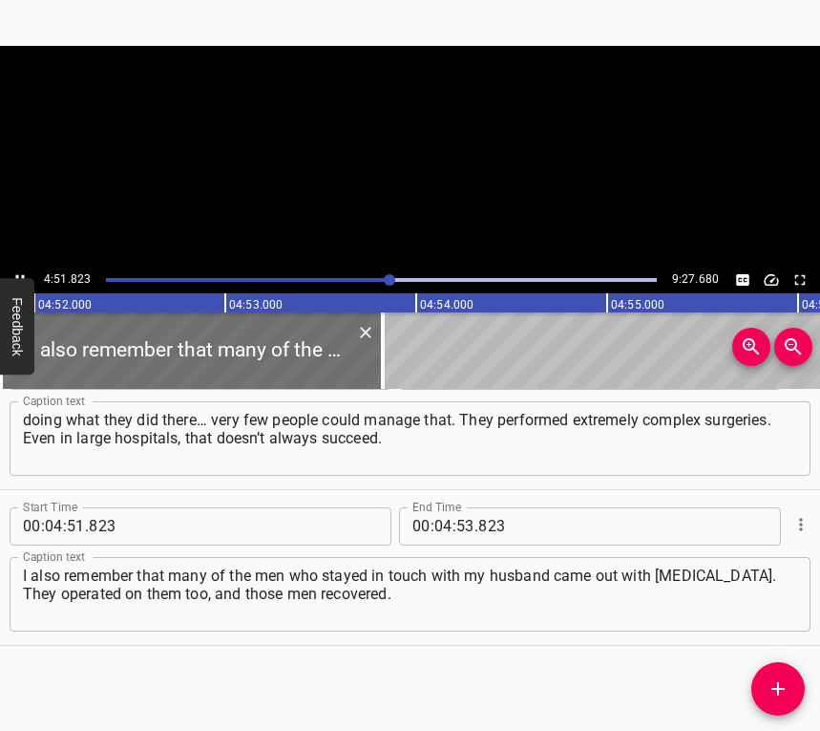
scroll to position [0, 55754]
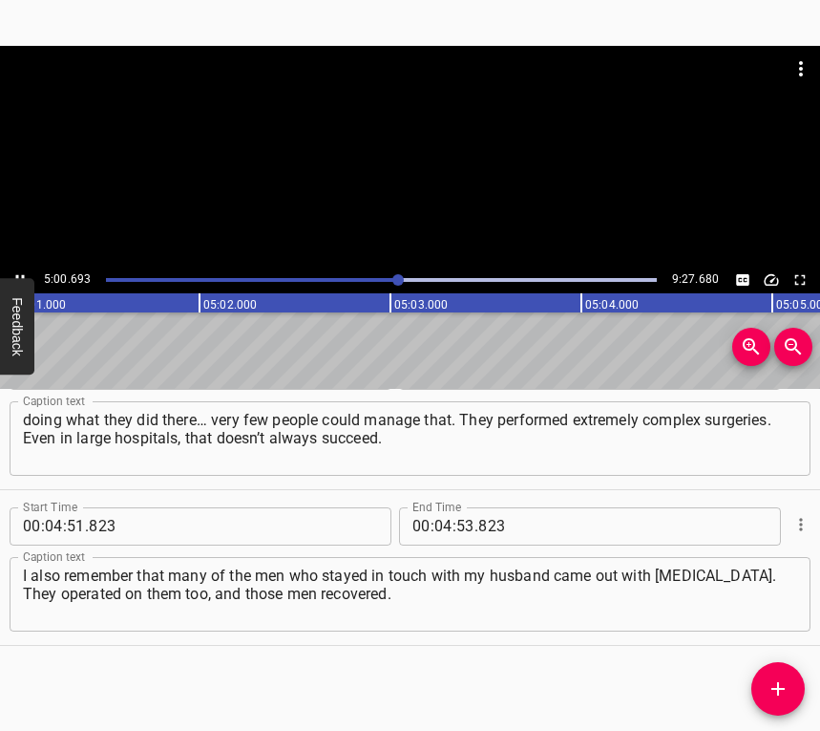
click at [21, 272] on icon "Play/Pause" at bounding box center [19, 279] width 17 height 17
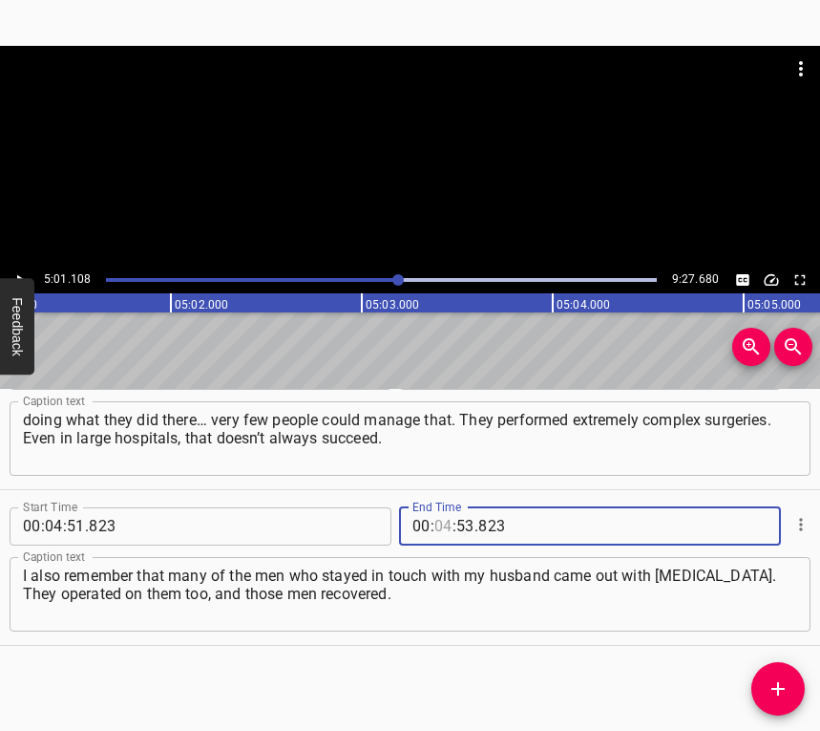
click at [443, 524] on input "number" at bounding box center [444, 526] width 18 height 38
type input "05"
type input "01"
type input "108"
click at [779, 688] on icon "Add Cue" at bounding box center [778, 688] width 13 height 13
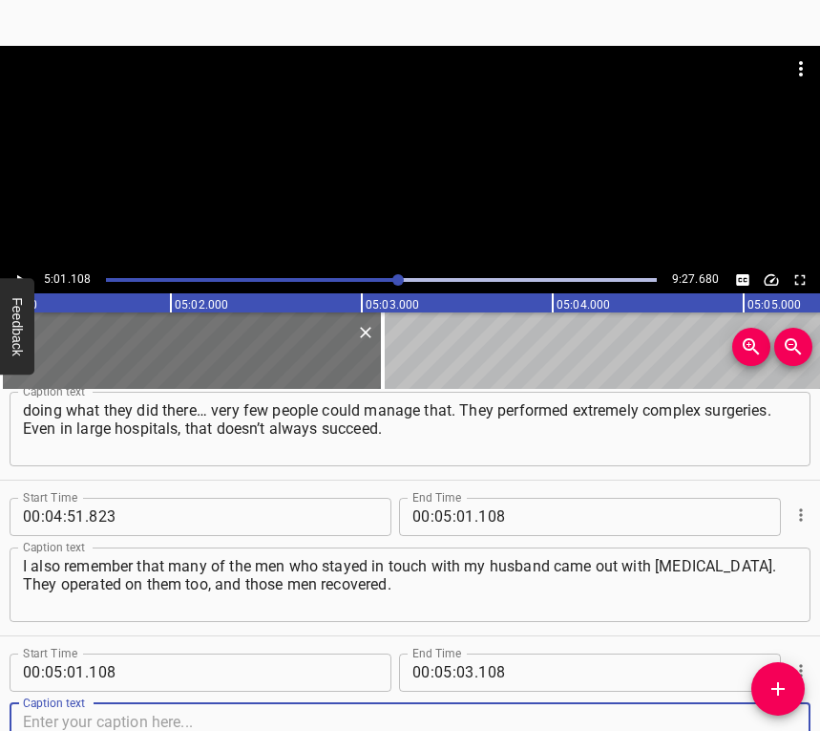
scroll to position [4884, 0]
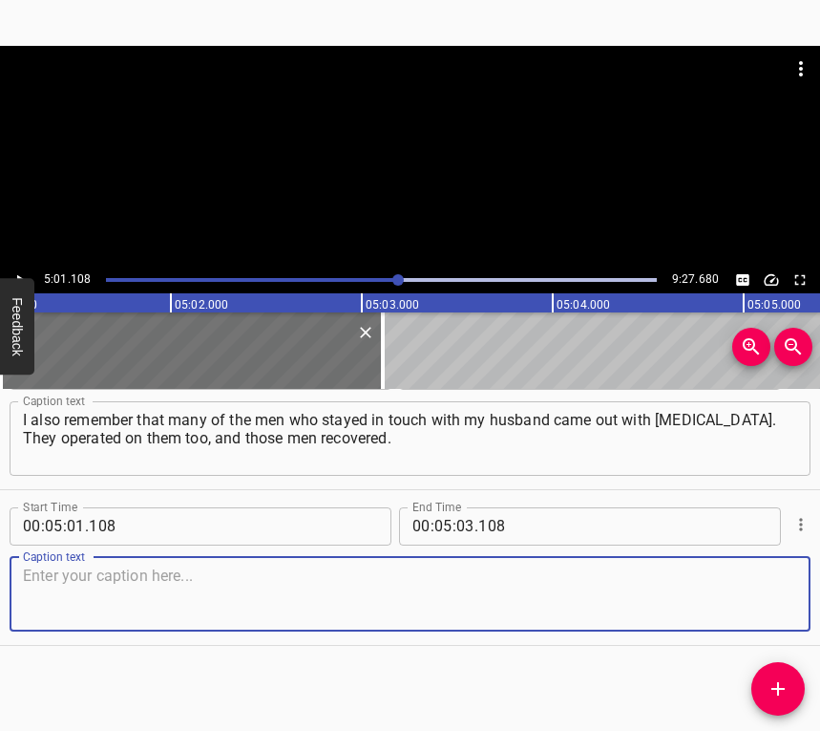
click at [752, 586] on textarea at bounding box center [410, 593] width 774 height 54
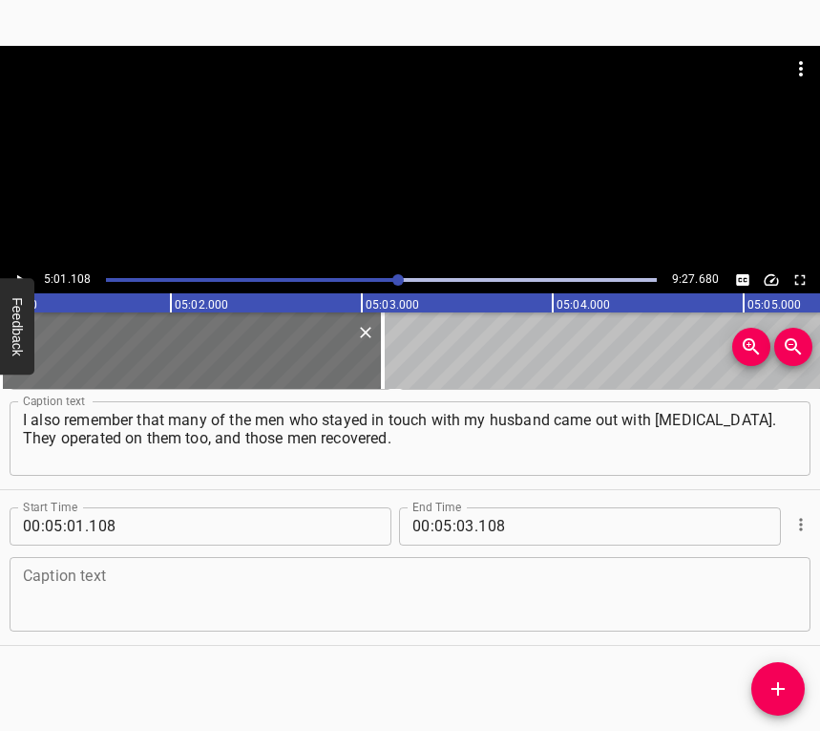
click at [323, 598] on textarea at bounding box center [410, 593] width 774 height 54
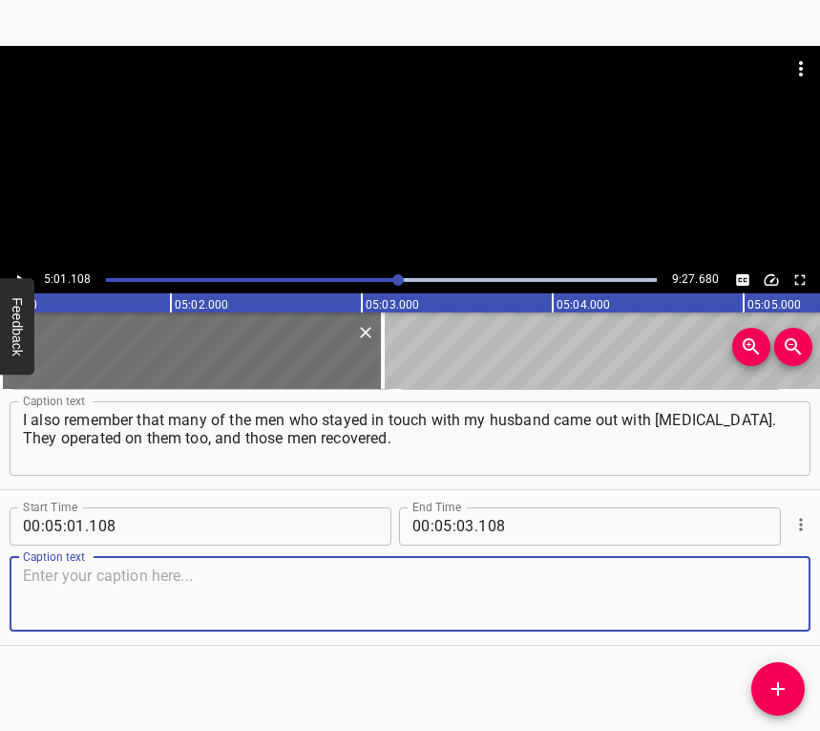
paste textarea "They recovered — and that was despite having no proper conditions at all. To pe…"
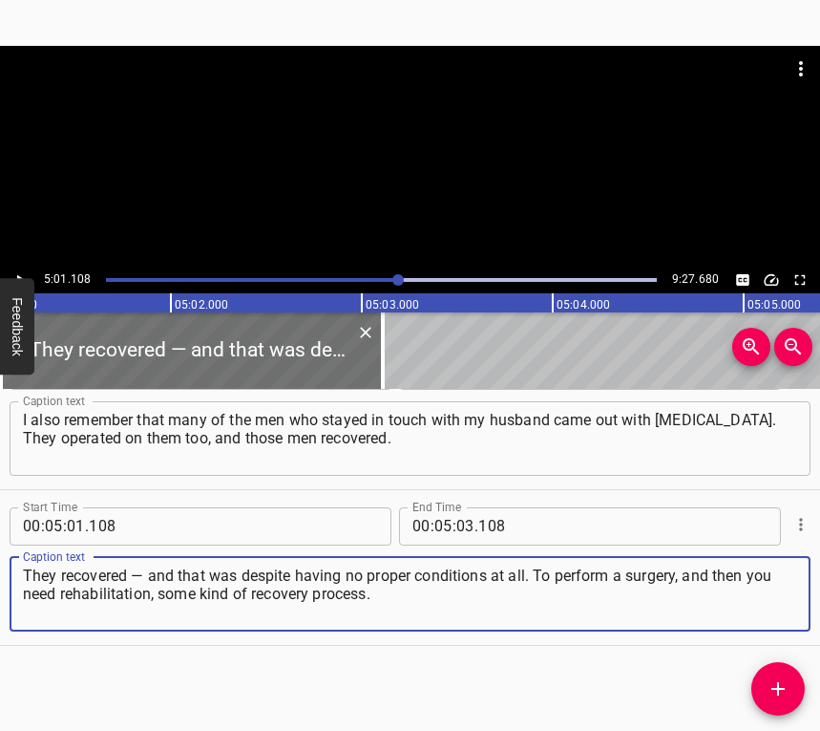
type textarea "They recovered — and that was despite having no proper conditions at all. To pe…"
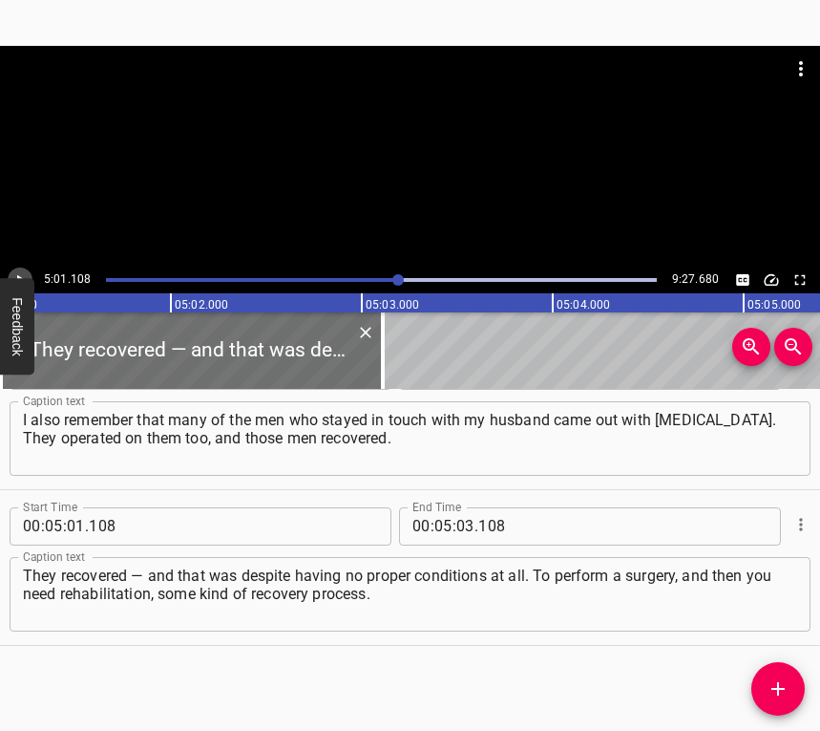
click at [28, 274] on icon "Play/Pause" at bounding box center [19, 279] width 17 height 17
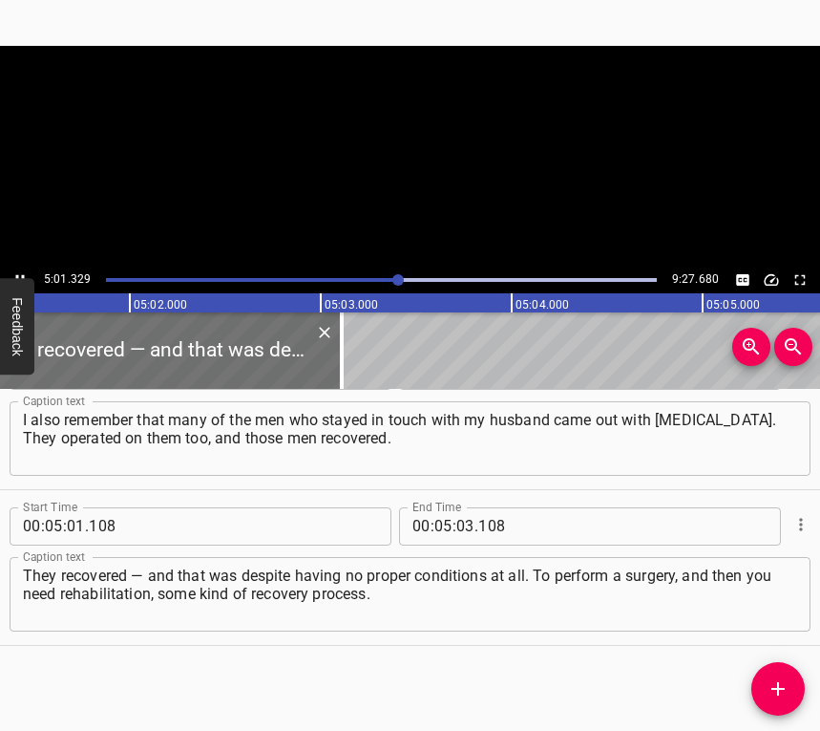
scroll to position [0, 57601]
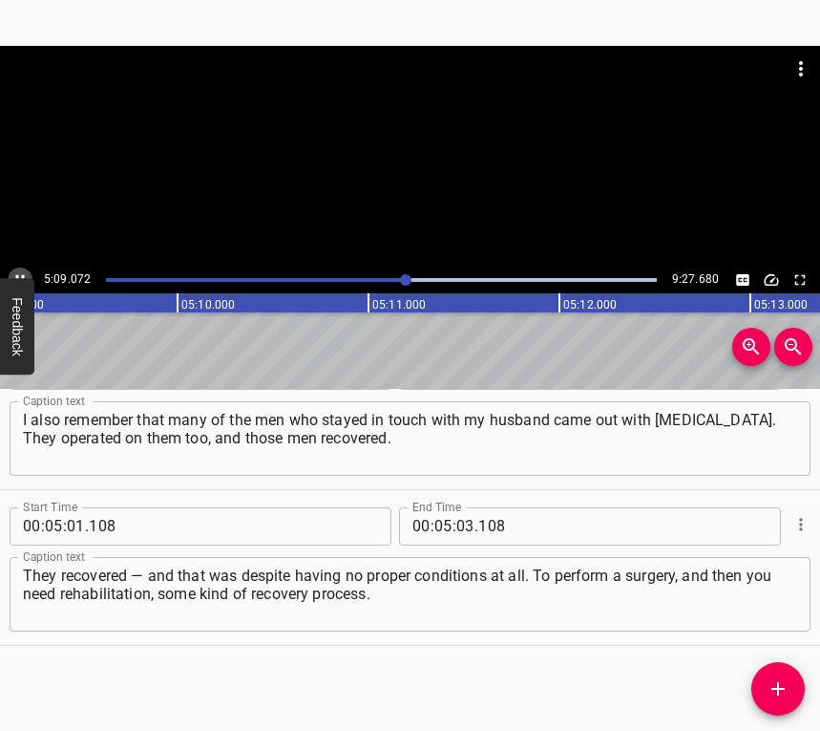
click at [24, 275] on icon "Play/Pause" at bounding box center [20, 279] width 9 height 11
click at [457, 532] on input "number" at bounding box center [465, 526] width 18 height 38
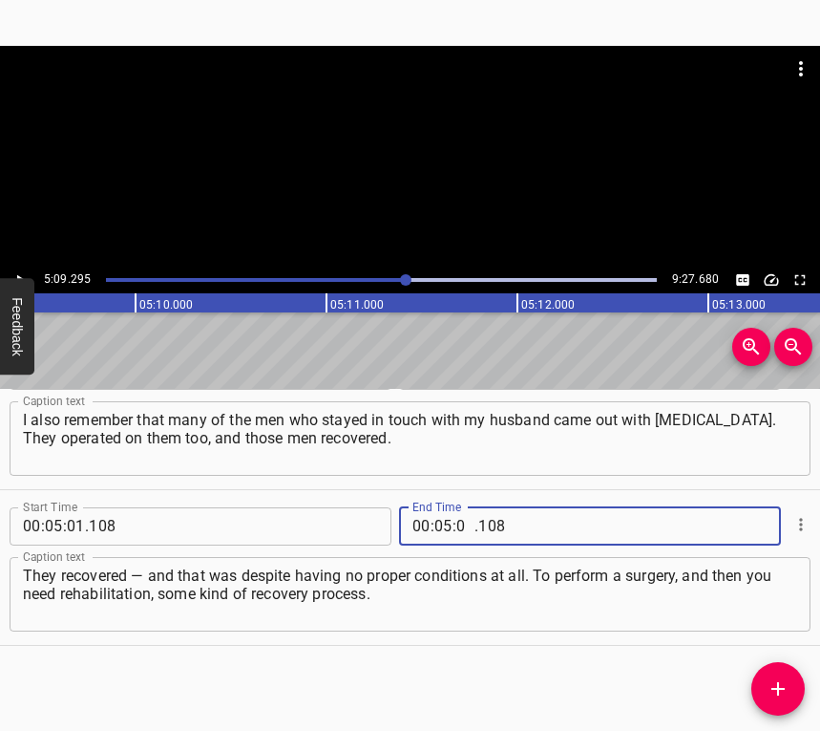
type input "09"
type input "295"
click at [775, 682] on icon "Add Cue" at bounding box center [778, 688] width 23 height 23
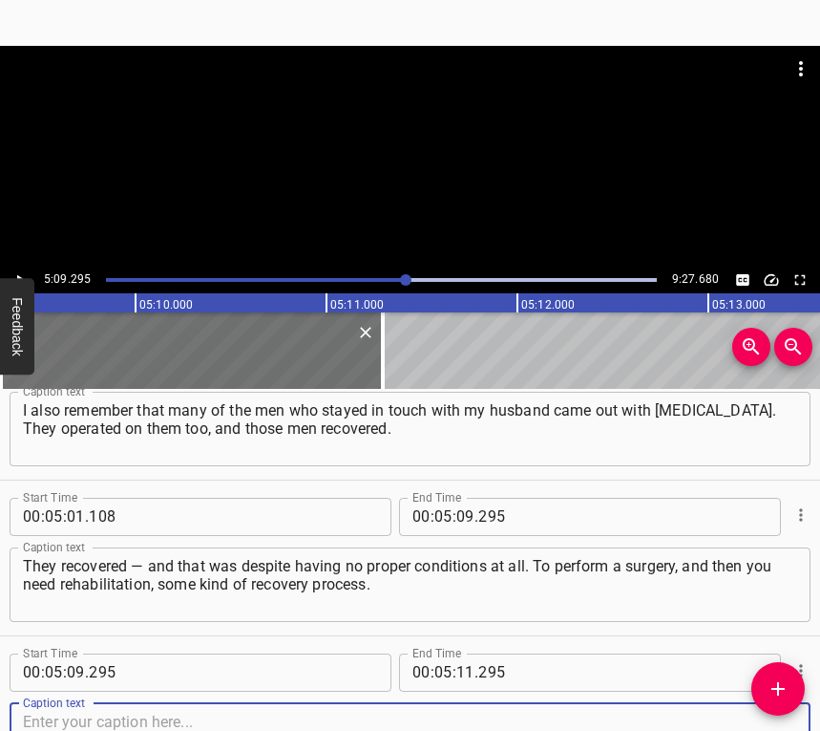
scroll to position [5039, 0]
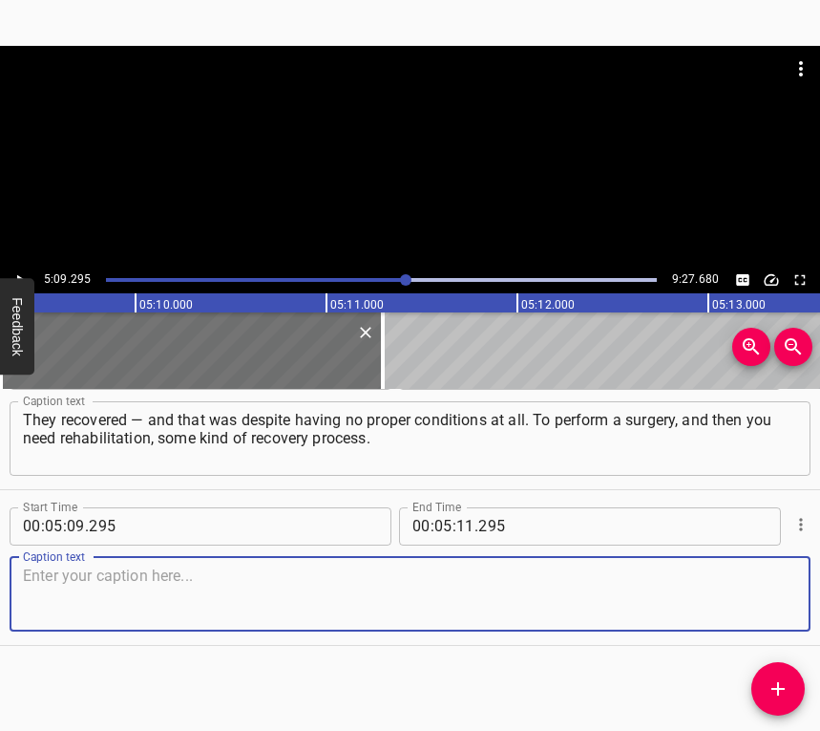
click at [761, 597] on textarea at bounding box center [410, 593] width 774 height 54
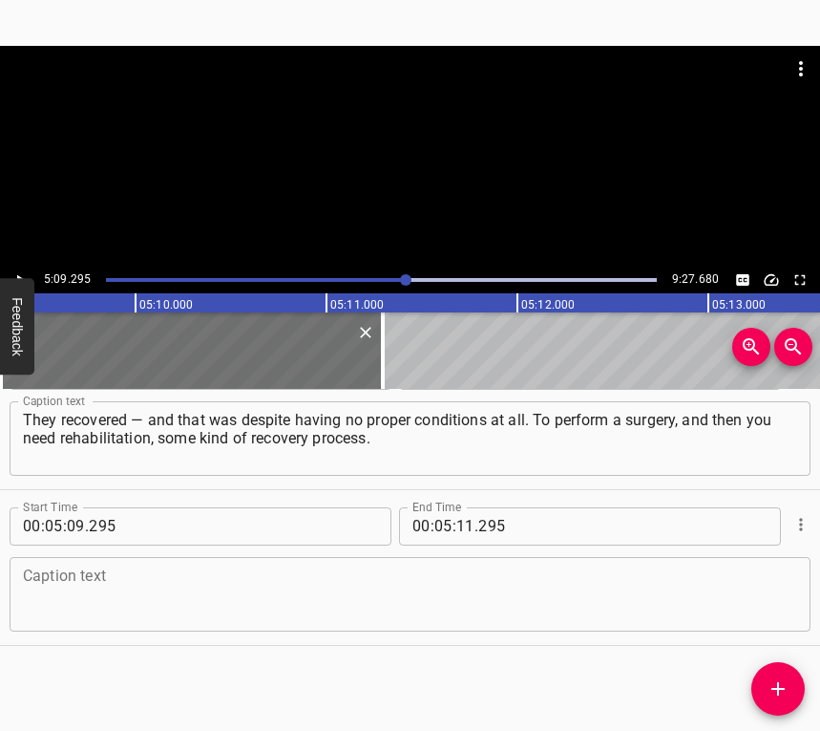
click at [244, 590] on textarea at bounding box center [410, 593] width 774 height 54
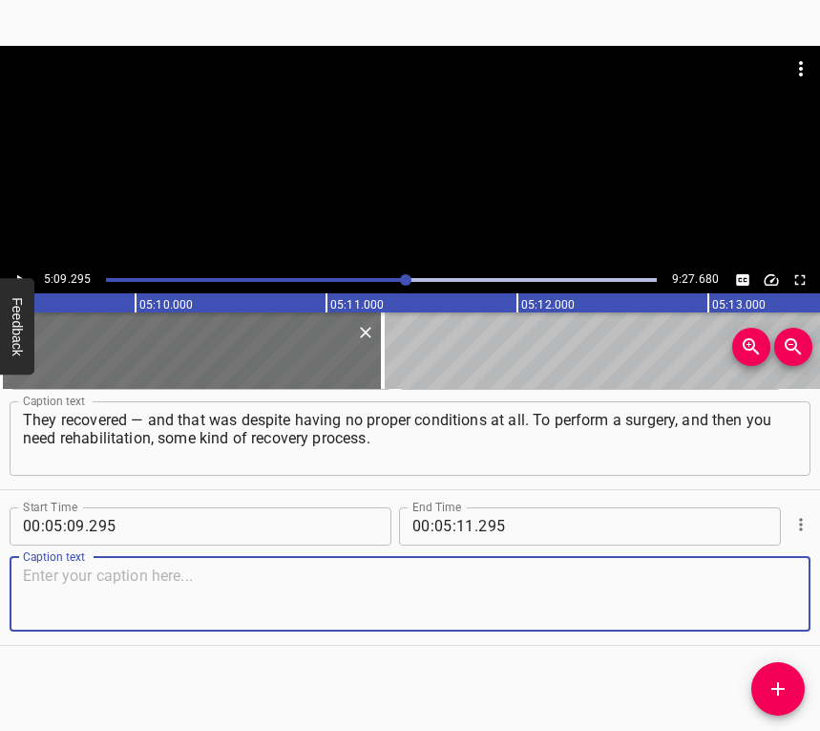
paste textarea "And they survived — that’s the most important thing. And they survived fully. T…"
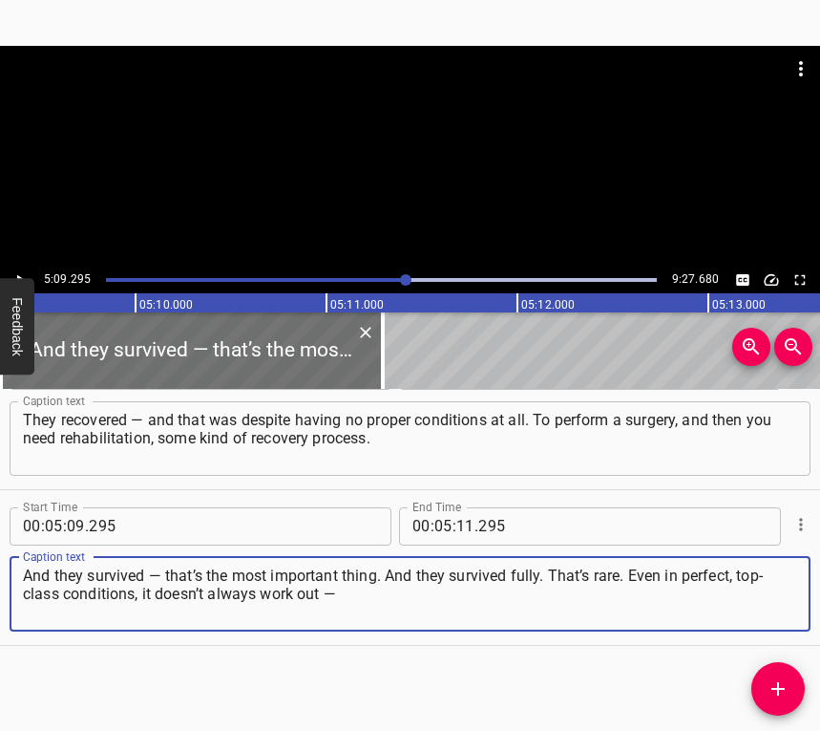
type textarea "And they survived — that’s the most important thing. And they survived fully. T…"
click at [19, 271] on icon "Play/Pause" at bounding box center [19, 279] width 17 height 17
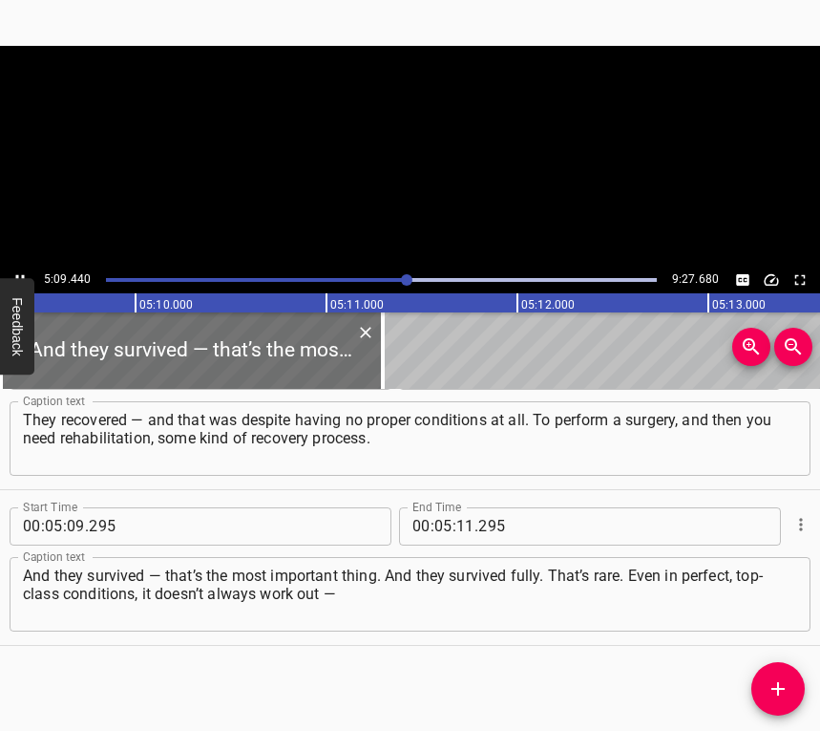
scroll to position [0, 59099]
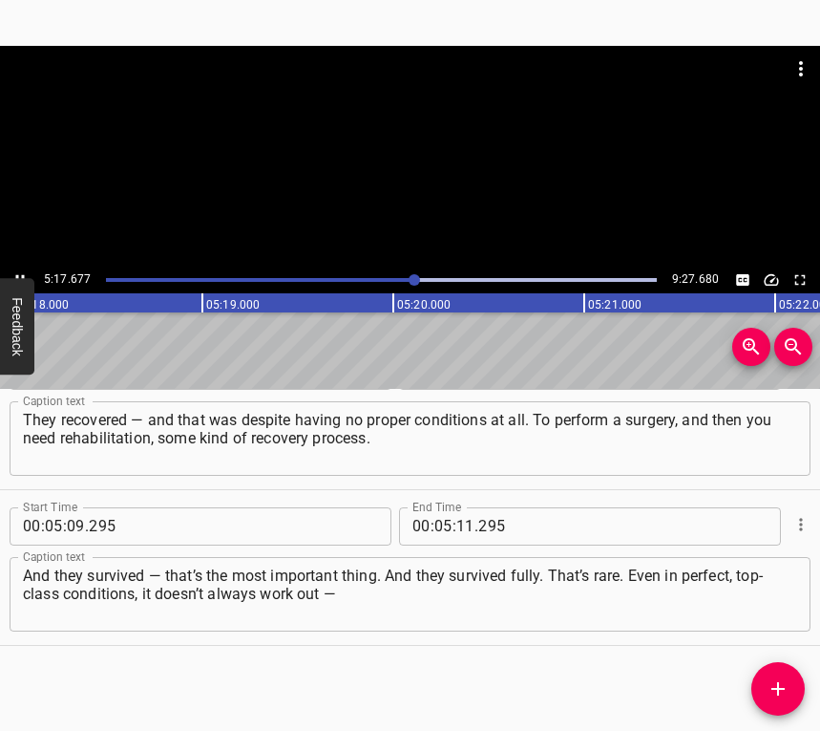
click at [20, 268] on button "Play/Pause" at bounding box center [20, 279] width 25 height 25
click at [459, 516] on input "number" at bounding box center [465, 526] width 18 height 38
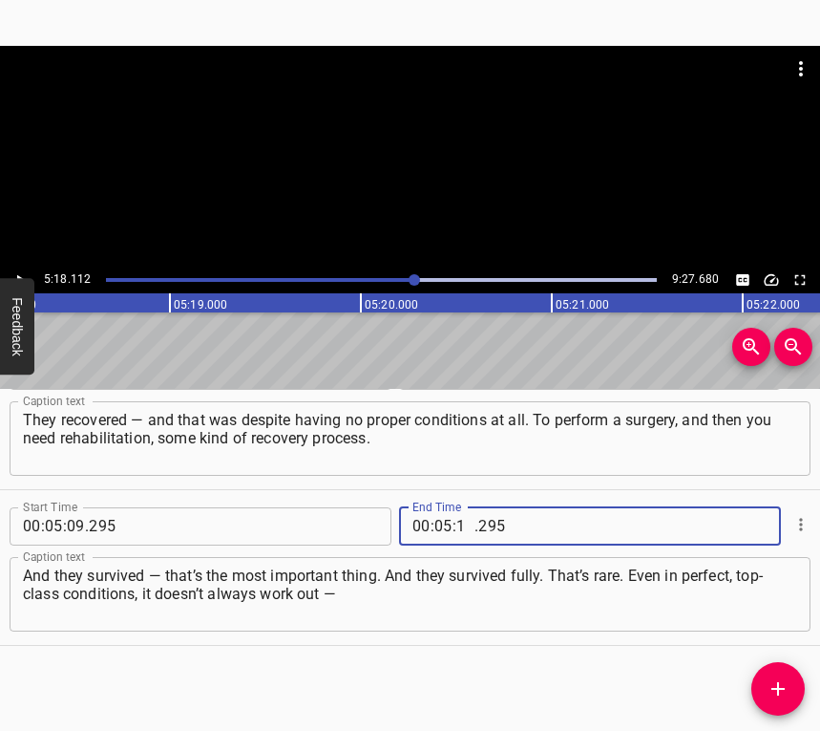
type input "18"
type input "112"
click at [777, 686] on icon "Add Cue" at bounding box center [778, 688] width 13 height 13
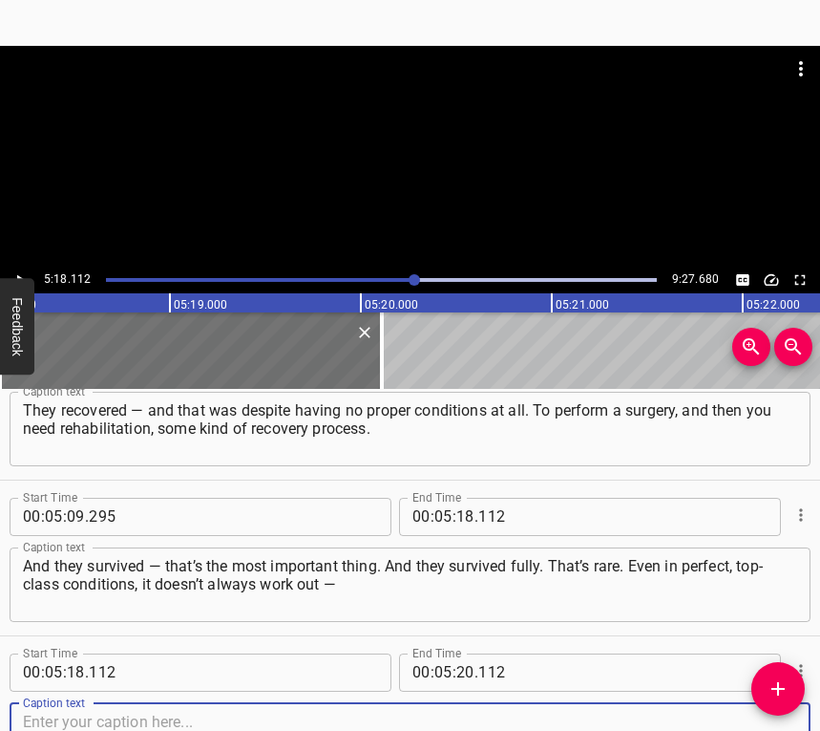
scroll to position [5195, 0]
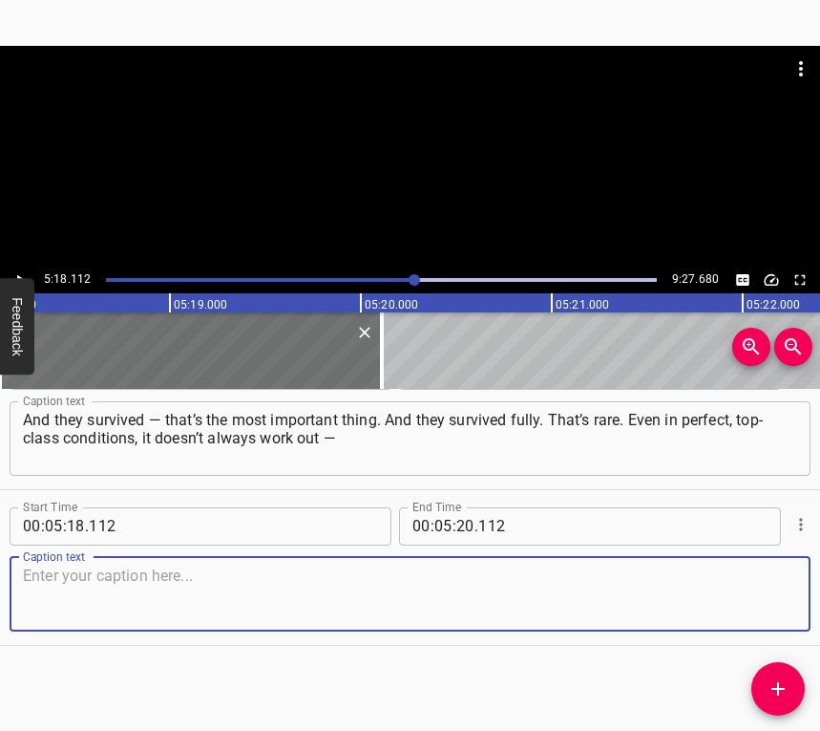
drag, startPoint x: 764, startPoint y: 599, endPoint x: 813, endPoint y: 581, distance: 52.0
click at [766, 596] on textarea at bounding box center [410, 593] width 774 height 54
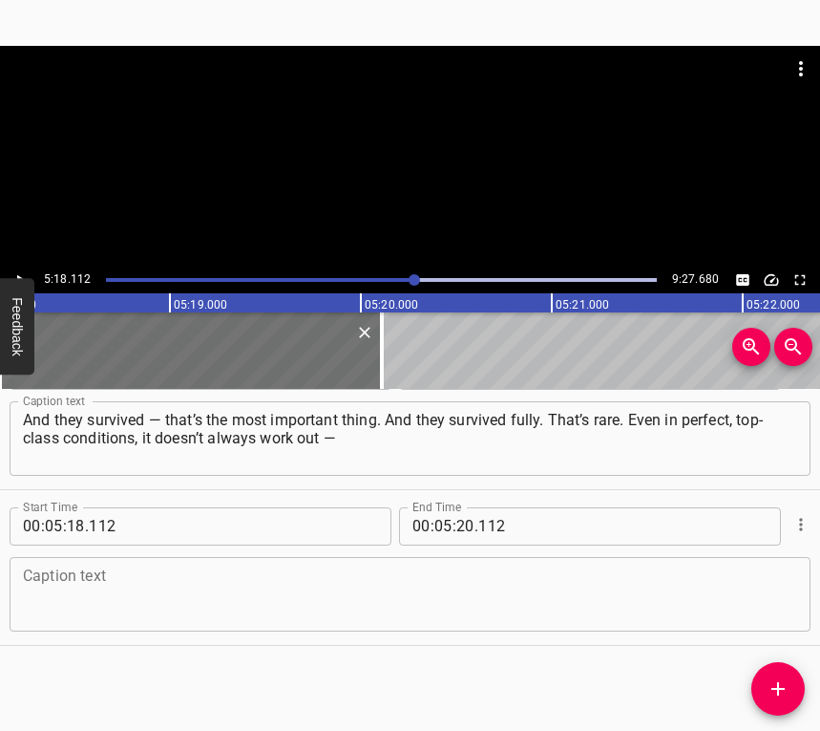
click at [419, 589] on textarea at bounding box center [410, 593] width 774 height 54
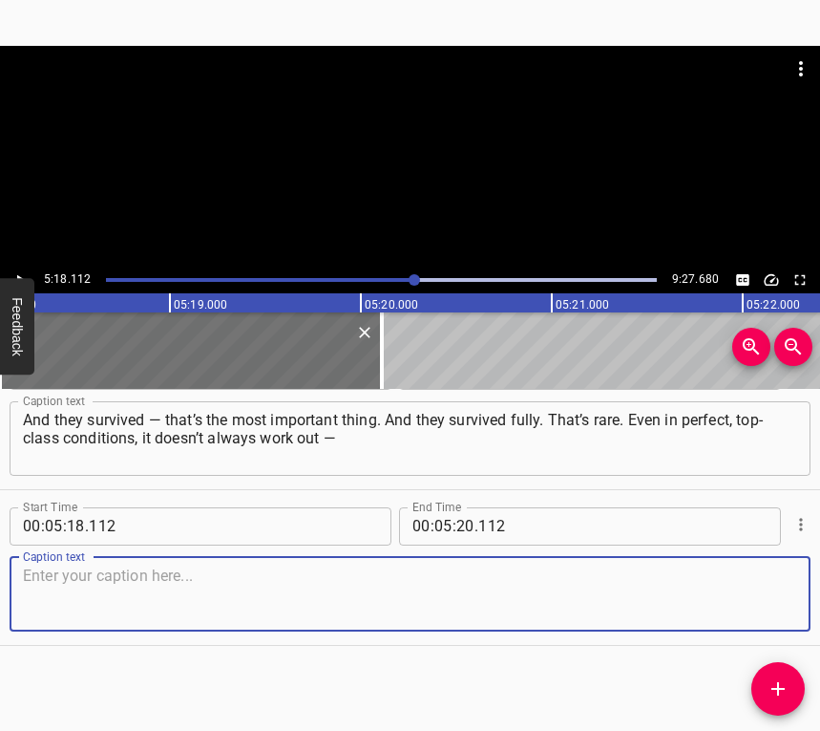
paste textarea "but at [GEOGRAPHIC_DATA], it did. When my husband returned from captivity, you …"
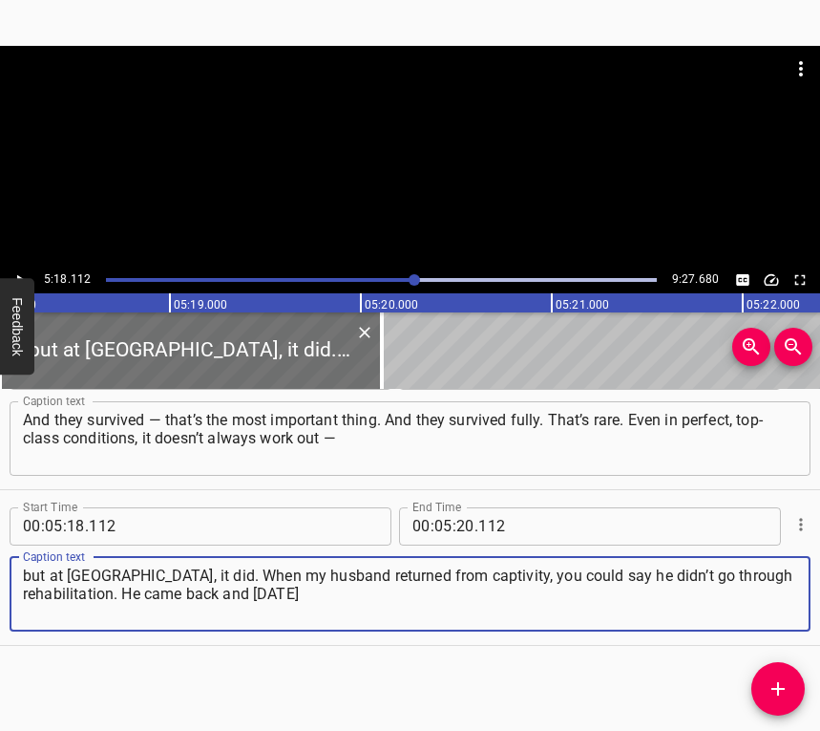
type textarea "but at [GEOGRAPHIC_DATA], it did. When my husband returned from captivity, you …"
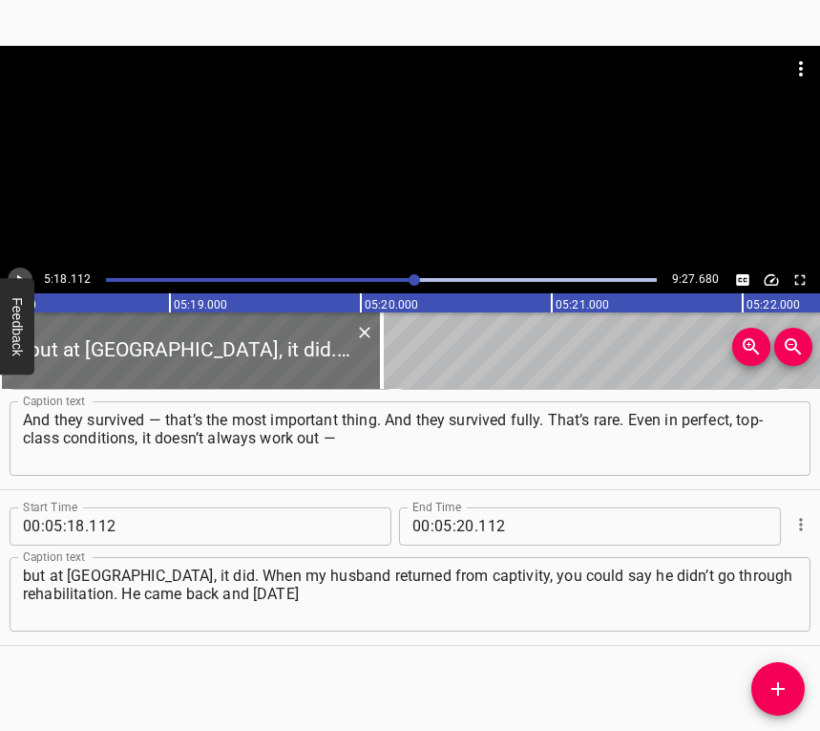
click at [14, 271] on icon "Play/Pause" at bounding box center [19, 279] width 17 height 17
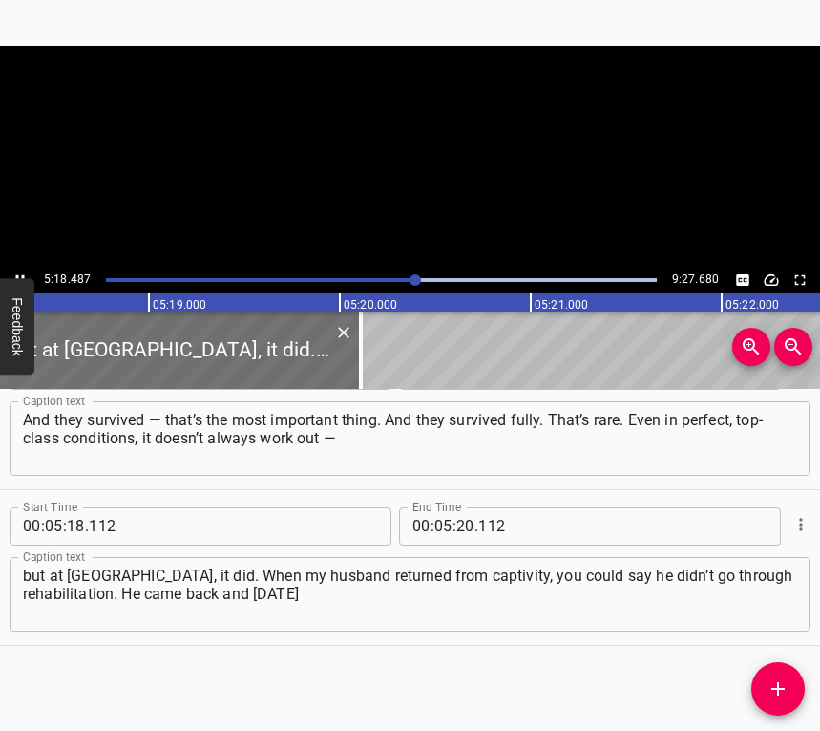
scroll to position [0, 60825]
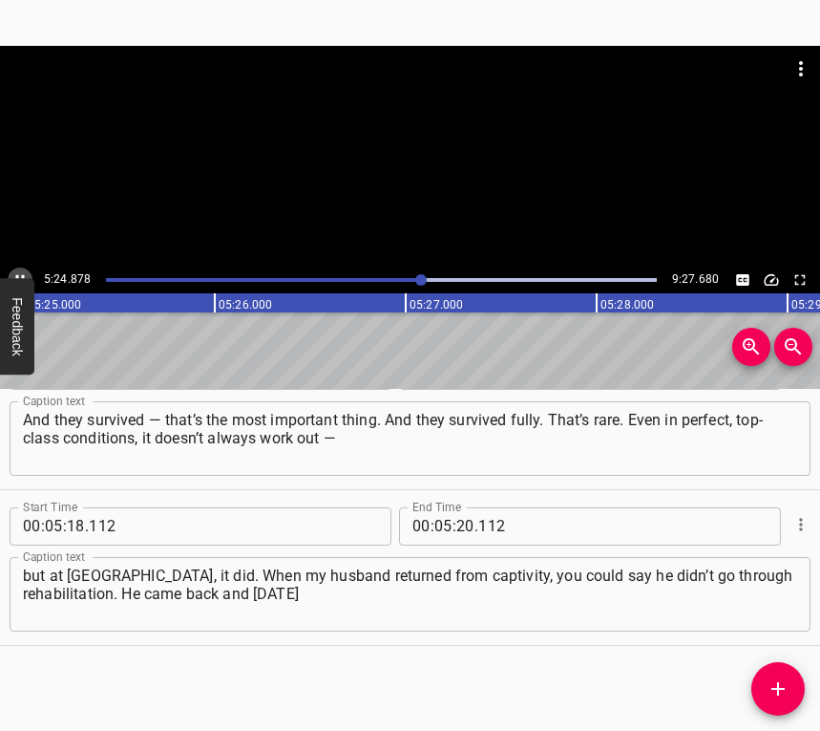
click at [18, 268] on button "Play/Pause" at bounding box center [20, 279] width 25 height 25
click at [11, 271] on icon "Play/Pause" at bounding box center [19, 279] width 17 height 17
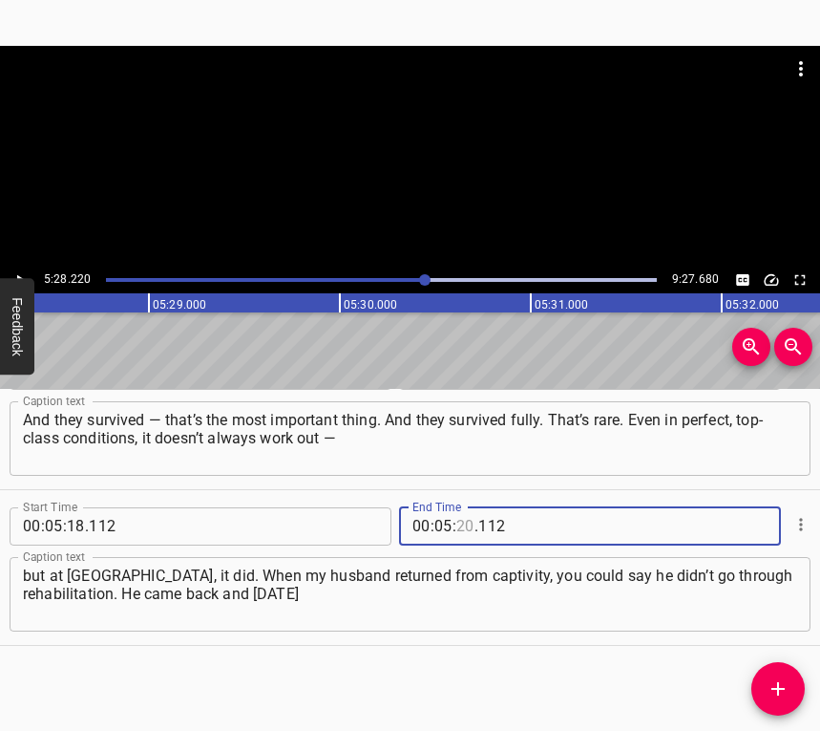
click at [458, 525] on input "number" at bounding box center [465, 526] width 18 height 38
type input "28"
type input "220"
click at [781, 685] on icon "Add Cue" at bounding box center [778, 688] width 23 height 23
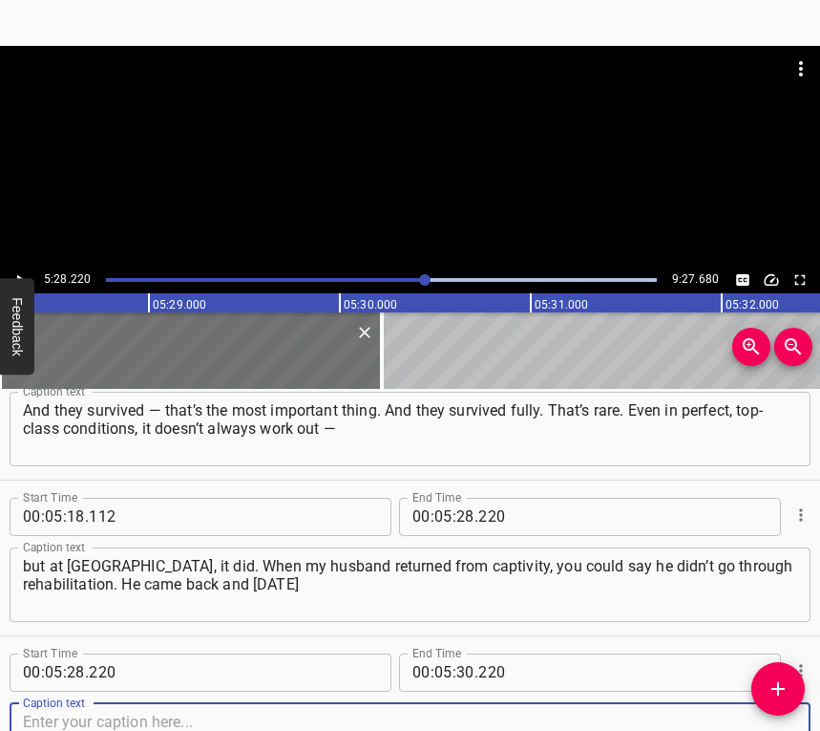
scroll to position [5351, 0]
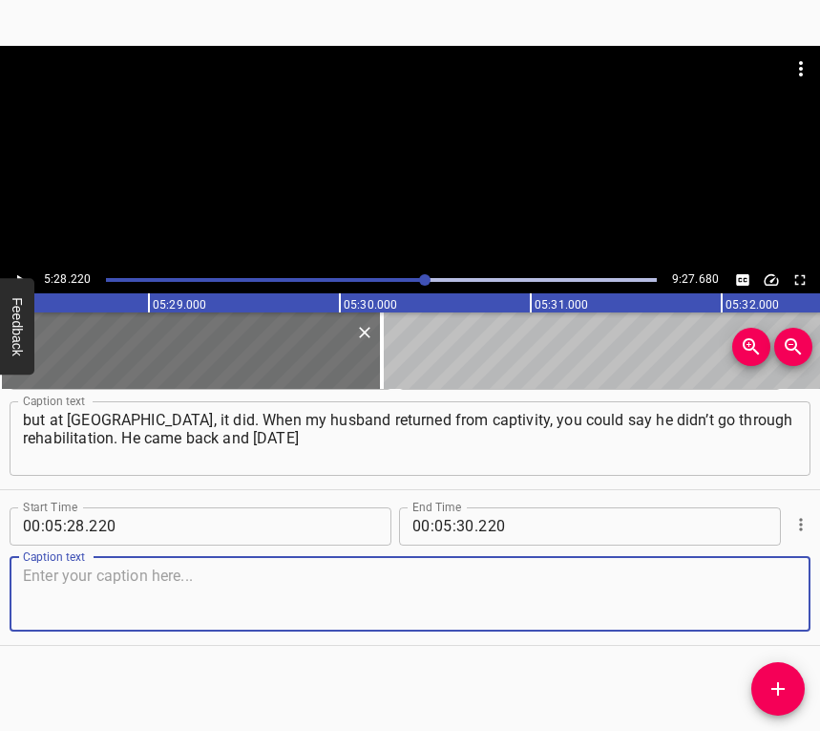
click at [741, 596] on textarea at bounding box center [410, 593] width 774 height 54
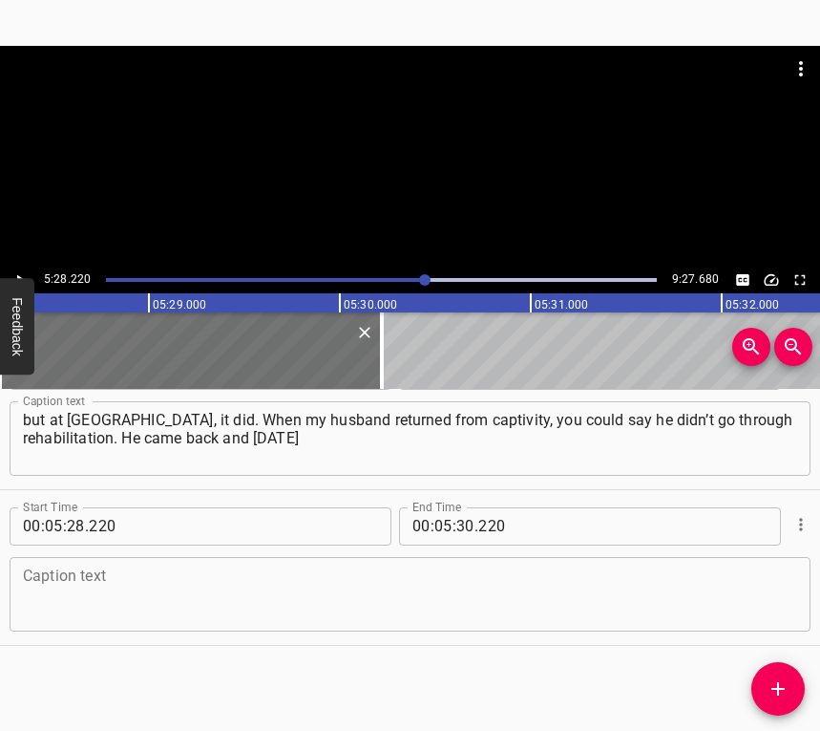
click at [413, 611] on textarea at bounding box center [410, 593] width 774 height 54
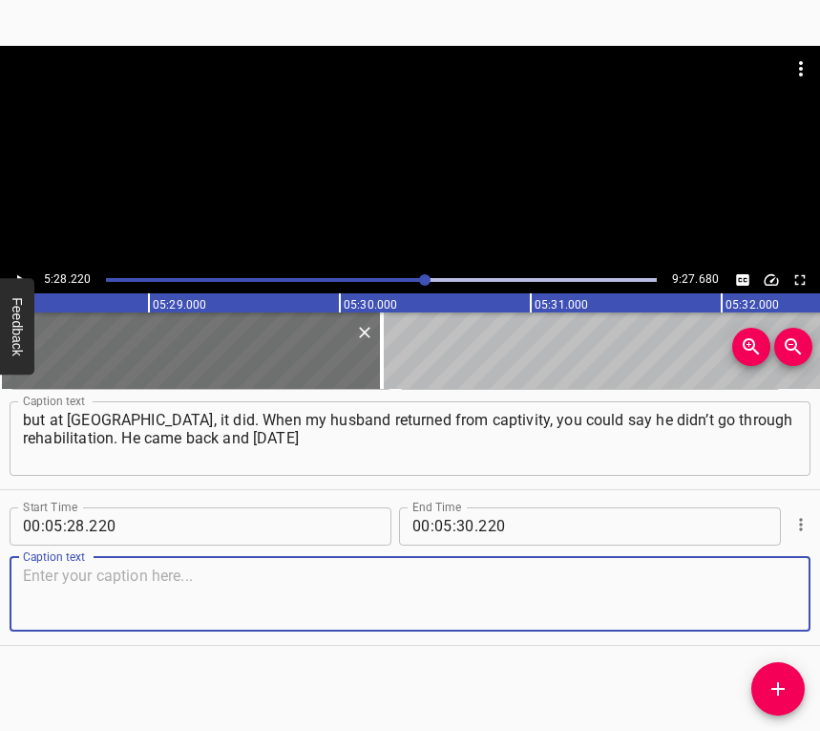
paste textarea "went back to work. At that time, he was still serving in the [GEOGRAPHIC_DATA],…"
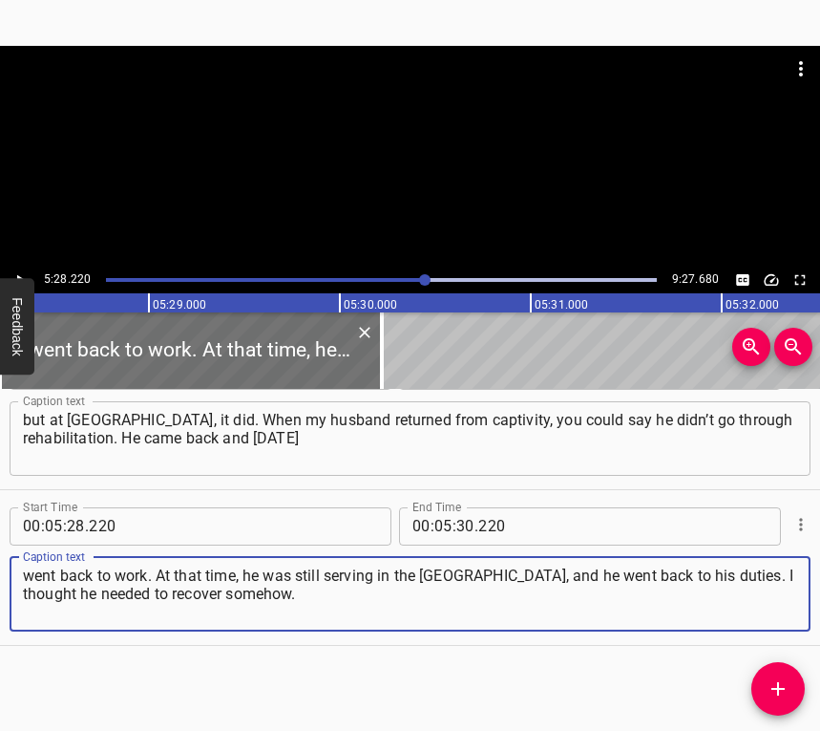
type textarea "went back to work. At that time, he was still serving in the [GEOGRAPHIC_DATA],…"
click at [31, 274] on button "Play/Pause" at bounding box center [20, 279] width 25 height 25
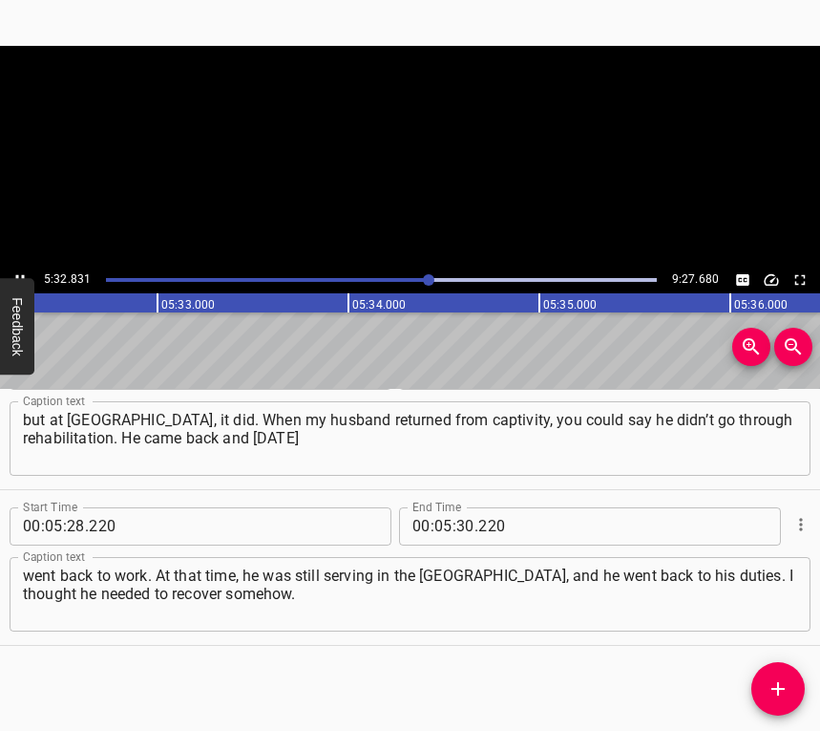
scroll to position [0, 63568]
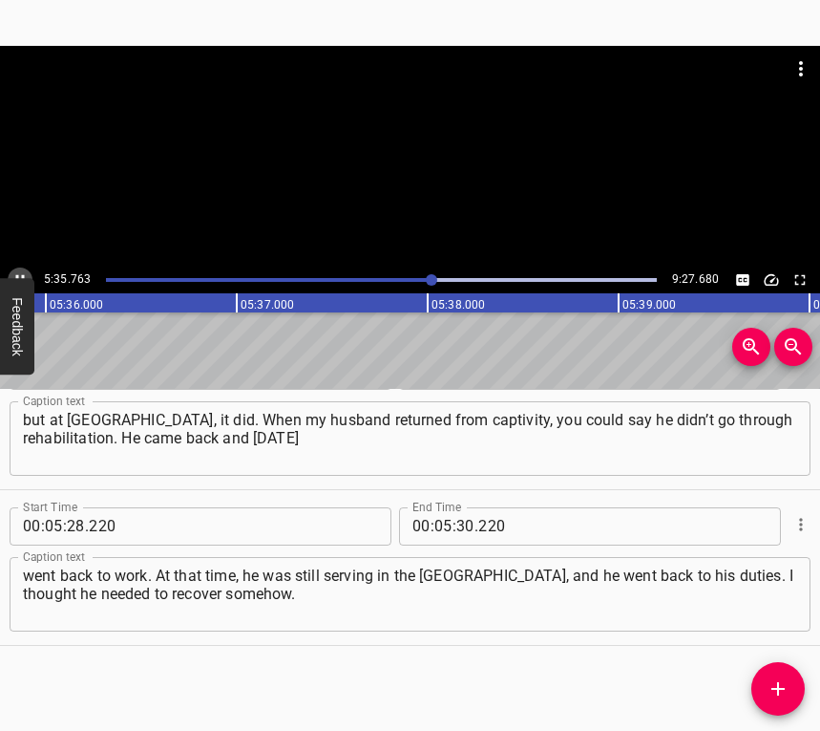
click at [16, 269] on button "Play/Pause" at bounding box center [20, 279] width 25 height 25
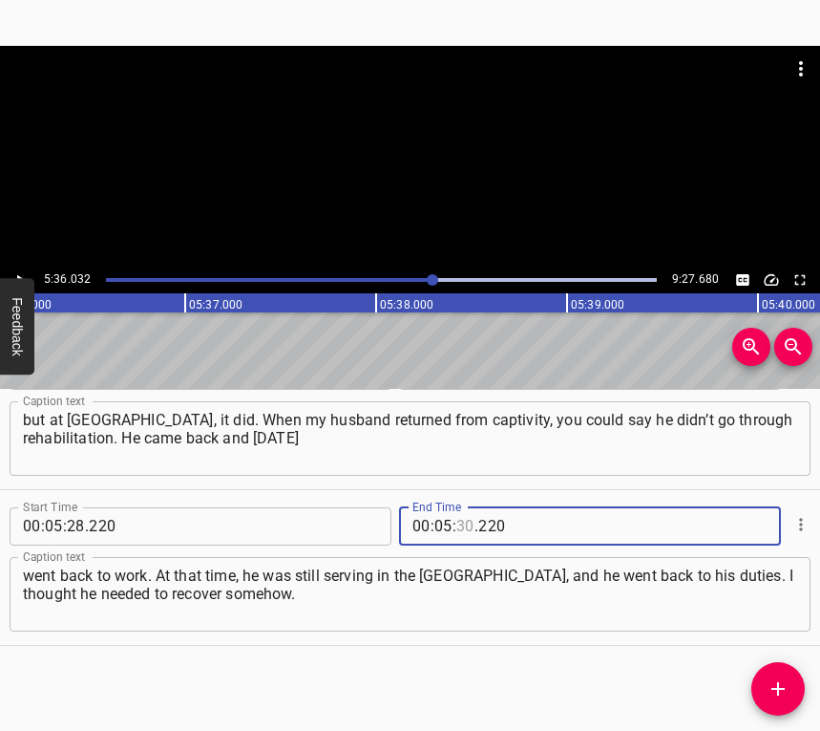
click at [456, 529] on input "number" at bounding box center [465, 526] width 18 height 38
type input "36"
type input "032"
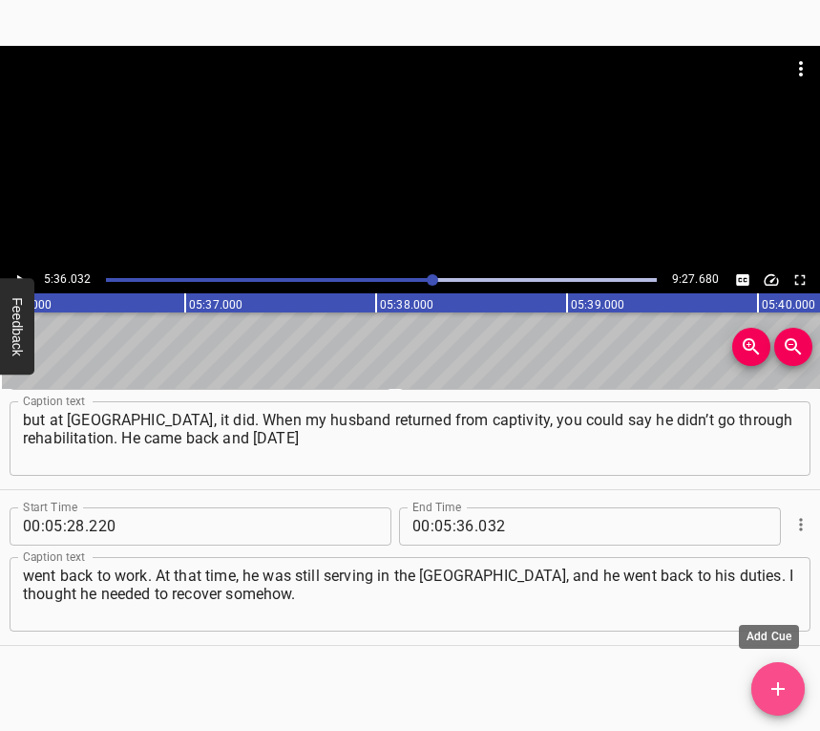
click at [773, 674] on button "Add Cue" at bounding box center [778, 688] width 53 height 53
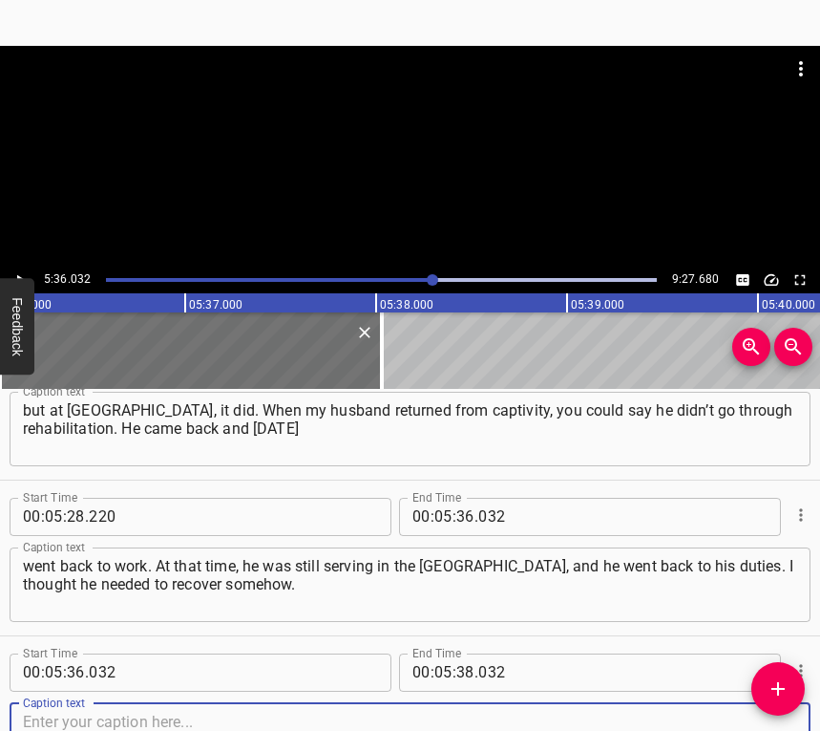
scroll to position [5506, 0]
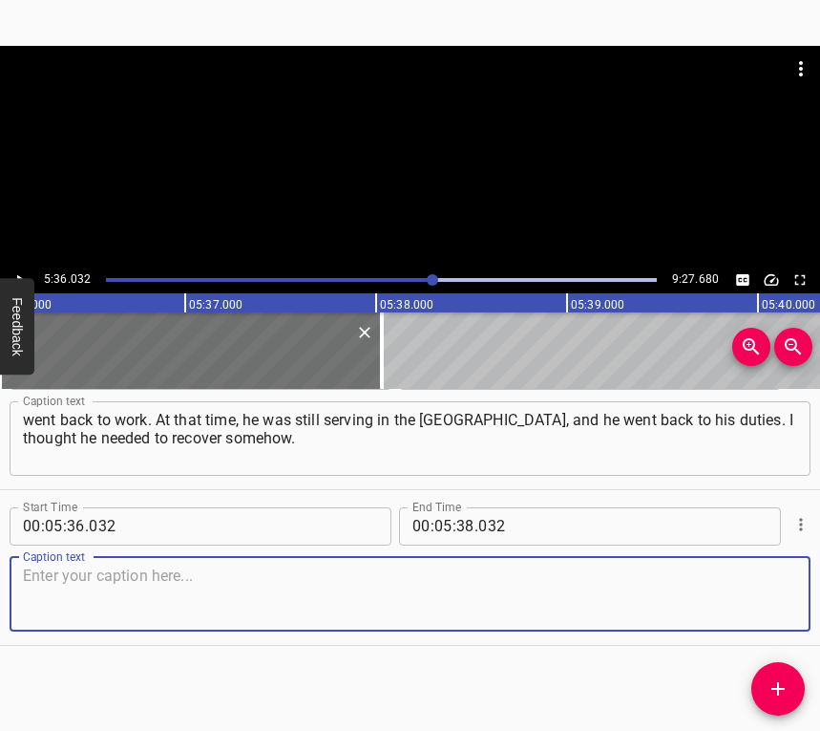
drag, startPoint x: 761, startPoint y: 604, endPoint x: 819, endPoint y: 590, distance: 60.0
click at [761, 603] on textarea at bounding box center [410, 593] width 774 height 54
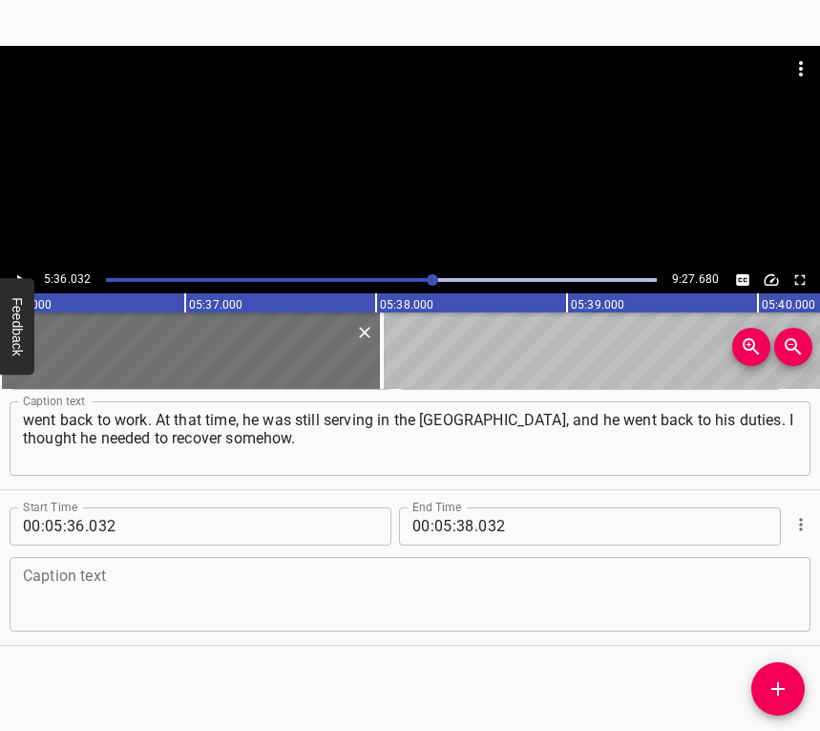
click at [392, 604] on textarea at bounding box center [410, 593] width 774 height 54
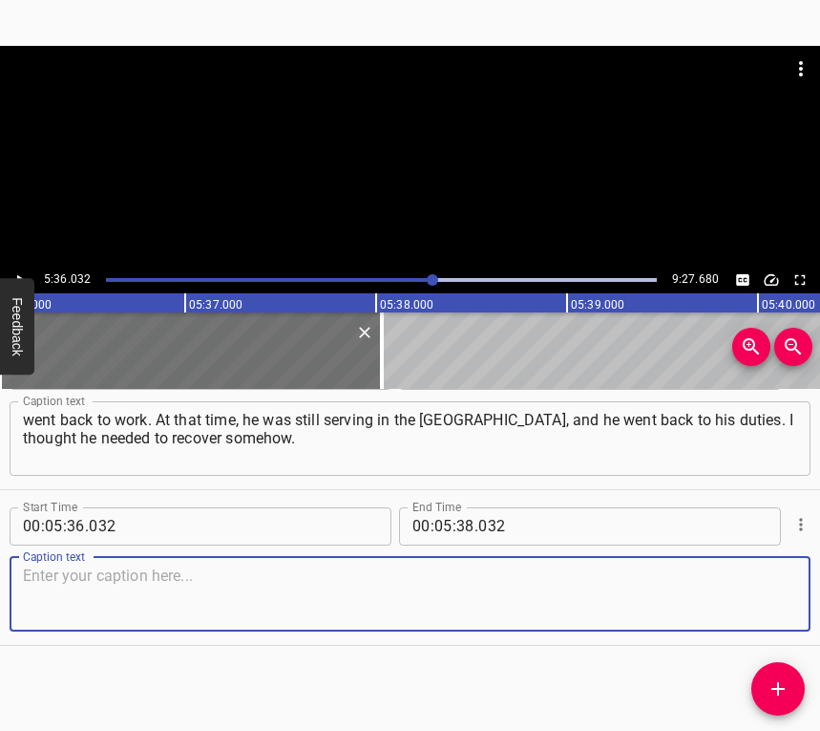
paste textarea "Because physical recovery happens quickly, but psychological and emotional reco…"
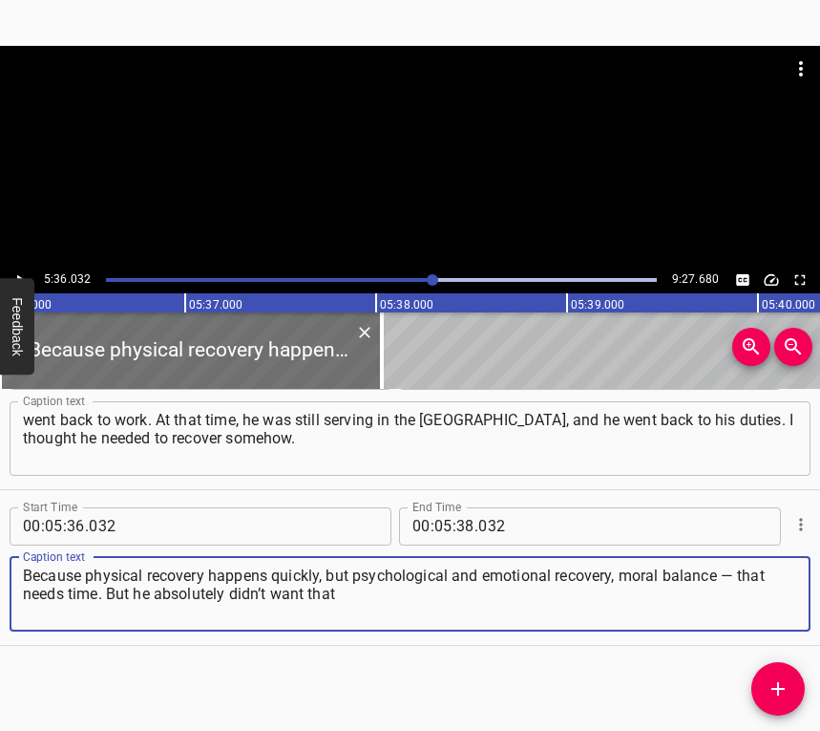
type textarea "Because physical recovery happens quickly, but psychological and emotional reco…"
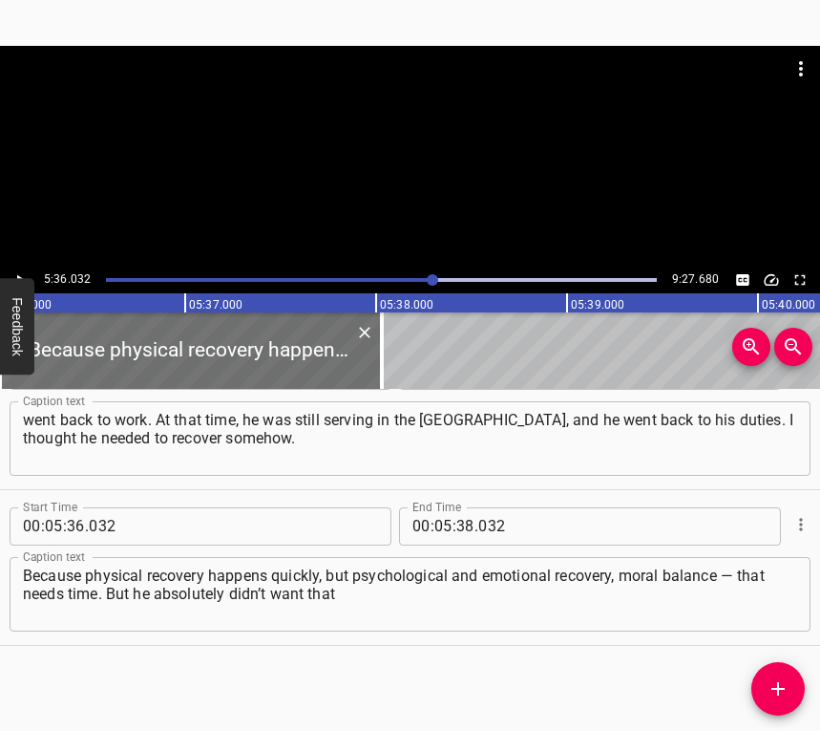
click at [28, 268] on div "5:36.032 9:27.680" at bounding box center [410, 279] width 820 height 27
click at [25, 272] on icon "Play/Pause" at bounding box center [19, 279] width 17 height 17
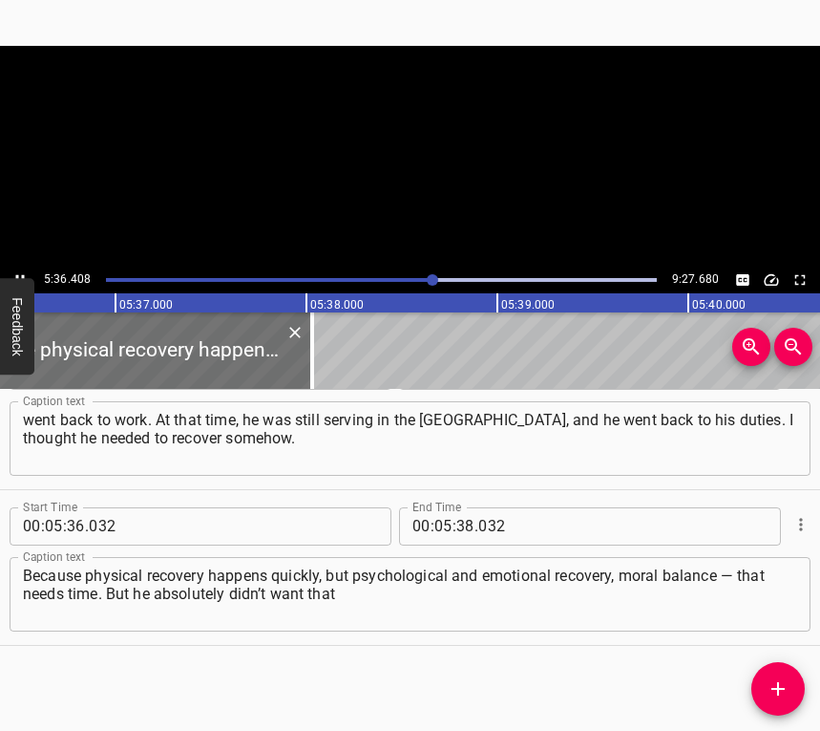
scroll to position [0, 64250]
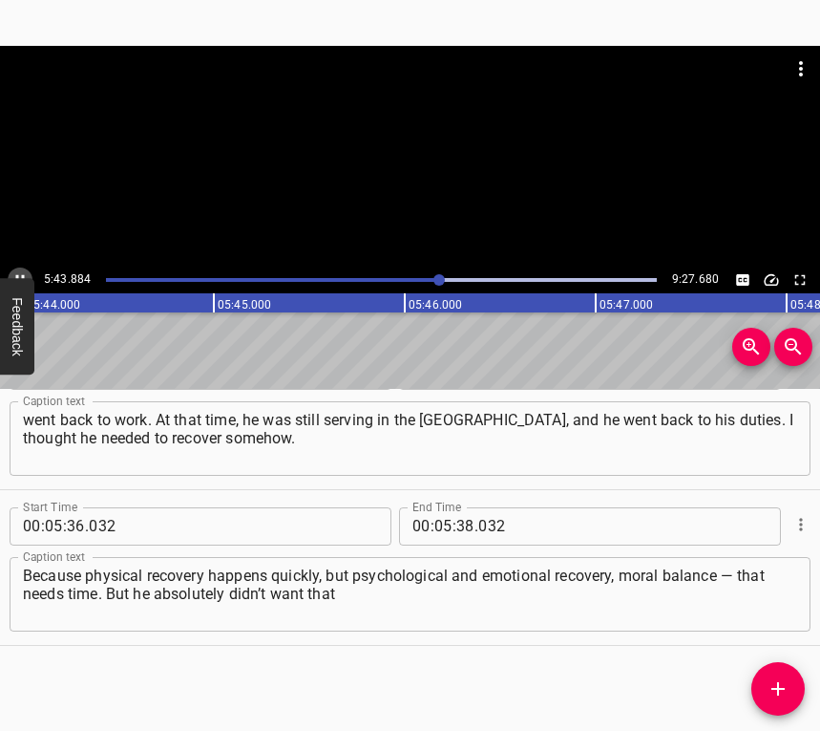
click at [24, 277] on icon "Play/Pause" at bounding box center [20, 279] width 9 height 11
click at [20, 265] on div at bounding box center [410, 156] width 820 height 221
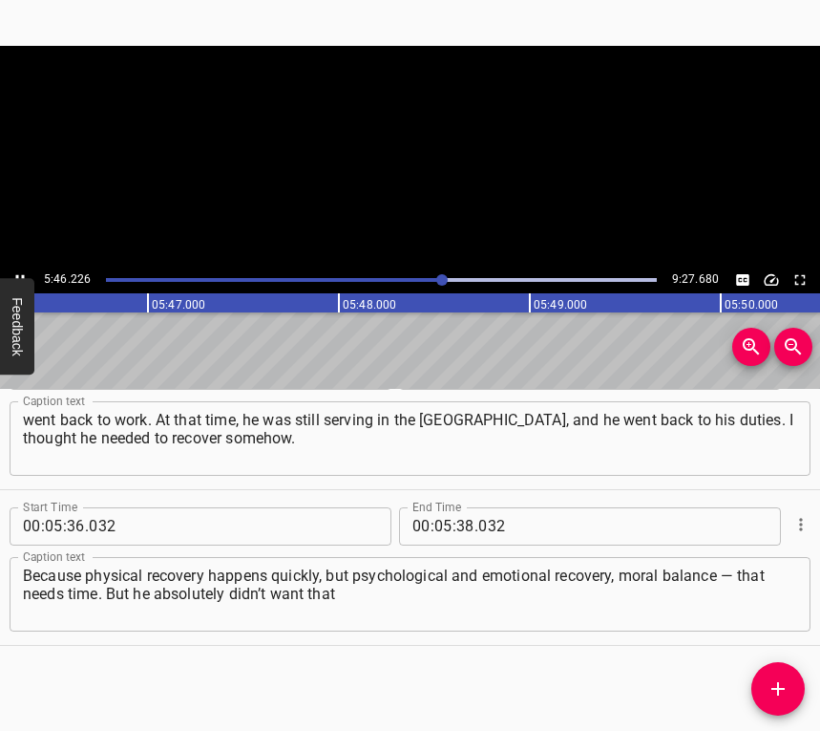
click at [20, 267] on button "Play/Pause" at bounding box center [20, 279] width 25 height 25
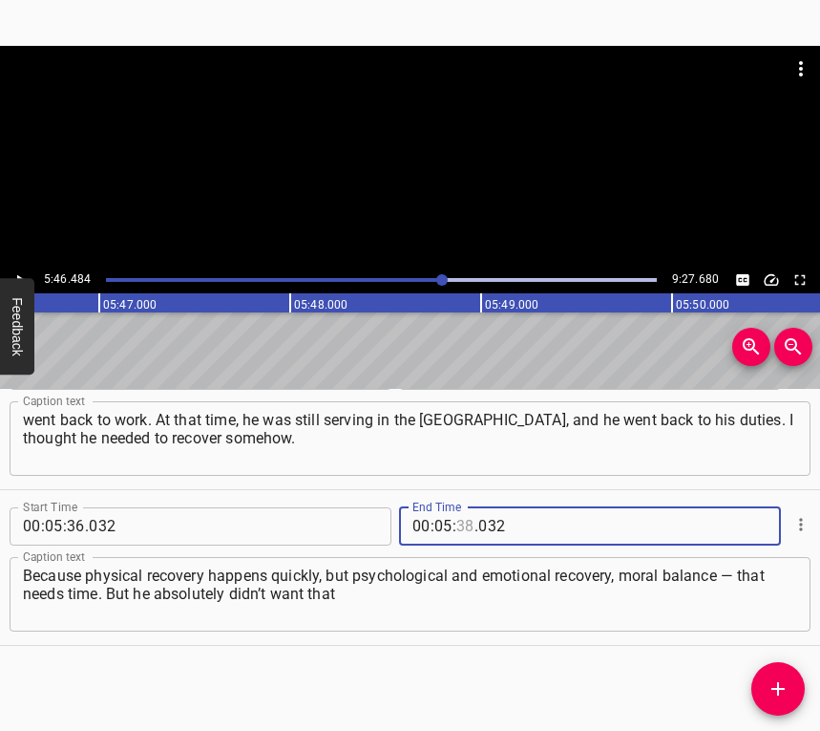
click at [456, 522] on input "number" at bounding box center [465, 526] width 18 height 38
type input "46"
type input "484"
click at [779, 685] on icon "Add Cue" at bounding box center [778, 688] width 13 height 13
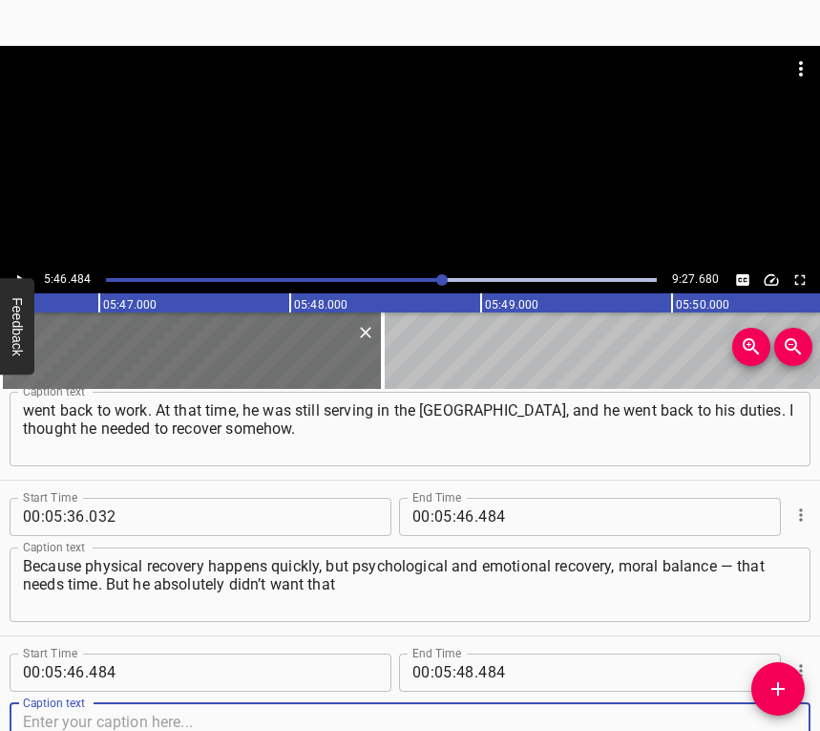
scroll to position [5662, 0]
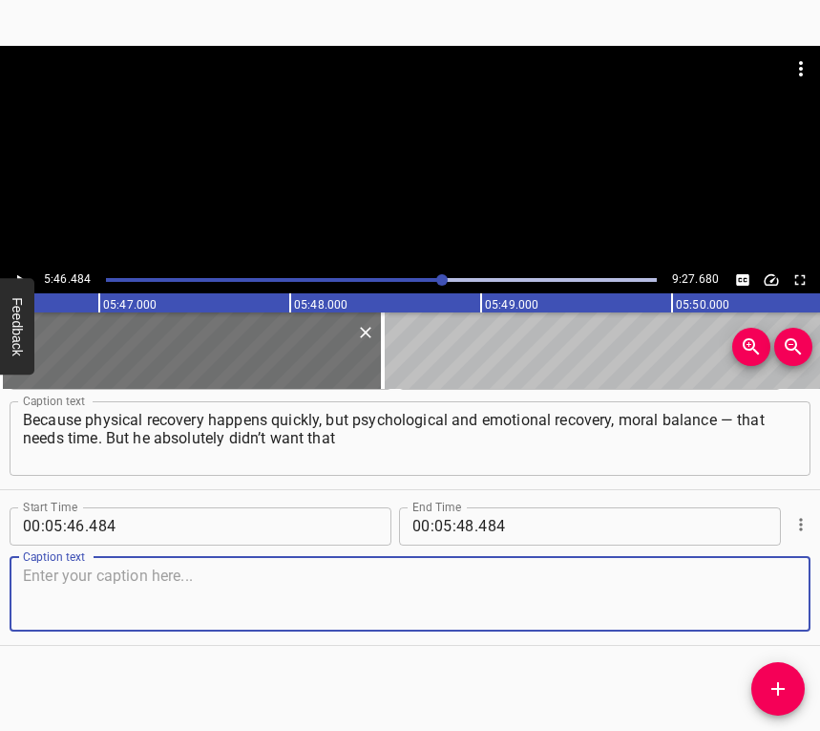
click at [753, 603] on textarea at bounding box center [410, 593] width 774 height 54
click at [220, 583] on textarea at bounding box center [410, 593] width 774 height 54
paste textarea "and went back to work. He likes being at work — that’s how he recovers best. La…"
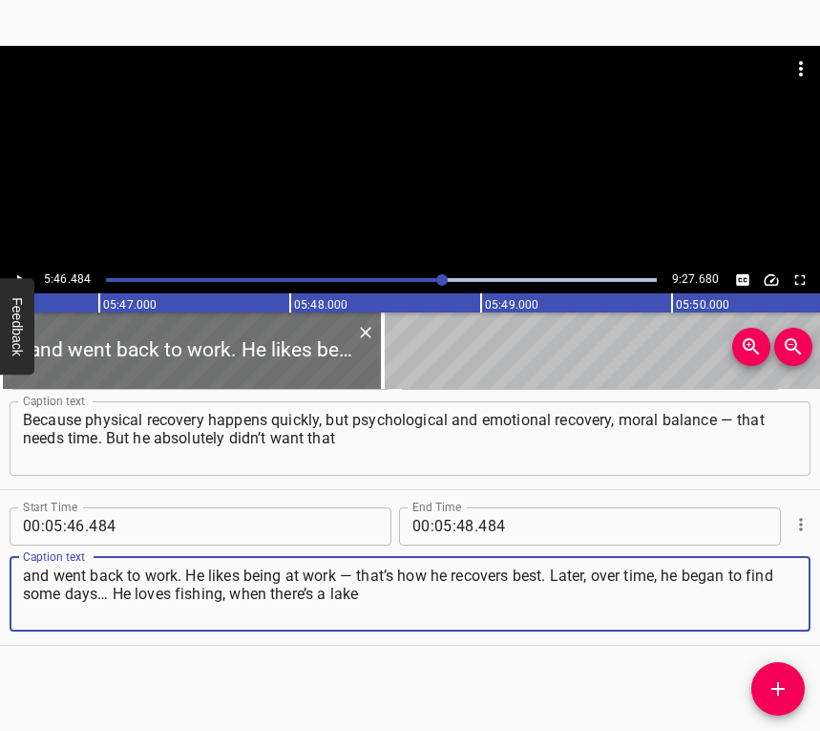
type textarea "and went back to work. He likes being at work — that’s how he recovers best. La…"
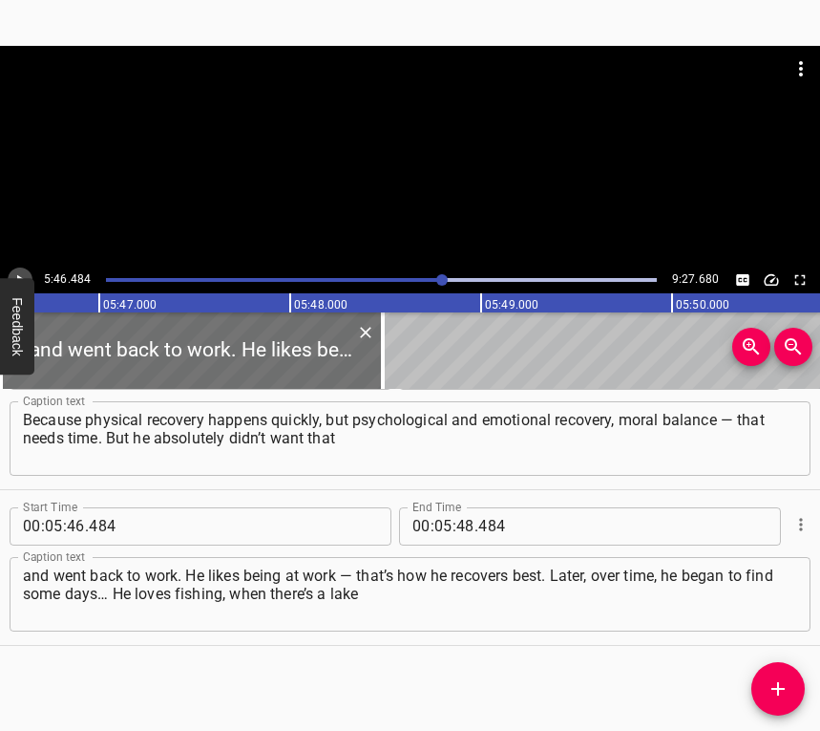
click at [16, 277] on icon "Play/Pause" at bounding box center [19, 279] width 17 height 17
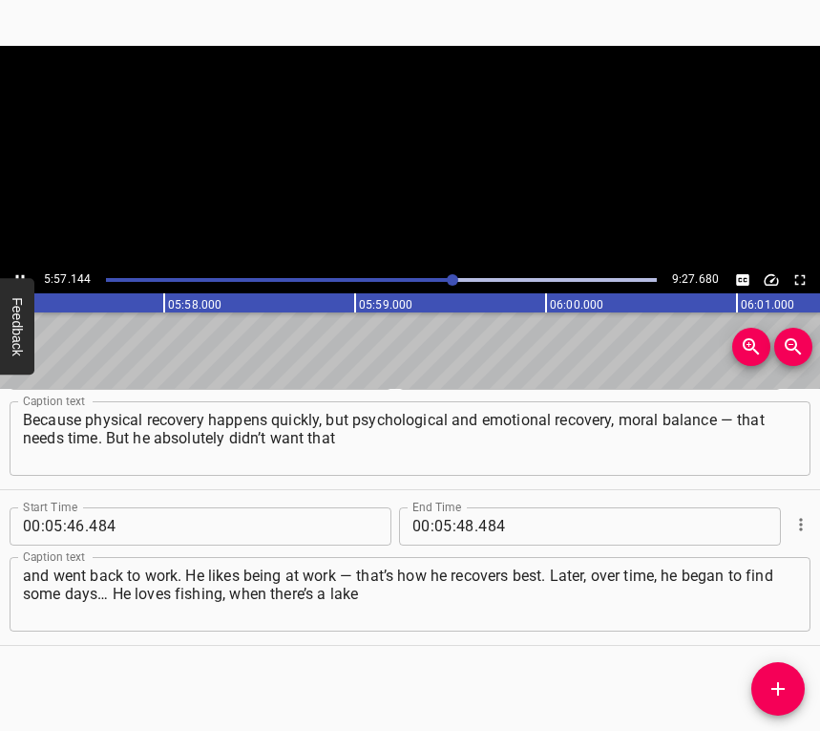
click at [16, 267] on button "Play/Pause" at bounding box center [20, 279] width 25 height 25
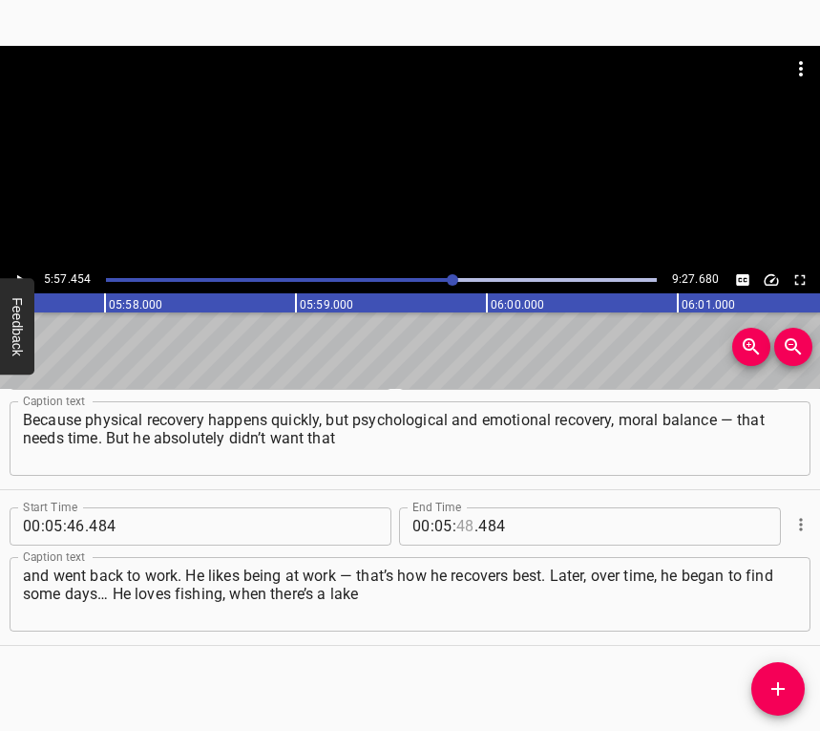
click at [456, 516] on input "number" at bounding box center [465, 526] width 18 height 38
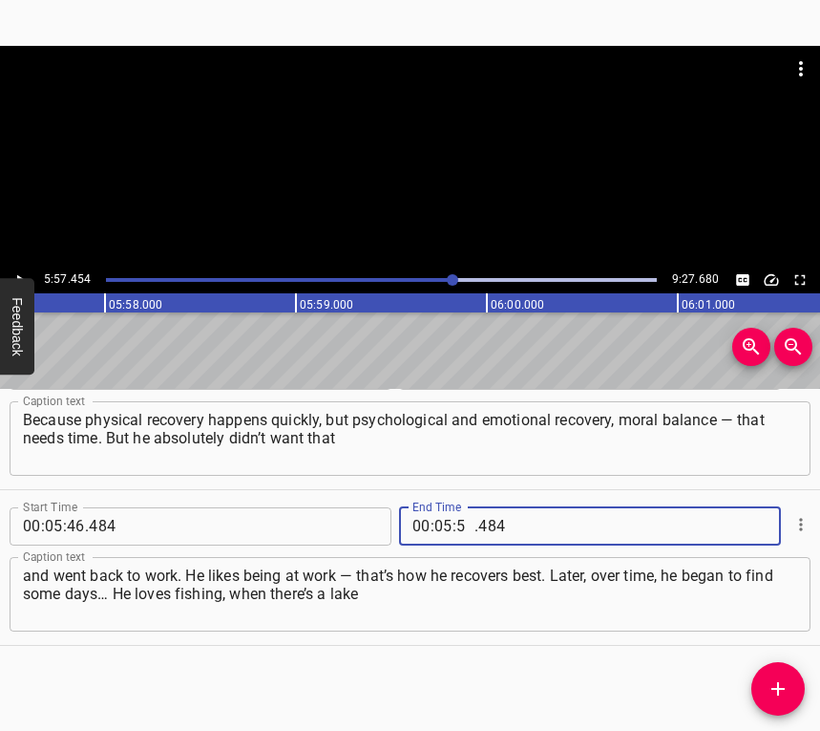
type input "57"
type input "454"
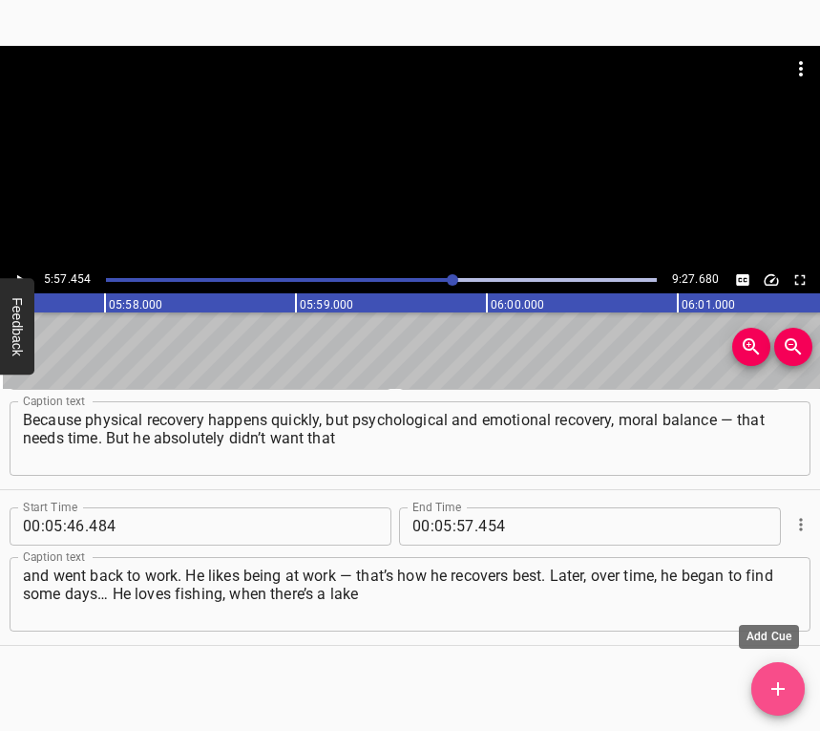
click at [778, 688] on icon "Add Cue" at bounding box center [778, 688] width 13 height 13
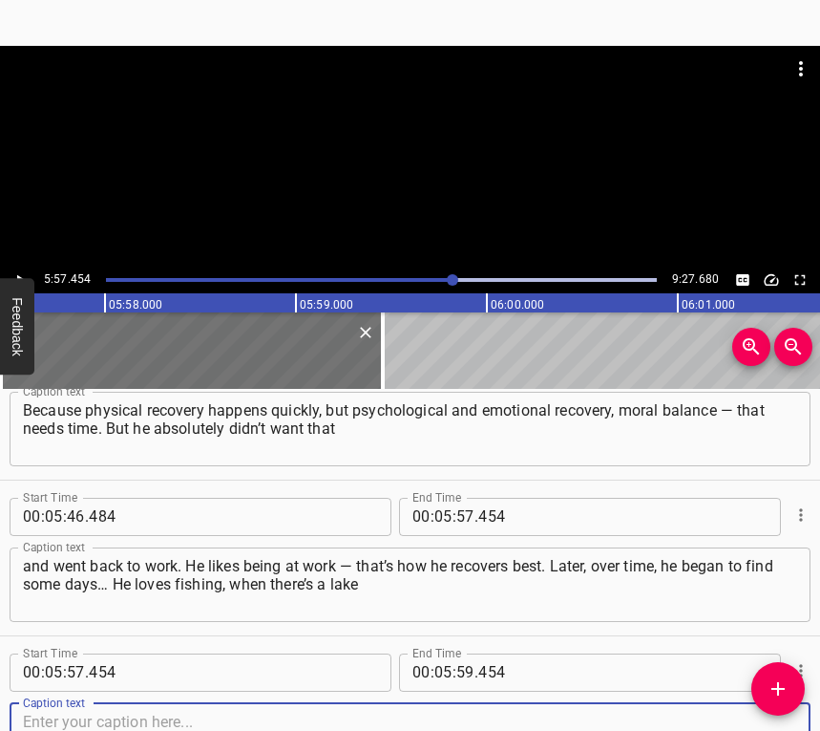
scroll to position [5818, 0]
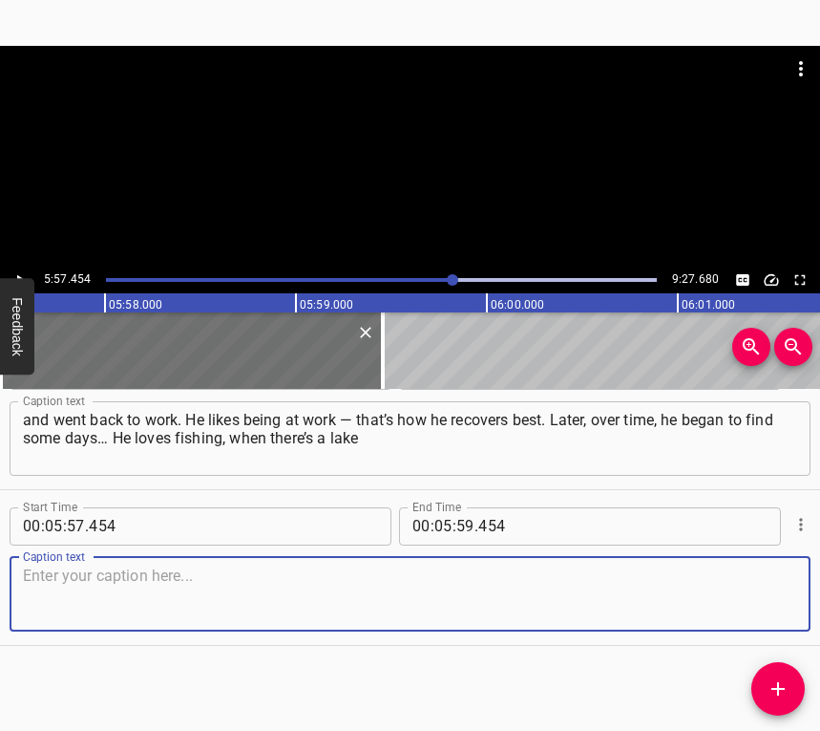
drag, startPoint x: 759, startPoint y: 608, endPoint x: 815, endPoint y: 569, distance: 67.8
click at [759, 606] on textarea at bounding box center [410, 593] width 774 height 54
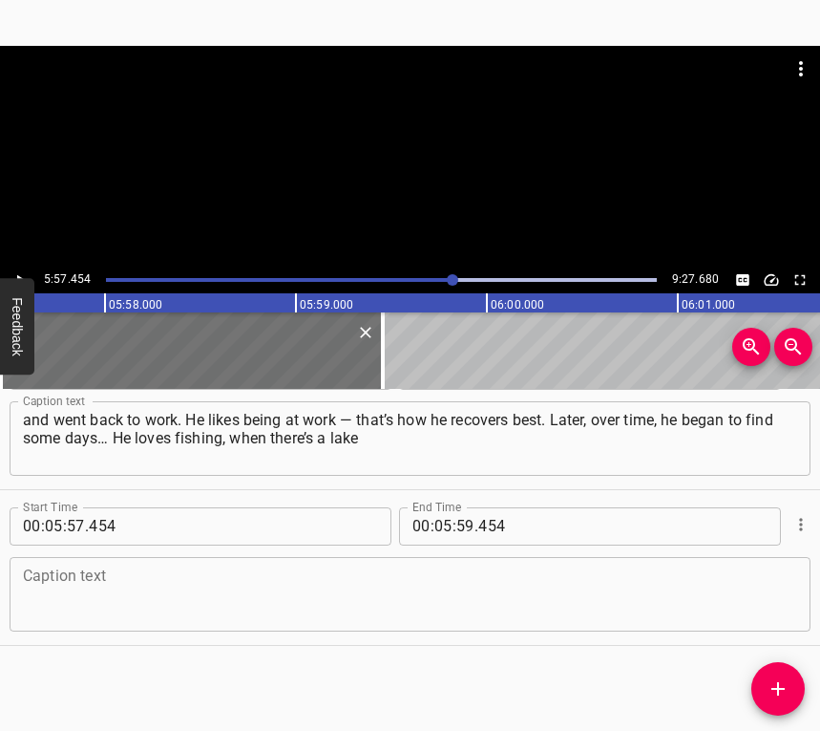
click at [173, 591] on textarea at bounding box center [410, 593] width 774 height 54
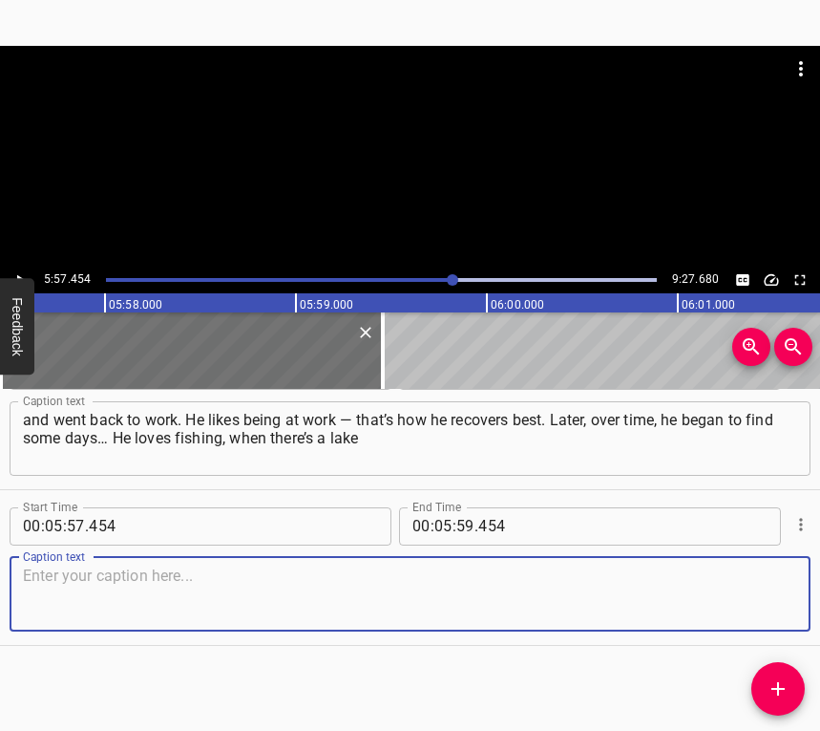
paste textarea "or a river and very few people around. Two or three days are enough for him, an…"
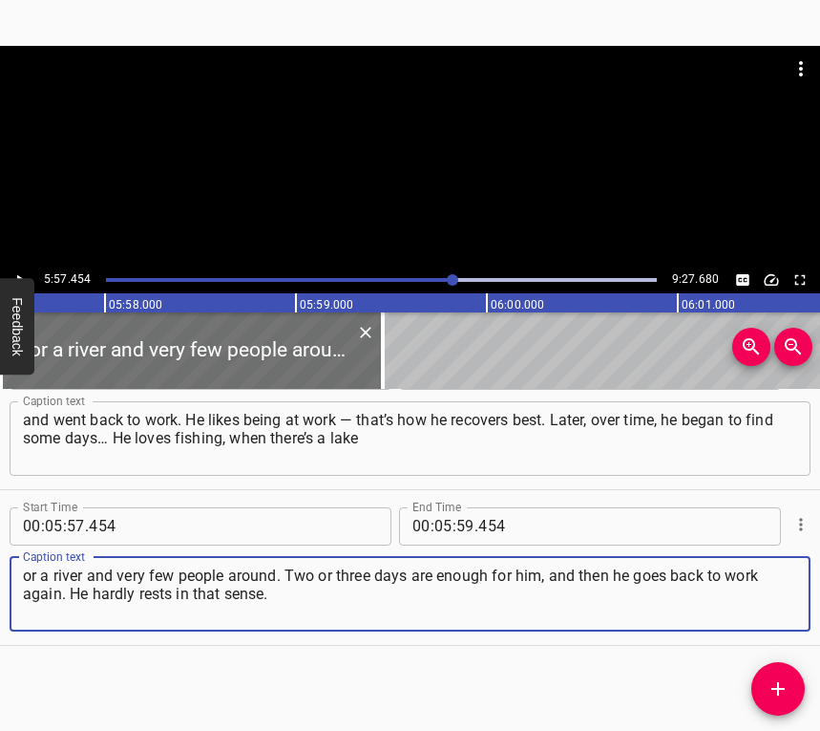
type textarea "or a river and very few people around. Two or three days are enough for him, an…"
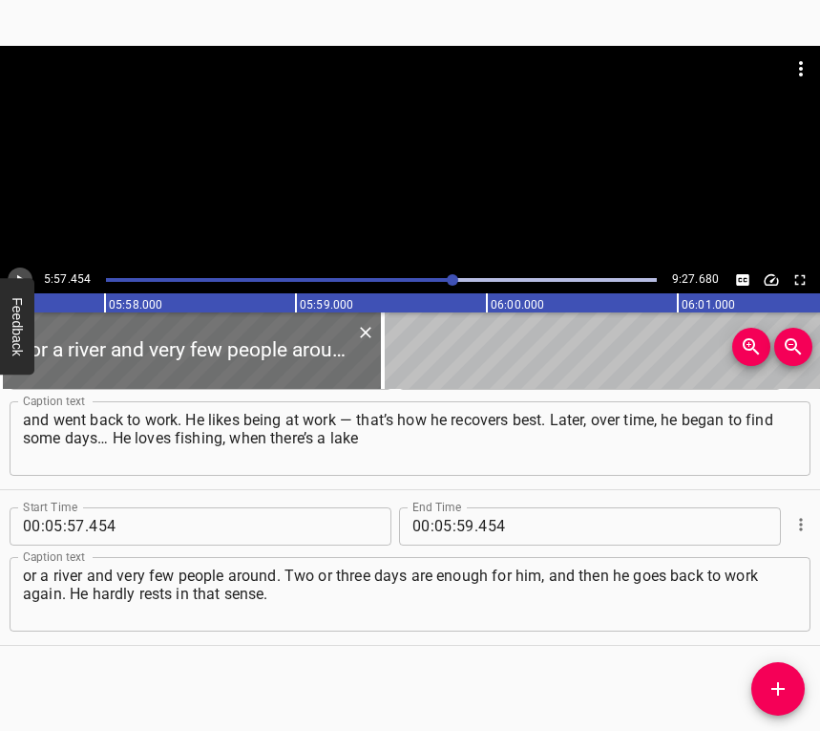
click at [21, 269] on button "Play/Pause" at bounding box center [20, 279] width 25 height 25
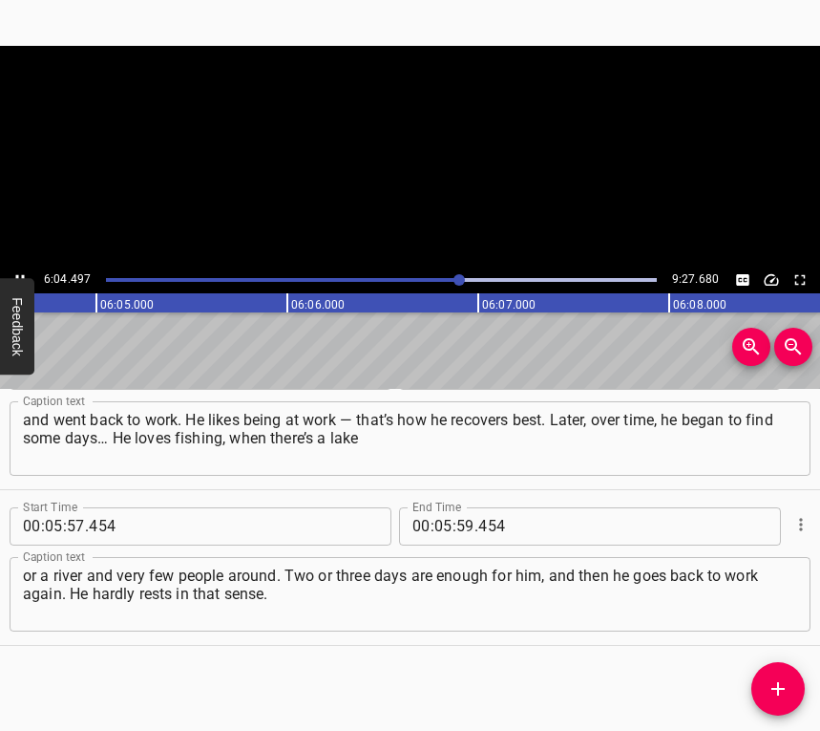
click at [21, 269] on button "Play/Pause" at bounding box center [20, 279] width 25 height 25
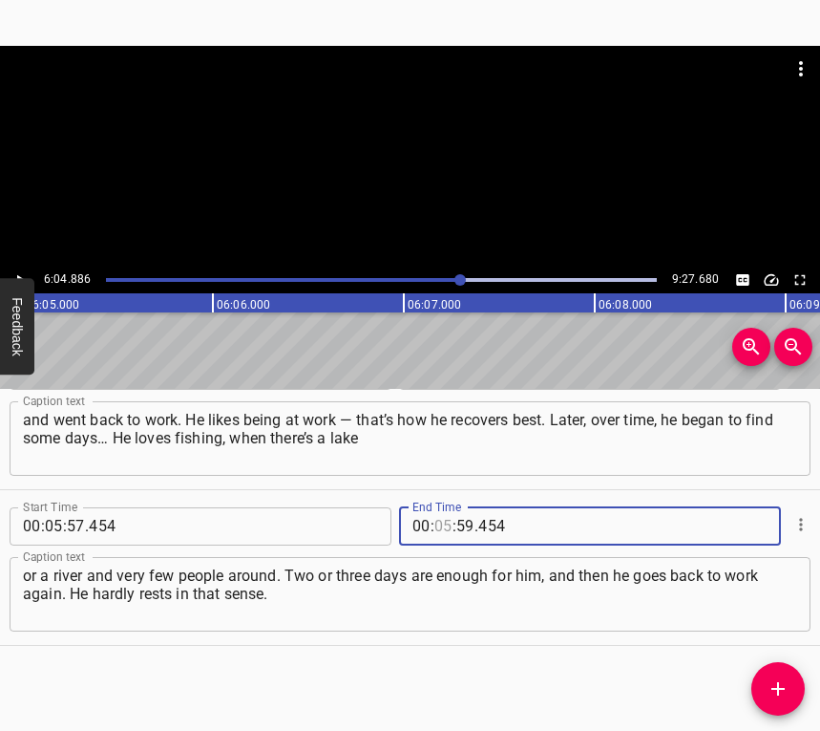
click at [435, 528] on input "number" at bounding box center [444, 526] width 18 height 38
type input "06"
type input "04"
type input "886"
click at [768, 684] on icon "Add Cue" at bounding box center [778, 688] width 23 height 23
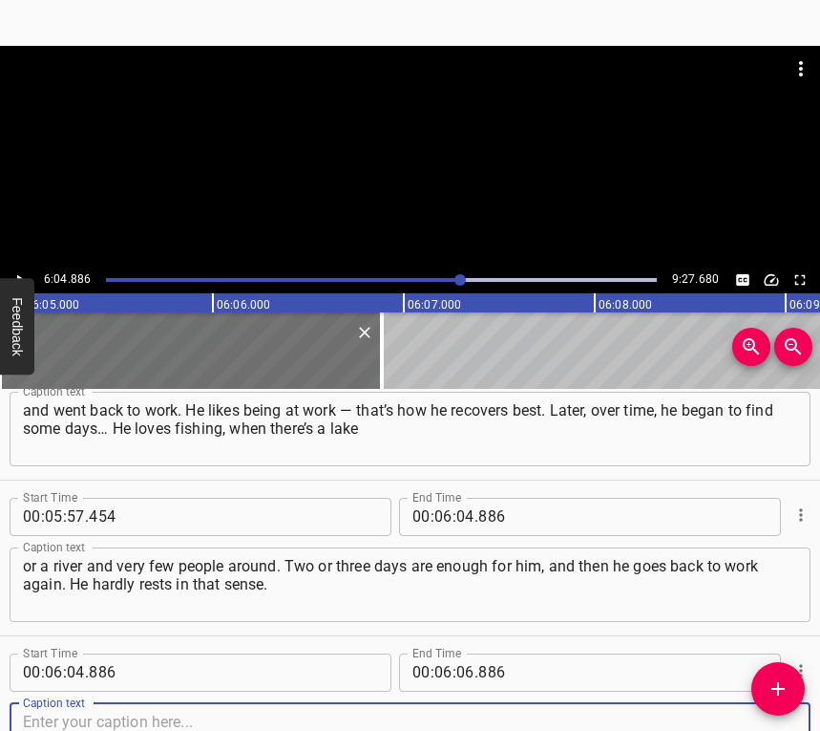
scroll to position [5973, 0]
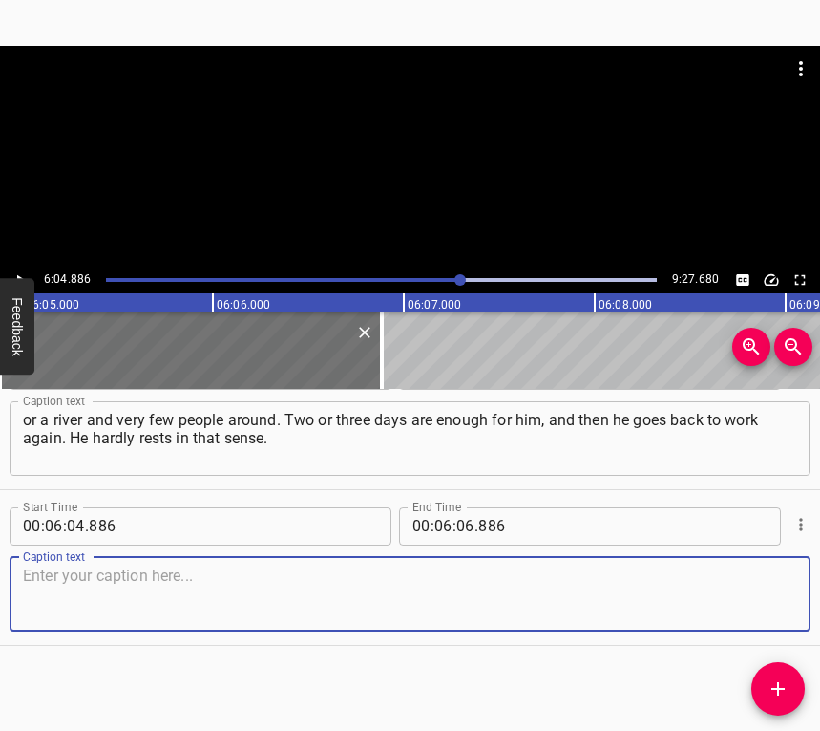
drag, startPoint x: 759, startPoint y: 590, endPoint x: 815, endPoint y: 567, distance: 59.9
click at [760, 589] on textarea at bounding box center [410, 593] width 774 height 54
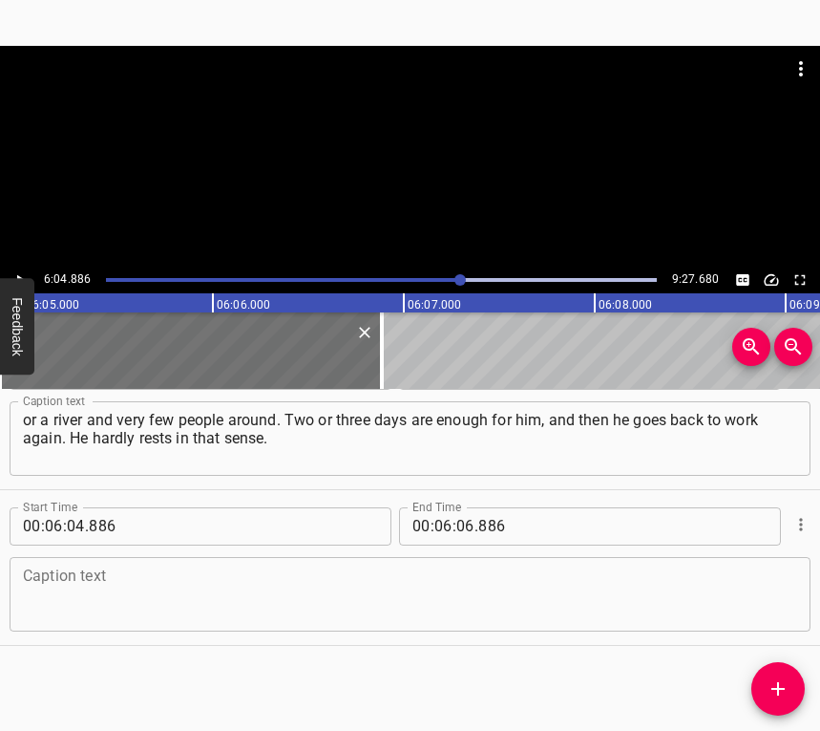
click at [337, 603] on textarea at bounding box center [410, 593] width 774 height 54
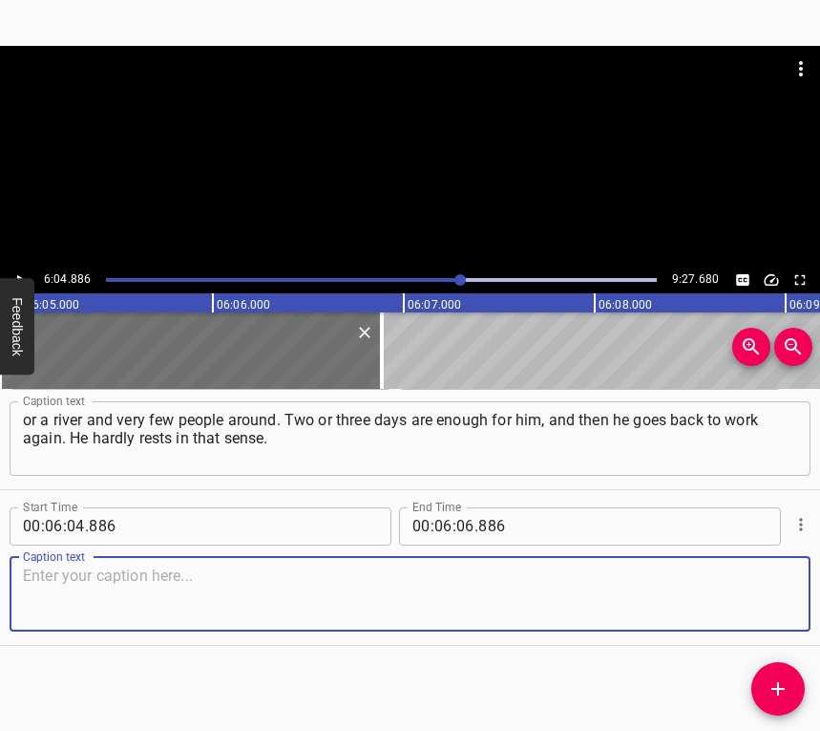
paste textarea "If he were a [MEDICAL_DATA] or psychotherapist… that job would suit him perfect…"
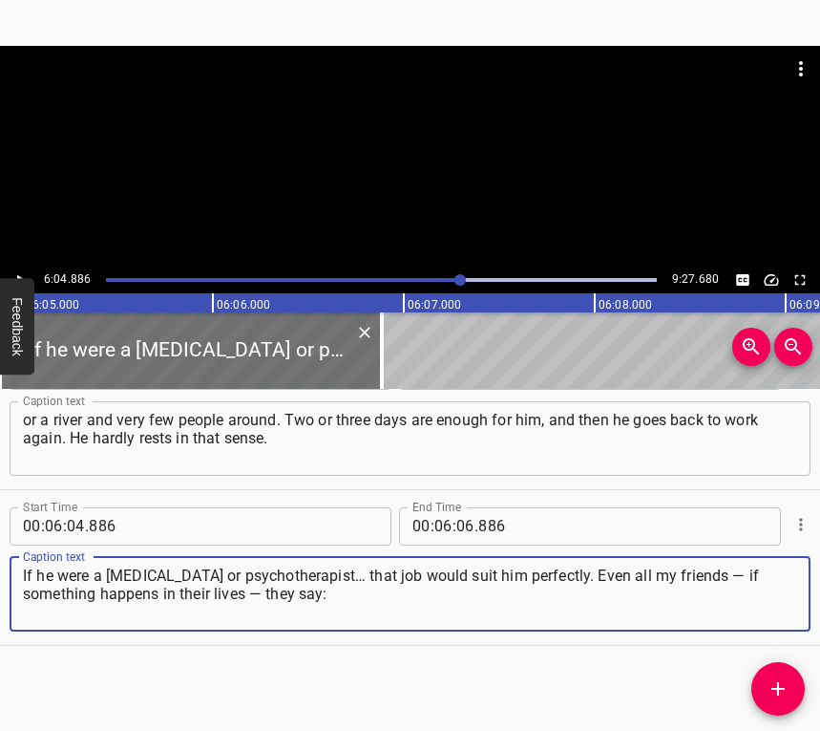
type textarea "If he were a [MEDICAL_DATA] or psychotherapist… that job would suit him perfect…"
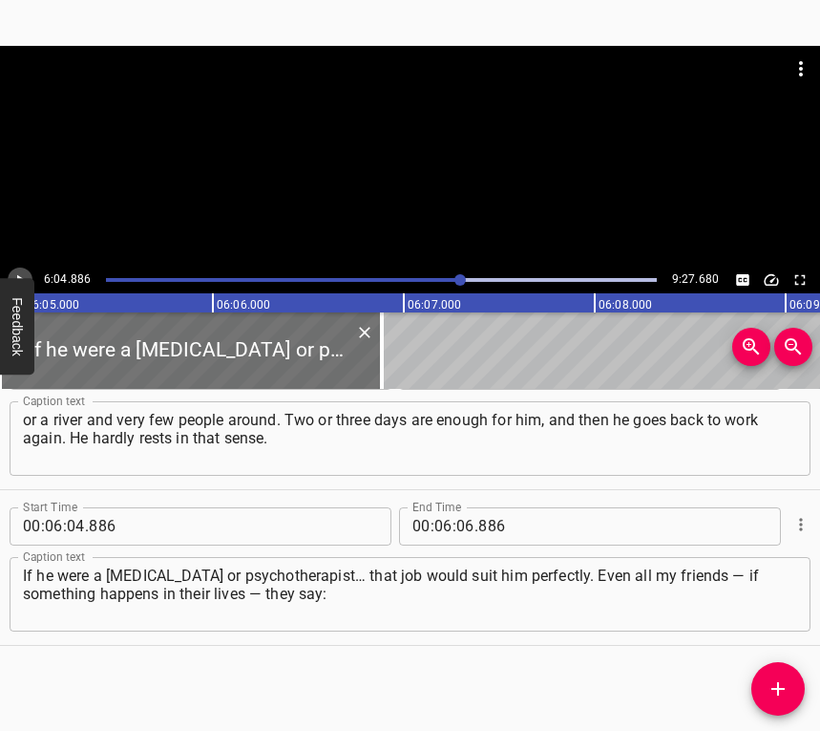
click at [13, 273] on icon "Play/Pause" at bounding box center [19, 279] width 17 height 17
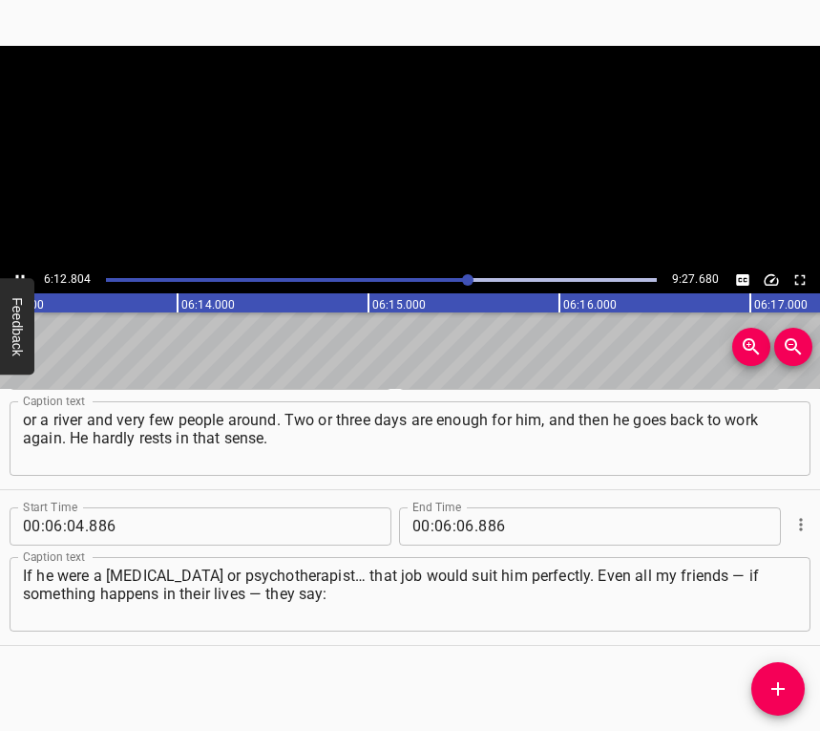
click at [13, 271] on icon "Play/Pause" at bounding box center [19, 279] width 17 height 17
click at [462, 278] on div "Play progress" at bounding box center [194, 280] width 551 height 4
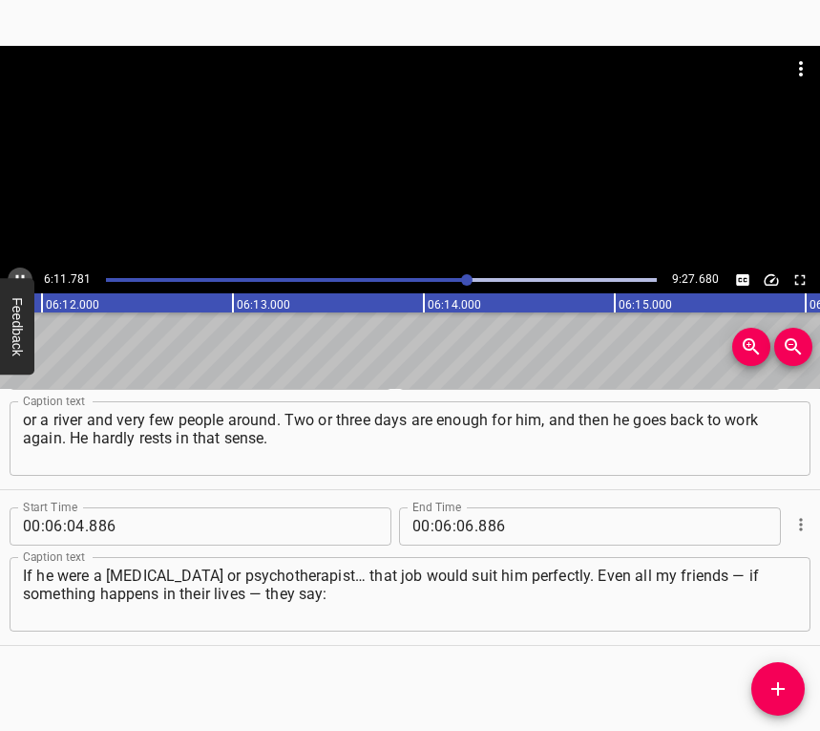
click at [18, 273] on icon "Play/Pause" at bounding box center [19, 279] width 17 height 17
click at [456, 530] on input "number" at bounding box center [465, 526] width 18 height 38
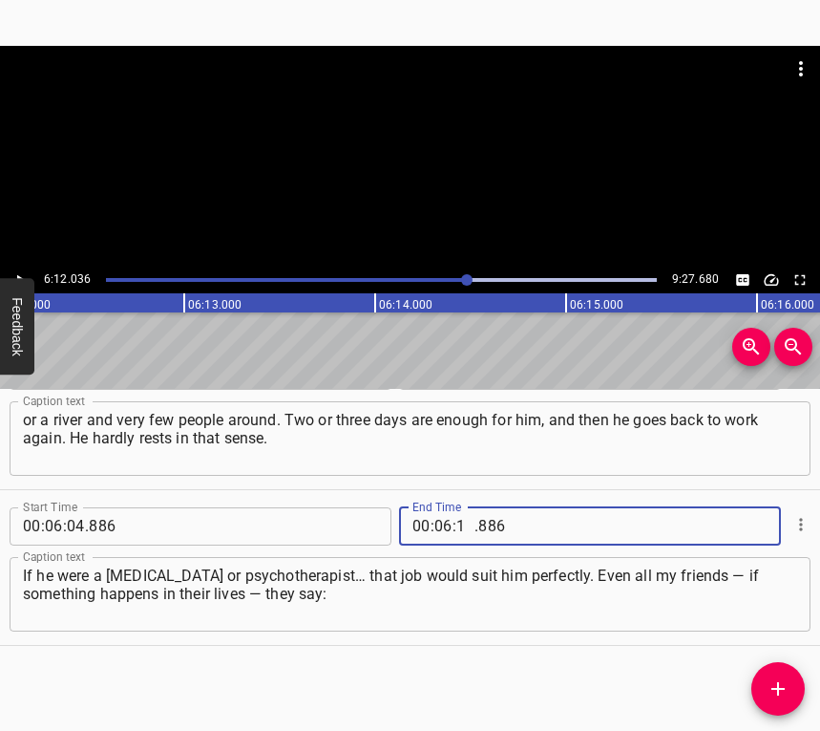
type input "12"
type input "036"
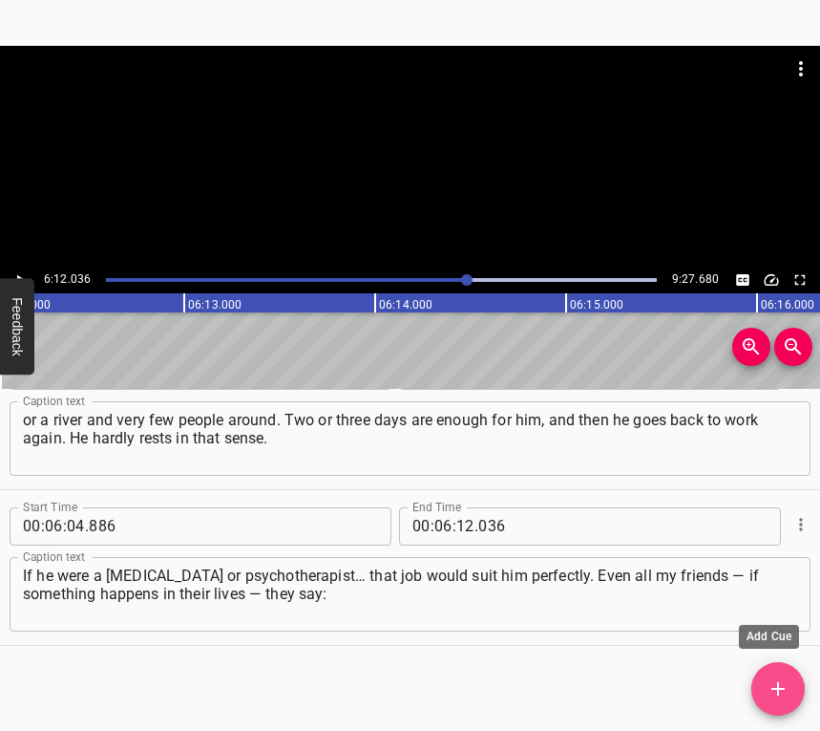
click at [787, 691] on icon "Add Cue" at bounding box center [778, 688] width 23 height 23
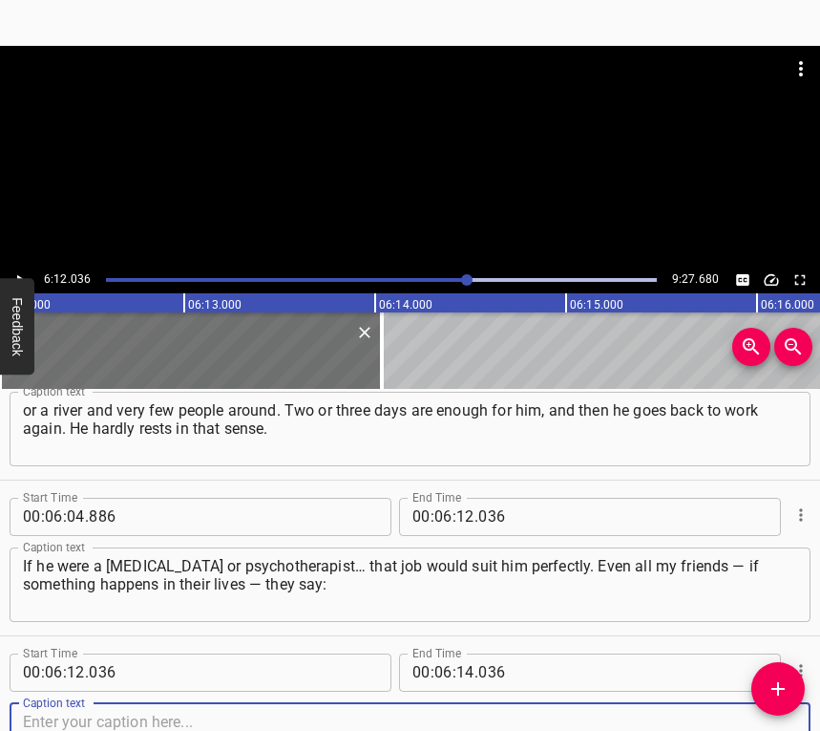
scroll to position [6129, 0]
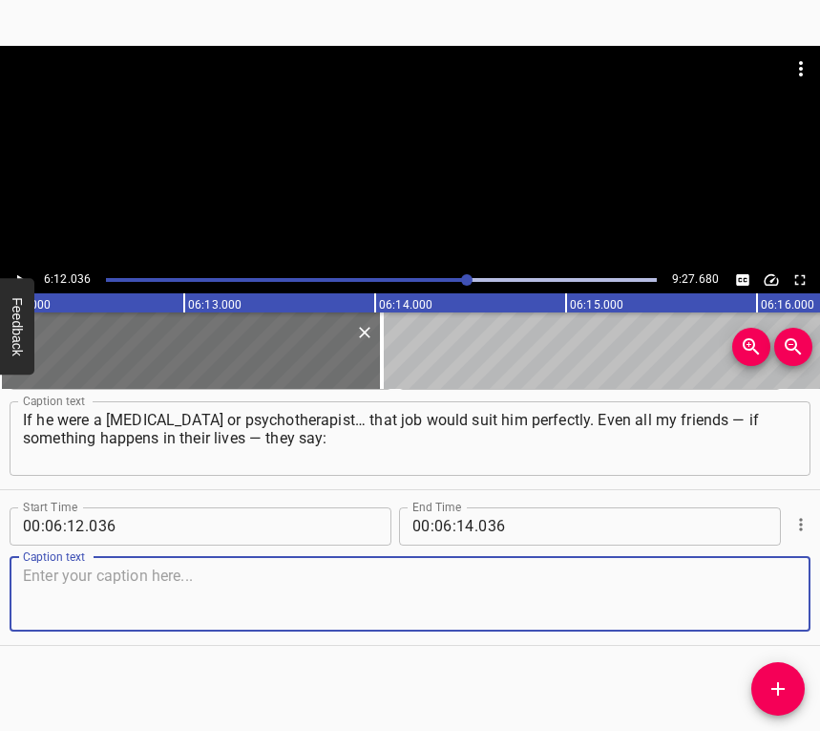
drag, startPoint x: 748, startPoint y: 600, endPoint x: 810, endPoint y: 565, distance: 71.0
click at [748, 599] on textarea at bounding box center [410, 593] width 774 height 54
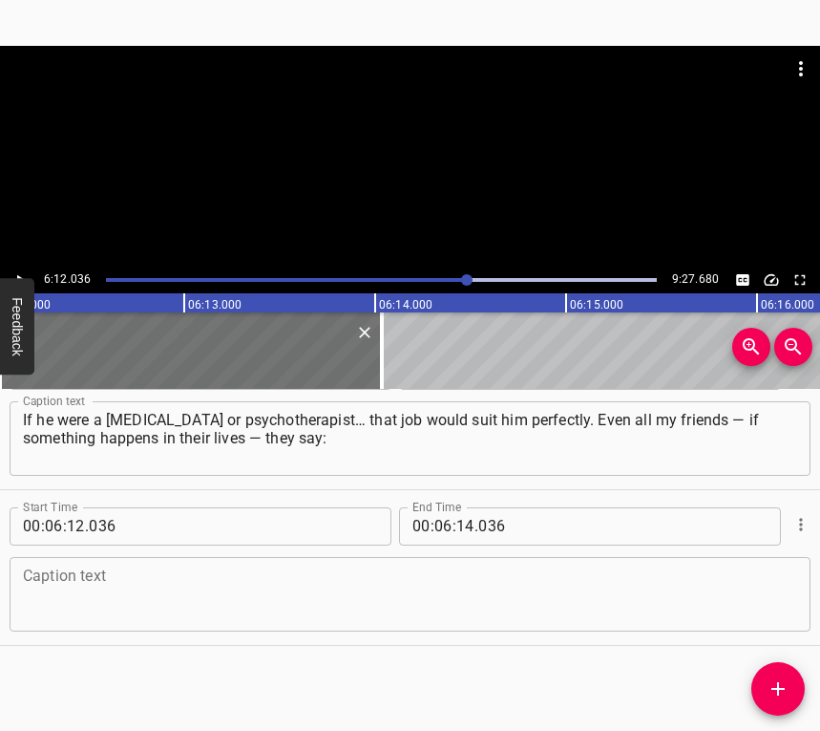
click at [148, 594] on textarea at bounding box center [410, 593] width 774 height 54
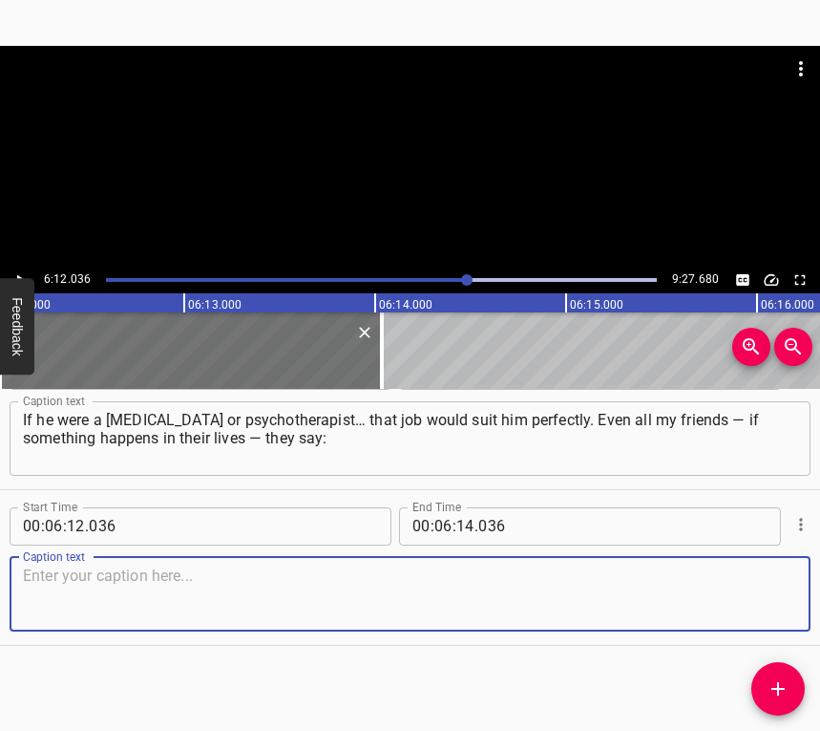
paste textarea "“I need to talk to your Sasha.” I have a best friend who went through all his c…"
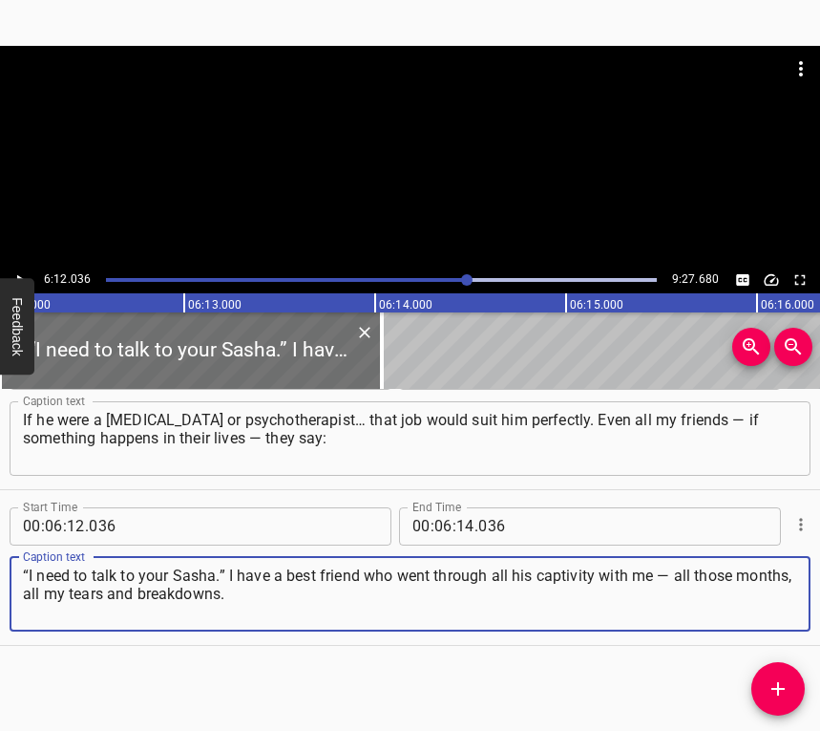
type textarea "“I need to talk to your Sasha.” I have a best friend who went through all his c…"
click at [16, 272] on icon "Play/Pause" at bounding box center [19, 279] width 17 height 17
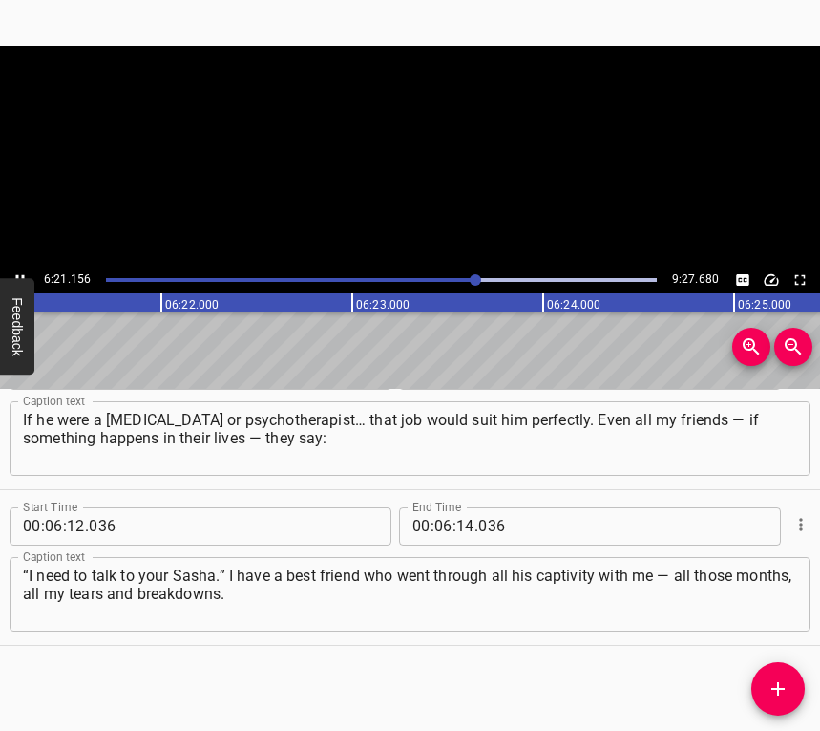
click at [17, 271] on icon "Play/Pause" at bounding box center [19, 279] width 17 height 17
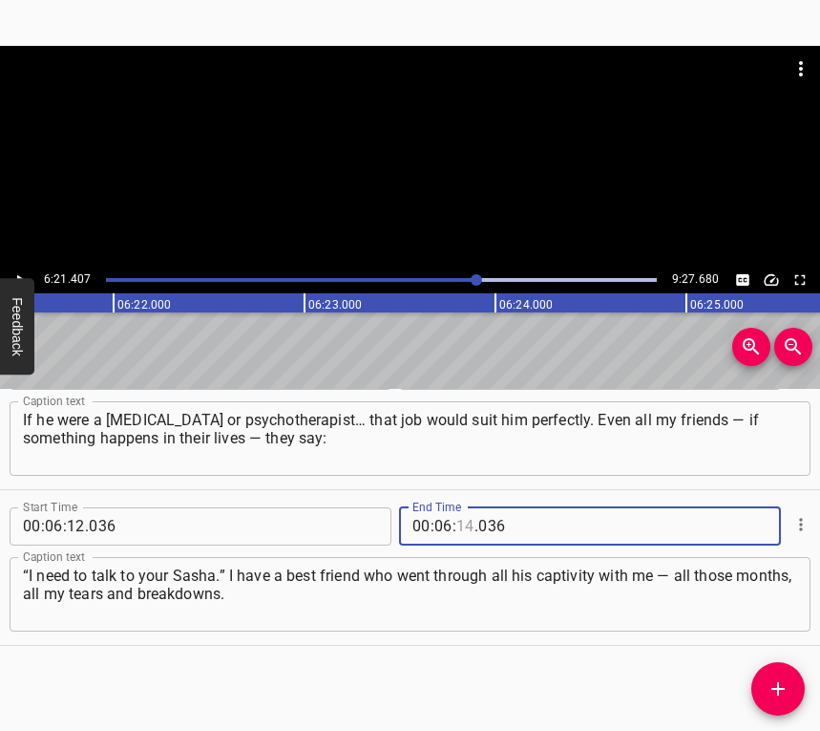
click at [457, 521] on input "number" at bounding box center [465, 526] width 18 height 38
type input "21"
type input "407"
click at [783, 683] on icon "Add Cue" at bounding box center [778, 688] width 23 height 23
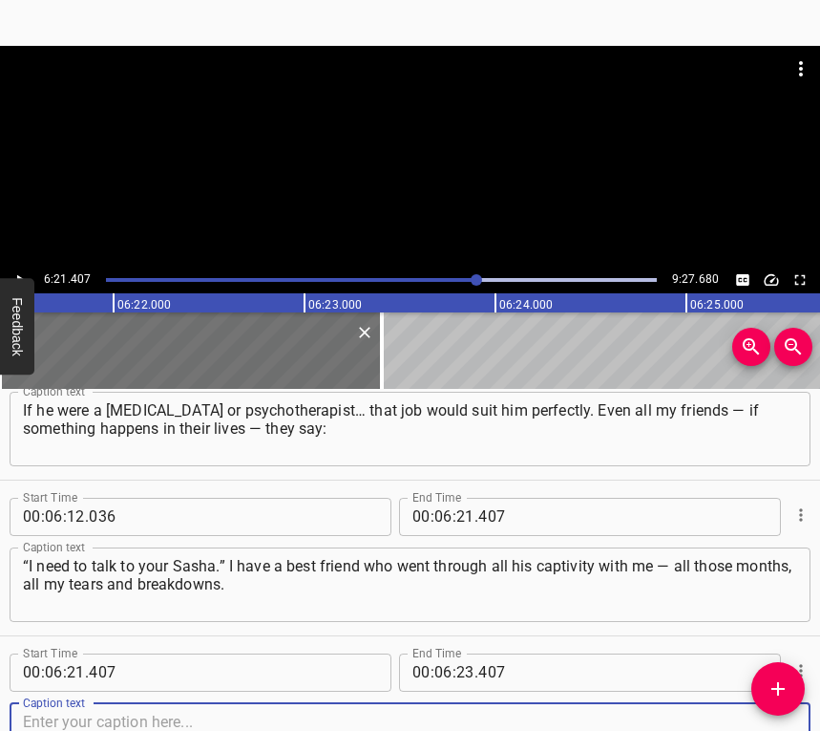
scroll to position [6285, 0]
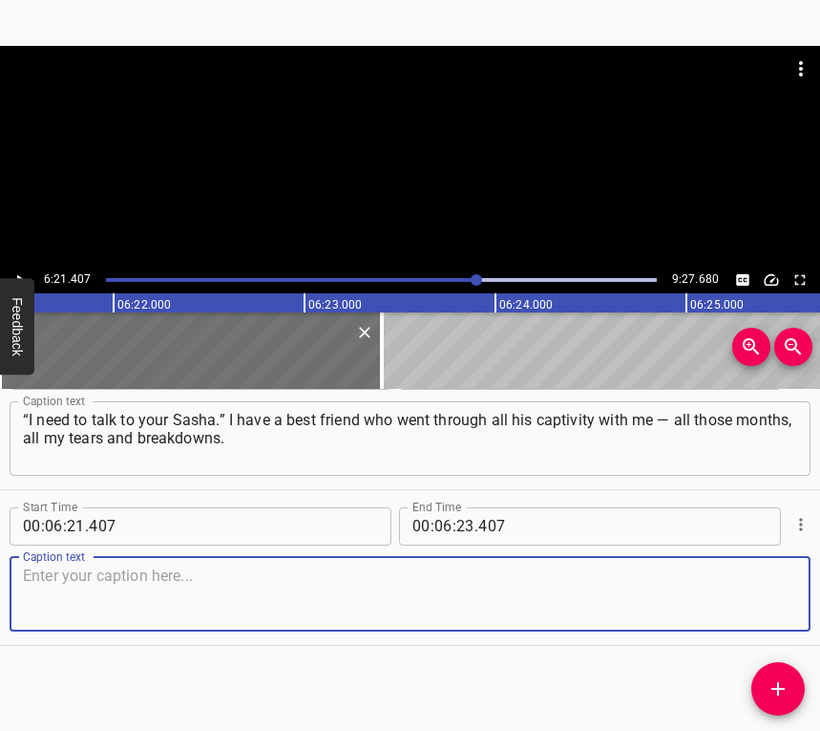
click at [763, 596] on textarea at bounding box center [410, 593] width 774 height 54
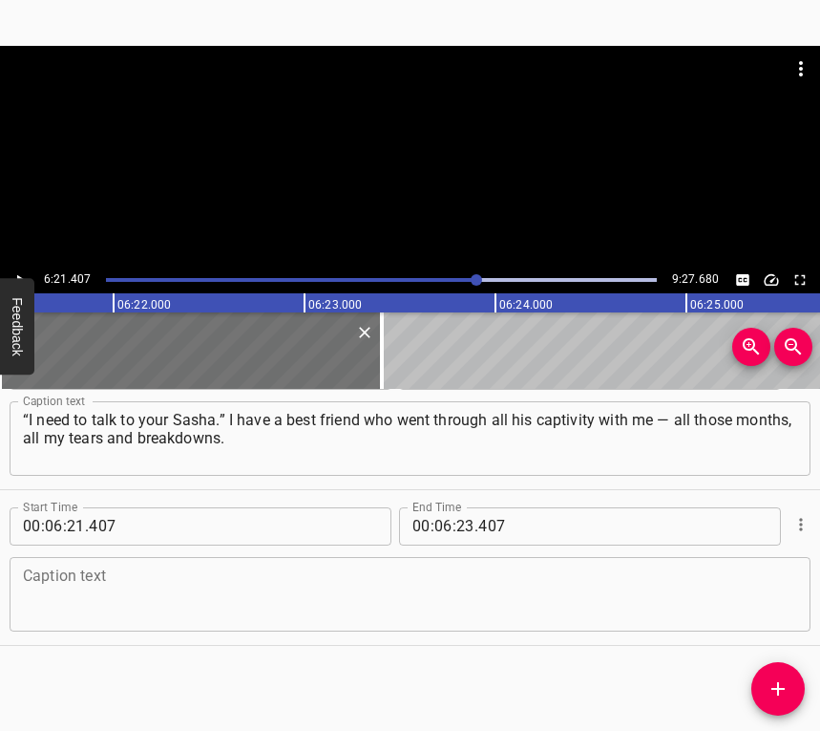
click at [332, 612] on textarea at bounding box center [410, 593] width 774 height 54
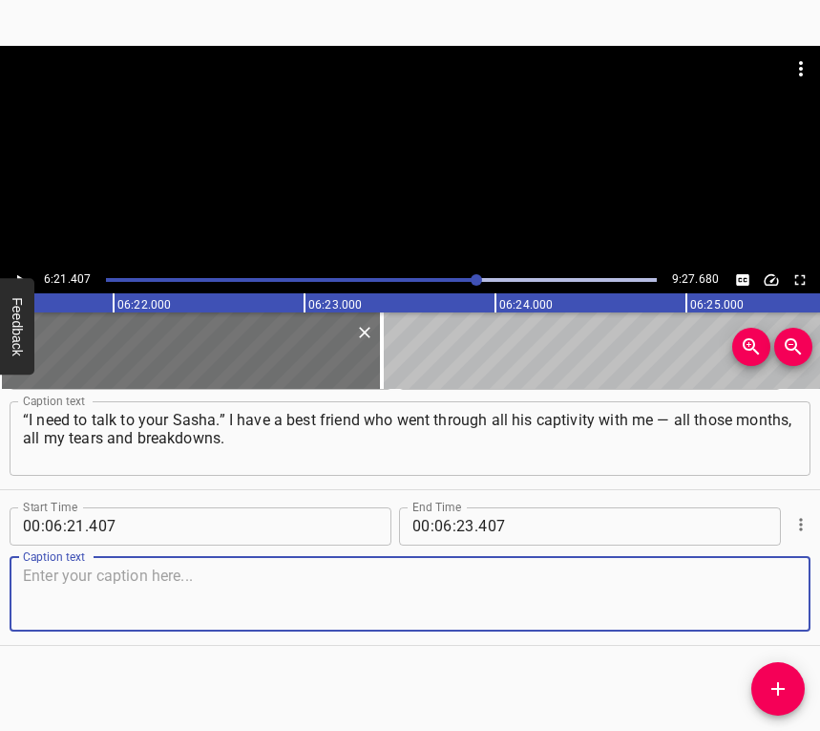
paste textarea "And when something unpleasant happens to her, she says: “I feel a bit ashamed, …"
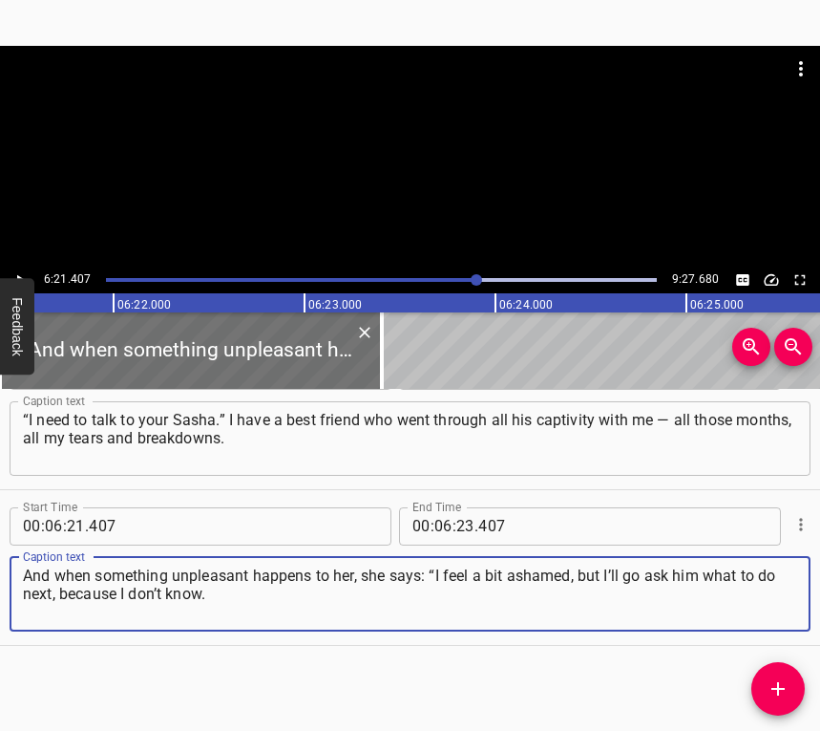
type textarea "And when something unpleasant happens to her, she says: “I feel a bit ashamed, …"
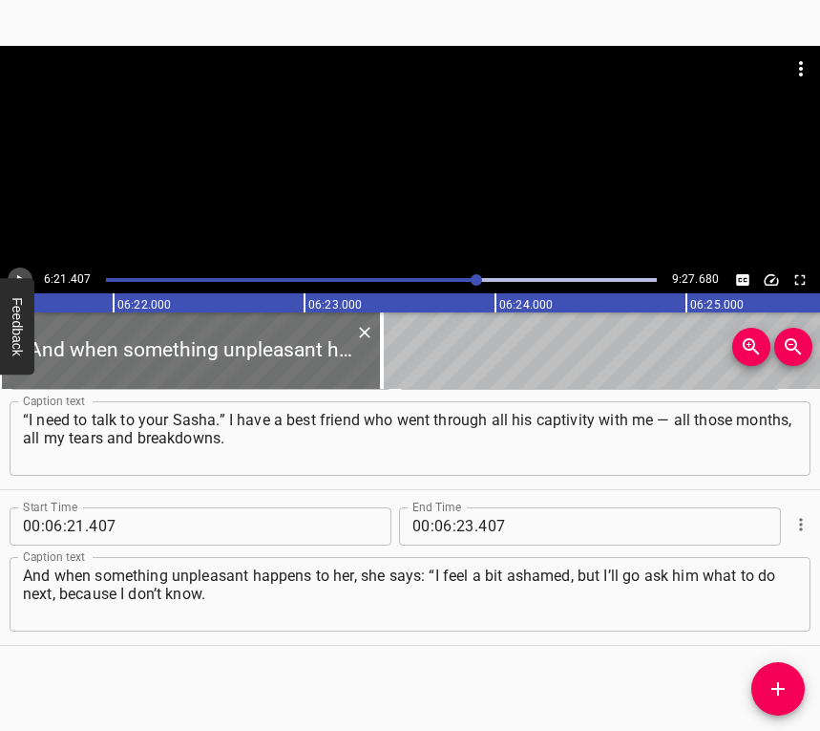
click at [22, 272] on icon "Play/Pause" at bounding box center [19, 279] width 17 height 17
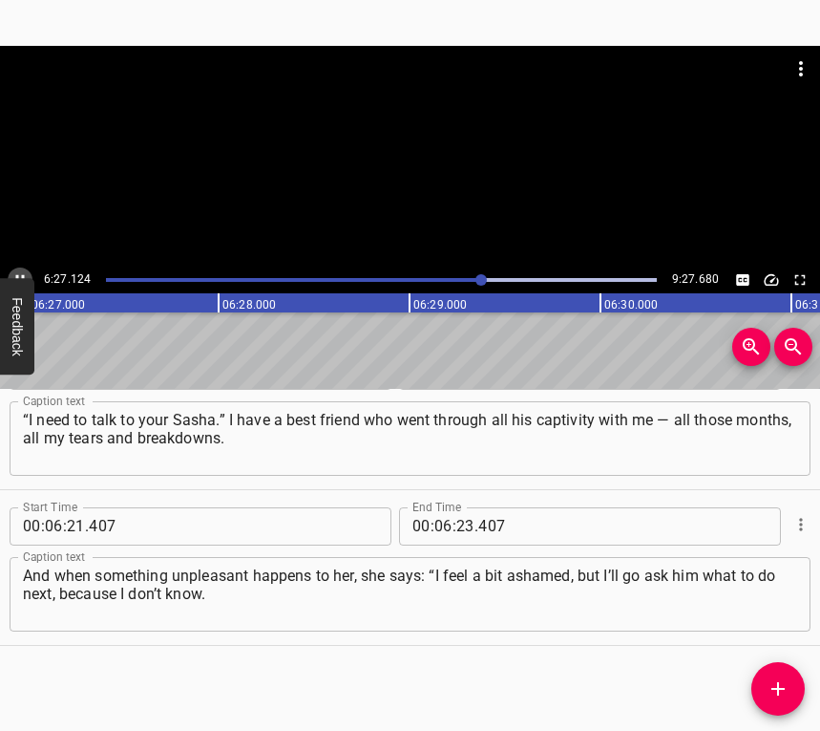
click at [21, 273] on icon "Play/Pause" at bounding box center [19, 279] width 17 height 17
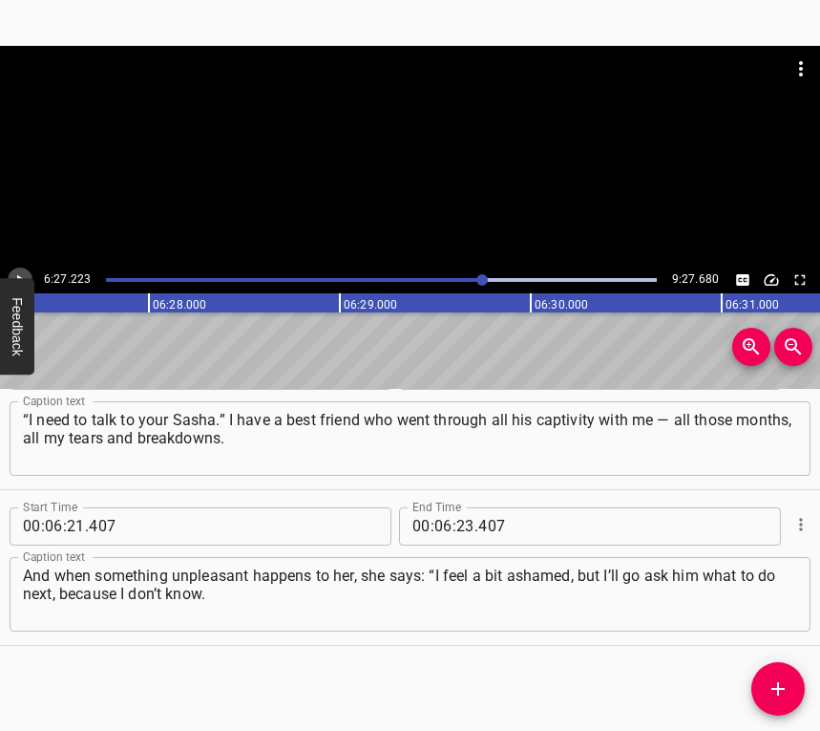
click at [18, 275] on icon "Play/Pause" at bounding box center [21, 279] width 8 height 11
click at [18, 275] on icon "Play/Pause" at bounding box center [20, 279] width 9 height 11
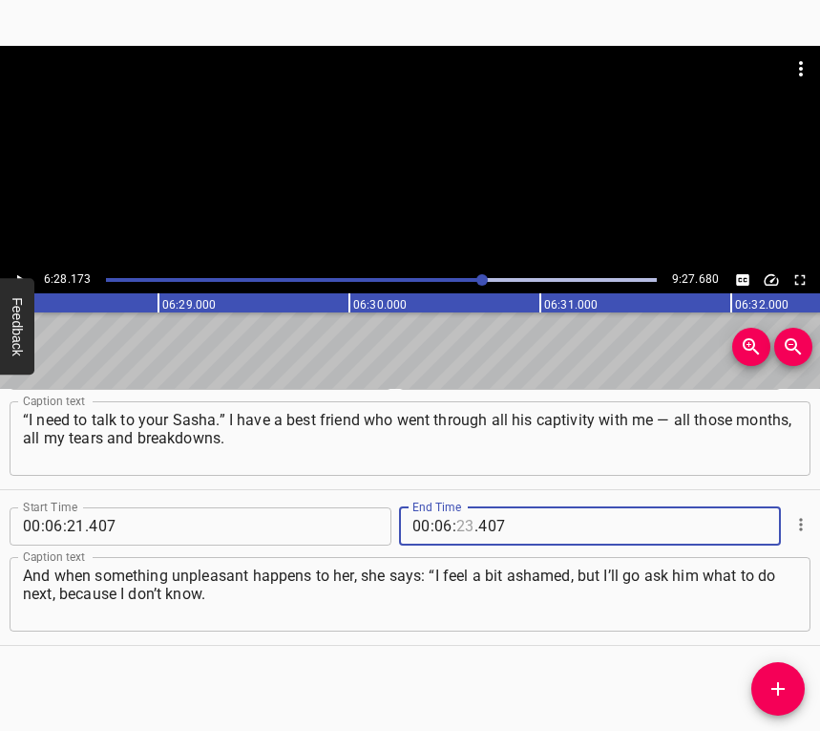
click at [456, 520] on input "number" at bounding box center [465, 526] width 18 height 38
type input "28"
type input "173"
click at [776, 680] on icon "Add Cue" at bounding box center [778, 688] width 23 height 23
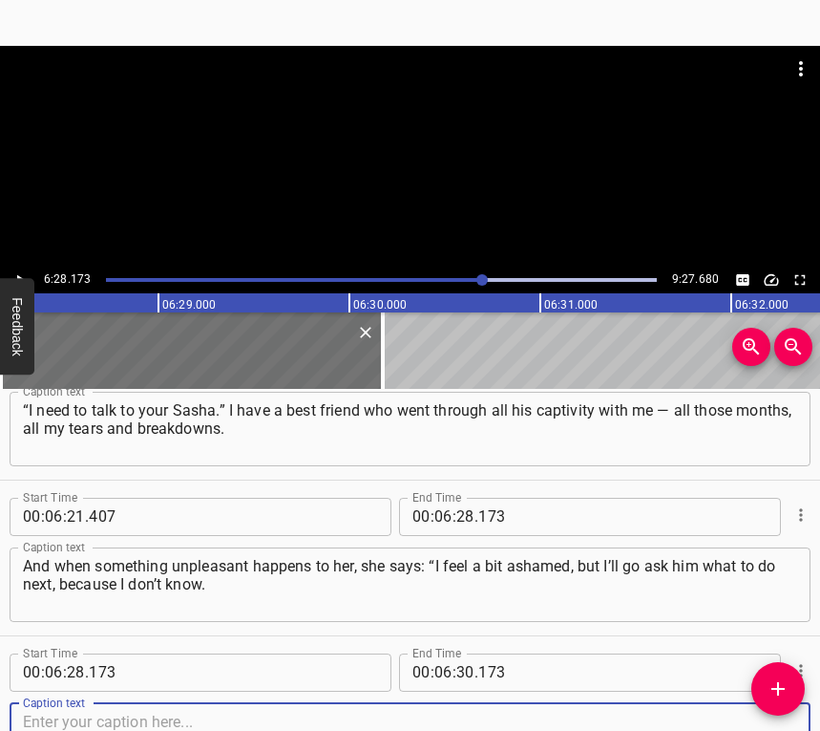
scroll to position [6440, 0]
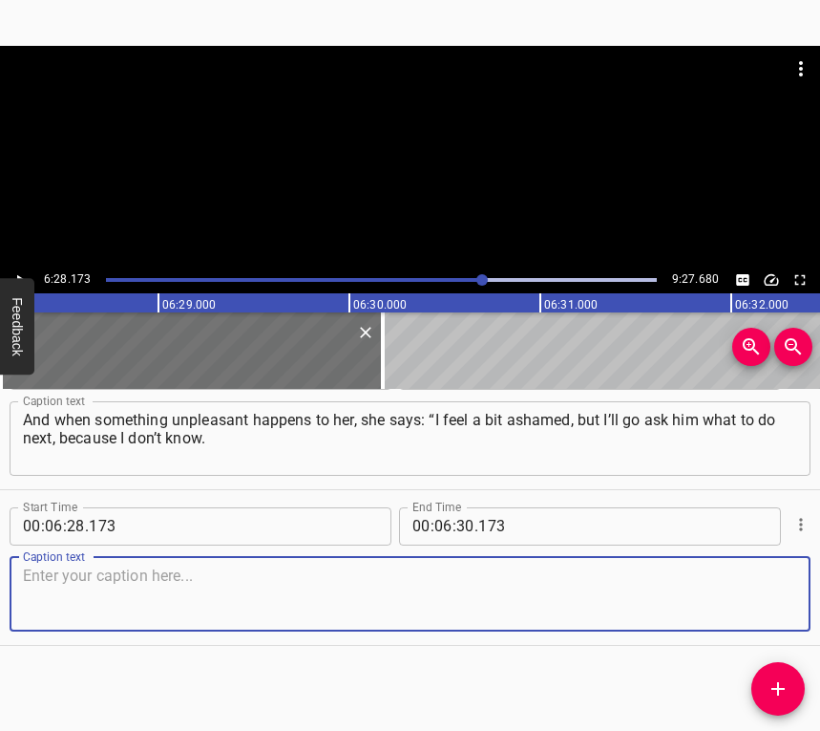
drag, startPoint x: 761, startPoint y: 591, endPoint x: 810, endPoint y: 577, distance: 50.8
click at [765, 588] on textarea at bounding box center [410, 593] width 774 height 54
click at [118, 579] on textarea at bounding box center [410, 593] width 774 height 54
paste textarea "He has to give me a few practical pieces of advice.” She always turns to him. H…"
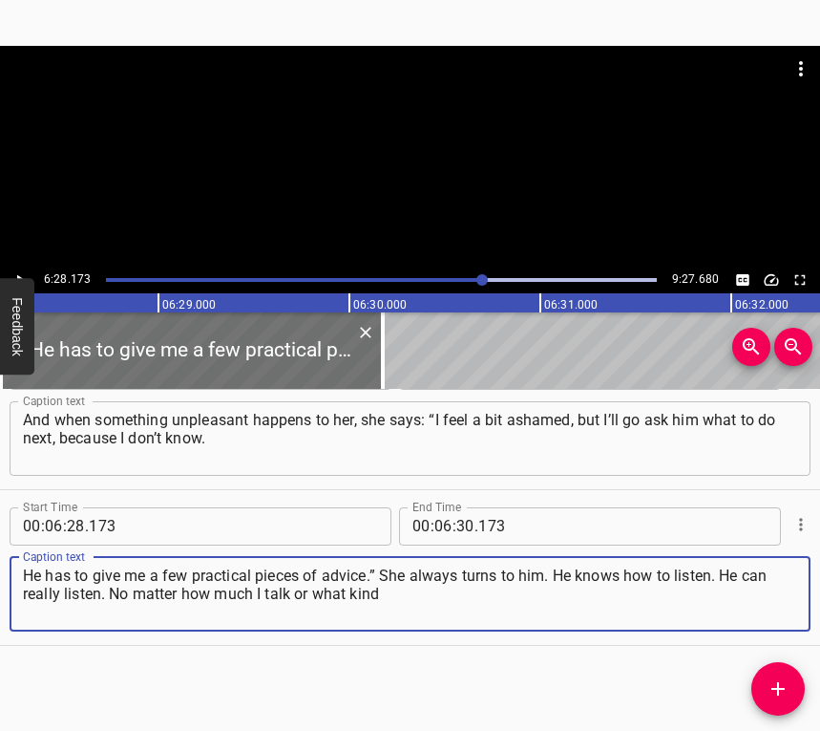
type textarea "He has to give me a few practical pieces of advice.” She always turns to him. H…"
click at [19, 271] on icon "Play/Pause" at bounding box center [19, 279] width 17 height 17
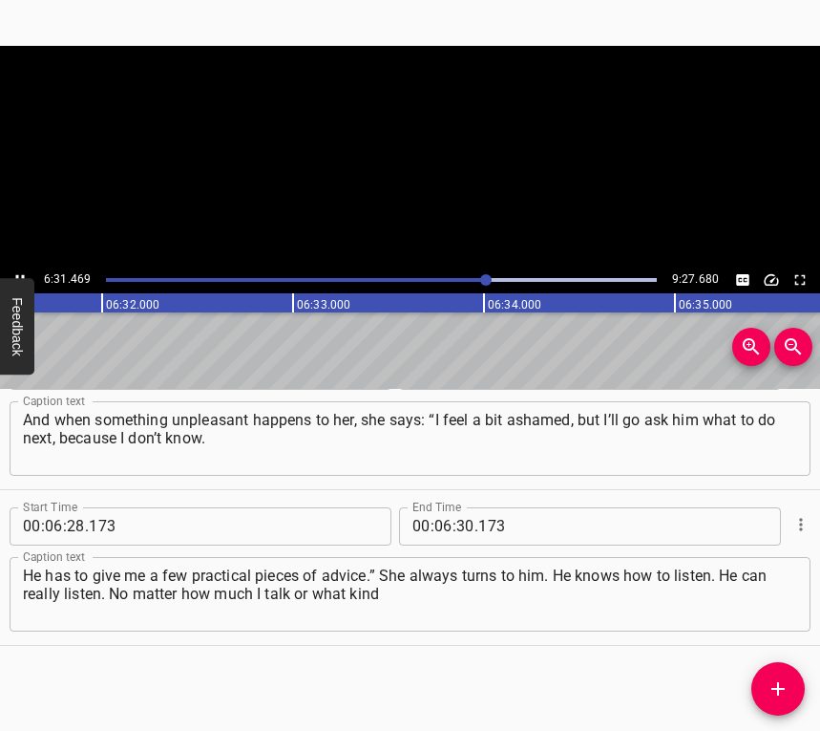
scroll to position [0, 74819]
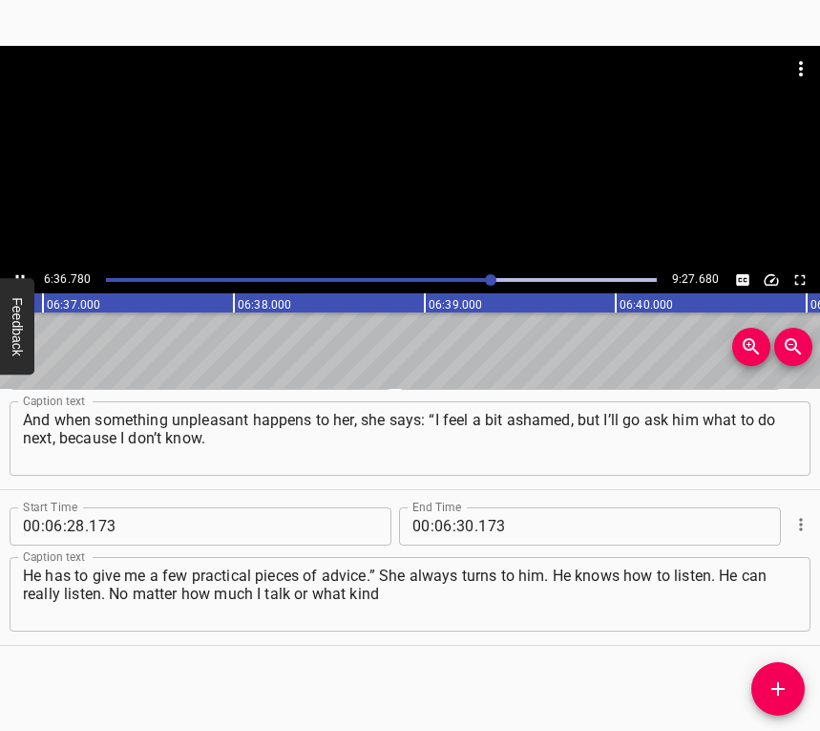
click at [12, 271] on icon "Play/Pause" at bounding box center [19, 279] width 17 height 17
click at [475, 522] on span "." at bounding box center [477, 526] width 4 height 38
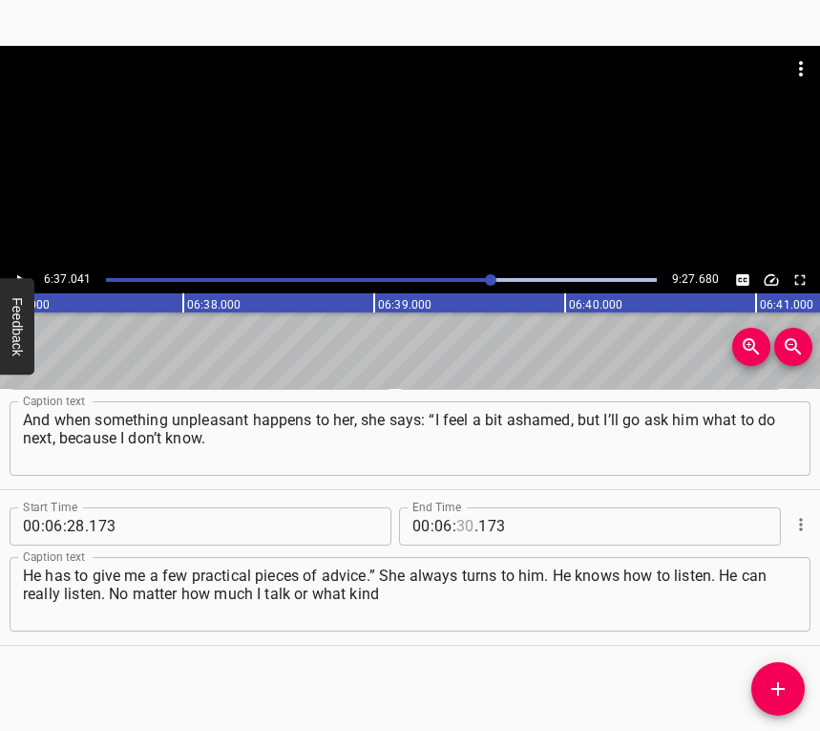
click at [456, 512] on input "number" at bounding box center [465, 526] width 18 height 38
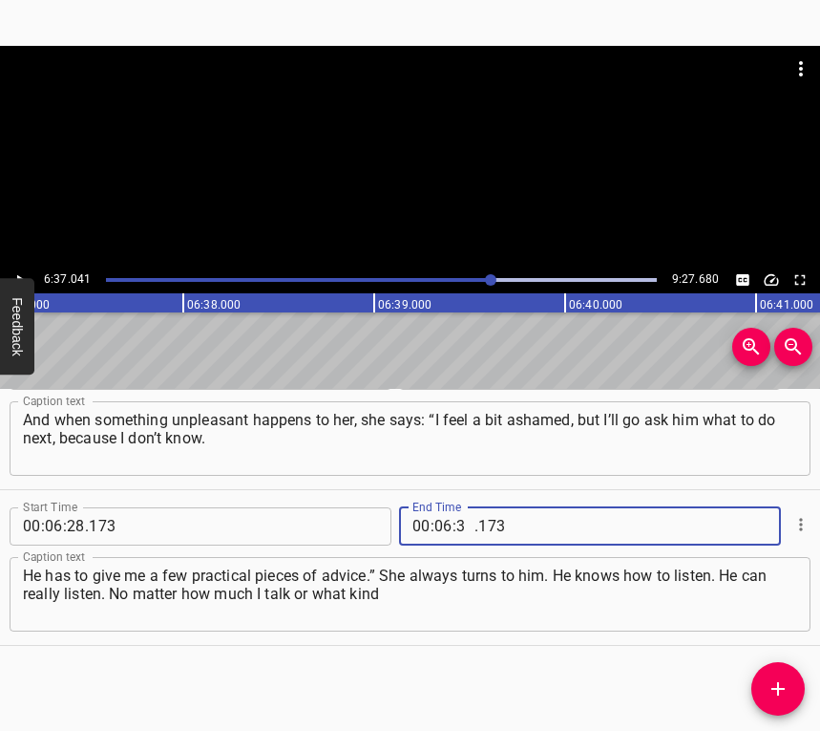
type input "37"
type input "041"
click at [779, 682] on icon "Add Cue" at bounding box center [778, 688] width 13 height 13
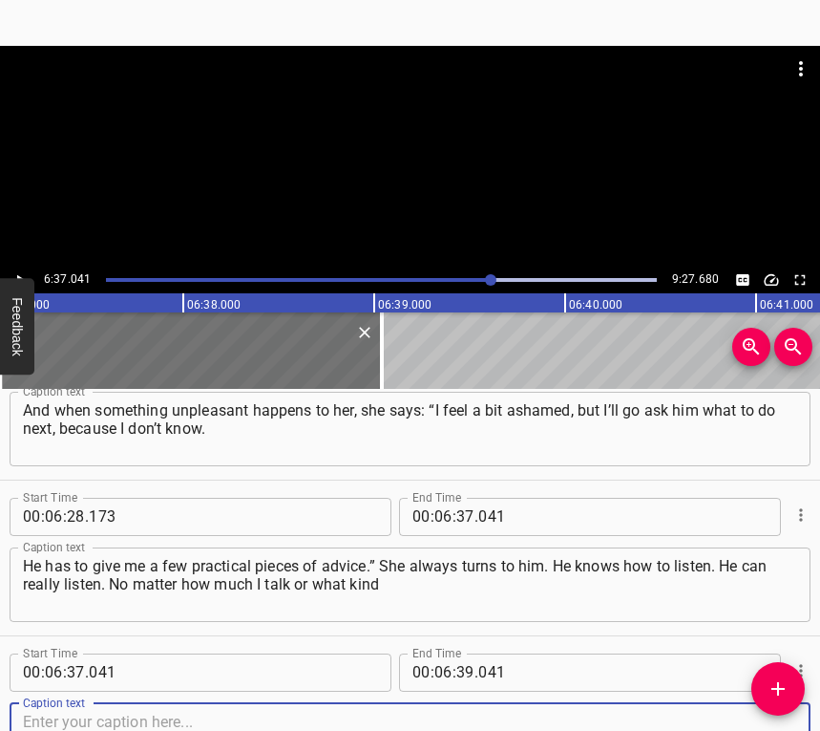
scroll to position [6596, 0]
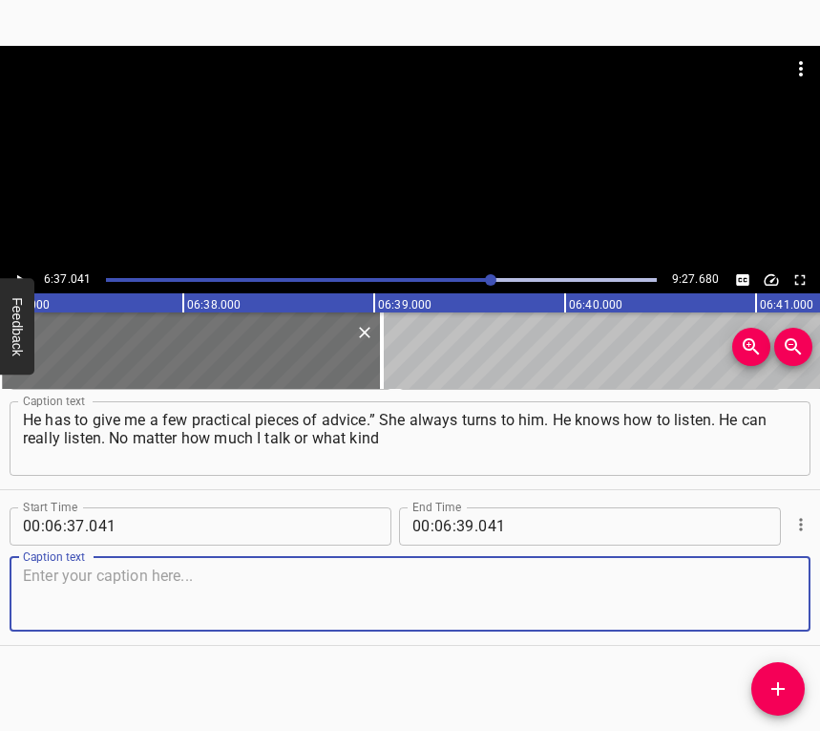
drag, startPoint x: 756, startPoint y: 606, endPoint x: 819, endPoint y: 577, distance: 69.6
click at [759, 600] on textarea at bounding box center [410, 593] width 774 height 54
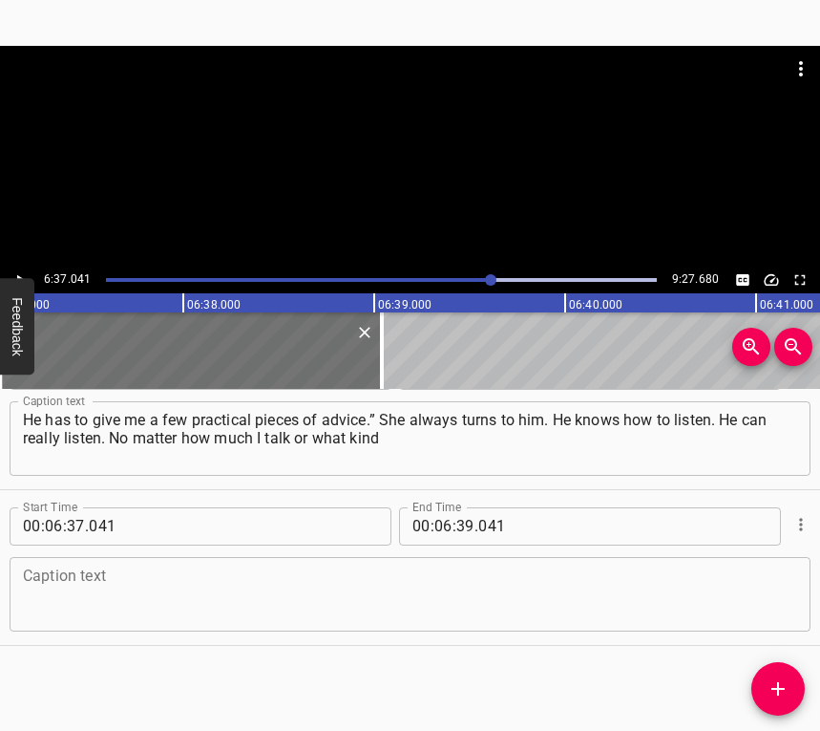
click at [311, 589] on textarea at bounding box center [410, 593] width 774 height 54
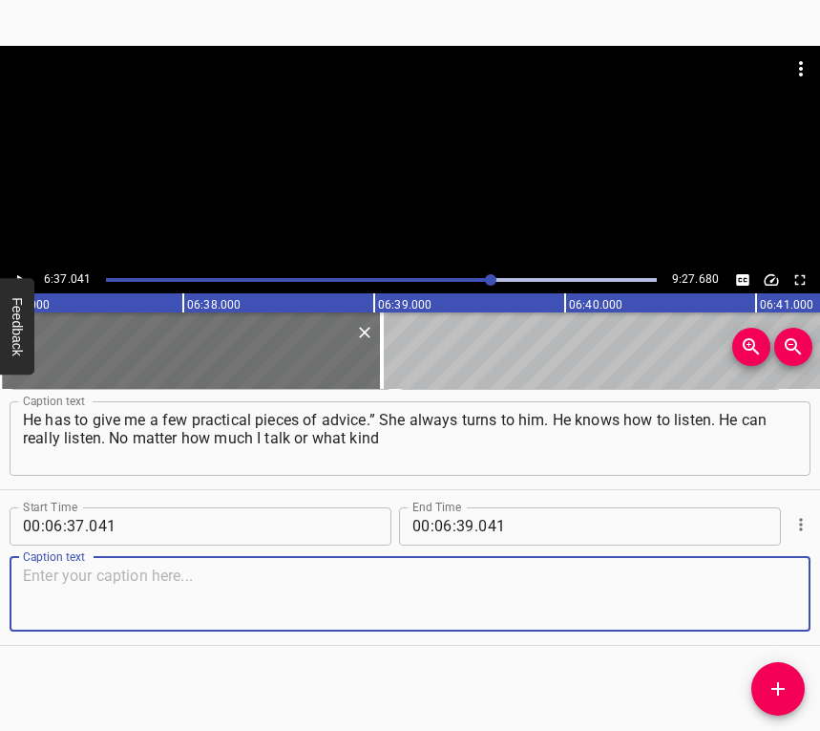
paste textarea "of situation happens in life, he can listen for three to five hours, remember e…"
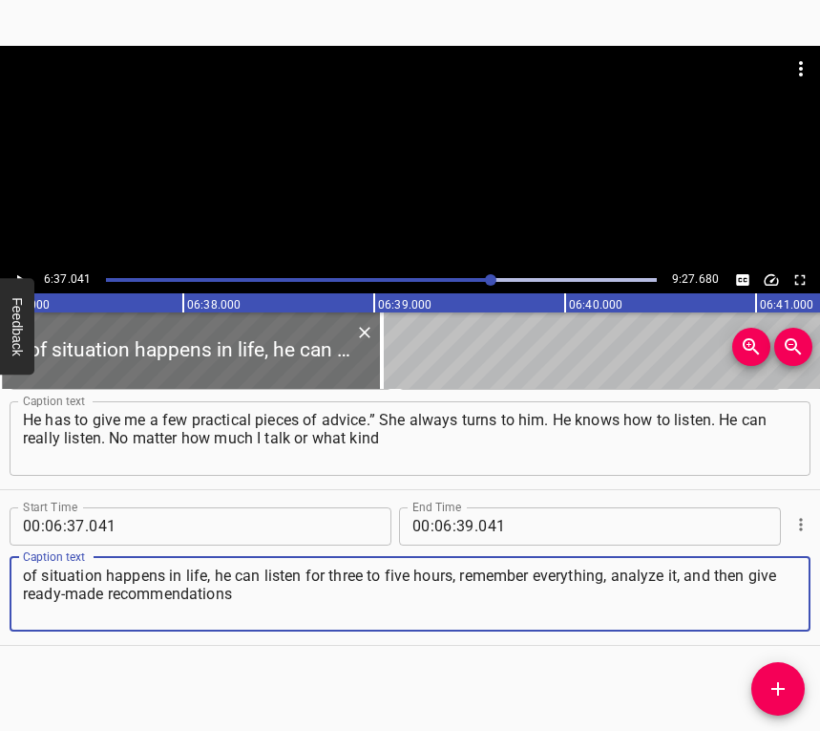
type textarea "of situation happens in life, he can listen for three to five hours, remember e…"
click at [19, 271] on icon "Play/Pause" at bounding box center [19, 279] width 17 height 17
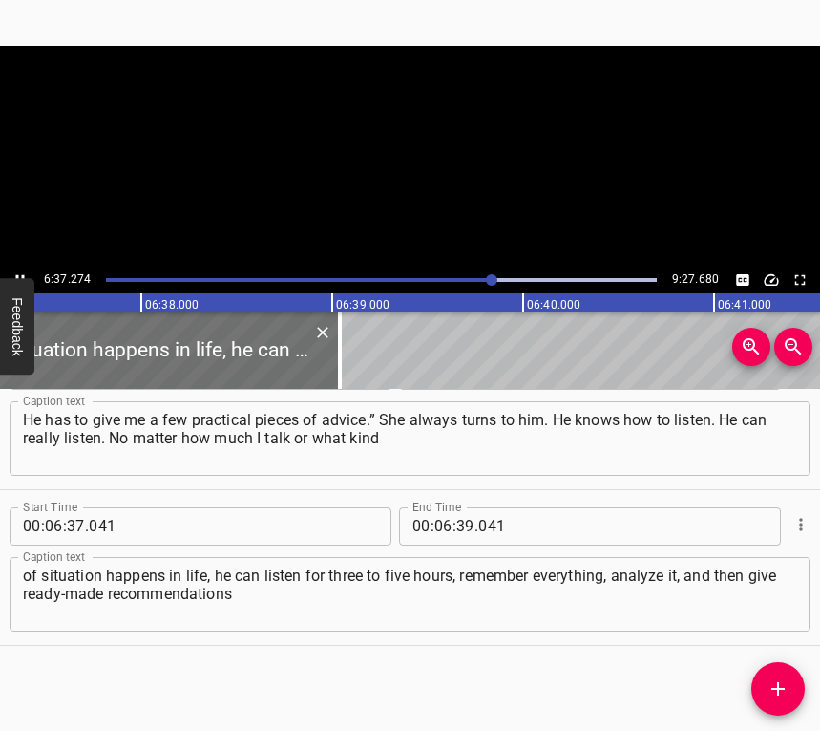
scroll to position [0, 75924]
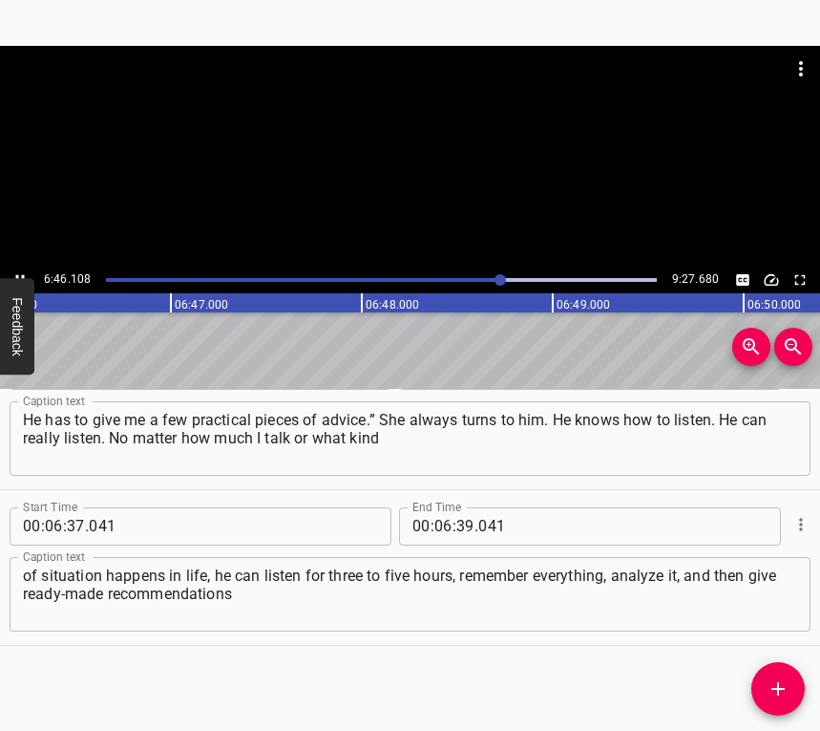
click at [25, 266] on div at bounding box center [410, 156] width 820 height 221
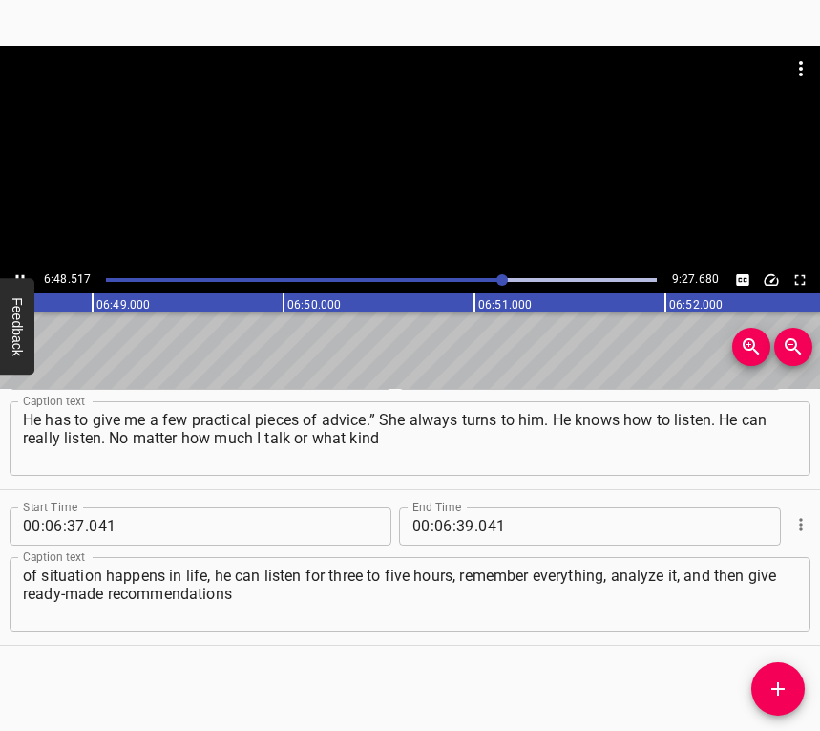
click at [493, 276] on div at bounding box center [382, 279] width 574 height 27
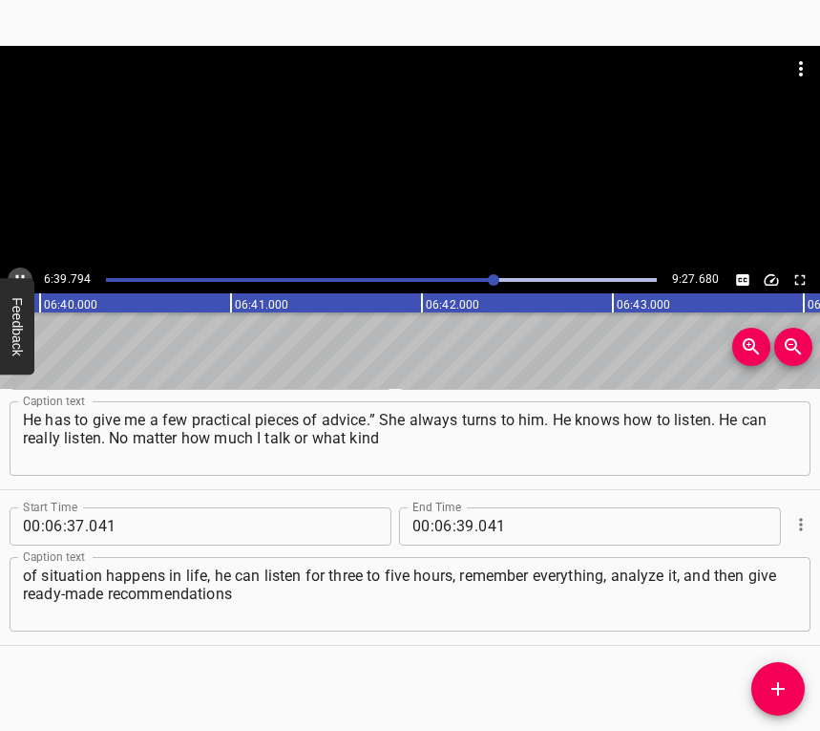
click at [22, 268] on button "Play/Pause" at bounding box center [20, 279] width 25 height 25
click at [23, 269] on button "Play/Pause" at bounding box center [20, 279] width 25 height 25
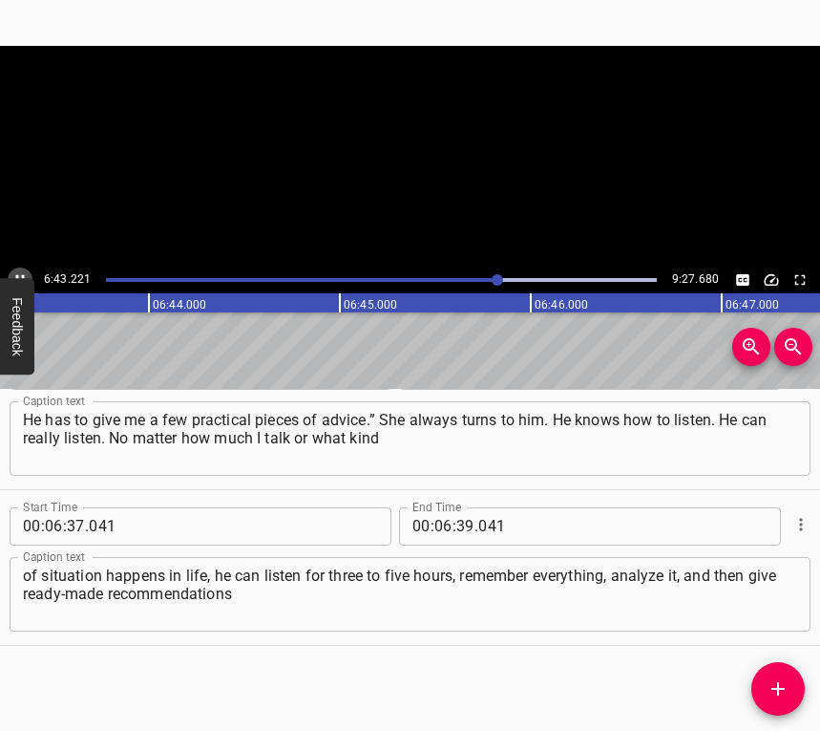
click at [23, 269] on button "Play/Pause" at bounding box center [20, 279] width 25 height 25
click at [456, 523] on input "number" at bounding box center [465, 526] width 18 height 38
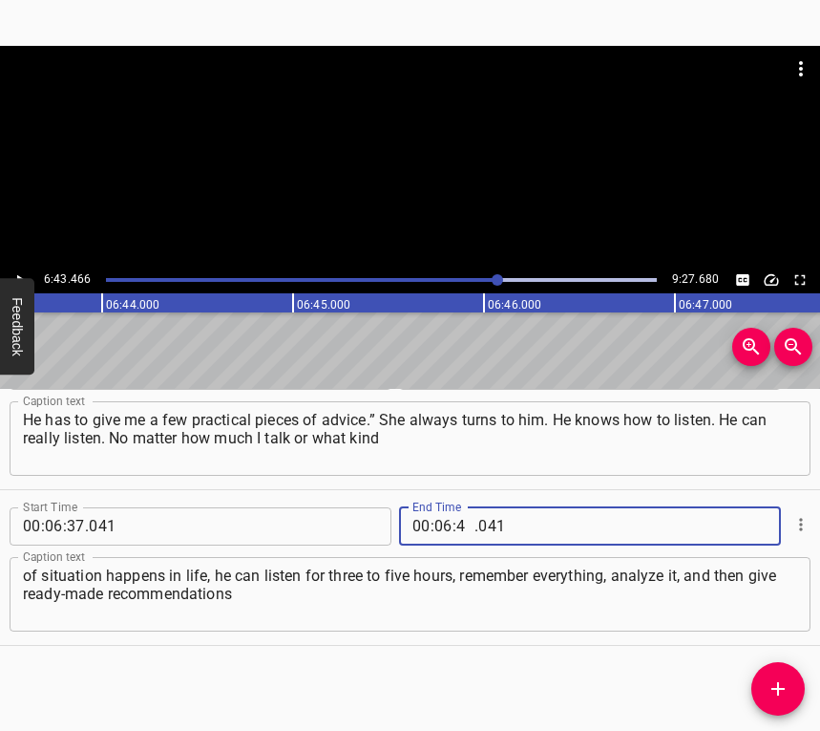
type input "43"
type input "466"
drag, startPoint x: 779, startPoint y: 690, endPoint x: 805, endPoint y: 700, distance: 27.5
click at [780, 691] on icon "Add Cue" at bounding box center [778, 688] width 23 height 23
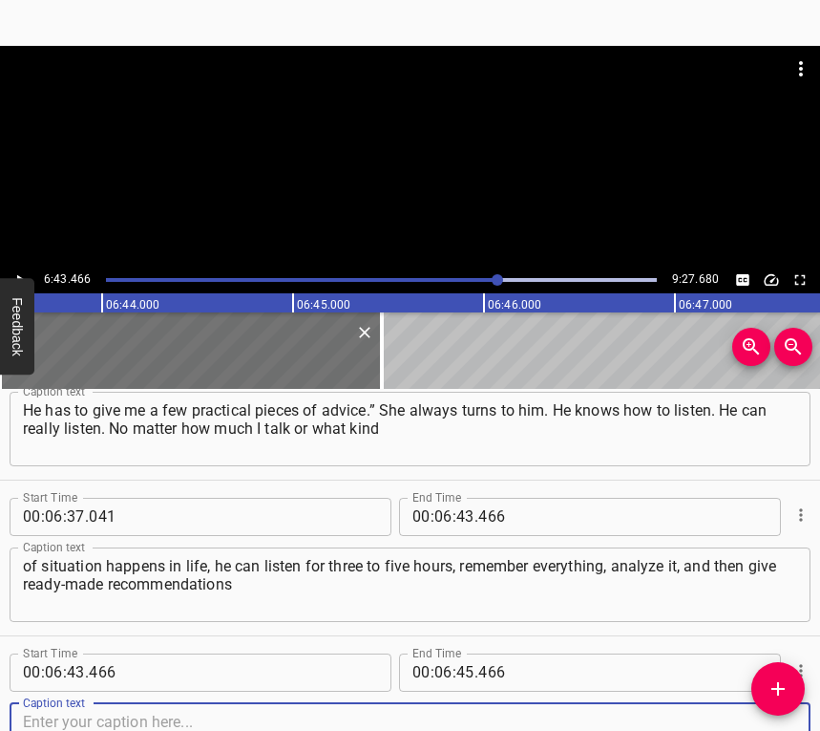
scroll to position [6752, 0]
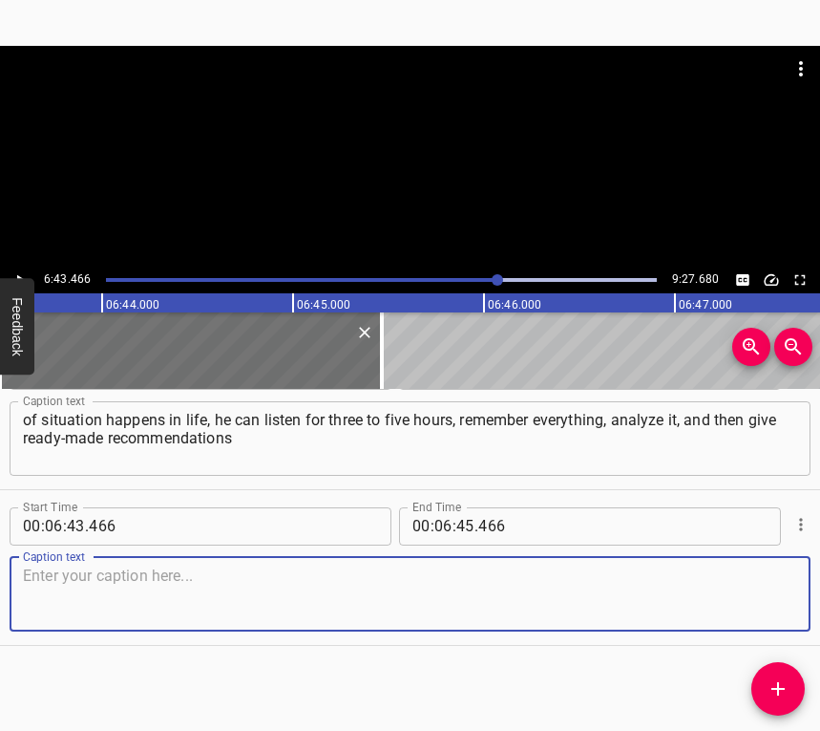
click at [768, 599] on textarea at bounding box center [410, 593] width 774 height 54
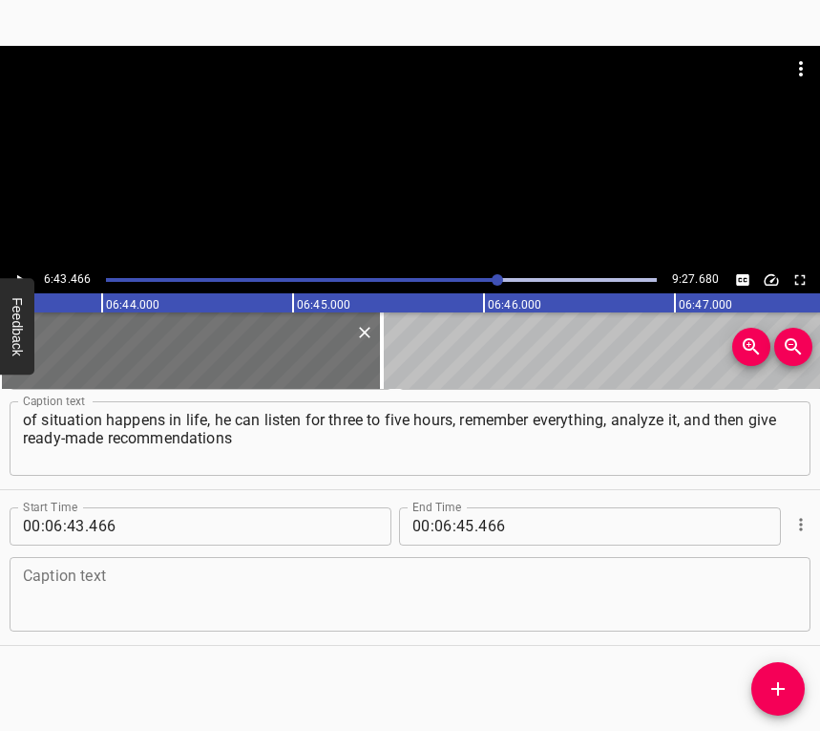
click at [76, 593] on textarea at bounding box center [410, 593] width 774 height 54
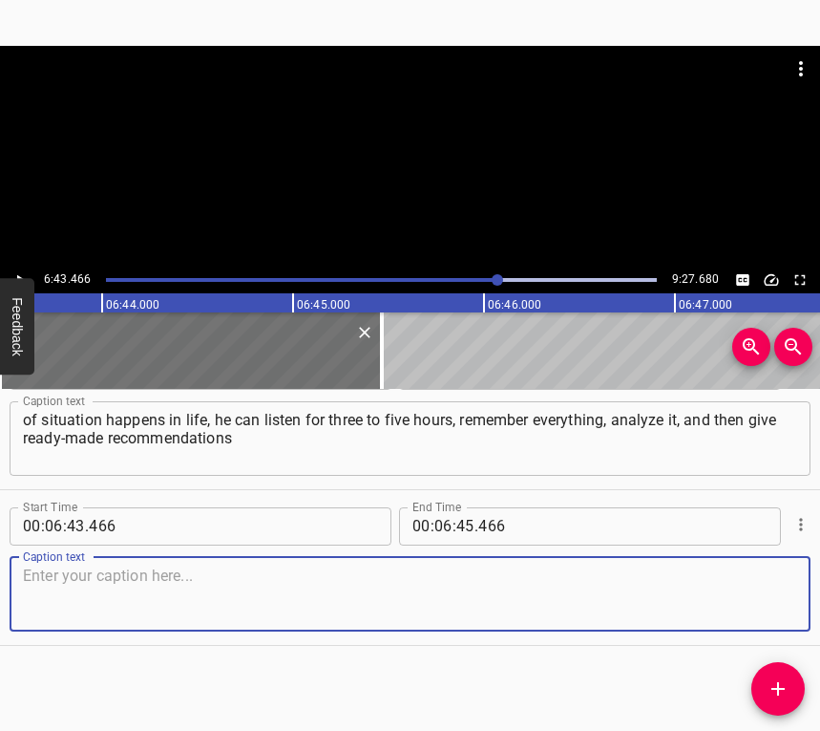
paste textarea "— he breaks everything down step by step: what you need to do or what goals and…"
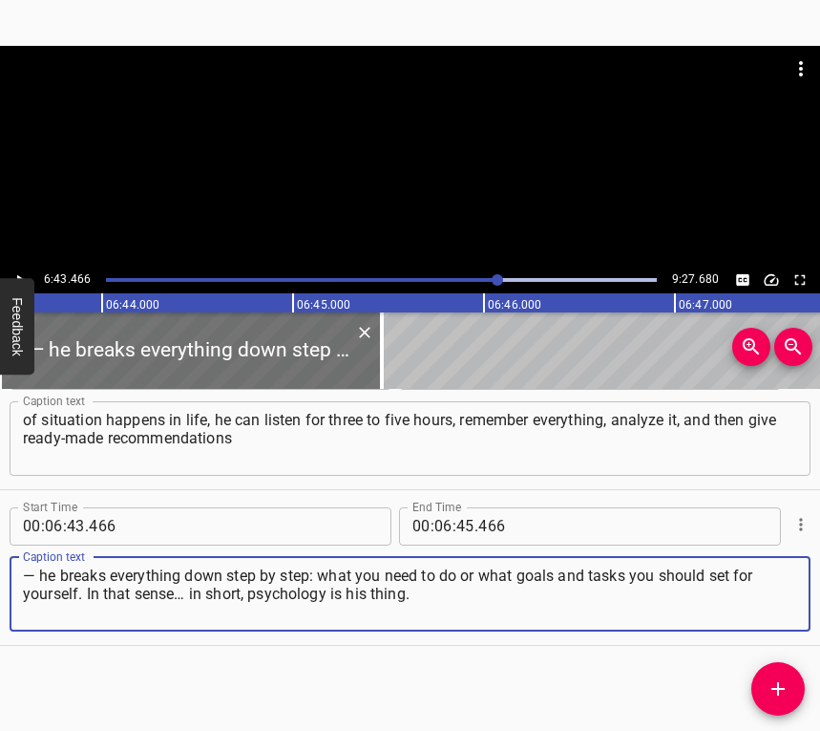
type textarea "— he breaks everything down step by step: what you need to do or what goals and…"
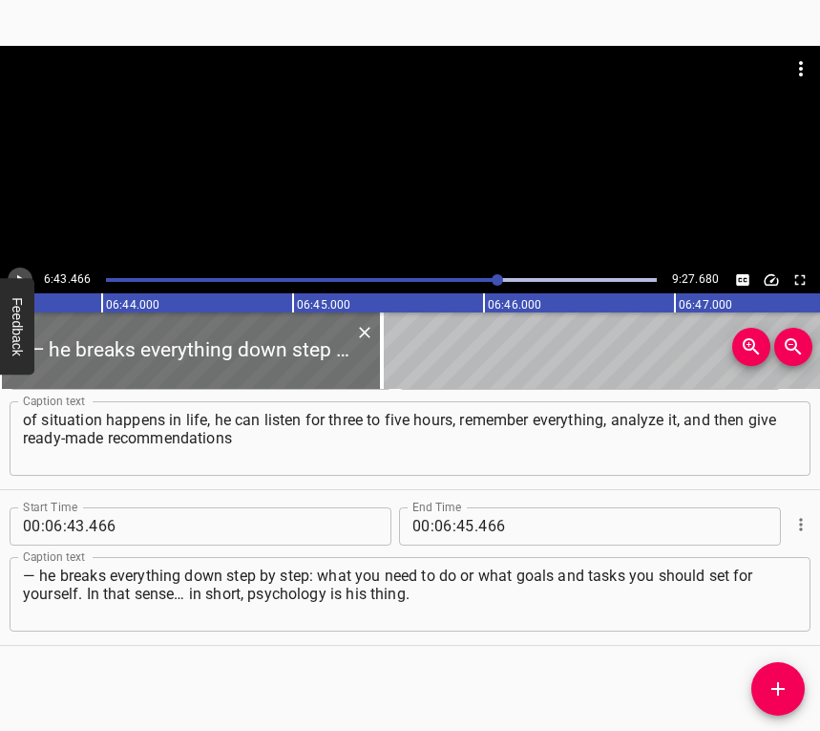
click at [23, 273] on icon "Play/Pause" at bounding box center [19, 279] width 17 height 17
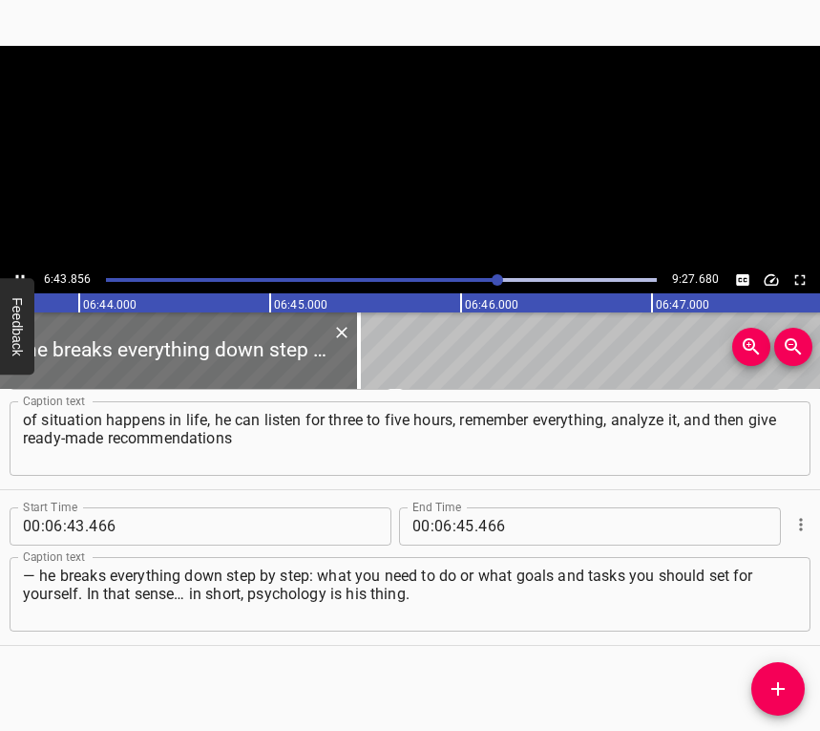
scroll to position [0, 77133]
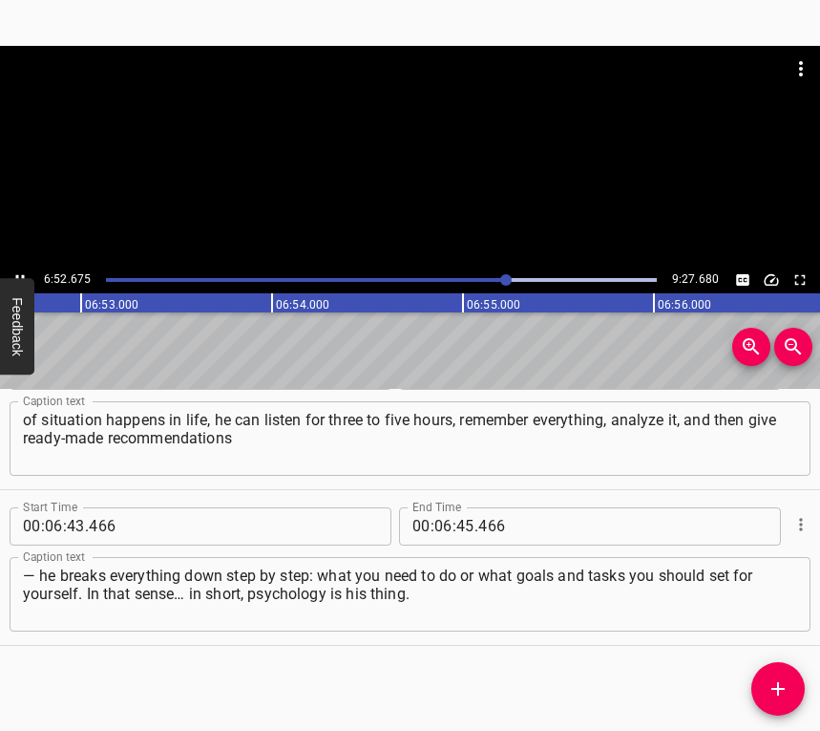
click at [18, 271] on button "Play/Pause" at bounding box center [20, 279] width 25 height 25
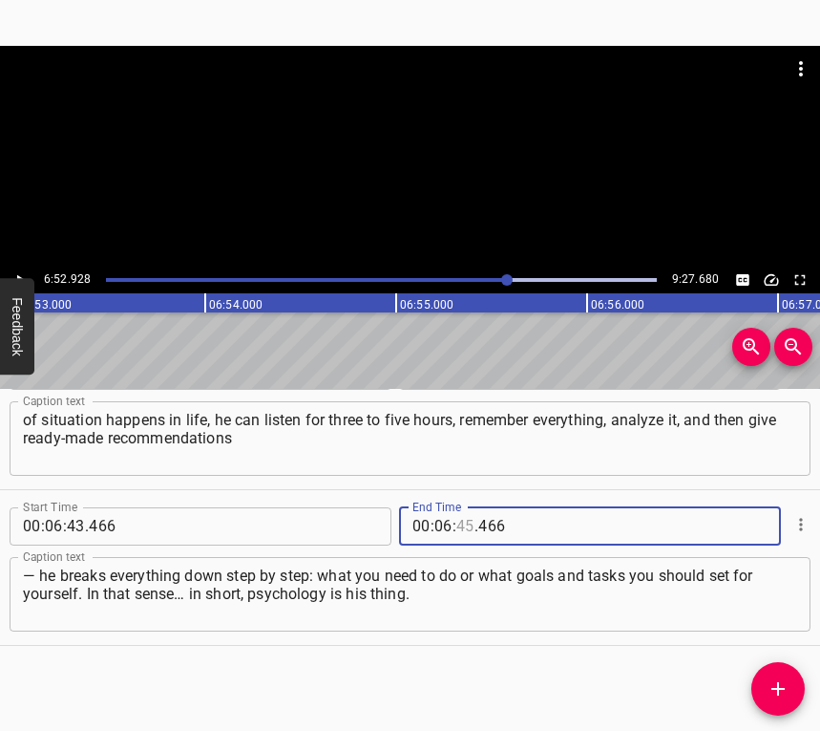
click at [465, 529] on input "number" at bounding box center [465, 526] width 18 height 38
type input "52"
type input "928"
click at [782, 679] on icon "Add Cue" at bounding box center [778, 688] width 23 height 23
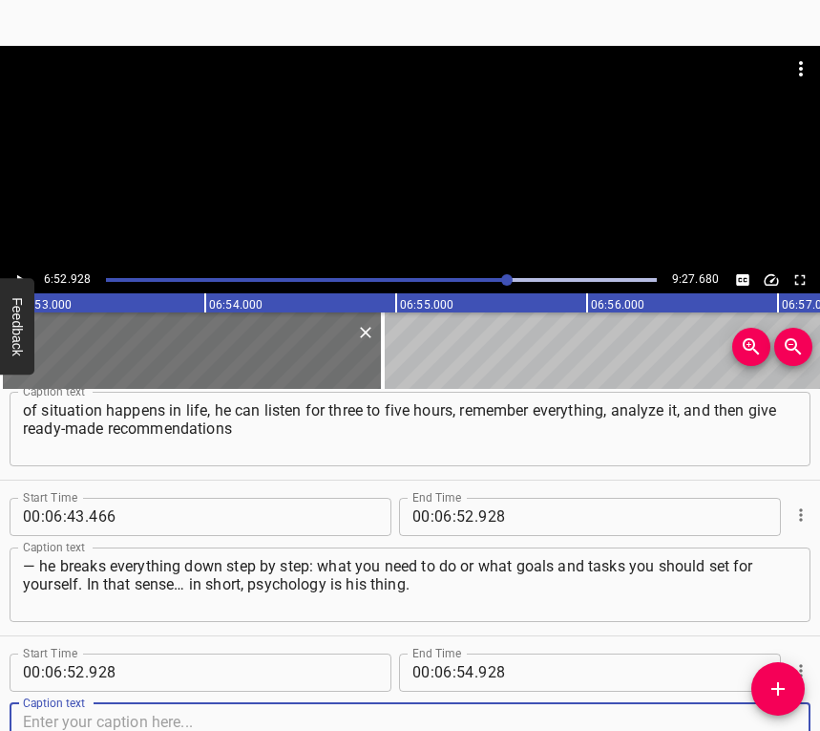
scroll to position [6907, 0]
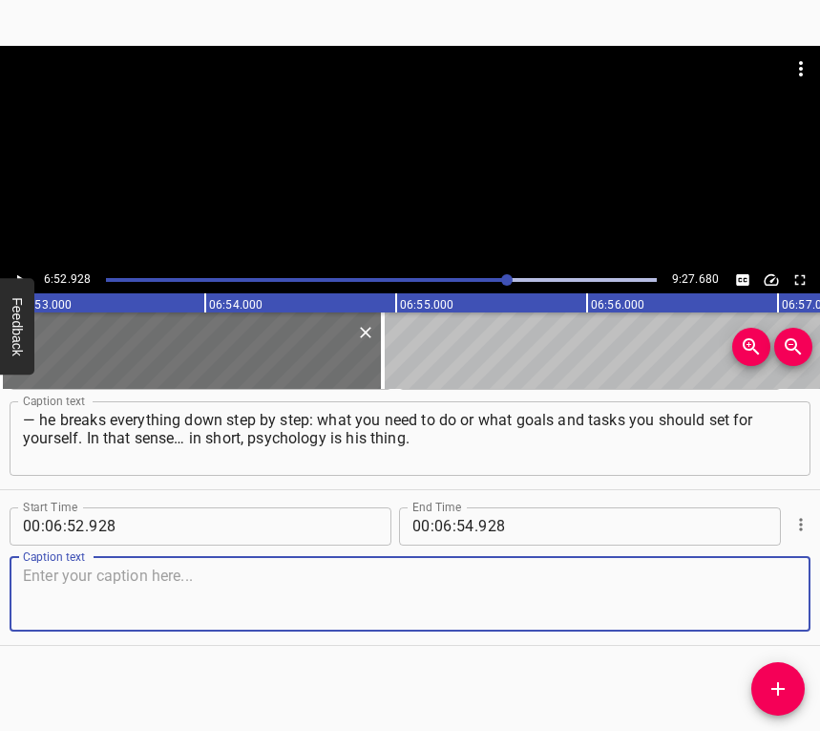
drag, startPoint x: 771, startPoint y: 609, endPoint x: 802, endPoint y: 598, distance: 33.5
click at [773, 606] on textarea at bounding box center [410, 593] width 774 height 54
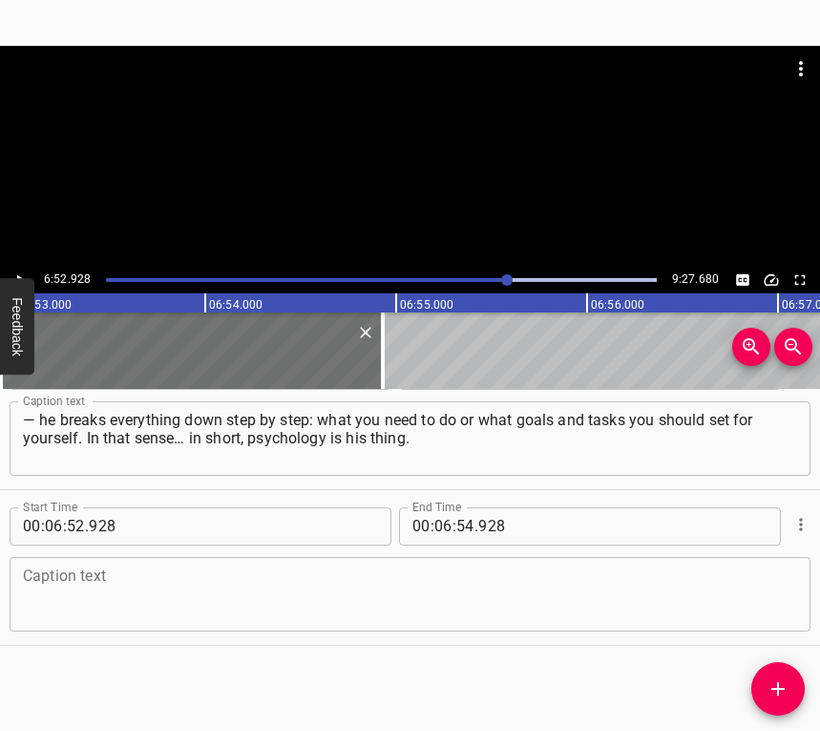
click at [115, 621] on div "Caption text" at bounding box center [410, 594] width 801 height 74
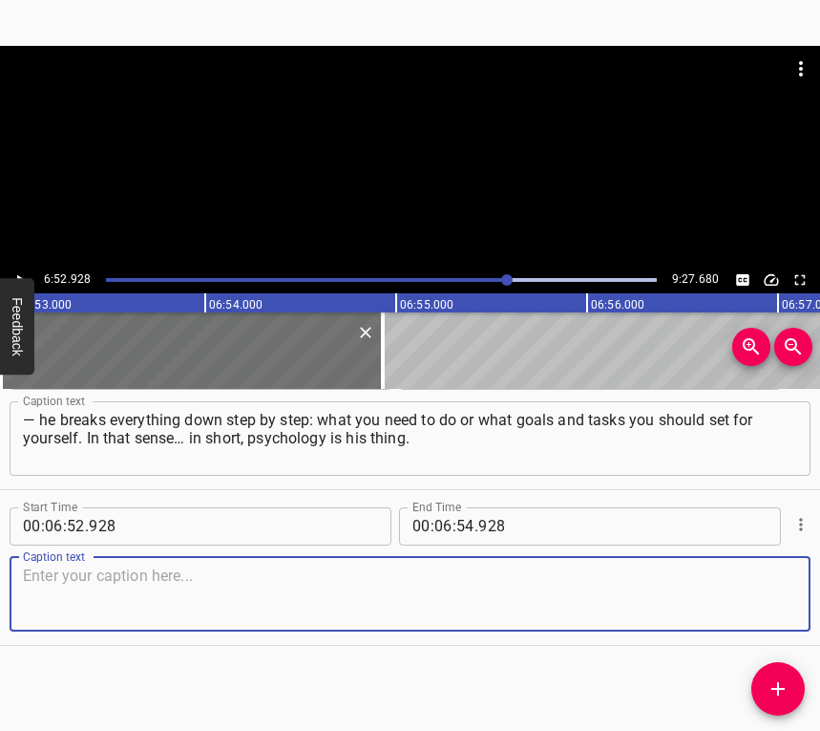
paste textarea "He has a talent for it. Even though he doesn’t have formal training, he has alw…"
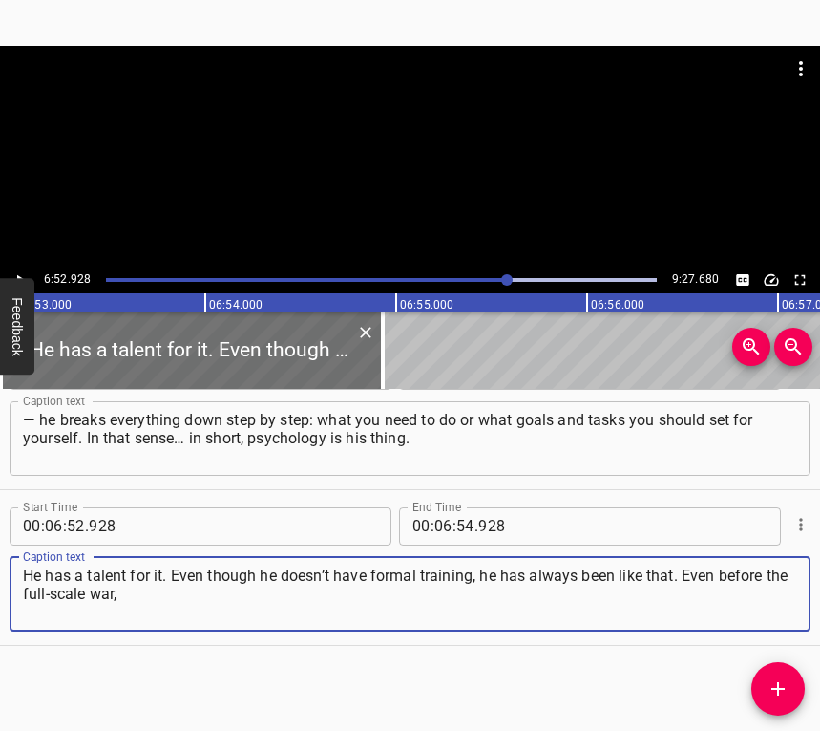
type textarea "He has a talent for it. Even though he doesn’t have formal training, he has alw…"
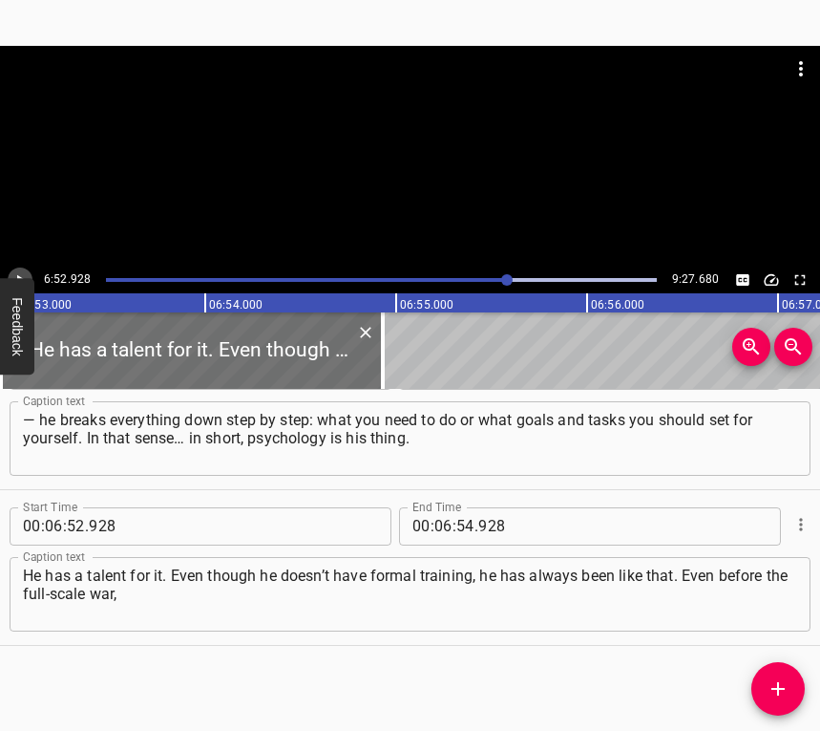
click at [23, 277] on icon "Play/Pause" at bounding box center [19, 279] width 17 height 17
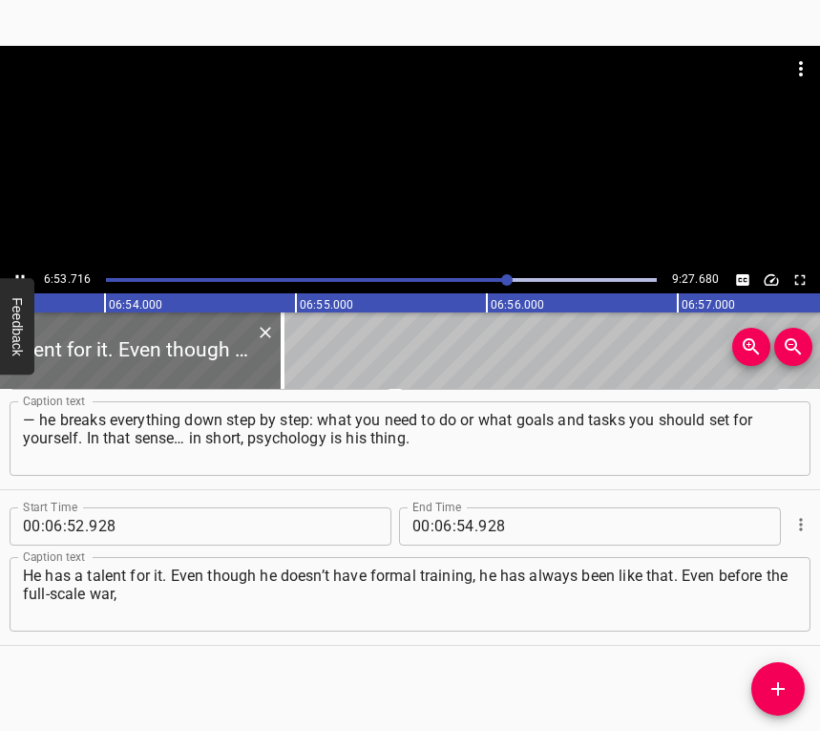
scroll to position [0, 79017]
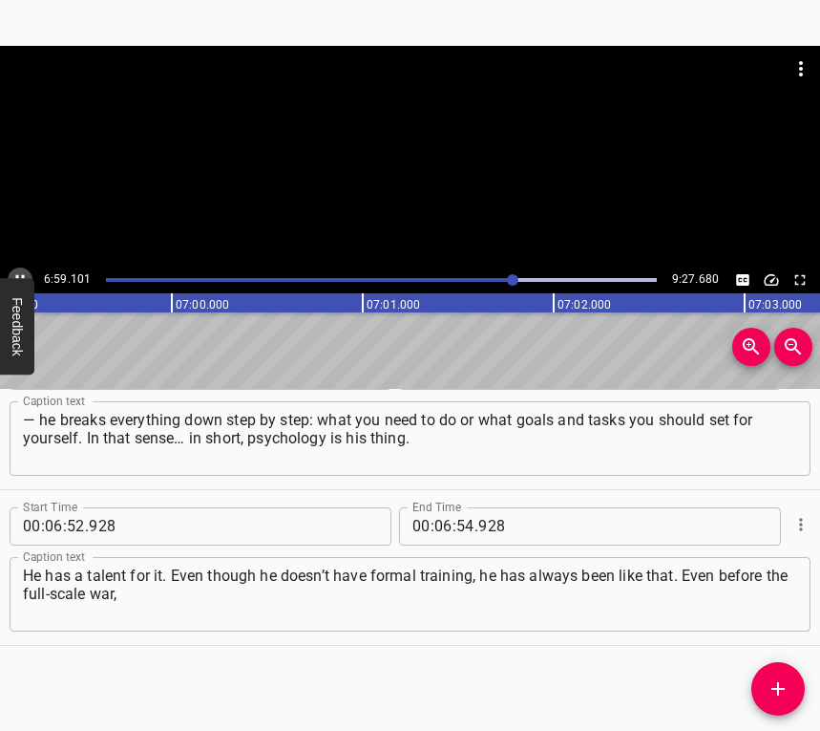
click at [26, 271] on icon "Play/Pause" at bounding box center [19, 279] width 17 height 17
click at [456, 522] on input "number" at bounding box center [465, 526] width 18 height 38
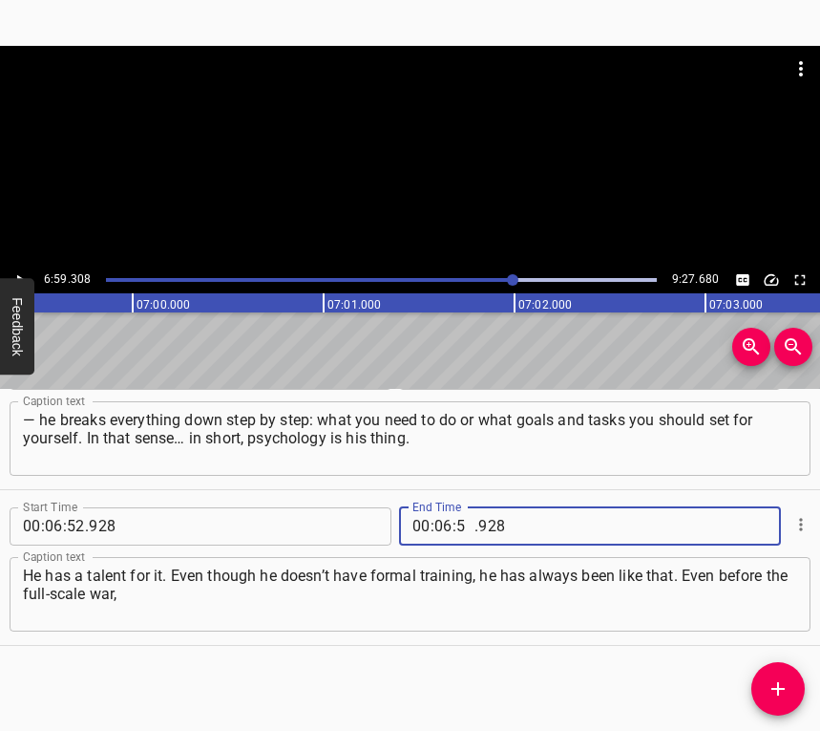
type input "59"
type input "308"
click at [782, 680] on icon "Add Cue" at bounding box center [778, 688] width 23 height 23
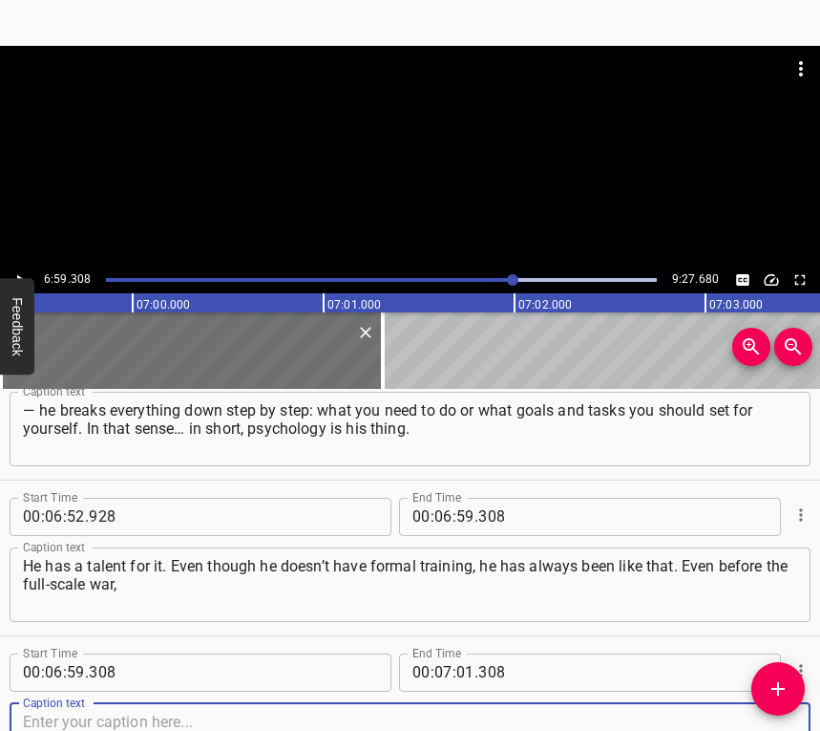
scroll to position [7063, 0]
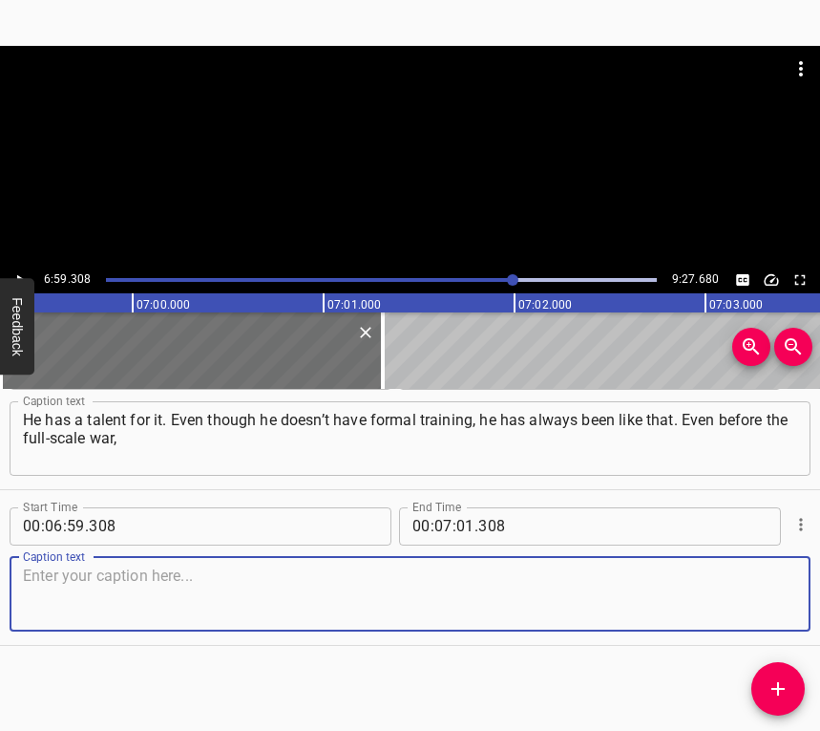
drag, startPoint x: 750, startPoint y: 609, endPoint x: 816, endPoint y: 584, distance: 71.3
click at [750, 608] on textarea at bounding box center [410, 593] width 774 height 54
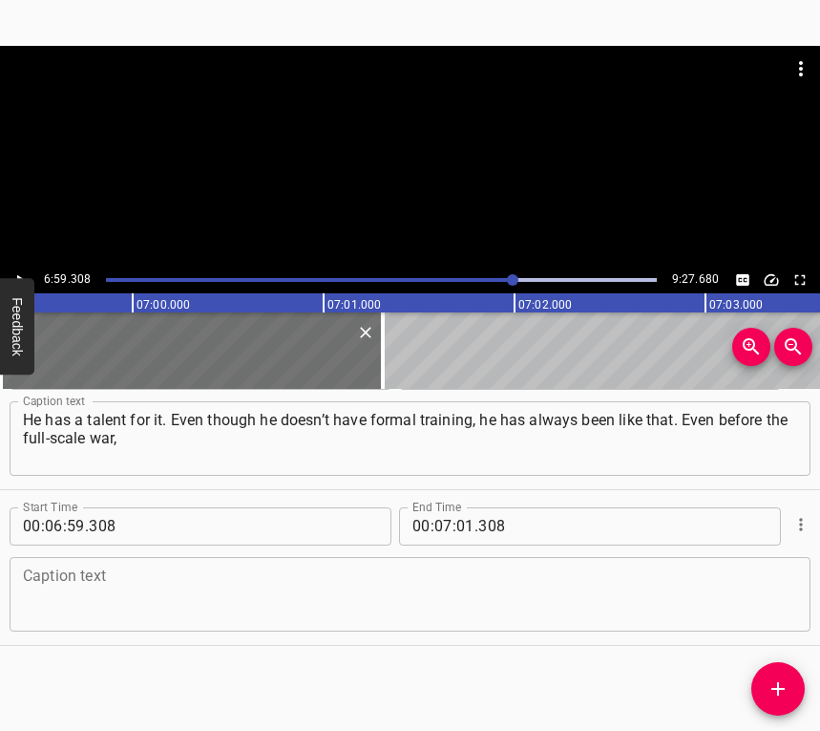
click at [512, 597] on textarea at bounding box center [410, 593] width 774 height 54
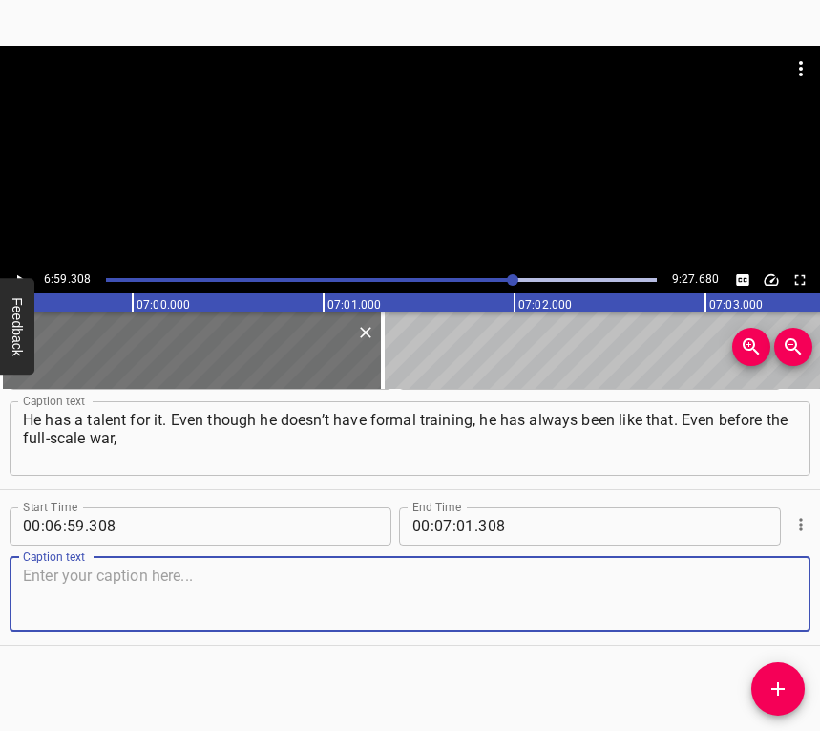
paste textarea "you could talk to him just like to a [MEDICAL_DATA] — and have a really good co…"
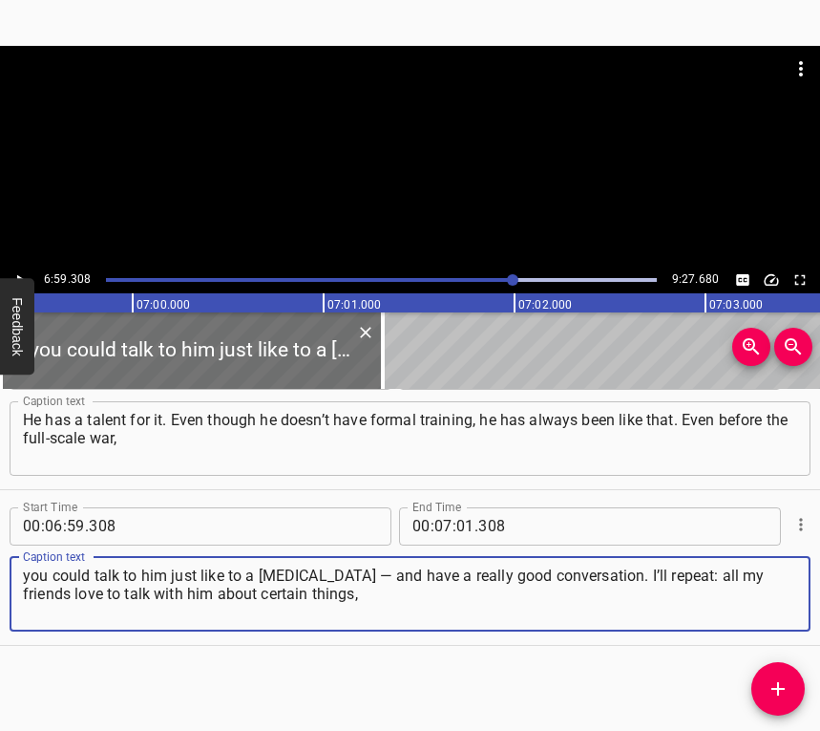
type textarea "you could talk to him just like to a [MEDICAL_DATA] — and have a really good co…"
click at [26, 272] on icon "Play/Pause" at bounding box center [19, 279] width 17 height 17
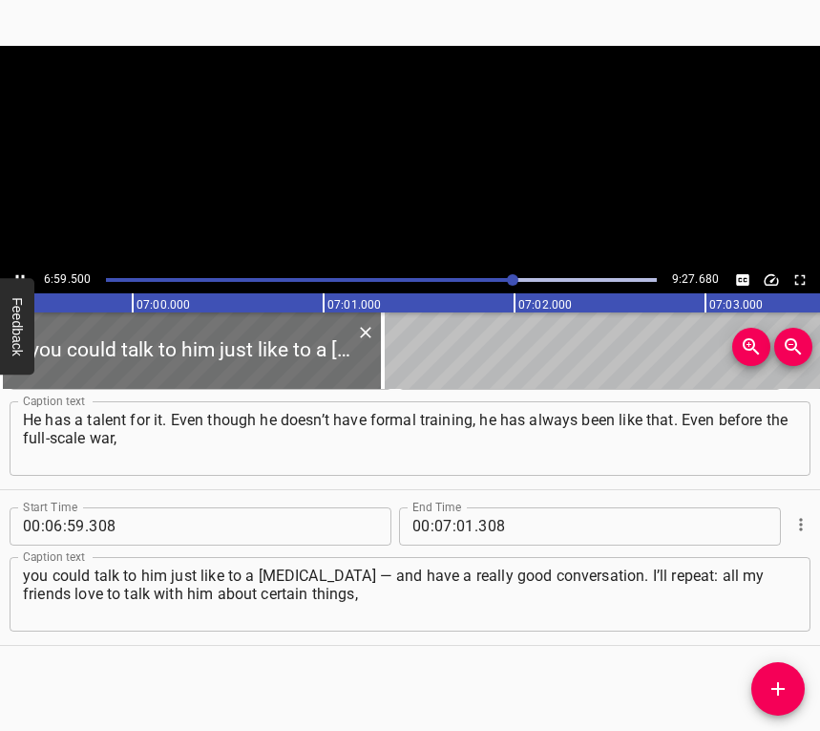
scroll to position [0, 80119]
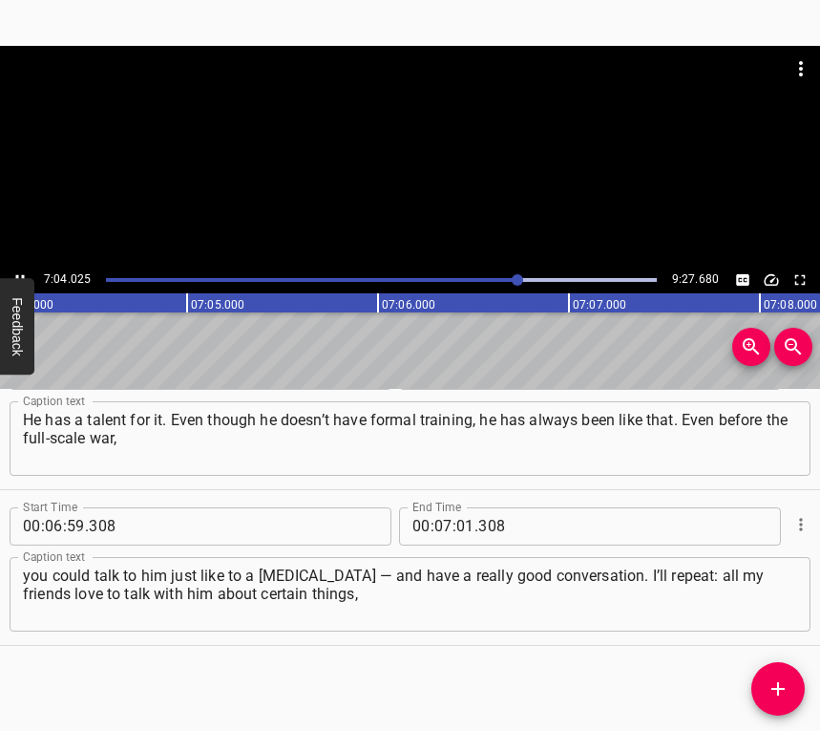
click at [16, 274] on icon "Play/Pause" at bounding box center [19, 279] width 17 height 17
click at [13, 271] on button "Play/Pause" at bounding box center [20, 279] width 25 height 25
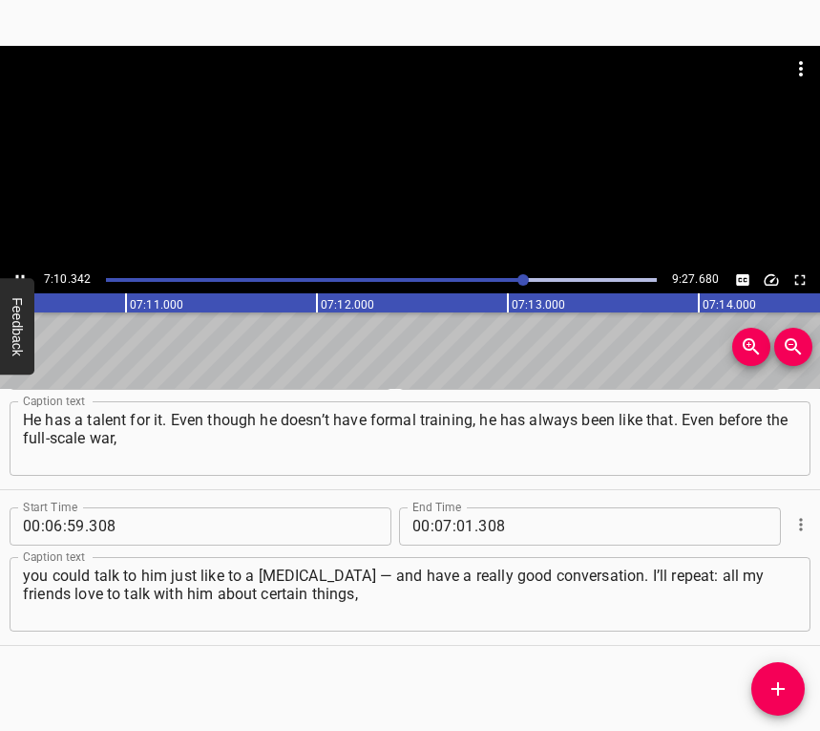
click at [519, 275] on div at bounding box center [523, 279] width 11 height 11
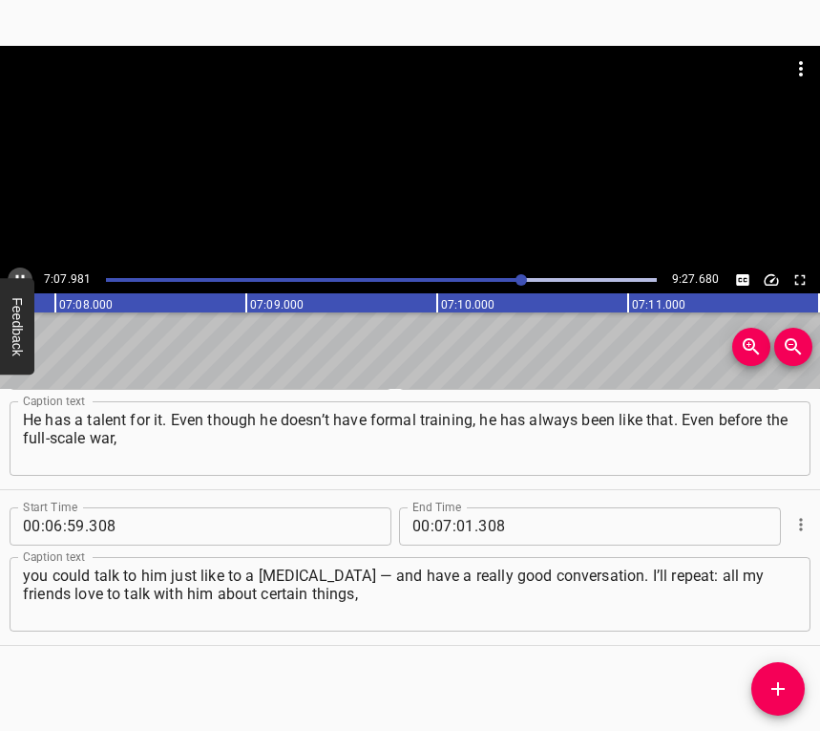
click at [21, 271] on icon "Play/Pause" at bounding box center [19, 279] width 17 height 17
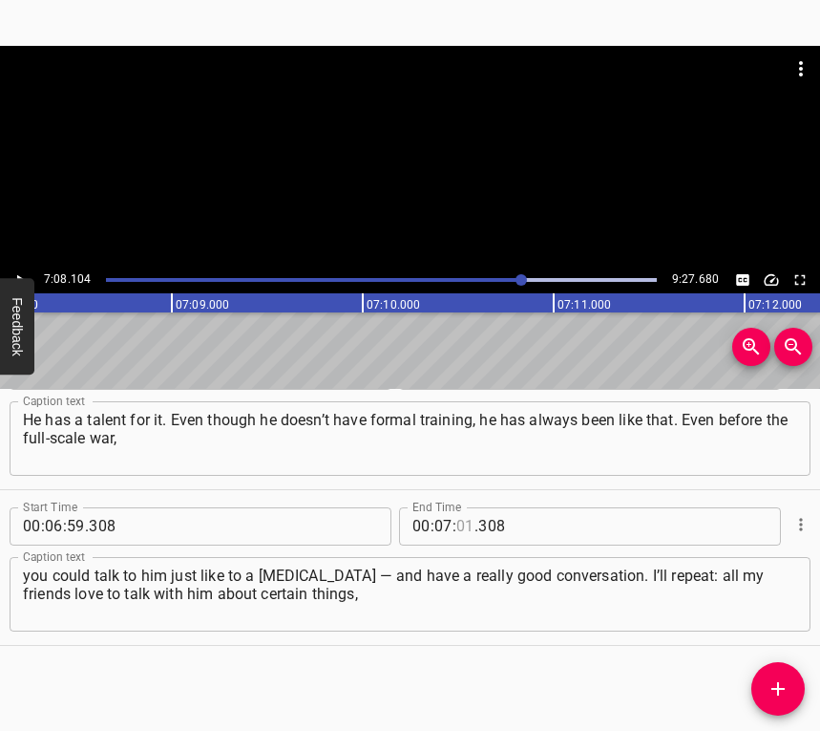
click at [459, 523] on input "number" at bounding box center [465, 526] width 18 height 38
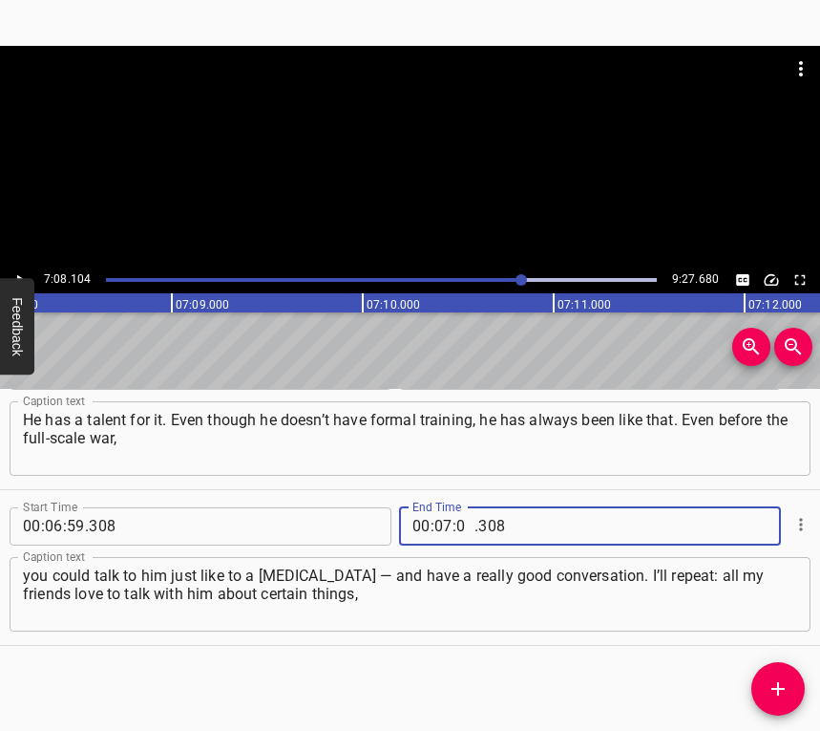
type input "08"
type input "104"
click at [762, 675] on button "Add Cue" at bounding box center [778, 688] width 53 height 53
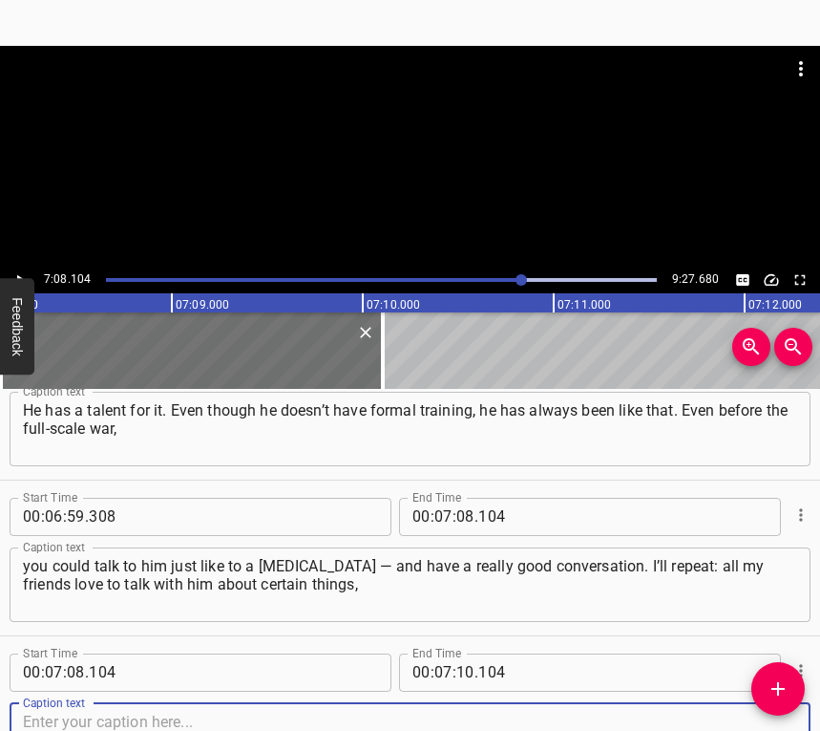
scroll to position [7219, 0]
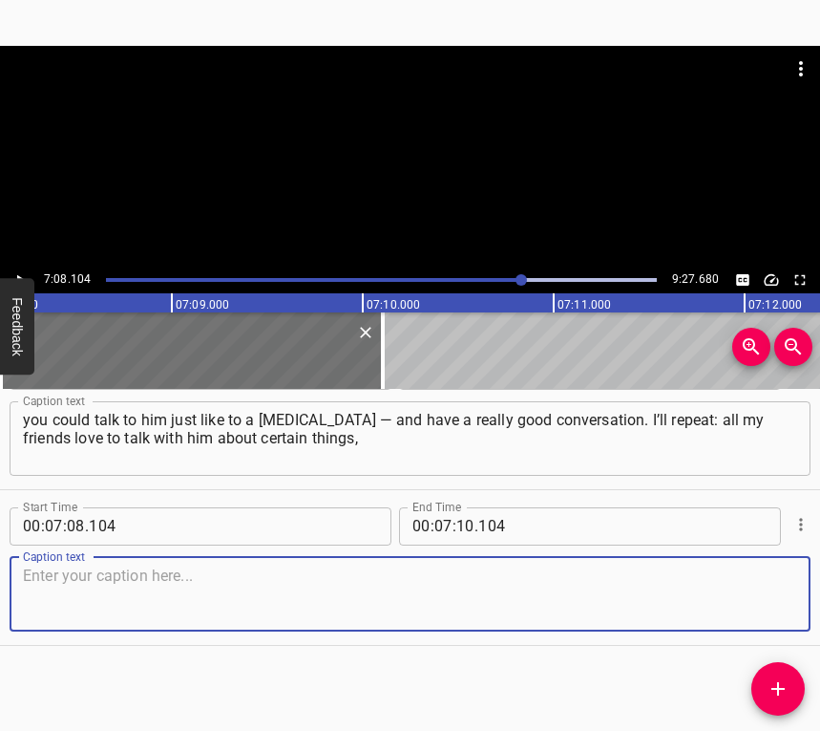
drag, startPoint x: 758, startPoint y: 601, endPoint x: 813, endPoint y: 587, distance: 56.1
click at [774, 594] on textarea at bounding box center [410, 593] width 774 height 54
click at [566, 576] on textarea at bounding box center [410, 593] width 774 height 54
paste textarea "so that he listens and gives them advice. We were on rotation, and our group ca…"
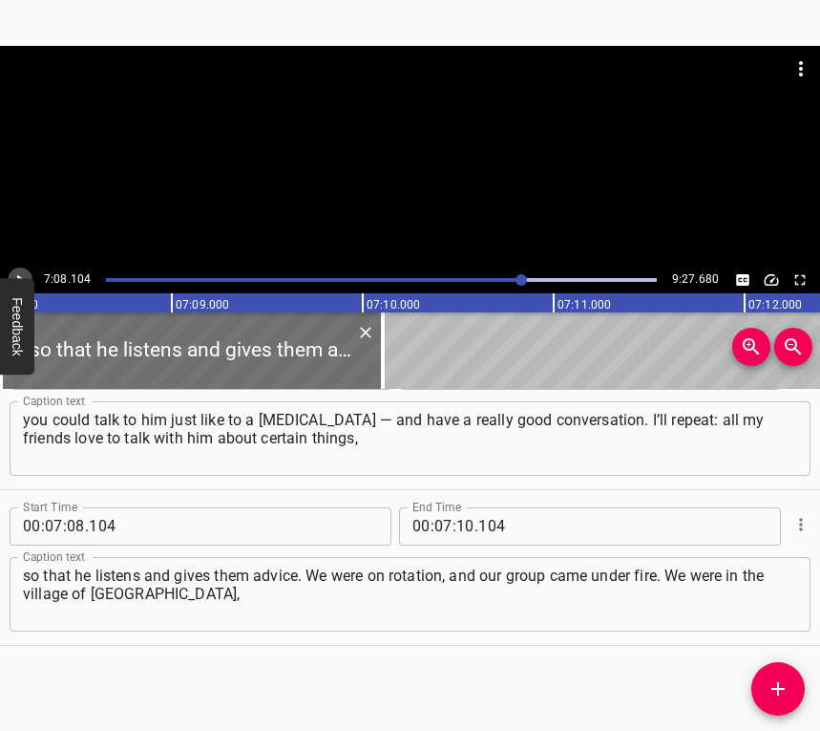
click at [17, 273] on icon "Play/Pause" at bounding box center [19, 279] width 17 height 17
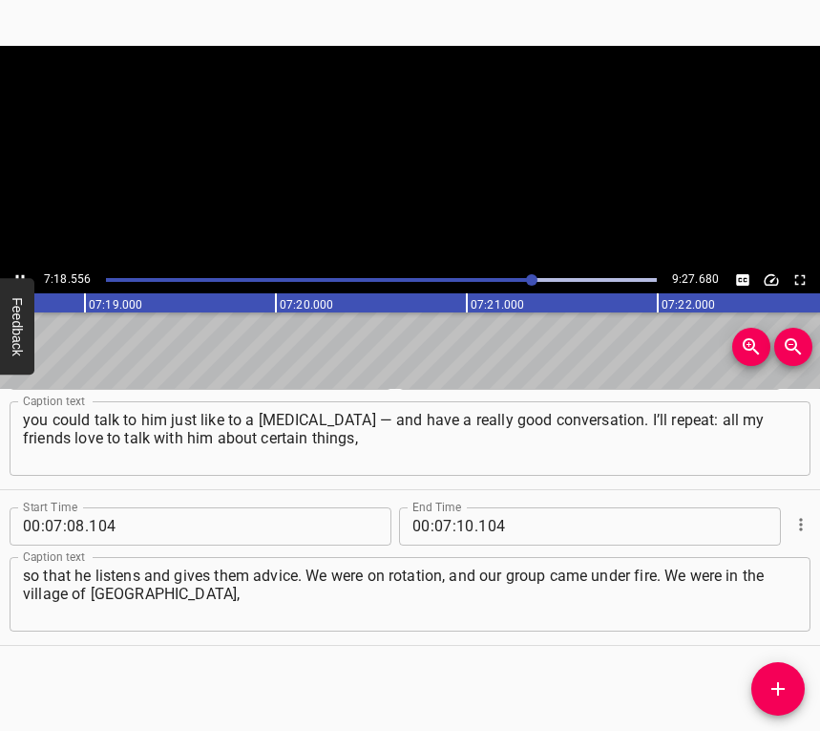
click at [17, 268] on button "Play/Pause" at bounding box center [20, 279] width 25 height 25
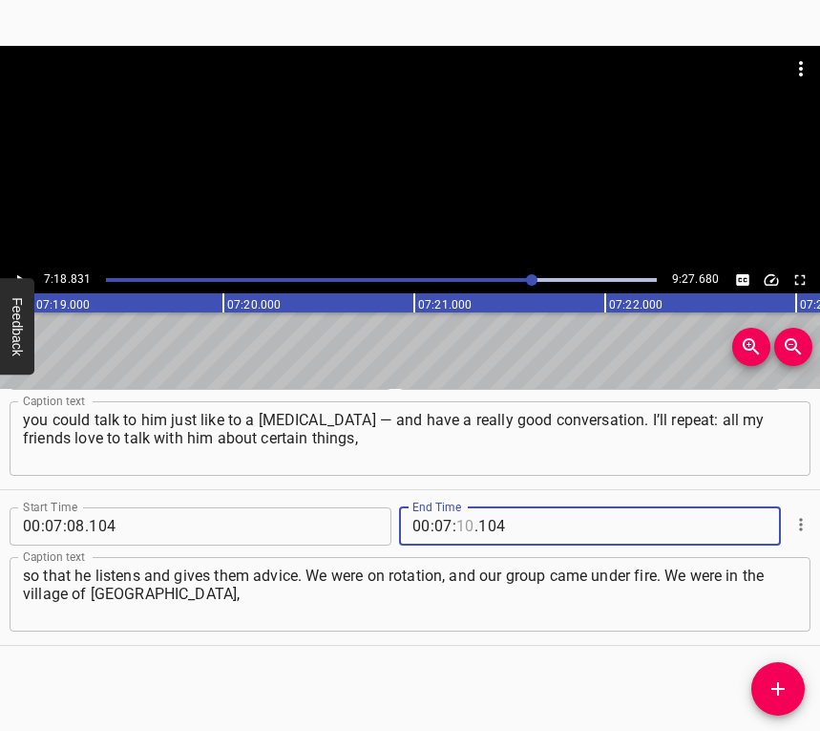
click at [457, 533] on input "number" at bounding box center [465, 526] width 18 height 38
click at [777, 681] on icon "Add Cue" at bounding box center [778, 688] width 23 height 23
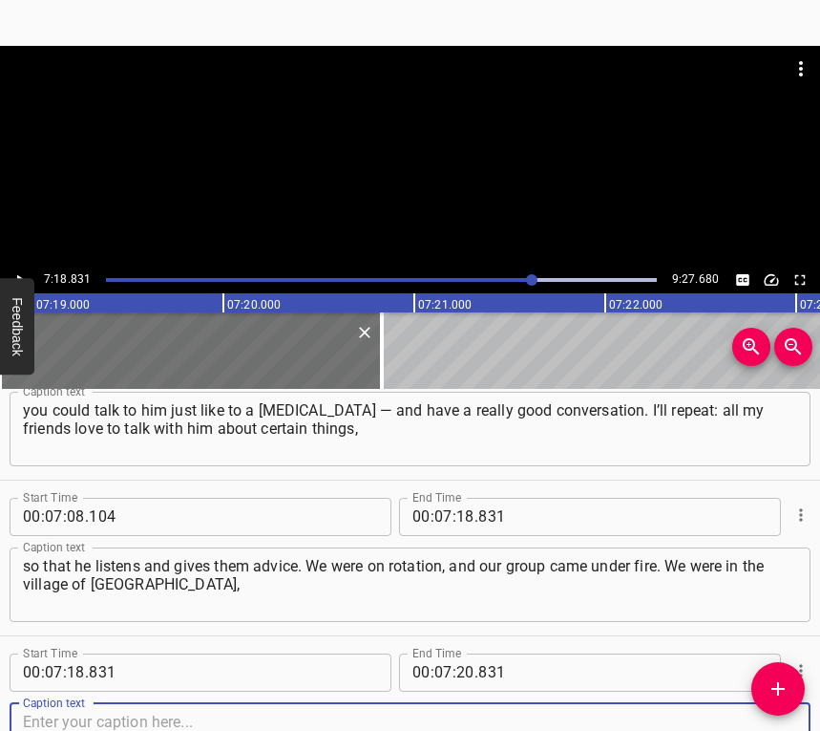
scroll to position [7374, 0]
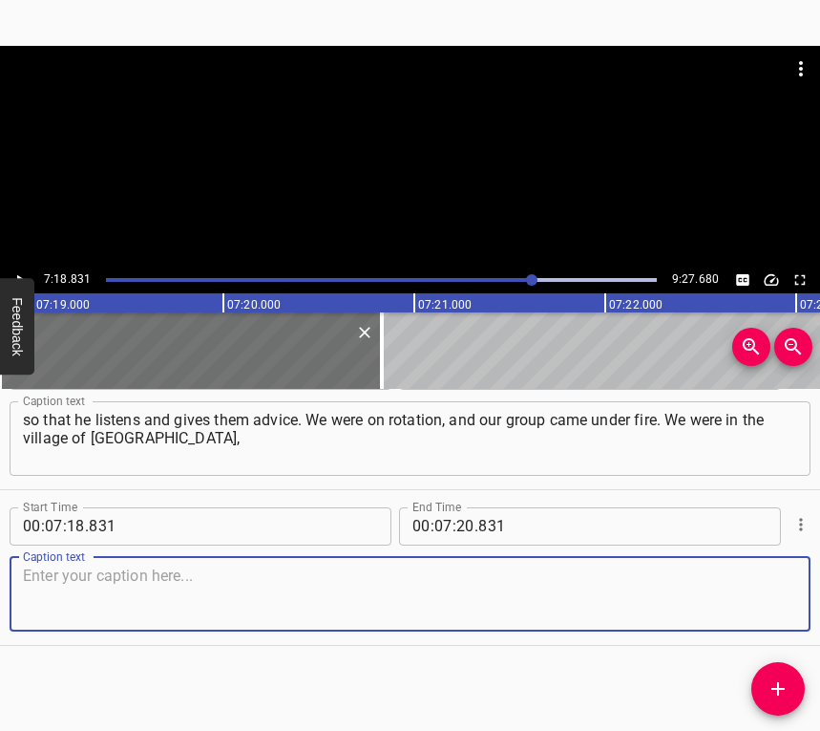
drag, startPoint x: 746, startPoint y: 598, endPoint x: 817, endPoint y: 584, distance: 72.9
click at [761, 595] on textarea at bounding box center [410, 593] width 774 height 54
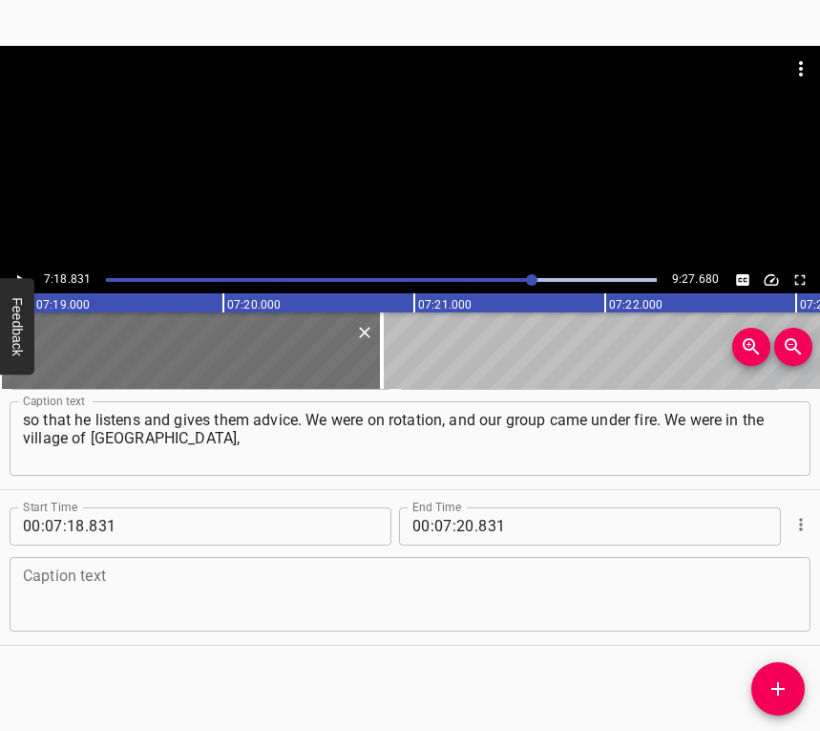
click at [547, 603] on textarea at bounding box center [410, 593] width 774 height 54
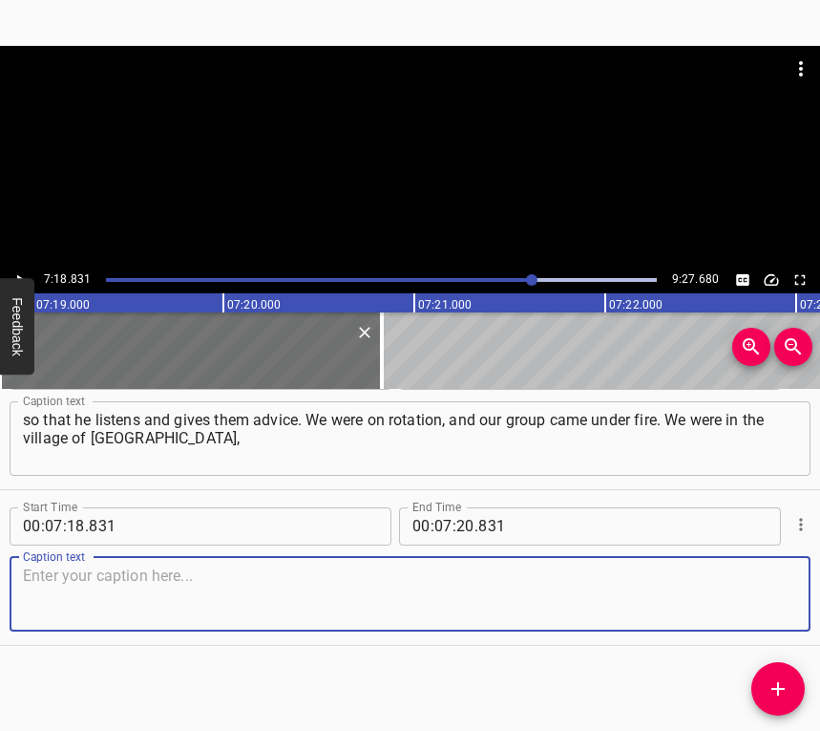
paste textarea "and that’s when we came under shelling. It happened right when my husband had j…"
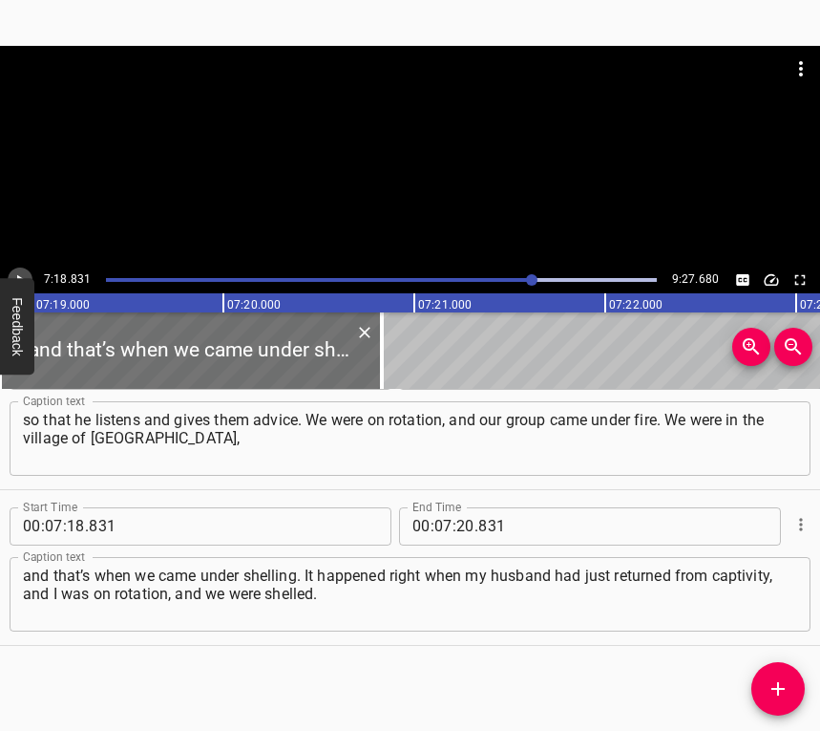
click at [21, 269] on button "Play/Pause" at bounding box center [20, 279] width 25 height 25
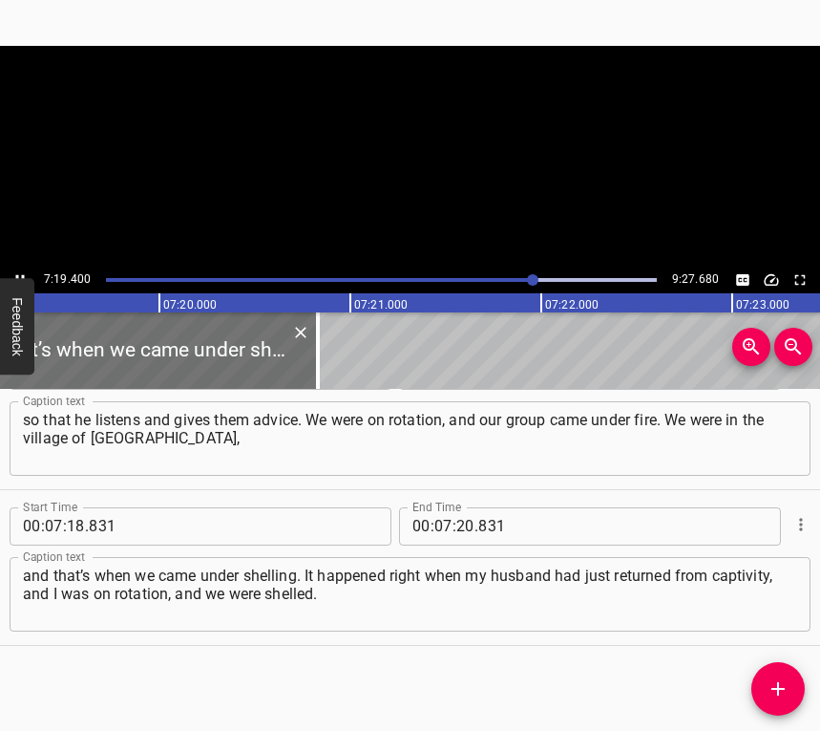
scroll to position [0, 83922]
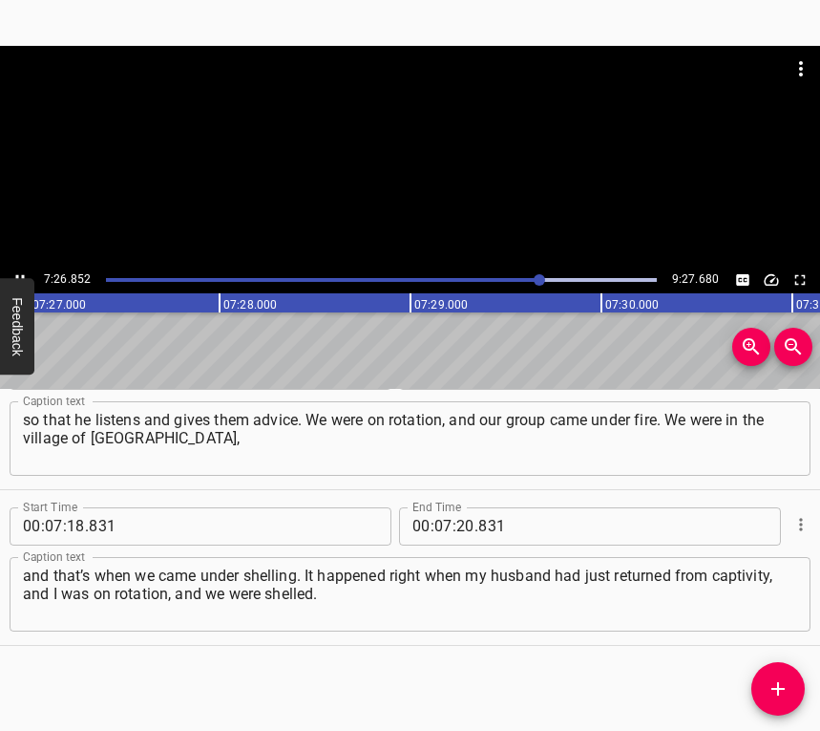
click at [20, 271] on icon "Play/Pause" at bounding box center [19, 279] width 17 height 17
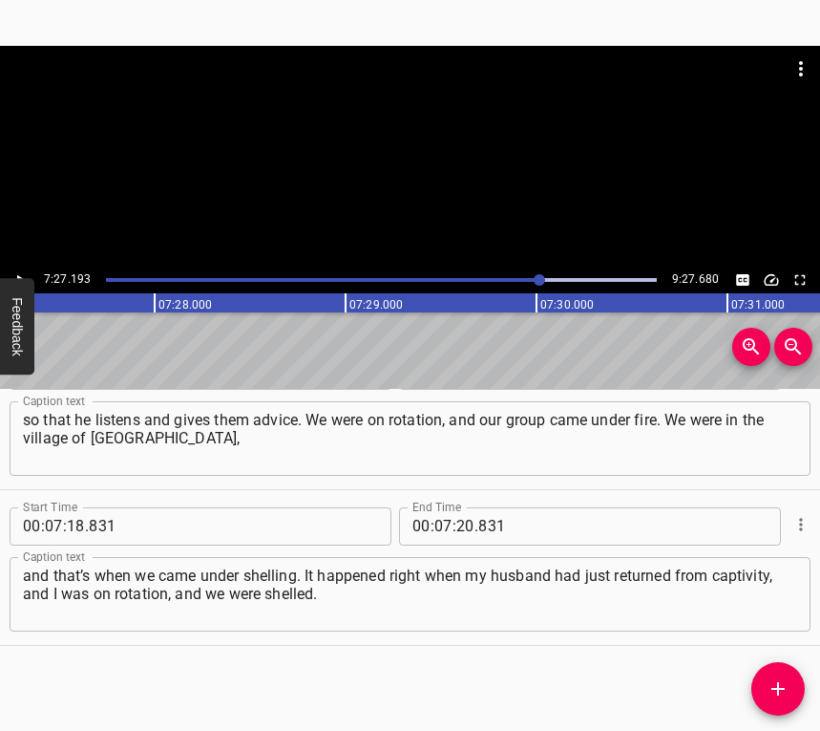
click at [20, 271] on icon "Play/Pause" at bounding box center [19, 279] width 17 height 17
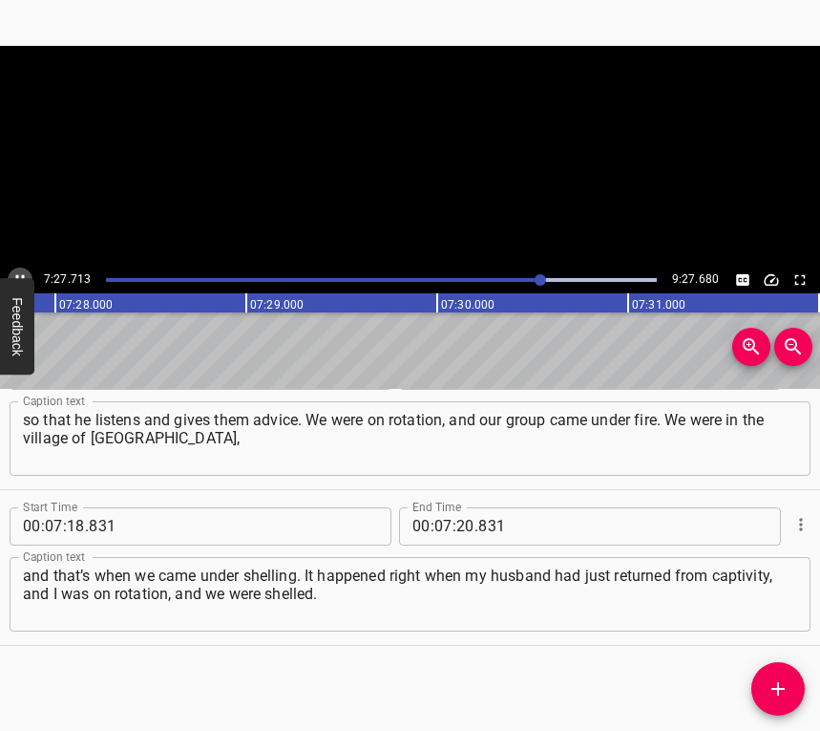
click at [20, 271] on icon "Play/Pause" at bounding box center [19, 279] width 17 height 17
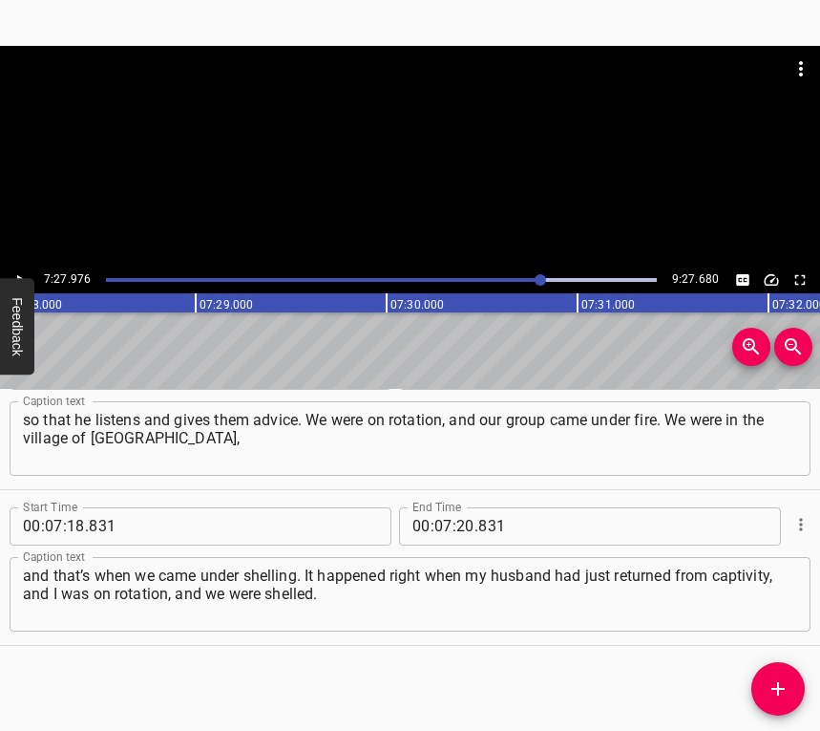
click at [20, 271] on icon "Play/Pause" at bounding box center [19, 279] width 17 height 17
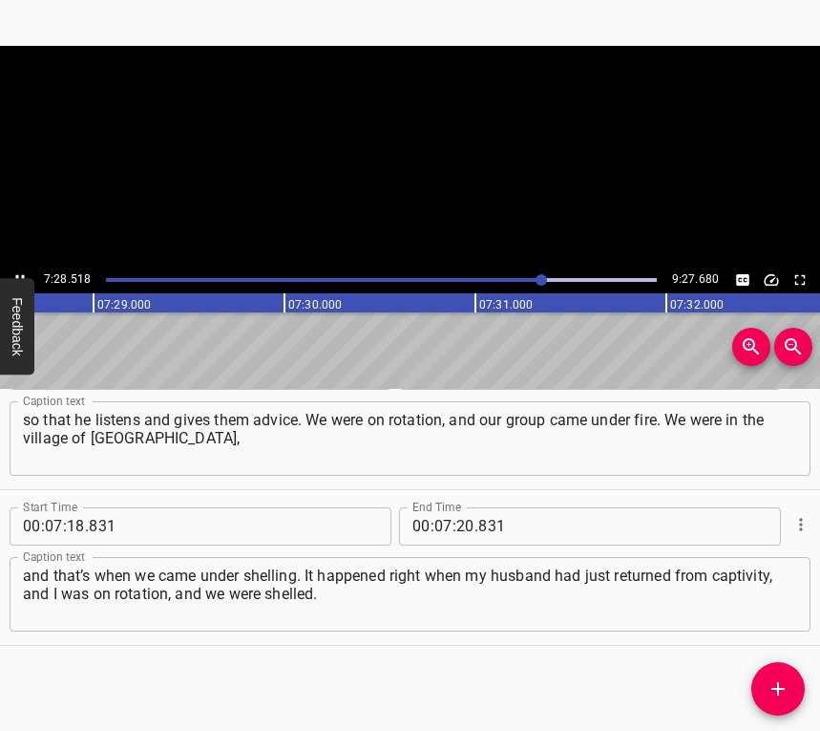
click at [20, 271] on icon "Play/Pause" at bounding box center [19, 279] width 17 height 17
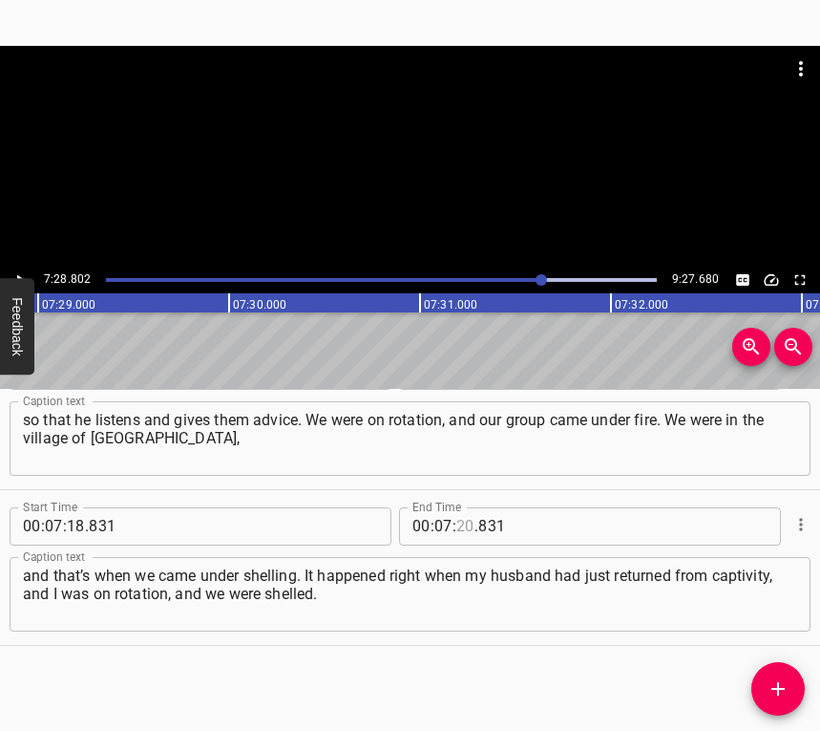
click at [460, 528] on input "number" at bounding box center [465, 526] width 18 height 38
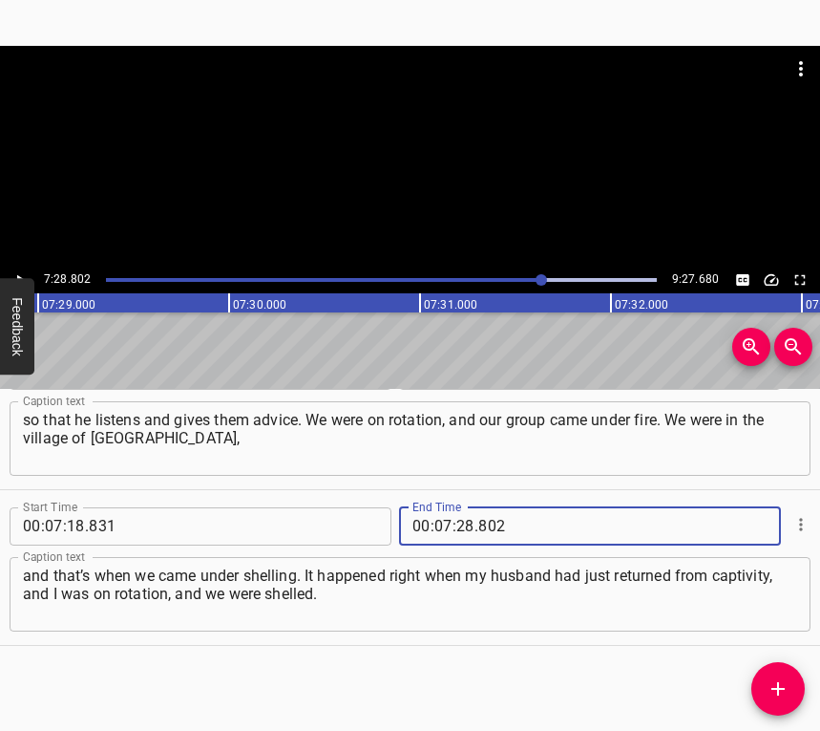
click at [774, 689] on icon "Add Cue" at bounding box center [778, 688] width 13 height 13
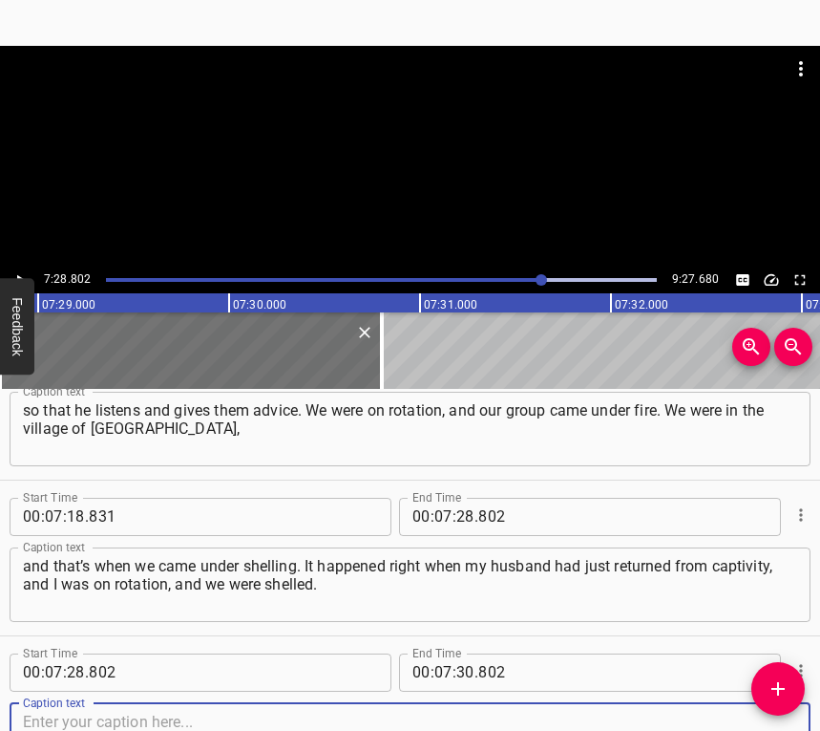
scroll to position [7530, 0]
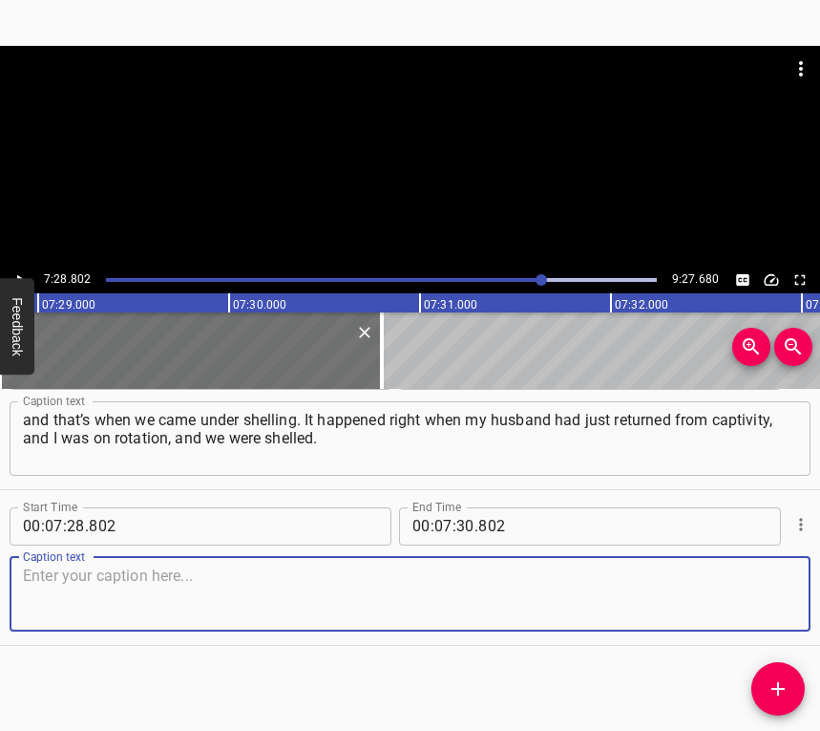
drag, startPoint x: 756, startPoint y: 605, endPoint x: 817, endPoint y: 591, distance: 62.8
click at [756, 604] on textarea at bounding box center [410, 593] width 774 height 54
click at [324, 592] on textarea at bounding box center [410, 593] width 774 height 54
paste textarea "Everyone survived, thank God. Psychologically, it leaves a mark sometimes, but …"
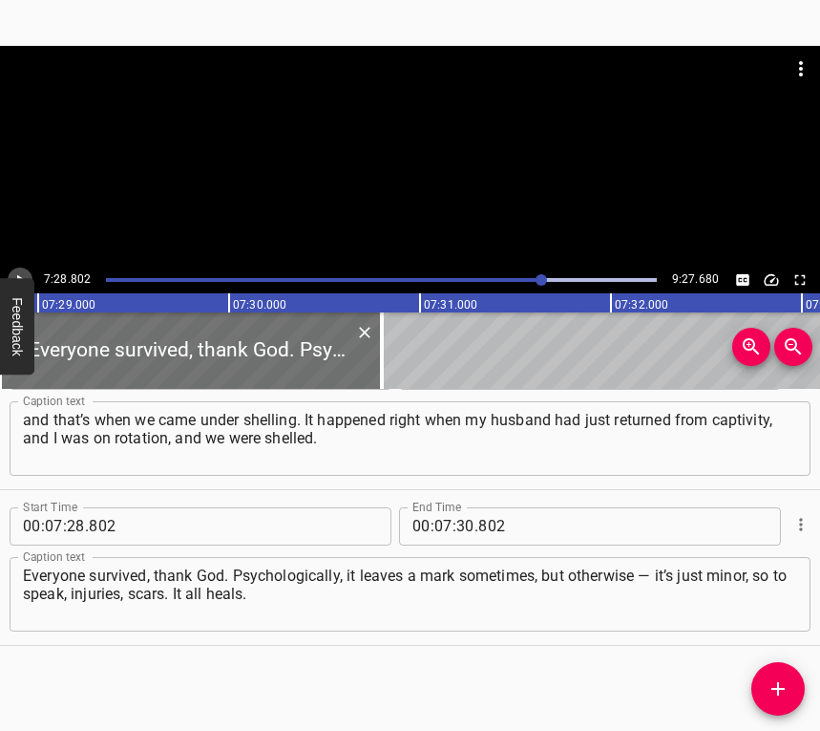
click at [19, 272] on icon "Play/Pause" at bounding box center [19, 279] width 17 height 17
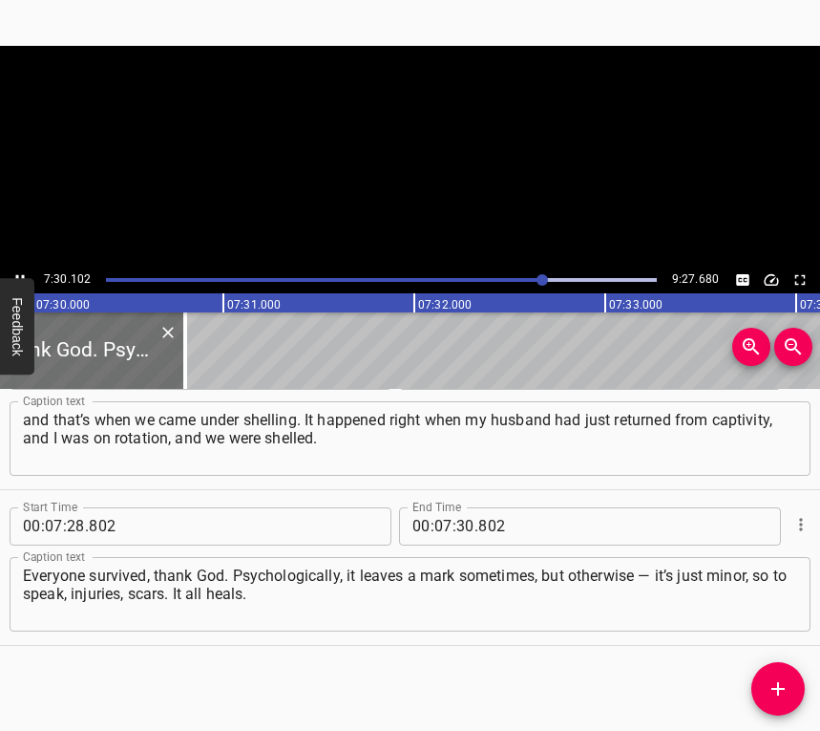
scroll to position [0, 85966]
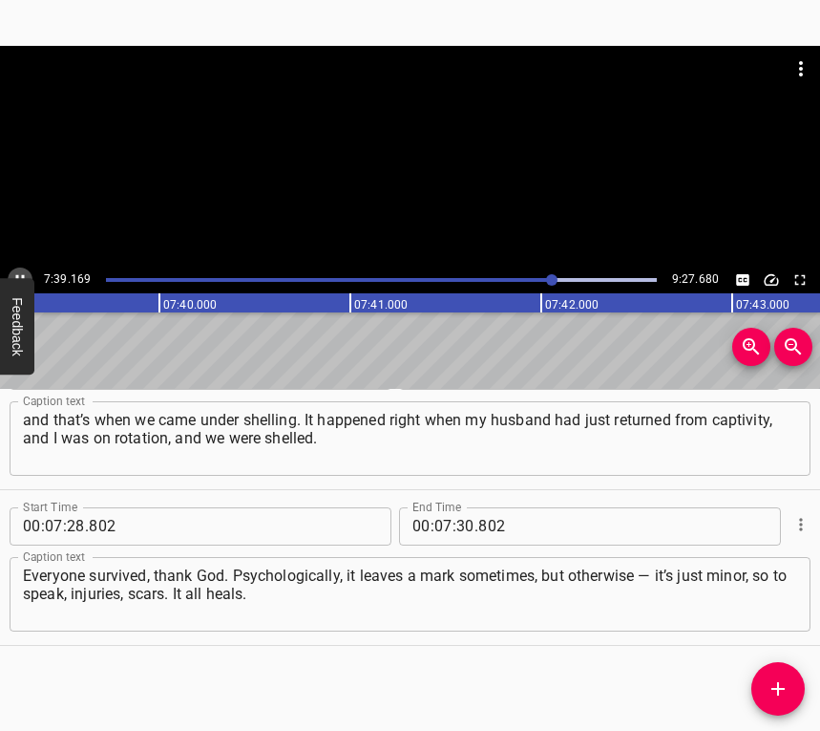
click at [21, 271] on icon "Play/Pause" at bounding box center [19, 279] width 17 height 17
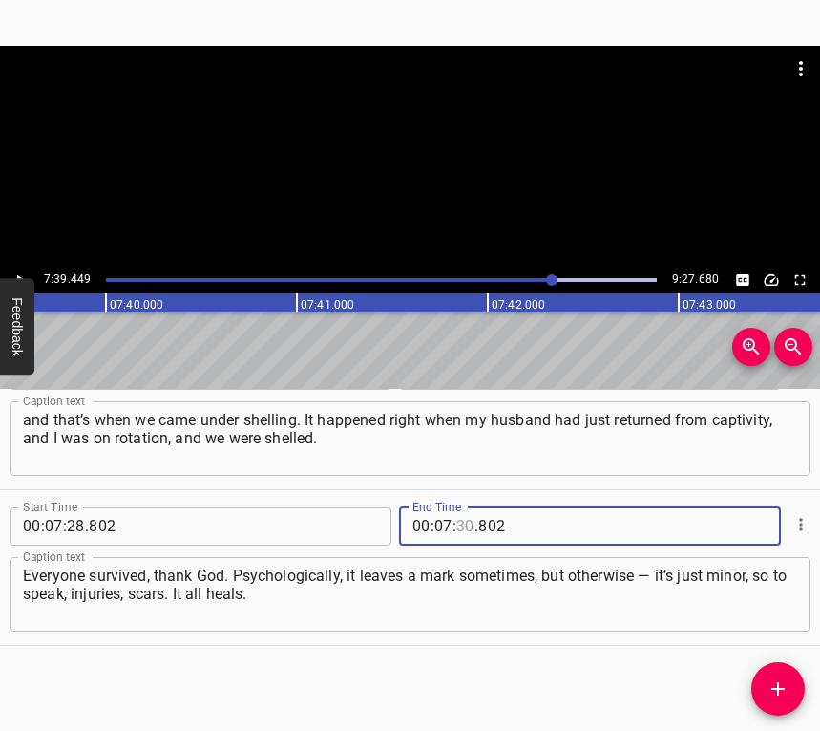
click at [457, 520] on input "number" at bounding box center [465, 526] width 18 height 38
click at [774, 688] on icon "Add Cue" at bounding box center [778, 688] width 23 height 23
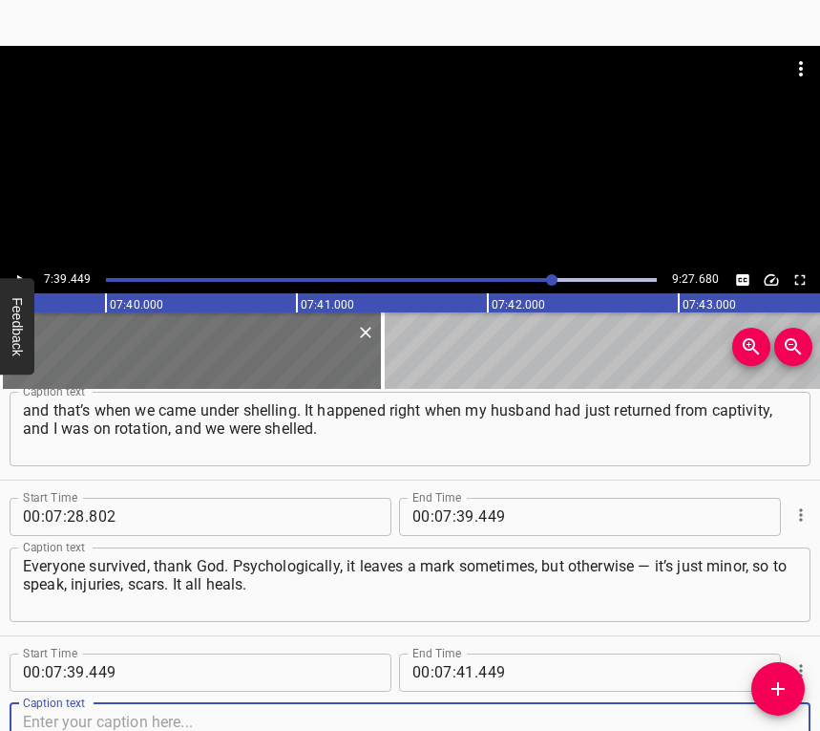
scroll to position [7686, 0]
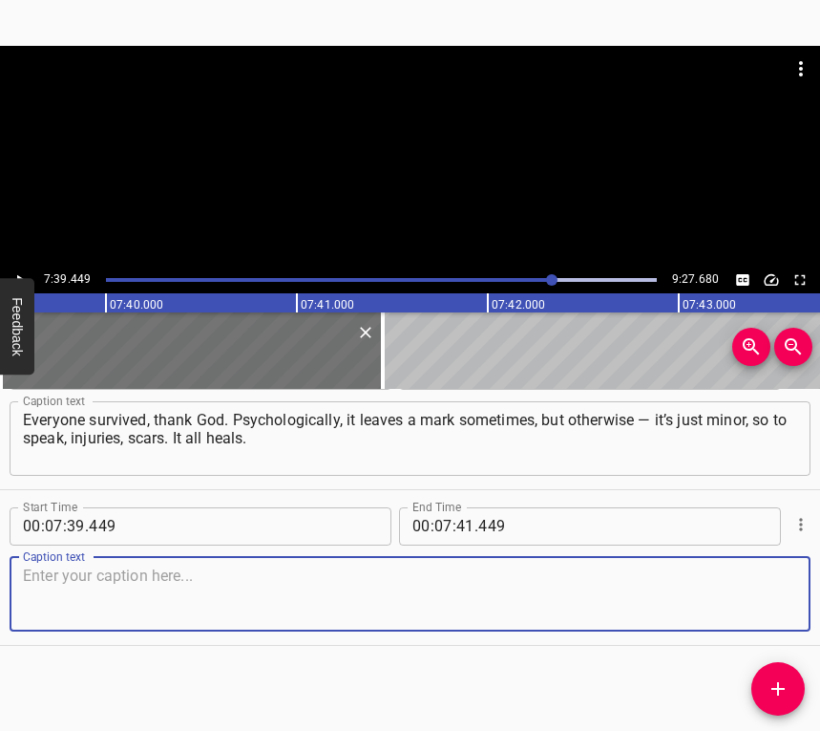
click at [761, 591] on textarea at bounding box center [410, 593] width 774 height 54
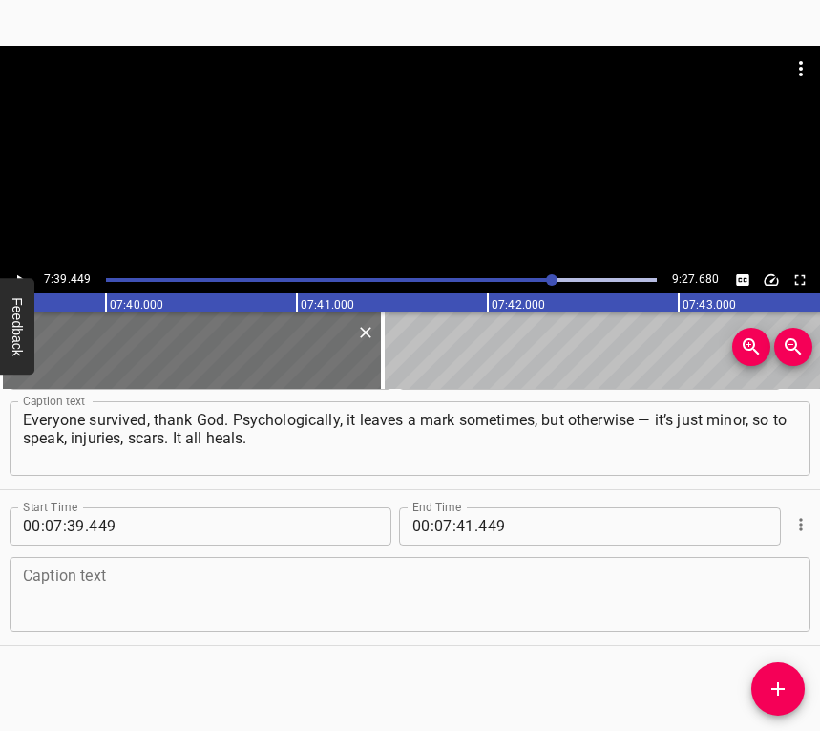
click at [51, 578] on textarea at bounding box center [410, 593] width 774 height 54
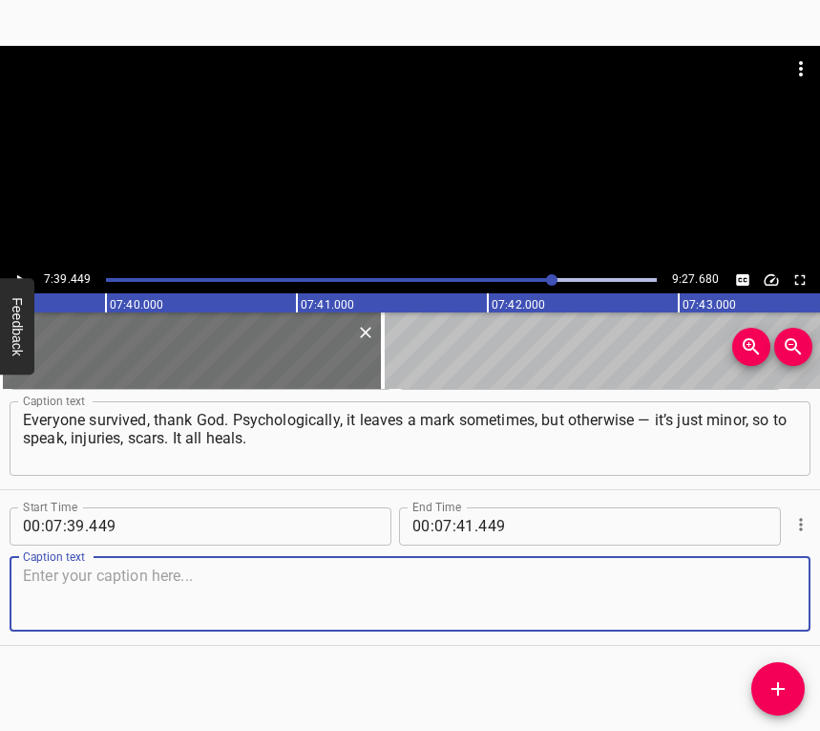
paste textarea "[MEDICAL_DATA] — yes. Because at that time, we were hit by an MLRS (multiple la…"
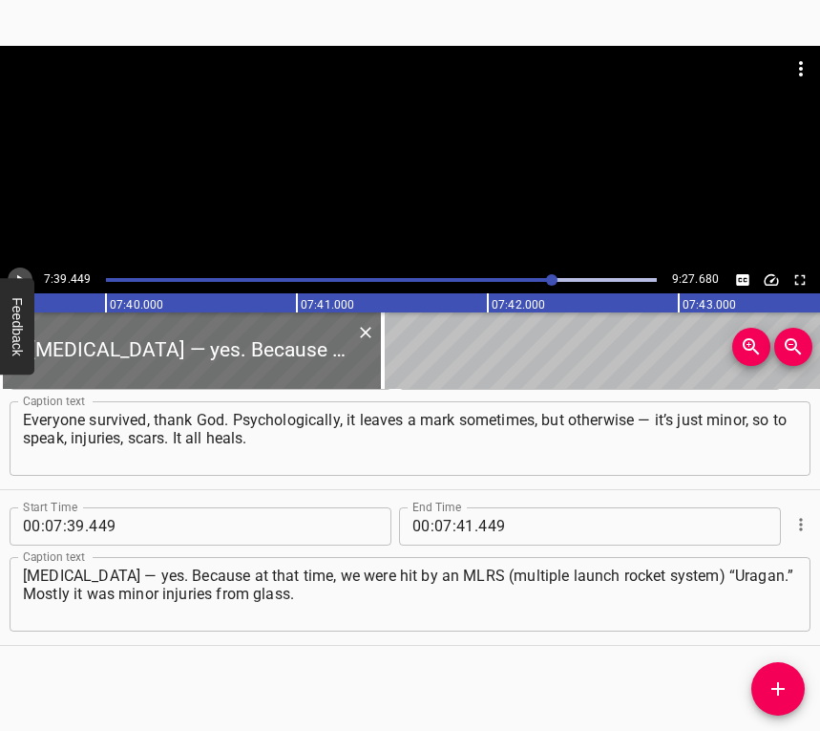
click at [18, 272] on icon "Play/Pause" at bounding box center [19, 279] width 17 height 17
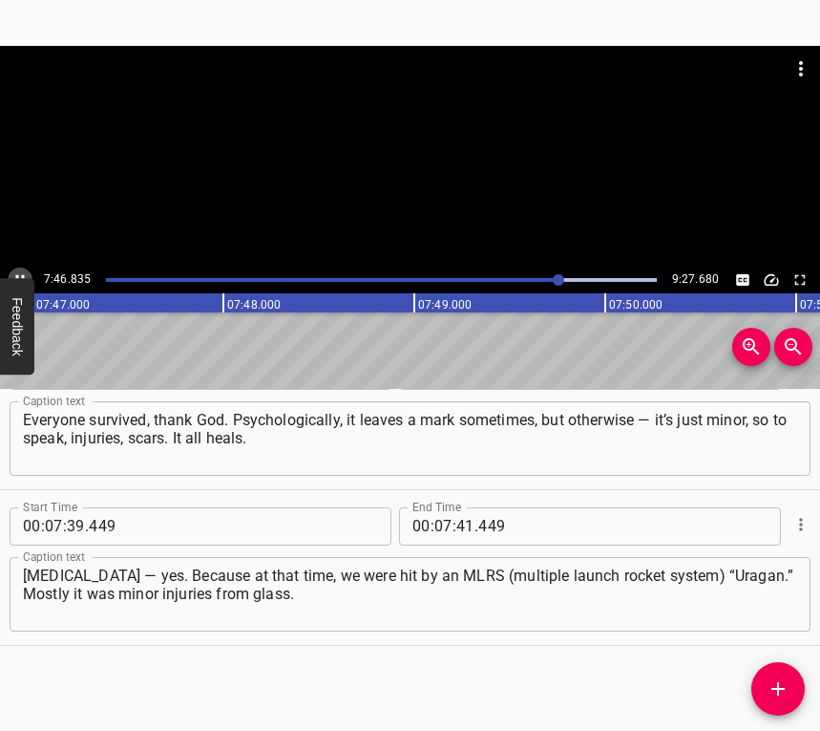
click at [20, 271] on icon "Play/Pause" at bounding box center [19, 279] width 17 height 17
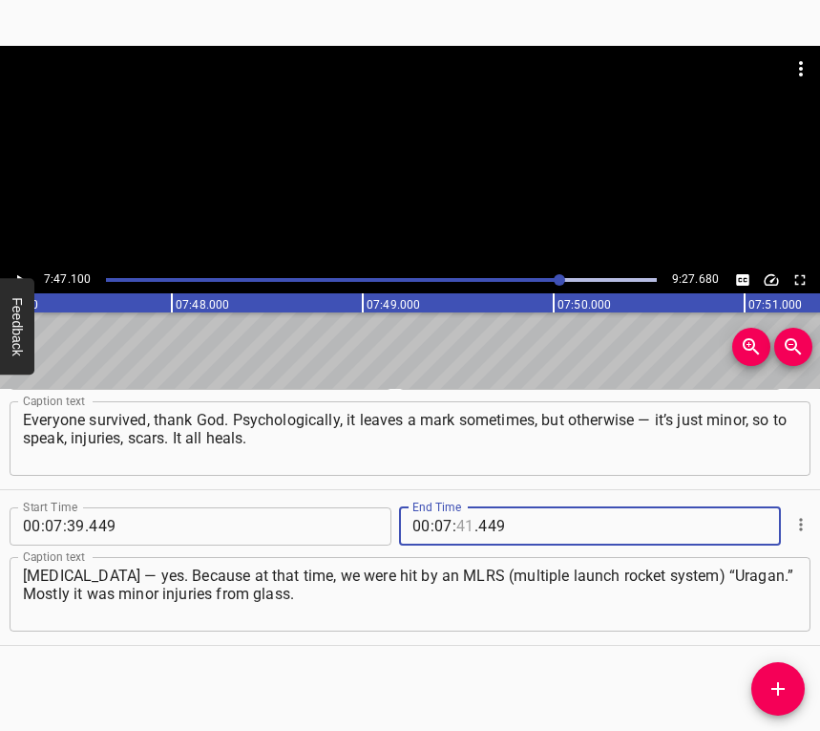
click at [456, 529] on input "number" at bounding box center [465, 526] width 18 height 38
click at [789, 670] on button "Add Cue" at bounding box center [778, 688] width 53 height 53
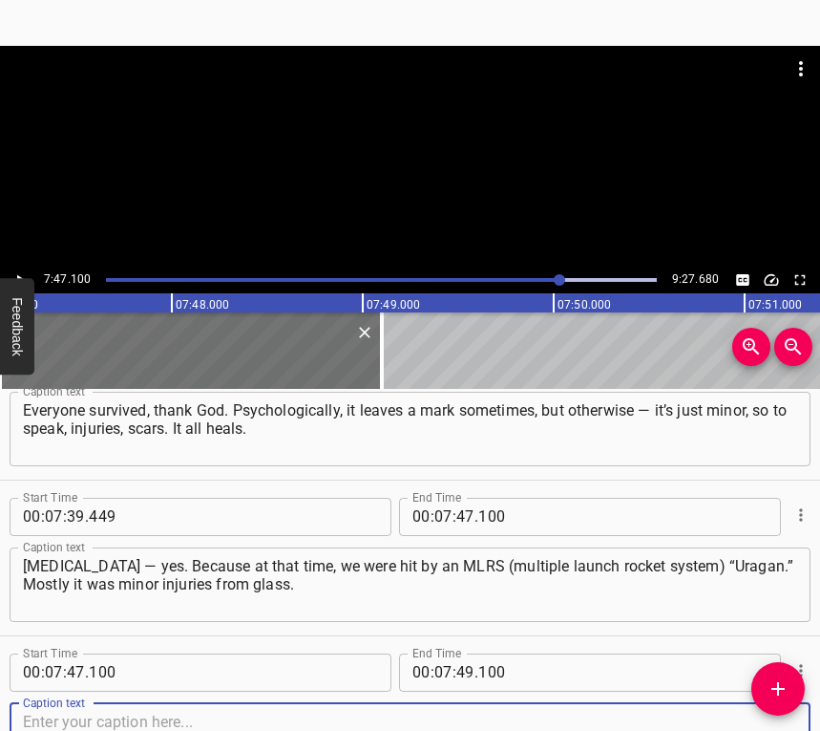
scroll to position [7841, 0]
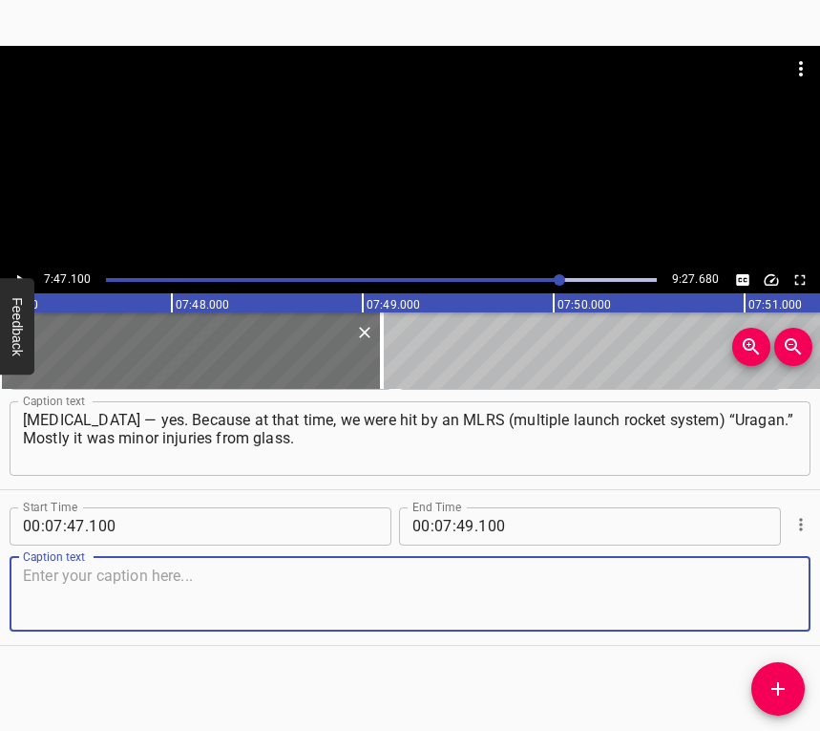
click at [768, 594] on textarea at bounding box center [410, 593] width 774 height 54
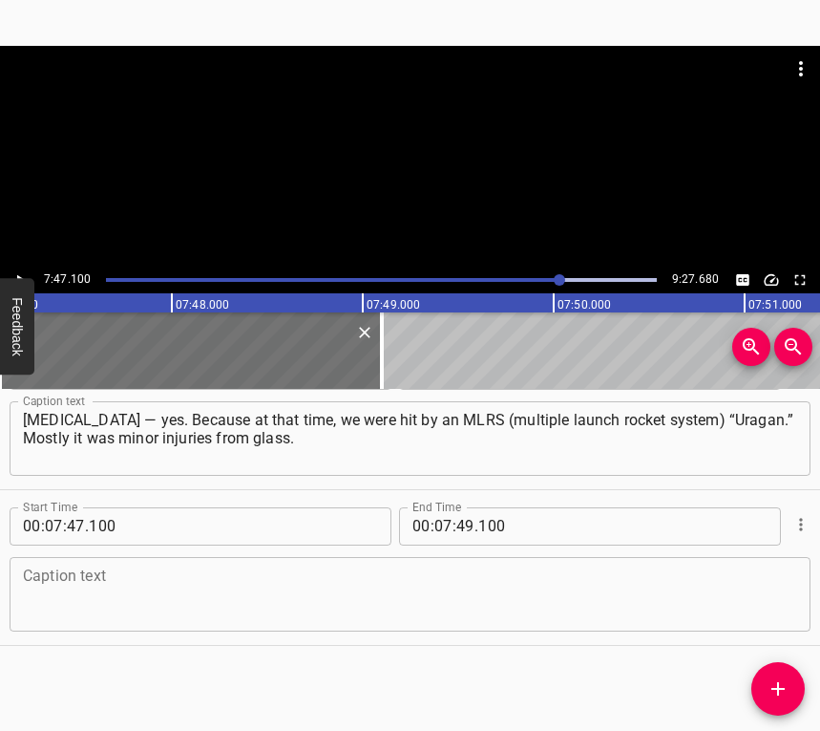
click at [610, 606] on textarea at bounding box center [410, 593] width 774 height 54
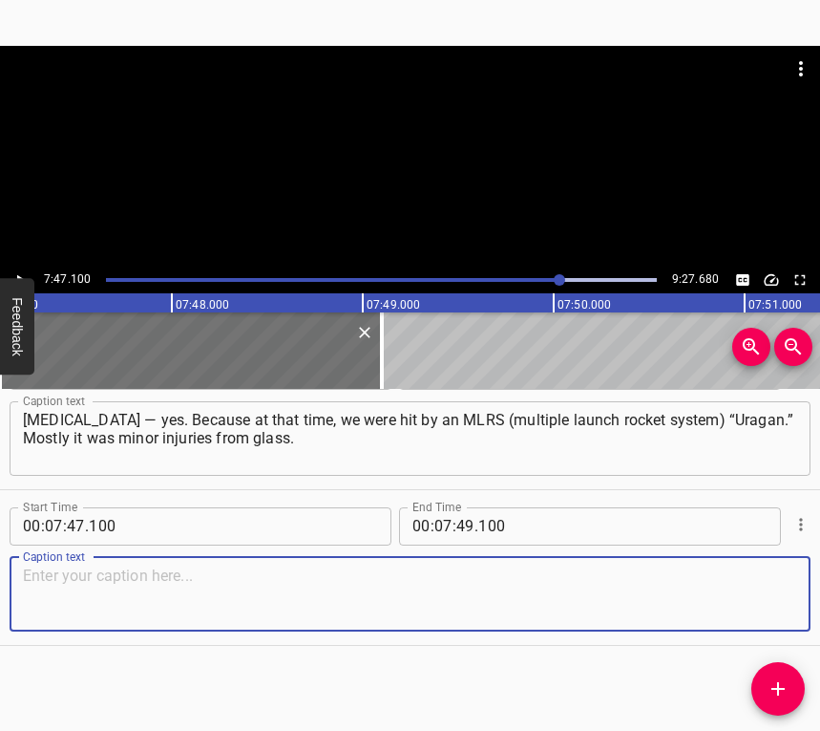
paste textarea "If there’s just a little blood, I don’t even consider that a serious wound. For…"
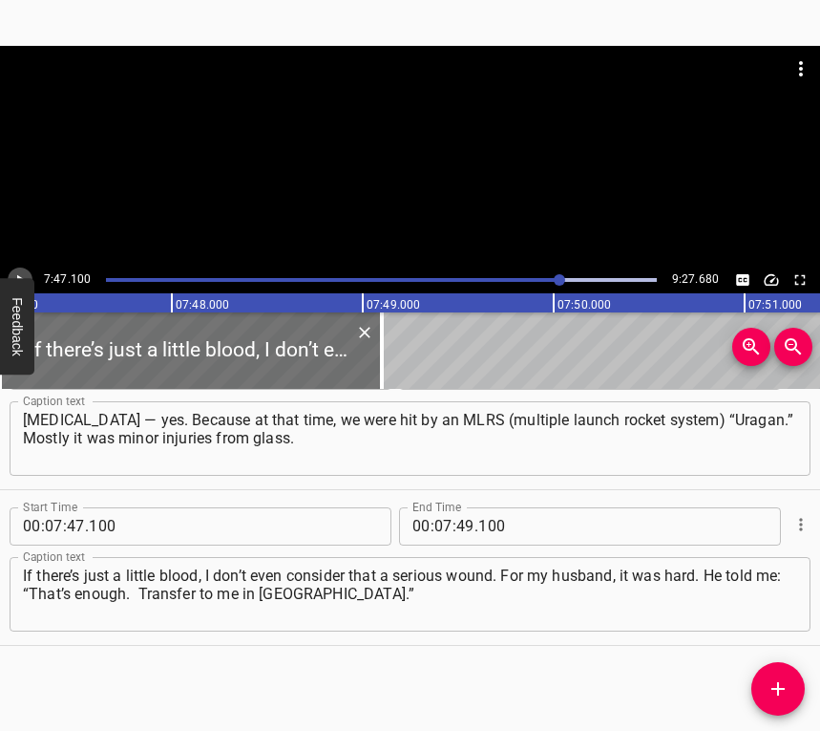
click at [15, 272] on icon "Play/Pause" at bounding box center [19, 279] width 17 height 17
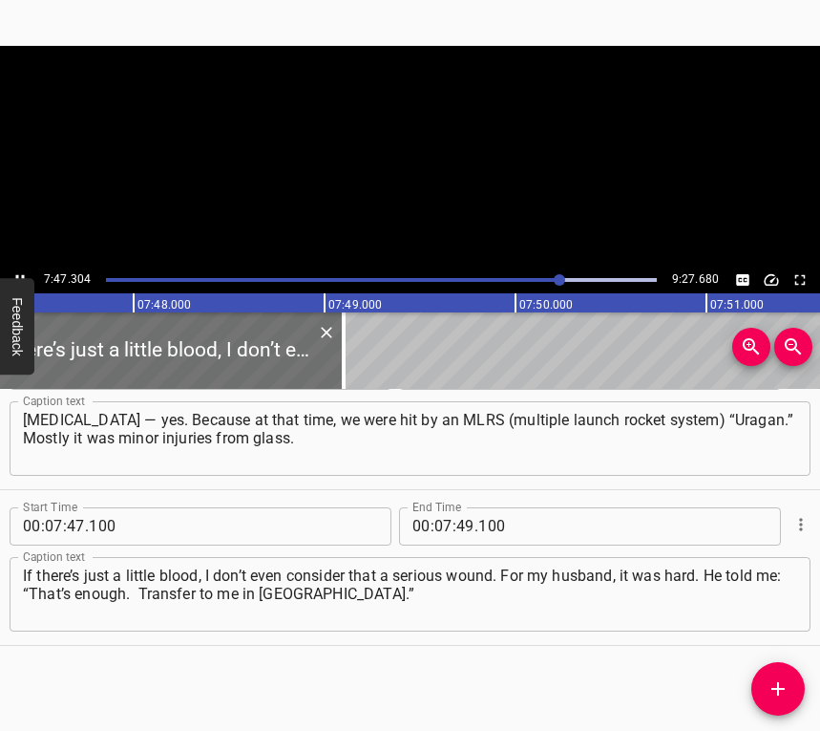
scroll to position [0, 89302]
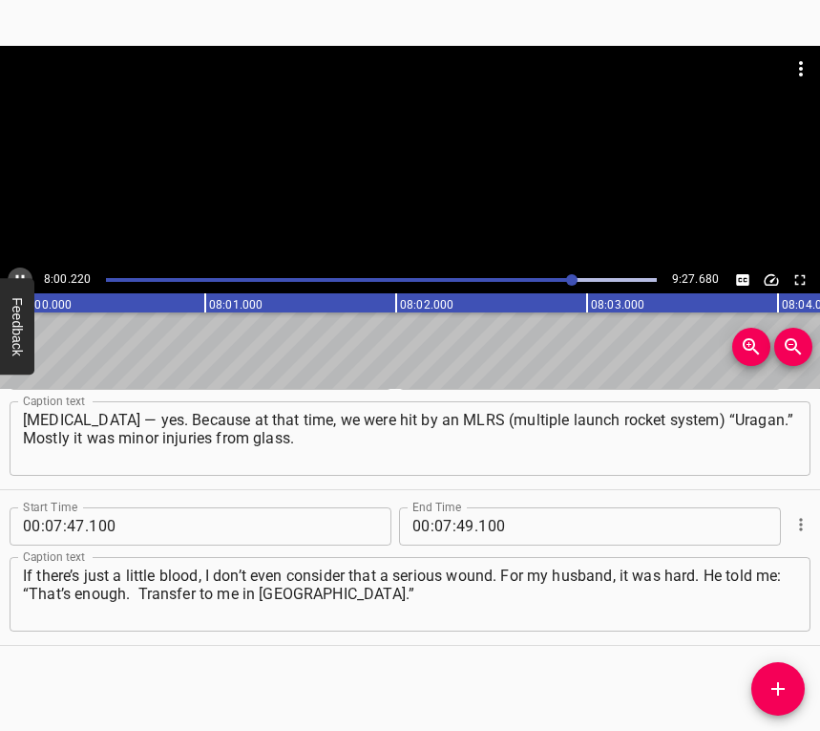
click at [27, 271] on icon "Play/Pause" at bounding box center [19, 279] width 17 height 17
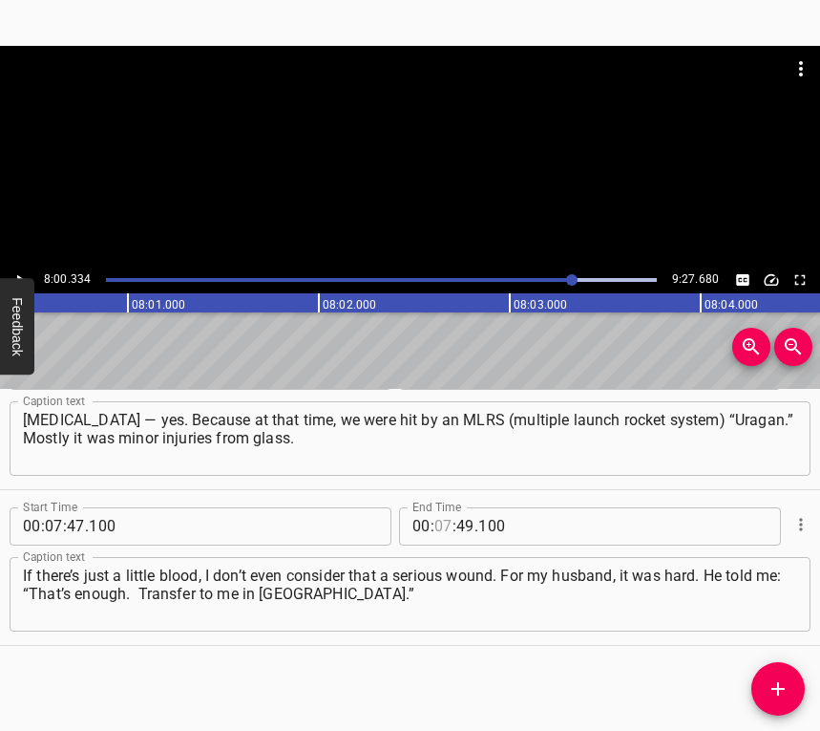
click at [435, 523] on input "number" at bounding box center [444, 526] width 18 height 38
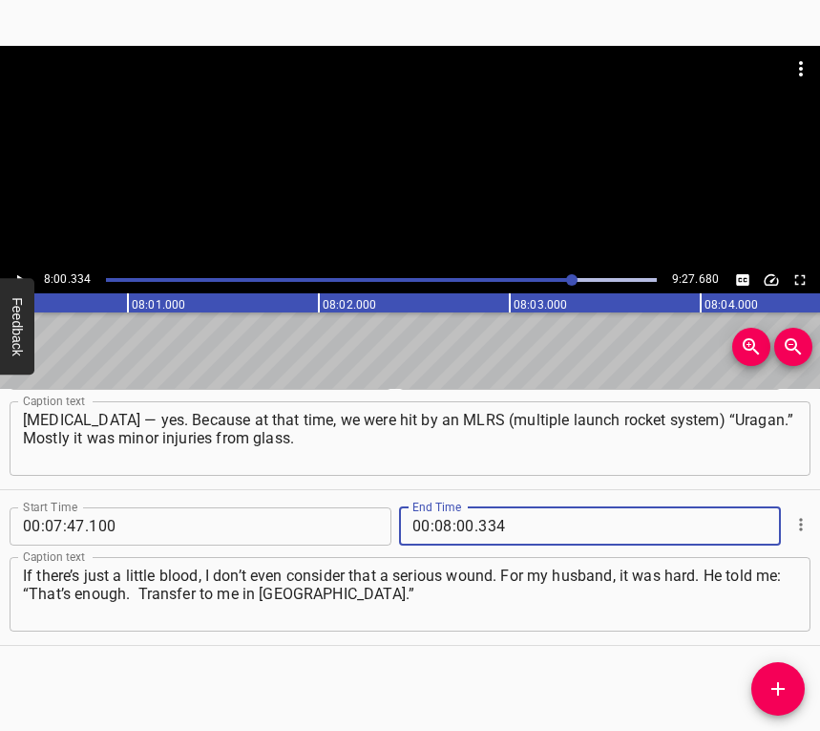
click at [773, 671] on button "Add Cue" at bounding box center [778, 688] width 53 height 53
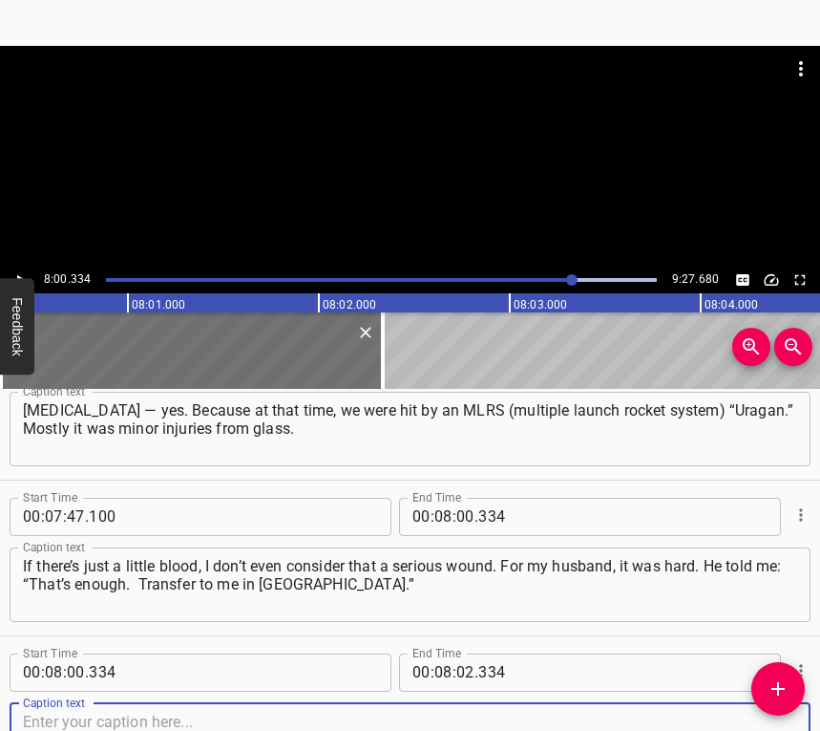
scroll to position [7997, 0]
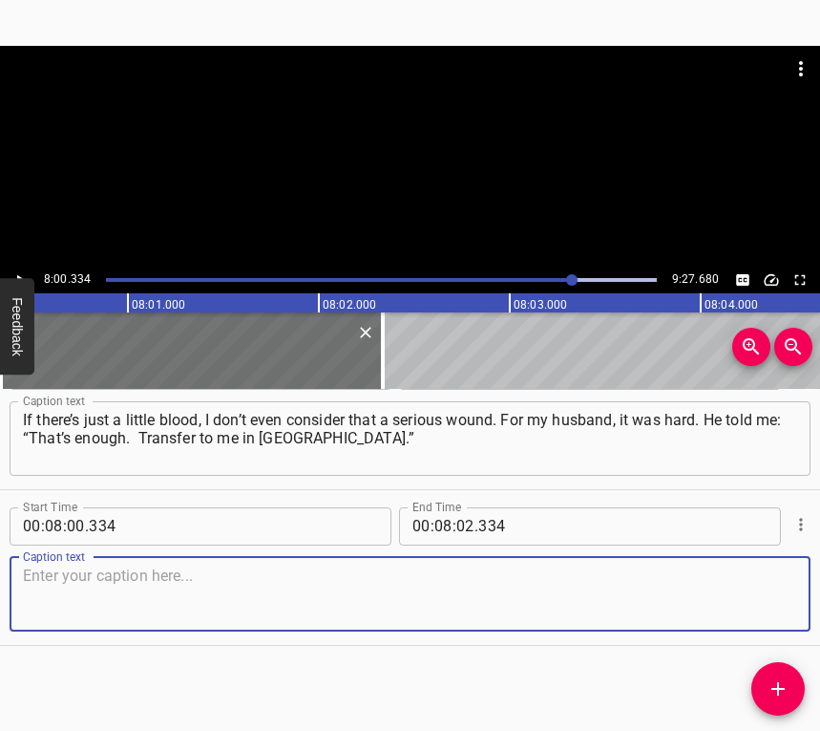
click at [754, 589] on textarea at bounding box center [410, 593] width 774 height 54
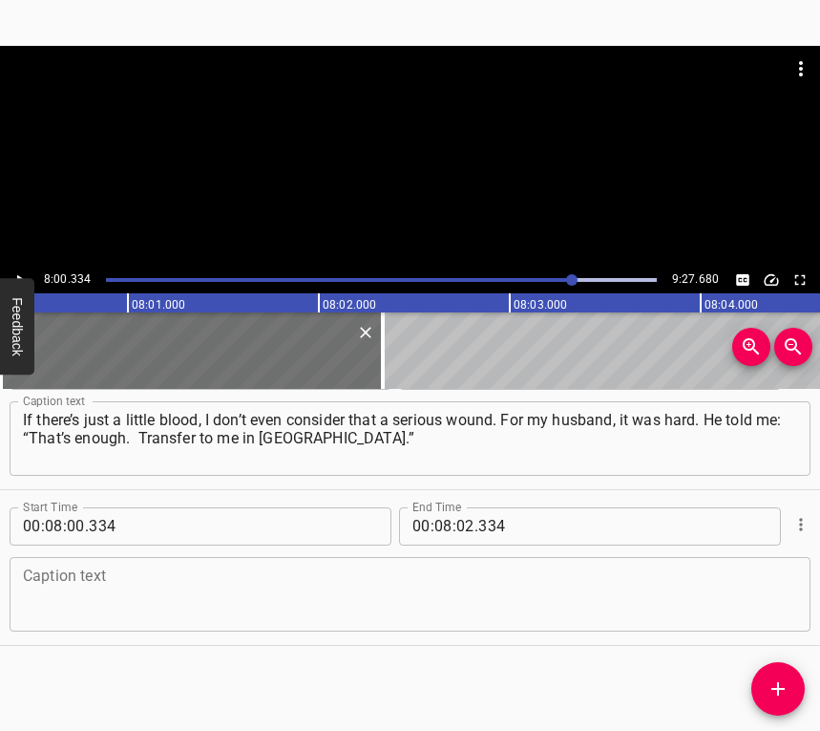
click at [360, 593] on textarea at bounding box center [410, 593] width 774 height 54
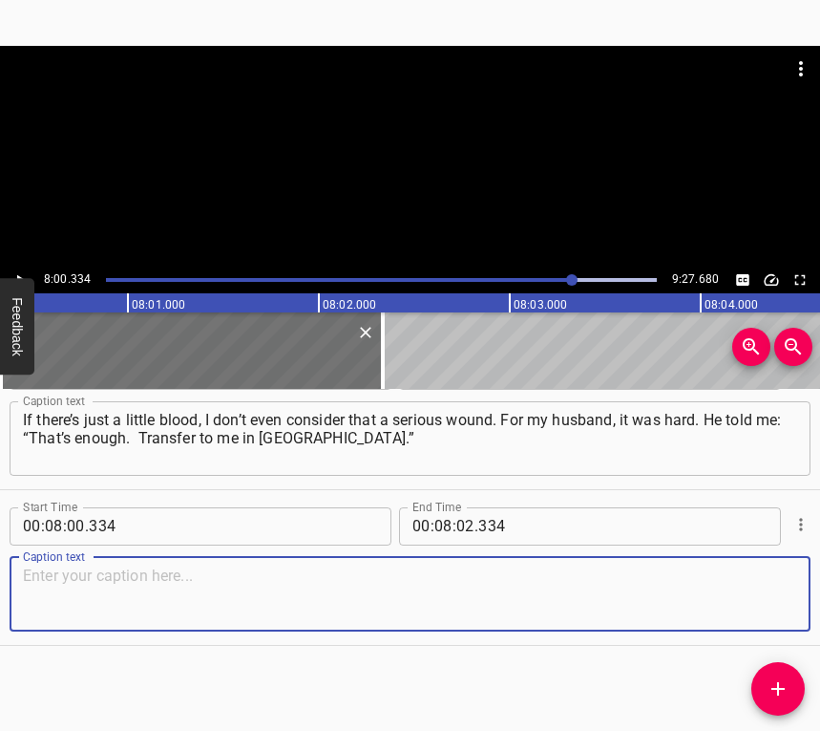
paste textarea "So that there would be no drones. So that people wouldn’t have to fight for and…"
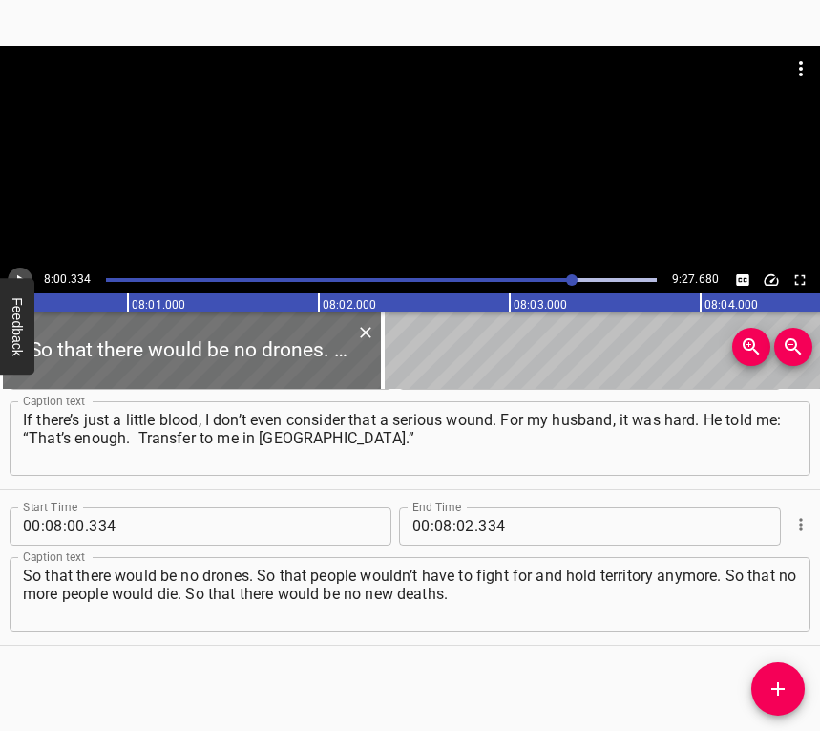
click at [23, 268] on button "Play/Pause" at bounding box center [20, 279] width 25 height 25
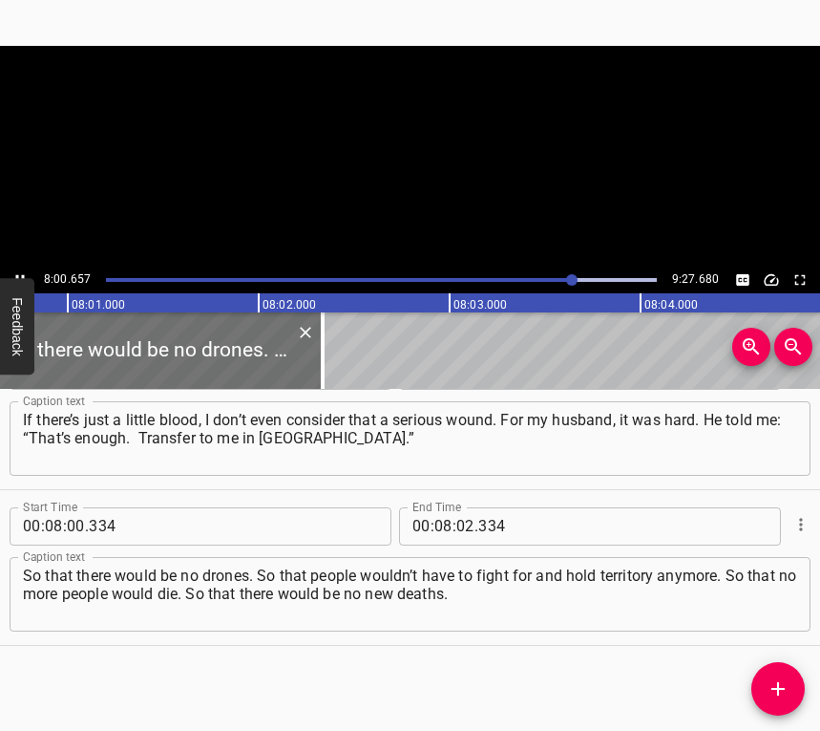
scroll to position [0, 91847]
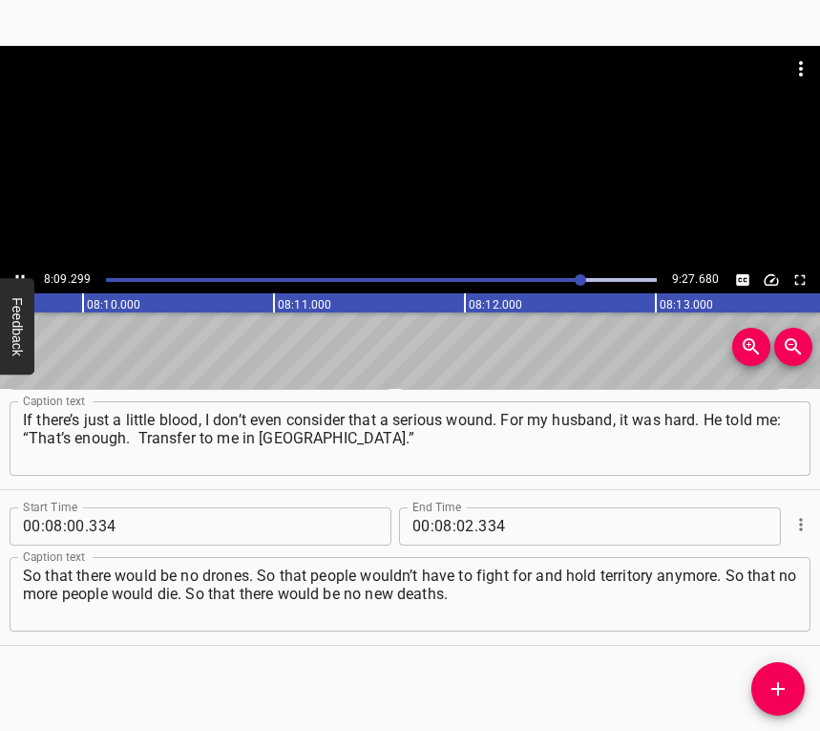
click at [20, 271] on icon "Play/Pause" at bounding box center [19, 279] width 17 height 17
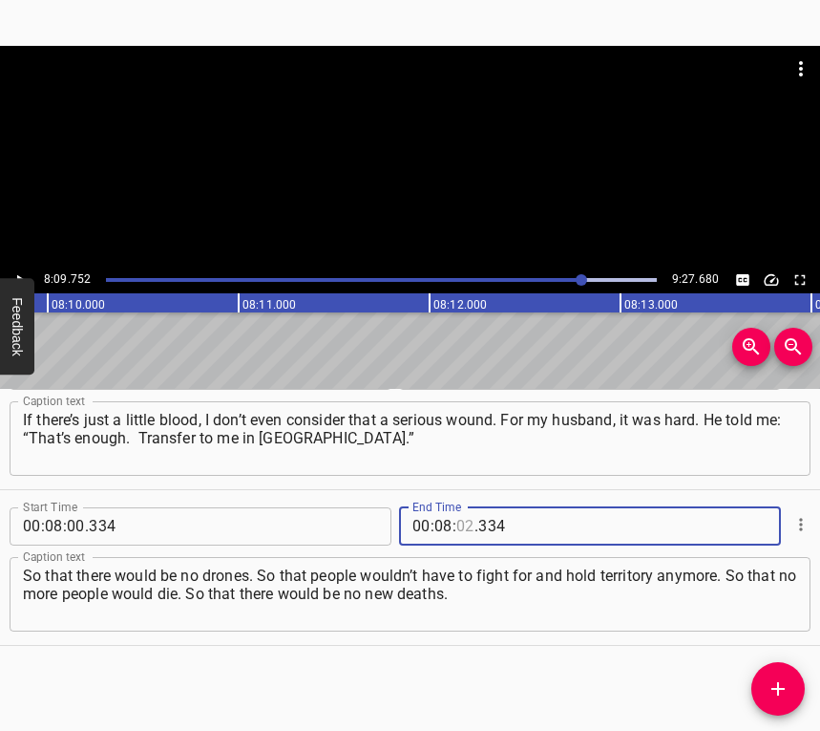
click at [462, 526] on input "number" at bounding box center [465, 526] width 18 height 38
click at [788, 681] on icon "Add Cue" at bounding box center [778, 688] width 23 height 23
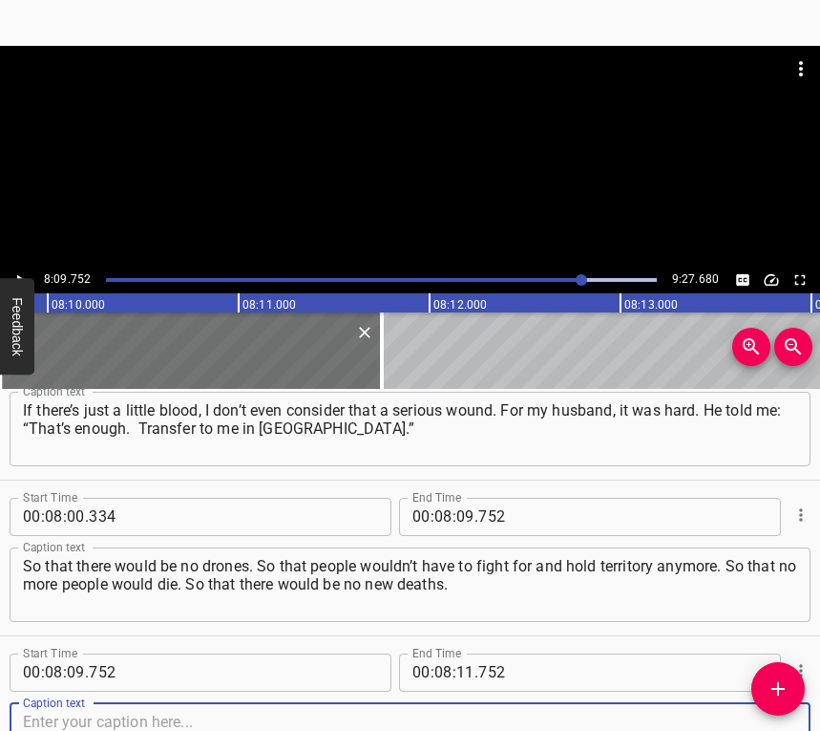
scroll to position [8153, 0]
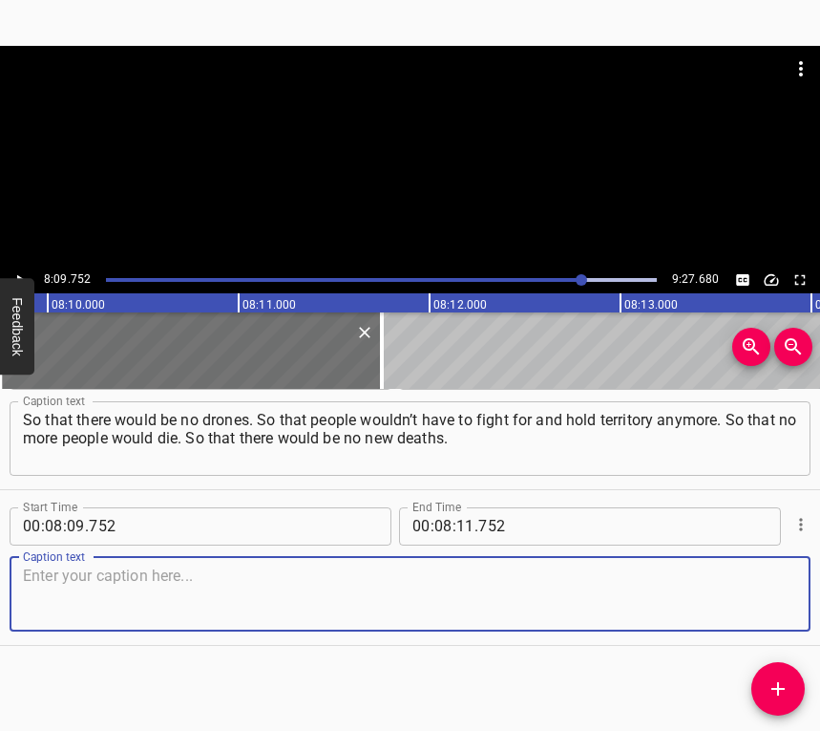
drag, startPoint x: 750, startPoint y: 591, endPoint x: 809, endPoint y: 575, distance: 61.4
click at [750, 588] on textarea at bounding box center [410, 593] width 774 height 54
click at [103, 595] on textarea at bounding box center [410, 593] width 774 height 54
paste textarea "So that, when you travel through towns and streets, no new portraits of fallen …"
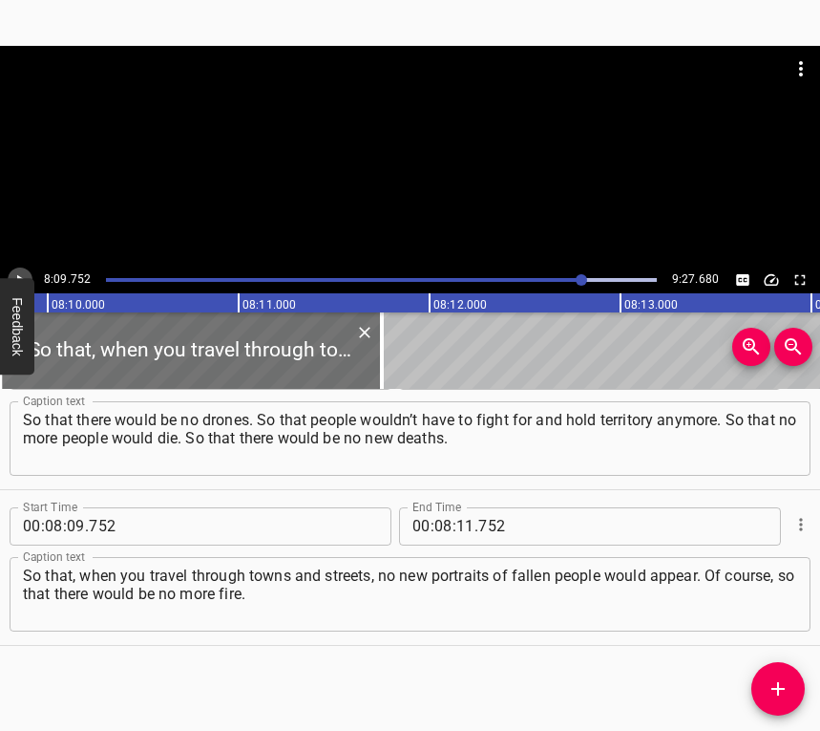
click at [18, 273] on icon "Play/Pause" at bounding box center [19, 279] width 17 height 17
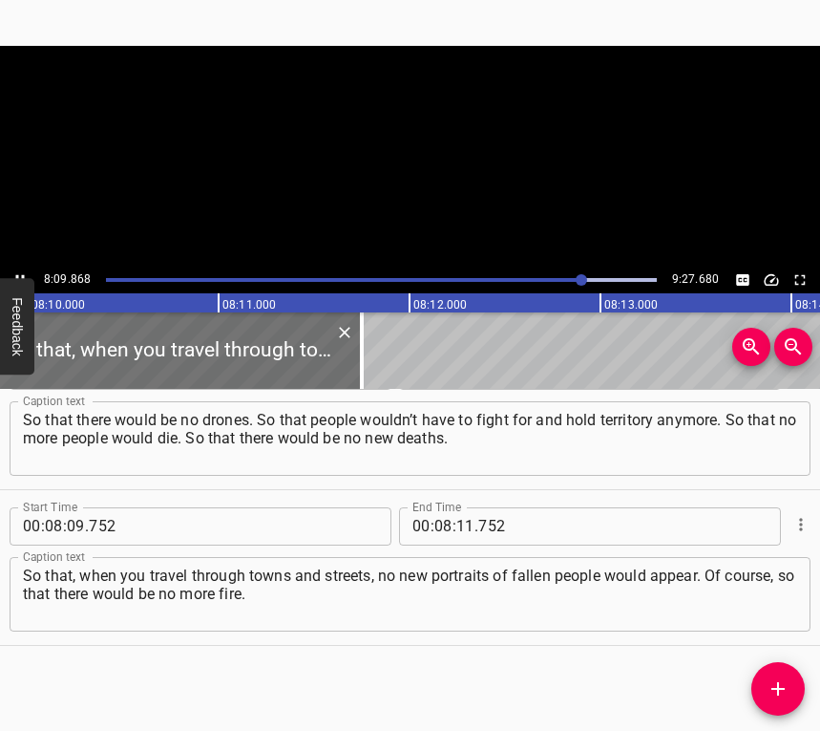
scroll to position [0, 93610]
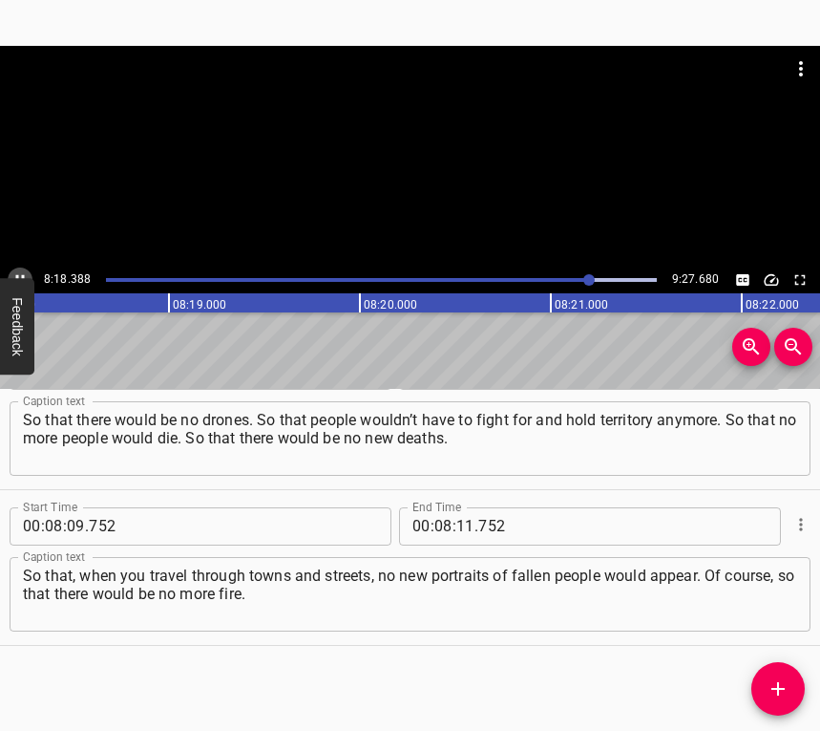
click at [19, 275] on icon "Play/Pause" at bounding box center [19, 279] width 17 height 17
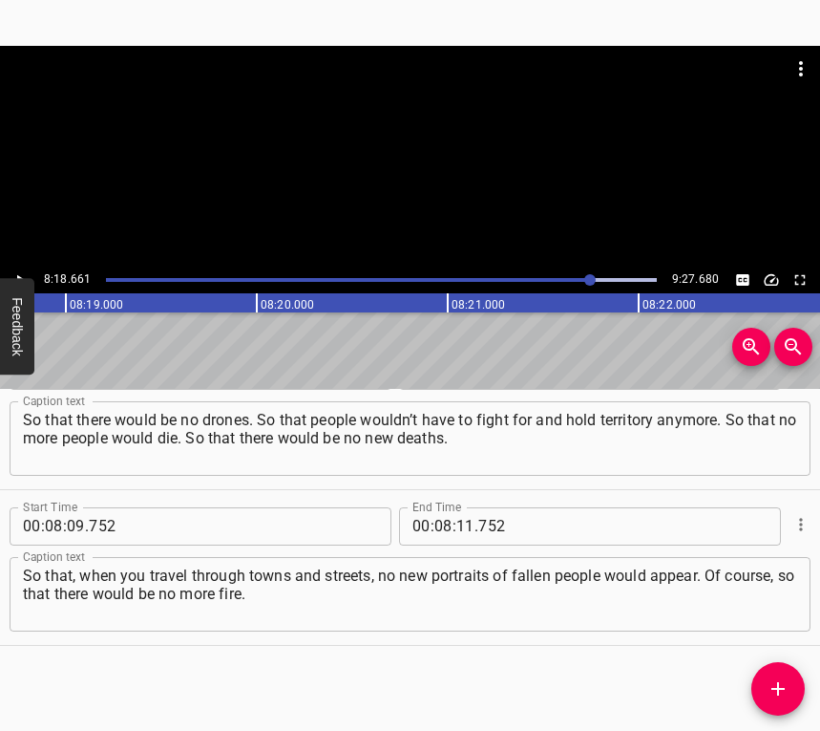
scroll to position [0, 95240]
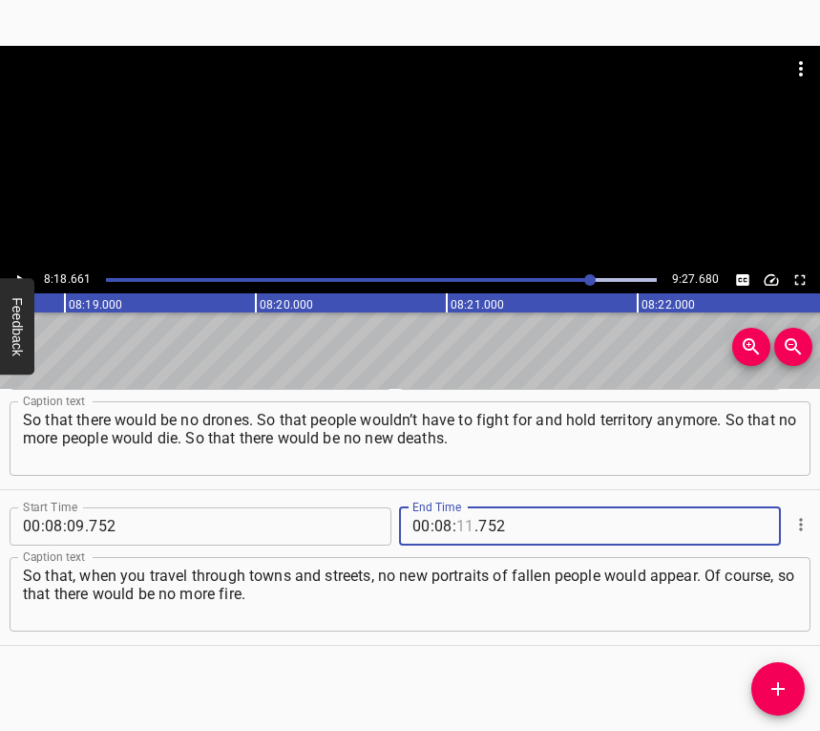
click at [458, 530] on input "number" at bounding box center [465, 526] width 18 height 38
click at [776, 689] on icon "Add Cue" at bounding box center [778, 688] width 13 height 13
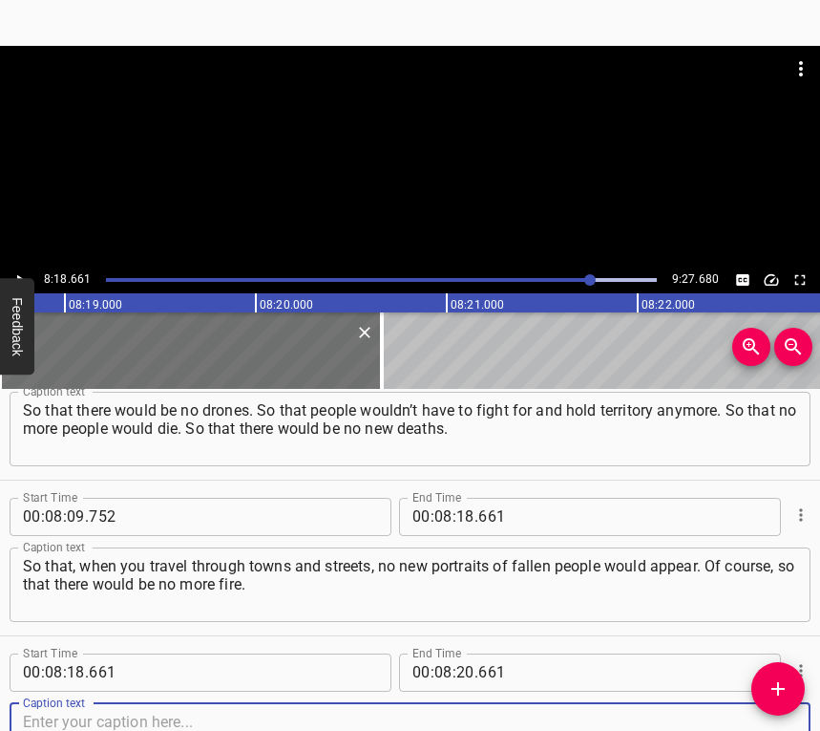
scroll to position [8308, 0]
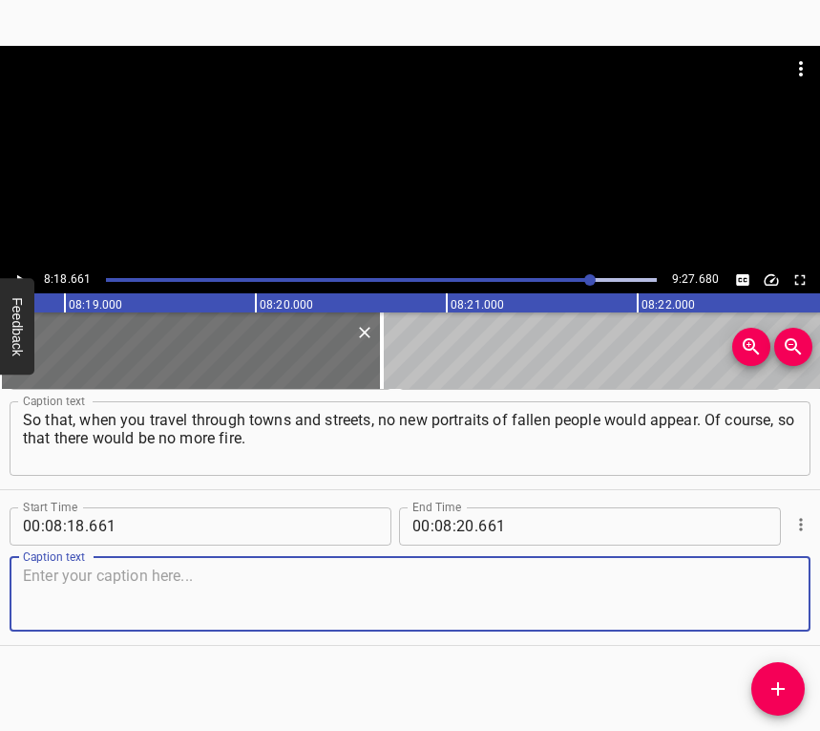
click at [774, 594] on textarea at bounding box center [410, 593] width 774 height 54
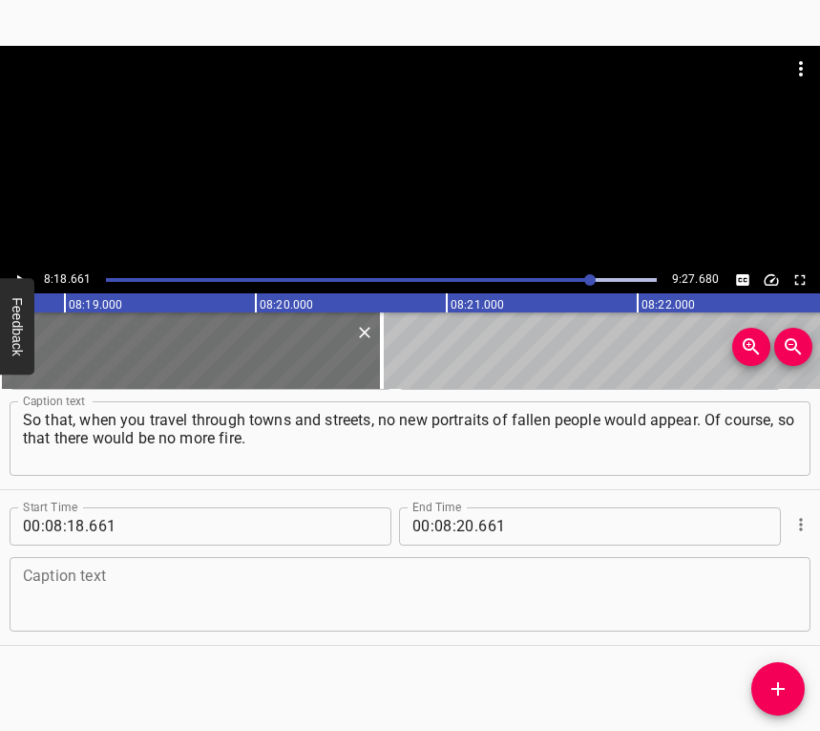
click at [95, 563] on div "Caption text" at bounding box center [410, 594] width 801 height 74
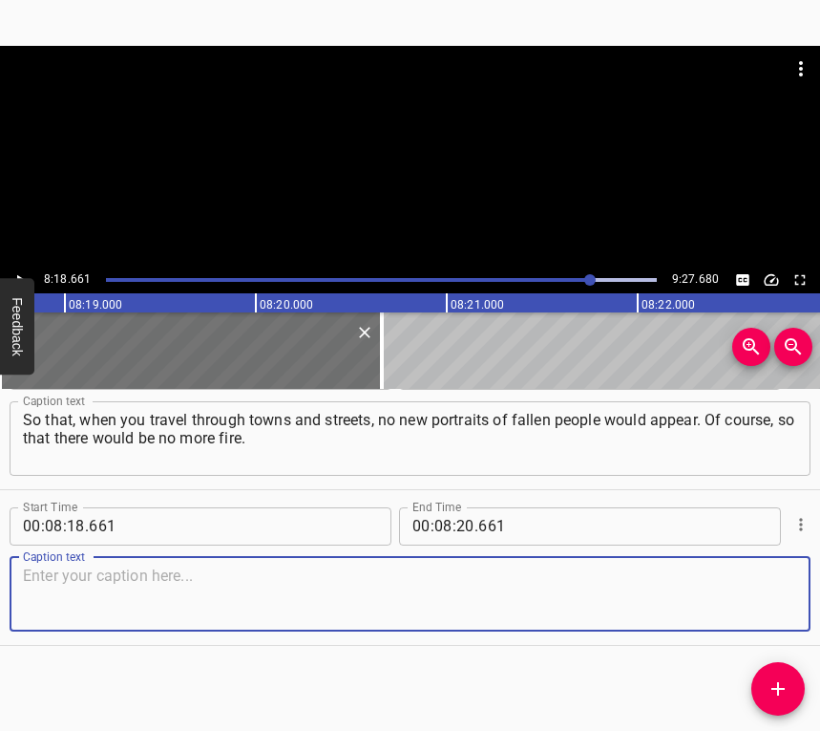
paste textarea "So that you wouldn’t have to live through what we do now — when there’s no shel…"
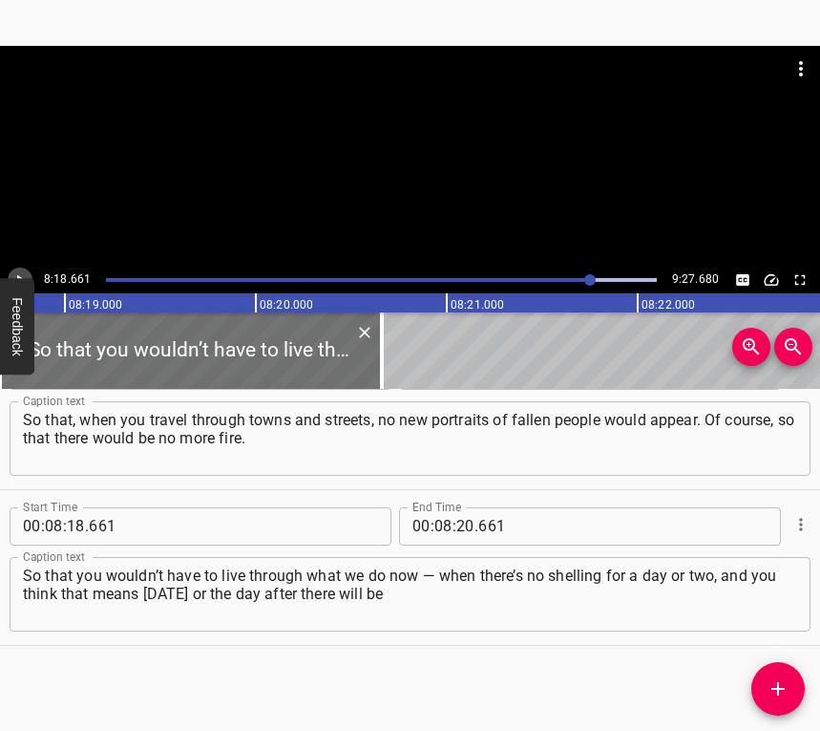
click at [22, 268] on button "Play/Pause" at bounding box center [20, 279] width 25 height 25
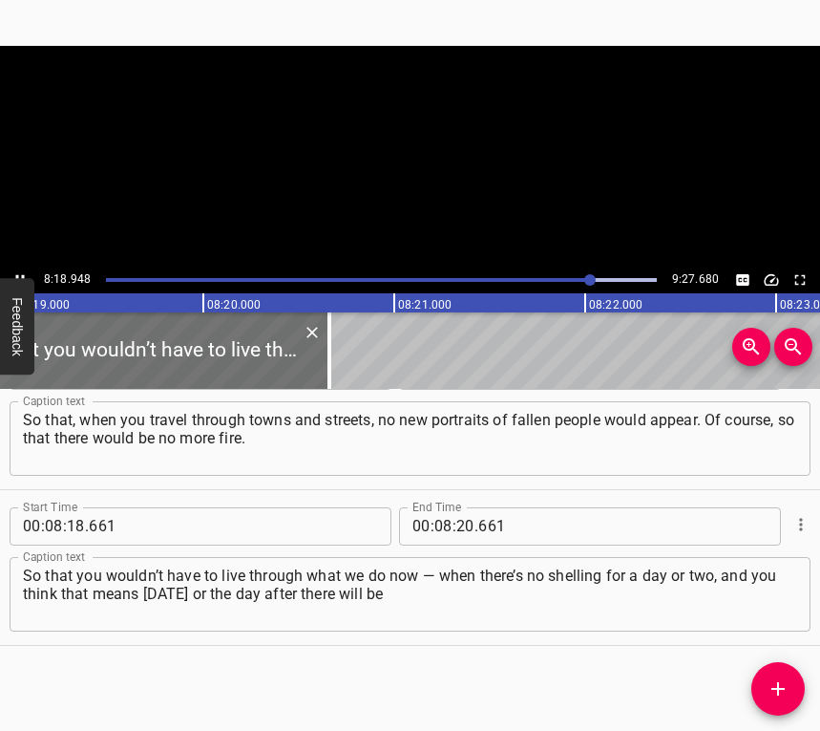
scroll to position [0, 95344]
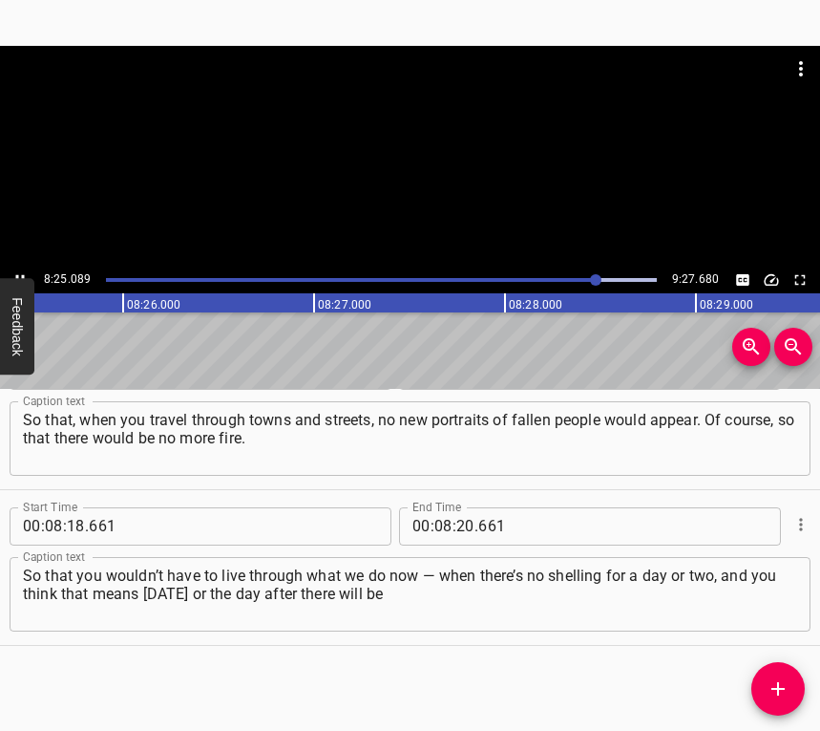
click at [26, 271] on icon "Play/Pause" at bounding box center [19, 279] width 17 height 17
click at [458, 520] on input "number" at bounding box center [465, 526] width 18 height 38
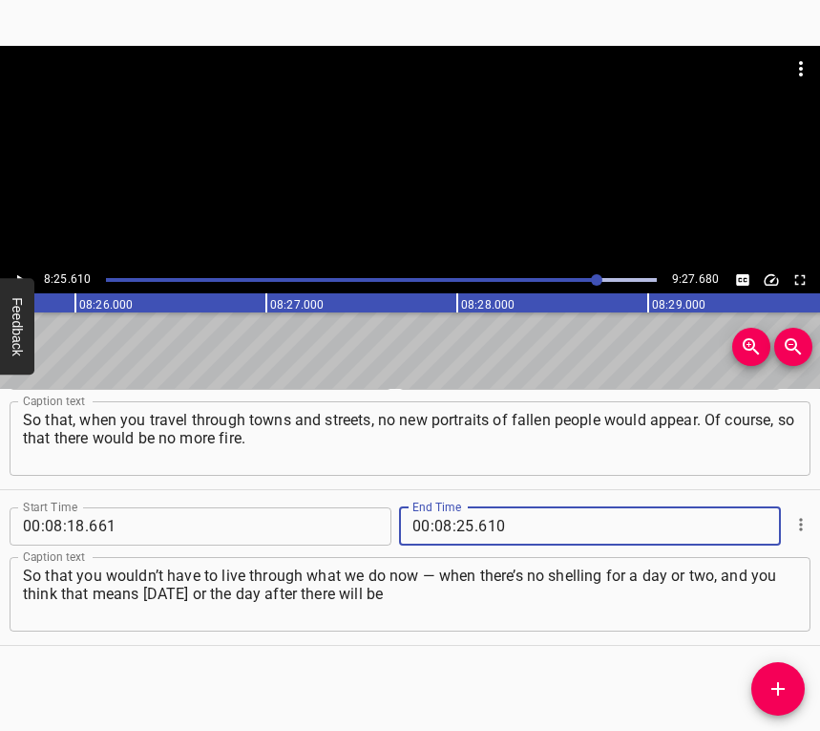
click at [788, 689] on icon "Add Cue" at bounding box center [778, 688] width 23 height 23
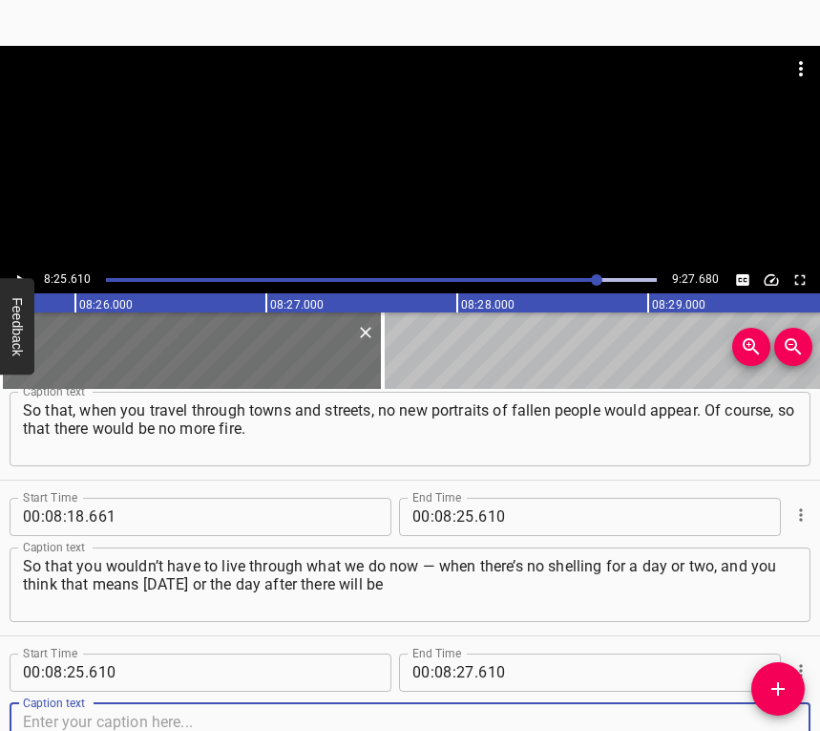
scroll to position [8464, 0]
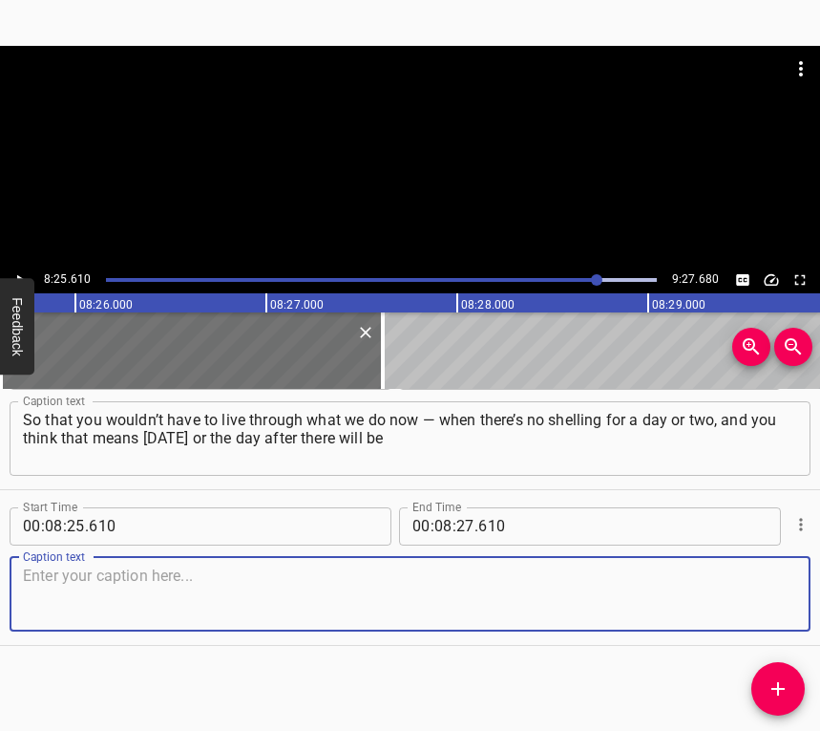
drag, startPoint x: 765, startPoint y: 593, endPoint x: 816, endPoint y: 578, distance: 52.9
click at [765, 591] on textarea at bounding box center [410, 593] width 774 height 54
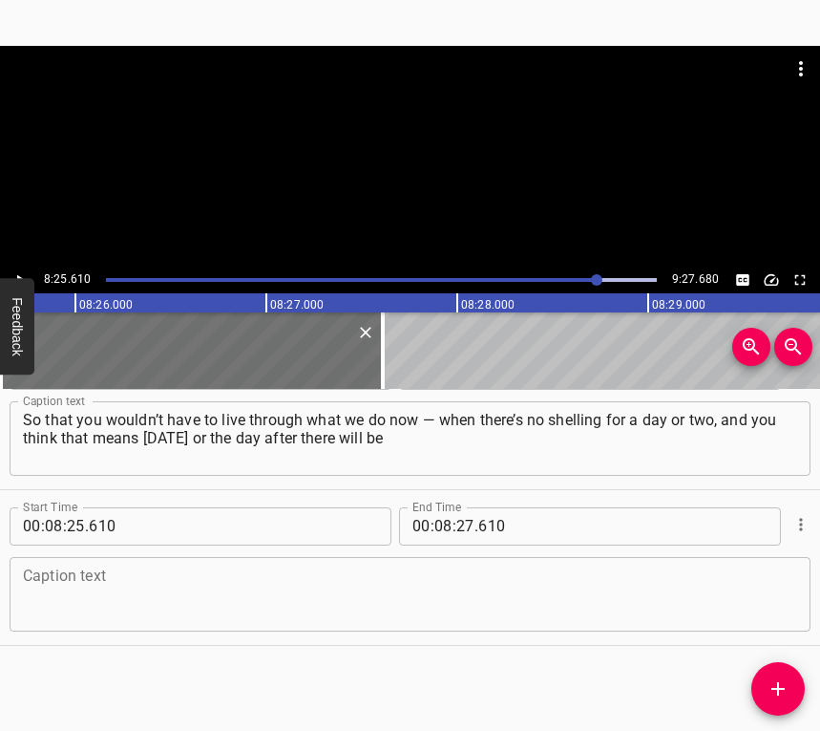
click at [80, 609] on textarea at bounding box center [410, 593] width 774 height 54
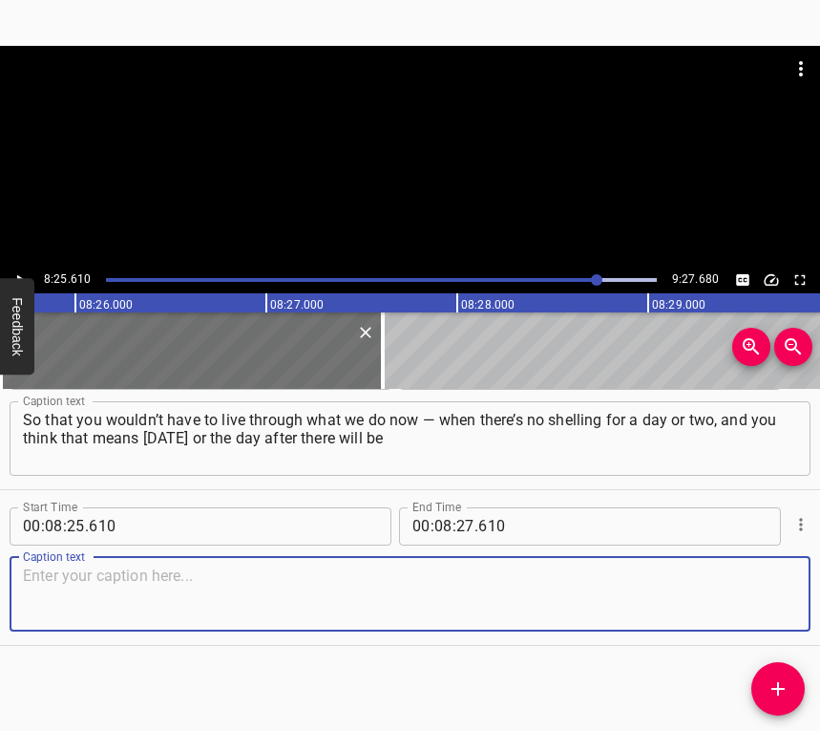
paste textarea "new attacks. So that you wouldn’t have to live like that anymore. So that you c…"
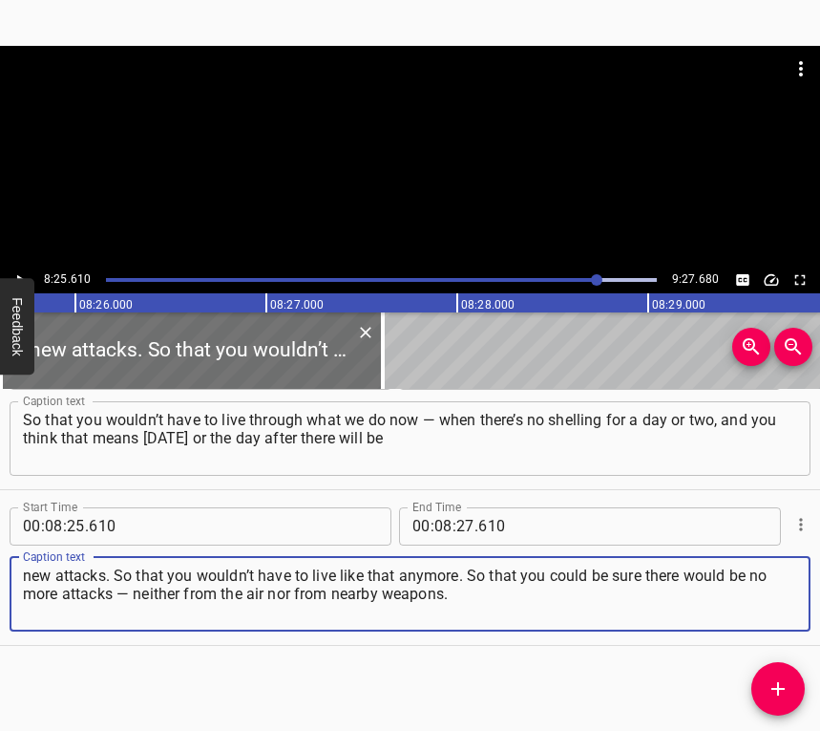
click at [24, 274] on icon "Play/Pause" at bounding box center [19, 279] width 17 height 17
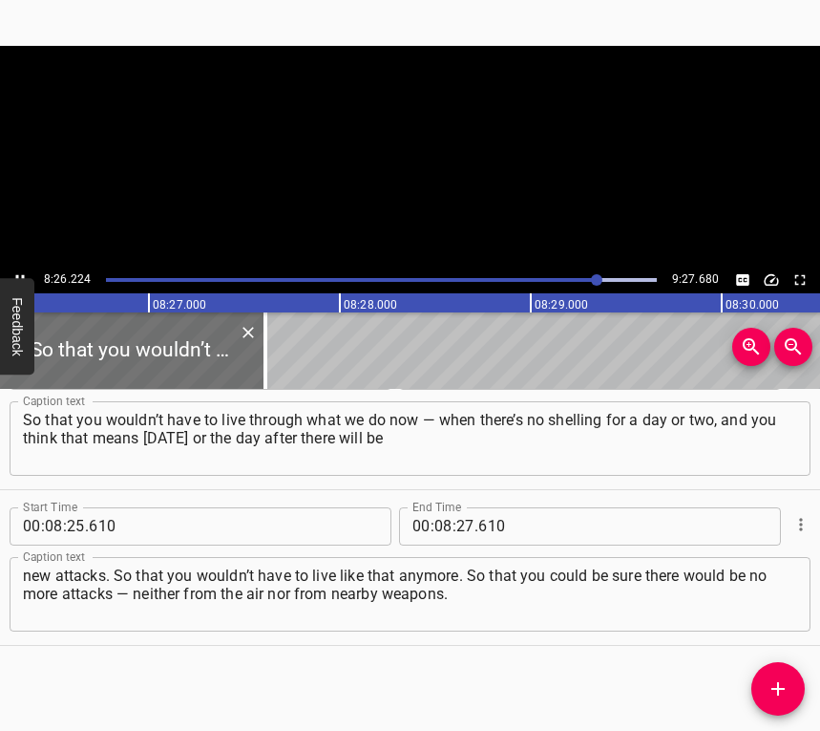
scroll to position [0, 96735]
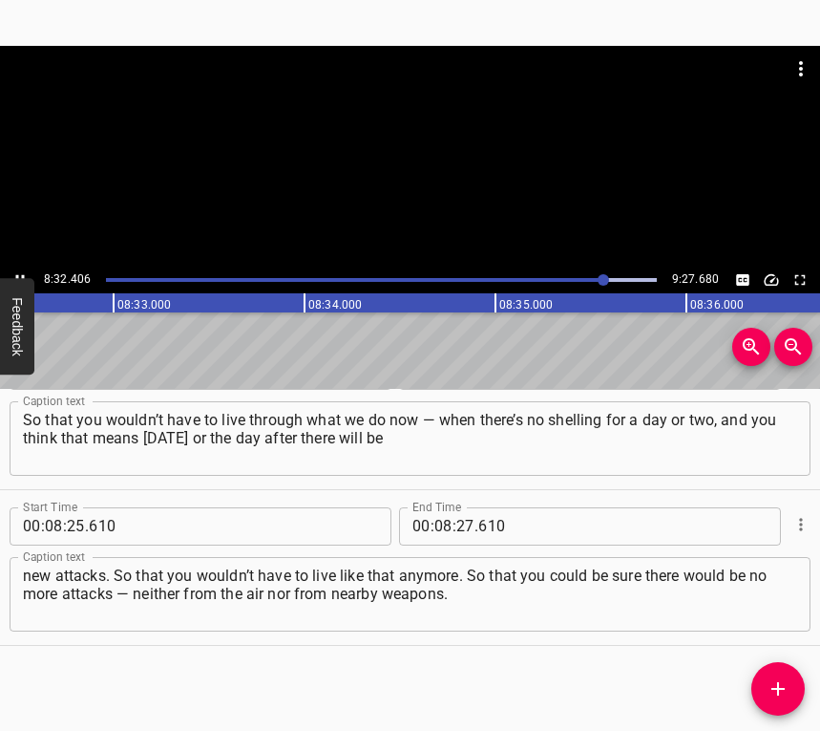
click at [18, 272] on icon "Play/Pause" at bounding box center [19, 279] width 17 height 17
click at [461, 519] on input "number" at bounding box center [465, 526] width 18 height 38
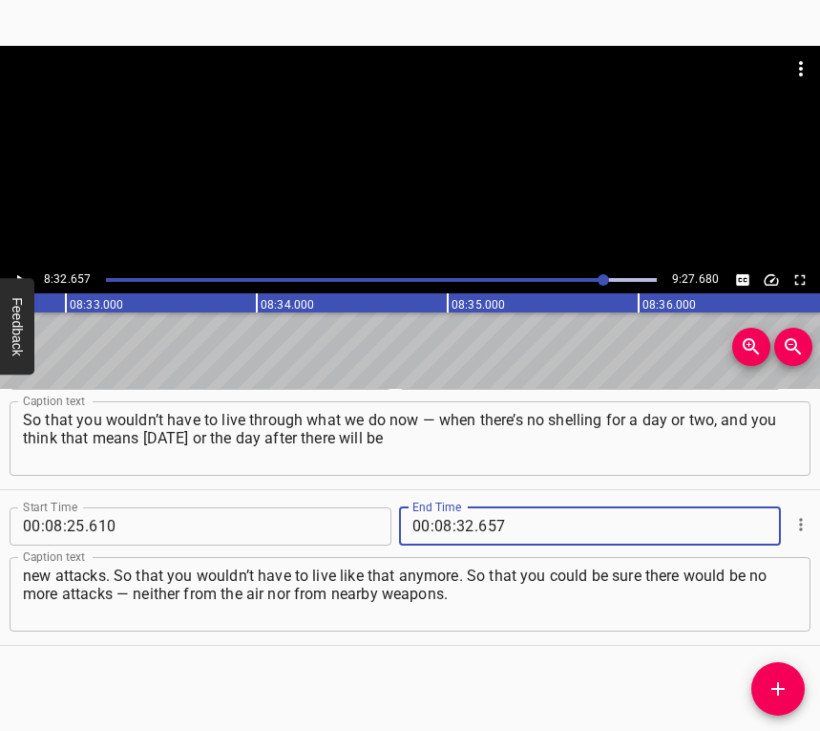
click at [790, 679] on span "Add Cue" at bounding box center [778, 688] width 53 height 23
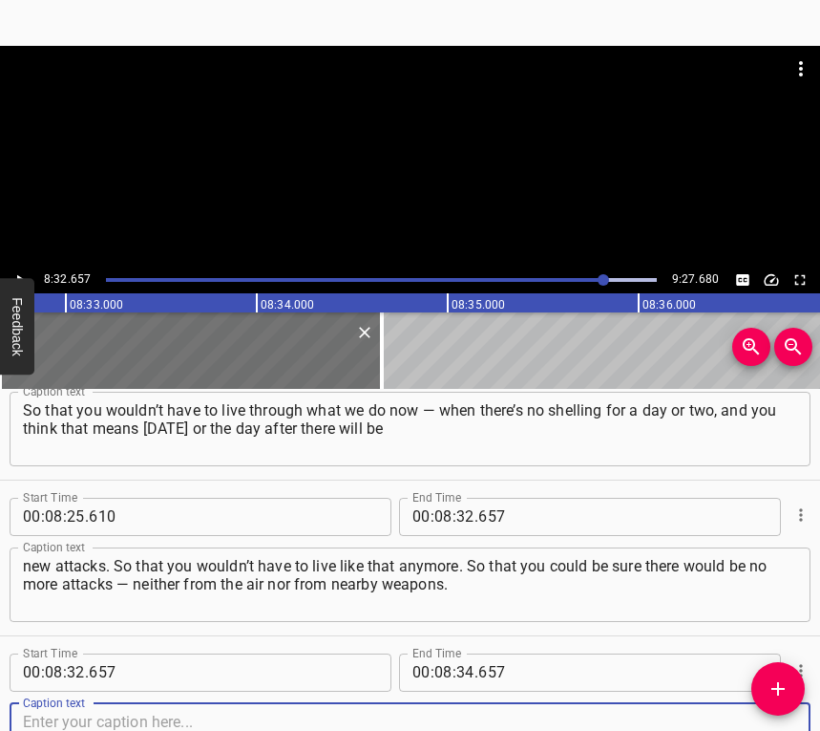
scroll to position [8620, 0]
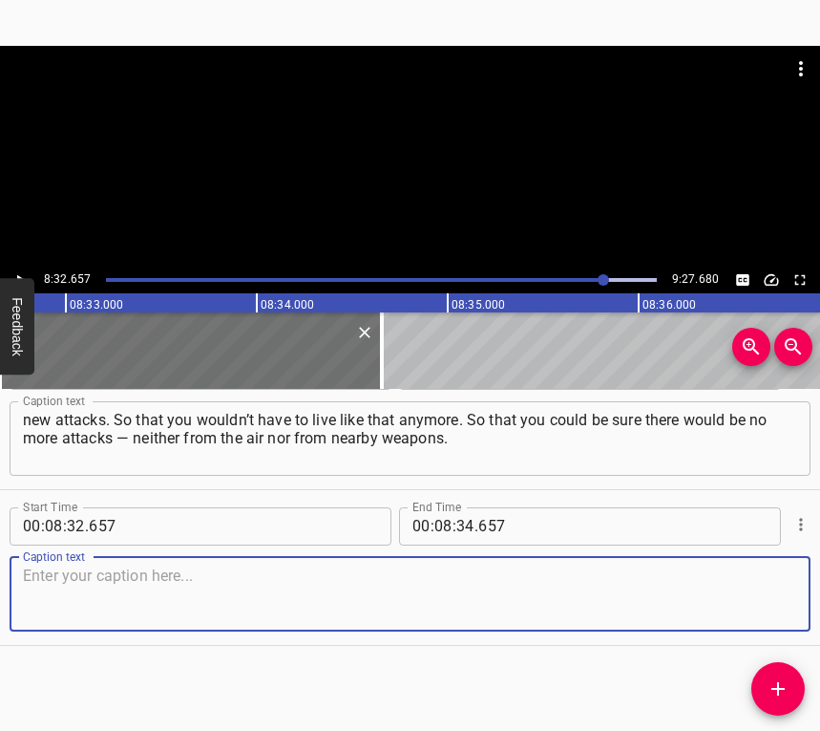
click at [754, 592] on textarea at bounding box center [410, 593] width 774 height 54
click at [106, 609] on textarea at bounding box center [410, 593] width 774 height 54
paste textarea "So that there wouldn’t be this sense that [DATE] or the next day there’ll be a …"
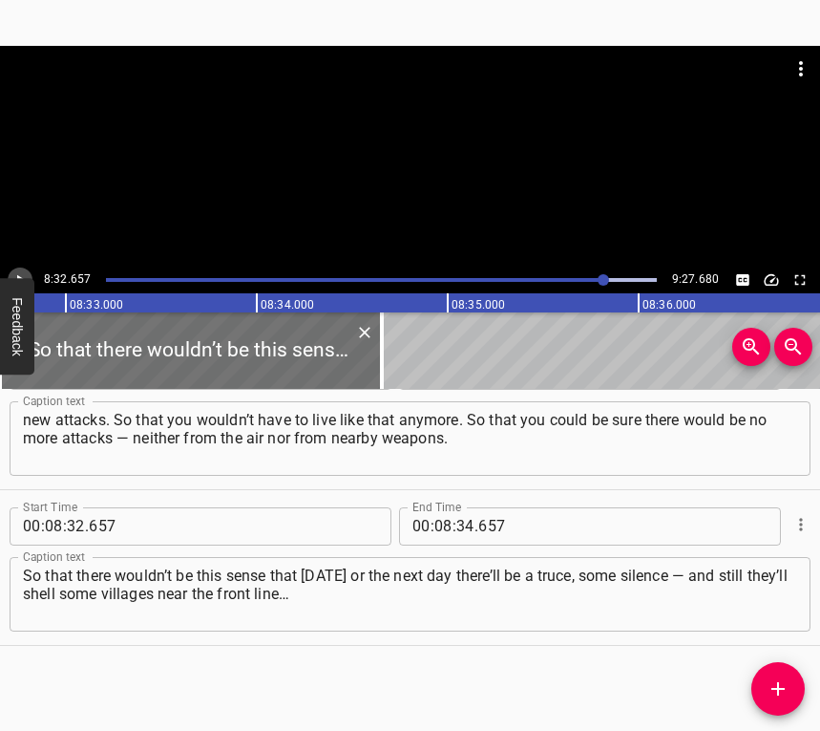
click at [14, 272] on icon "Play/Pause" at bounding box center [19, 279] width 17 height 17
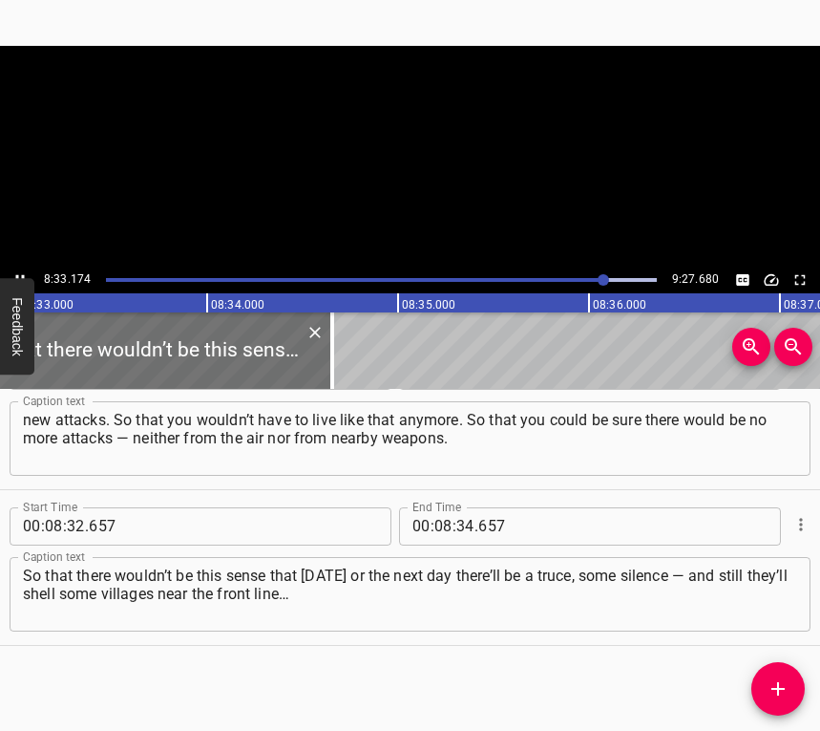
scroll to position [0, 98012]
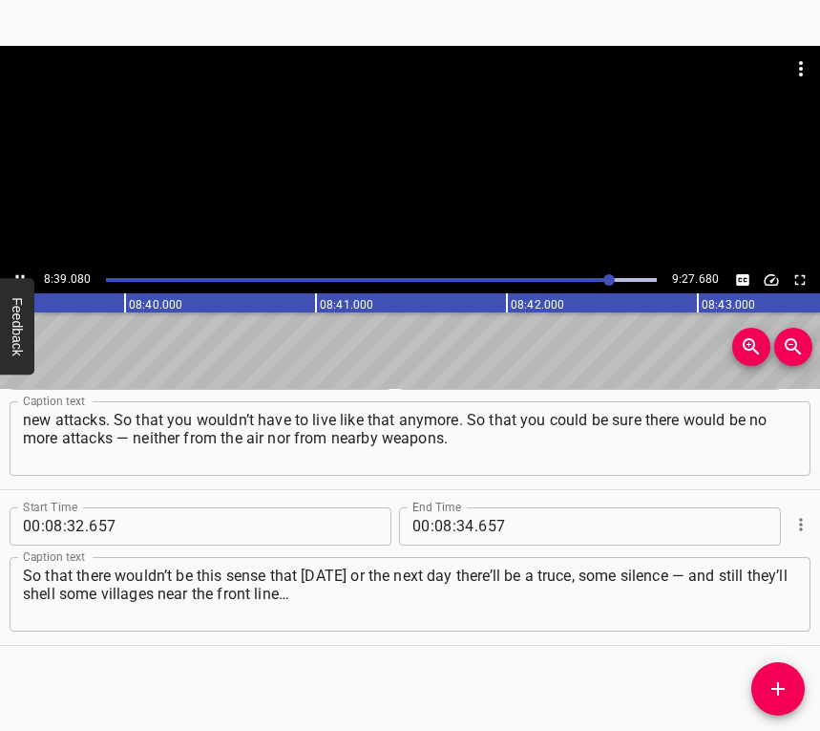
click at [18, 271] on icon "Play/Pause" at bounding box center [19, 279] width 17 height 17
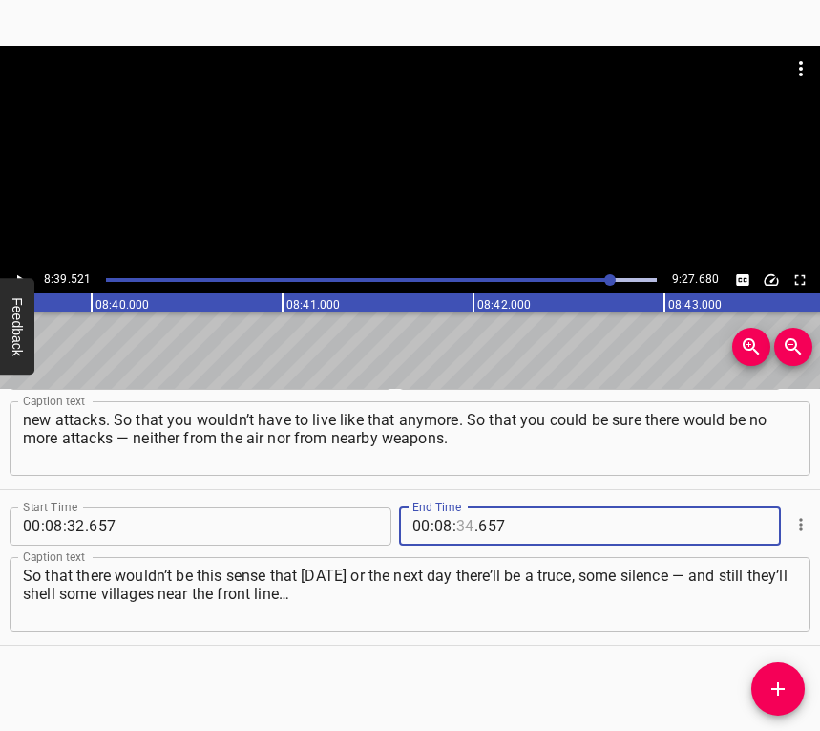
click at [460, 522] on input "number" at bounding box center [465, 526] width 18 height 38
click at [775, 687] on icon "Add Cue" at bounding box center [778, 688] width 23 height 23
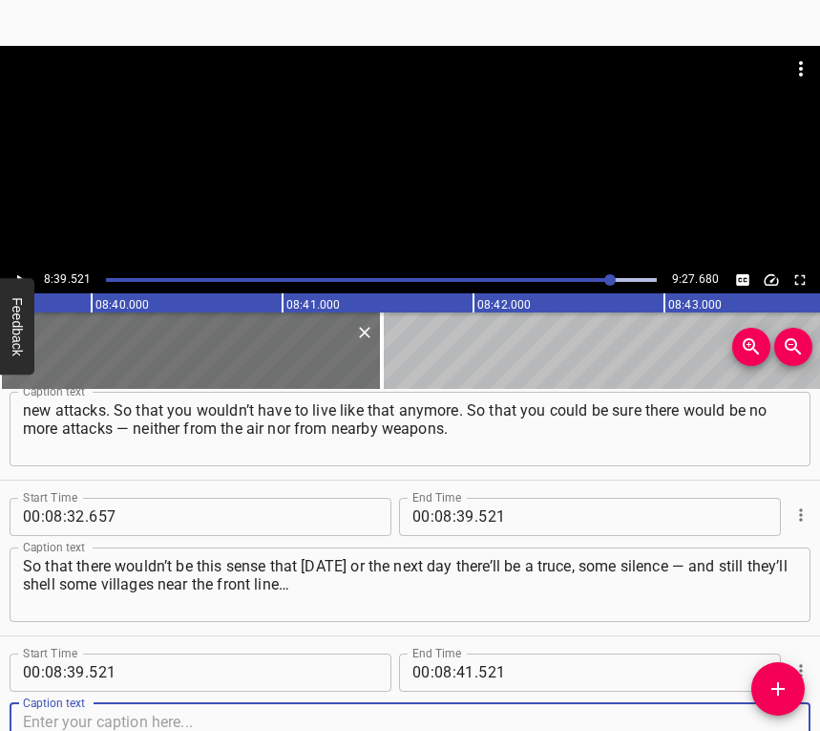
scroll to position [8775, 0]
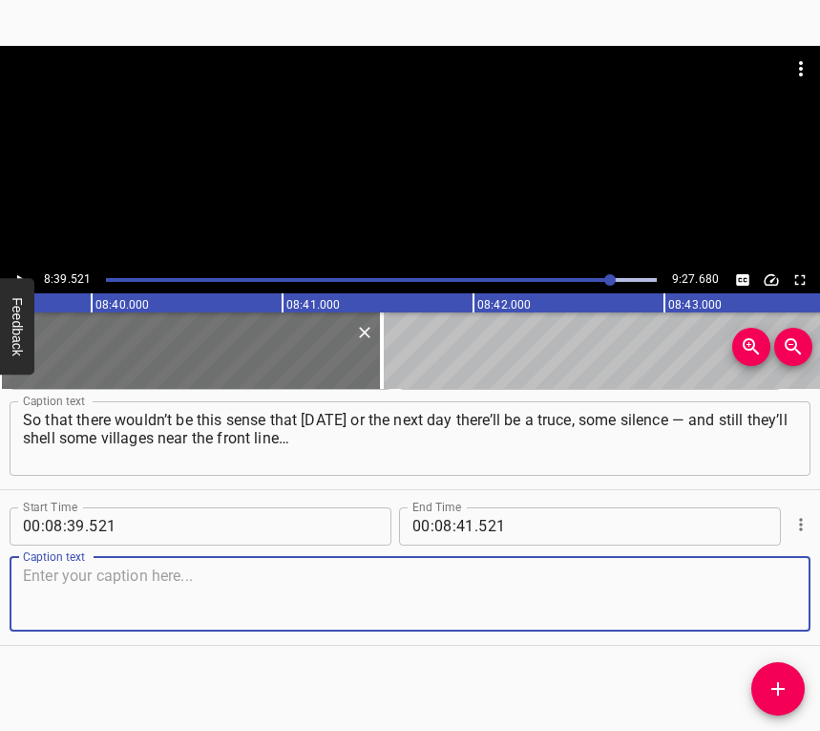
click at [793, 588] on div "Caption text" at bounding box center [410, 594] width 801 height 74
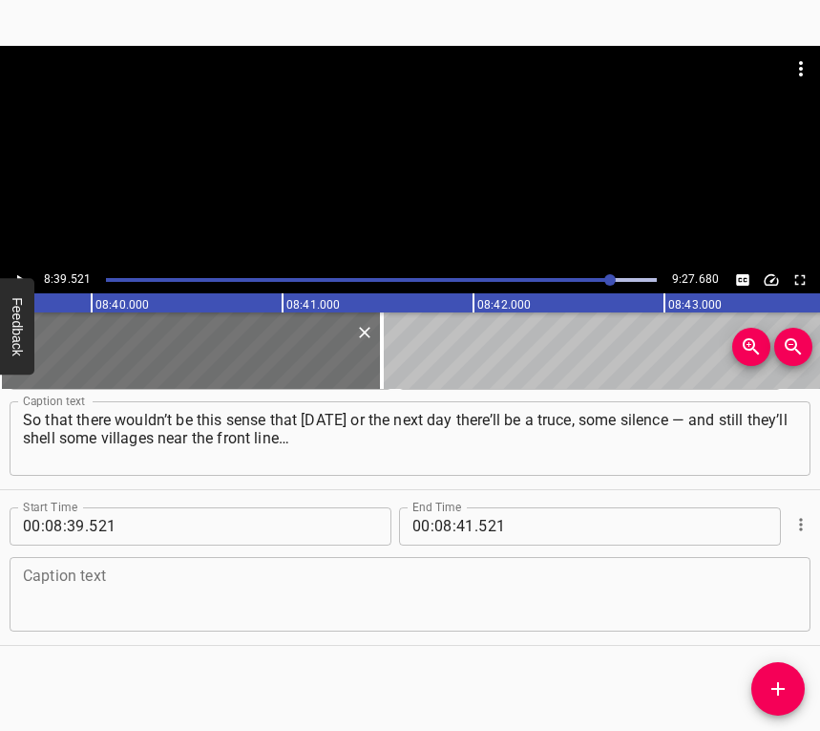
click at [425, 599] on textarea at bounding box center [410, 593] width 774 height 54
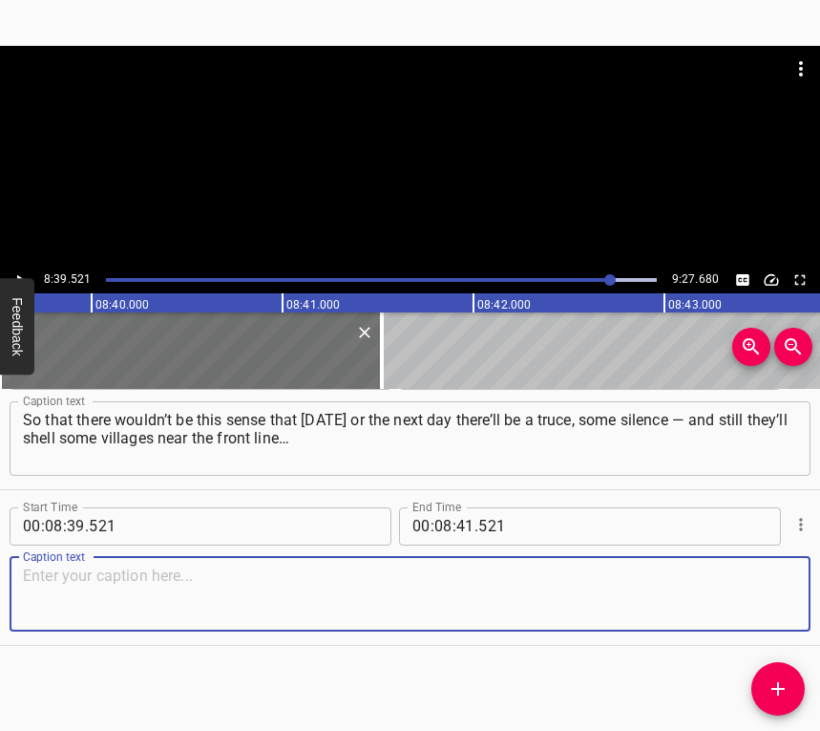
paste textarea "So that there would be absolute silence everywhere, along the entire front line…"
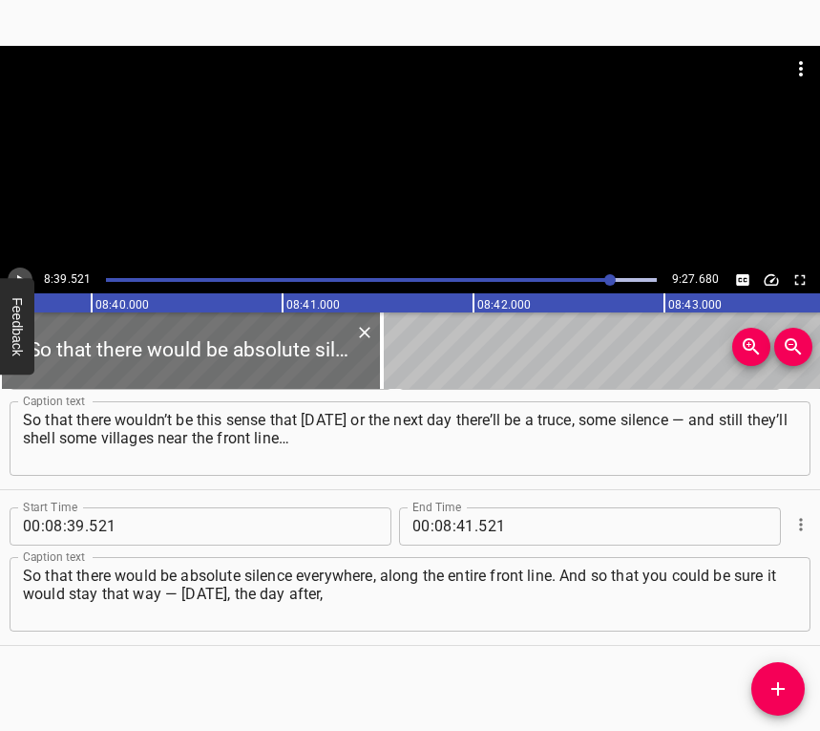
click at [20, 271] on icon "Play/Pause" at bounding box center [19, 279] width 17 height 17
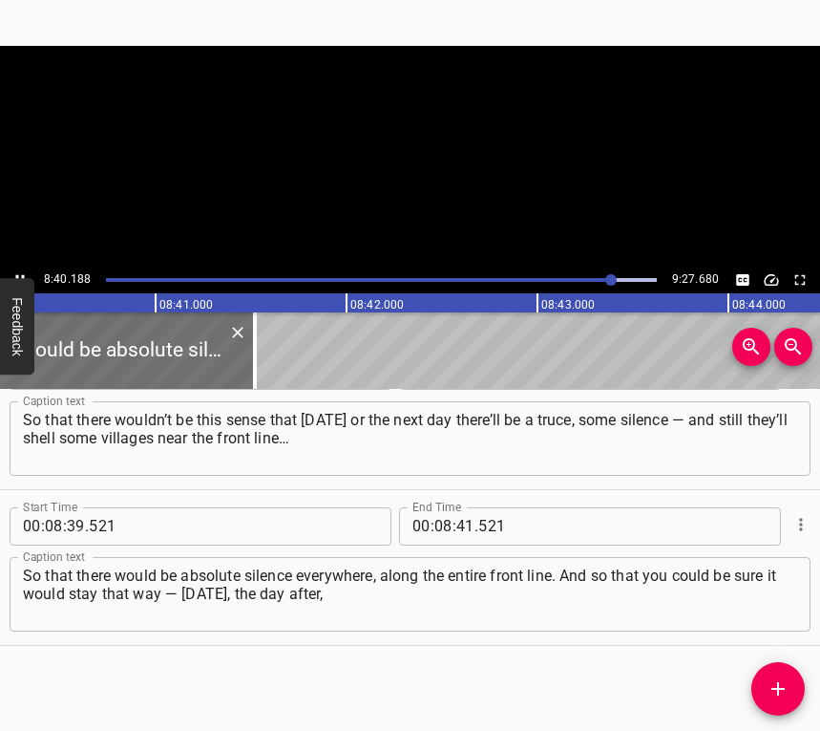
scroll to position [0, 99399]
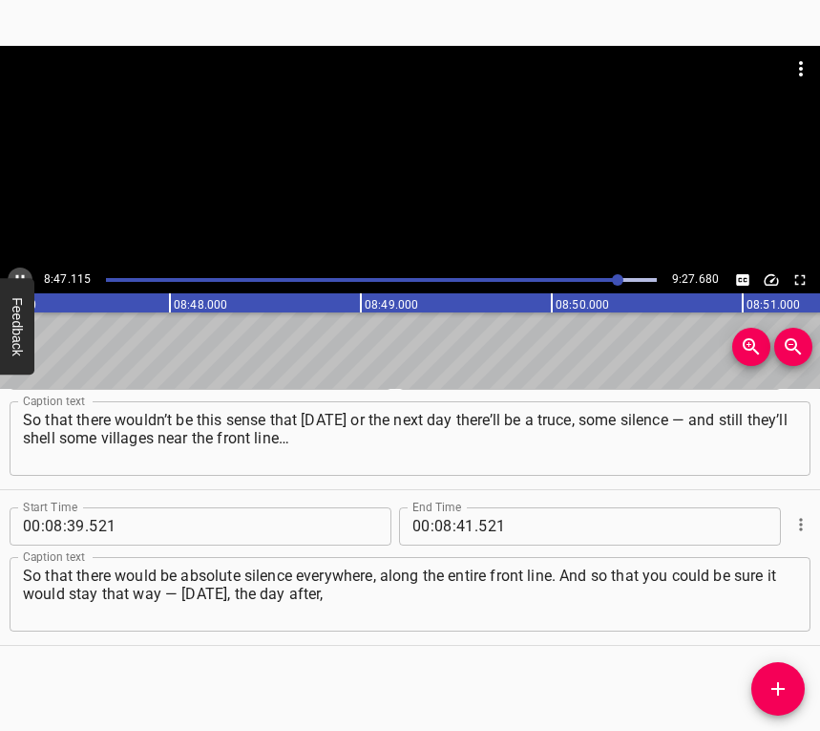
click at [22, 271] on icon "Play/Pause" at bounding box center [19, 279] width 17 height 17
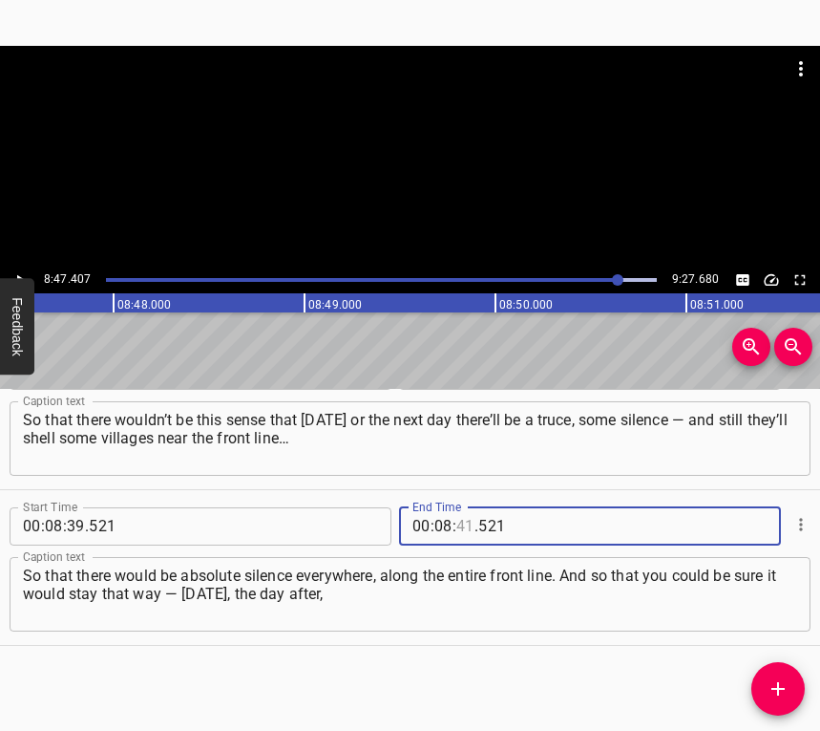
click at [456, 526] on input "number" at bounding box center [465, 526] width 18 height 38
click at [781, 677] on icon "Add Cue" at bounding box center [778, 688] width 23 height 23
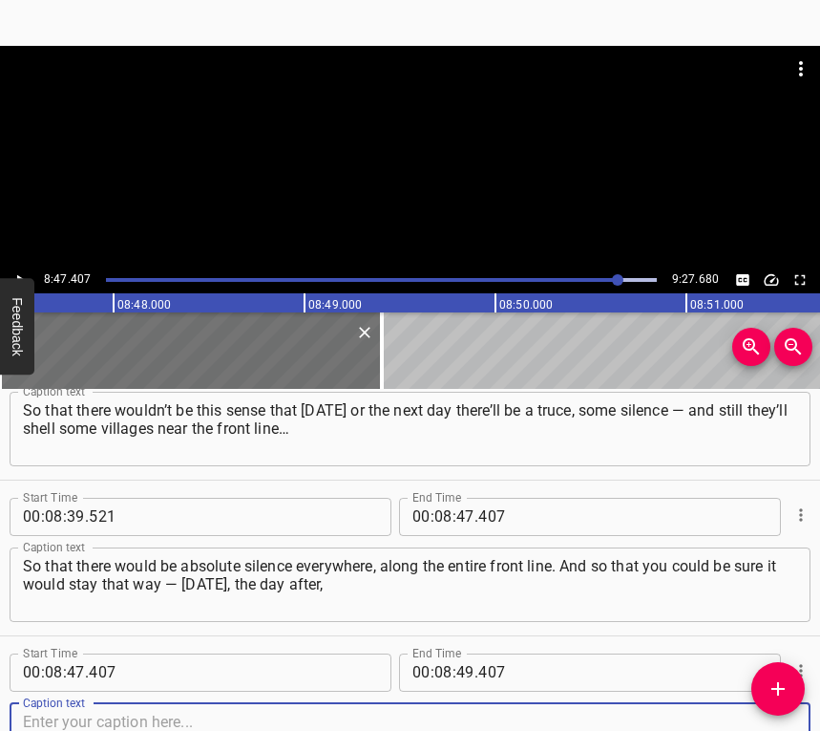
scroll to position [8931, 0]
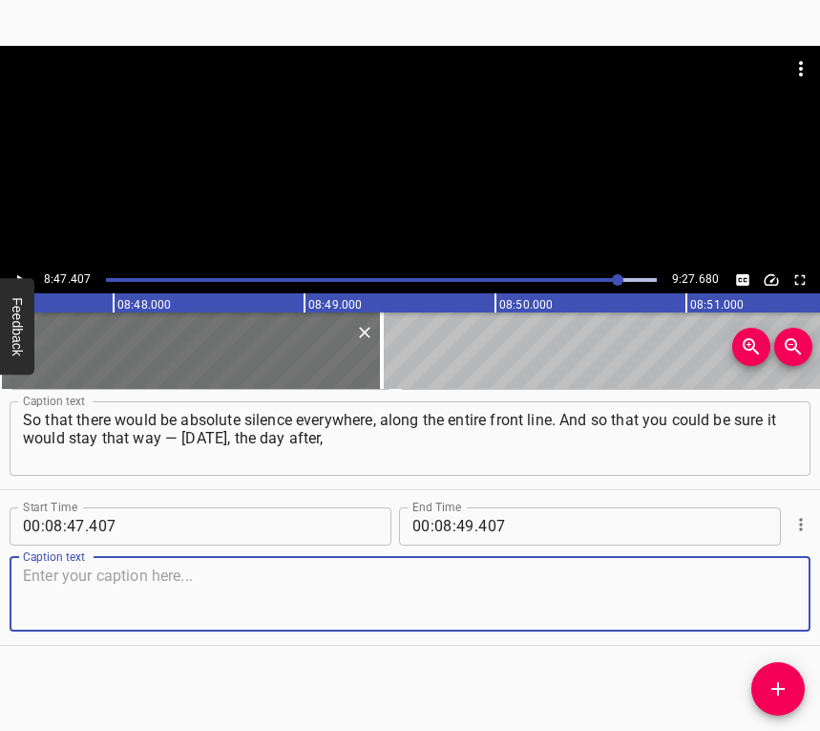
drag, startPoint x: 755, startPoint y: 589, endPoint x: 828, endPoint y: 566, distance: 76.1
click at [820, 566] on html "Caption Editor Batch Transcribe Login Sign Up Privacy Contact 8:47.407 9:27.680…" at bounding box center [410, 365] width 820 height 731
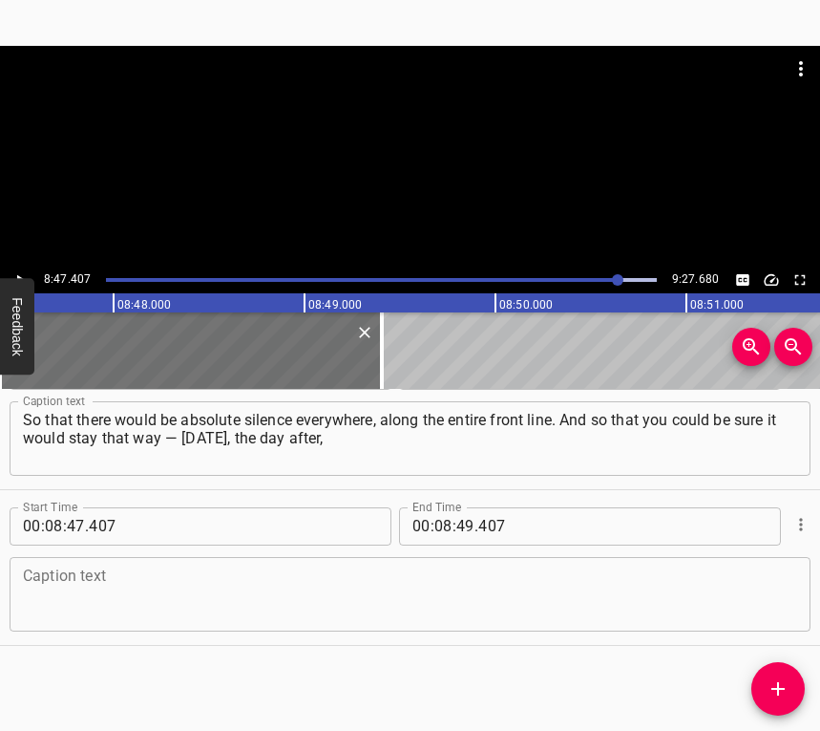
click at [363, 578] on textarea at bounding box center [410, 593] width 774 height 54
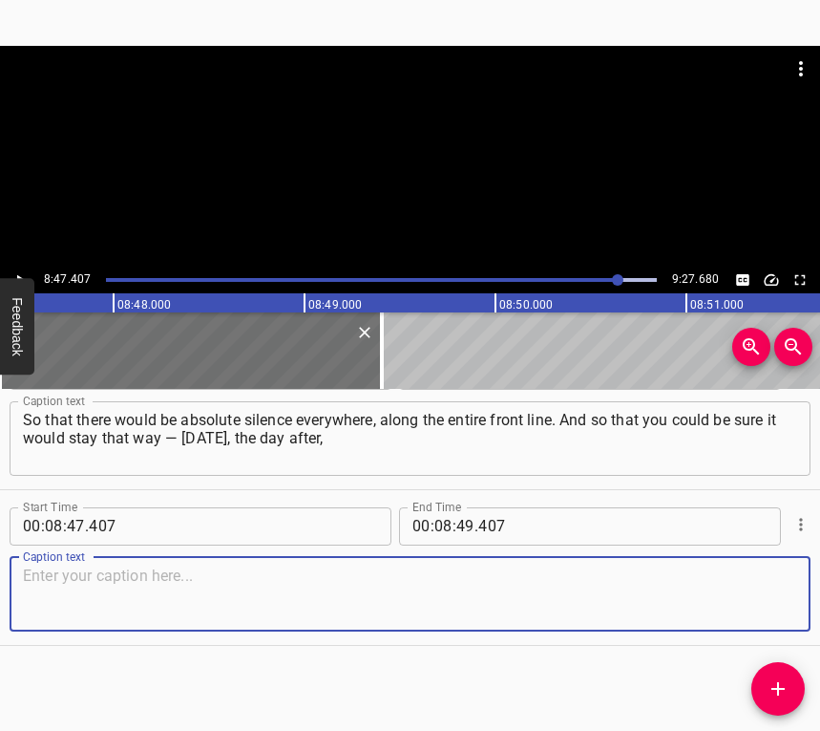
paste textarea "a year from now, [DATE]. So that you wouldn’t be afraid to have children. So th…"
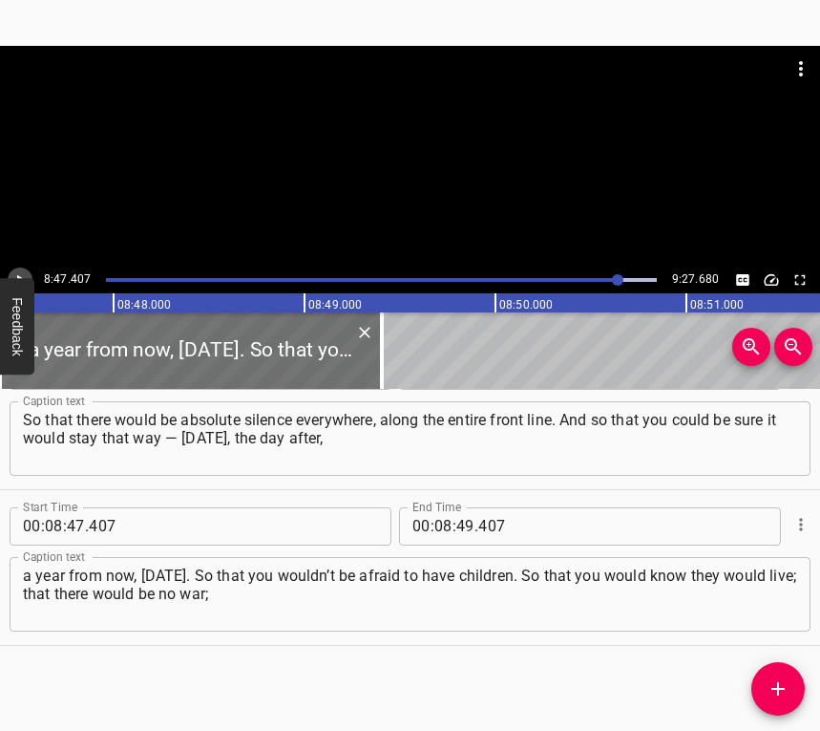
click at [17, 268] on button "Play/Pause" at bounding box center [20, 279] width 25 height 25
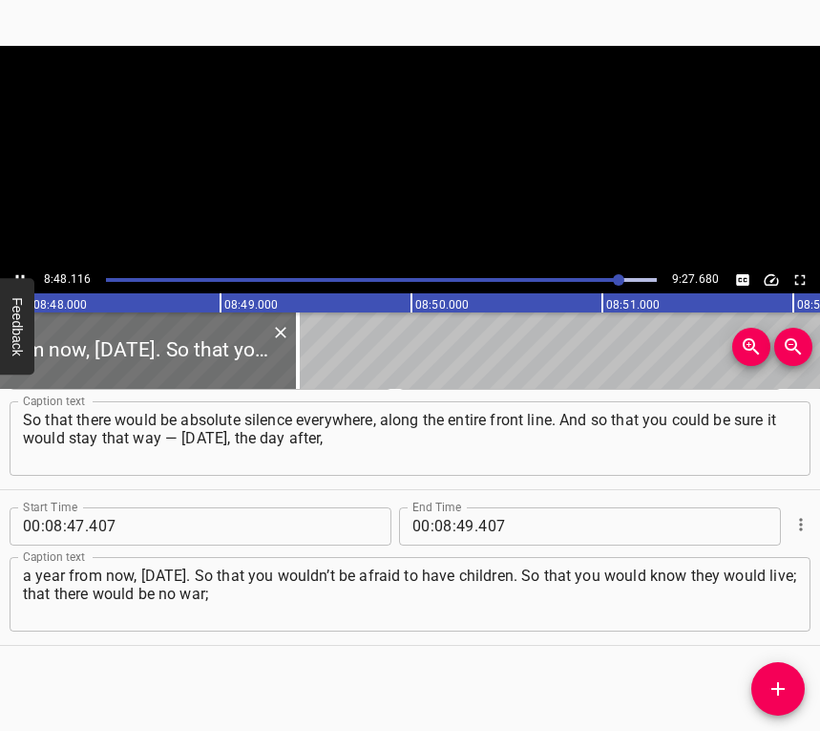
scroll to position [0, 100865]
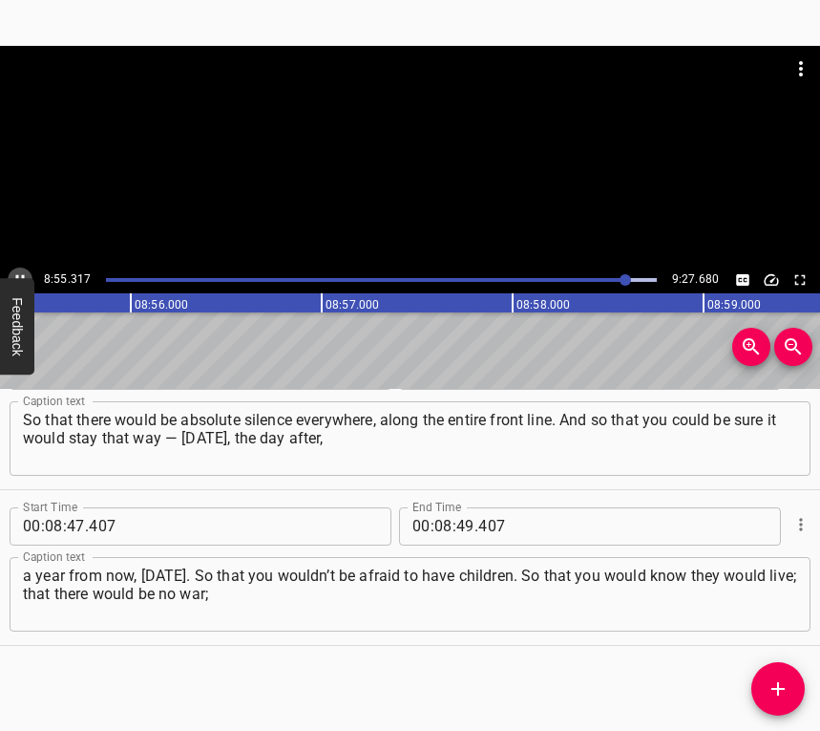
click at [14, 271] on icon "Play/Pause" at bounding box center [19, 279] width 17 height 17
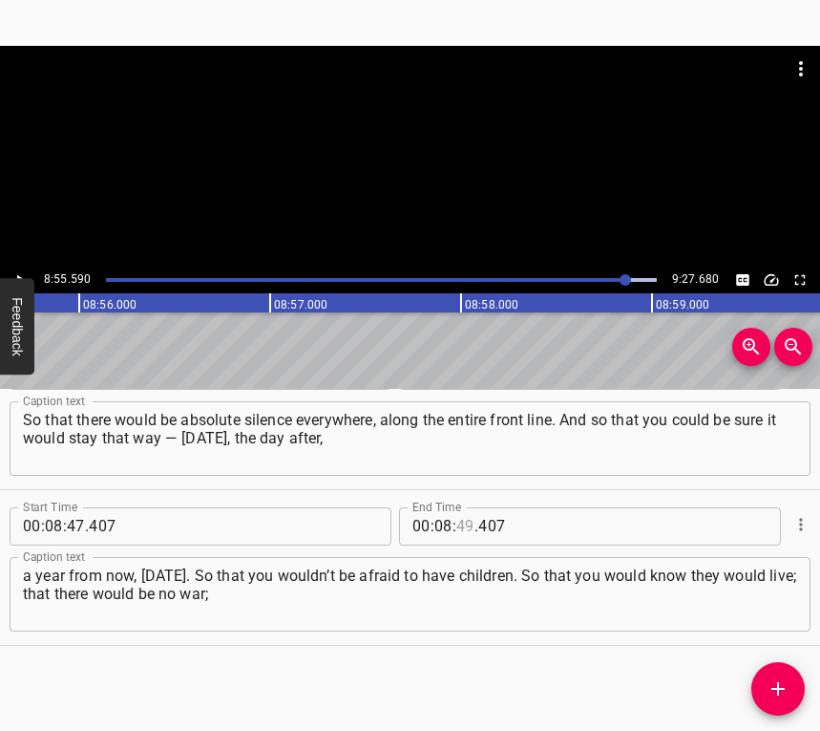
click at [463, 522] on input "number" at bounding box center [465, 526] width 18 height 38
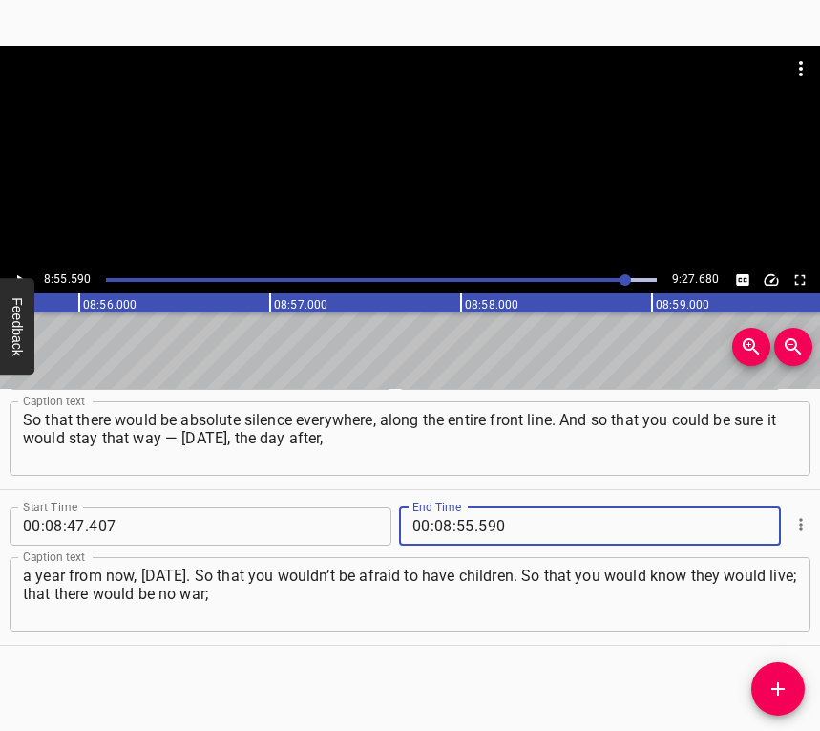
click at [783, 691] on icon "Add Cue" at bounding box center [778, 688] width 23 height 23
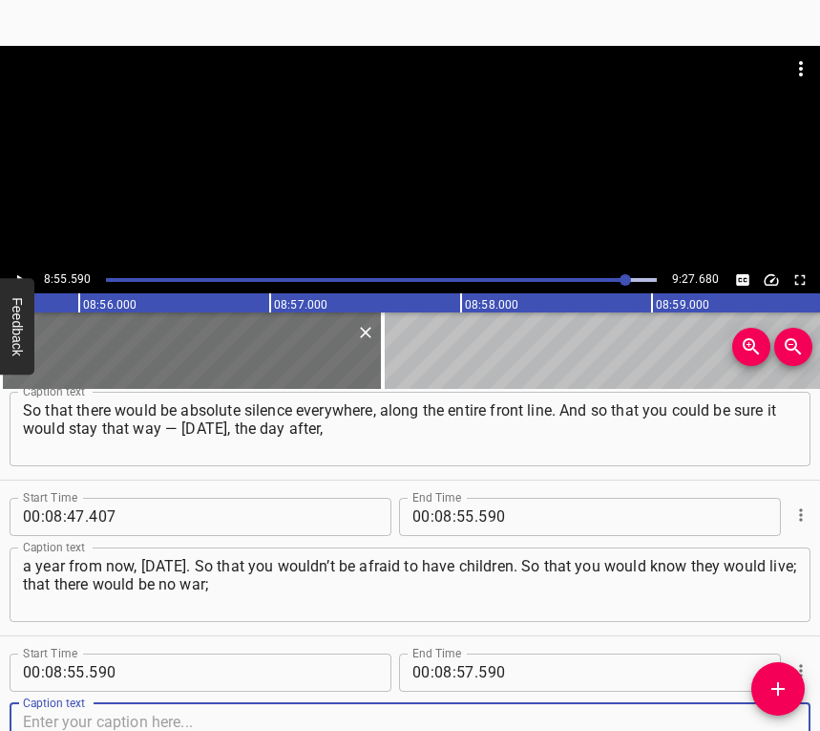
scroll to position [9086, 0]
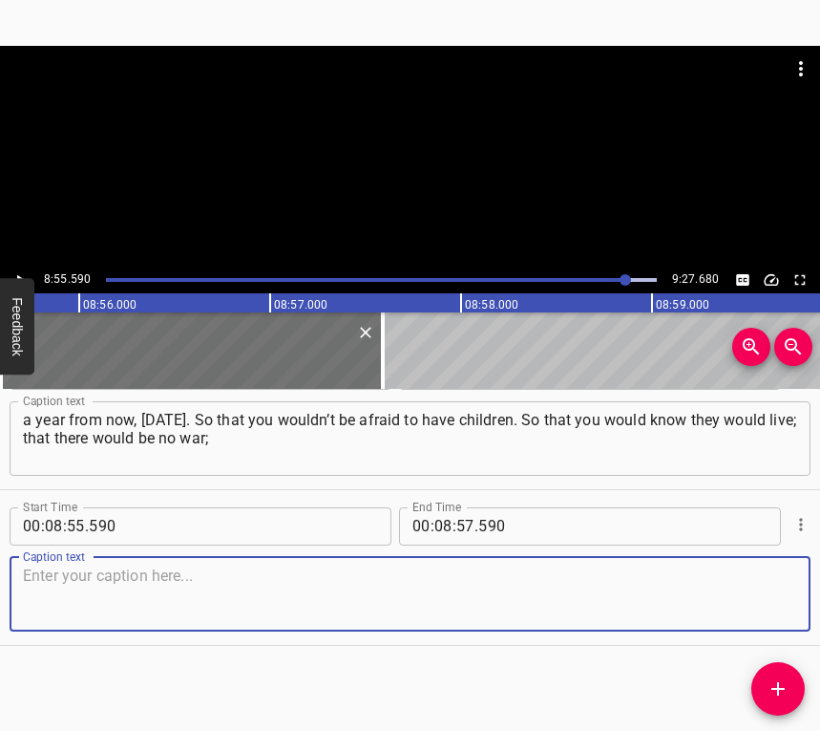
click at [774, 605] on textarea at bounding box center [410, 593] width 774 height 54
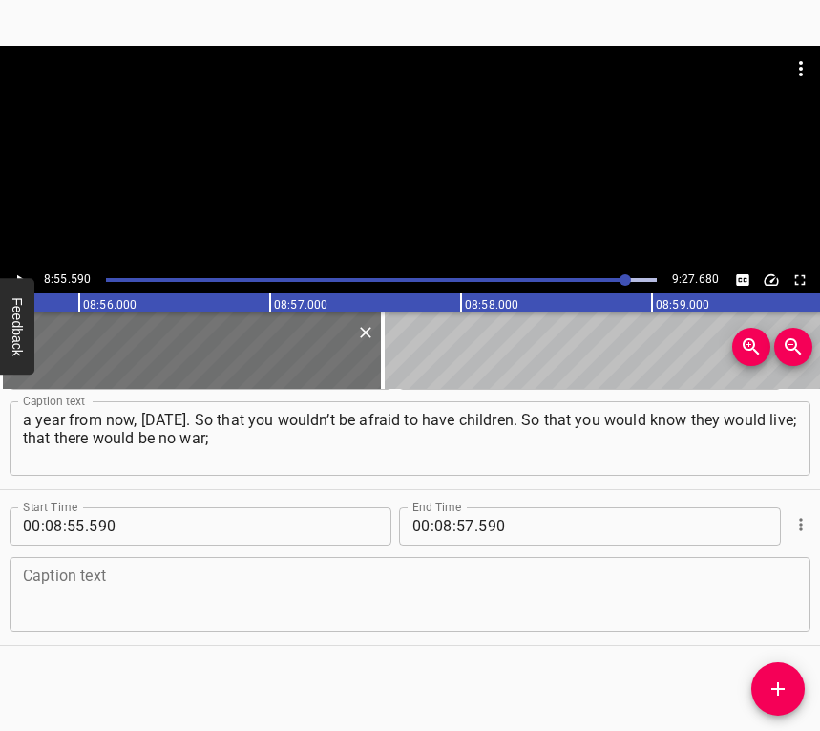
click at [210, 601] on textarea at bounding box center [410, 593] width 774 height 54
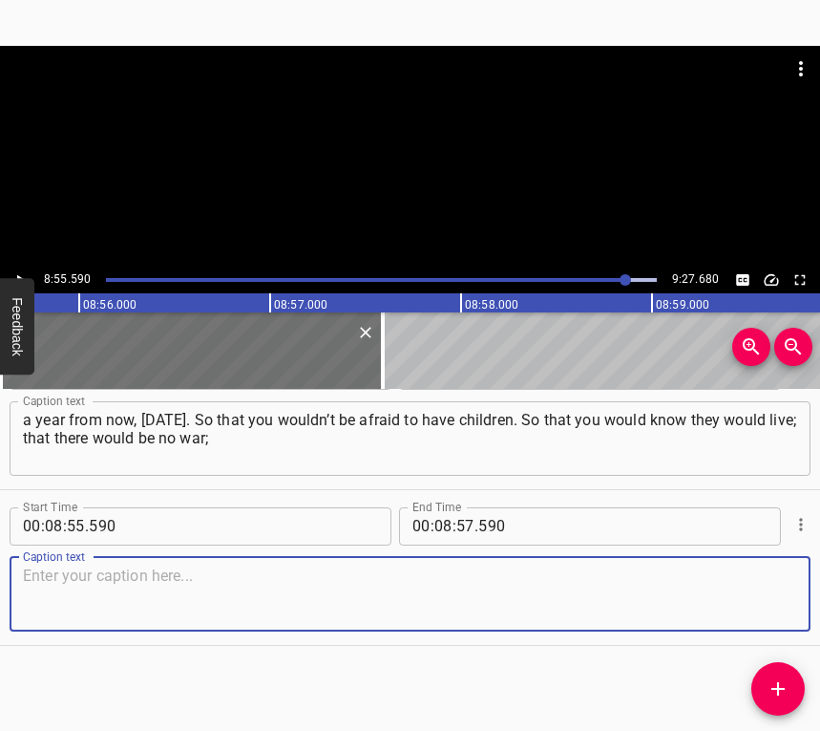
paste textarea "that they would never have to go through what we did — when I was in Kharkiv an…"
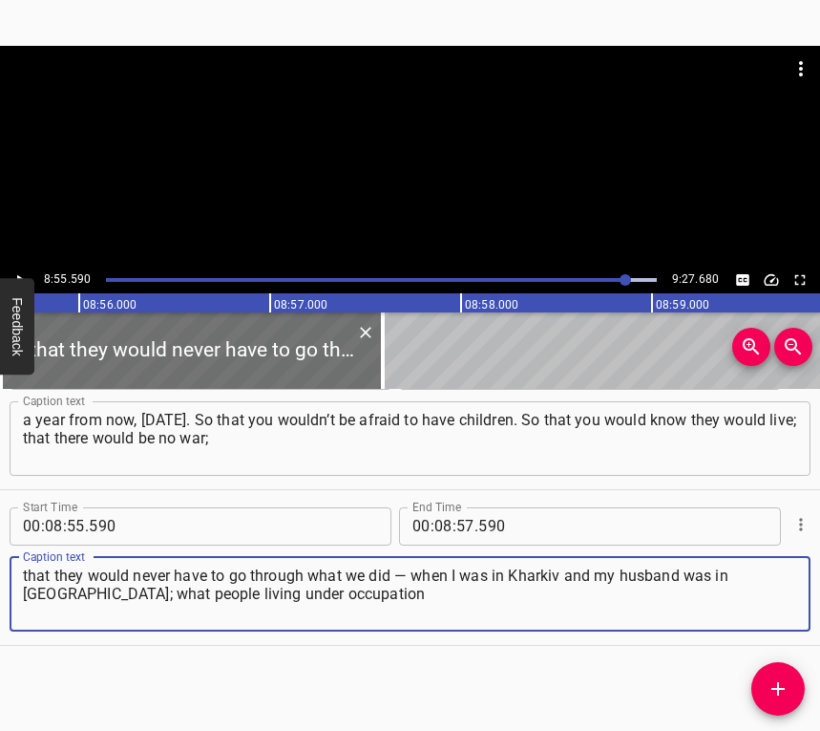
scroll to position [8991, 0]
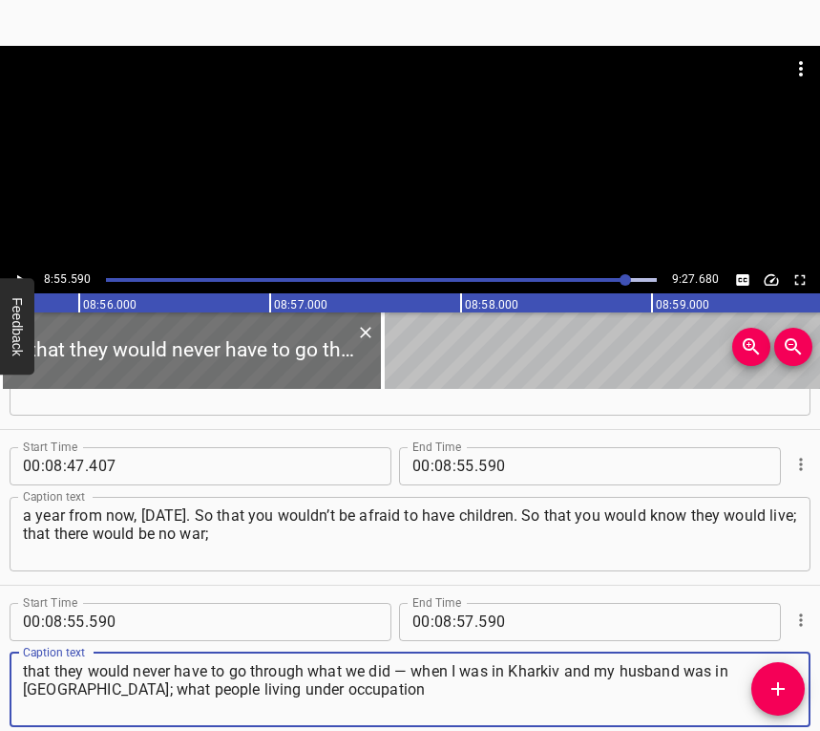
click at [19, 271] on icon "Play/Pause" at bounding box center [19, 279] width 17 height 17
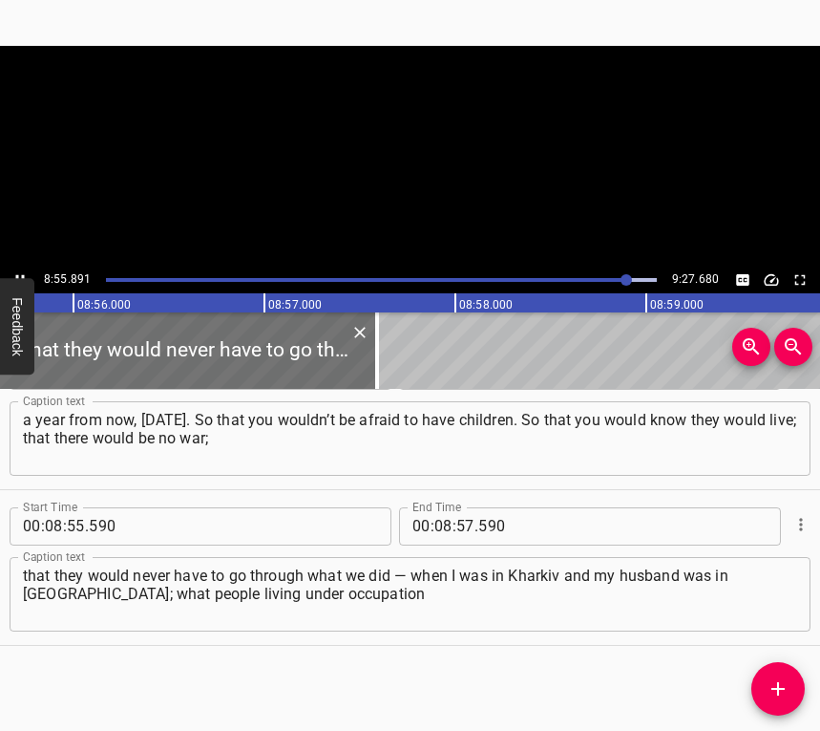
scroll to position [0, 102351]
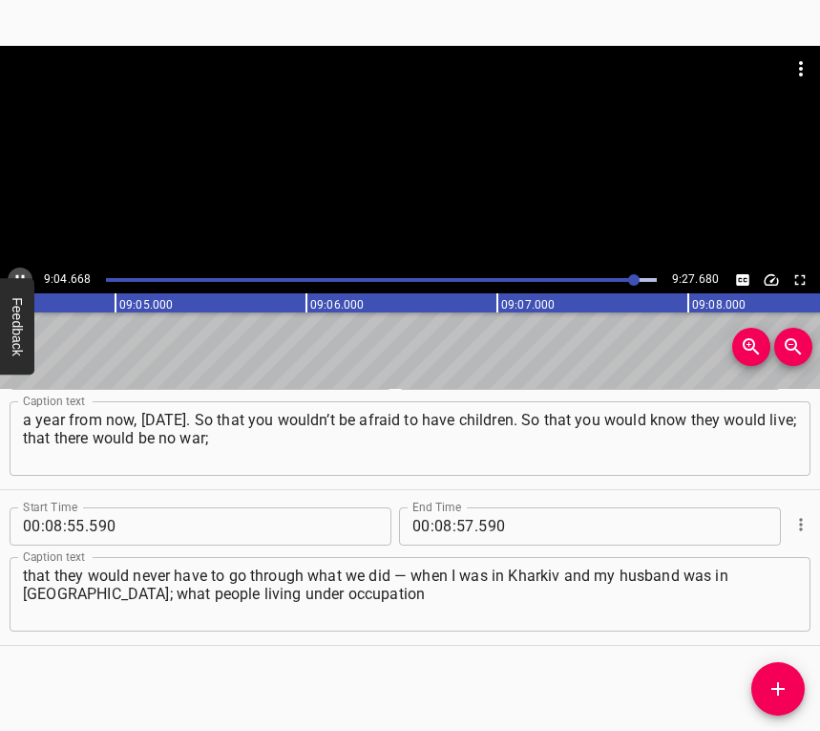
click at [16, 272] on icon "Play/Pause" at bounding box center [19, 279] width 17 height 17
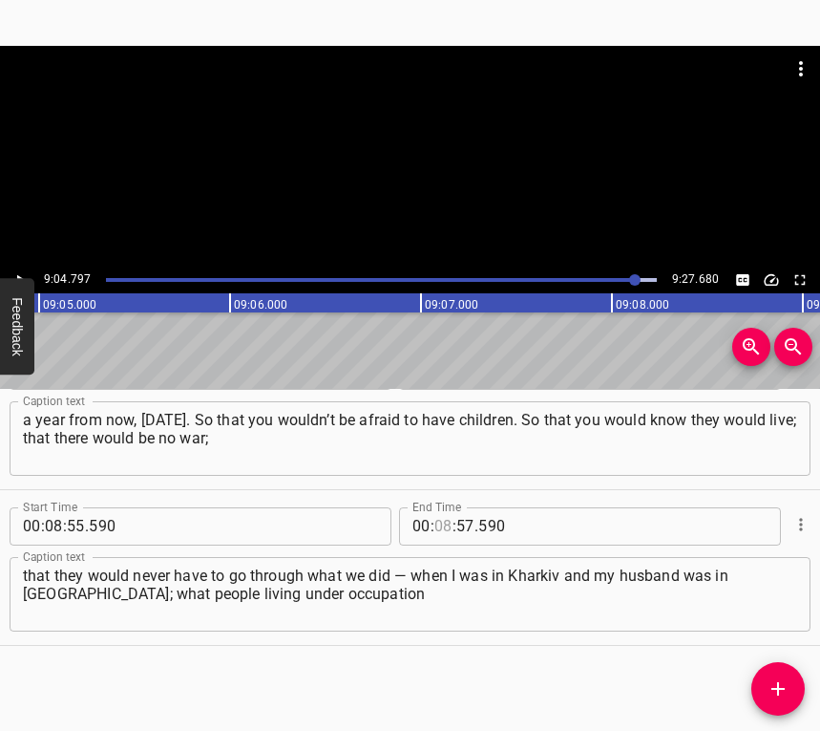
click at [435, 520] on input "number" at bounding box center [444, 526] width 18 height 38
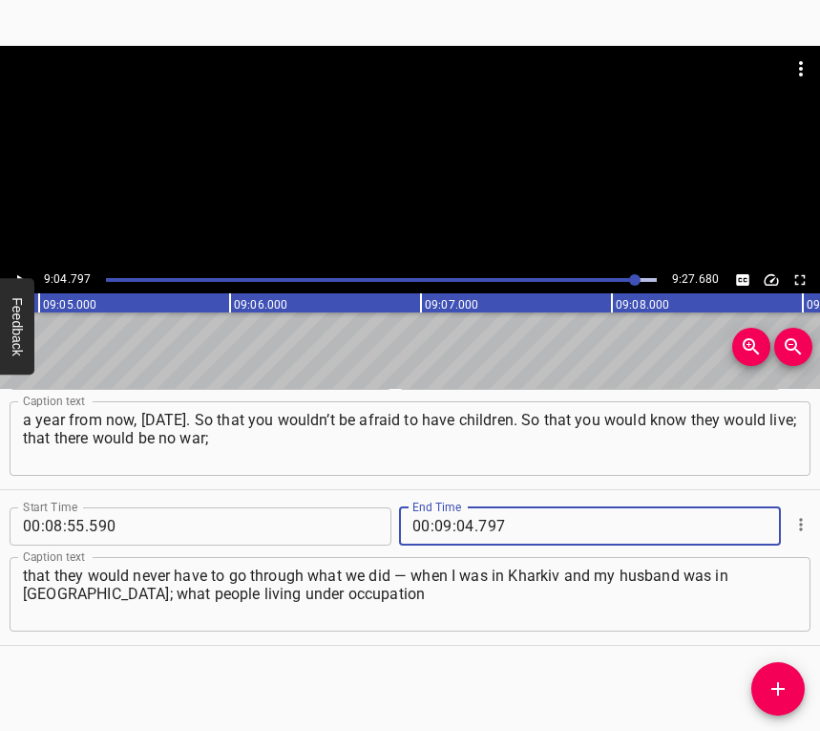
drag, startPoint x: 782, startPoint y: 688, endPoint x: 816, endPoint y: 691, distance: 34.6
click at [782, 687] on icon "Add Cue" at bounding box center [778, 688] width 23 height 23
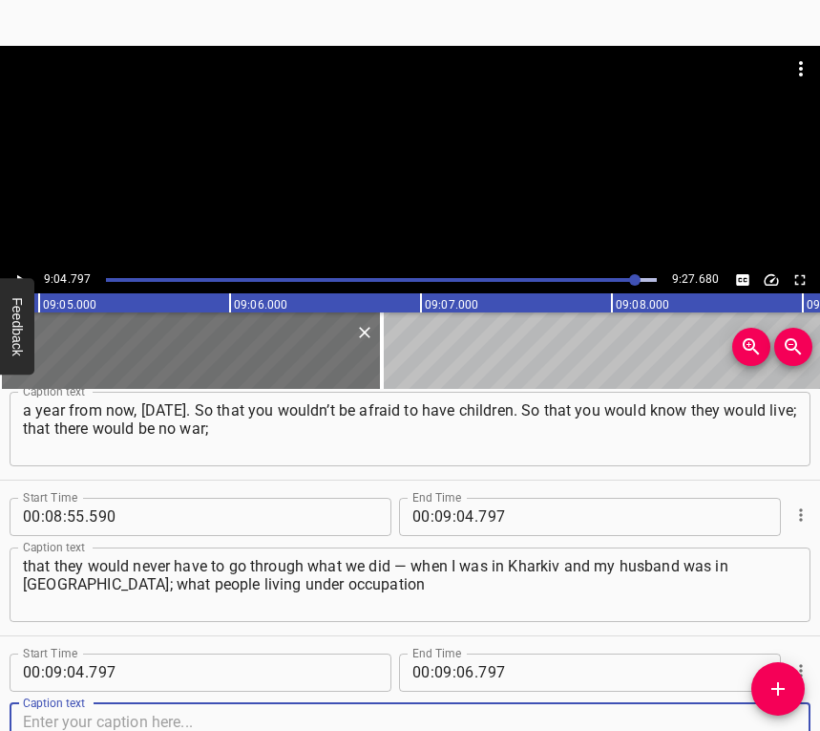
scroll to position [9242, 0]
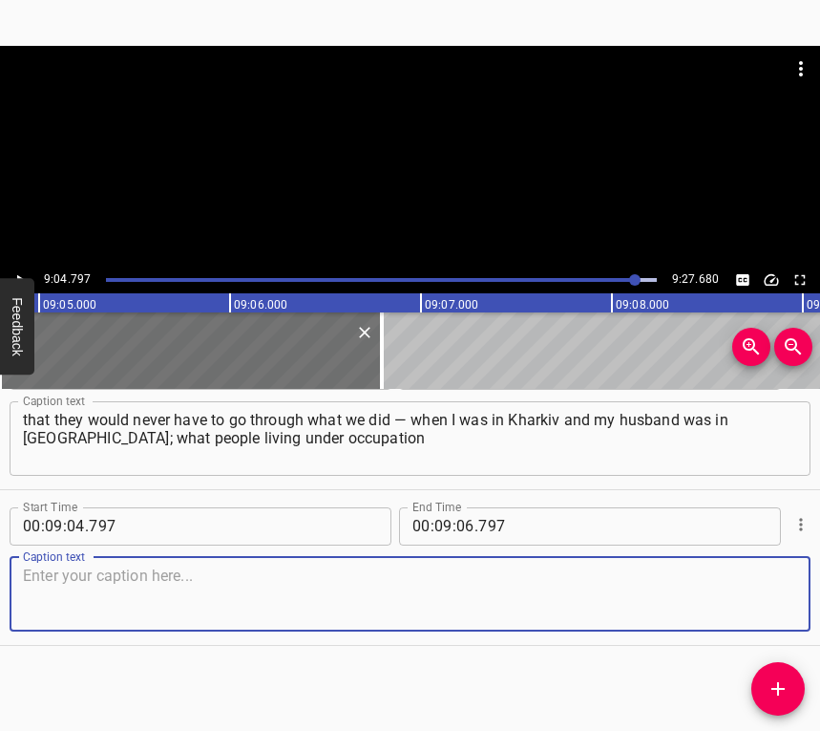
click at [763, 605] on textarea at bounding box center [410, 593] width 774 height 54
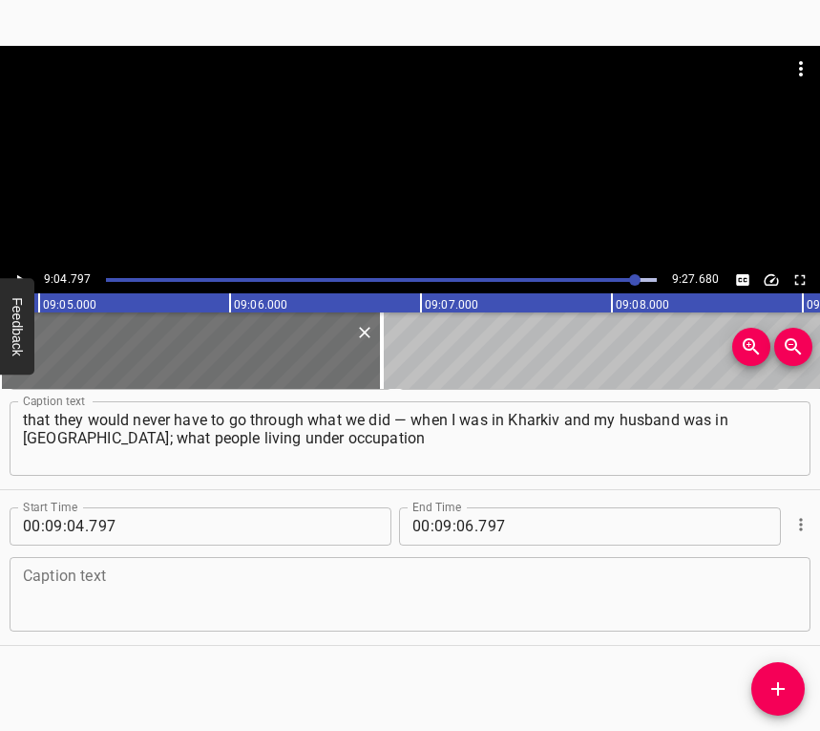
click at [60, 579] on textarea at bounding box center [410, 593] width 774 height 54
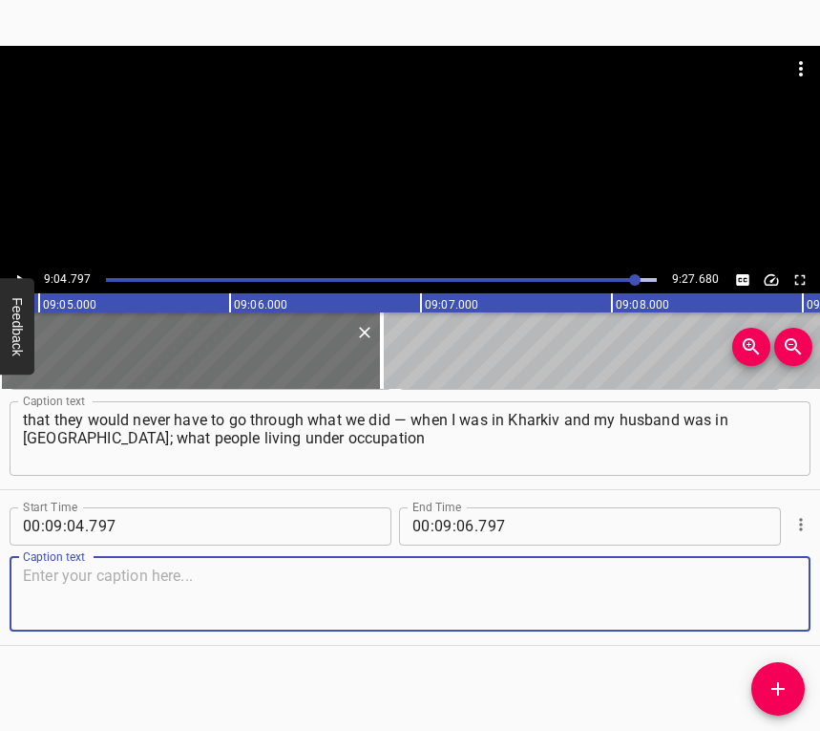
paste textarea "are going through now… Our friends managed to get out of [GEOGRAPHIC_DATA], and…"
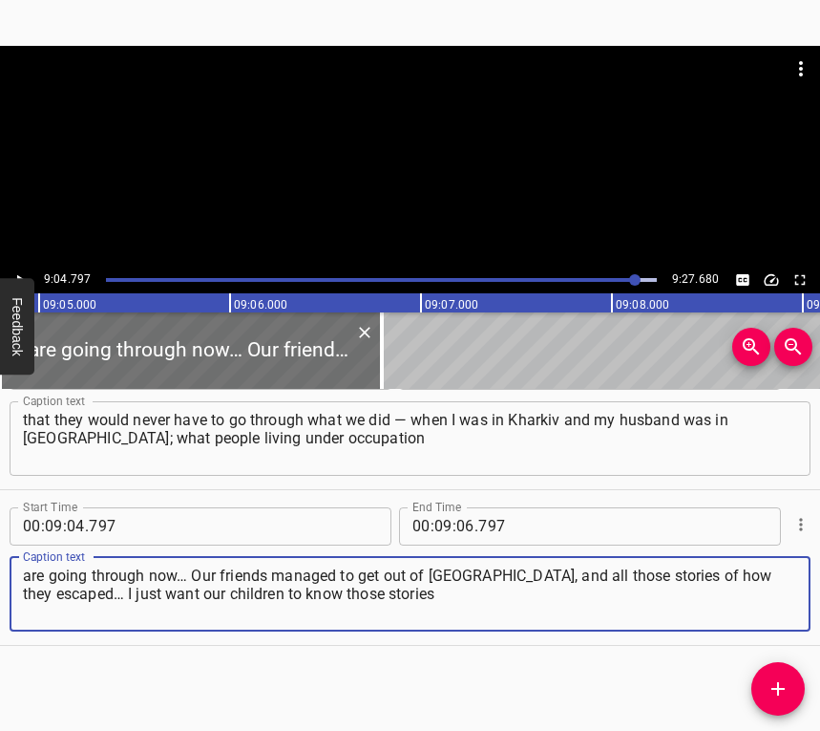
click at [19, 277] on icon "Play/Pause" at bounding box center [21, 279] width 8 height 11
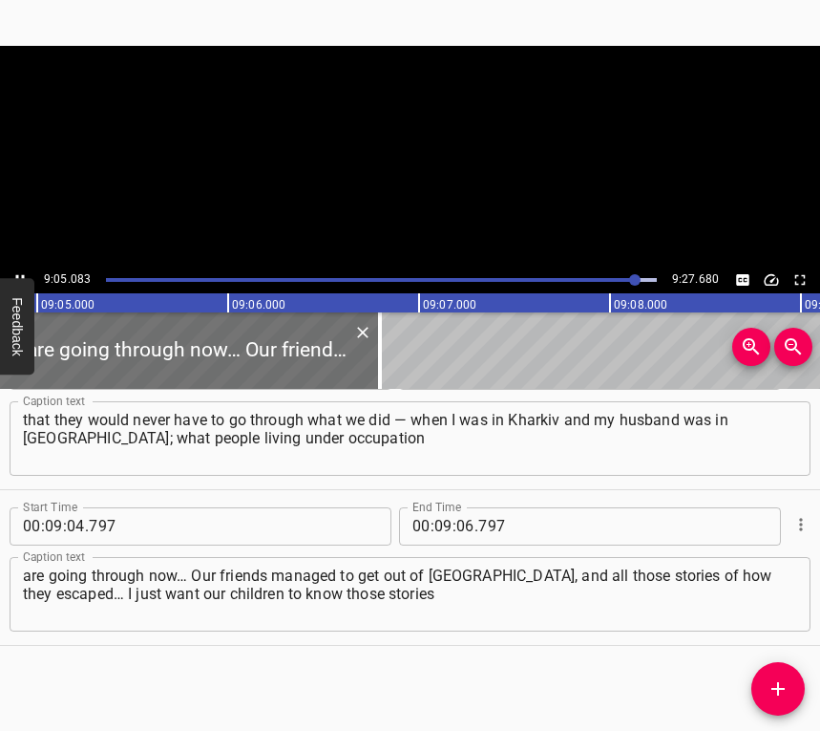
scroll to position [0, 104106]
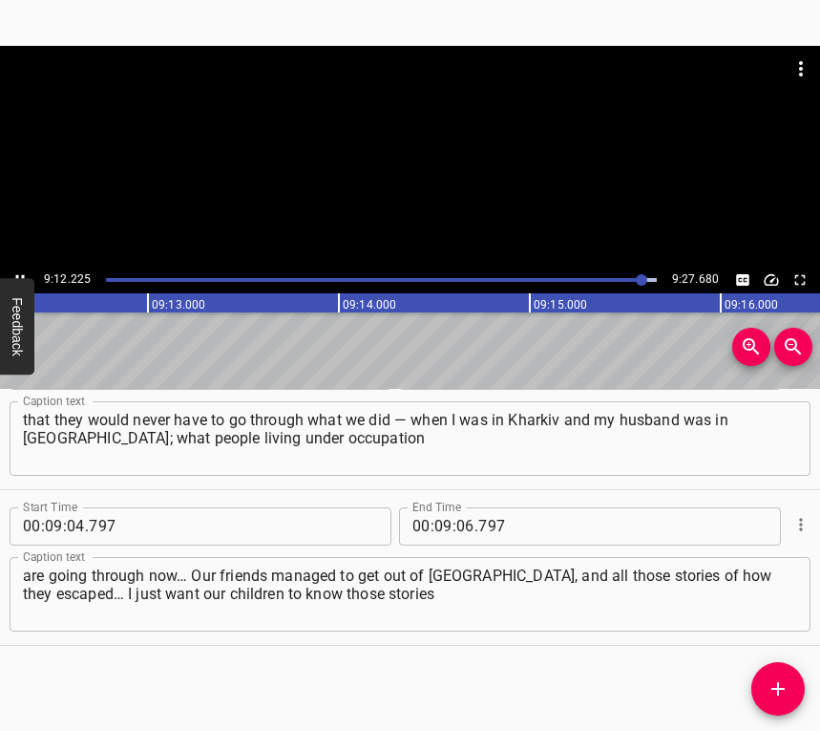
click at [21, 271] on icon "Play/Pause" at bounding box center [19, 279] width 17 height 17
click at [448, 521] on div "00 : 09 : 06 . 797" at bounding box center [532, 526] width 267 height 38
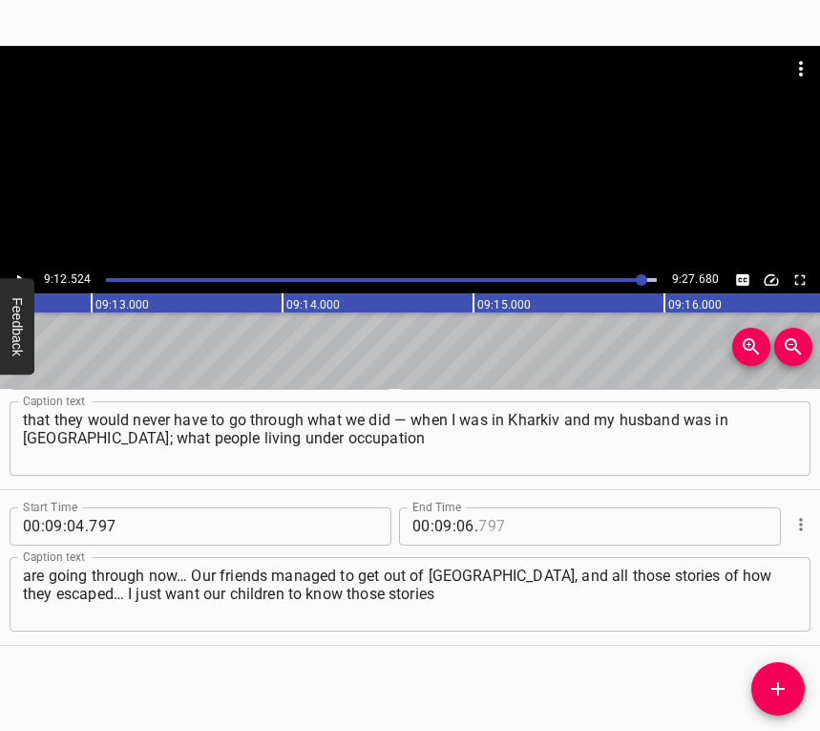
click at [532, 519] on input "number" at bounding box center [565, 526] width 175 height 38
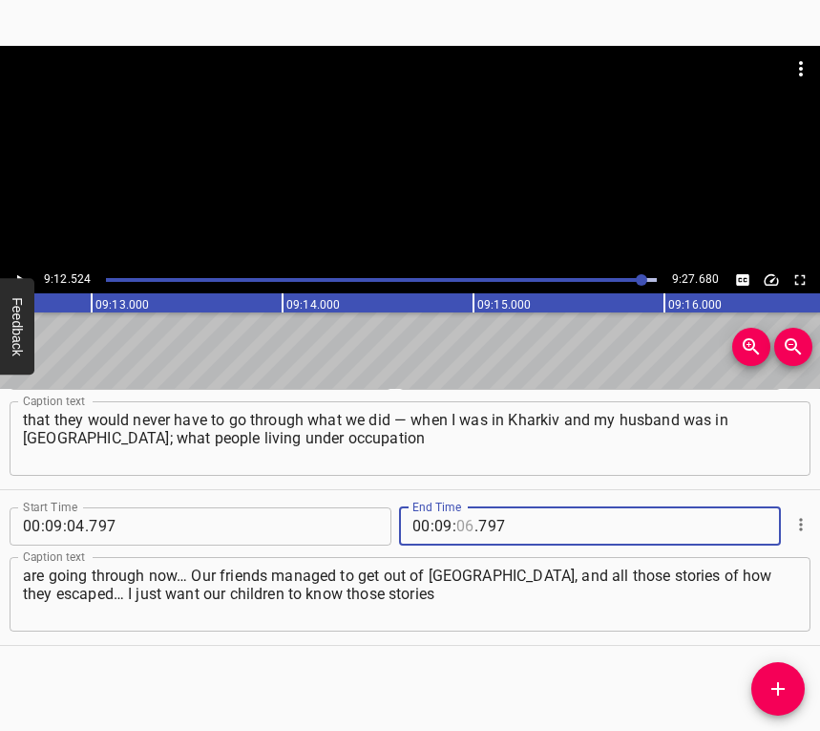
click at [456, 533] on input "number" at bounding box center [465, 526] width 18 height 38
click at [774, 687] on icon "Add Cue" at bounding box center [778, 688] width 23 height 23
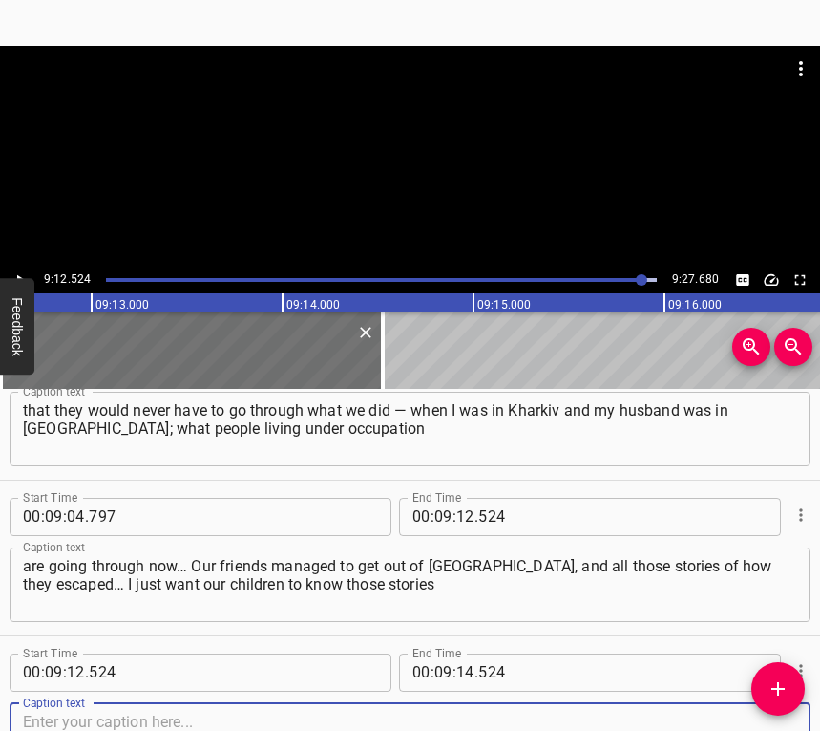
scroll to position [9398, 0]
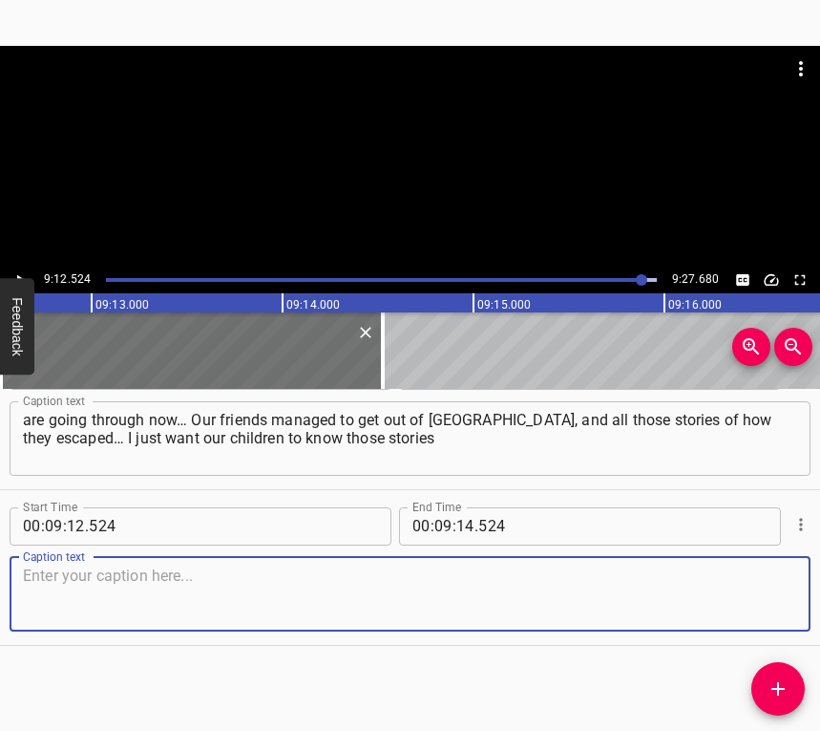
drag, startPoint x: 774, startPoint y: 604, endPoint x: 818, endPoint y: 584, distance: 47.9
click at [774, 601] on textarea at bounding box center [410, 593] width 774 height 54
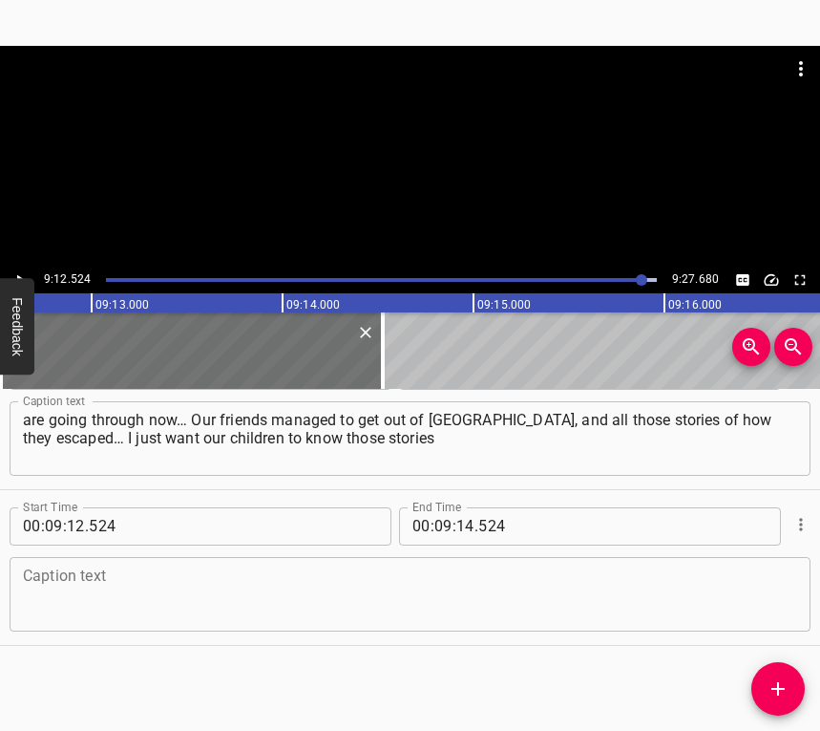
click at [329, 601] on textarea at bounding box center [410, 593] width 774 height 54
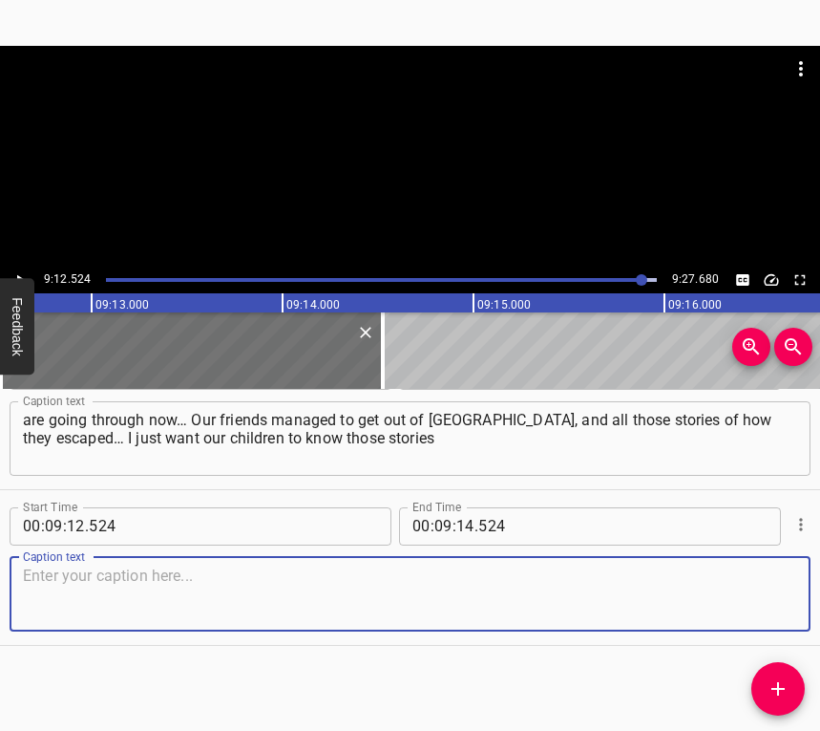
paste textarea "— but never have to live through what we lived through. Then I’ll know that, fo…"
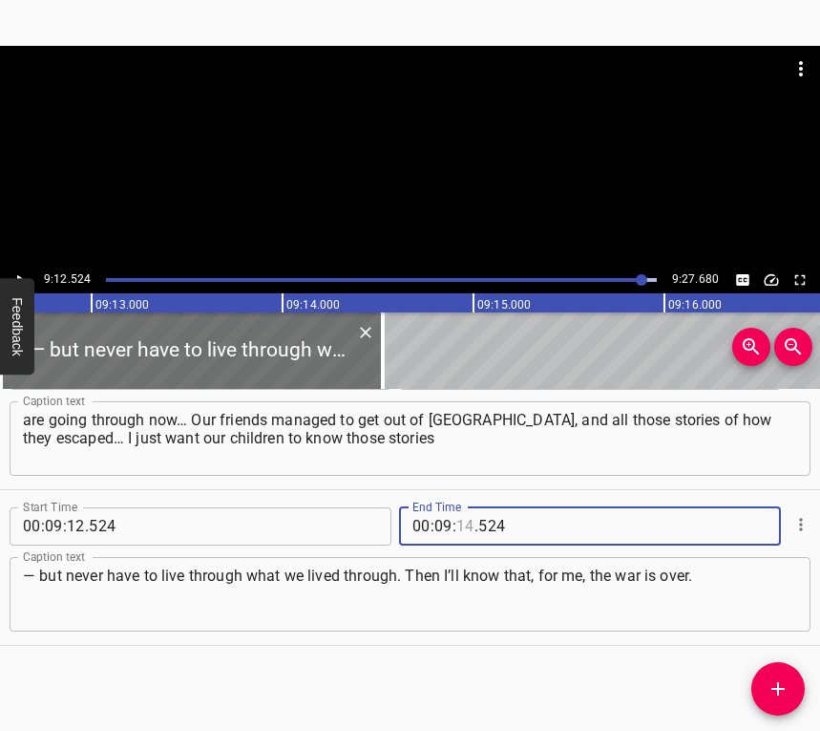
click at [457, 521] on input "number" at bounding box center [465, 526] width 18 height 38
click at [24, 267] on button "Play/Pause" at bounding box center [20, 279] width 25 height 25
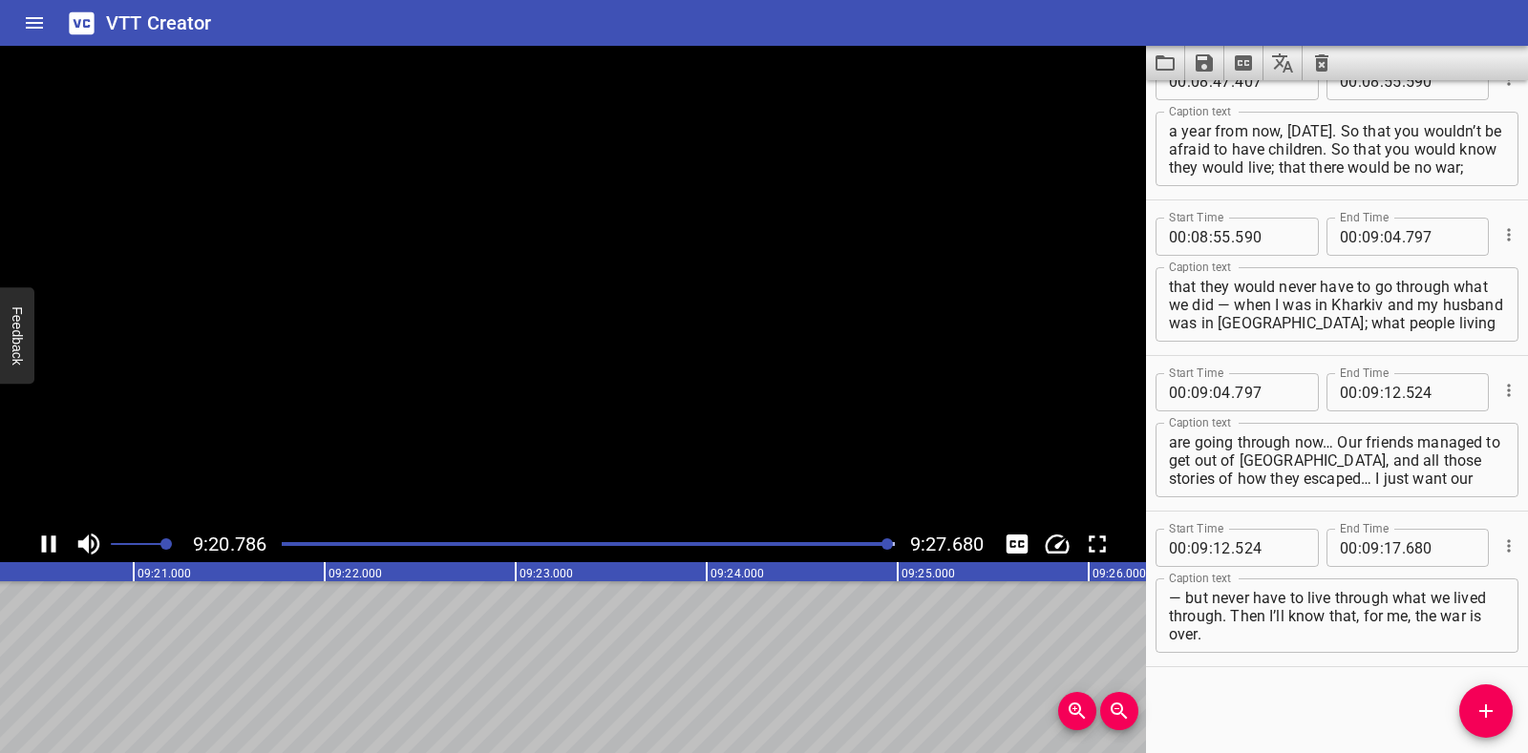
scroll to position [9067, 0]
click at [1207, 64] on icon "Save captions to file" at bounding box center [1204, 62] width 17 height 17
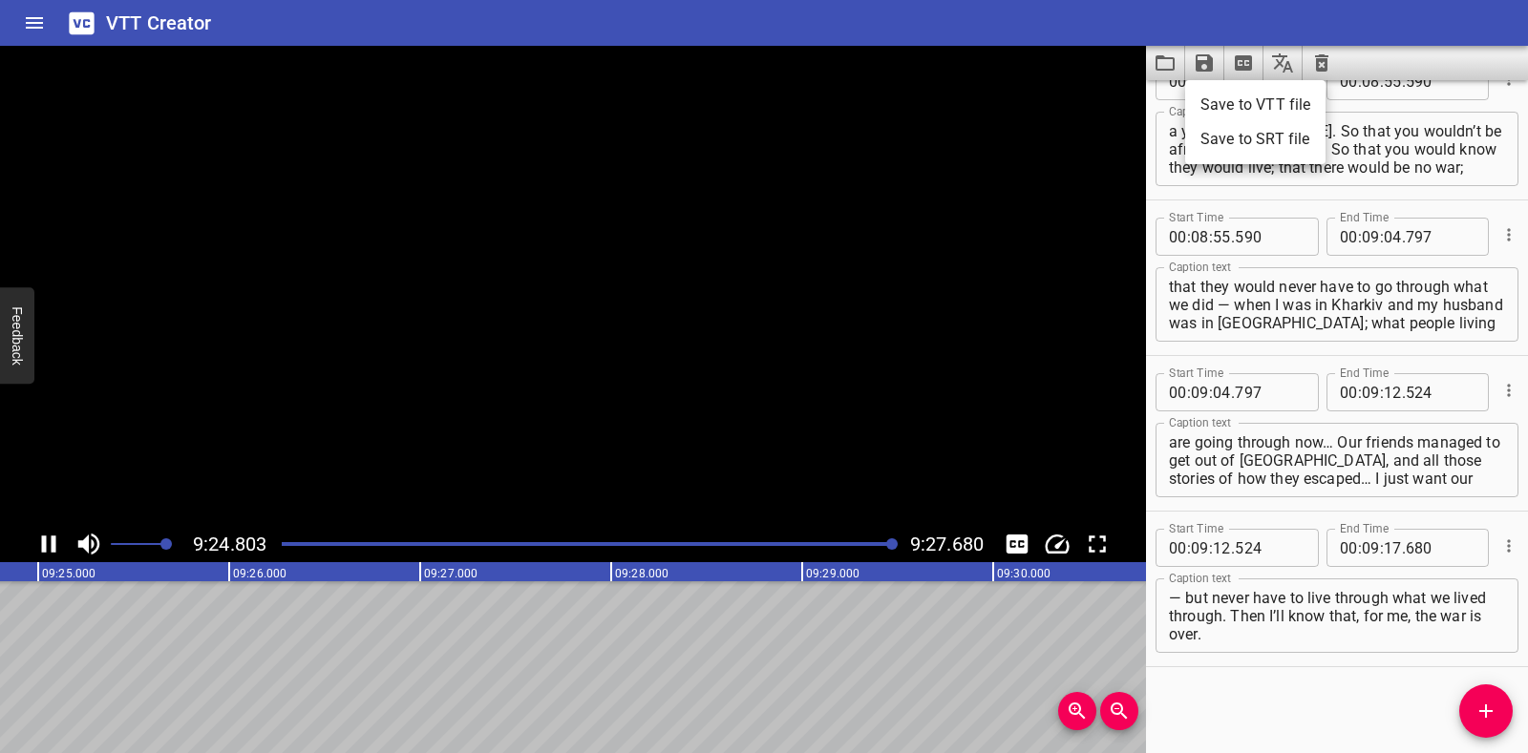
click at [1260, 120] on li "Save to VTT file" at bounding box center [1255, 105] width 140 height 34
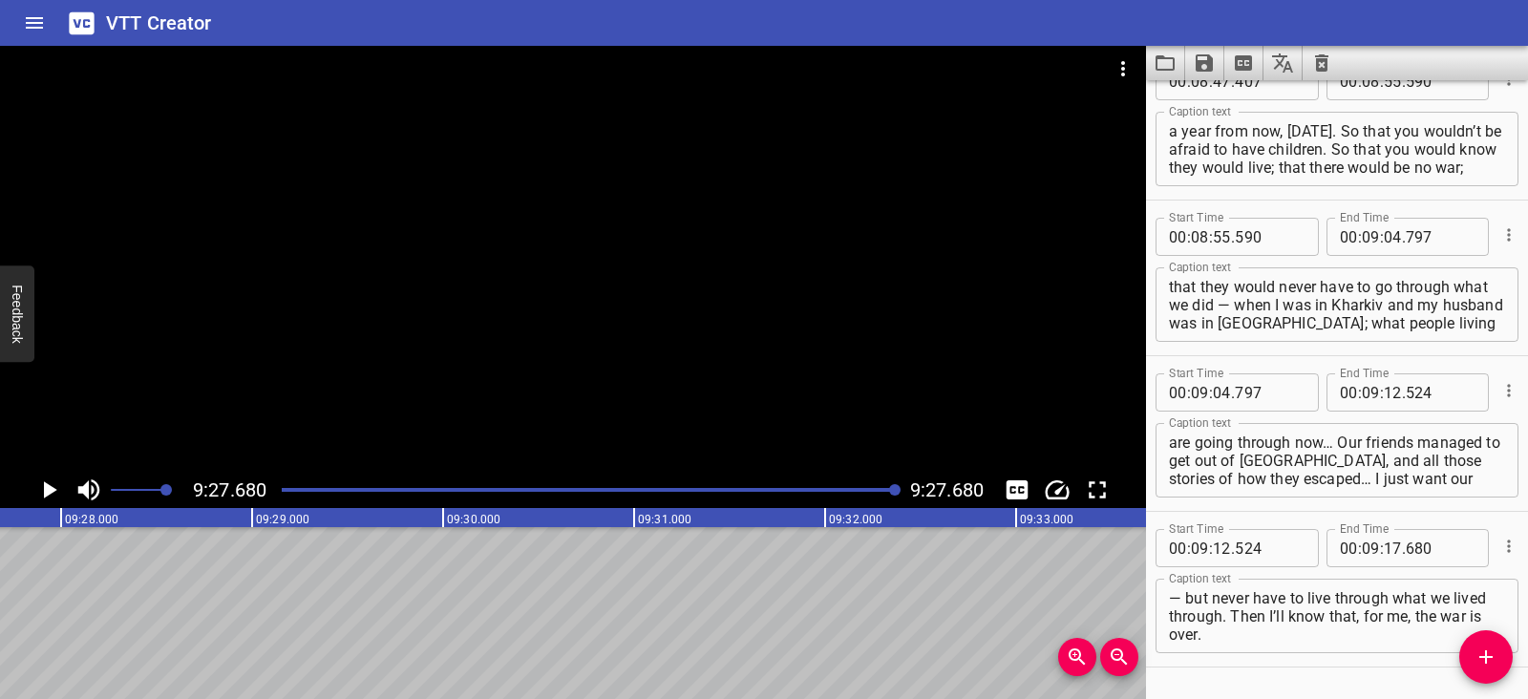
scroll to position [9122, 0]
